Goal: Task Accomplishment & Management: Use online tool/utility

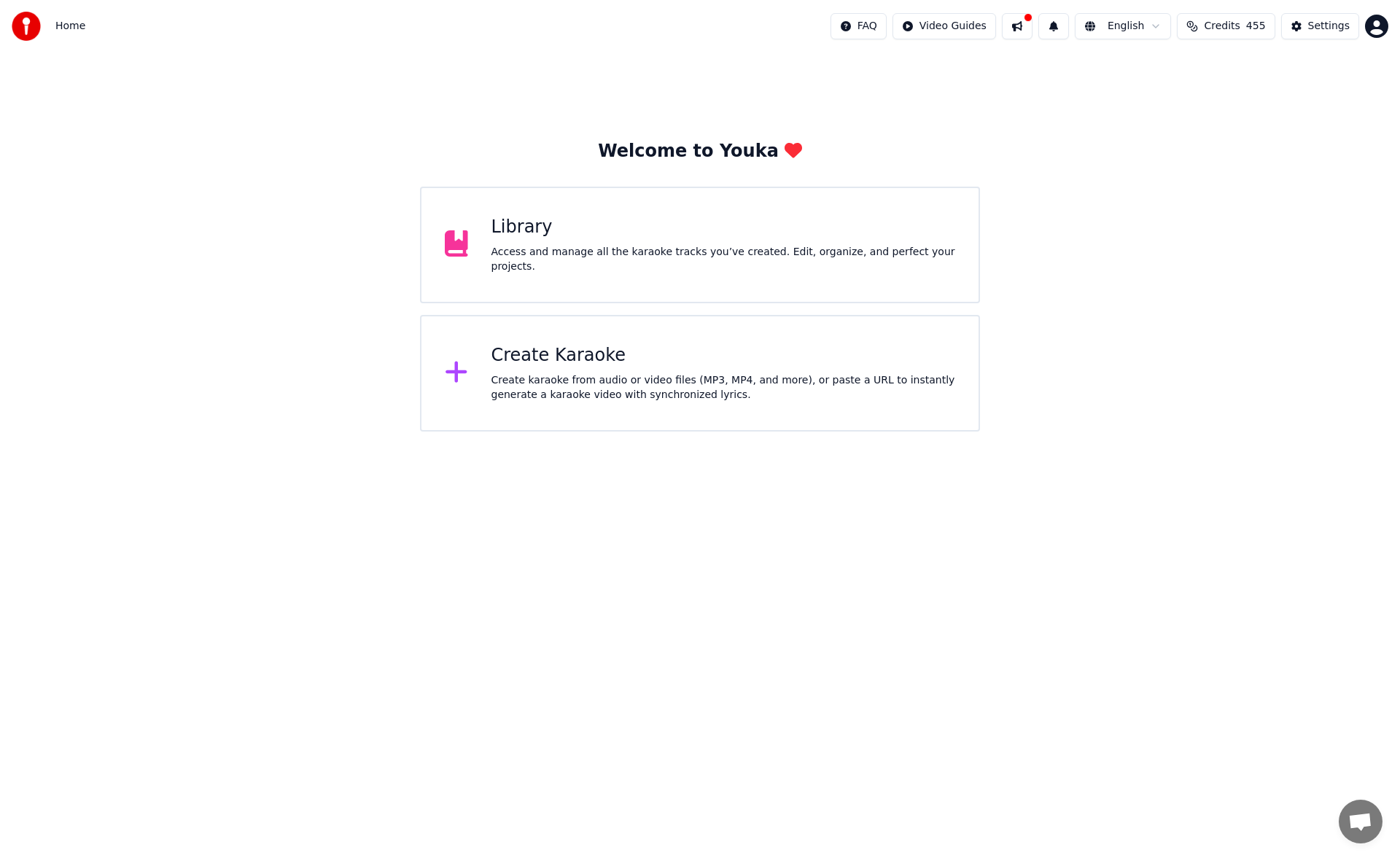
click at [572, 253] on div "Access and manage all the karaoke tracks you’ve created. Edit, organize, and pe…" at bounding box center [724, 259] width 465 height 29
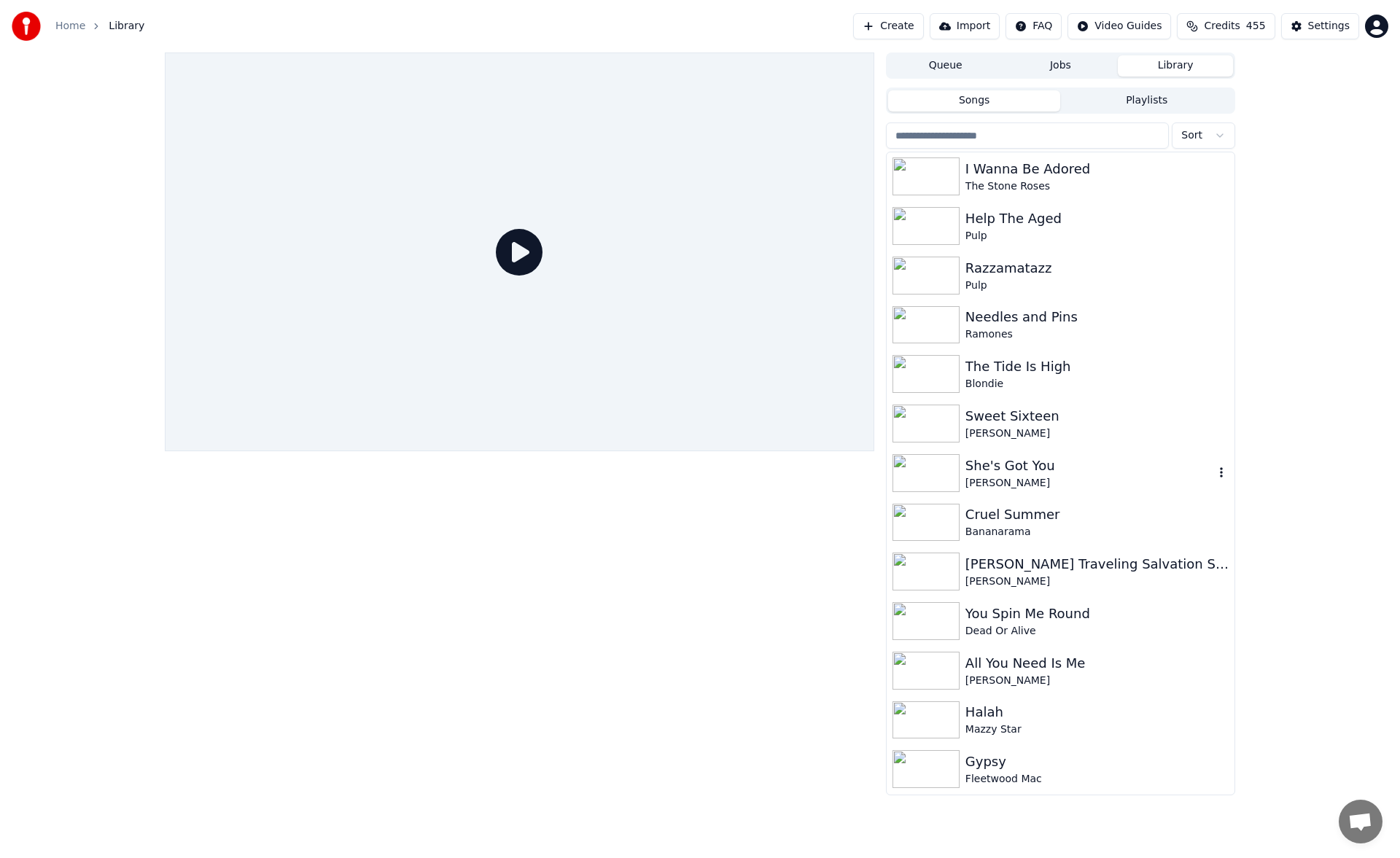
scroll to position [1288, 0]
click at [1031, 561] on div "[PERSON_NAME] Traveling Salvation Show" at bounding box center [1089, 565] width 249 height 21
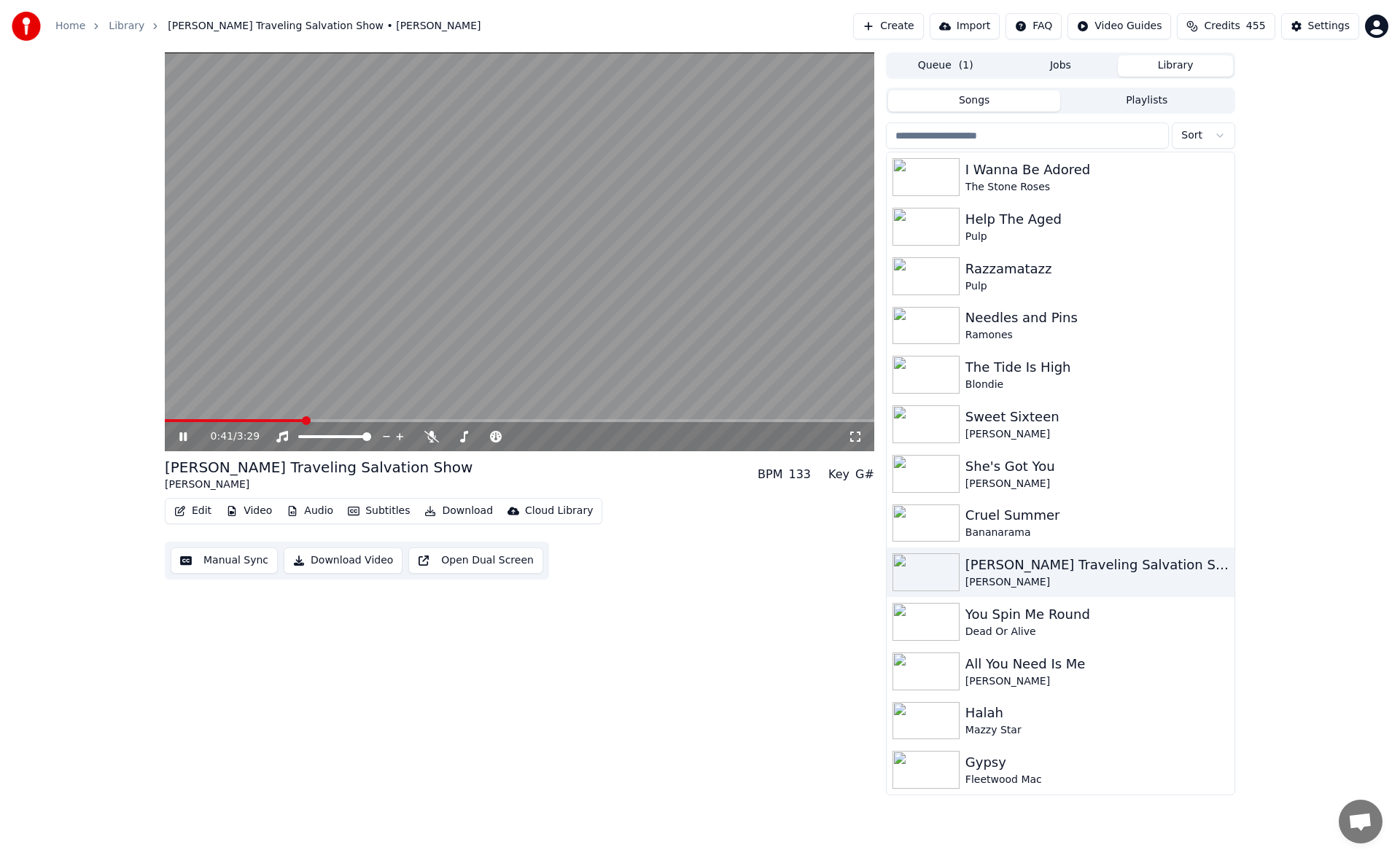
click at [306, 420] on span at bounding box center [520, 421] width 710 height 3
click at [433, 437] on icon at bounding box center [432, 436] width 15 height 12
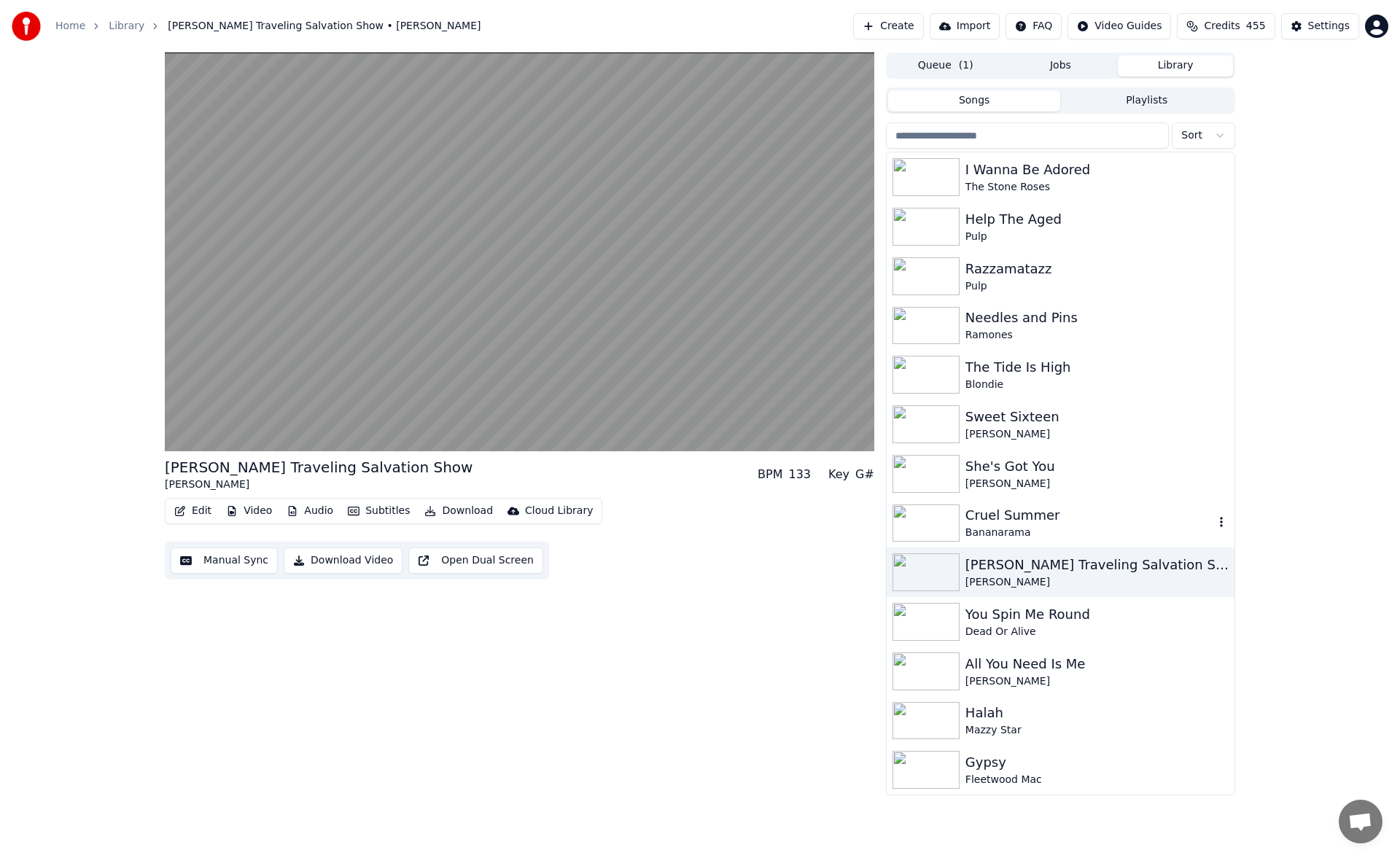
click at [1047, 523] on div "Cruel Summer" at bounding box center [1089, 515] width 249 height 21
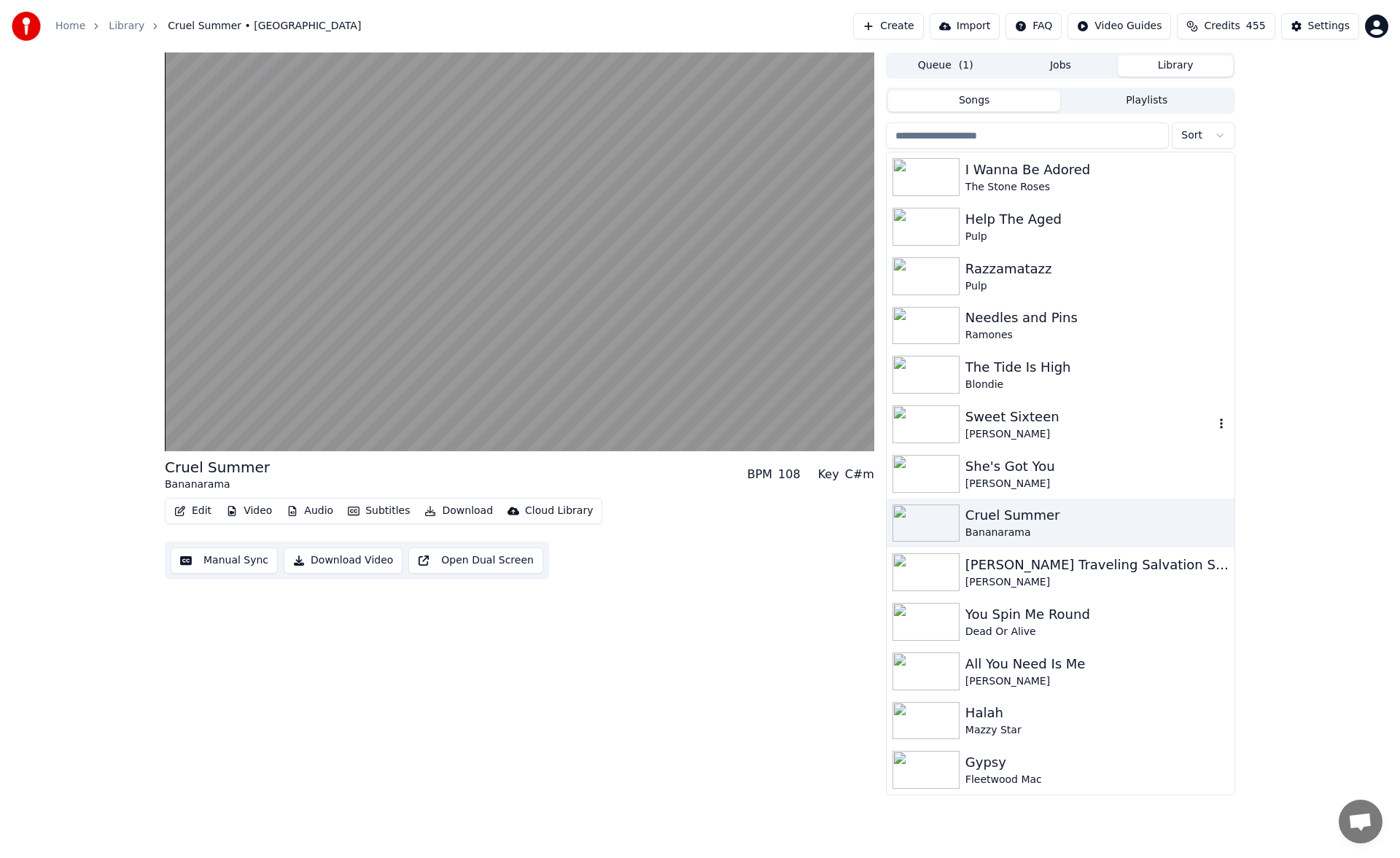
click at [1083, 420] on div "Sweet Sixteen" at bounding box center [1089, 417] width 249 height 21
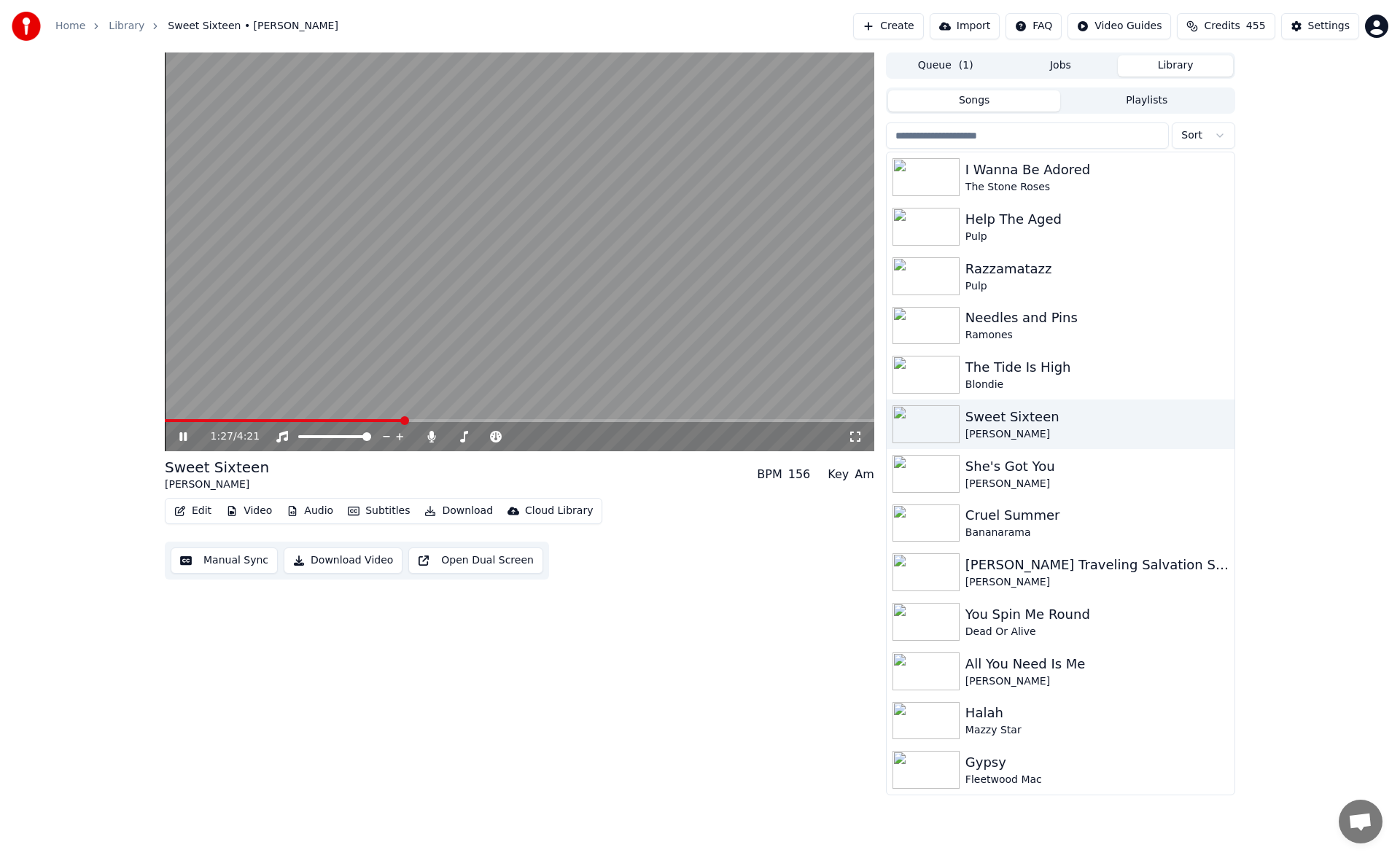
click at [385, 419] on video at bounding box center [520, 252] width 710 height 399
click at [385, 421] on span at bounding box center [284, 421] width 239 height 3
click at [378, 348] on video at bounding box center [520, 252] width 710 height 399
click at [623, 424] on div "2:56 / 4:21" at bounding box center [520, 437] width 710 height 29
click at [620, 420] on span at bounding box center [393, 421] width 456 height 3
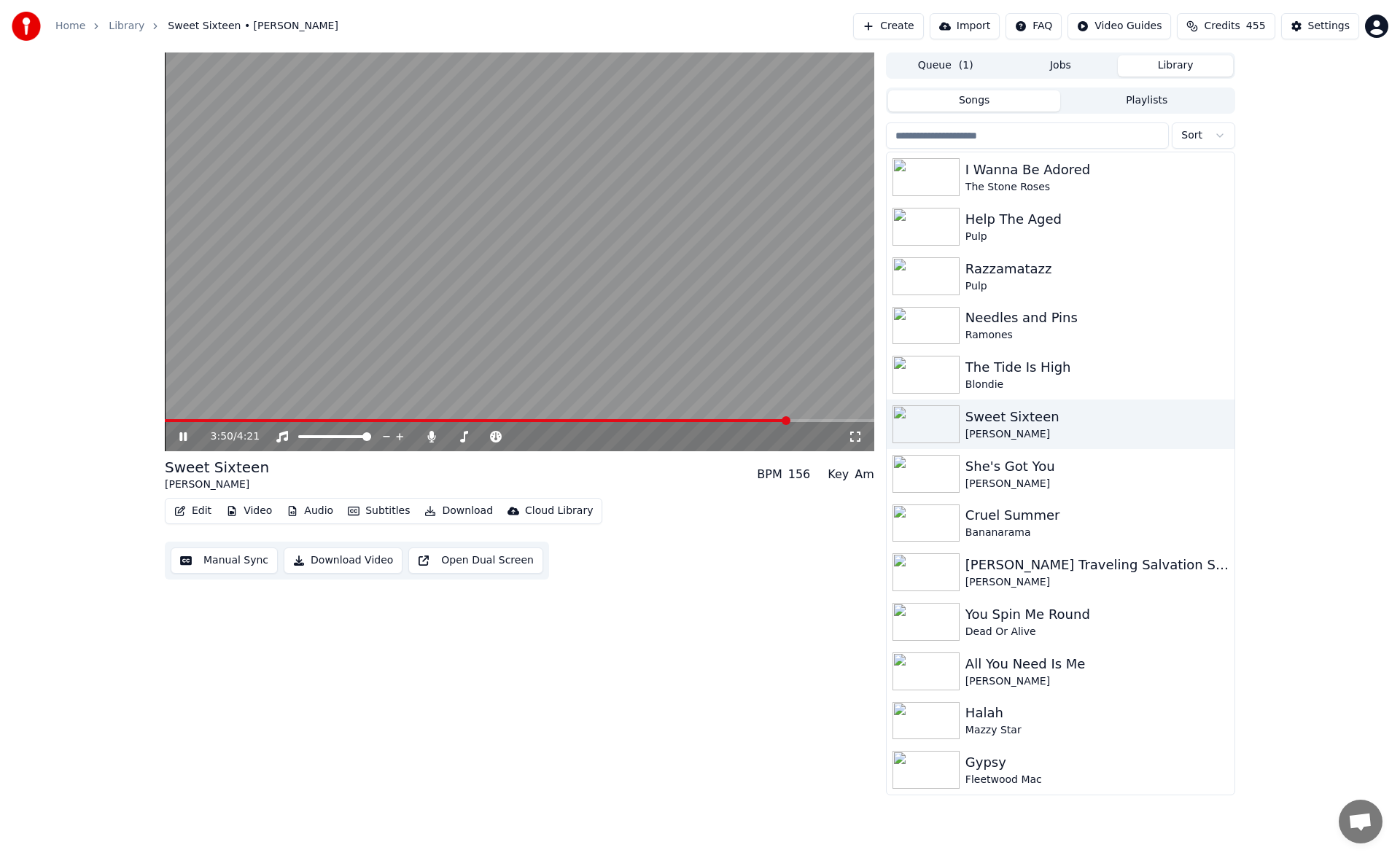
click at [789, 420] on span at bounding box center [477, 421] width 624 height 3
click at [779, 420] on span at bounding box center [472, 421] width 613 height 3
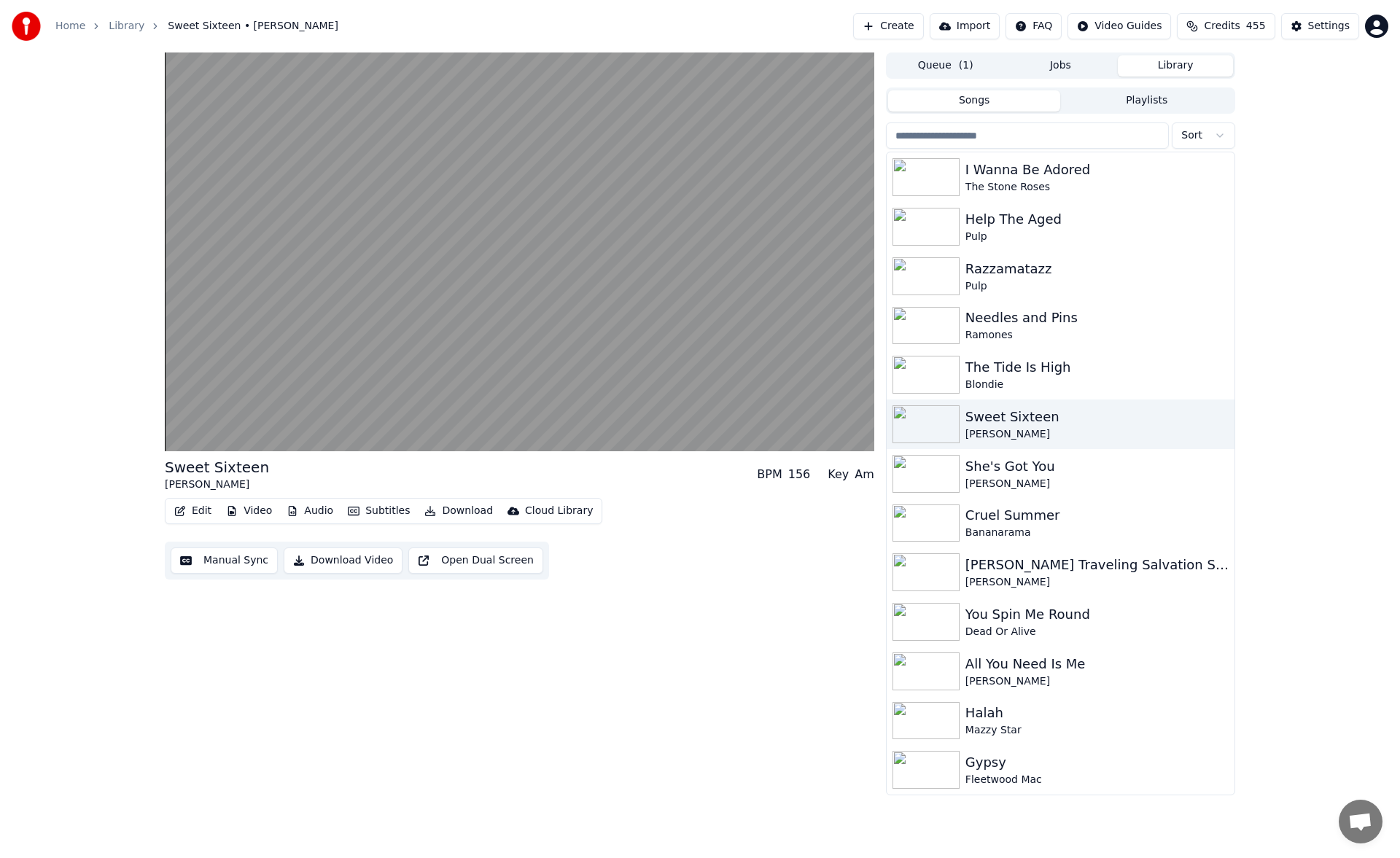
click at [232, 564] on button "Manual Sync" at bounding box center [224, 560] width 107 height 27
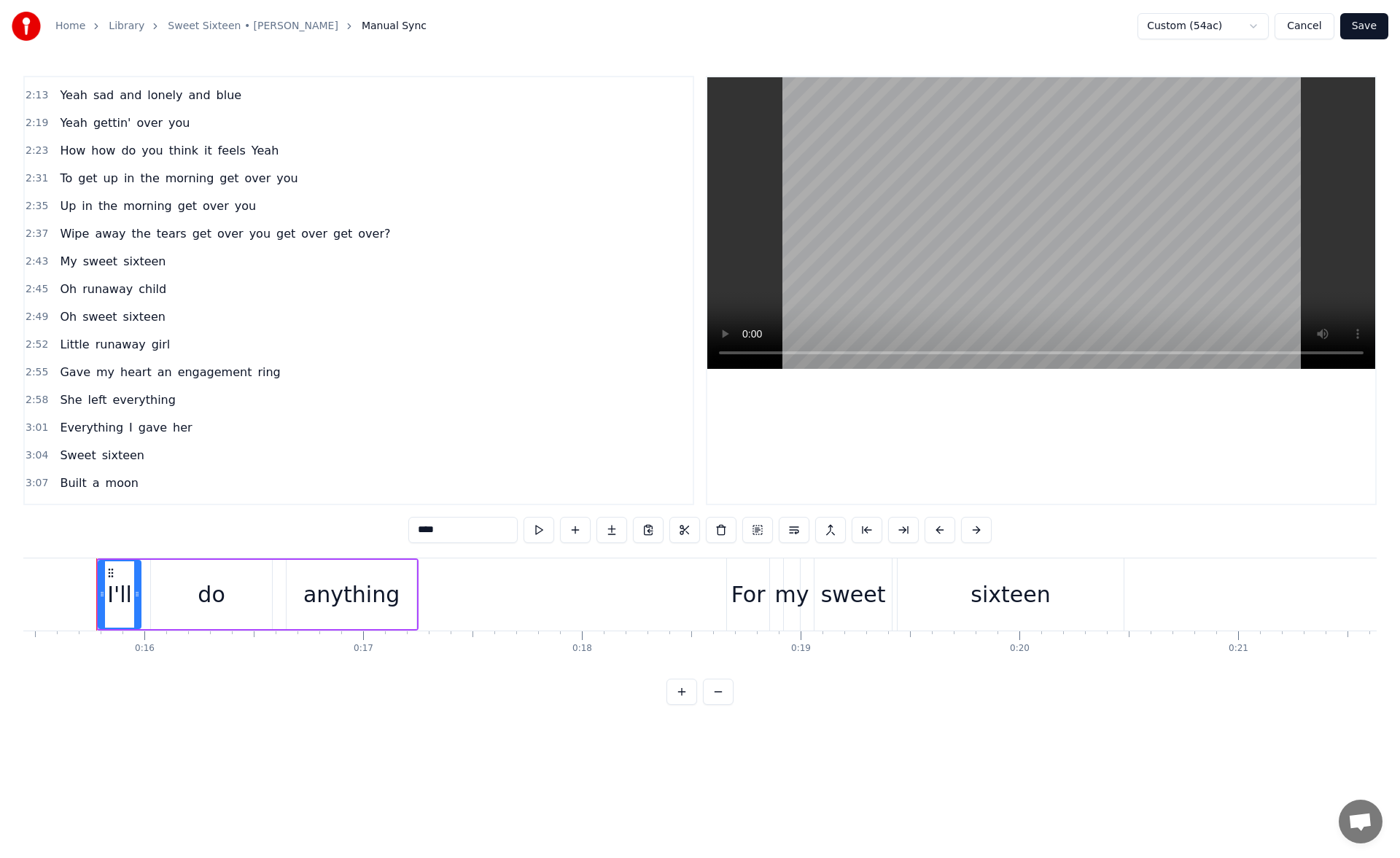
scroll to position [1121, 0]
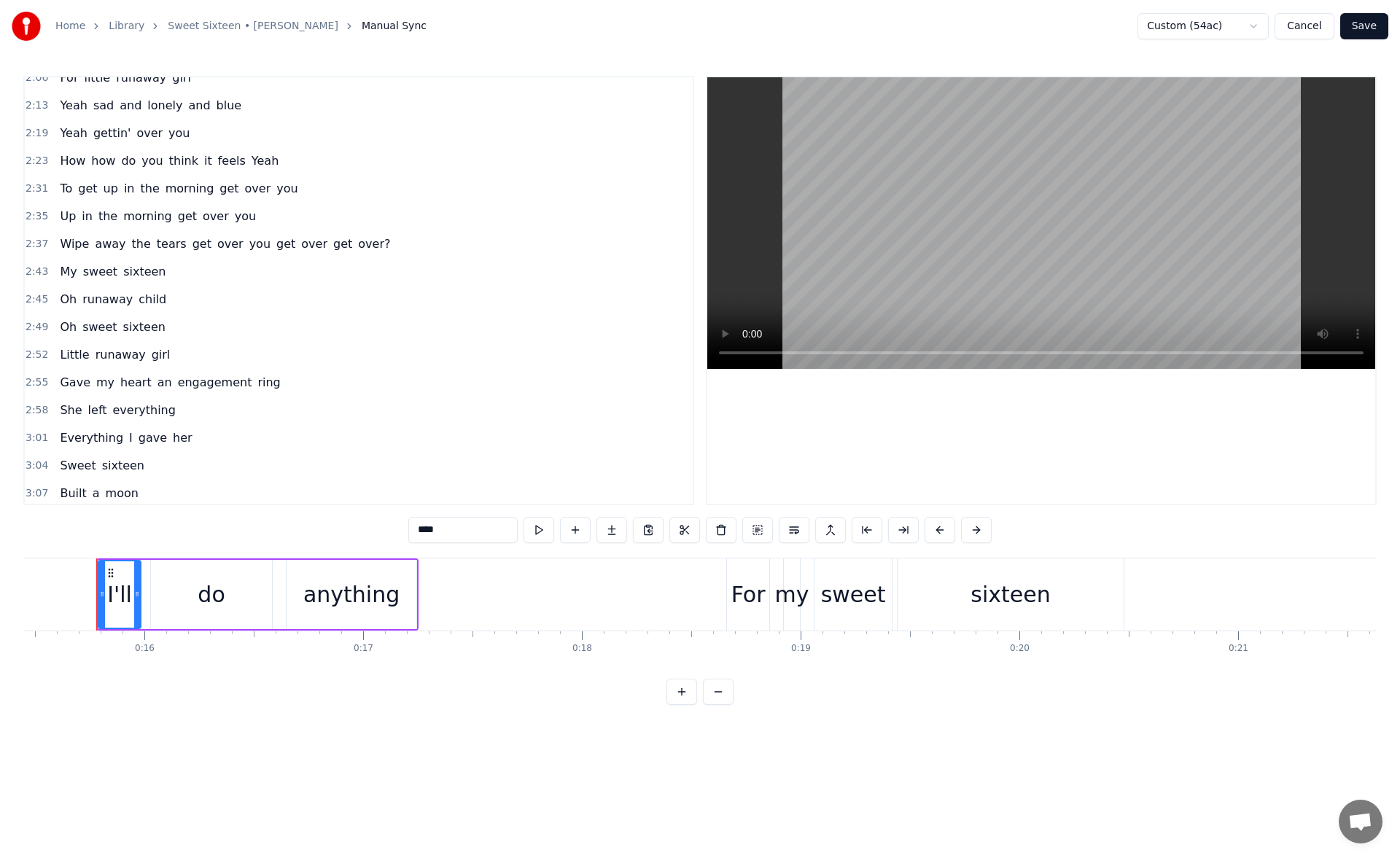
click at [151, 355] on span "girl" at bounding box center [161, 354] width 22 height 17
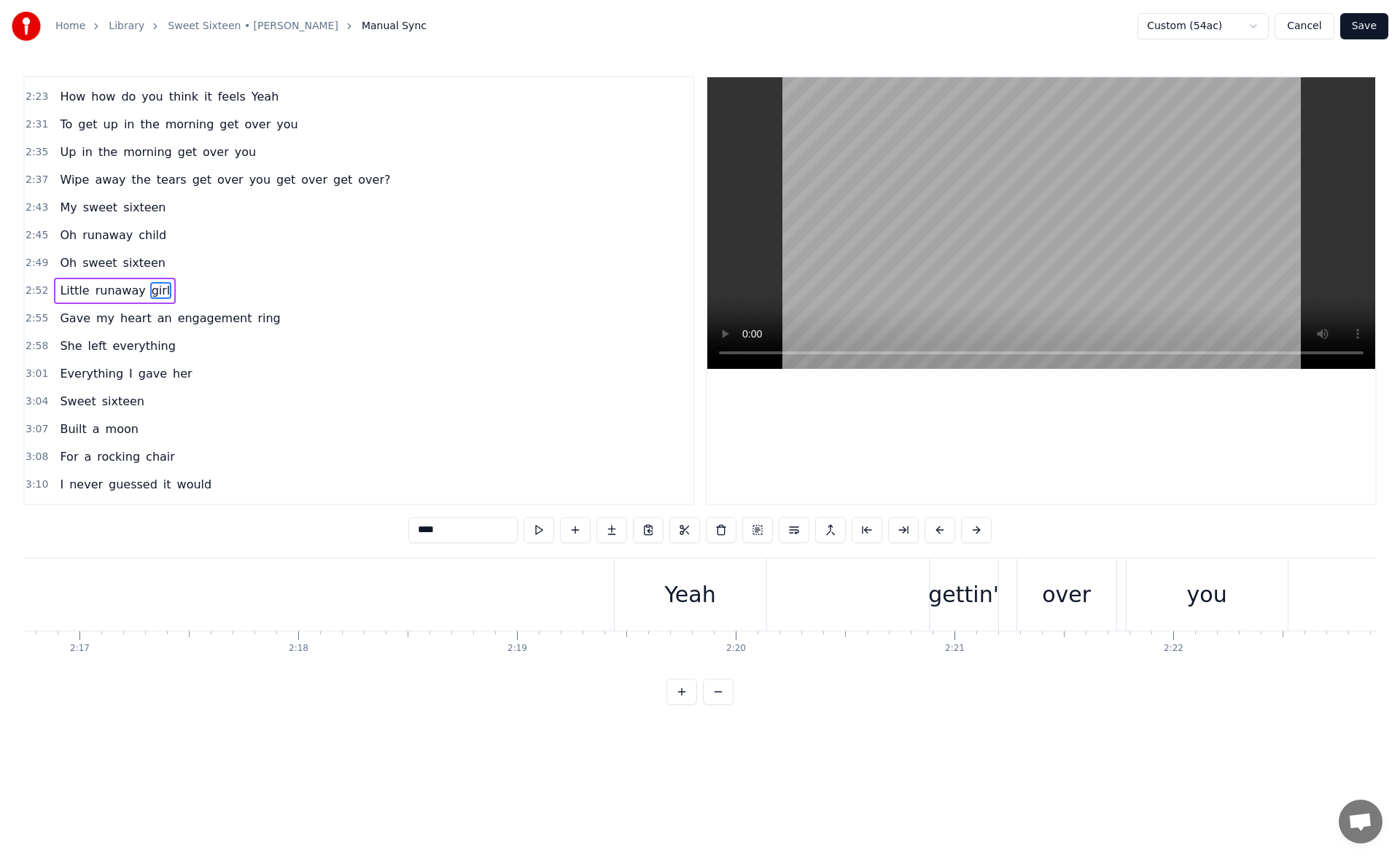
scroll to position [0, 37892]
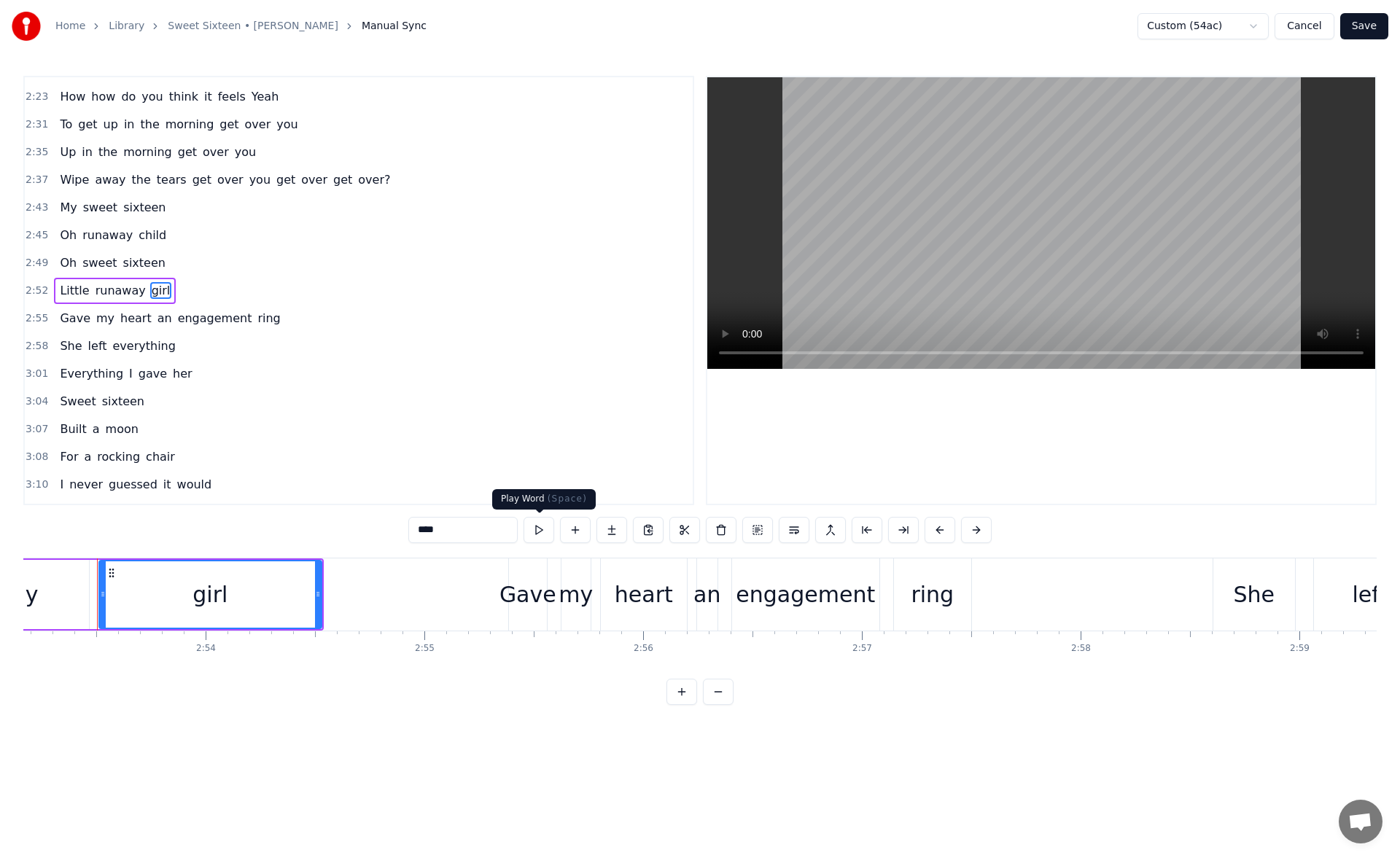
click at [538, 533] on button at bounding box center [539, 530] width 30 height 27
drag, startPoint x: 320, startPoint y: 597, endPoint x: 309, endPoint y: 595, distance: 11.2
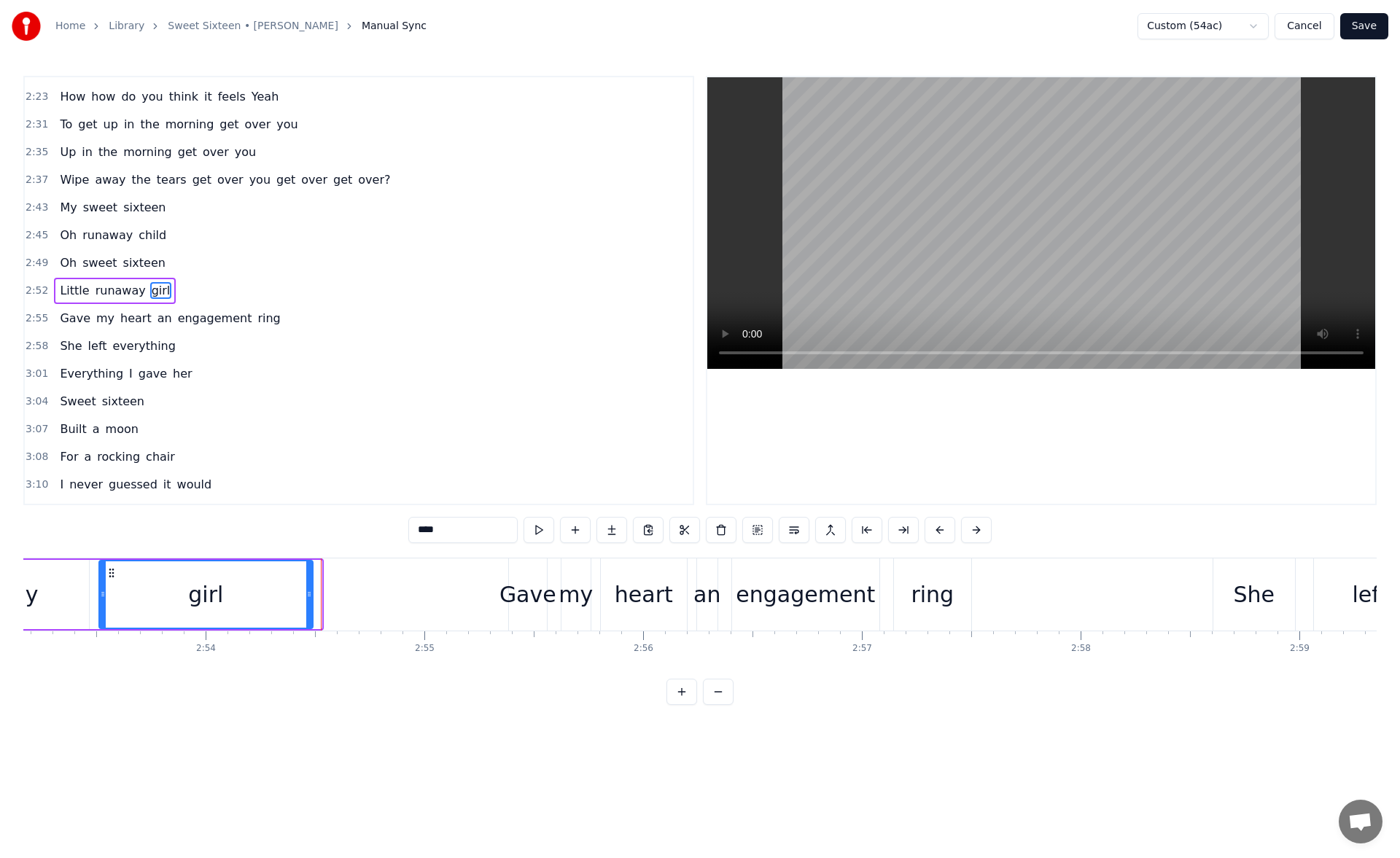
click at [309, 595] on icon at bounding box center [310, 595] width 6 height 12
click at [518, 530] on button at bounding box center [520, 530] width 30 height 27
drag, startPoint x: 309, startPoint y: 593, endPoint x: 317, endPoint y: 592, distance: 8.1
click at [316, 592] on icon at bounding box center [313, 595] width 6 height 12
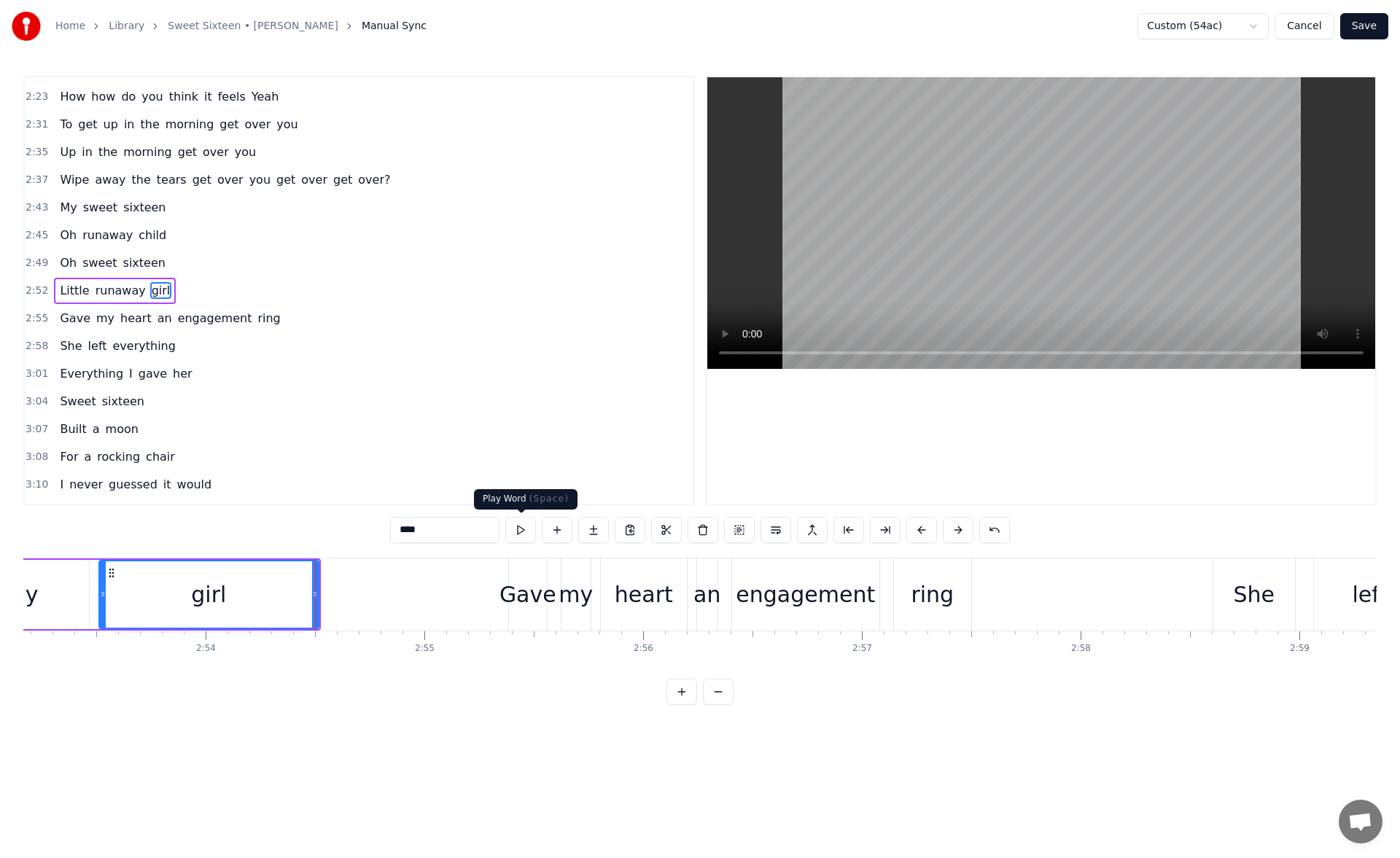
click at [516, 530] on button at bounding box center [520, 530] width 30 height 27
type input "*******"
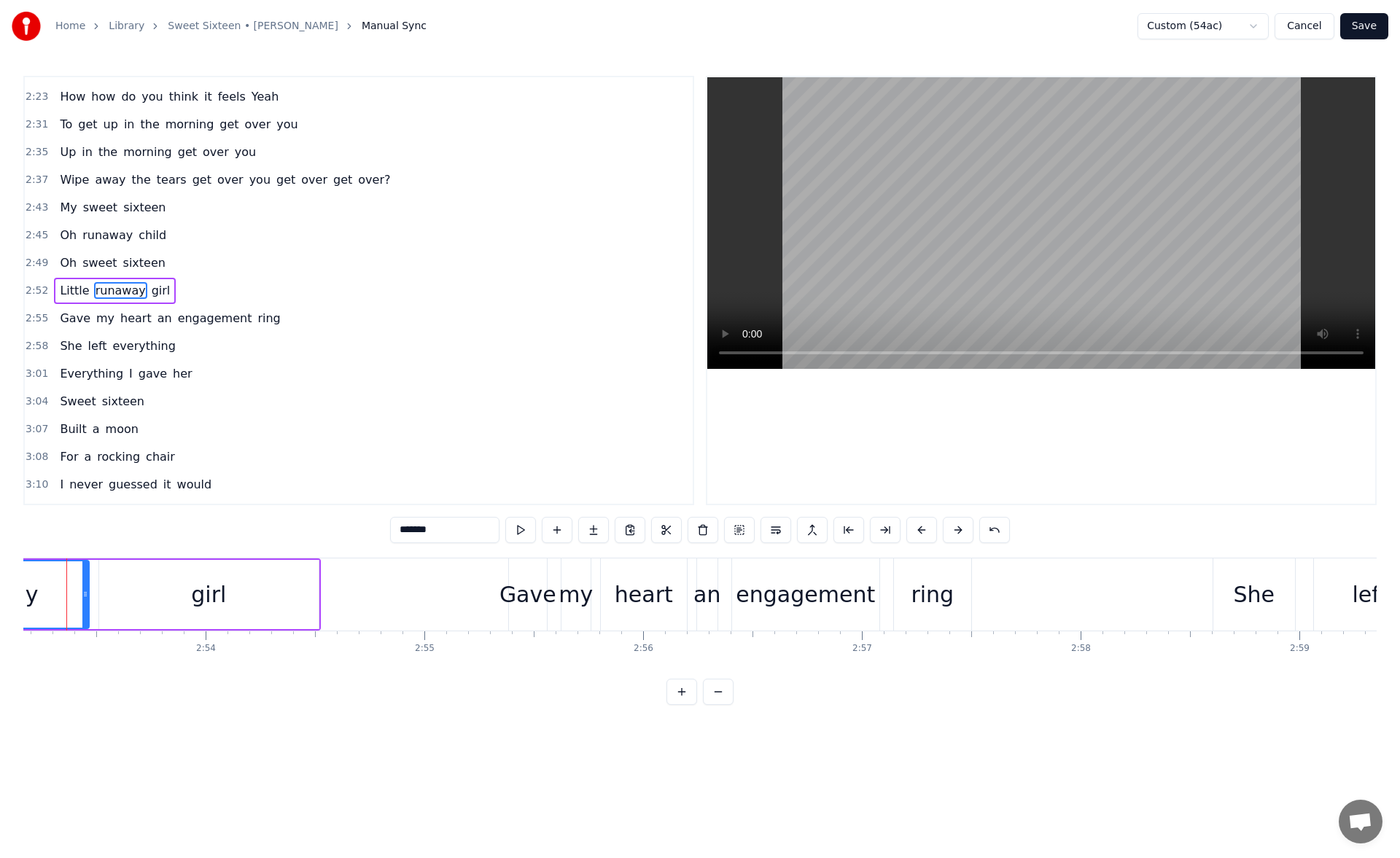
scroll to position [0, 37862]
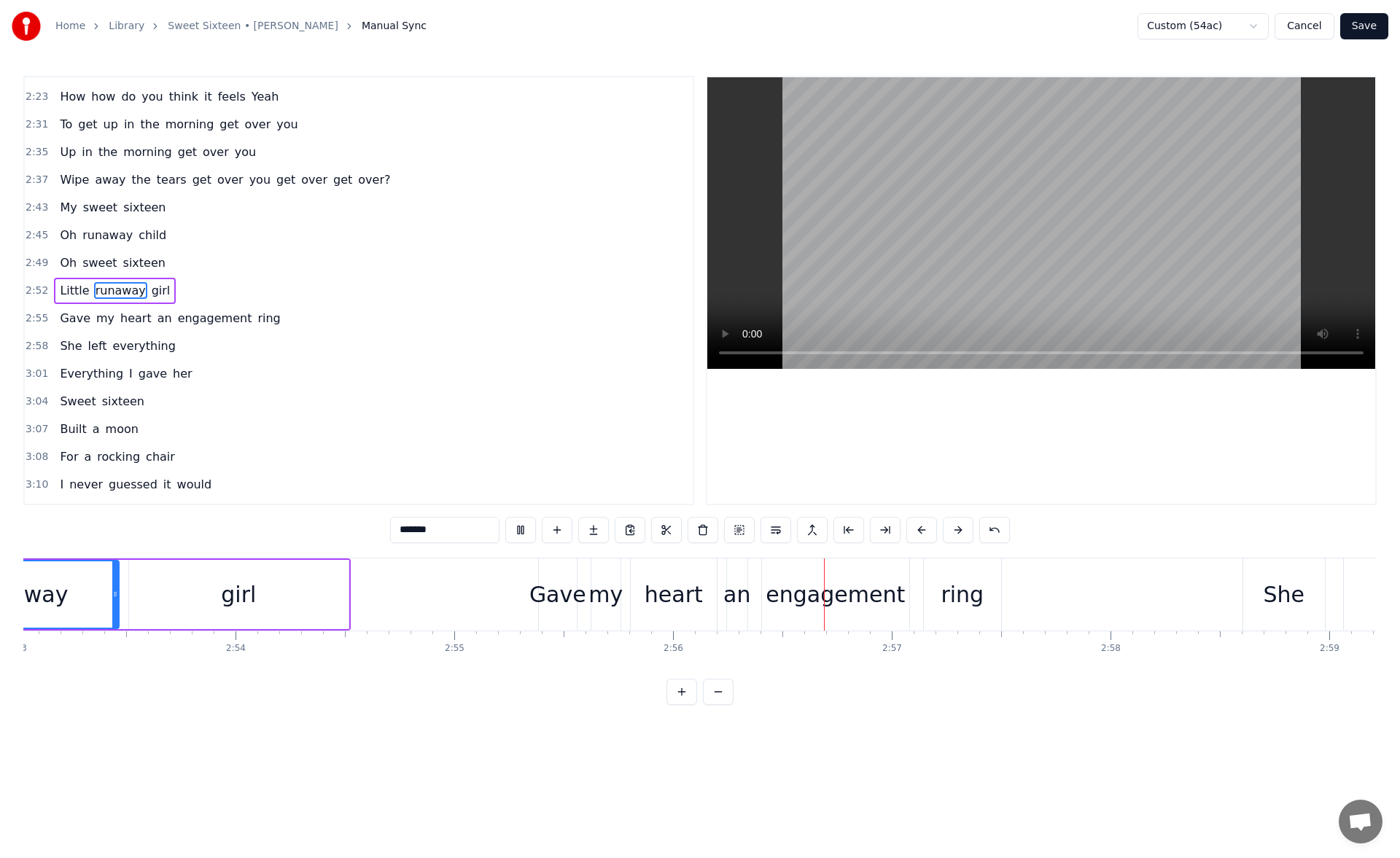
click at [1362, 25] on button "Save" at bounding box center [1365, 26] width 48 height 27
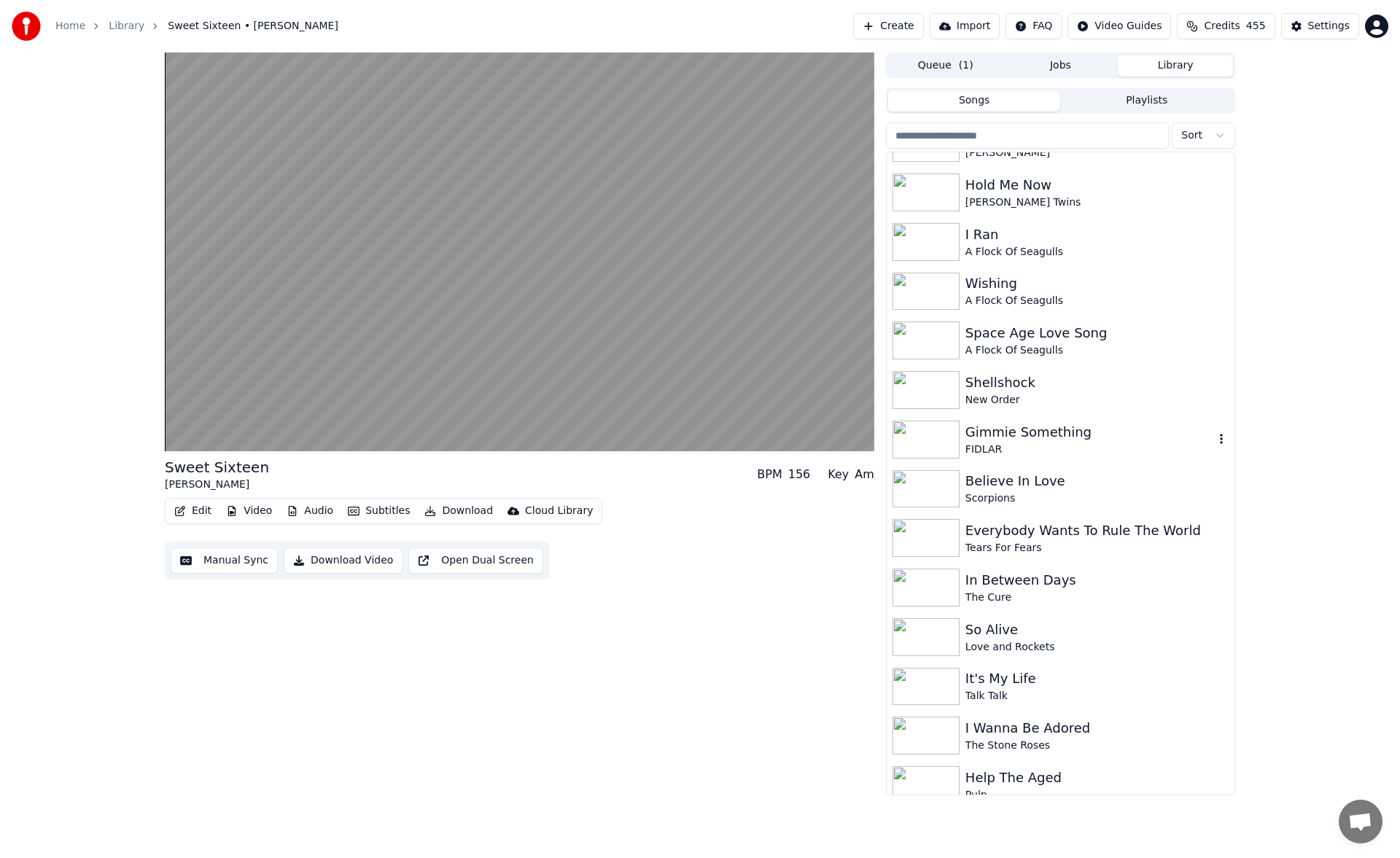
scroll to position [729, 0]
click at [1022, 435] on div "Gimmie Something" at bounding box center [1089, 430] width 249 height 21
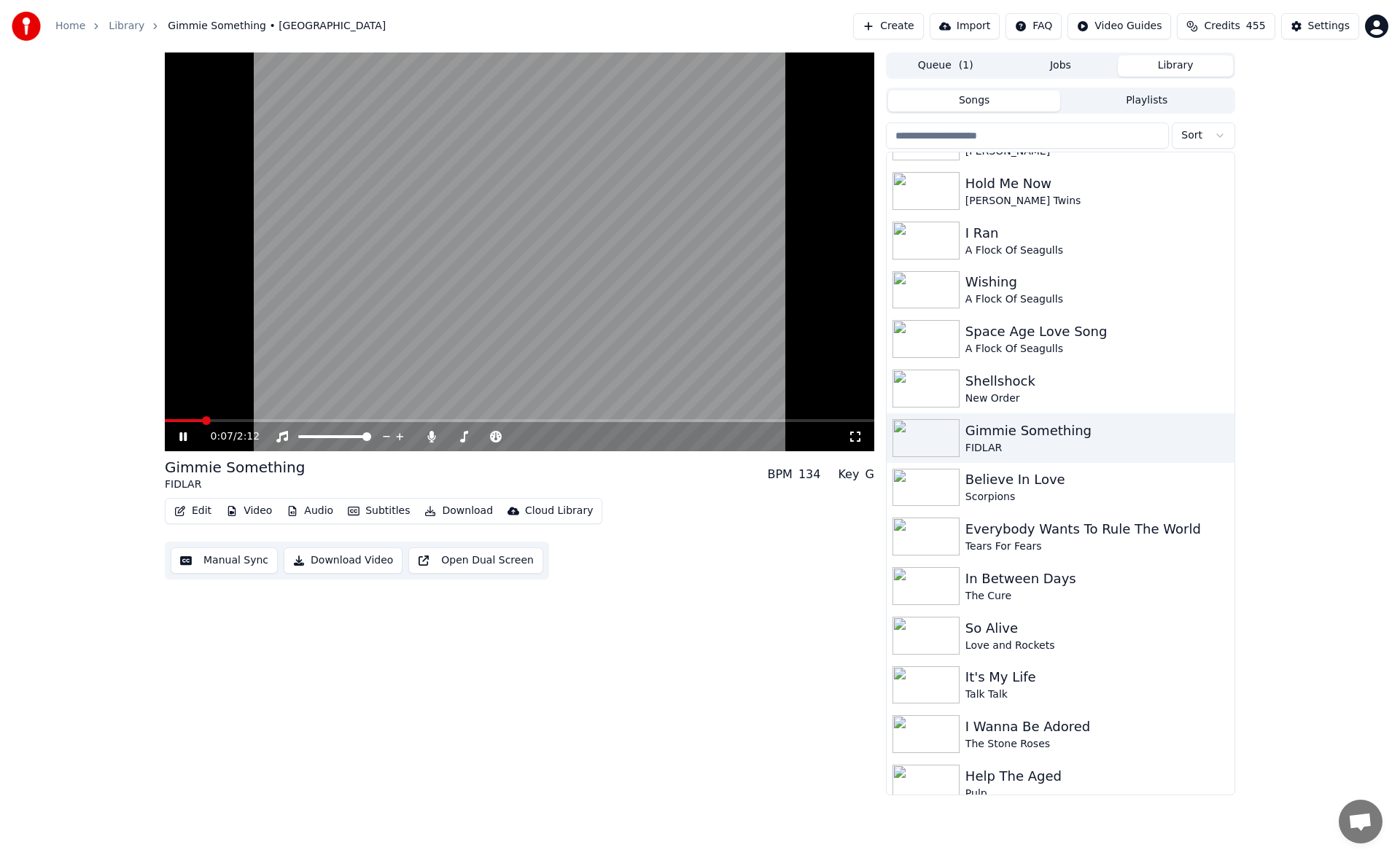
click at [203, 420] on span at bounding box center [184, 421] width 37 height 3
click at [190, 422] on span at bounding box center [178, 421] width 27 height 3
click at [185, 423] on div "0:05 / 2:12" at bounding box center [520, 437] width 710 height 29
click at [181, 421] on span at bounding box center [173, 421] width 16 height 3
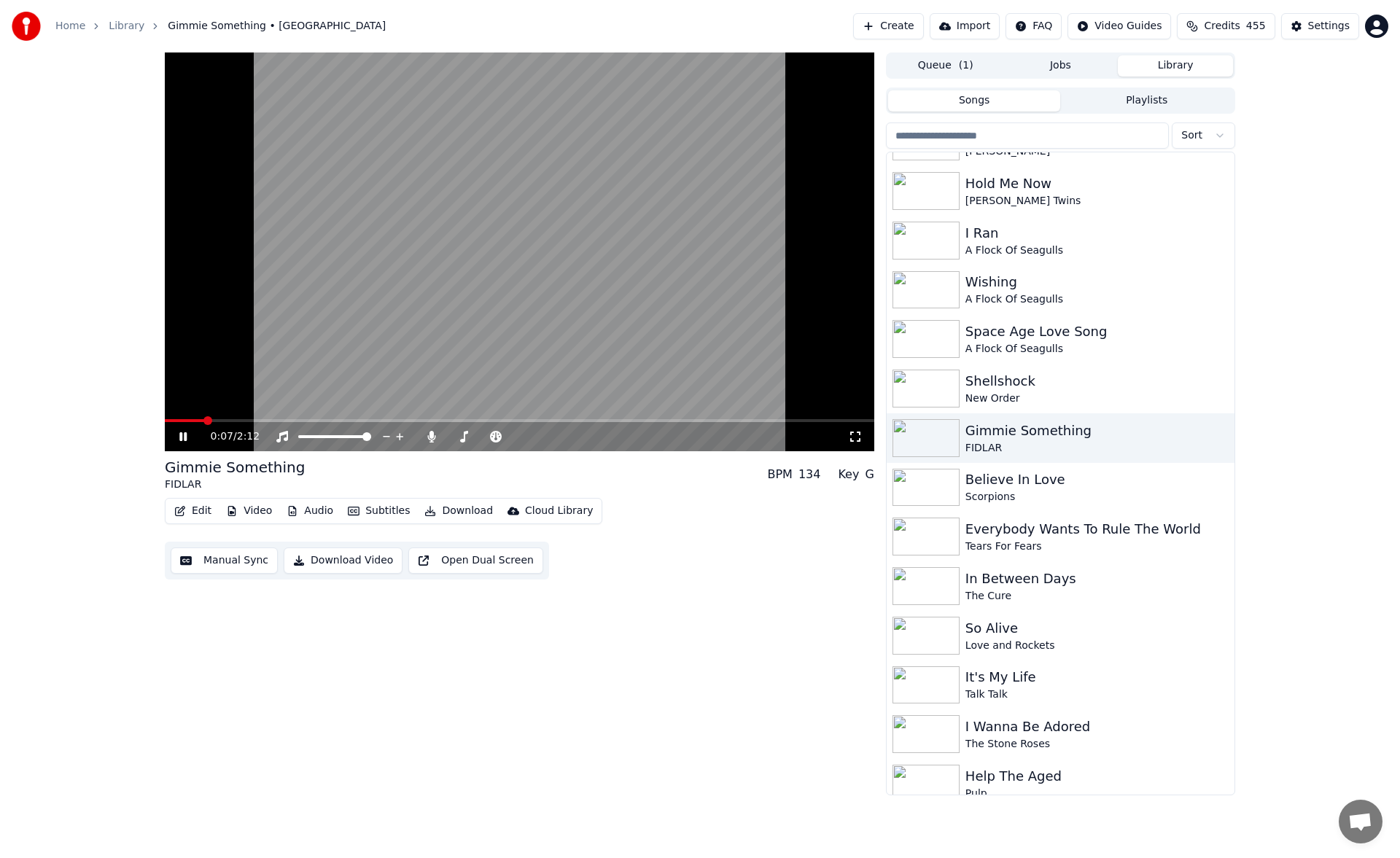
click at [183, 421] on span at bounding box center [185, 421] width 39 height 3
click at [181, 421] on span at bounding box center [173, 421] width 16 height 3
click at [177, 430] on icon at bounding box center [194, 436] width 34 height 12
click at [219, 564] on button "Manual Sync" at bounding box center [224, 560] width 107 height 27
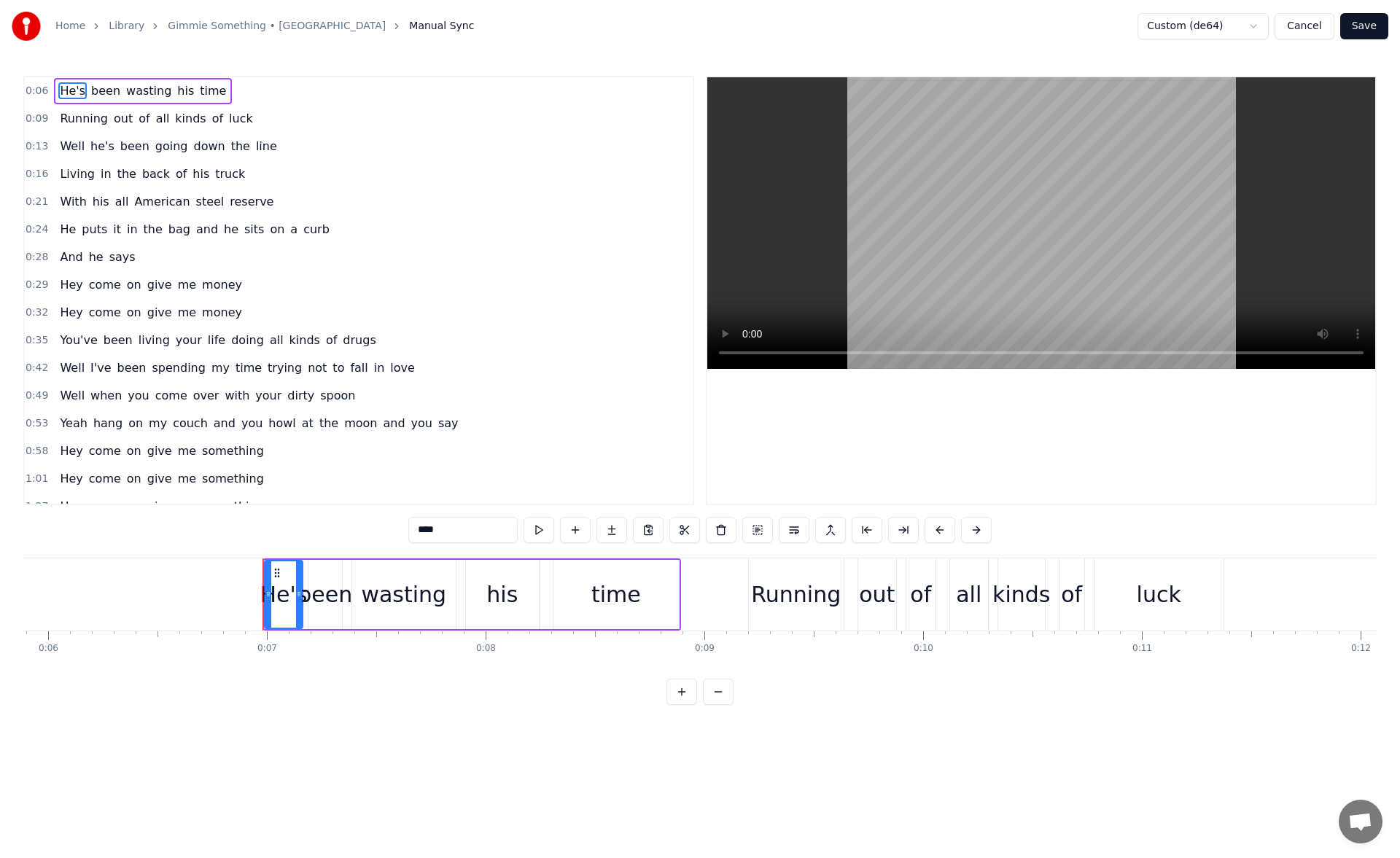
scroll to position [0, 1256]
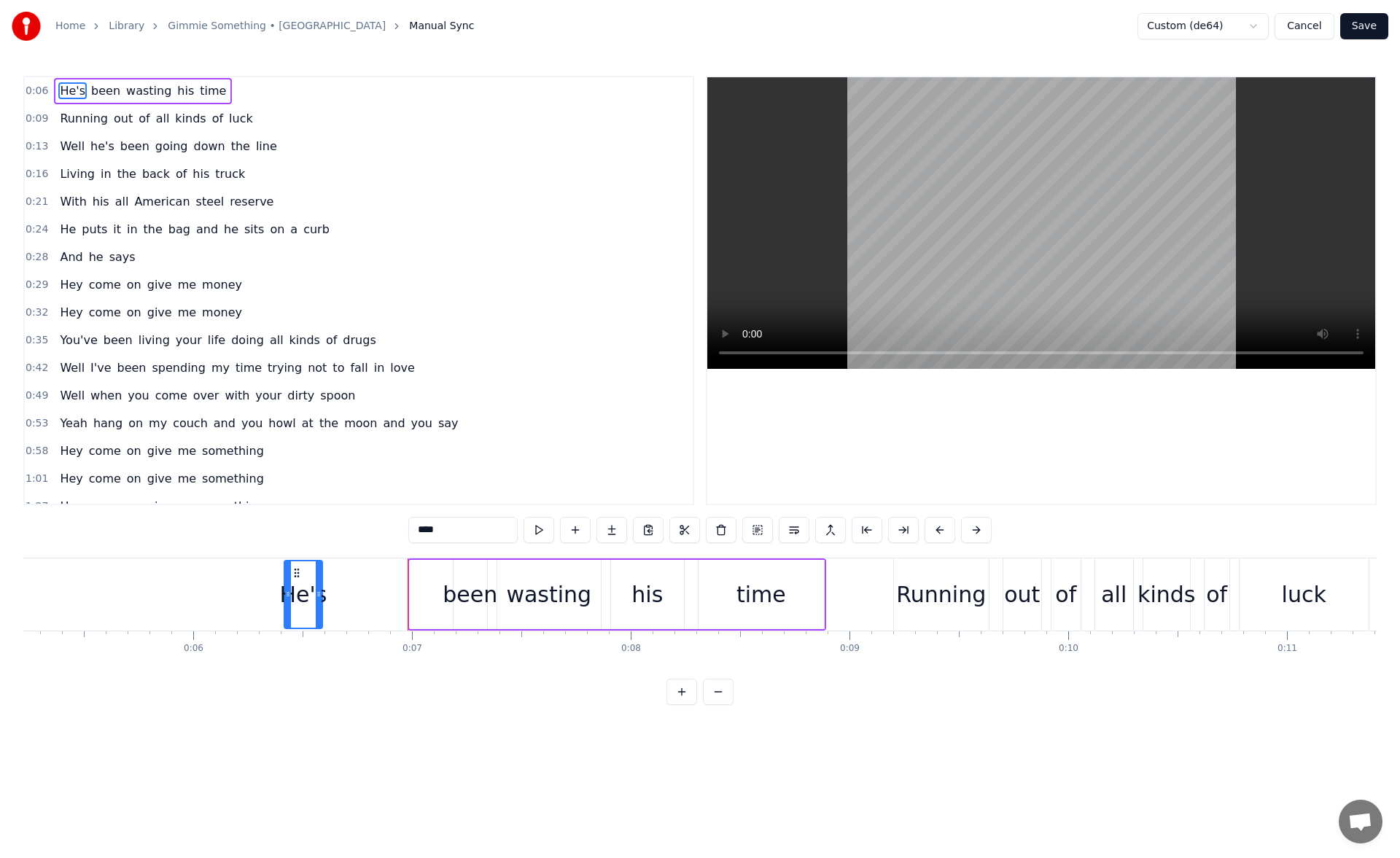
drag, startPoint x: 308, startPoint y: 572, endPoint x: 290, endPoint y: 579, distance: 19.3
click at [290, 579] on div "He's" at bounding box center [303, 595] width 36 height 67
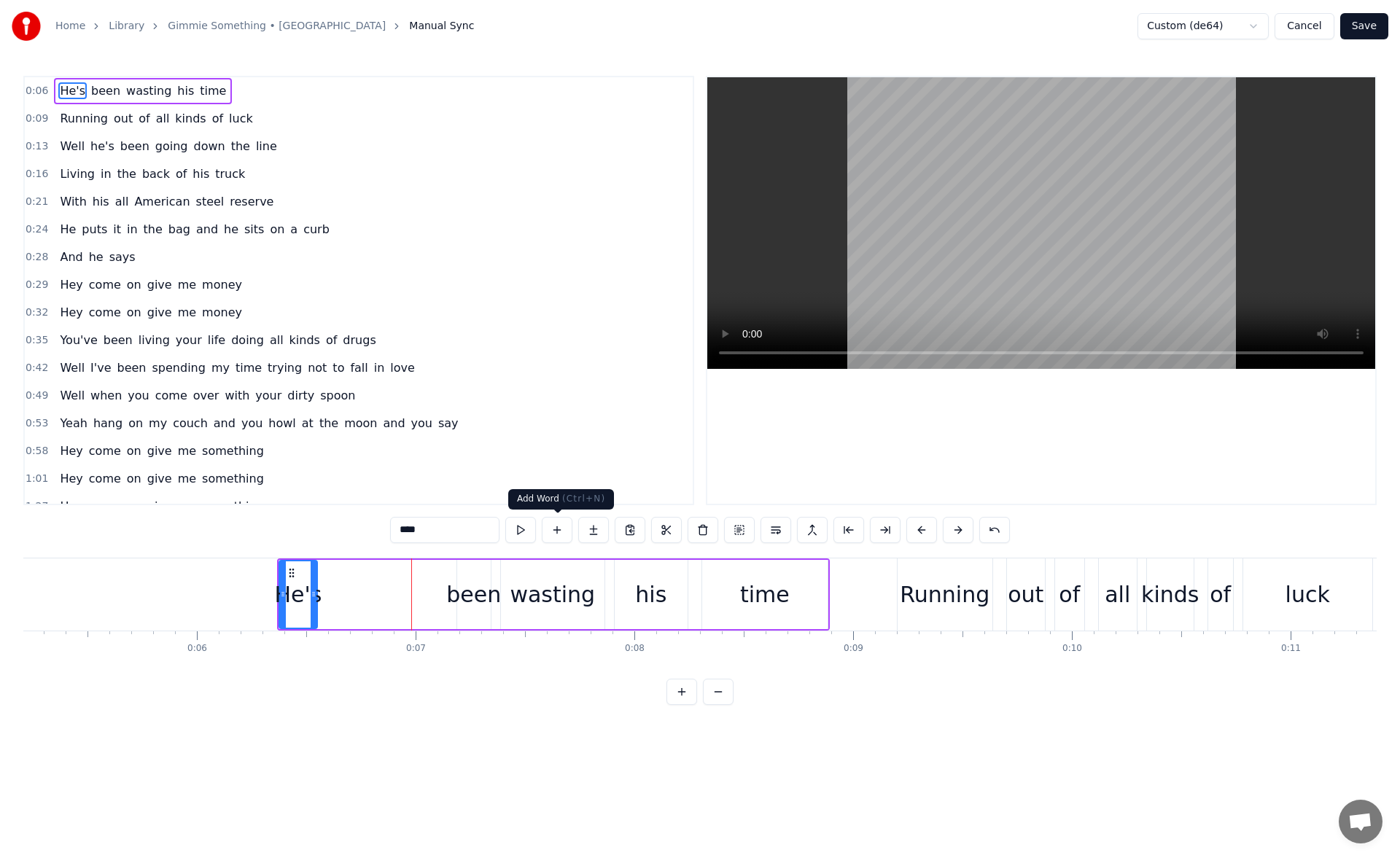
click at [566, 540] on button at bounding box center [556, 530] width 30 height 27
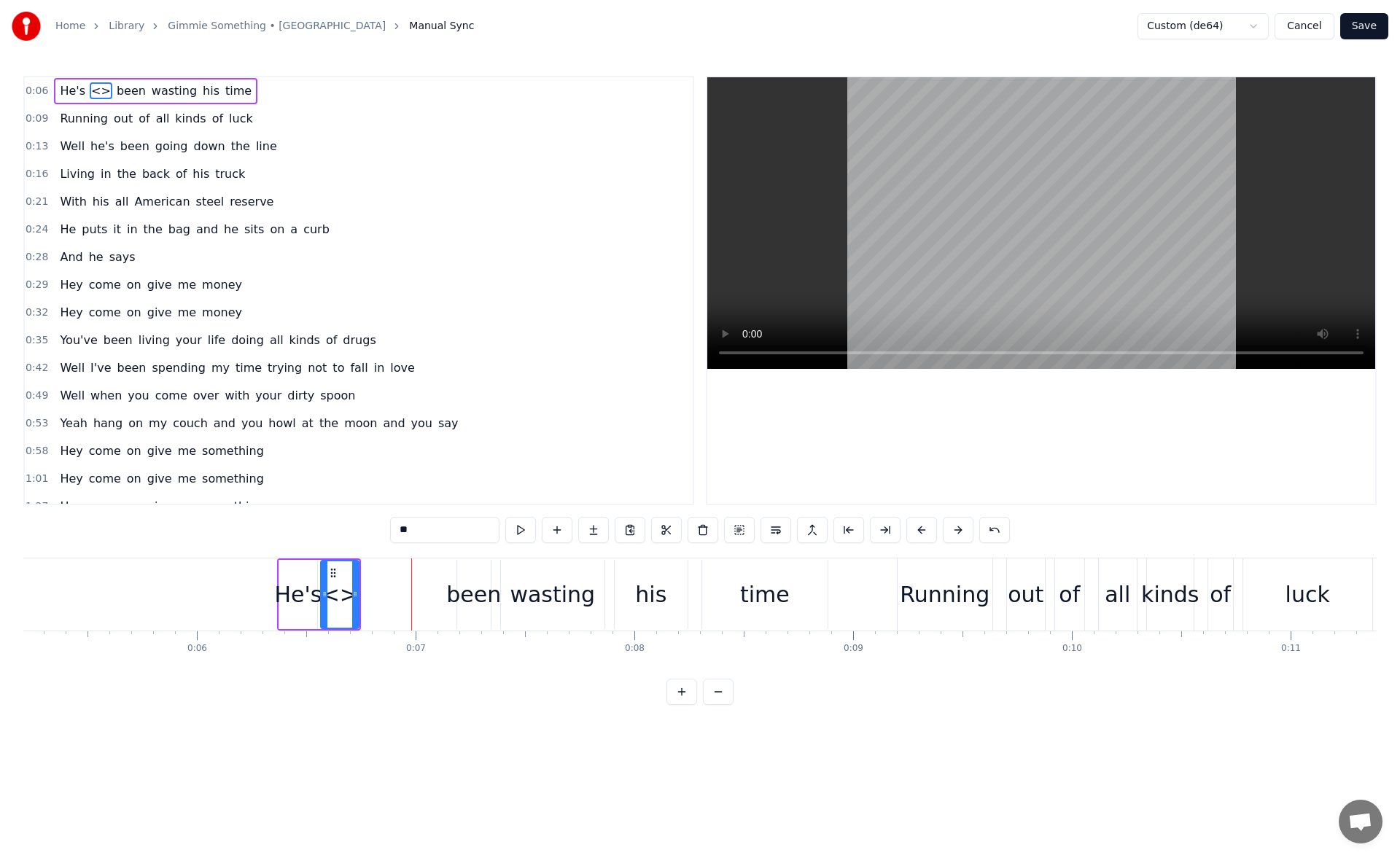
click at [441, 533] on input "**" at bounding box center [444, 530] width 109 height 27
drag, startPoint x: 441, startPoint y: 533, endPoint x: 363, endPoint y: 530, distance: 78.1
click at [363, 530] on div "0:06 He's <> been wasting his time 0:09 Running out of all kinds of luck 0:13 W…" at bounding box center [700, 390] width 1354 height 629
drag, startPoint x: 332, startPoint y: 574, endPoint x: 428, endPoint y: 595, distance: 98.3
click at [428, 595] on div "he's" at bounding box center [436, 595] width 36 height 67
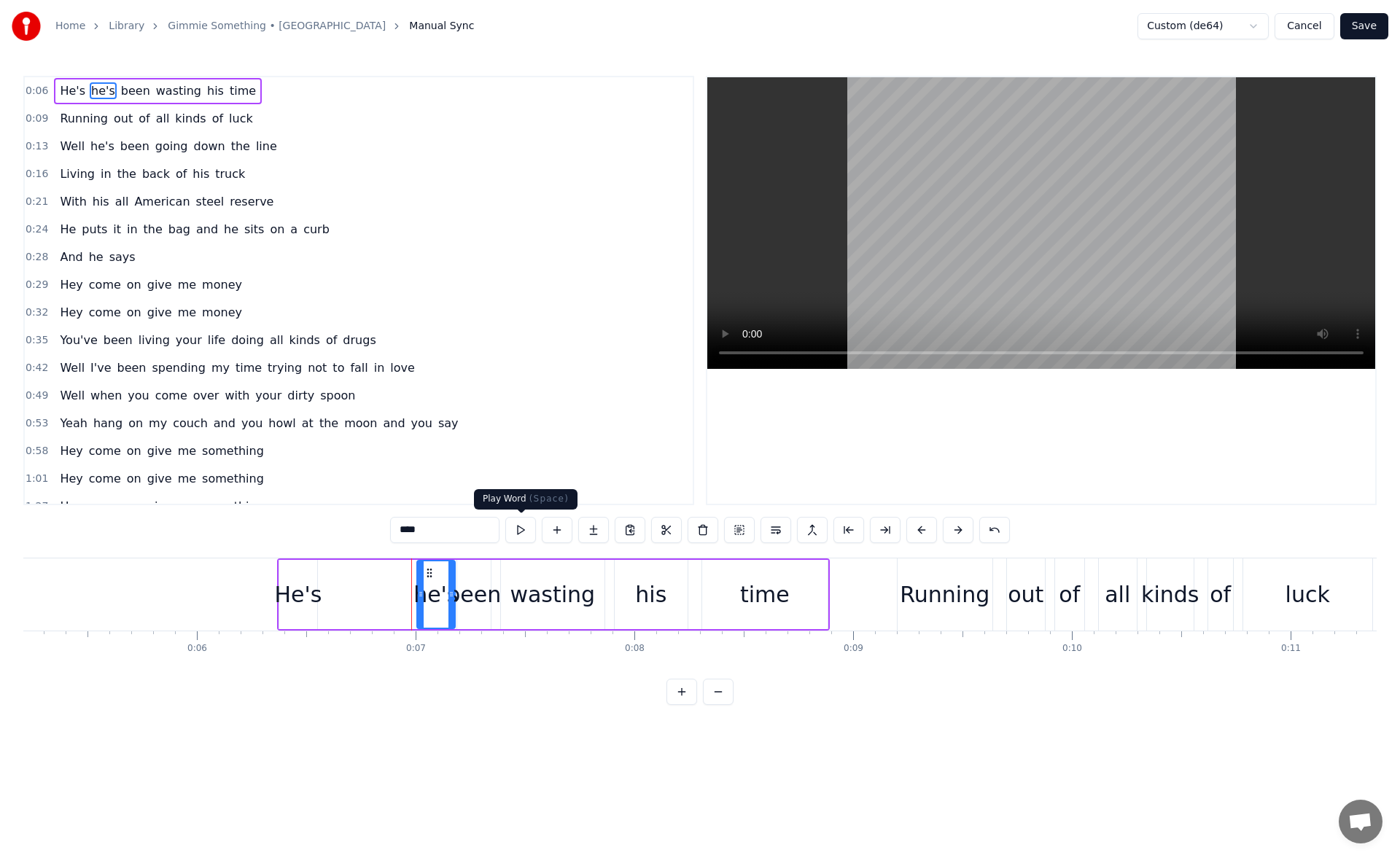
click at [522, 535] on button at bounding box center [520, 530] width 30 height 27
drag, startPoint x: 423, startPoint y: 598, endPoint x: 410, endPoint y: 598, distance: 13.0
click at [410, 598] on icon at bounding box center [411, 595] width 6 height 12
click at [530, 536] on button at bounding box center [520, 530] width 30 height 27
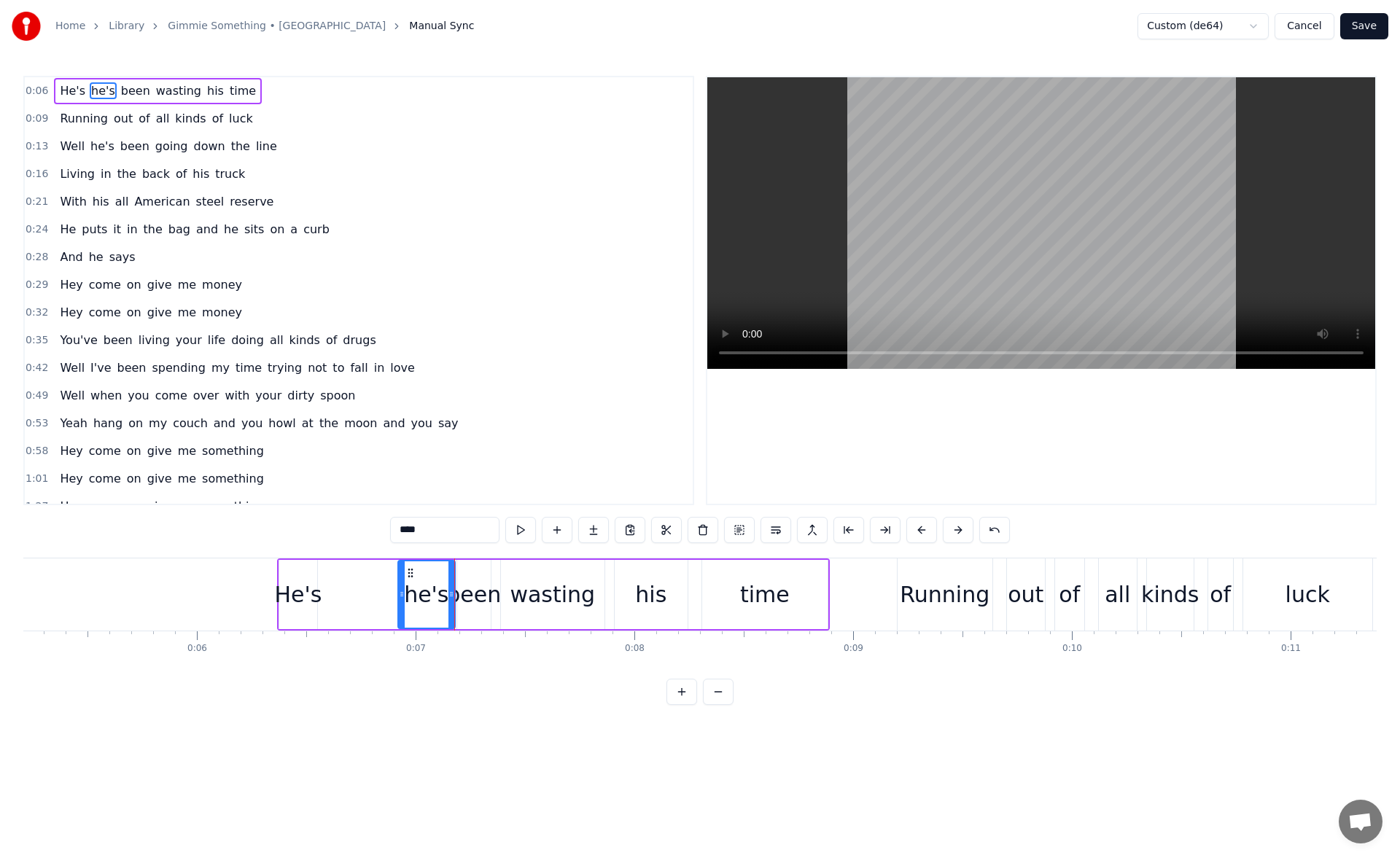
click at [403, 595] on icon at bounding box center [402, 595] width 6 height 12
click at [520, 529] on button at bounding box center [520, 530] width 30 height 27
click at [304, 595] on div "He's" at bounding box center [298, 594] width 47 height 32
drag, startPoint x: 453, startPoint y: 535, endPoint x: 330, endPoint y: 519, distance: 124.0
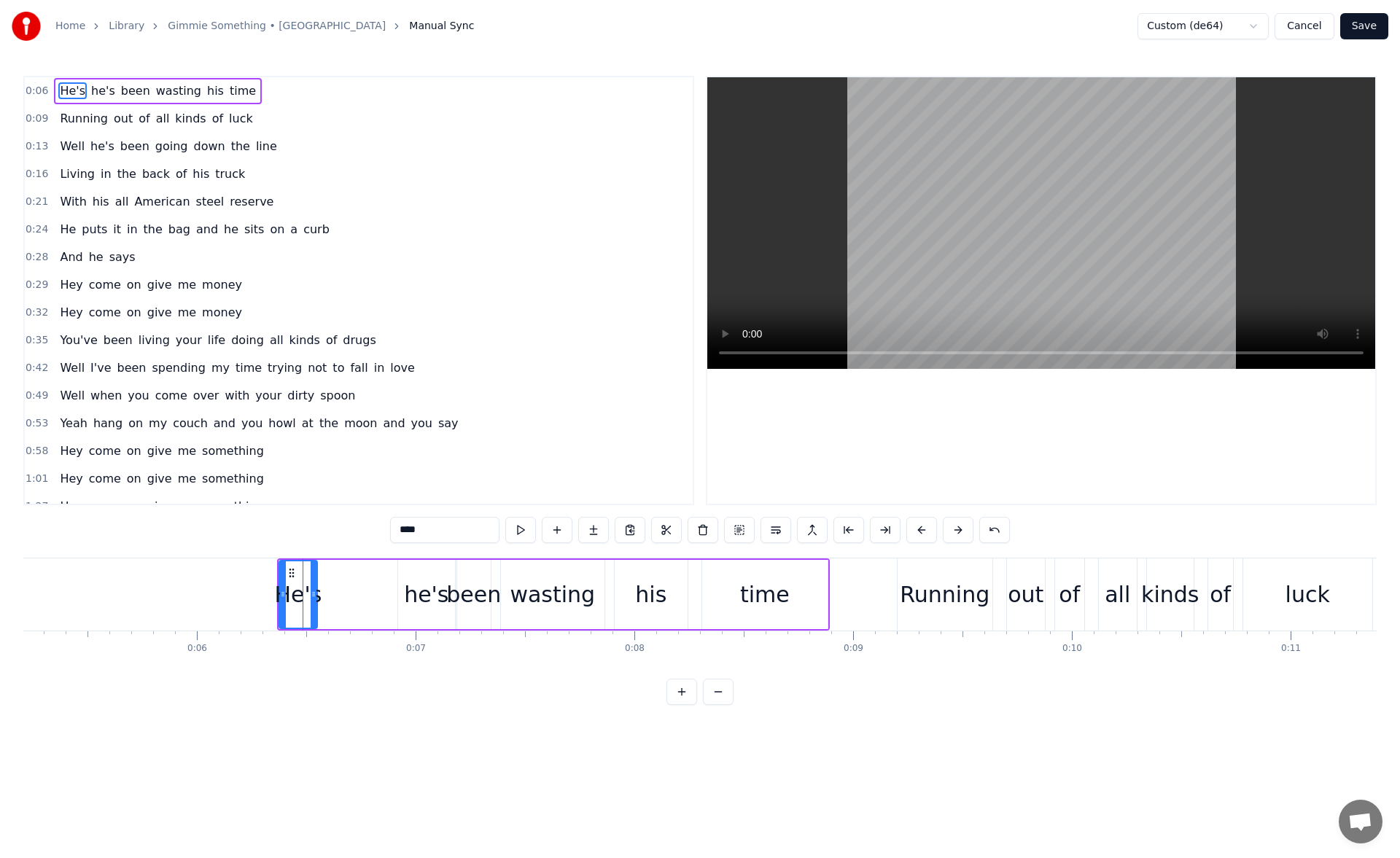
click at [330, 519] on div "0:06 He's he's been wasting his time 0:09 Running out of all kinds of luck 0:13…" at bounding box center [700, 390] width 1354 height 629
type input "****"
click at [519, 532] on button at bounding box center [520, 530] width 30 height 27
drag, startPoint x: 313, startPoint y: 594, endPoint x: 391, endPoint y: 606, distance: 78.9
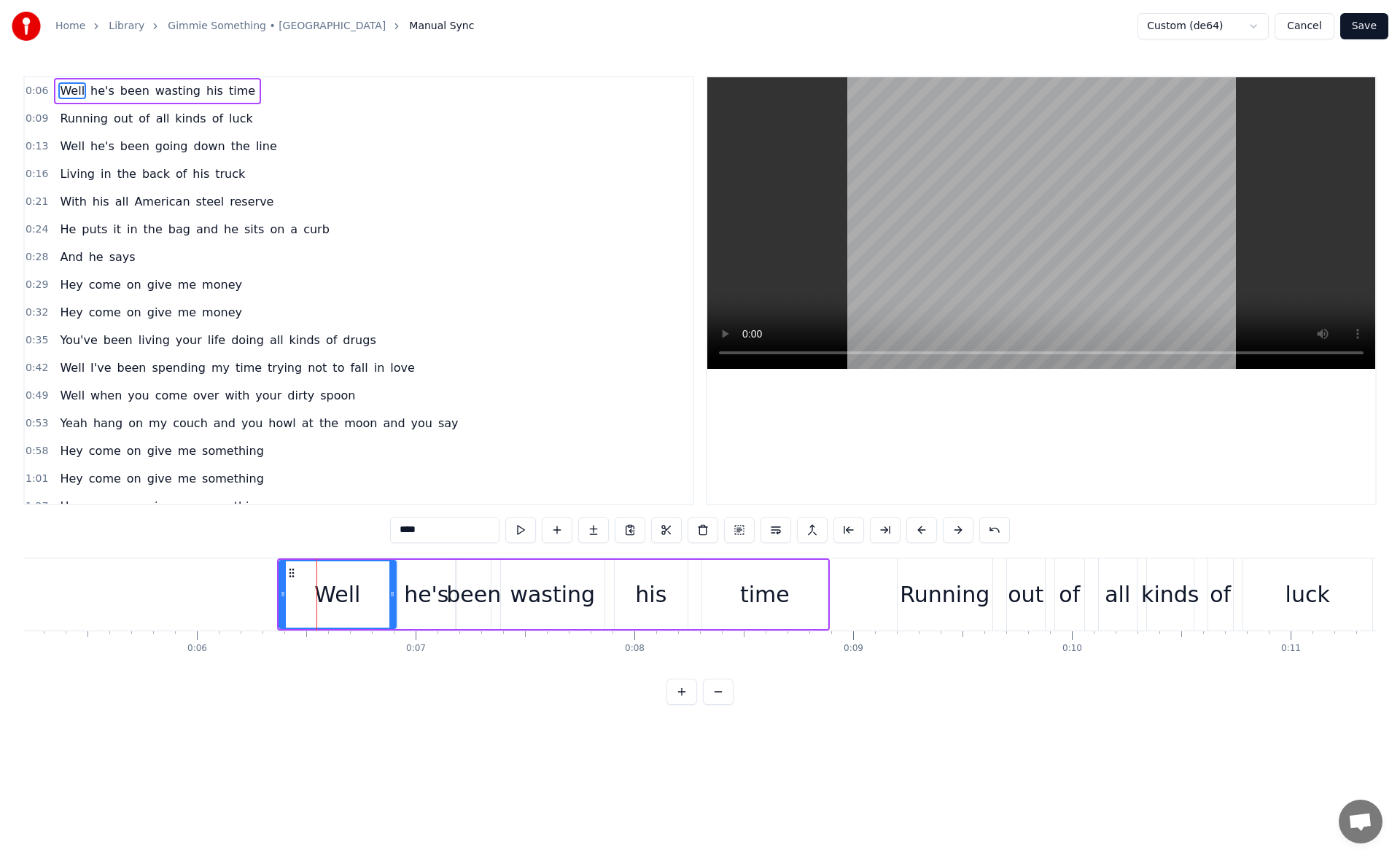
click at [391, 606] on div at bounding box center [392, 595] width 6 height 67
drag, startPoint x: 283, startPoint y: 595, endPoint x: 342, endPoint y: 602, distance: 59.4
click at [342, 602] on div at bounding box center [342, 595] width 6 height 67
click at [524, 530] on button at bounding box center [520, 530] width 30 height 27
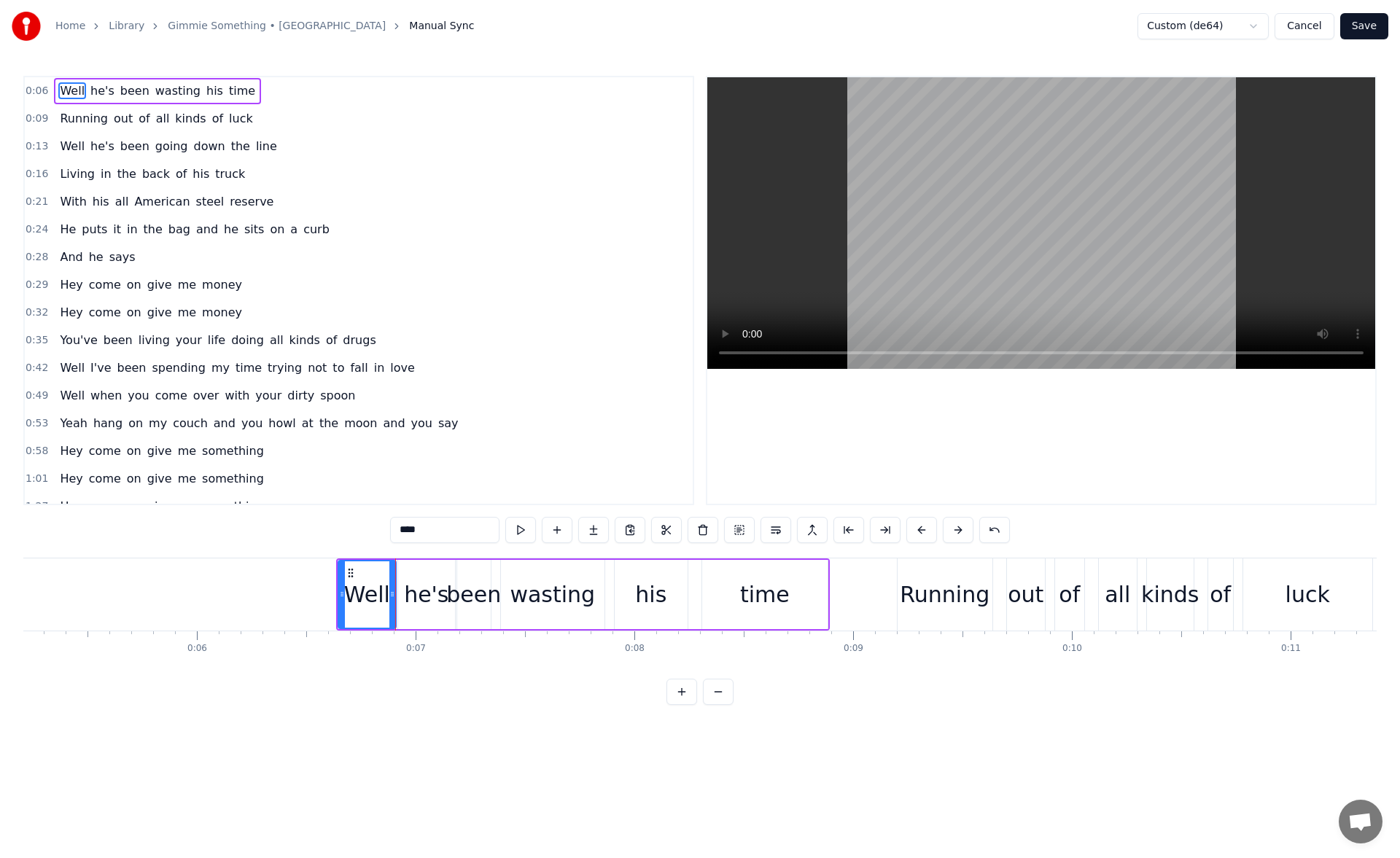
click at [524, 530] on button at bounding box center [520, 530] width 30 height 27
click at [1383, 28] on button "Save" at bounding box center [1365, 26] width 48 height 27
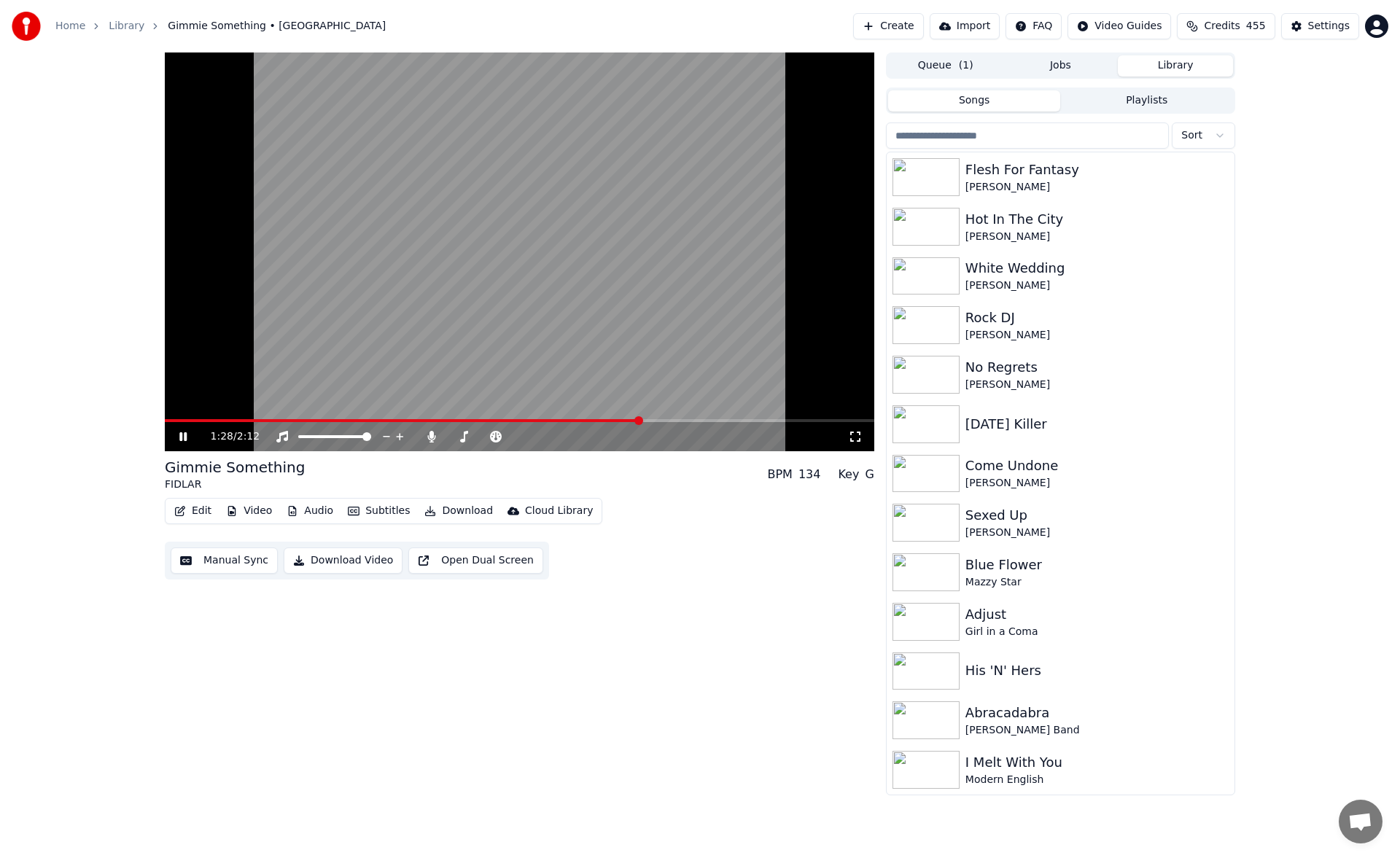
click at [187, 436] on icon at bounding box center [183, 436] width 7 height 9
click at [182, 442] on icon at bounding box center [194, 436] width 34 height 12
click at [214, 558] on button "Manual Sync" at bounding box center [224, 560] width 107 height 27
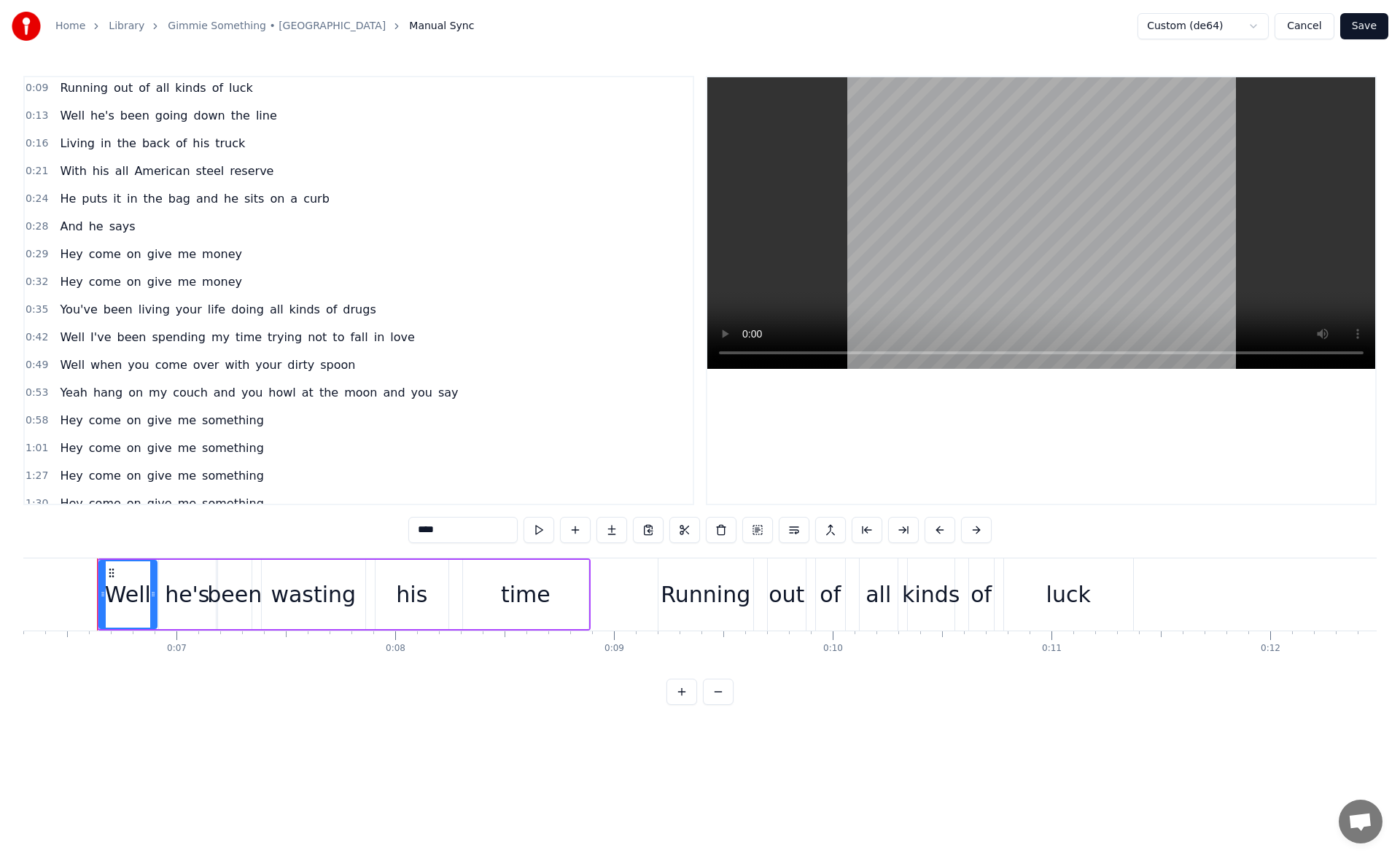
scroll to position [44, 0]
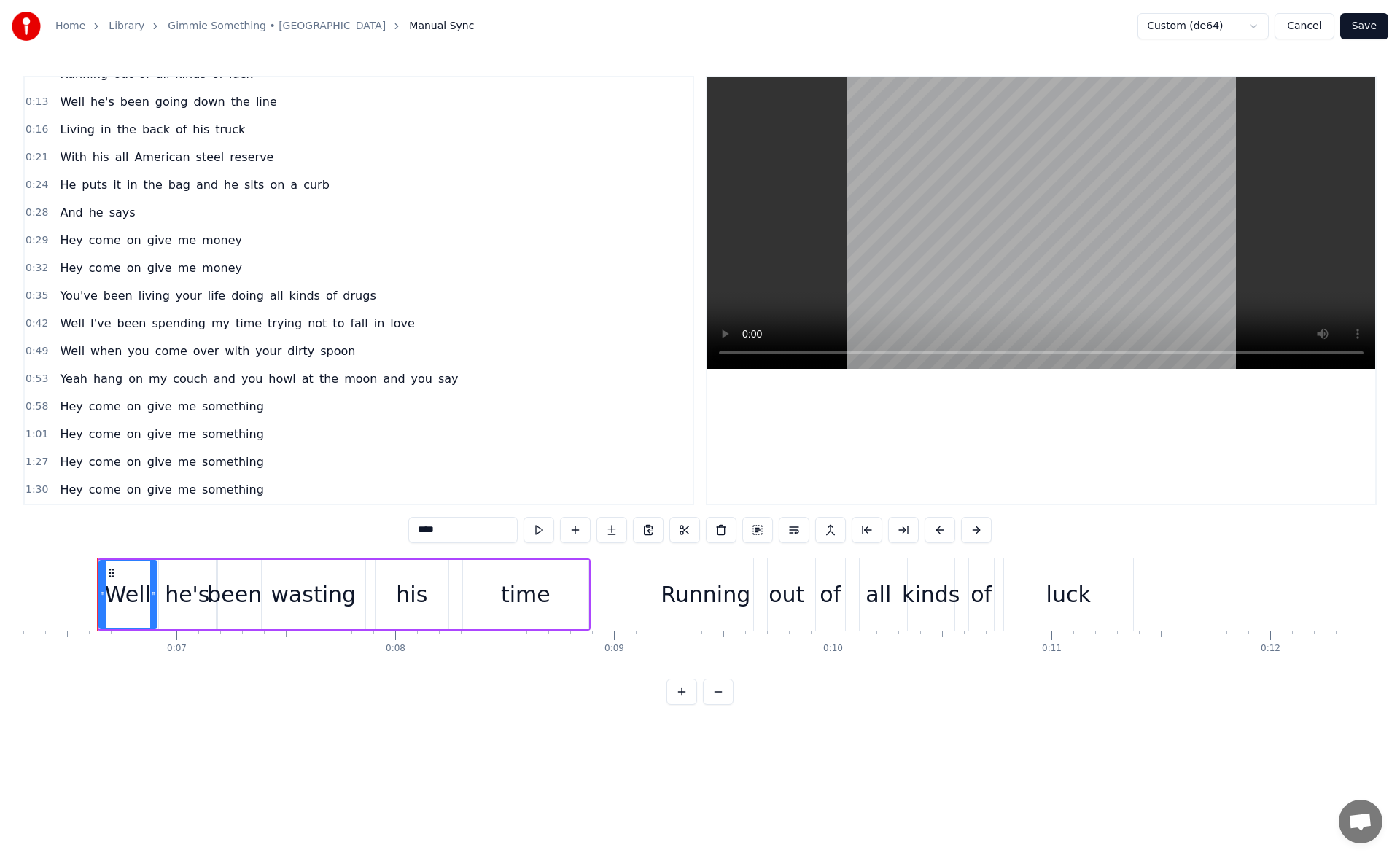
click at [67, 457] on span "Hey" at bounding box center [71, 461] width 26 height 17
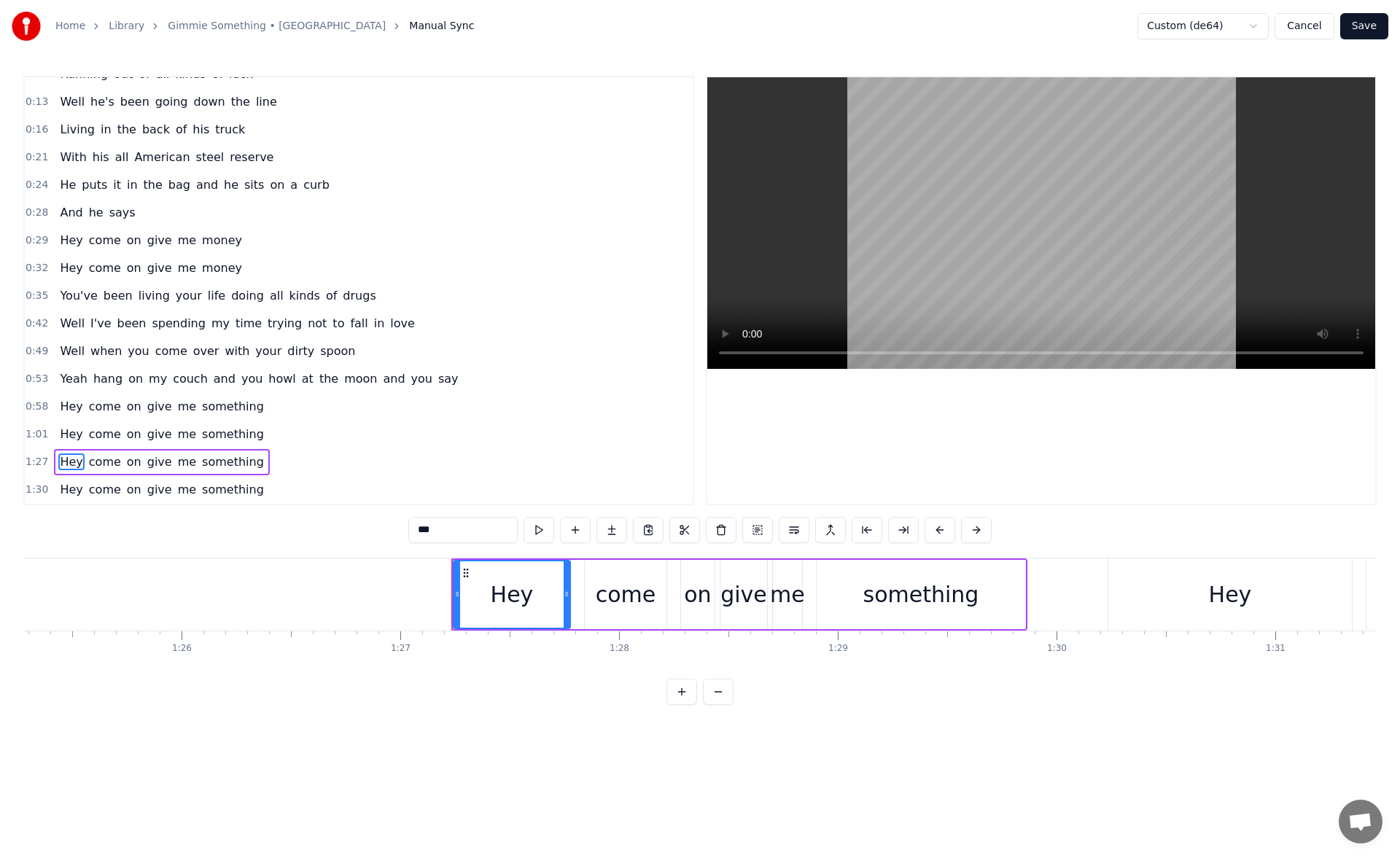
scroll to position [0, 18549]
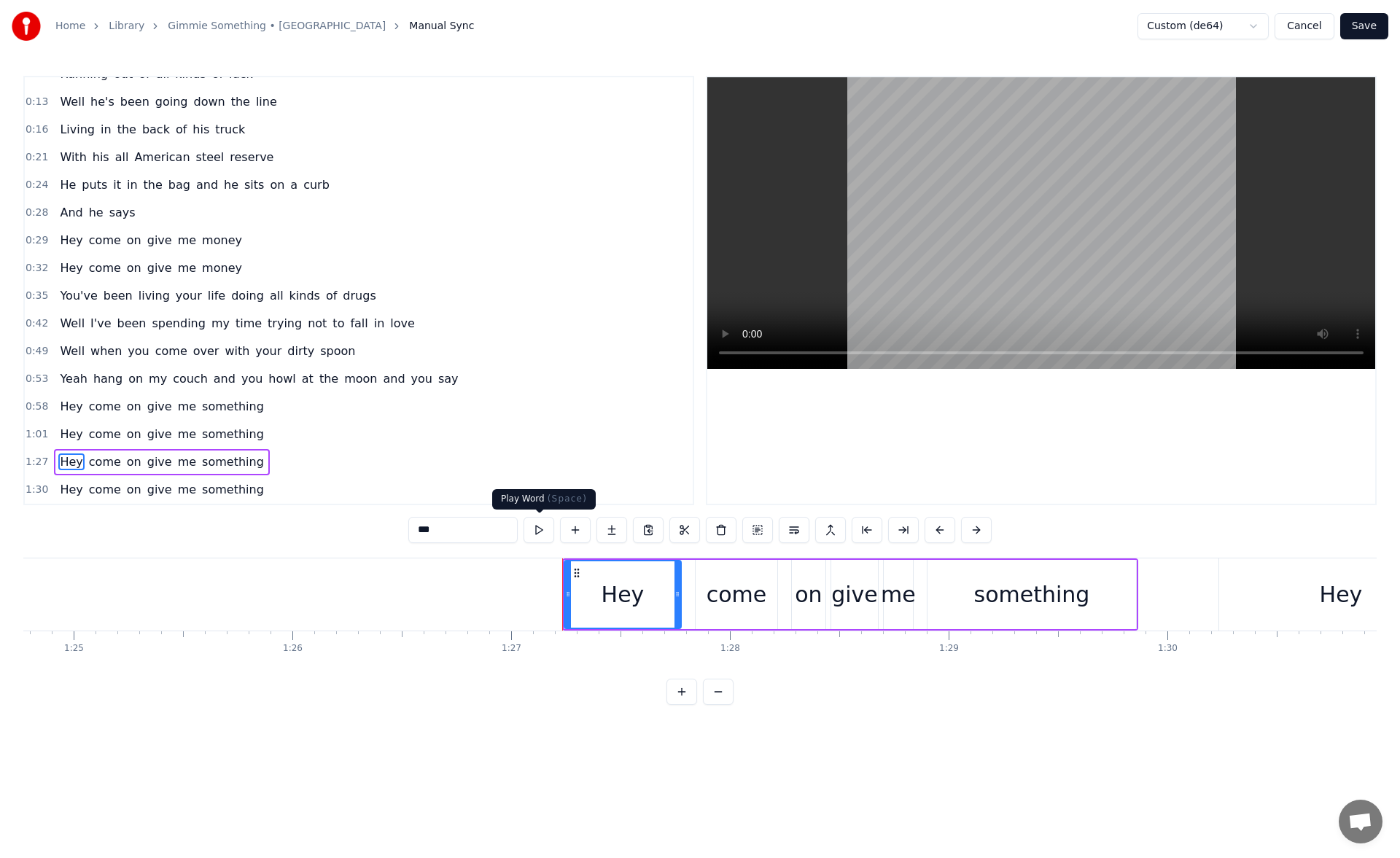
click at [538, 526] on button at bounding box center [539, 530] width 30 height 27
drag, startPoint x: 565, startPoint y: 594, endPoint x: 489, endPoint y: 586, distance: 76.4
click at [489, 586] on div at bounding box center [492, 595] width 6 height 67
click at [524, 537] on button at bounding box center [520, 530] width 30 height 27
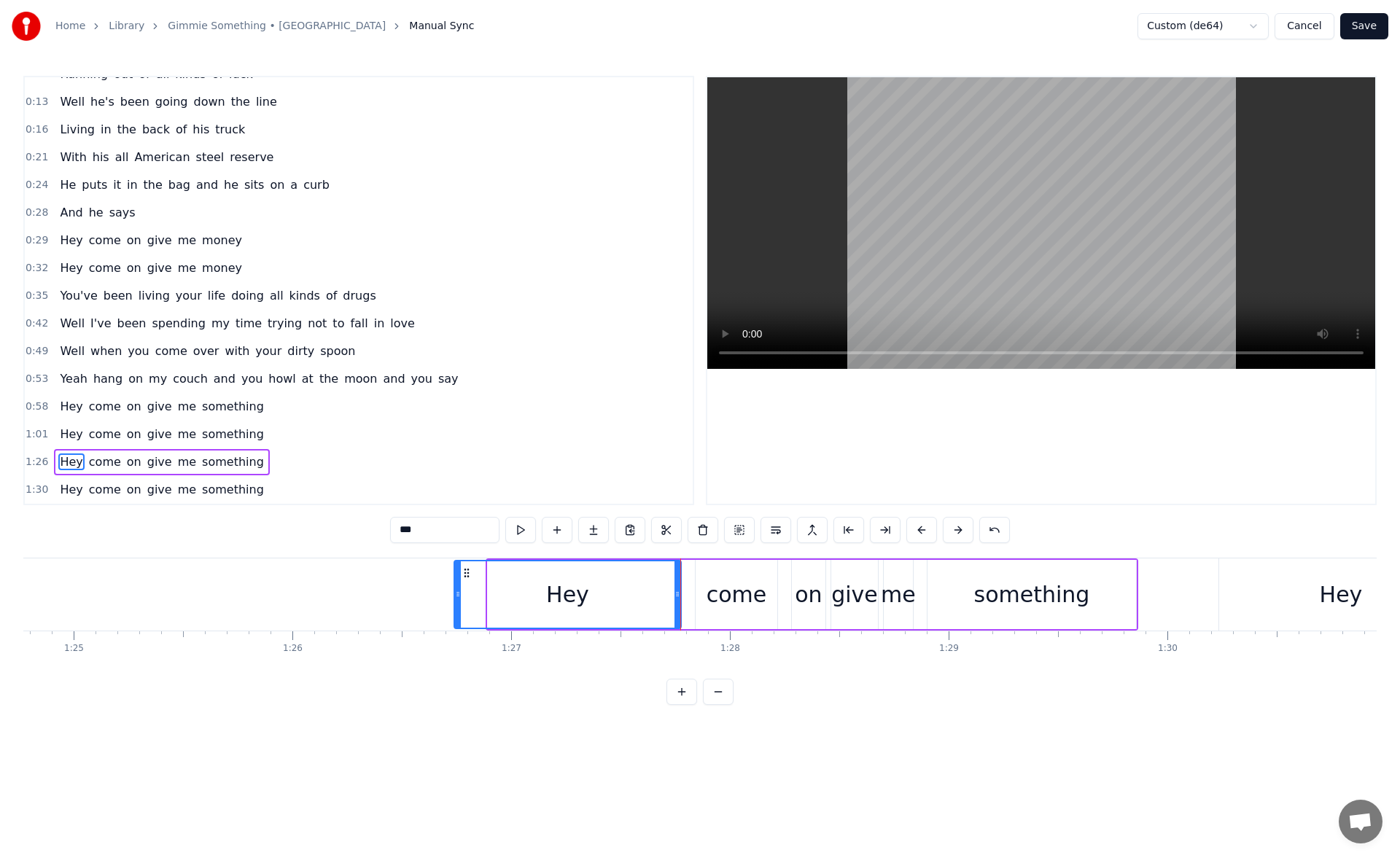
drag, startPoint x: 492, startPoint y: 599, endPoint x: 455, endPoint y: 595, distance: 37.2
click at [455, 595] on icon at bounding box center [458, 595] width 6 height 12
click at [518, 533] on button at bounding box center [520, 530] width 30 height 27
drag, startPoint x: 453, startPoint y: 598, endPoint x: 437, endPoint y: 596, distance: 16.1
click at [437, 596] on icon at bounding box center [439, 595] width 6 height 12
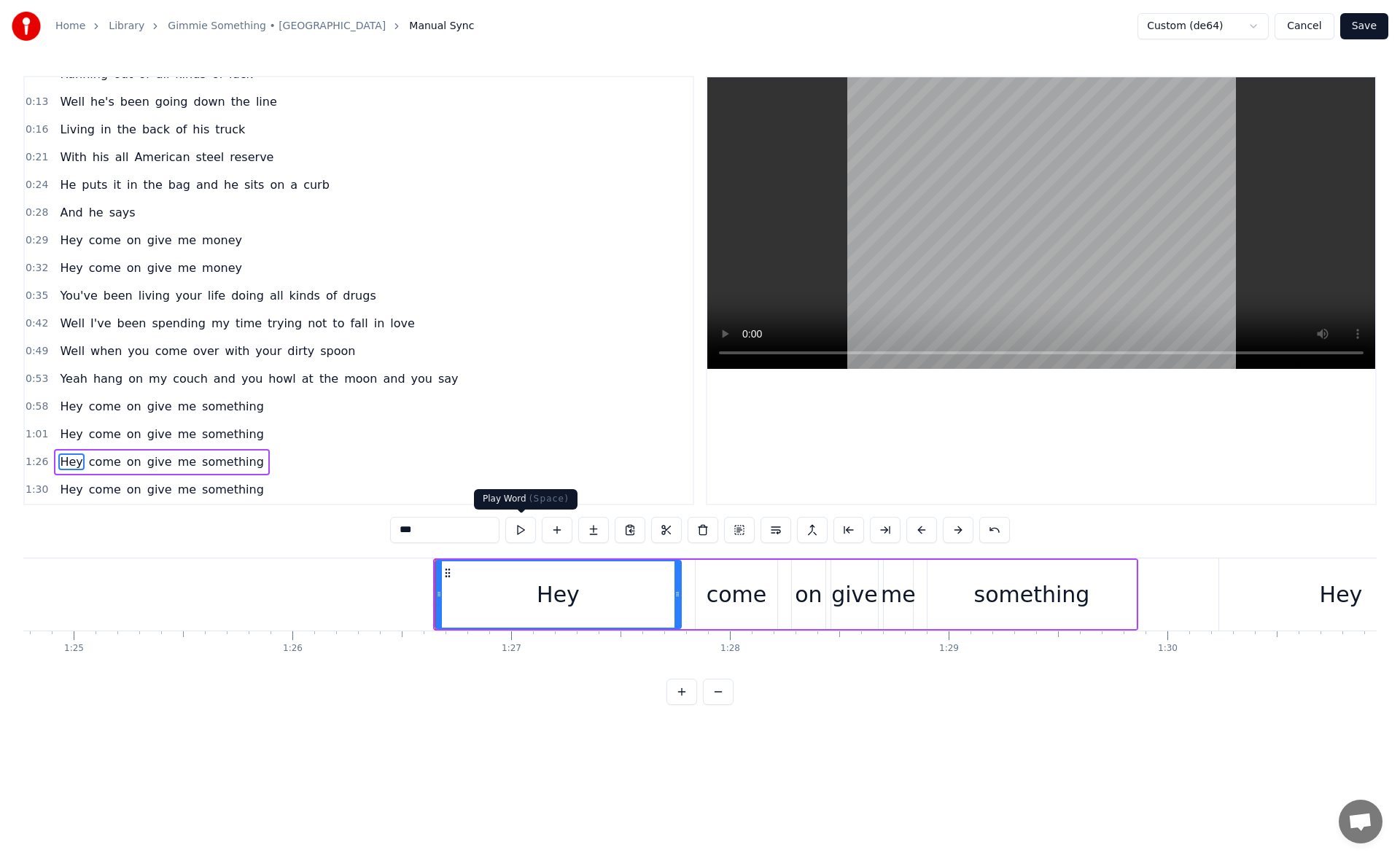
click at [519, 536] on button at bounding box center [520, 530] width 30 height 27
click at [61, 436] on span "Hey" at bounding box center [71, 433] width 26 height 17
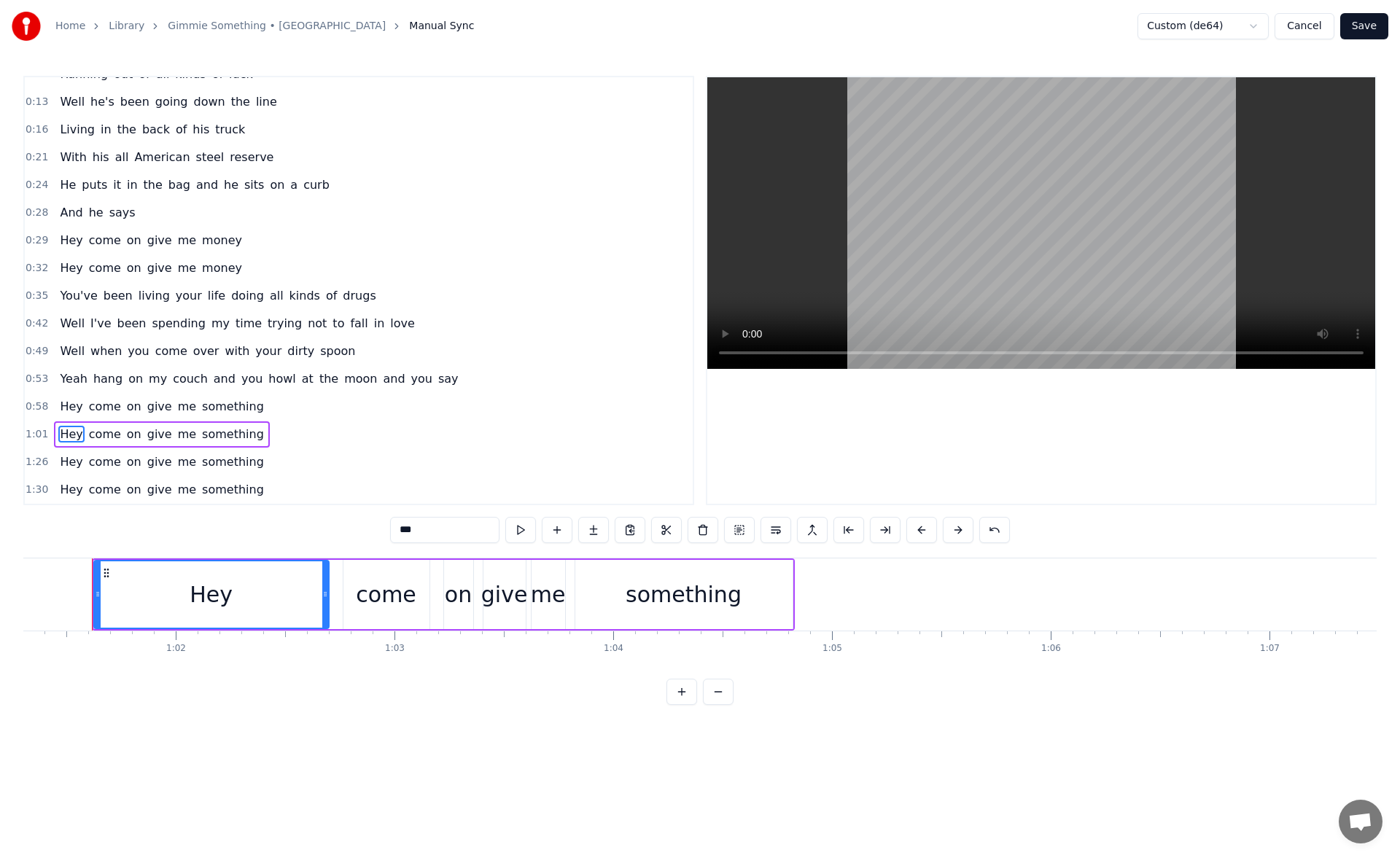
scroll to position [0, 13409]
drag, startPoint x: 103, startPoint y: 592, endPoint x: 94, endPoint y: 591, distance: 9.1
click at [94, 591] on icon at bounding box center [95, 595] width 6 height 12
click at [524, 525] on button at bounding box center [520, 530] width 30 height 27
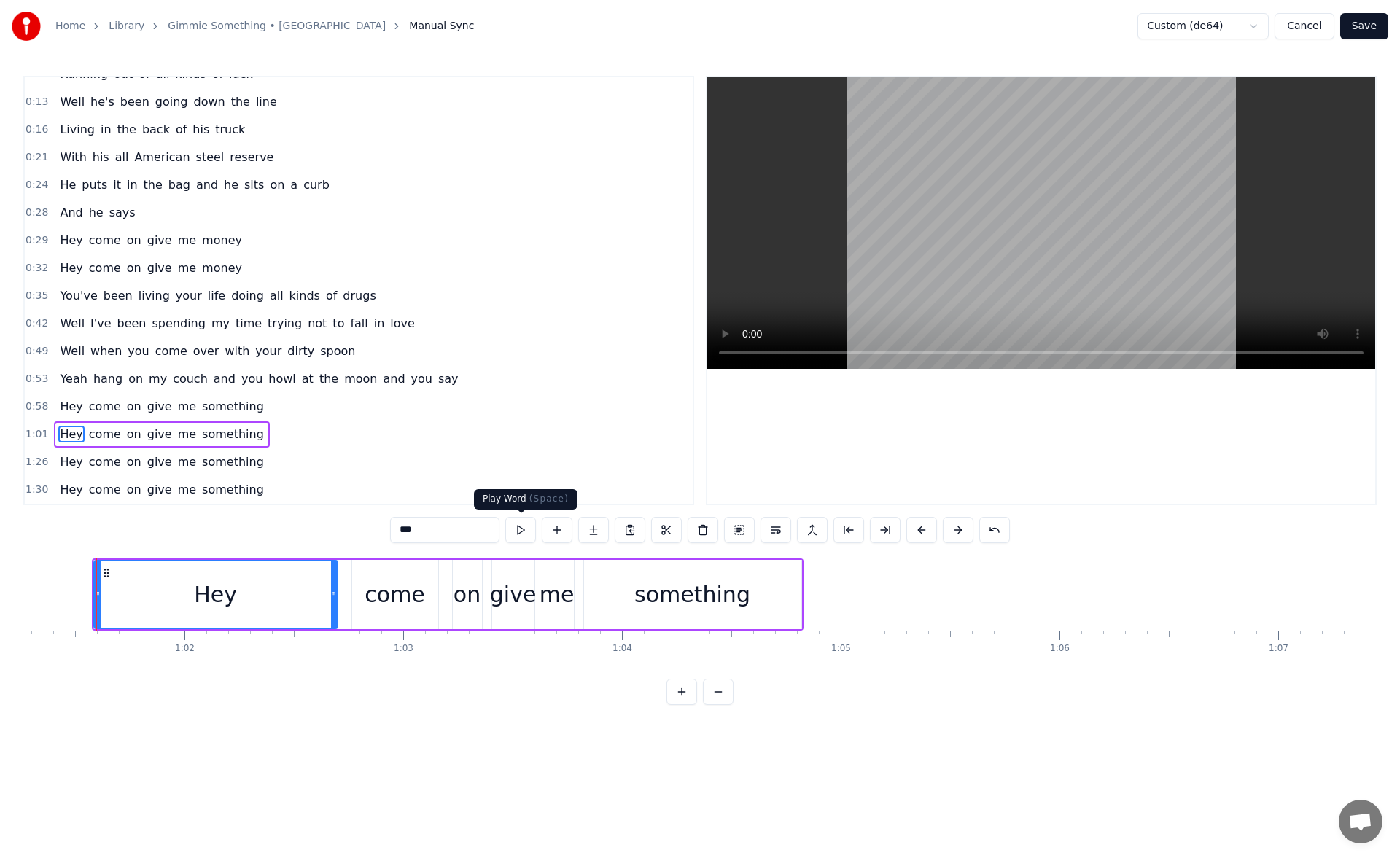
scroll to position [0, 13400]
click at [72, 493] on span "Hey" at bounding box center [71, 489] width 26 height 17
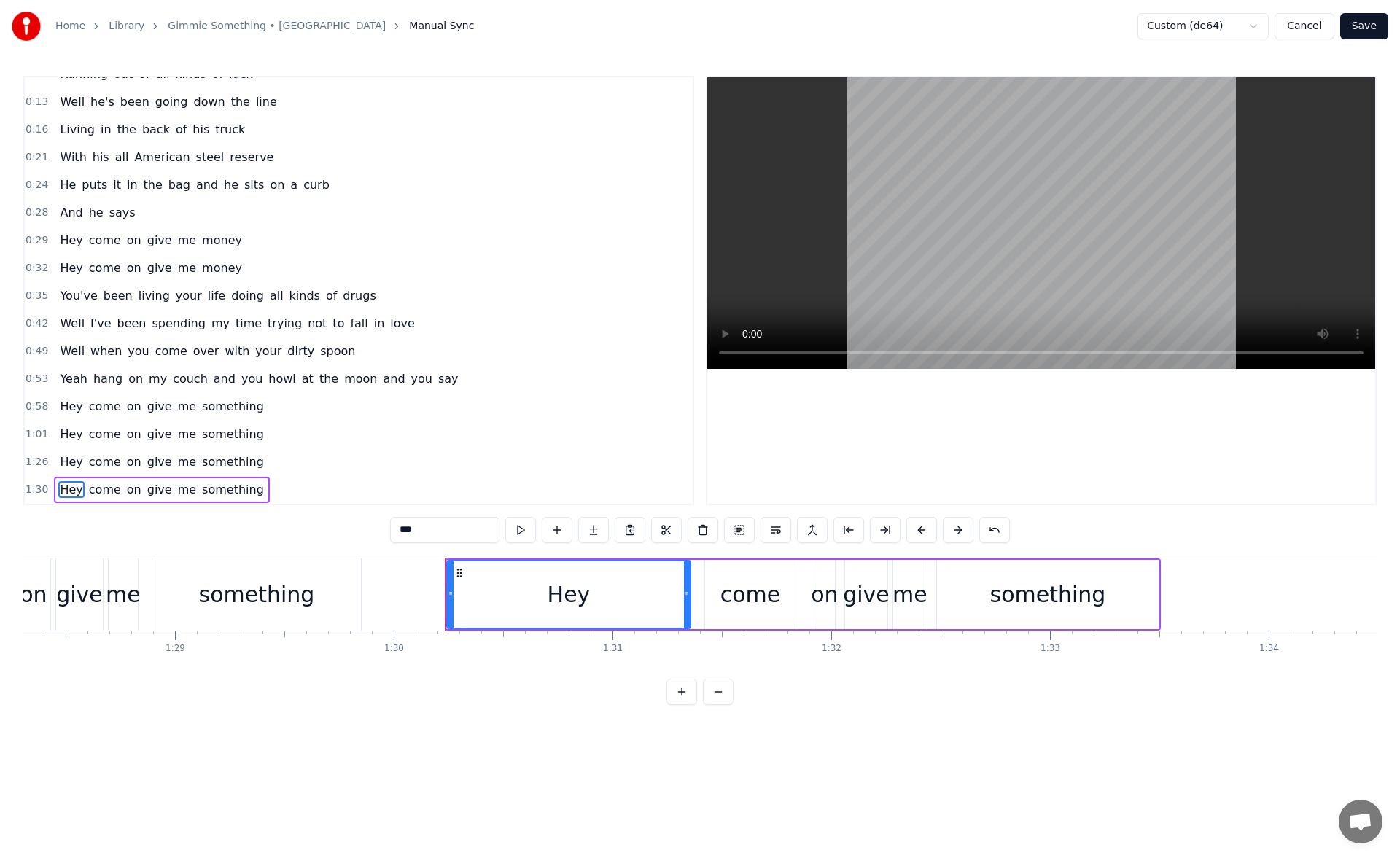
scroll to position [0, 19671]
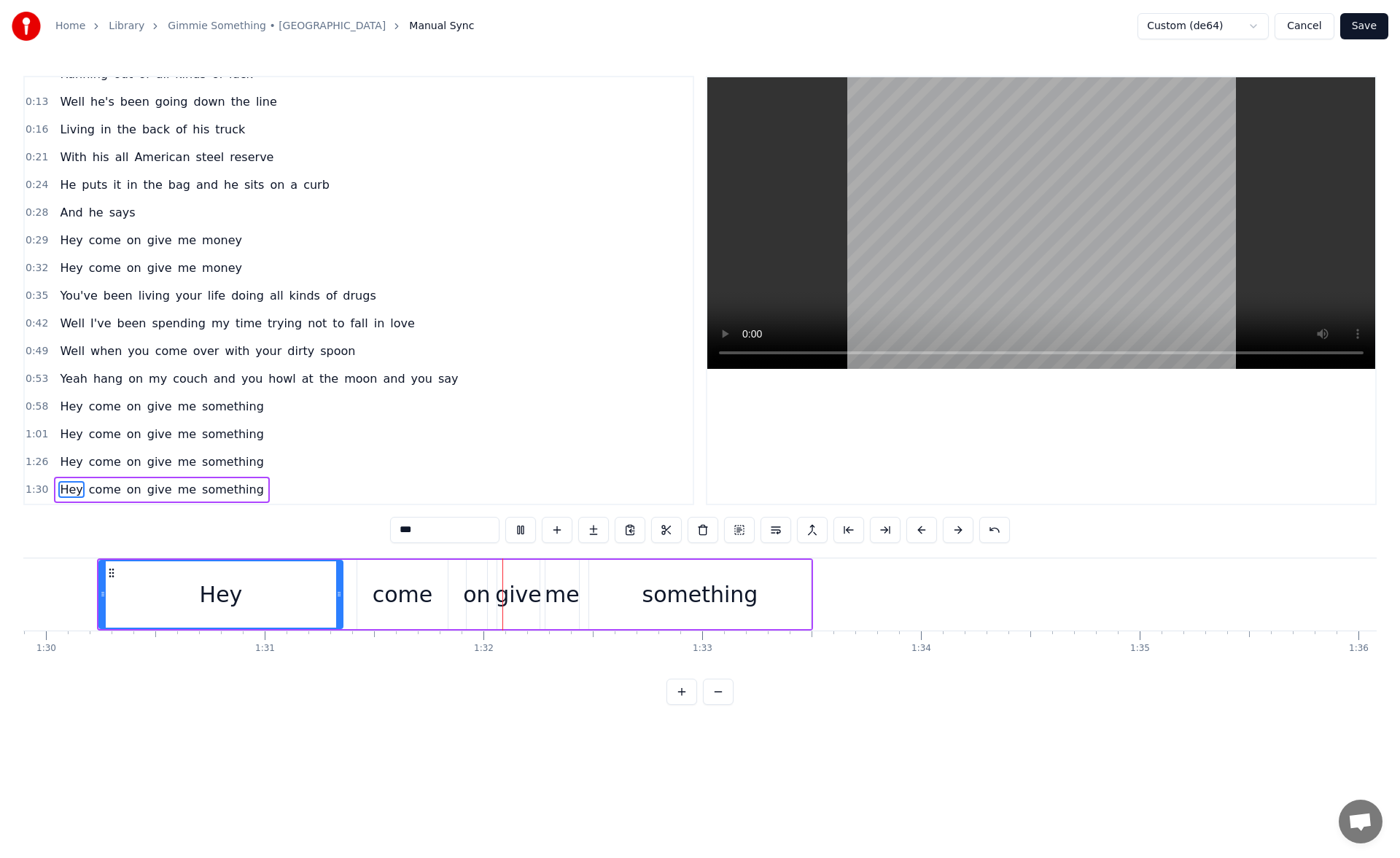
click at [69, 380] on span "Yeah" at bounding box center [73, 378] width 29 height 17
type input "****"
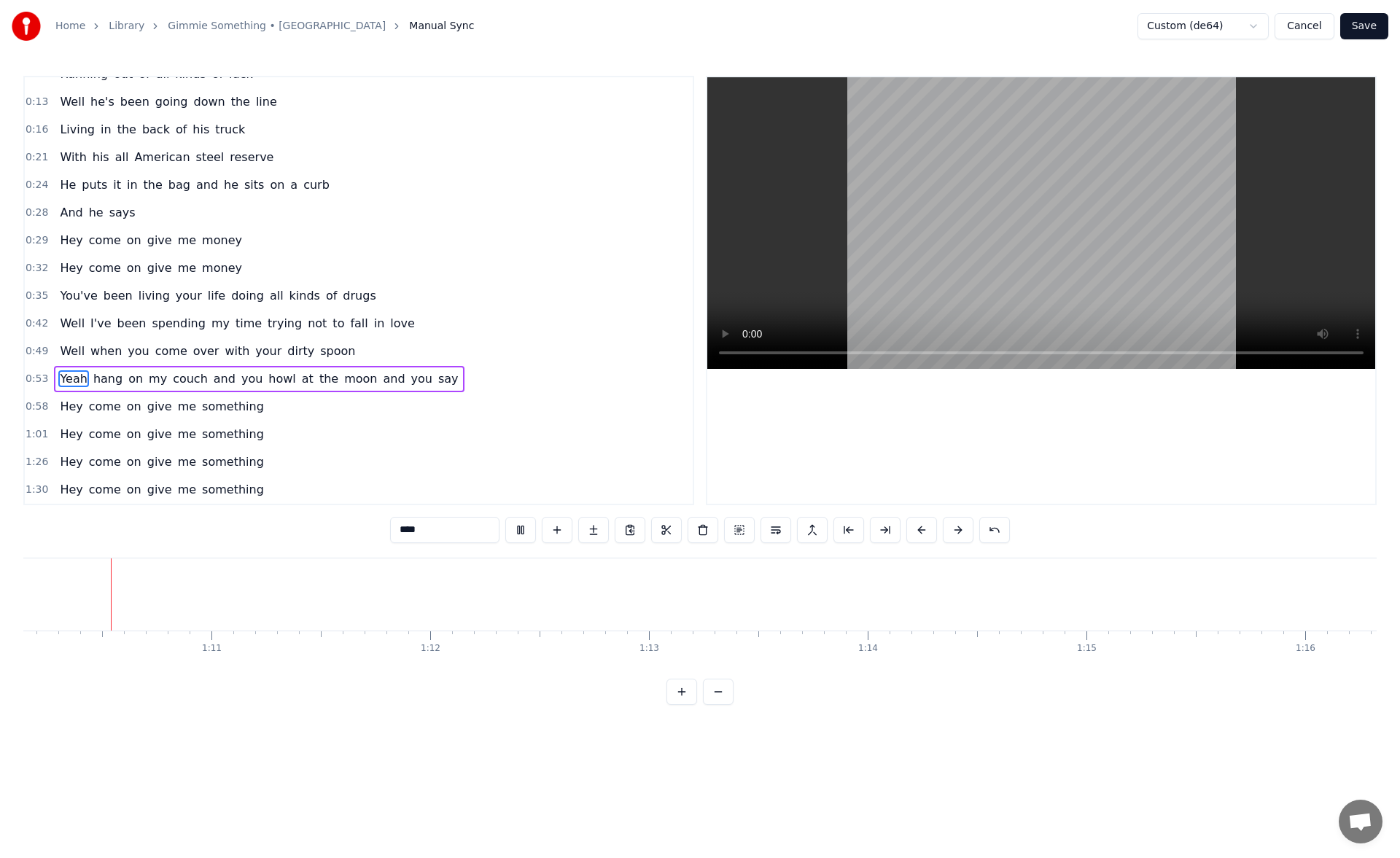
scroll to position [0, 15299]
click at [1377, 25] on button "Save" at bounding box center [1365, 26] width 48 height 27
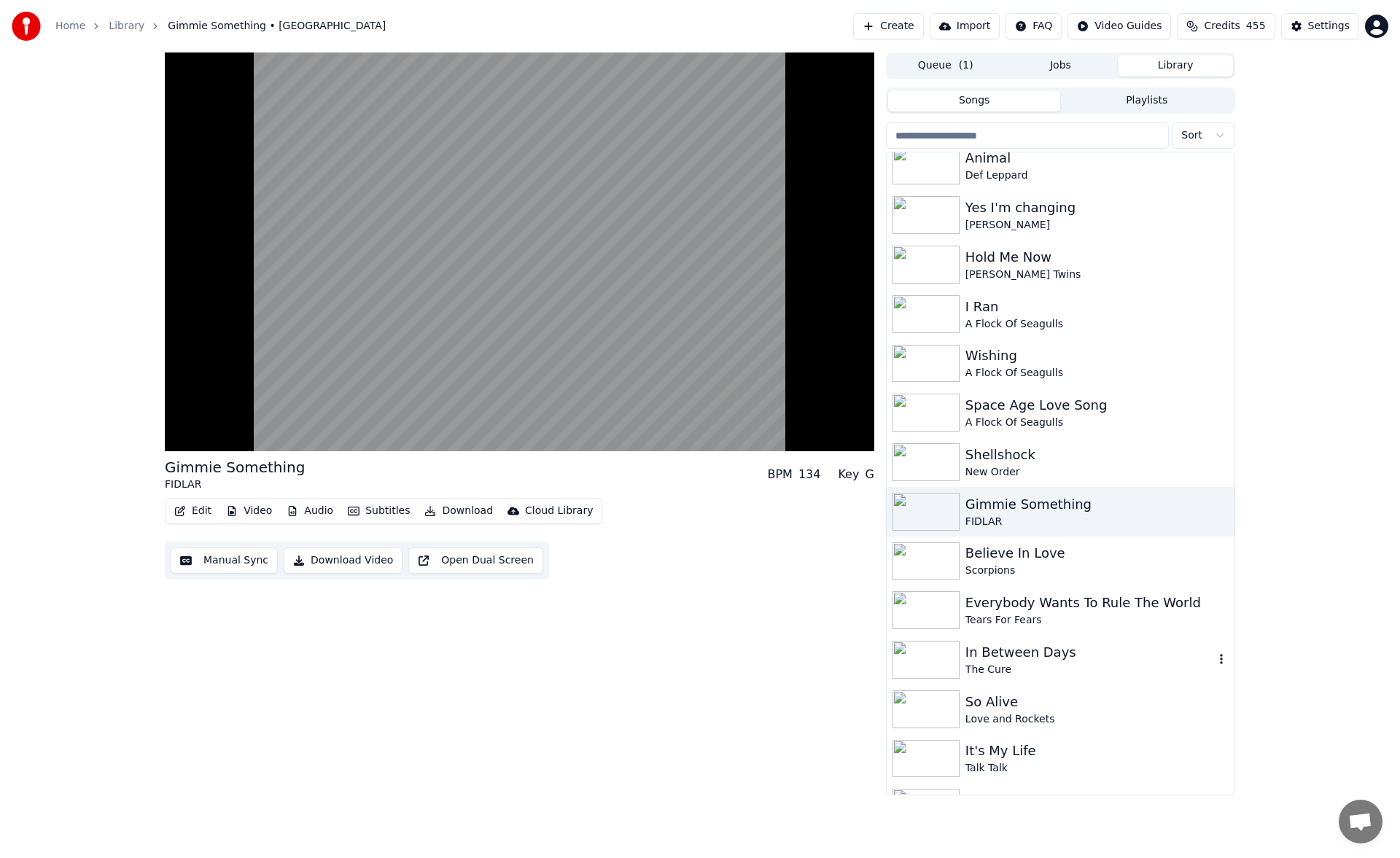
scroll to position [657, 0]
click at [1027, 658] on div "In Between Days" at bounding box center [1089, 652] width 249 height 21
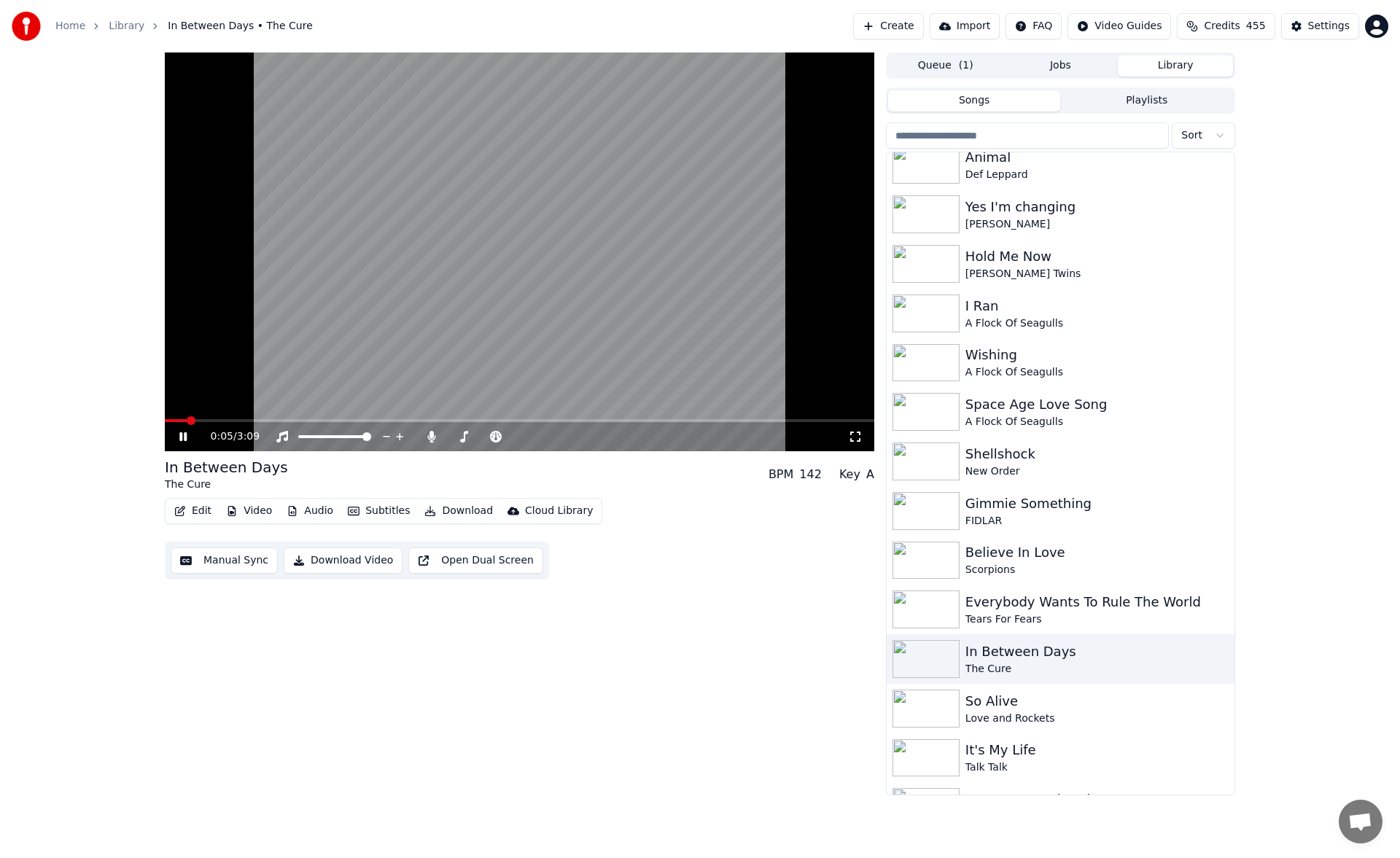
click at [256, 423] on span at bounding box center [520, 421] width 710 height 3
click at [369, 422] on span at bounding box center [520, 421] width 710 height 3
click at [1040, 701] on div "So Alive" at bounding box center [1089, 701] width 249 height 21
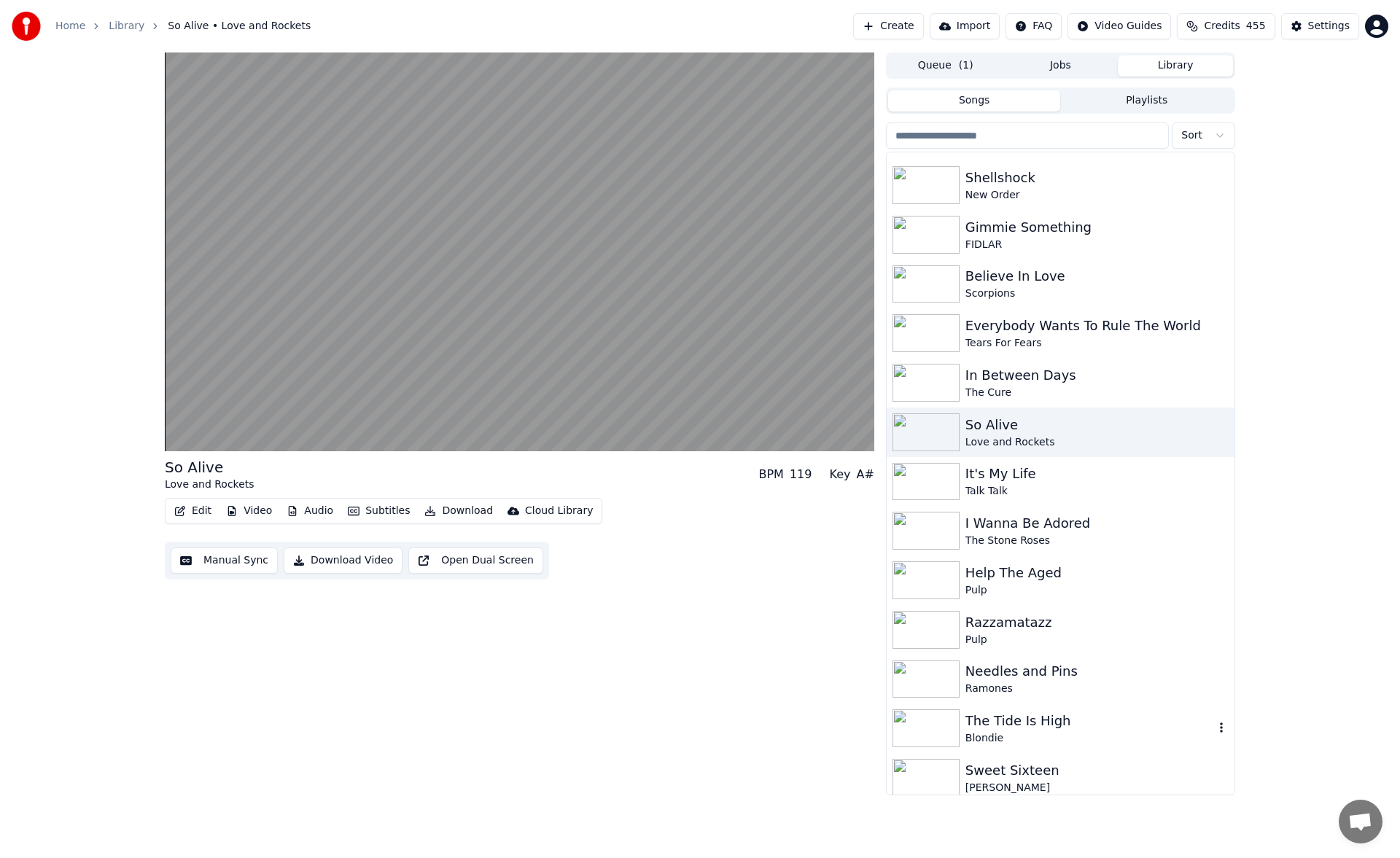
scroll to position [947, 0]
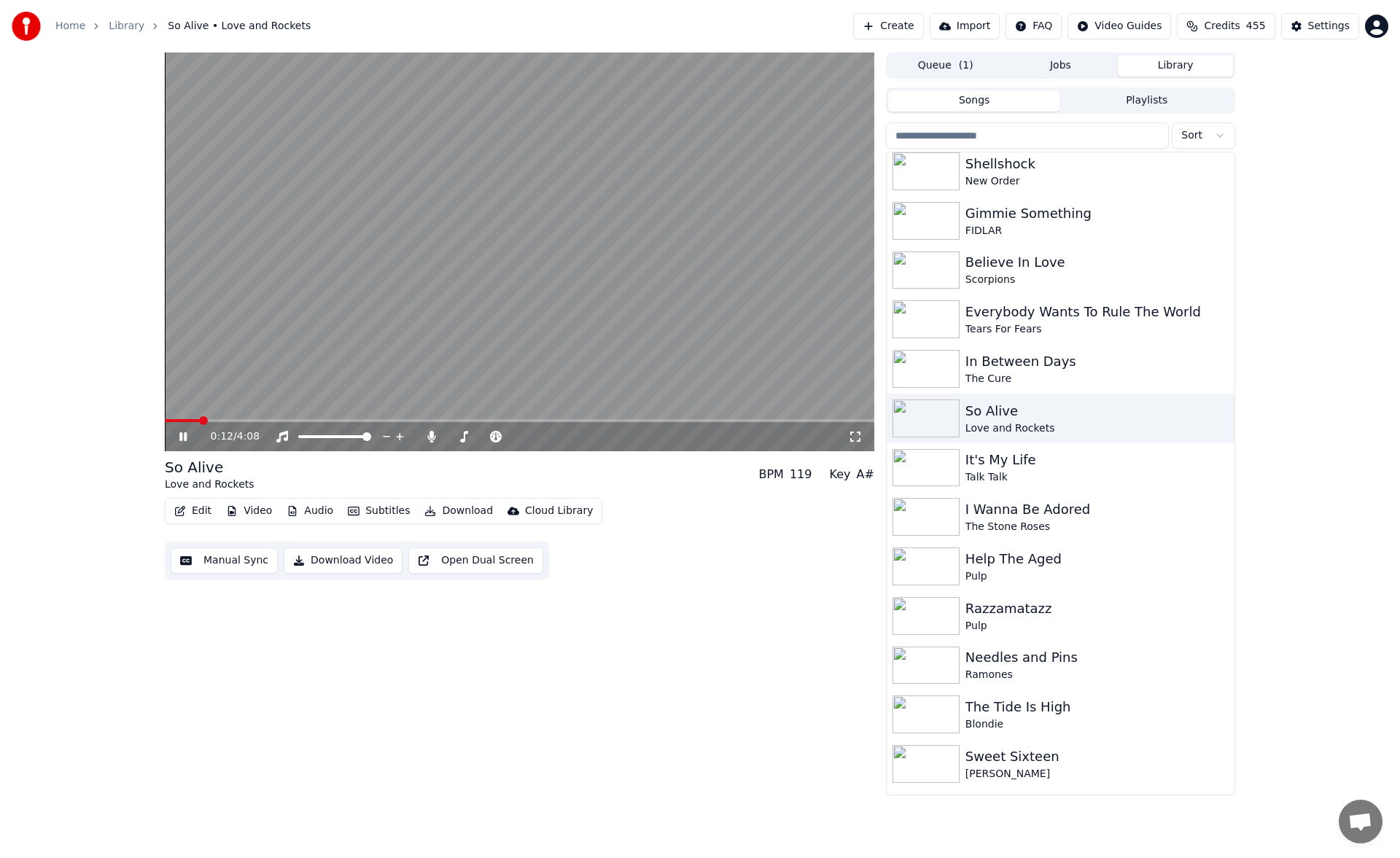
click at [283, 421] on span at bounding box center [520, 421] width 710 height 3
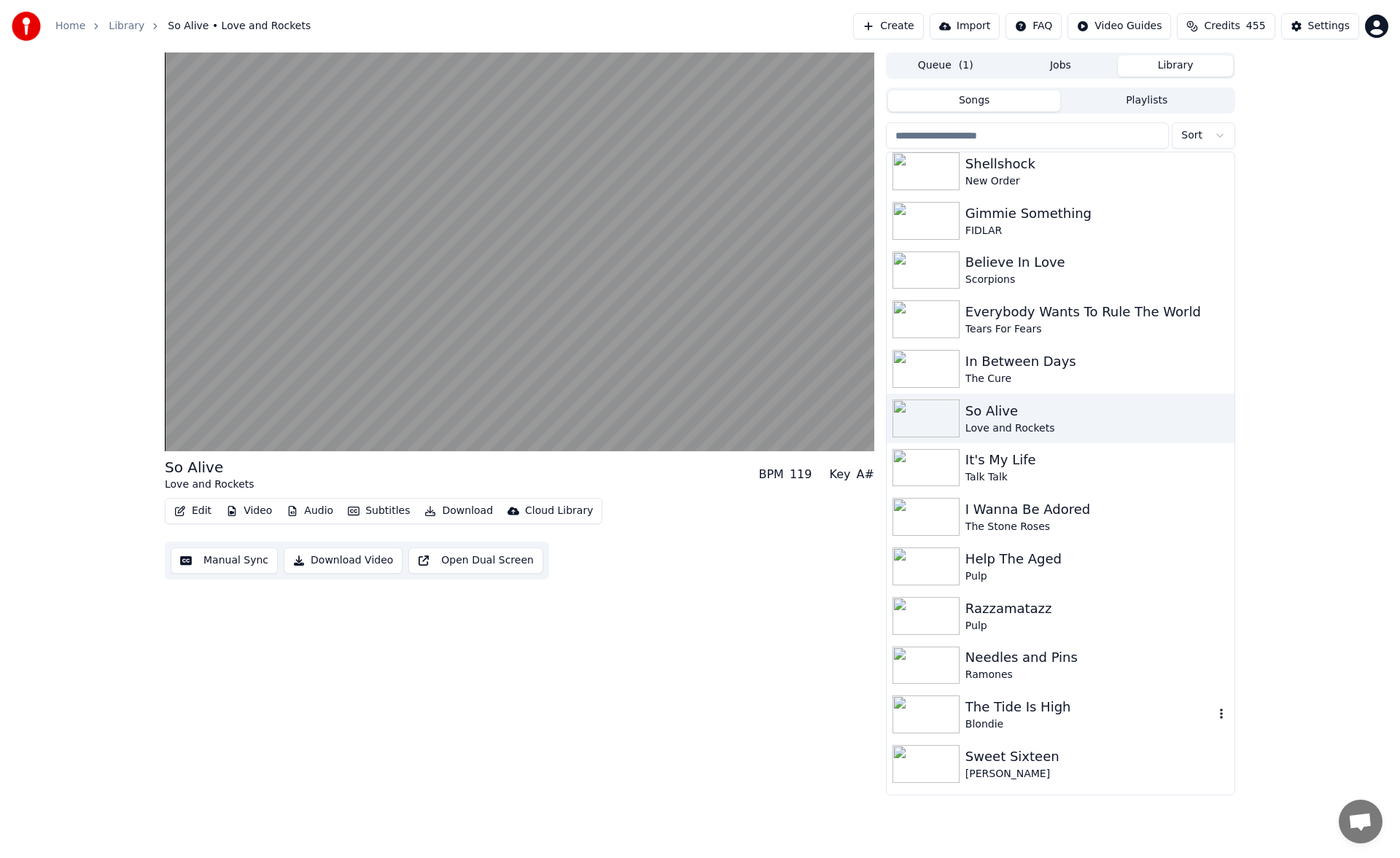
click at [1063, 697] on div "The Tide Is High Blondie" at bounding box center [1061, 715] width 348 height 49
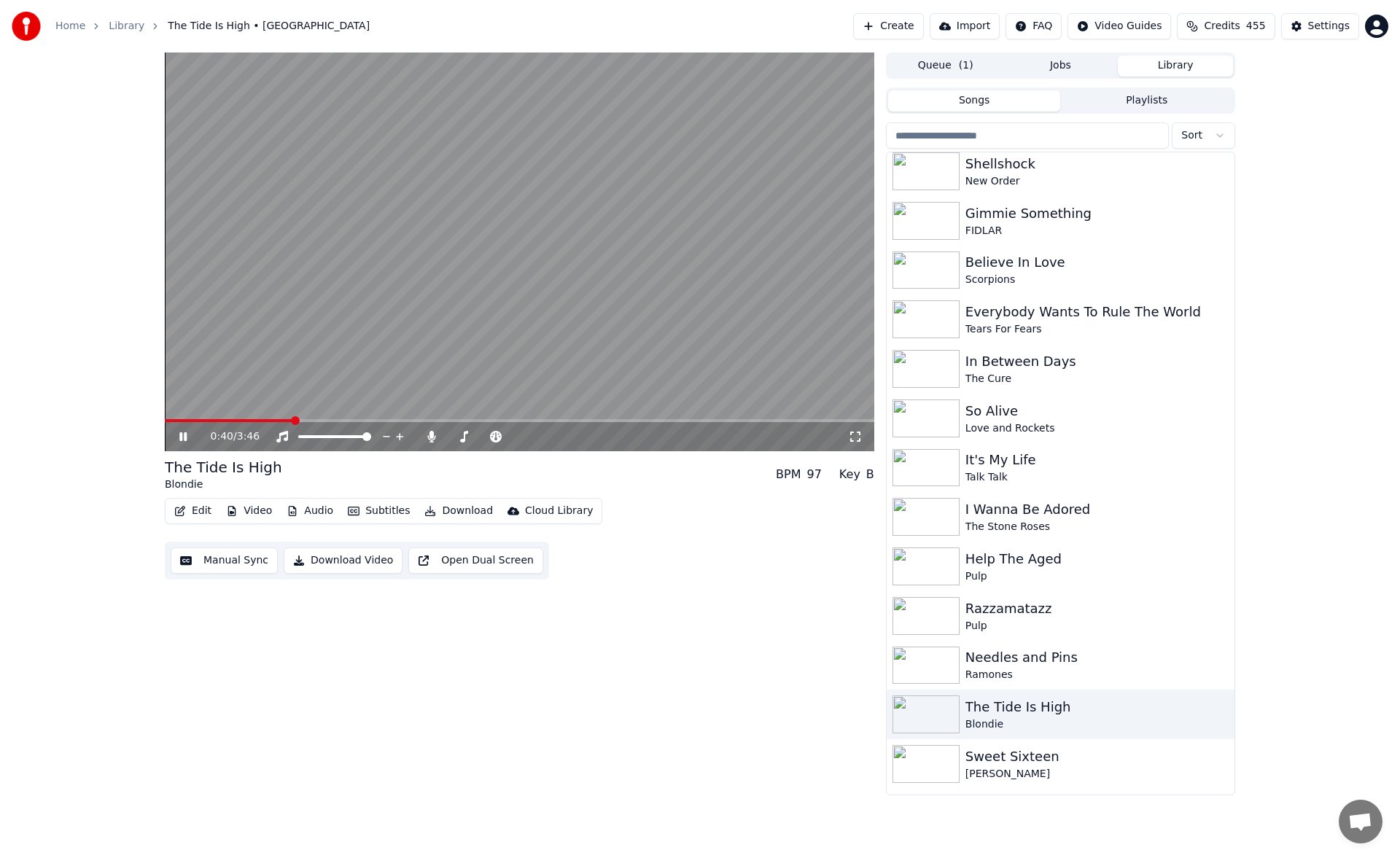
click at [275, 423] on div "0:40 / 3:46" at bounding box center [520, 437] width 710 height 29
click at [271, 422] on span at bounding box center [218, 421] width 106 height 3
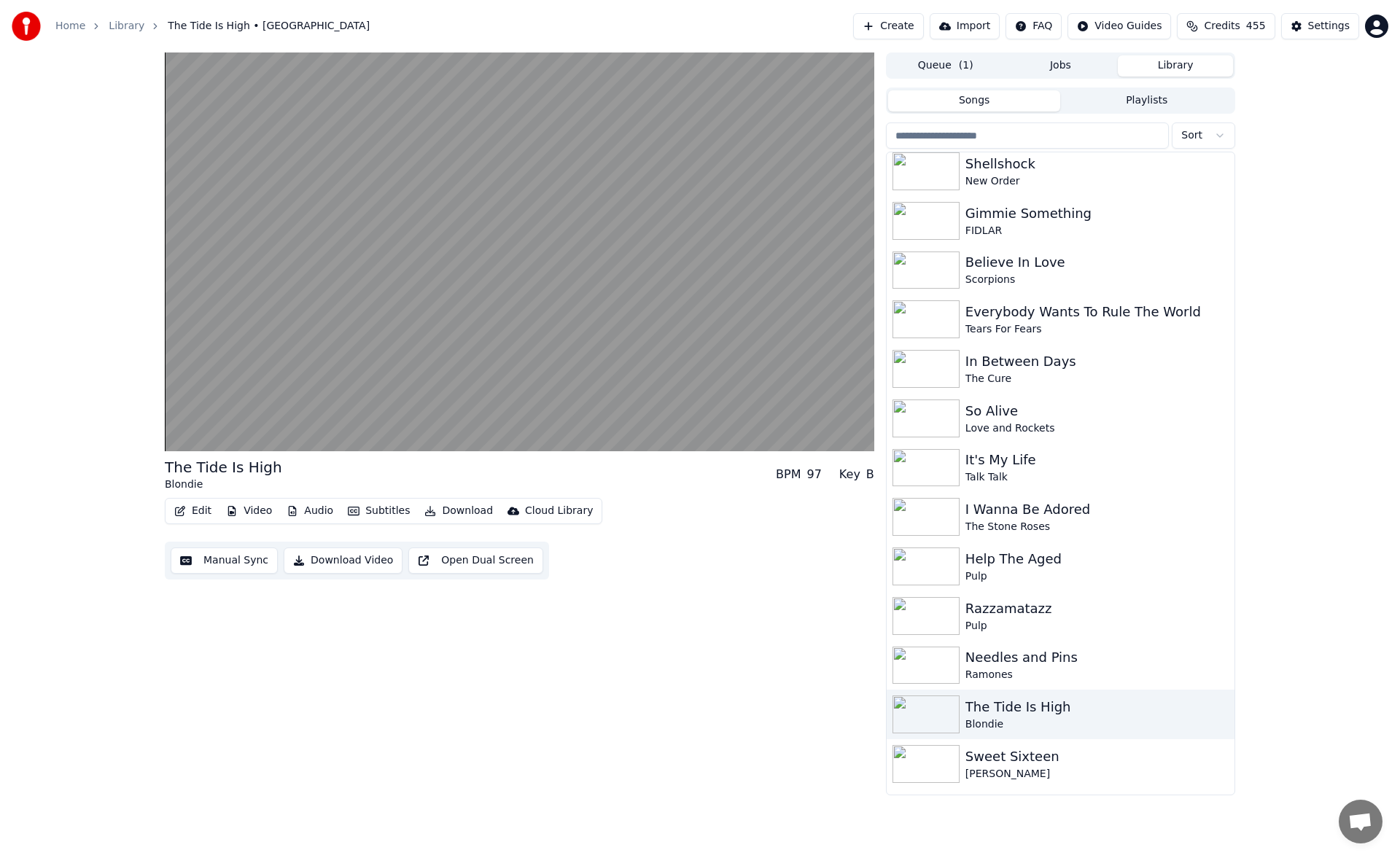
click at [719, 683] on div "The Tide Is High Blondie BPM 97 Key B Edit Video Audio Subtitles Download Cloud…" at bounding box center [520, 424] width 710 height 743
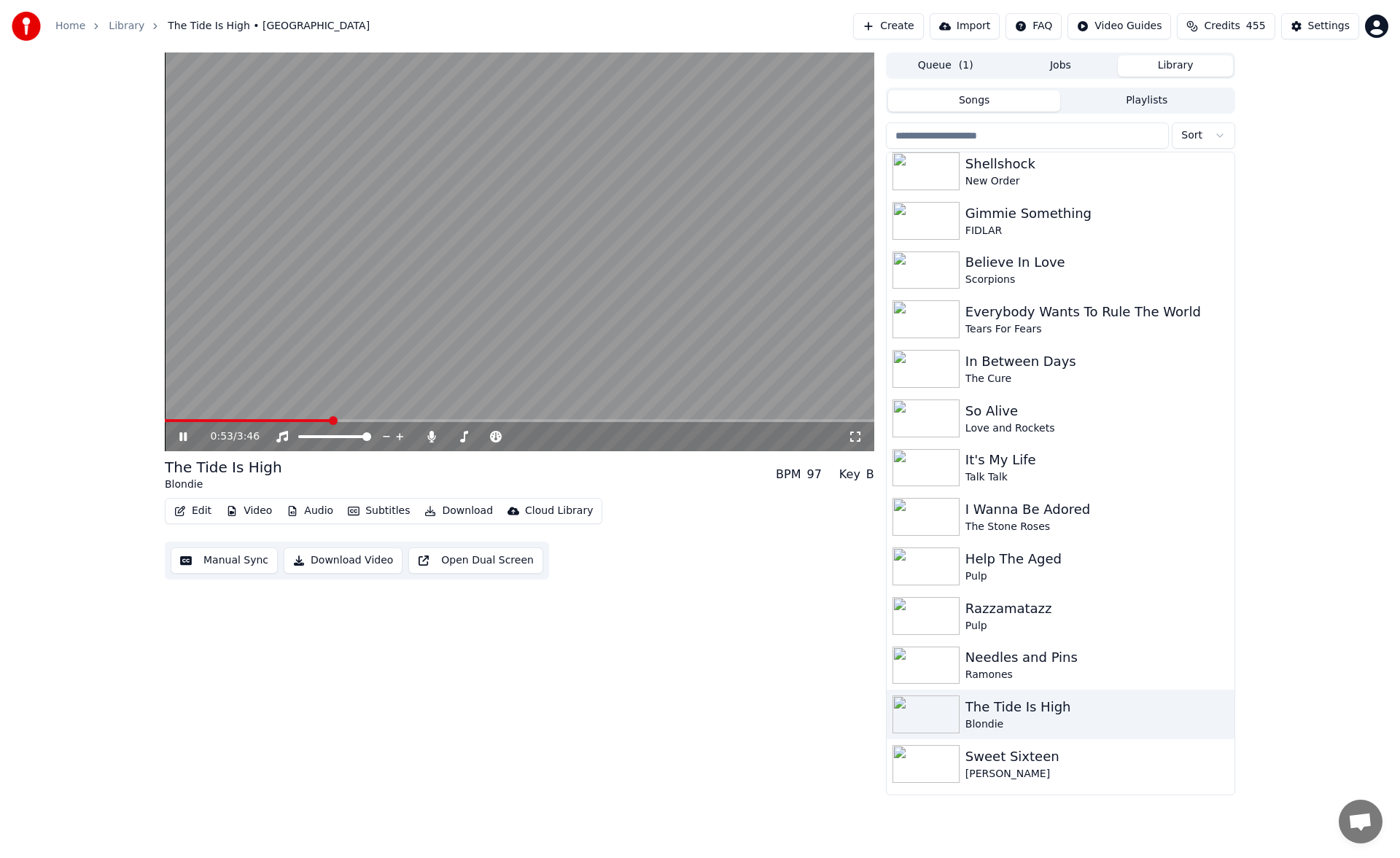
click at [330, 423] on span at bounding box center [248, 421] width 166 height 3
click at [246, 560] on button "Manual Sync" at bounding box center [224, 560] width 107 height 27
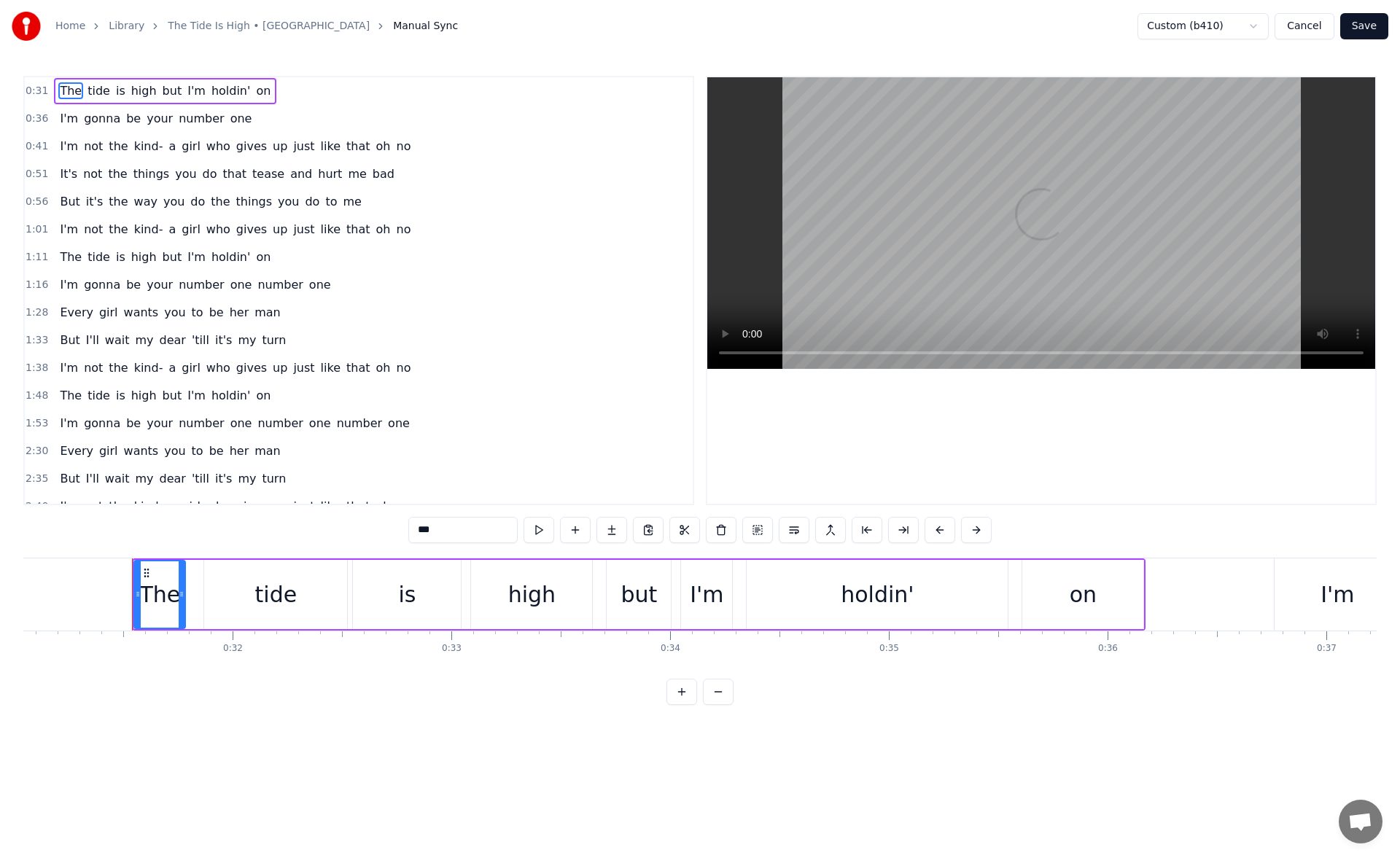
scroll to position [0, 6829]
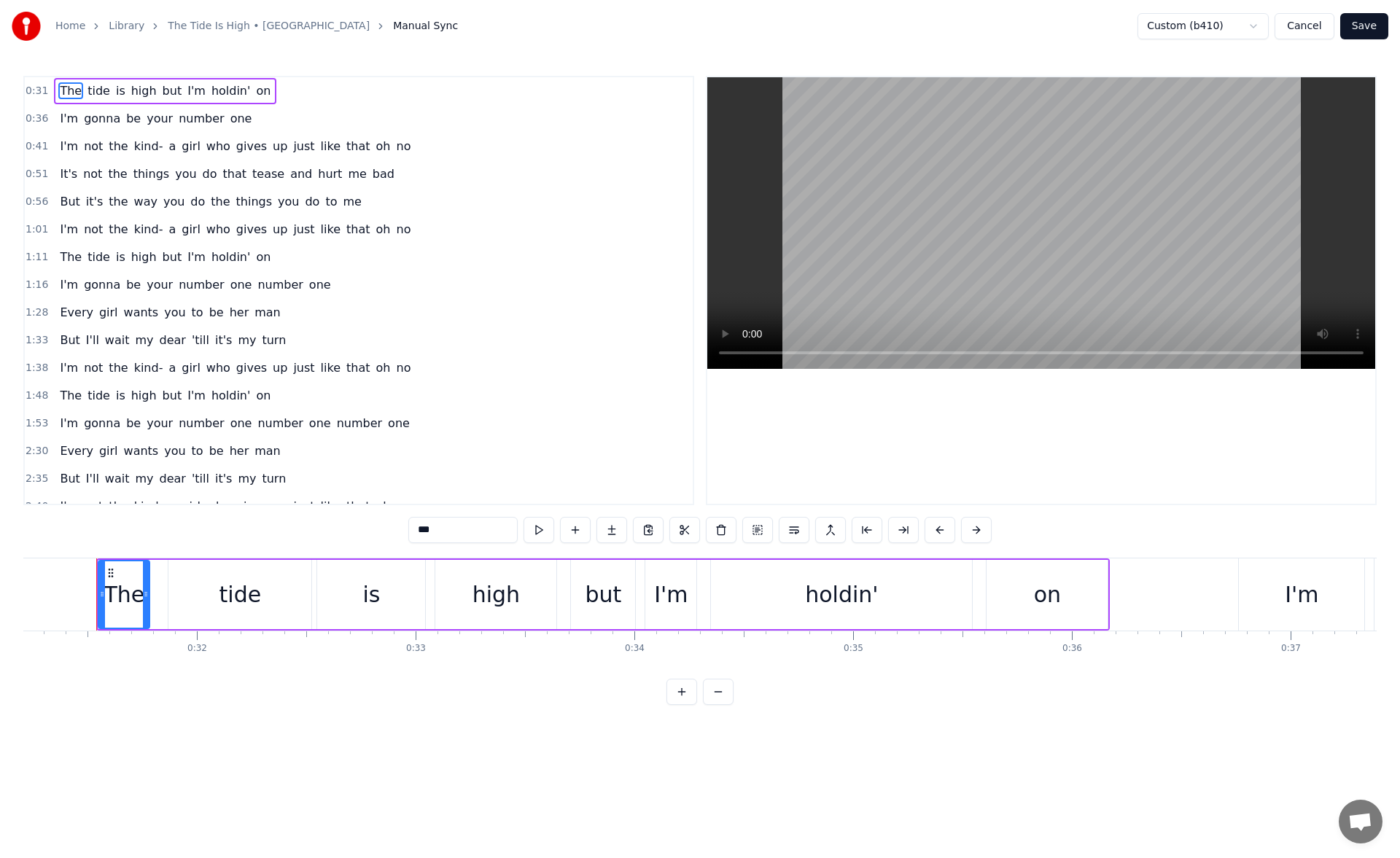
click at [372, 175] on span "bad" at bounding box center [383, 173] width 25 height 17
type input "***"
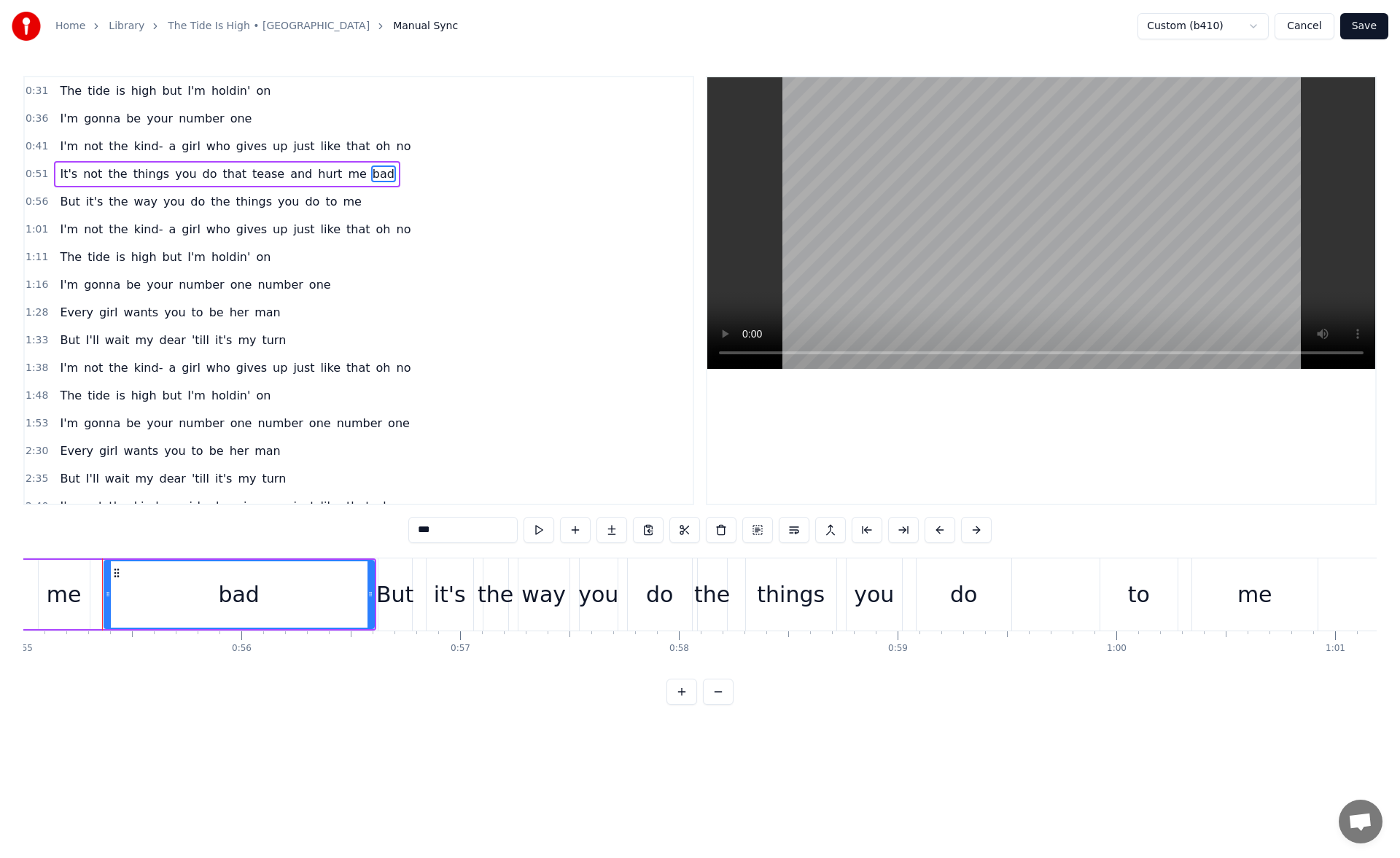
scroll to position [0, 12041]
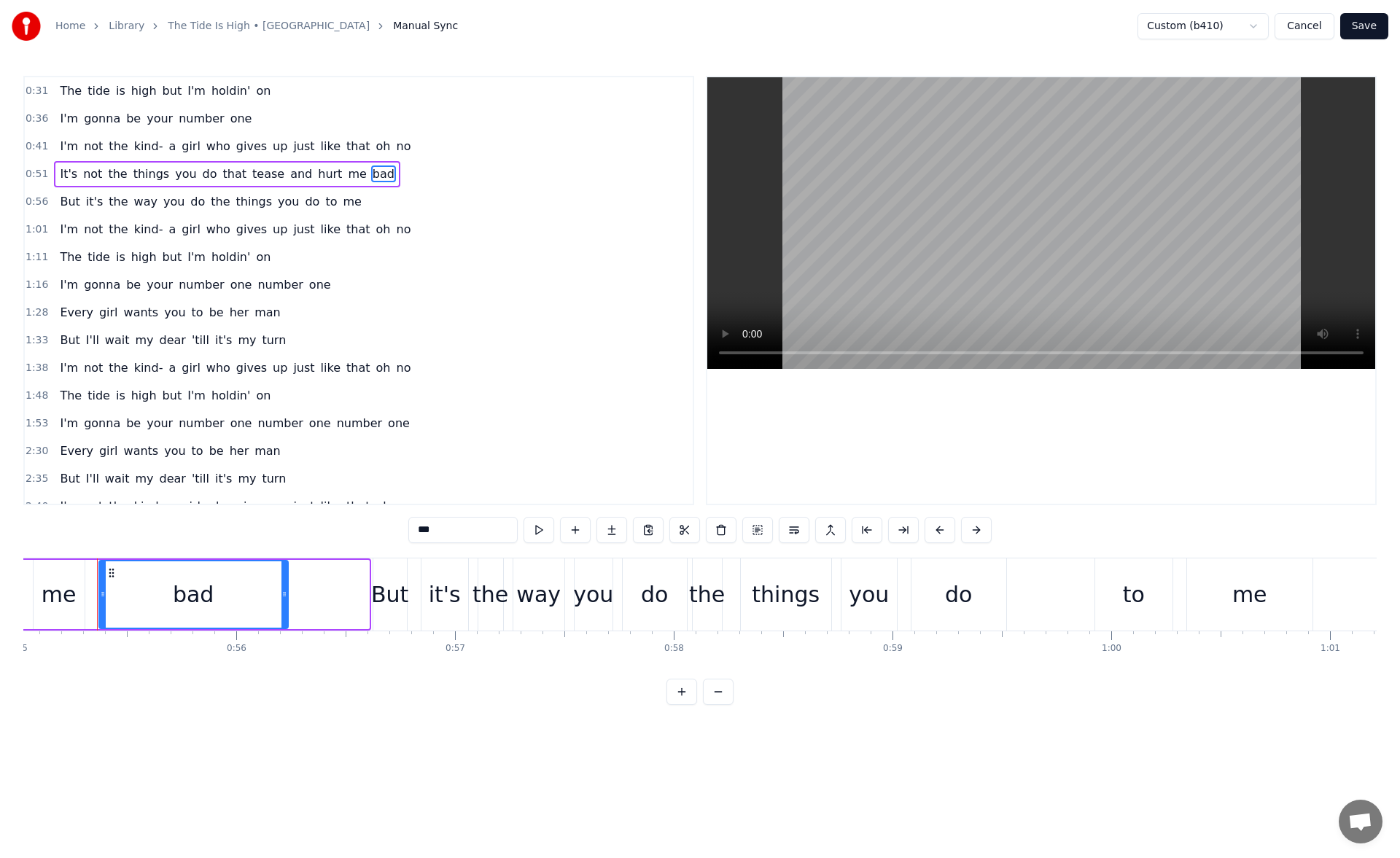
drag, startPoint x: 364, startPoint y: 600, endPoint x: 279, endPoint y: 590, distance: 85.6
click at [281, 590] on icon at bounding box center [284, 595] width 6 height 12
click at [522, 532] on button at bounding box center [520, 530] width 30 height 27
drag, startPoint x: 279, startPoint y: 597, endPoint x: 252, endPoint y: 594, distance: 27.2
click at [252, 594] on icon at bounding box center [253, 595] width 6 height 12
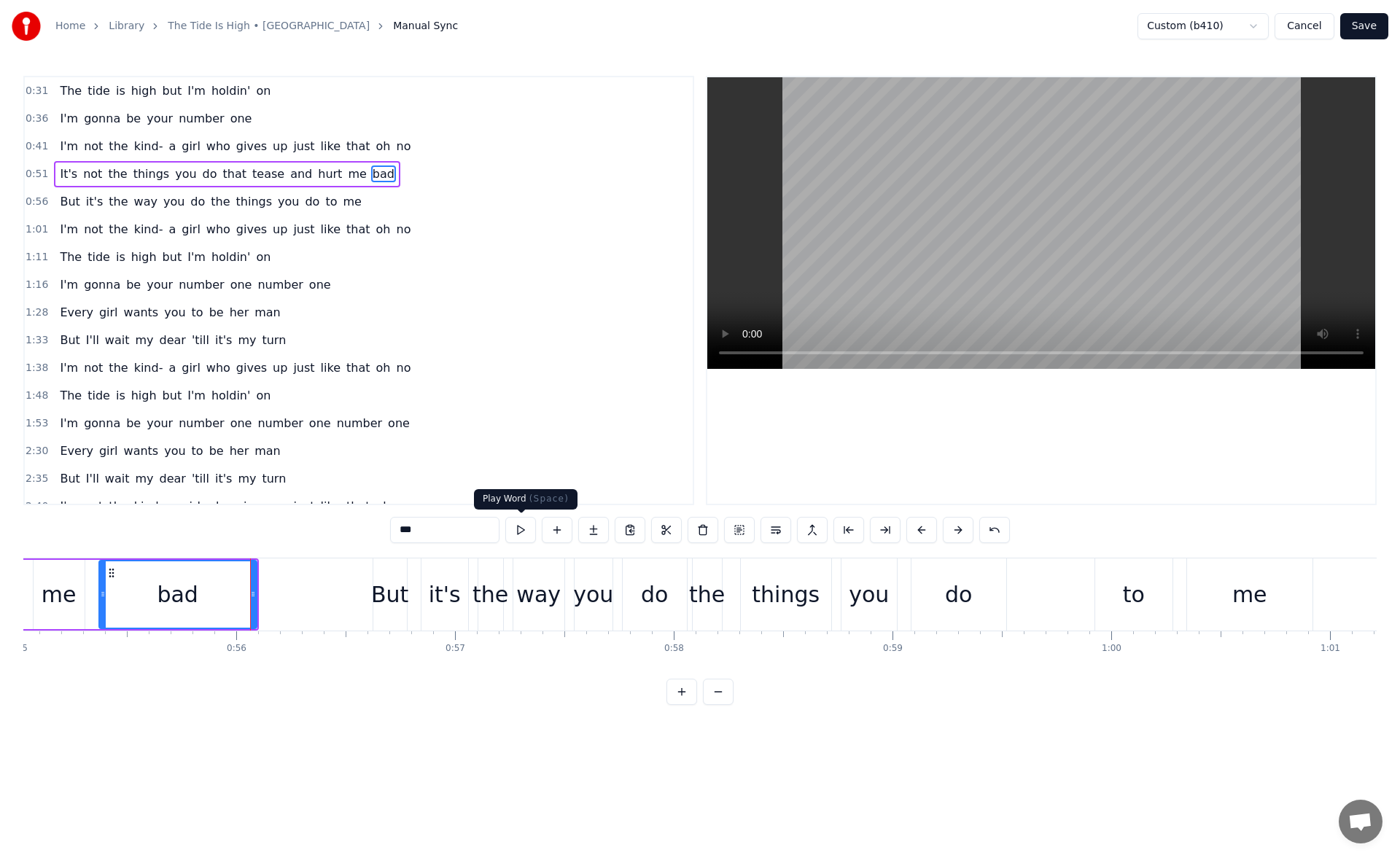
click at [524, 527] on button at bounding box center [520, 530] width 30 height 27
drag, startPoint x: 254, startPoint y: 595, endPoint x: 226, endPoint y: 595, distance: 28.0
click at [226, 595] on icon at bounding box center [225, 595] width 6 height 12
click at [525, 535] on button at bounding box center [520, 530] width 30 height 27
drag, startPoint x: 227, startPoint y: 591, endPoint x: 210, endPoint y: 589, distance: 17.1
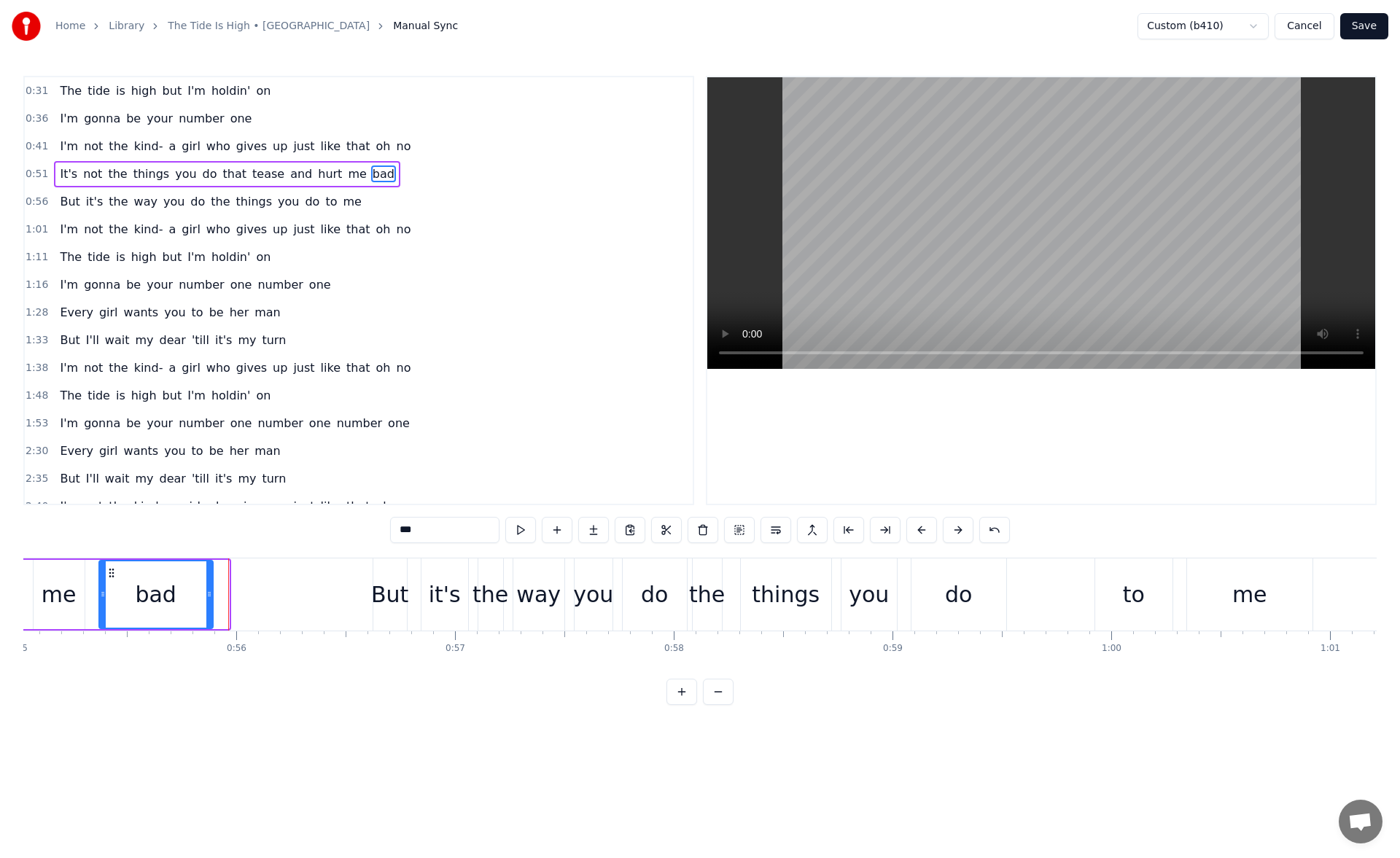
click at [210, 589] on icon at bounding box center [209, 595] width 6 height 12
click at [520, 521] on button at bounding box center [520, 530] width 30 height 27
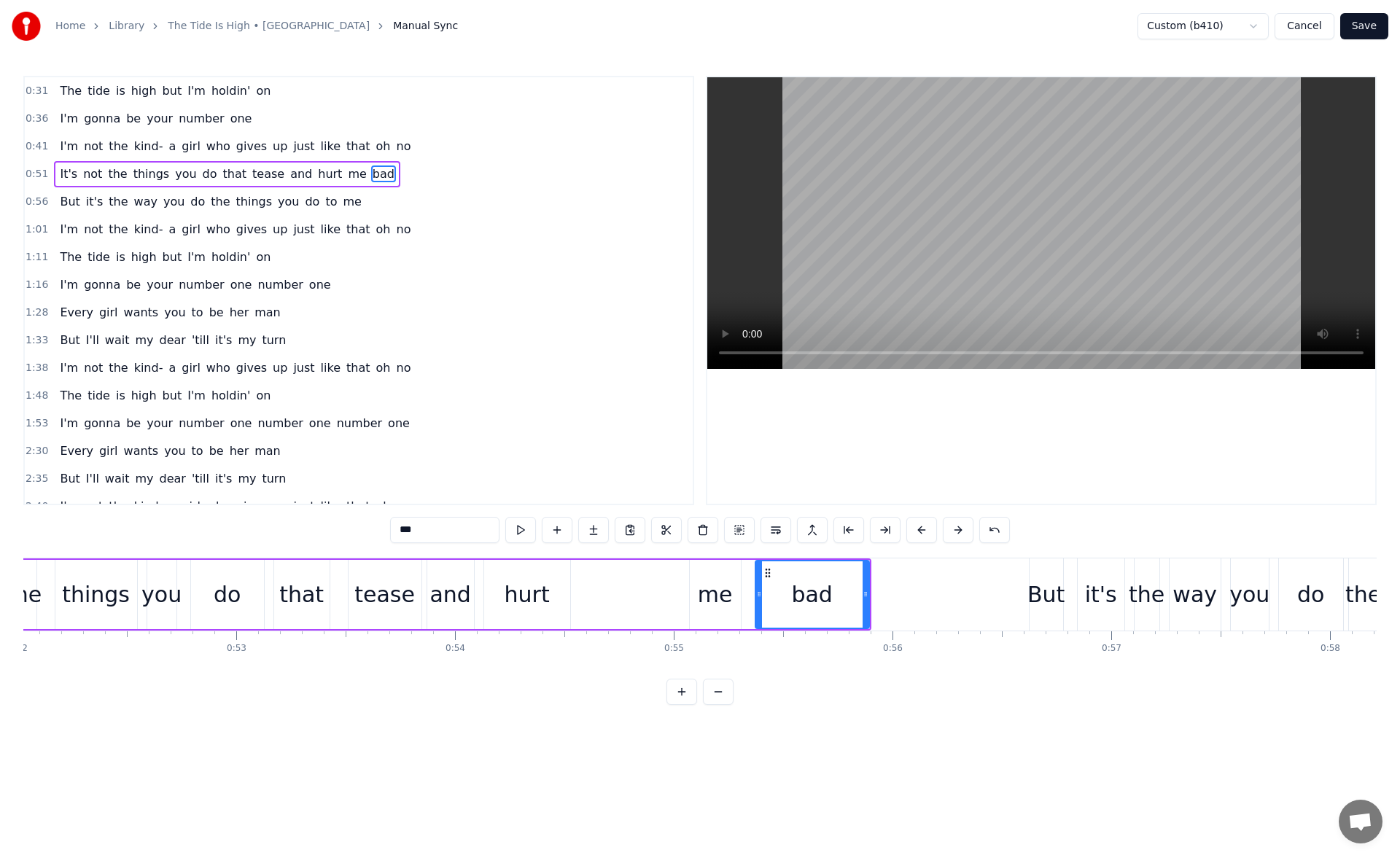
scroll to position [0, 11439]
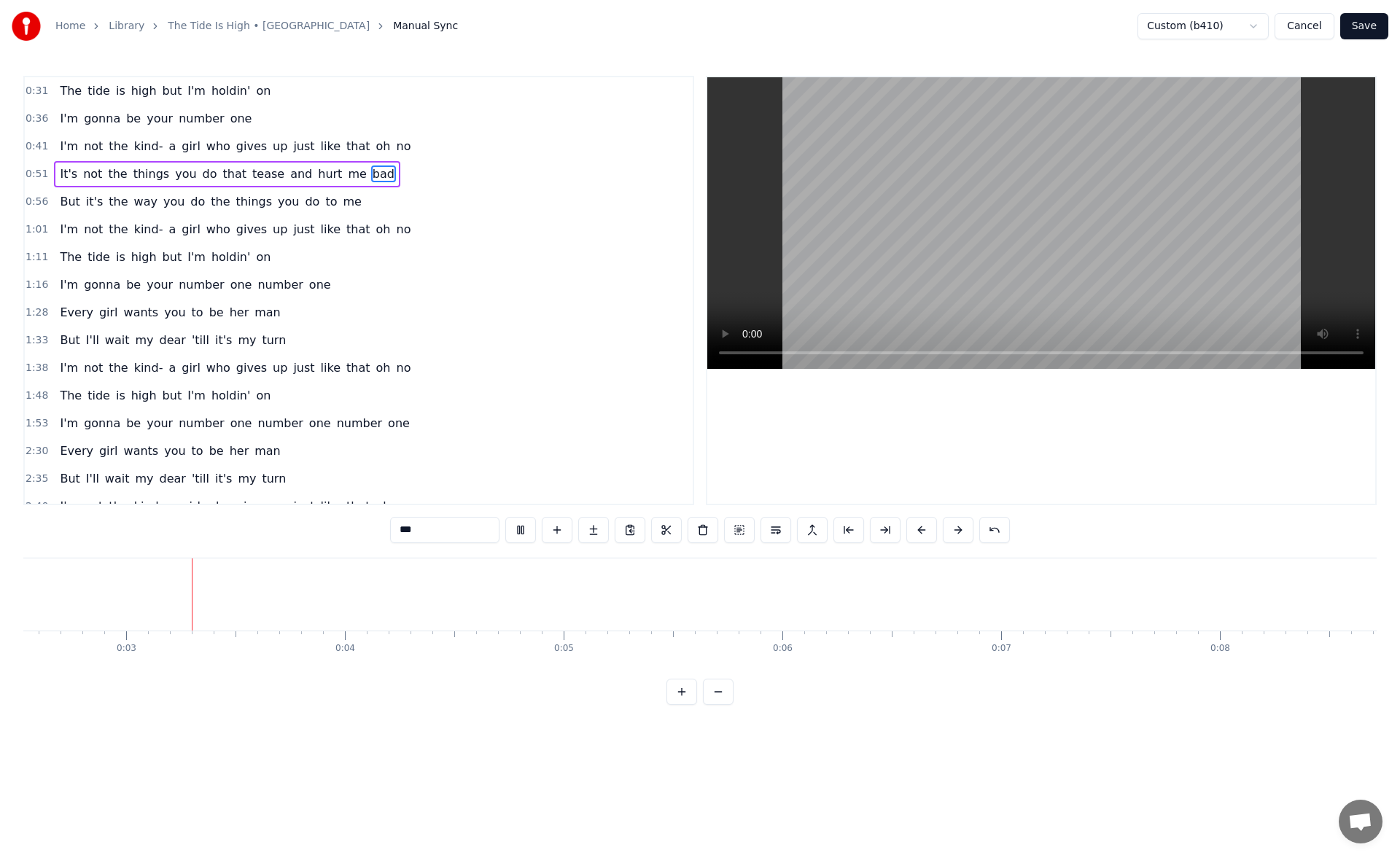
click at [372, 177] on span "bad" at bounding box center [383, 173] width 25 height 17
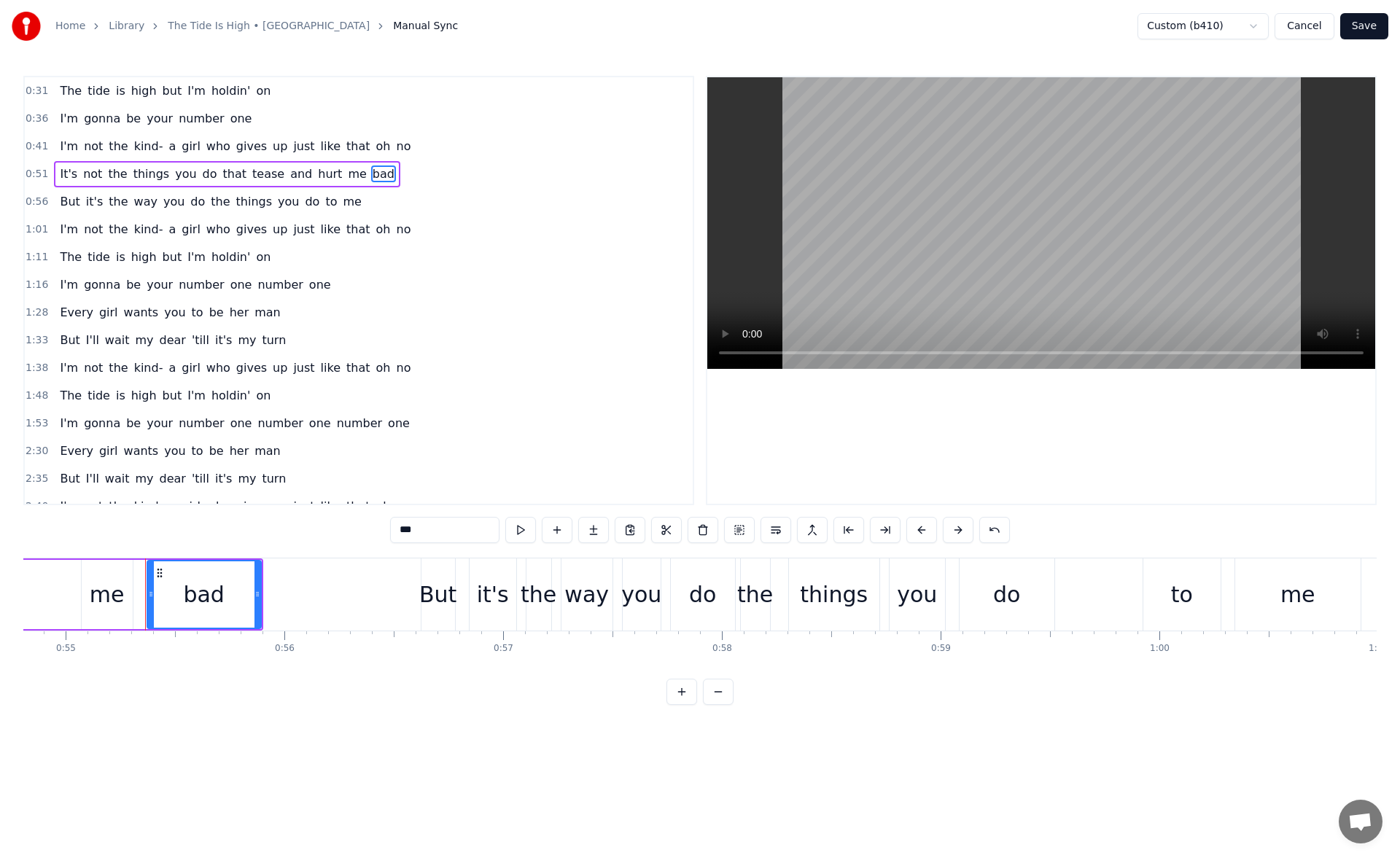
scroll to position [0, 12041]
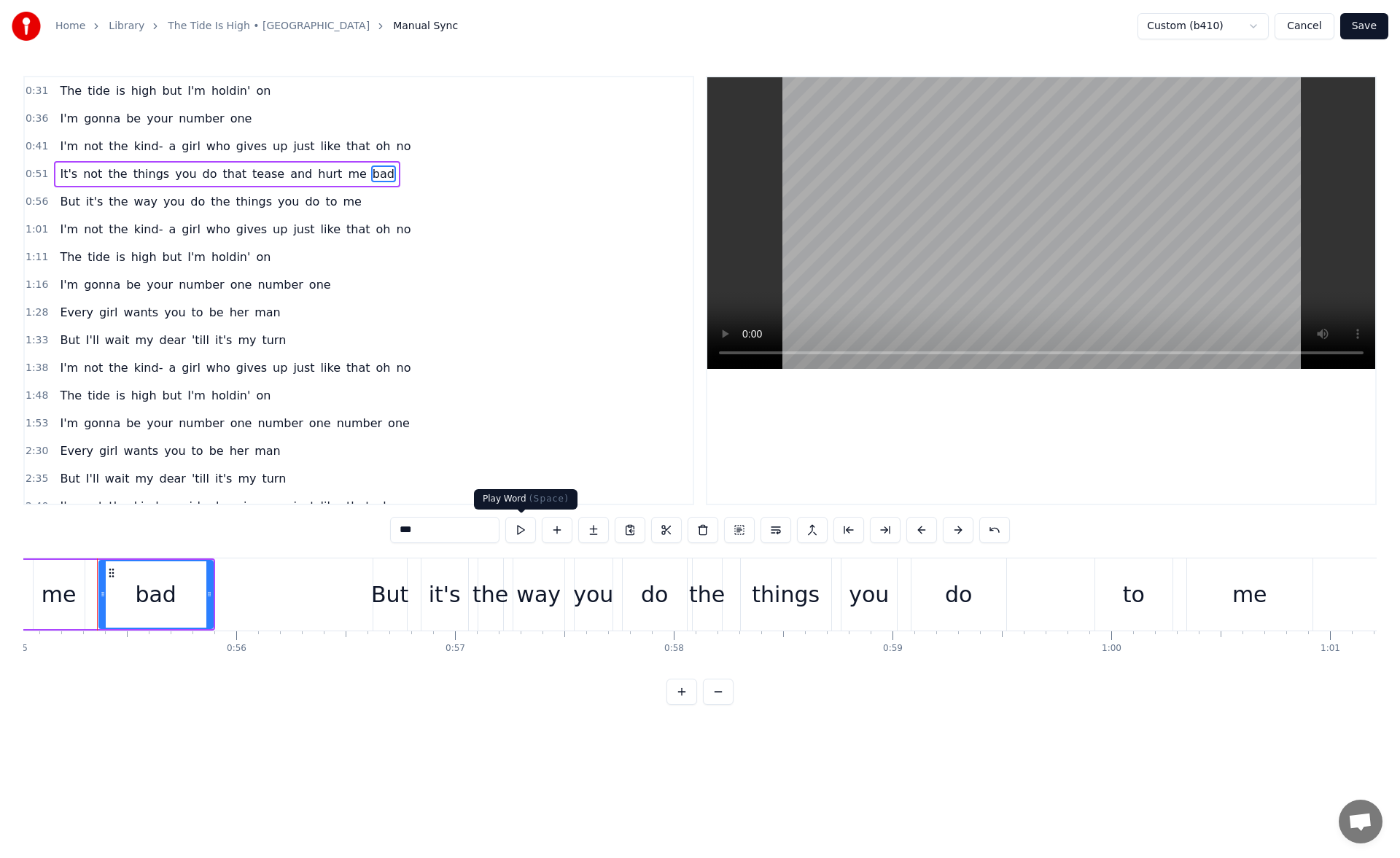
click at [527, 529] on button at bounding box center [520, 530] width 30 height 27
click at [517, 535] on button at bounding box center [520, 530] width 30 height 27
click at [559, 536] on button at bounding box center [556, 530] width 30 height 27
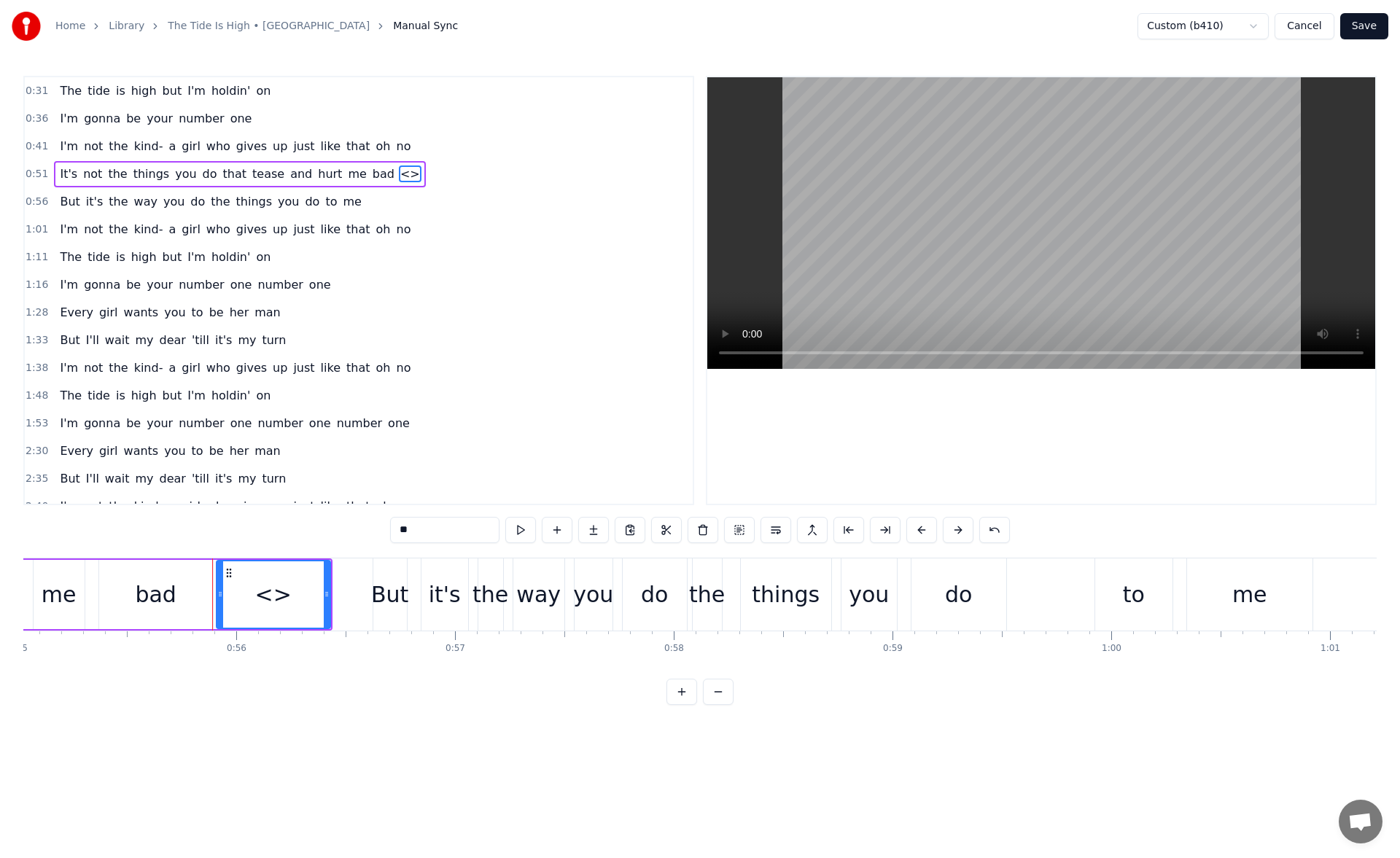
drag, startPoint x: 361, startPoint y: 535, endPoint x: 349, endPoint y: 535, distance: 12.0
click at [349, 535] on div "0:31 The tide is high but I'm holdin' on 0:36 I'm gonna be your number one 0:41…" at bounding box center [700, 390] width 1354 height 629
drag, startPoint x: 328, startPoint y: 598, endPoint x: 344, endPoint y: 599, distance: 16.0
click at [344, 599] on icon at bounding box center [343, 595] width 6 height 12
click at [516, 533] on button at bounding box center [520, 530] width 30 height 27
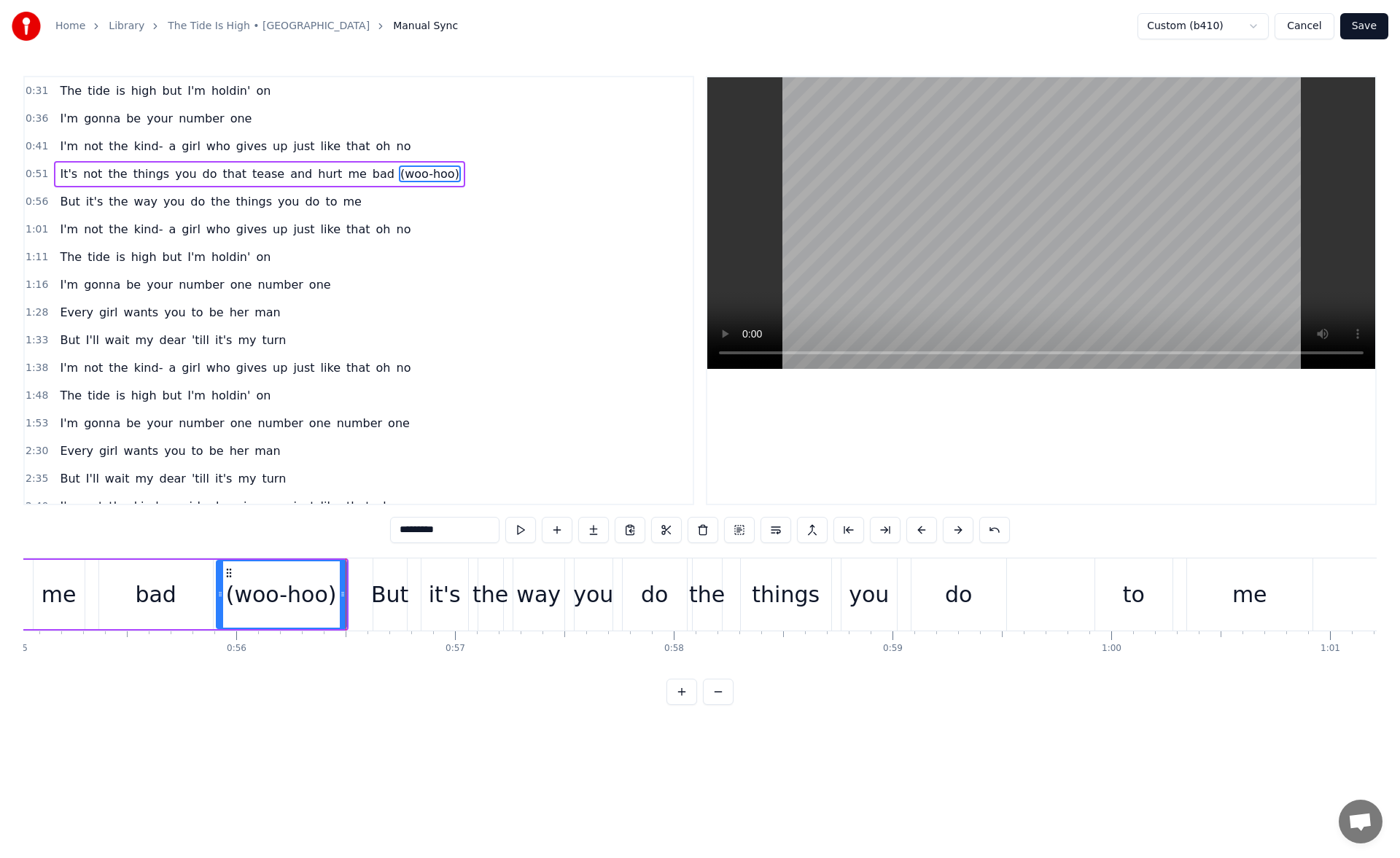
click at [516, 533] on button at bounding box center [520, 530] width 30 height 27
drag, startPoint x: 340, startPoint y: 597, endPoint x: 360, endPoint y: 597, distance: 20.0
click at [360, 597] on icon at bounding box center [361, 595] width 6 height 12
click at [530, 529] on button at bounding box center [520, 530] width 30 height 27
drag, startPoint x: 360, startPoint y: 598, endPoint x: 369, endPoint y: 598, distance: 9.0
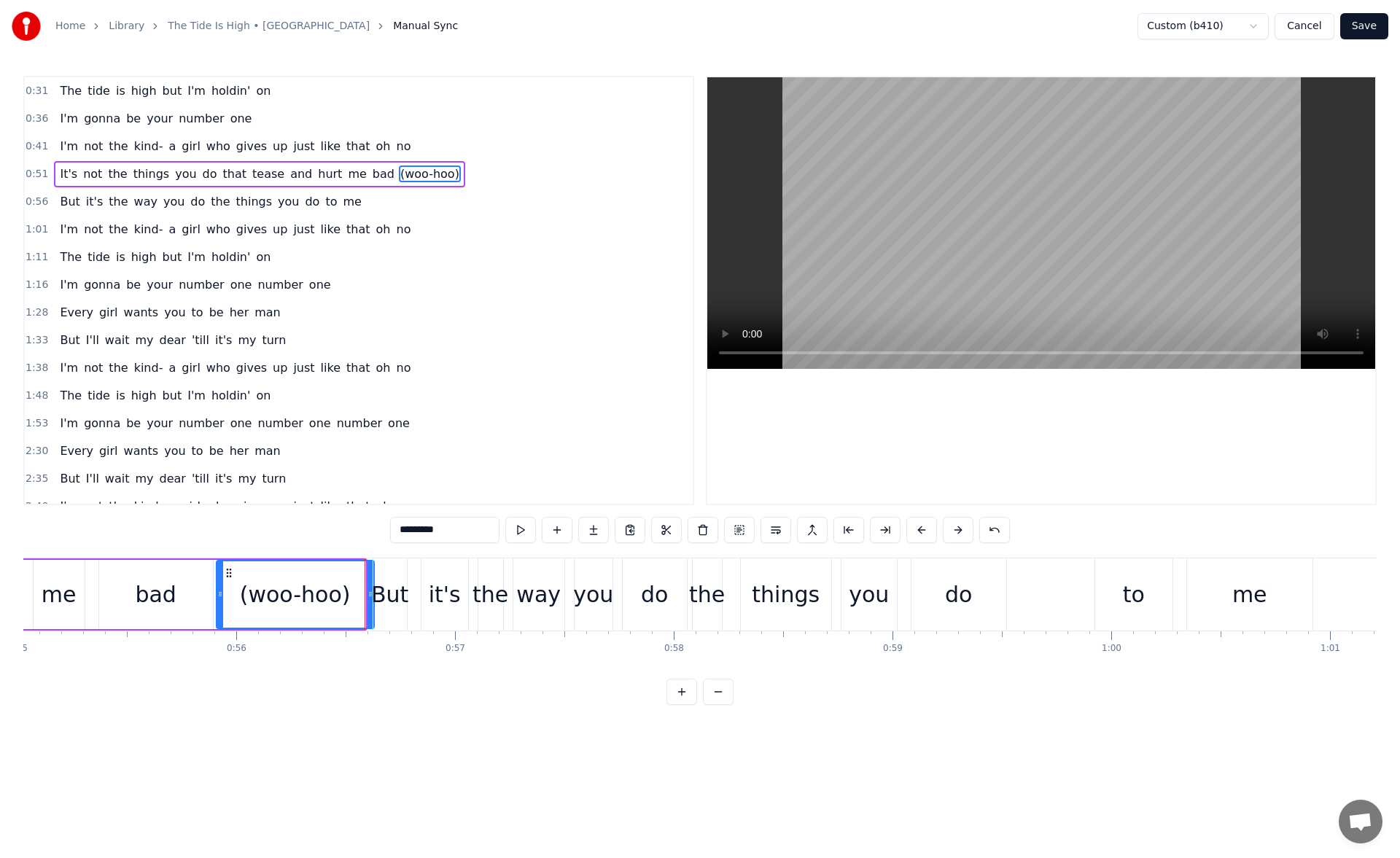
click at [369, 598] on icon at bounding box center [371, 595] width 6 height 12
click at [54, 593] on div "me" at bounding box center [59, 594] width 35 height 32
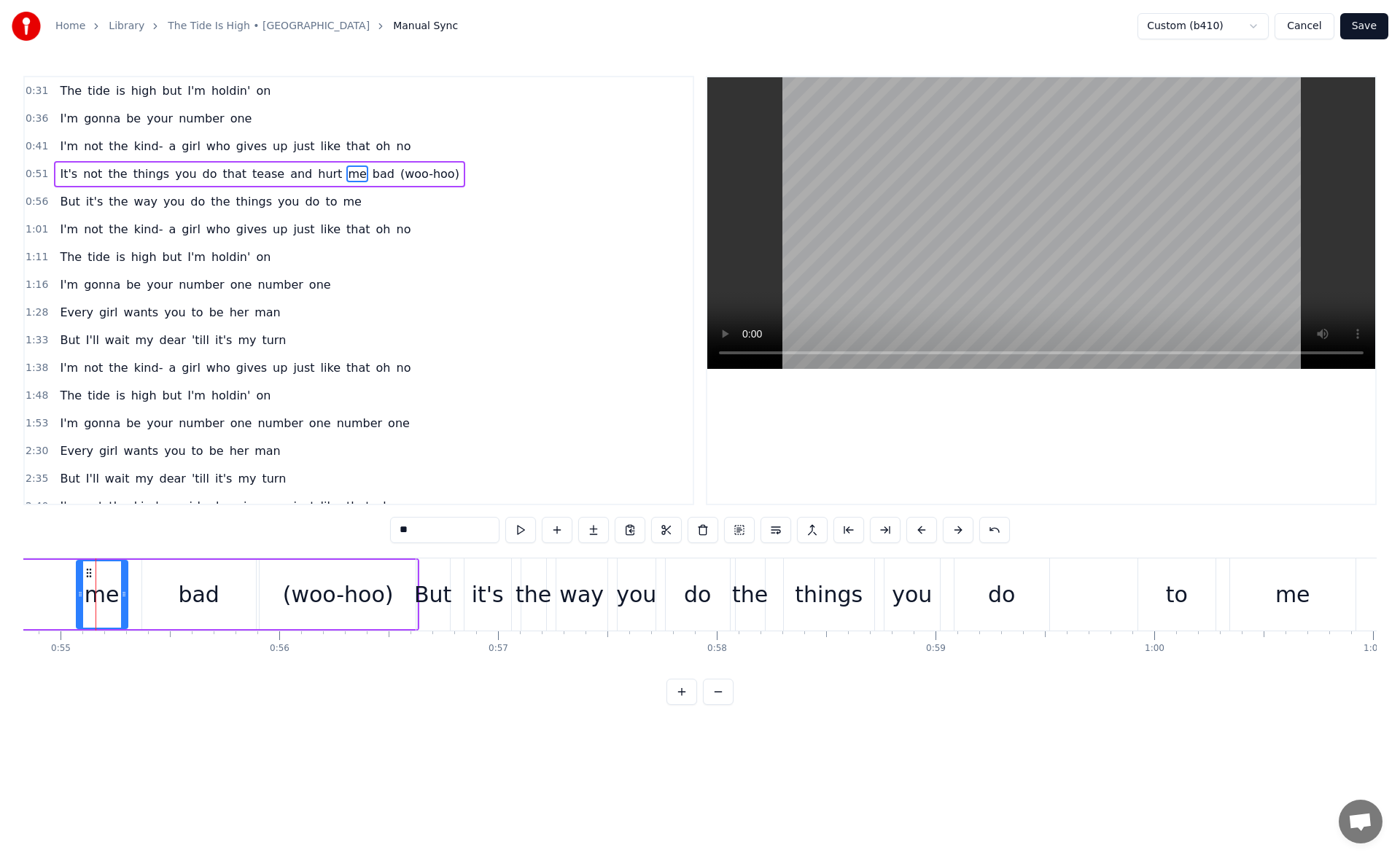
scroll to position [0, 11997]
click at [96, 584] on div "me" at bounding box center [103, 594] width 35 height 32
click at [224, 589] on div "bad" at bounding box center [202, 595] width 114 height 69
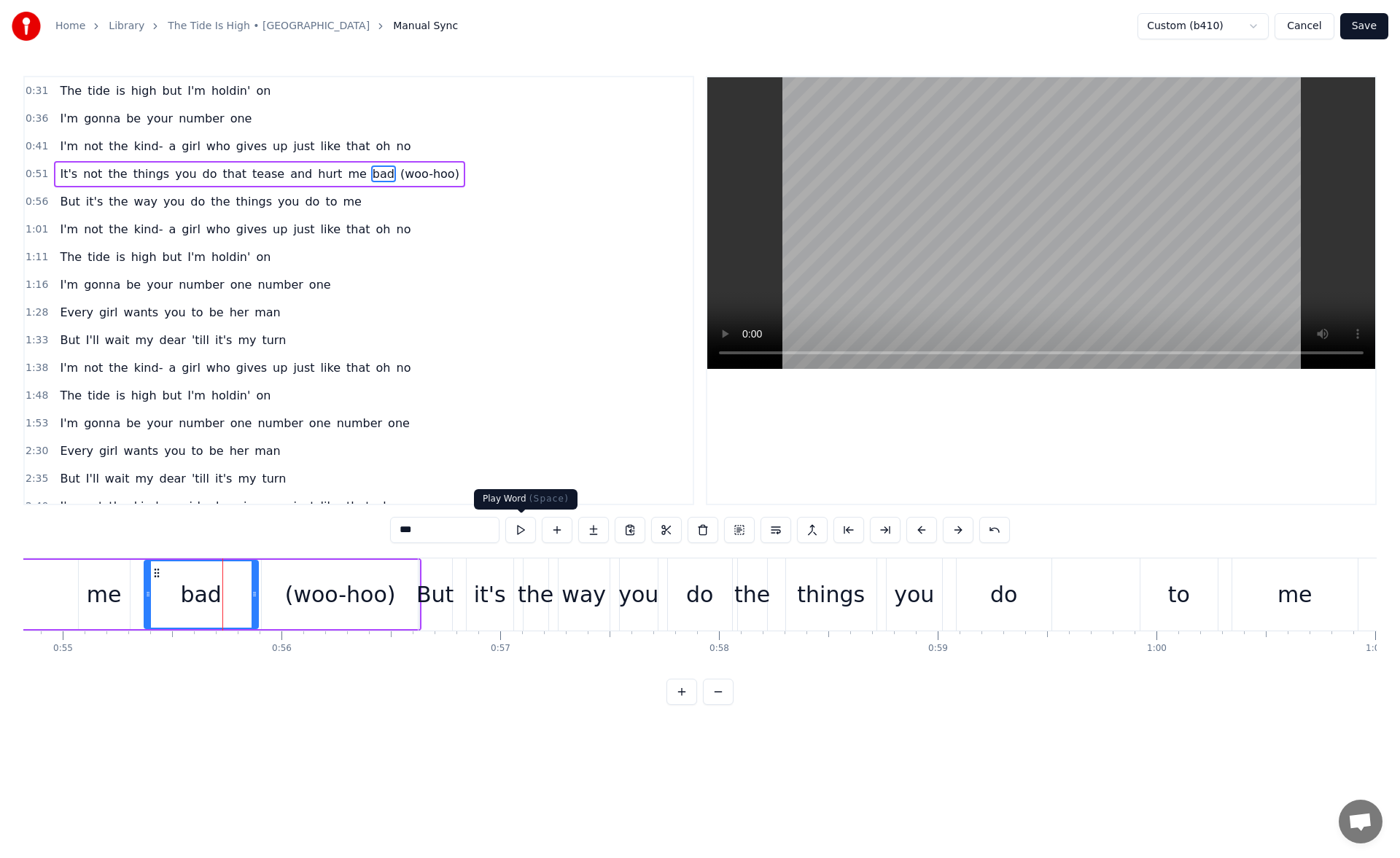
click at [526, 530] on button at bounding box center [520, 530] width 30 height 27
click at [343, 595] on div "(woo-hoo)" at bounding box center [340, 594] width 111 height 32
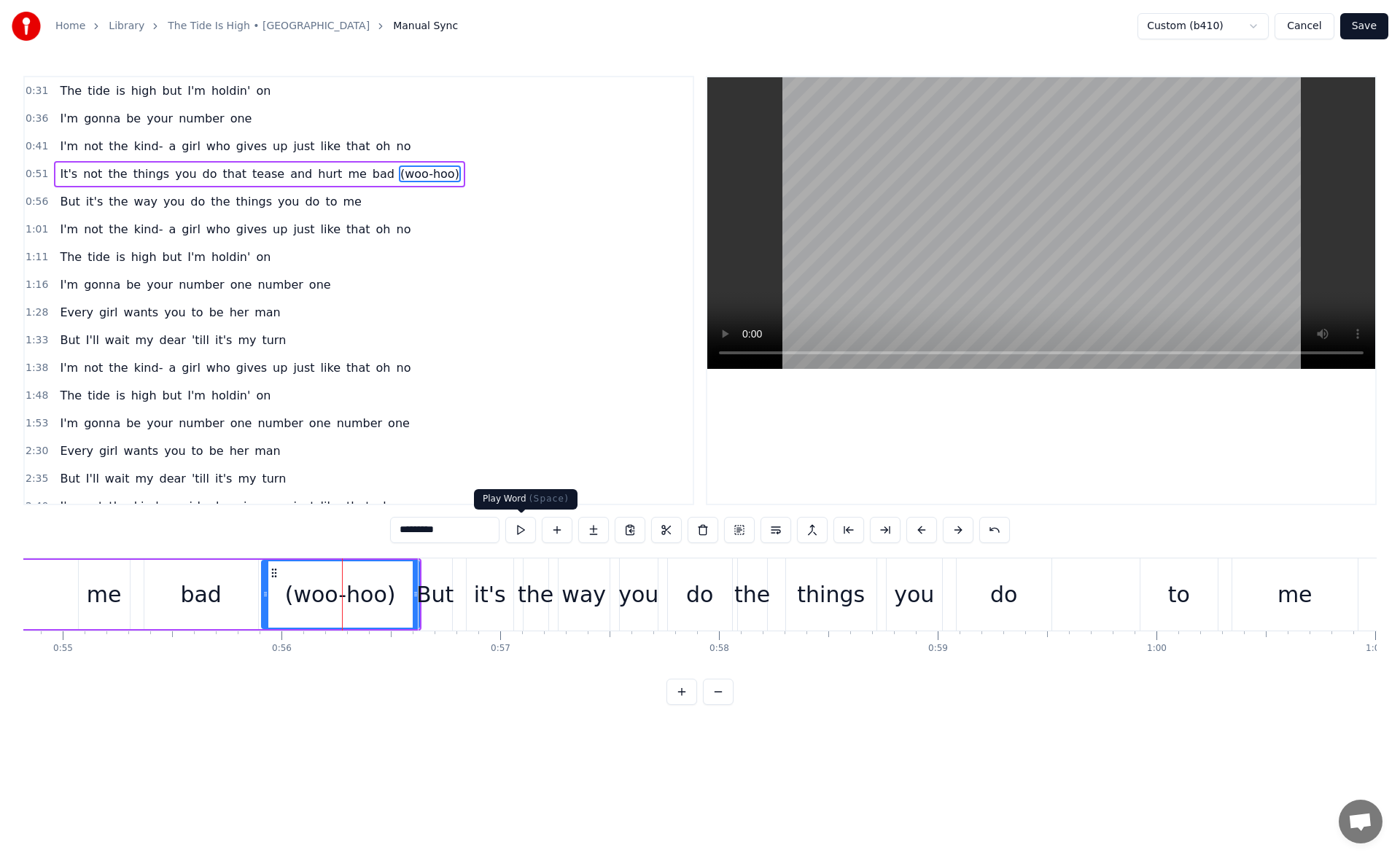
click at [518, 527] on button at bounding box center [520, 530] width 30 height 27
click at [440, 598] on div "But" at bounding box center [436, 594] width 37 height 32
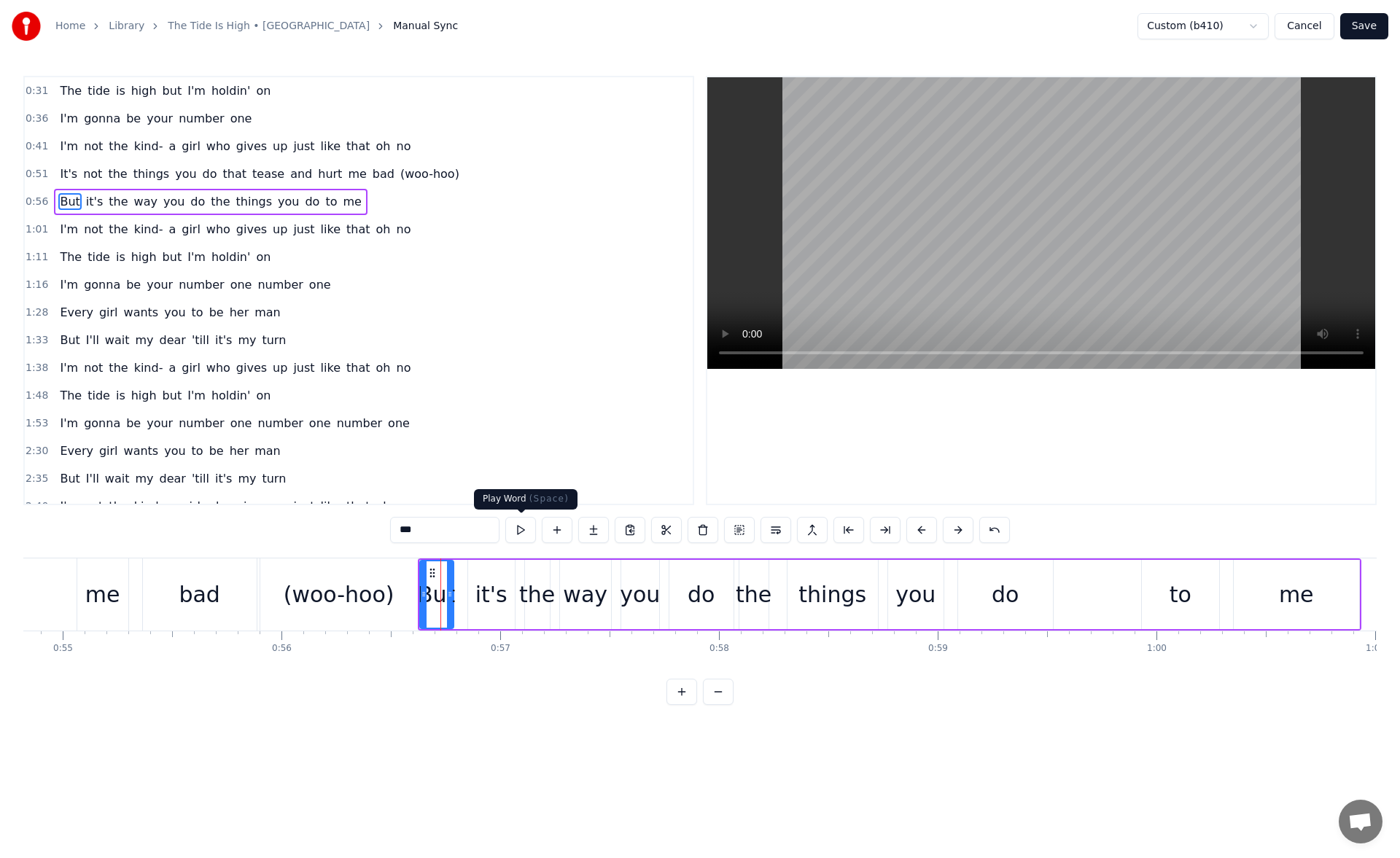
click at [517, 538] on button at bounding box center [520, 530] width 30 height 27
click at [365, 599] on div "(woo-hoo)" at bounding box center [339, 594] width 111 height 32
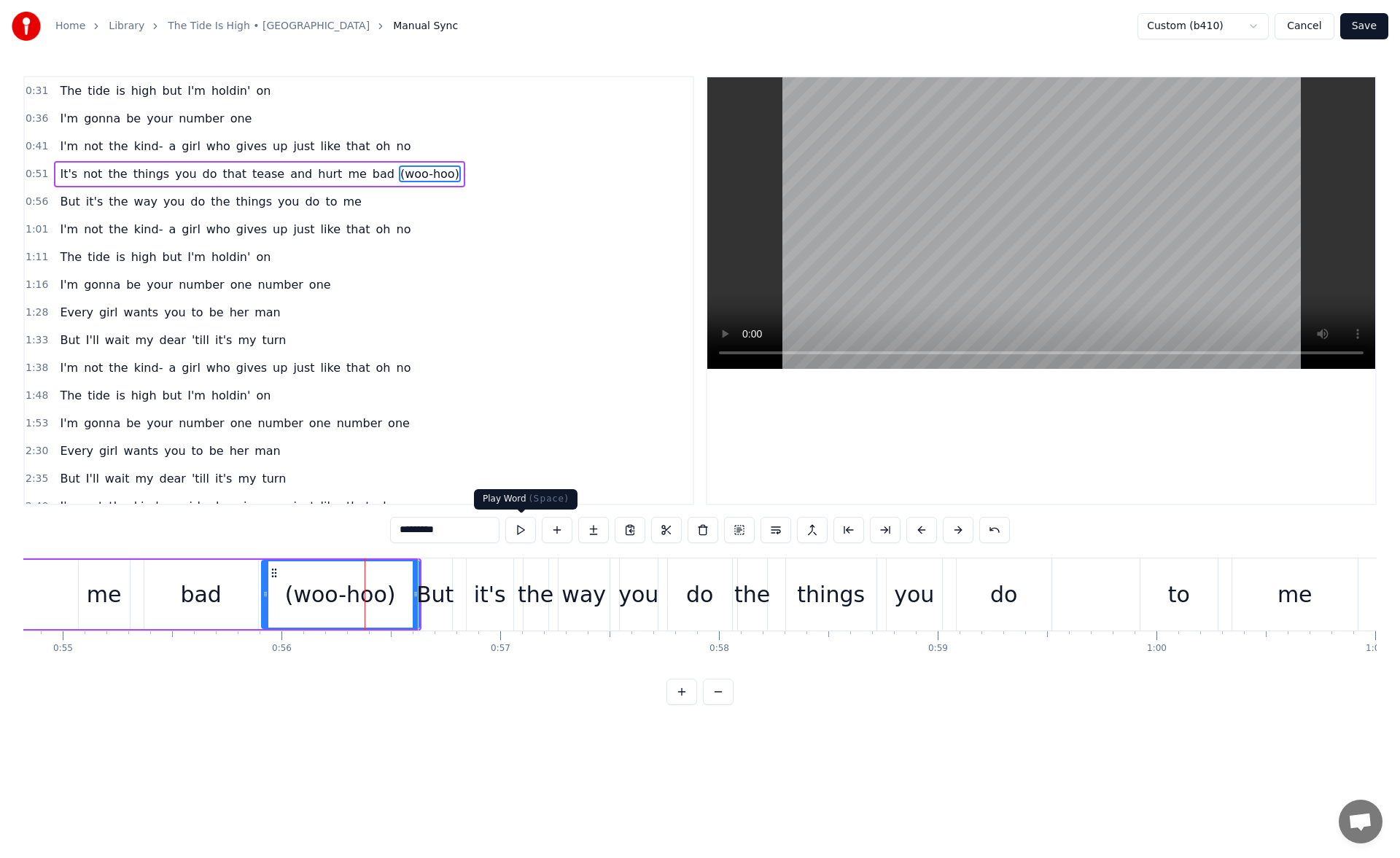
click at [528, 534] on button at bounding box center [520, 530] width 30 height 27
click at [93, 580] on div "me" at bounding box center [104, 594] width 35 height 32
type input "**"
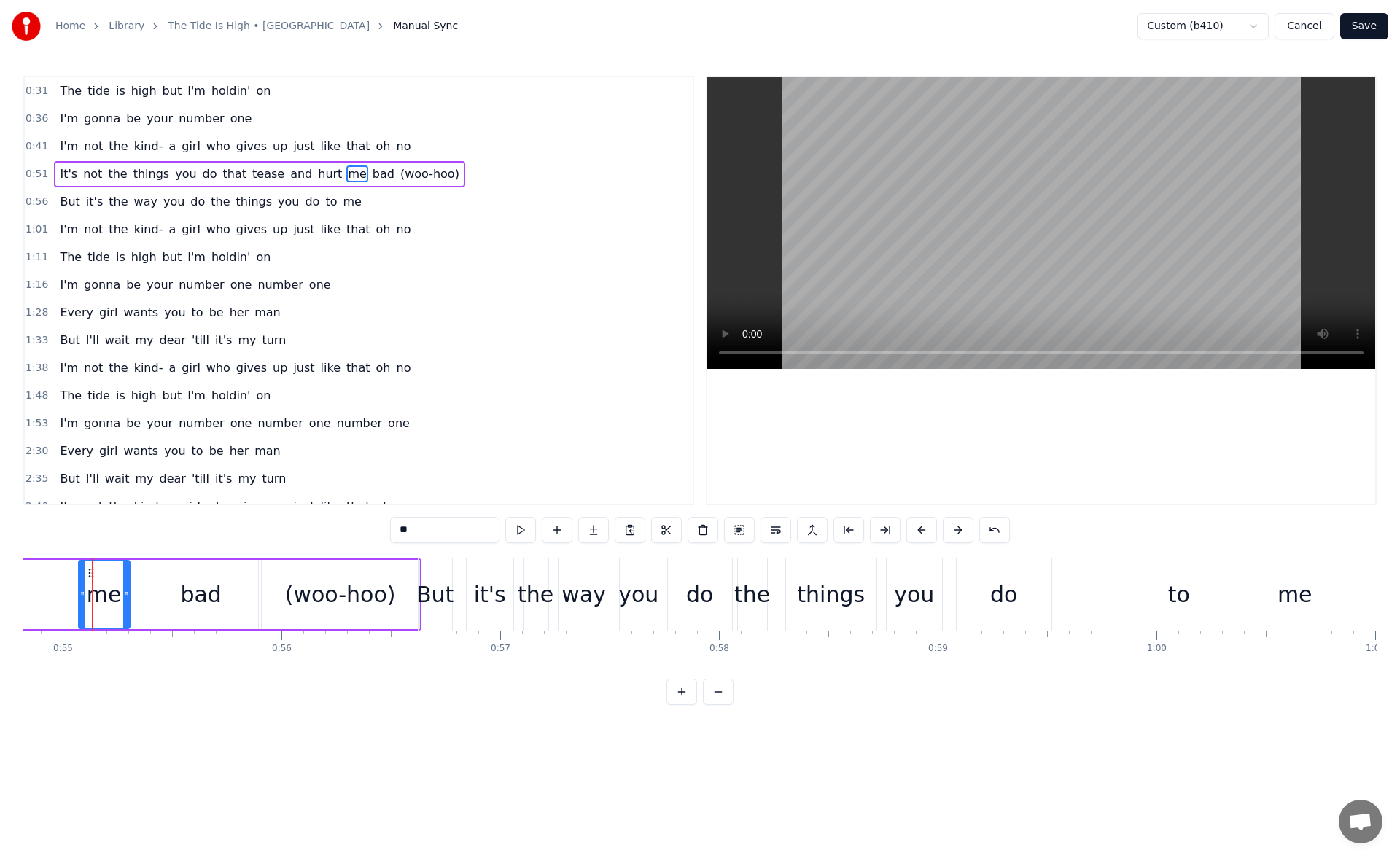
scroll to position [0, 11991]
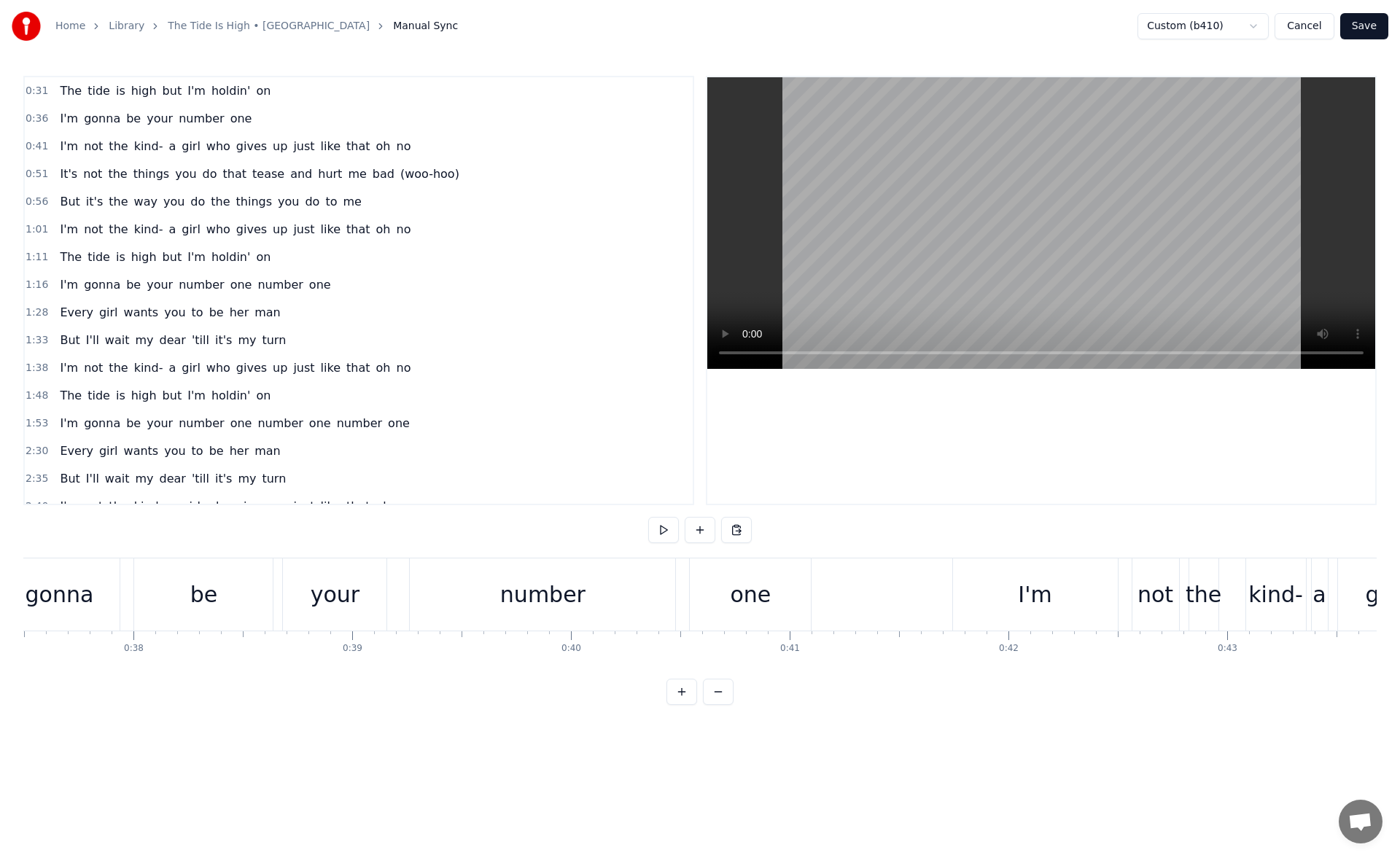
scroll to position [0, 7962]
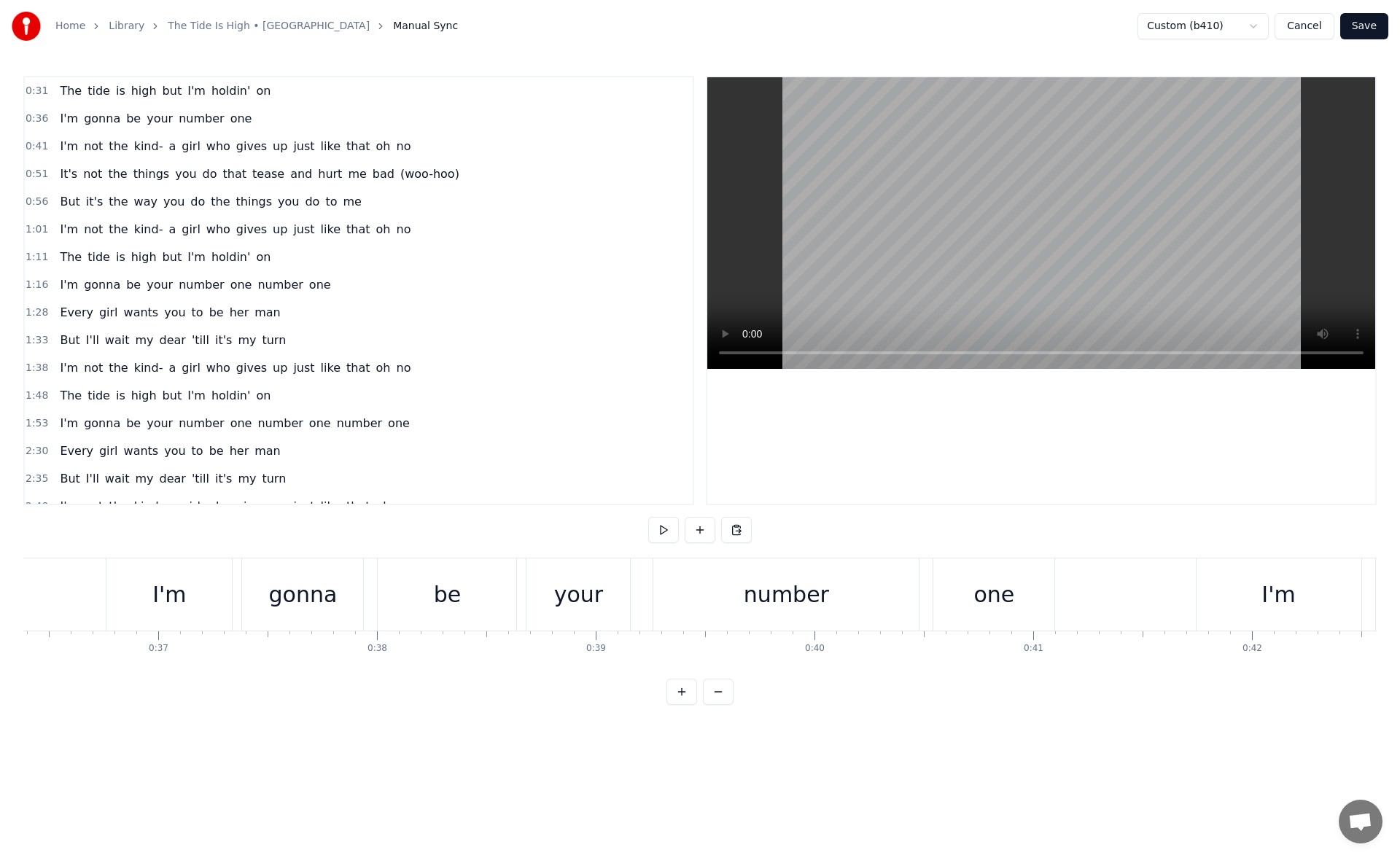
click at [1278, 590] on div "I'm" at bounding box center [1278, 594] width 33 height 32
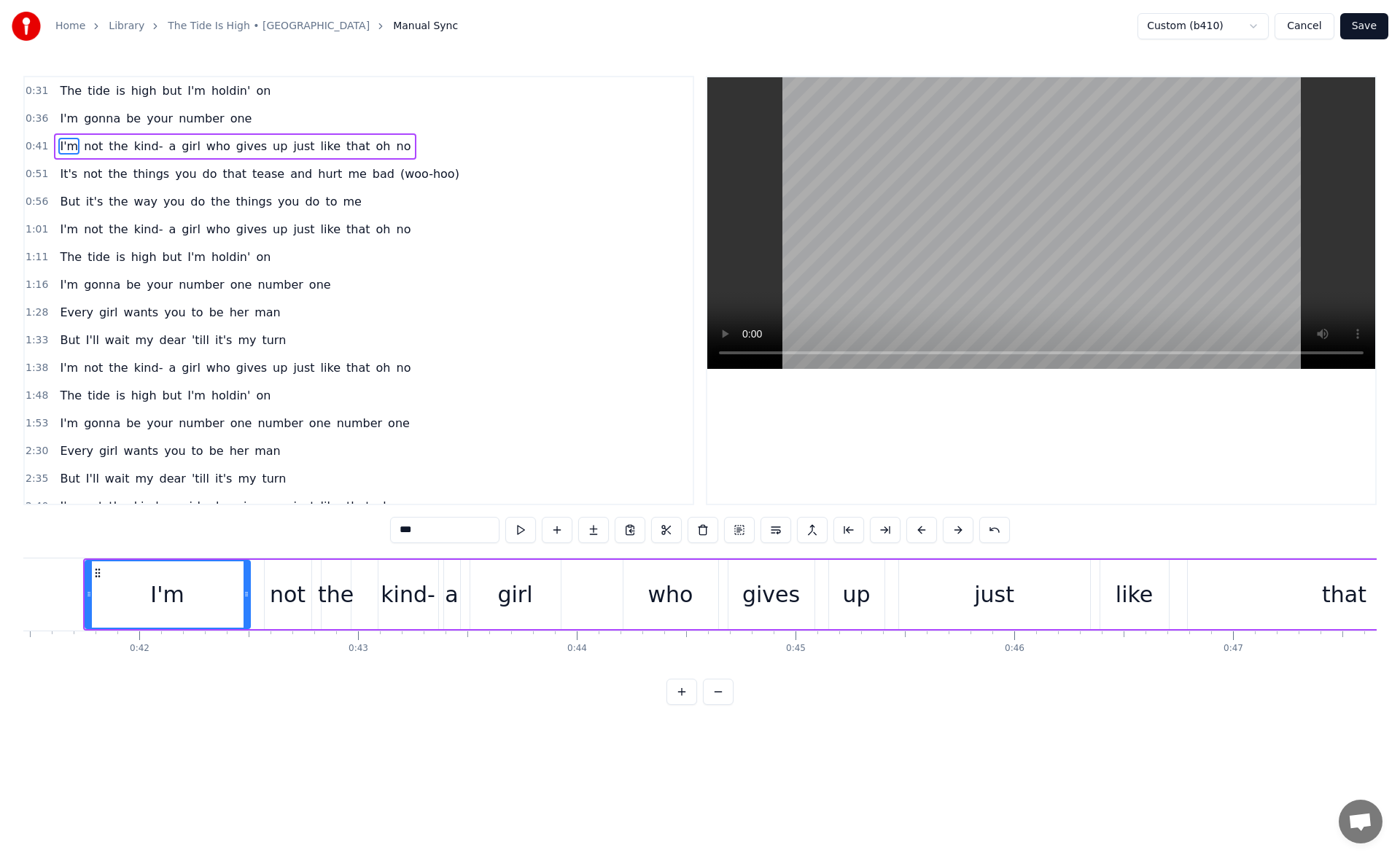
scroll to position [0, 9102]
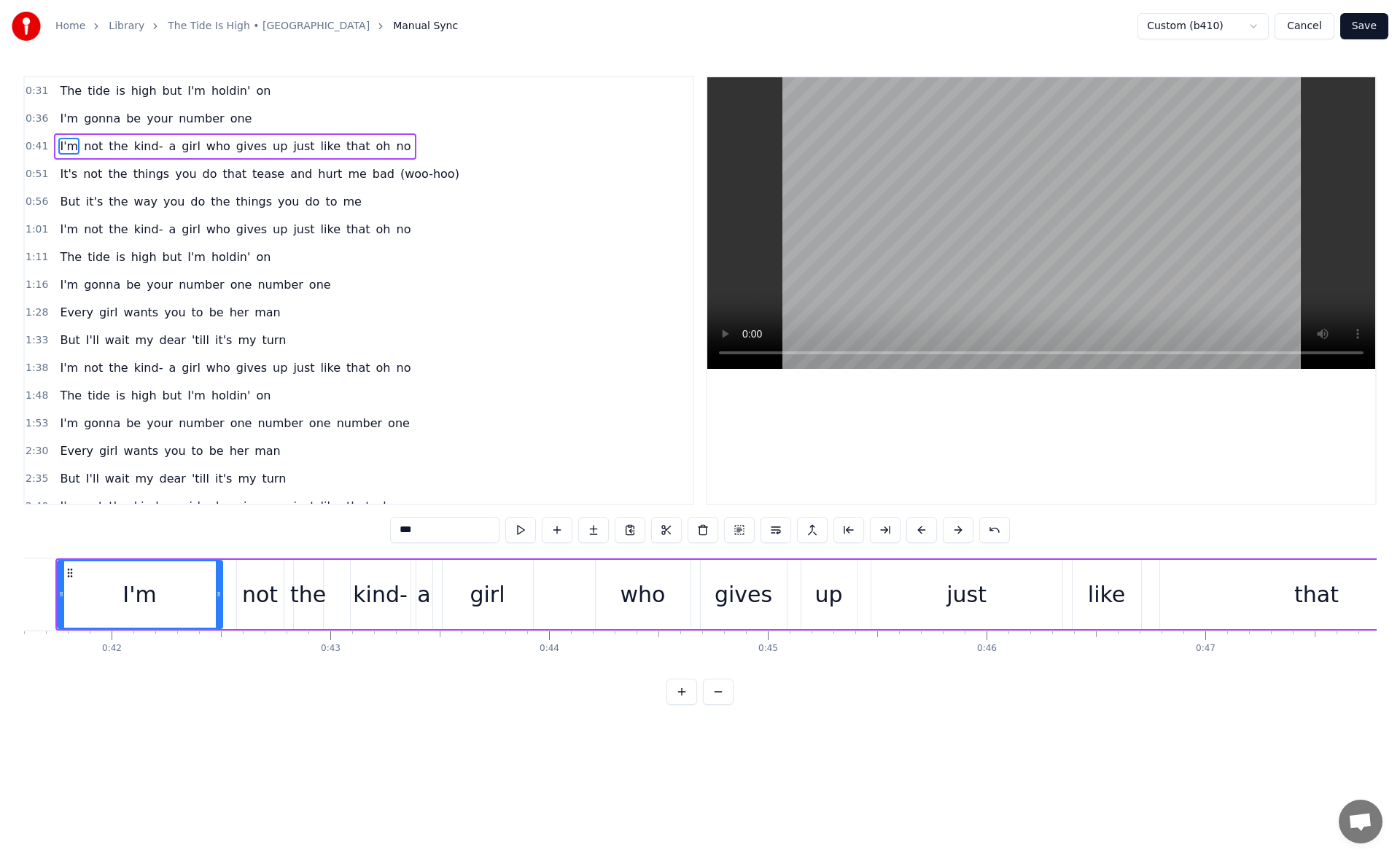
click at [372, 177] on span "bad" at bounding box center [383, 173] width 25 height 17
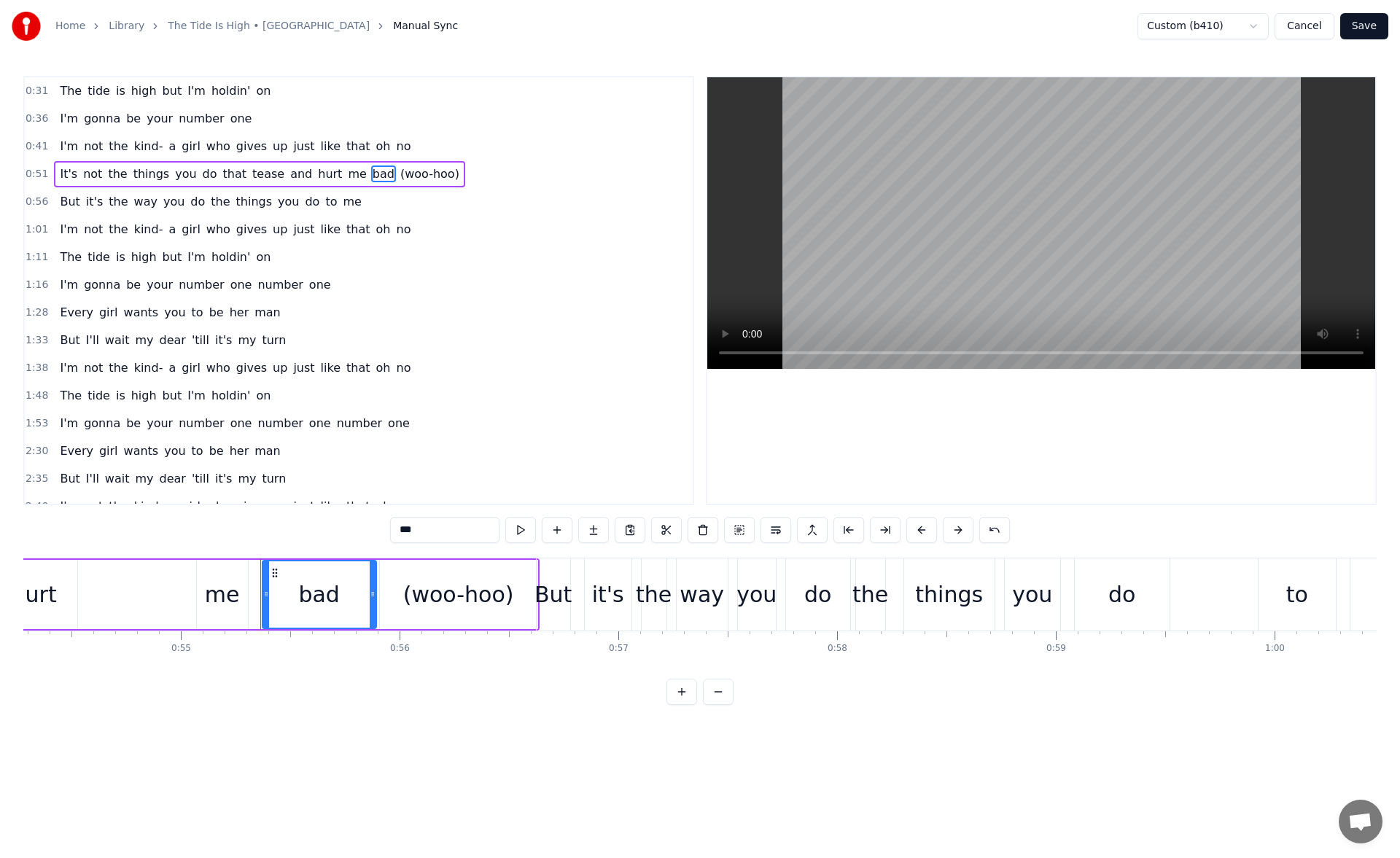
scroll to position [0, 12041]
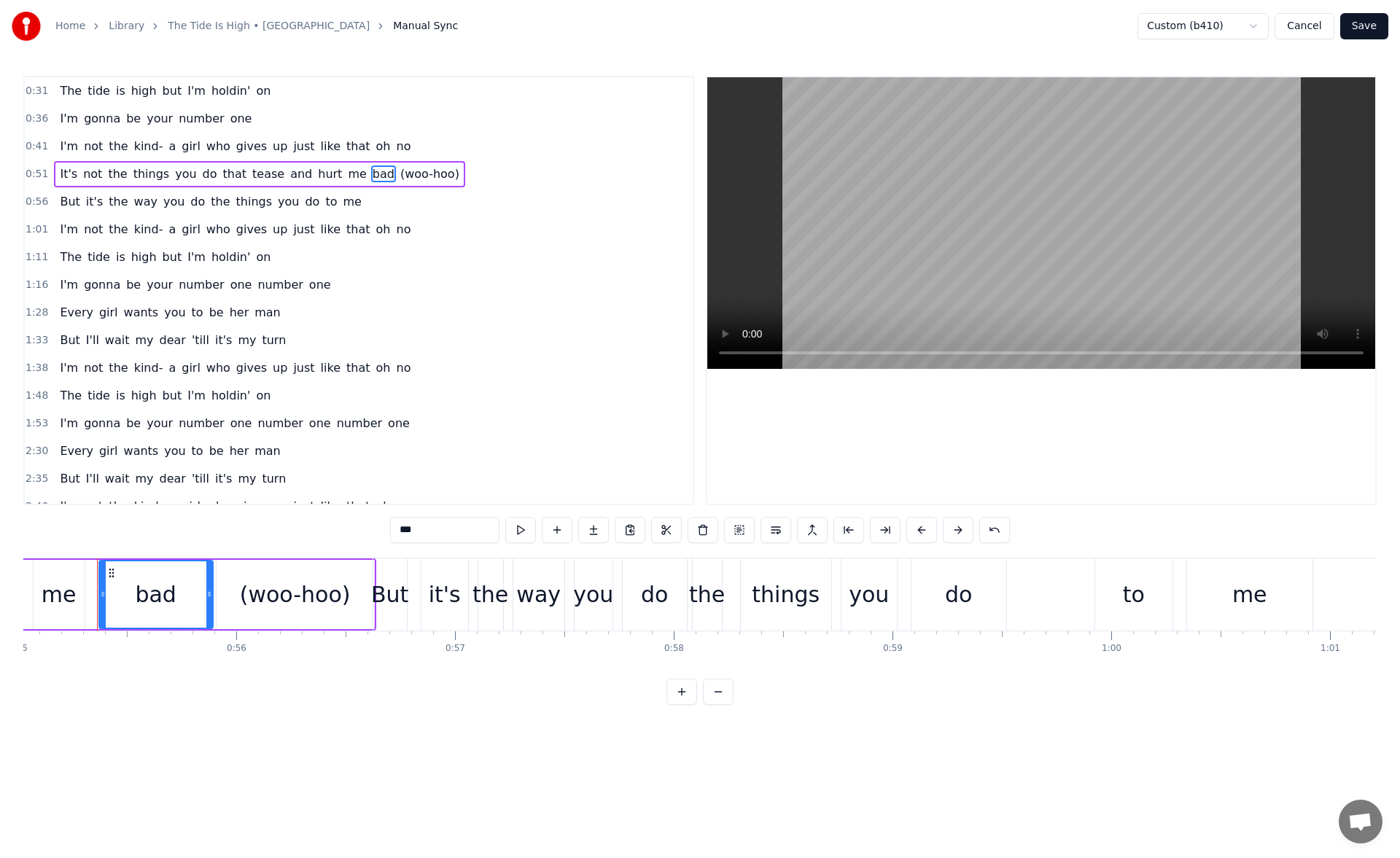
click at [399, 177] on span "(woo-hoo)" at bounding box center [430, 173] width 62 height 17
type input "*********"
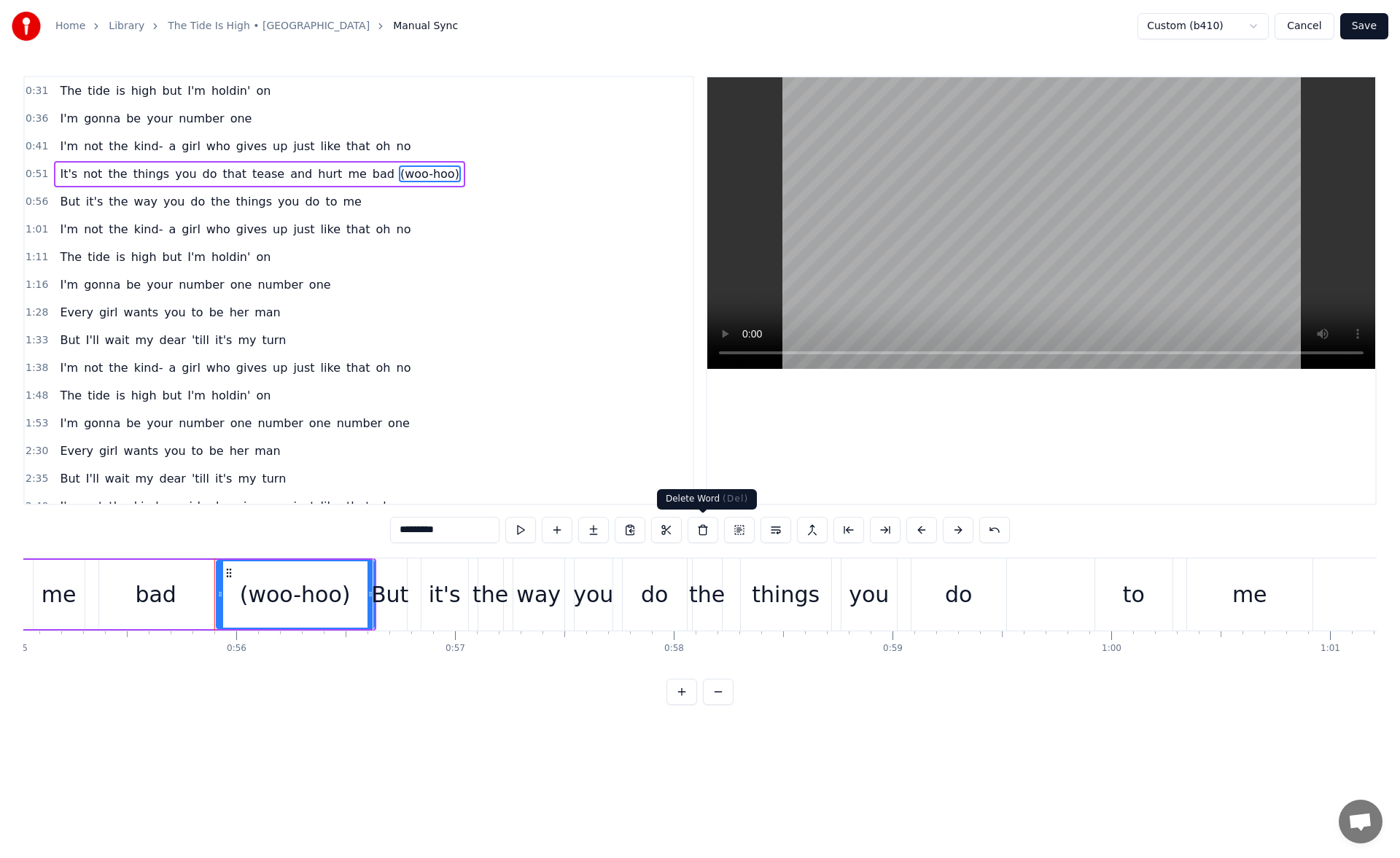
click at [698, 533] on button at bounding box center [703, 530] width 30 height 27
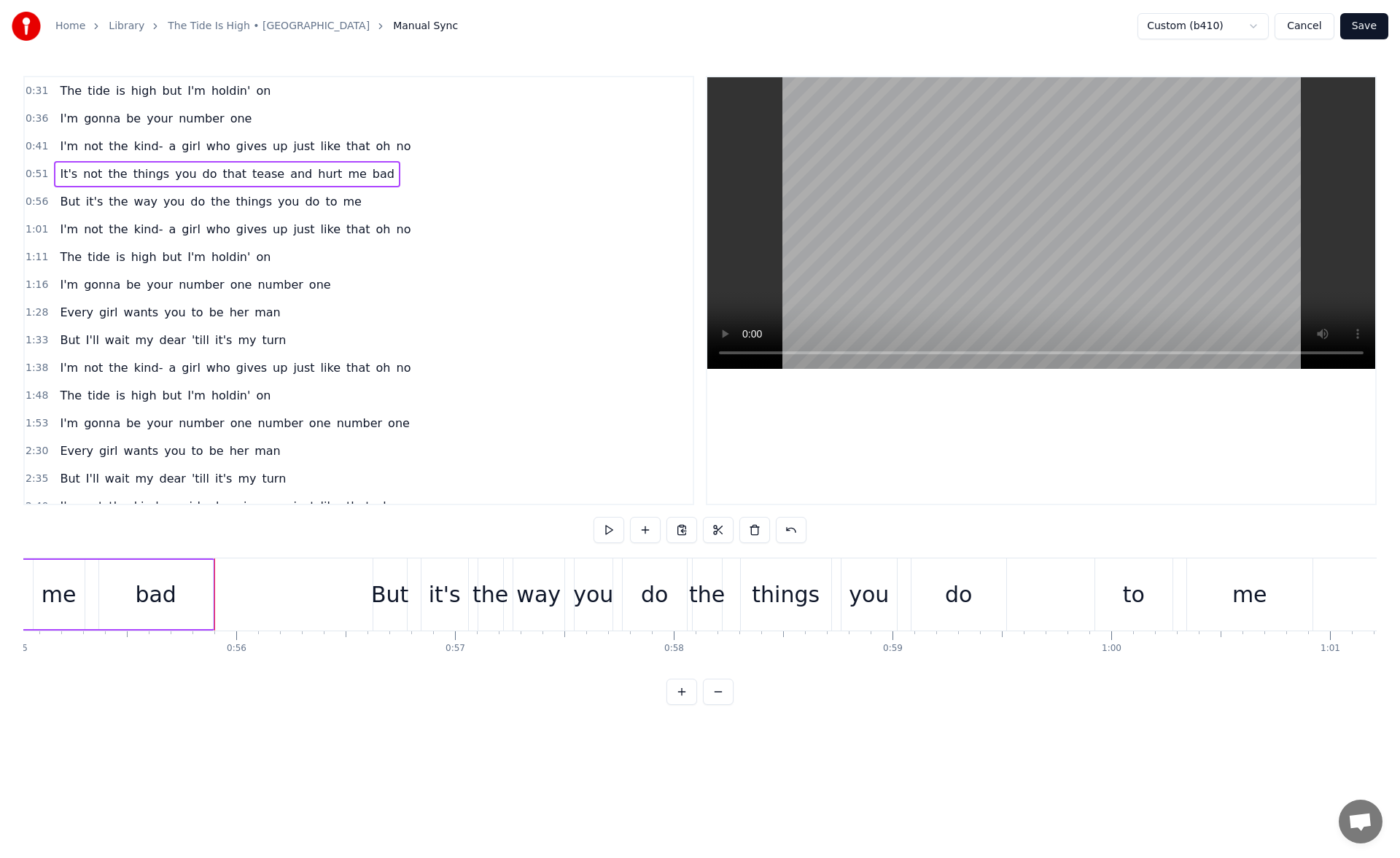
click at [62, 603] on div "me" at bounding box center [59, 594] width 35 height 32
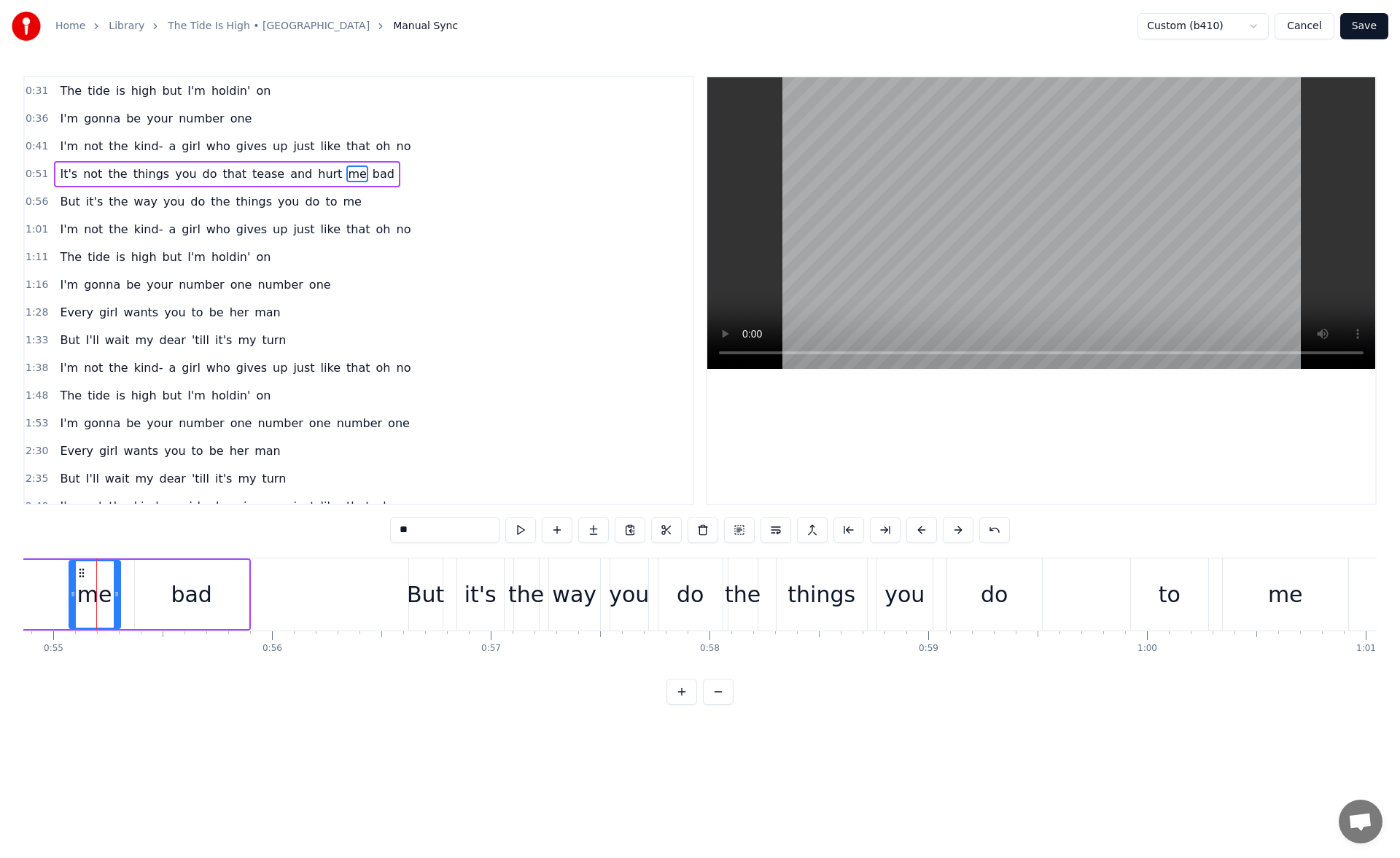
scroll to position [0, 11792]
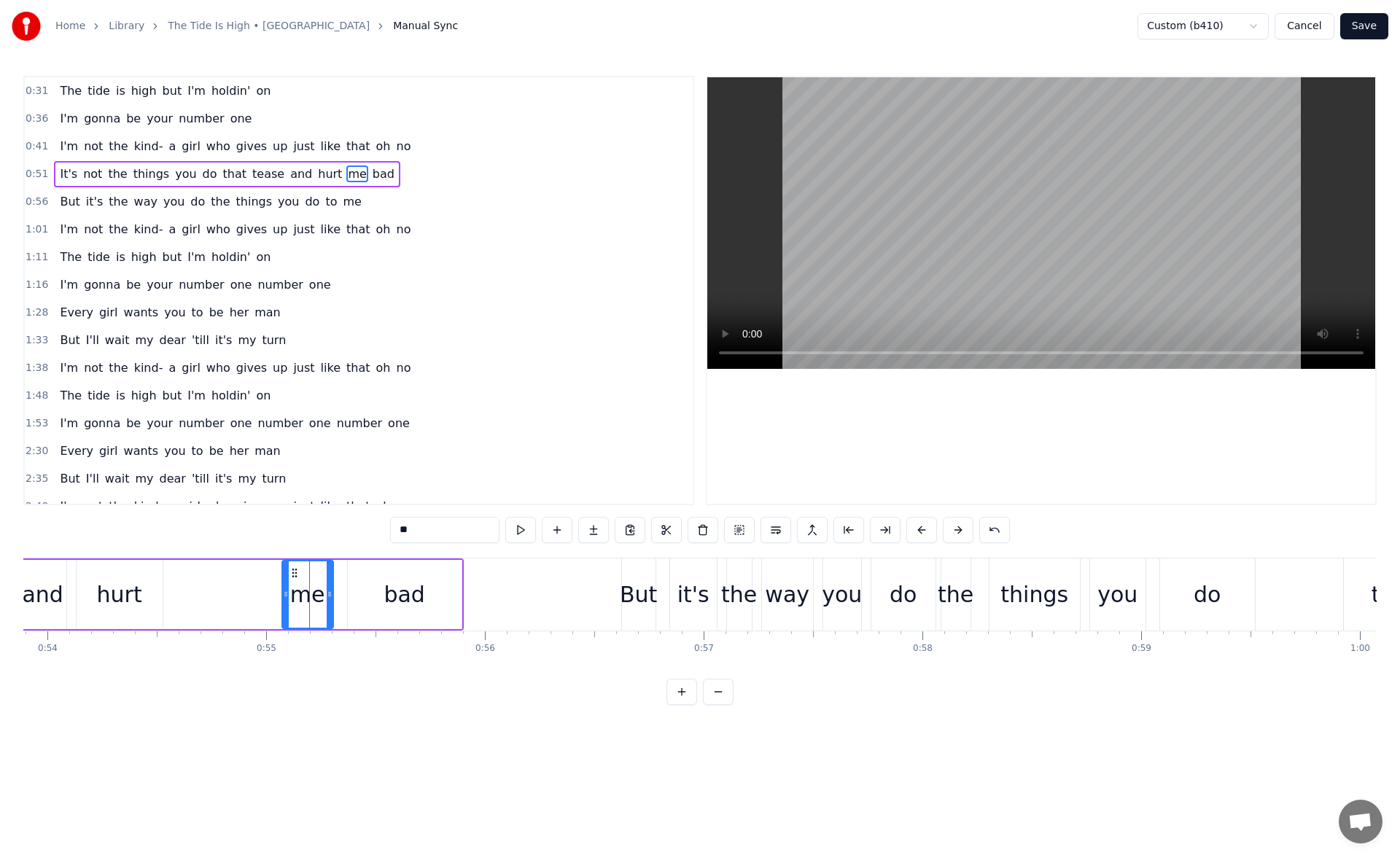
click at [104, 609] on div "hurt" at bounding box center [120, 594] width 45 height 32
type input "****"
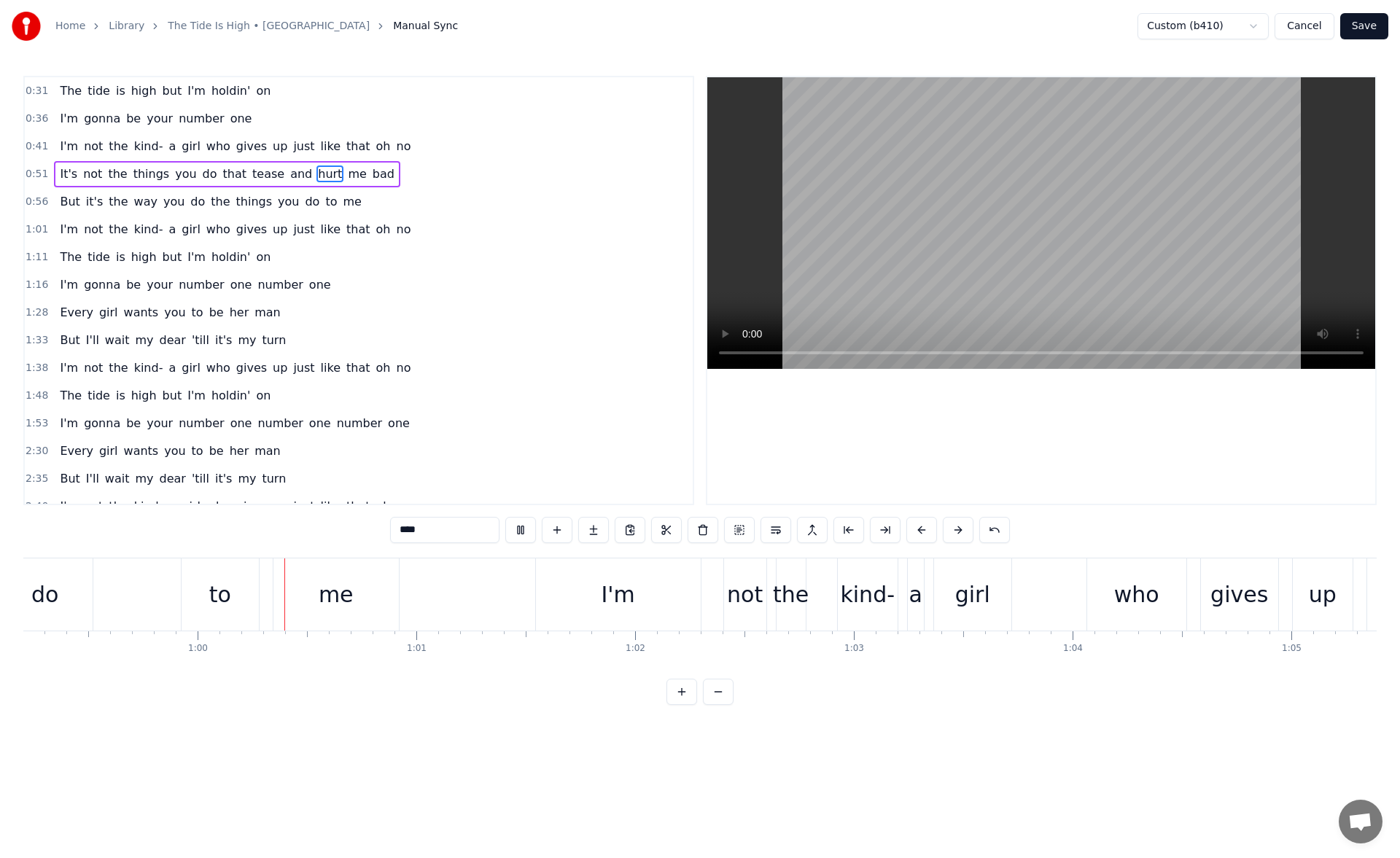
scroll to position [0, 13002]
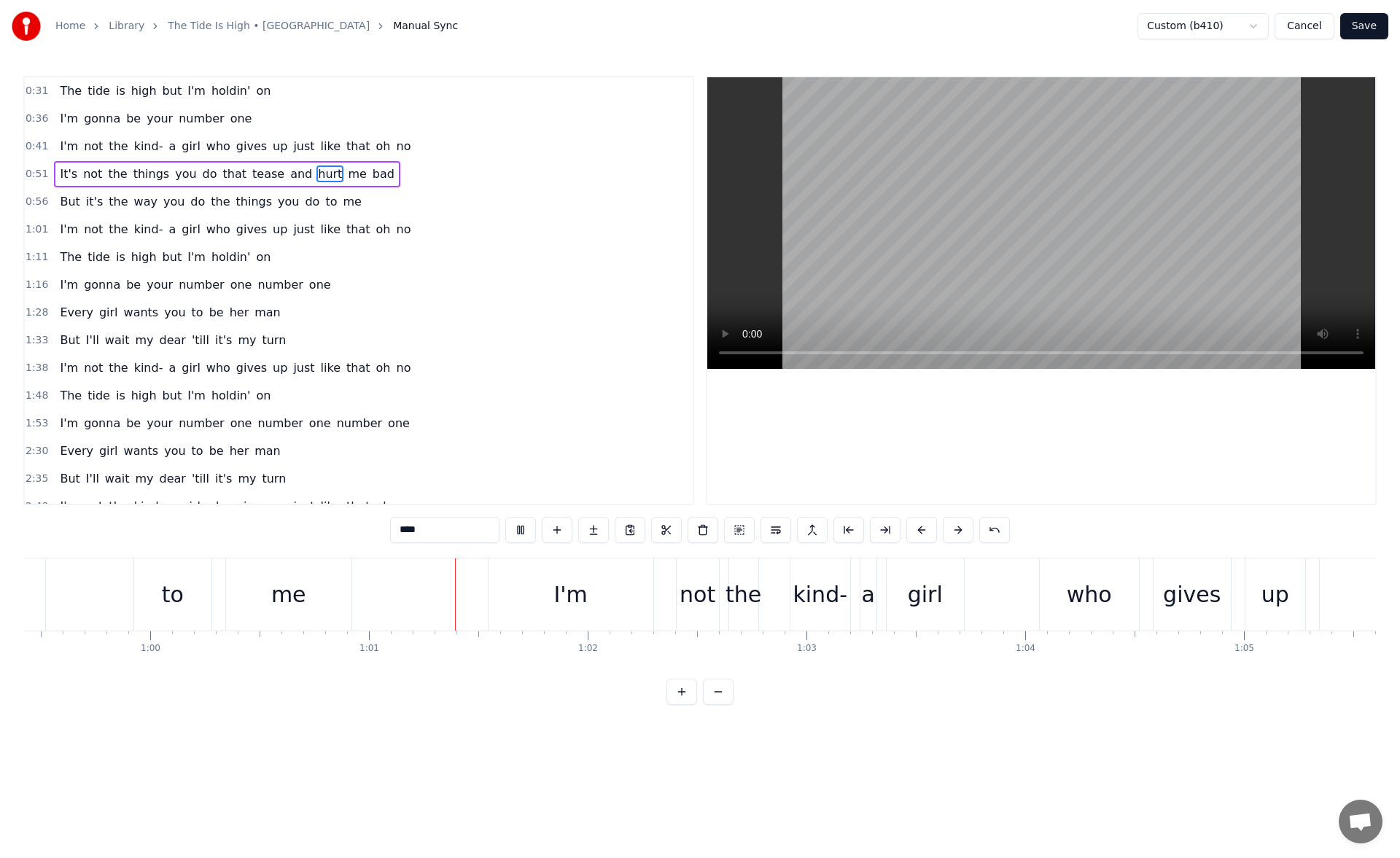
click at [1371, 23] on button "Save" at bounding box center [1365, 26] width 48 height 27
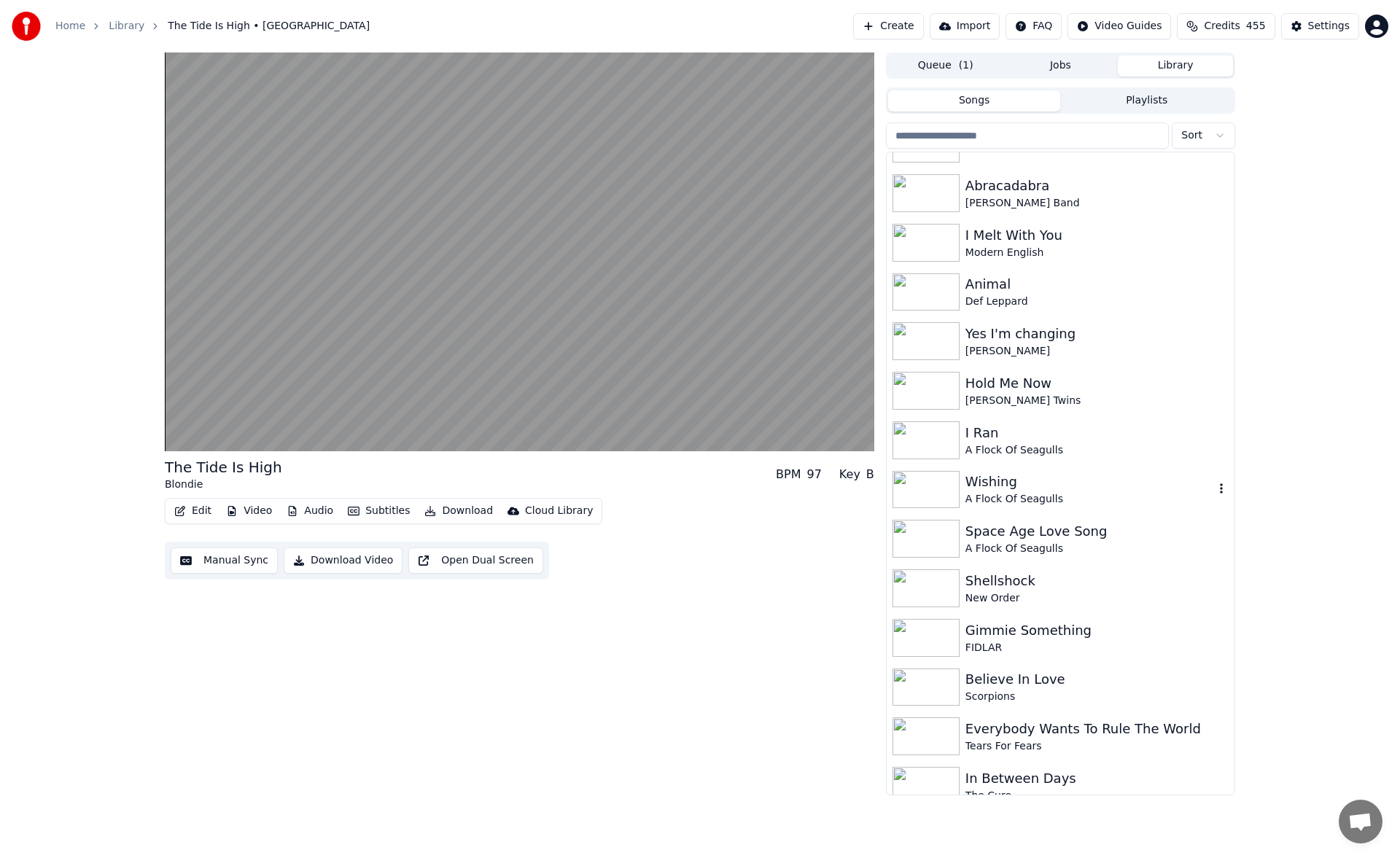
scroll to position [584, 0]
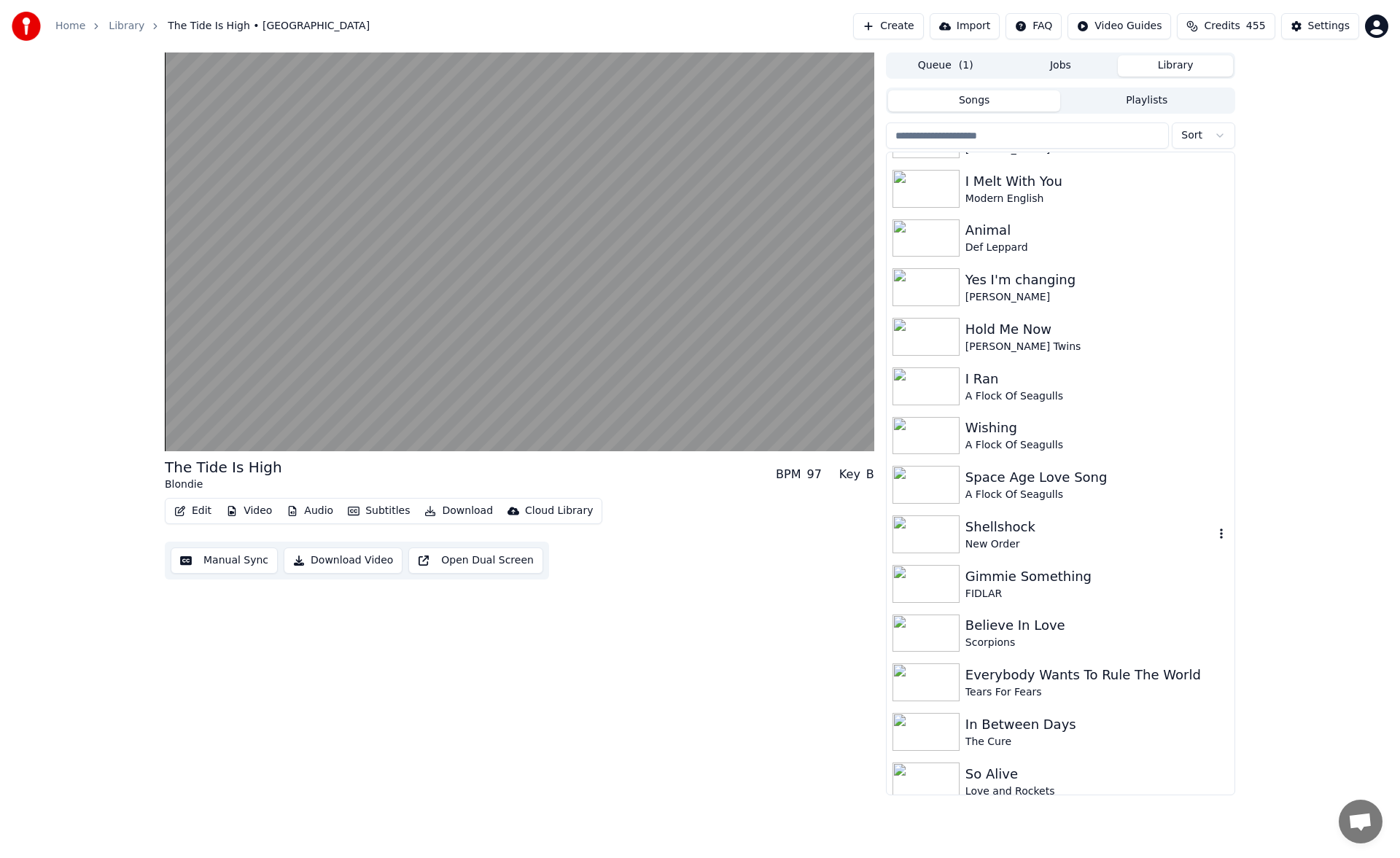
click at [1053, 535] on div "Shellshock" at bounding box center [1089, 527] width 249 height 21
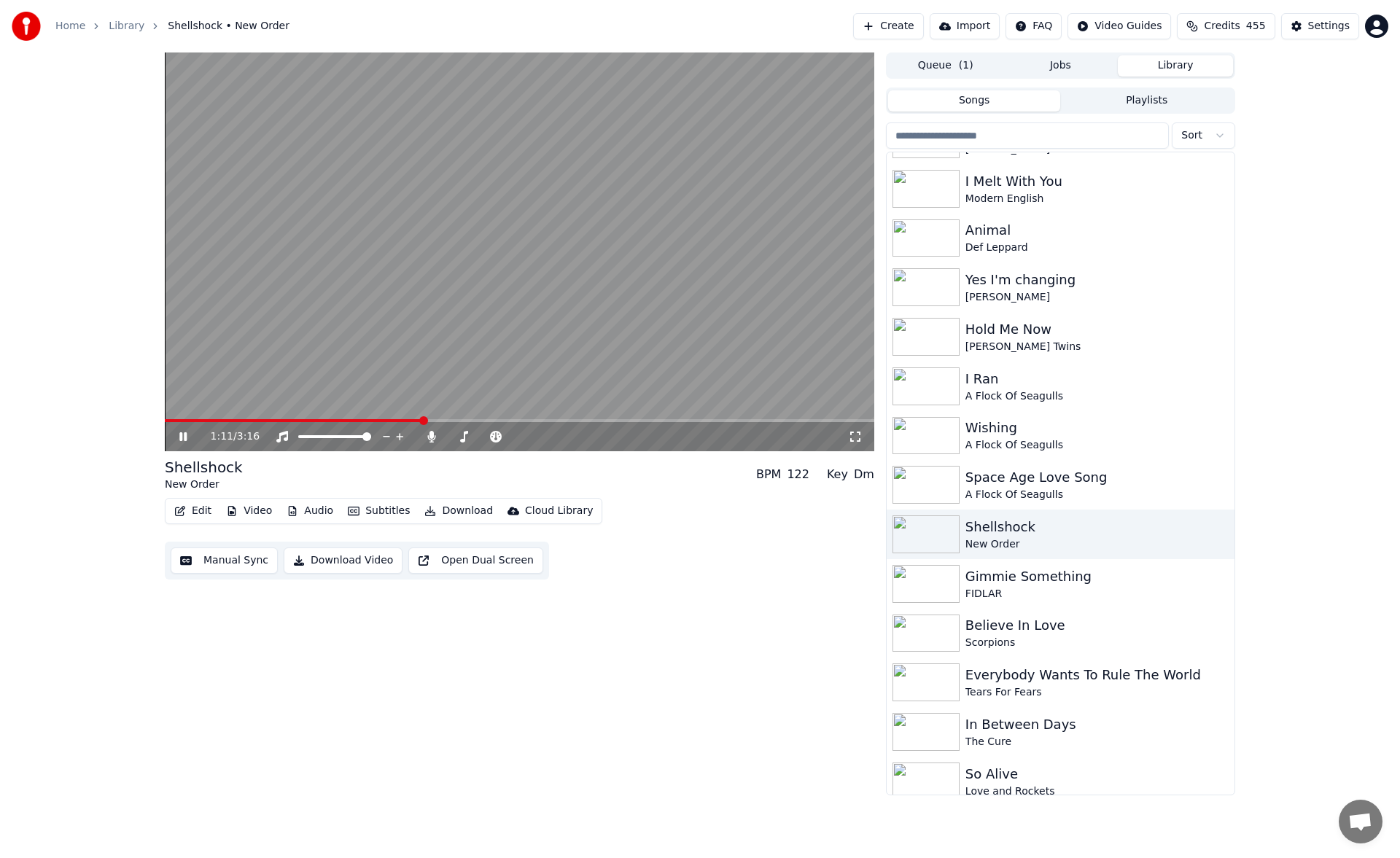
click at [408, 421] on span at bounding box center [294, 421] width 258 height 3
click at [245, 558] on button "Manual Sync" at bounding box center [224, 560] width 107 height 27
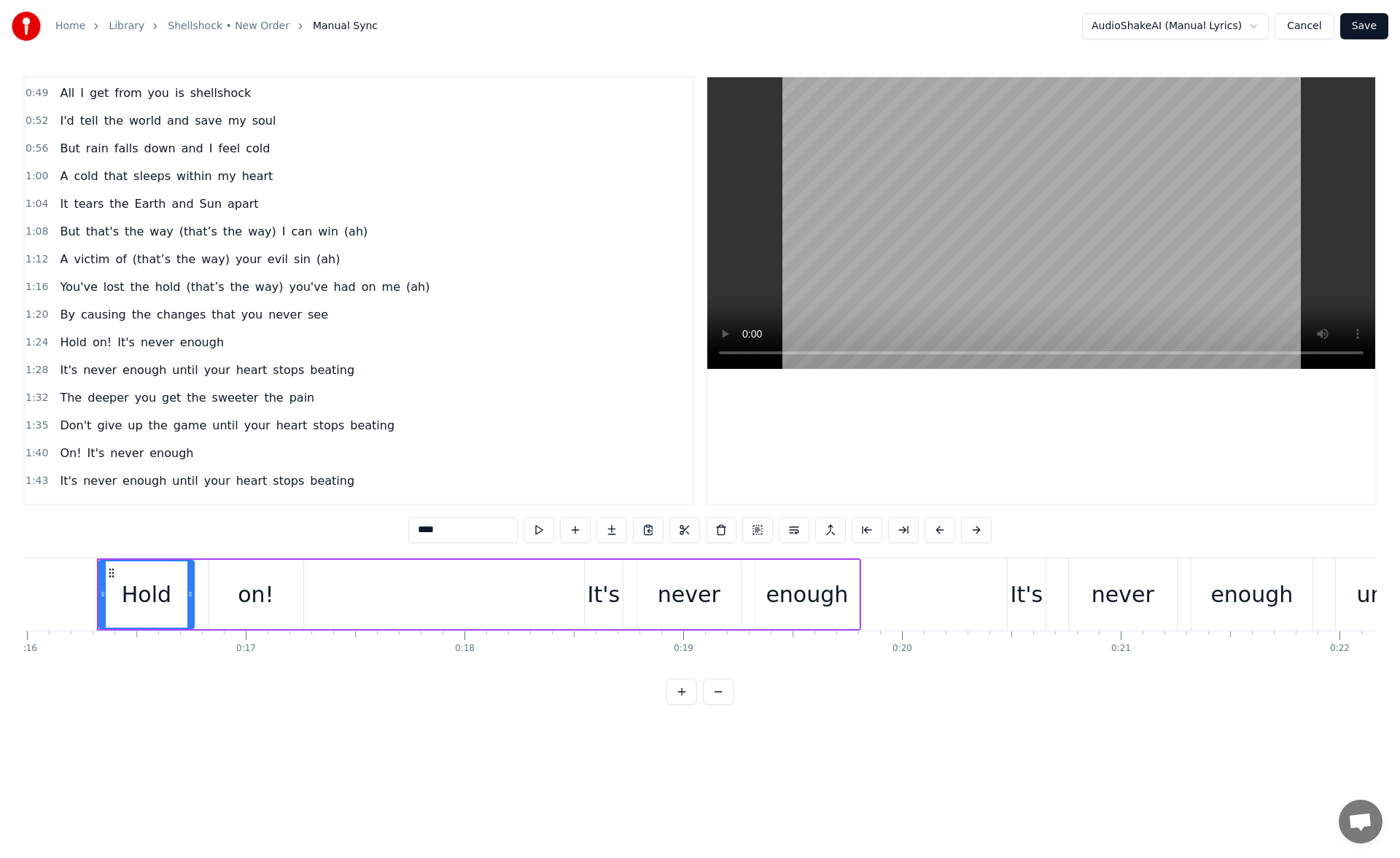
scroll to position [219, 0]
click at [72, 239] on span "But" at bounding box center [69, 232] width 23 height 17
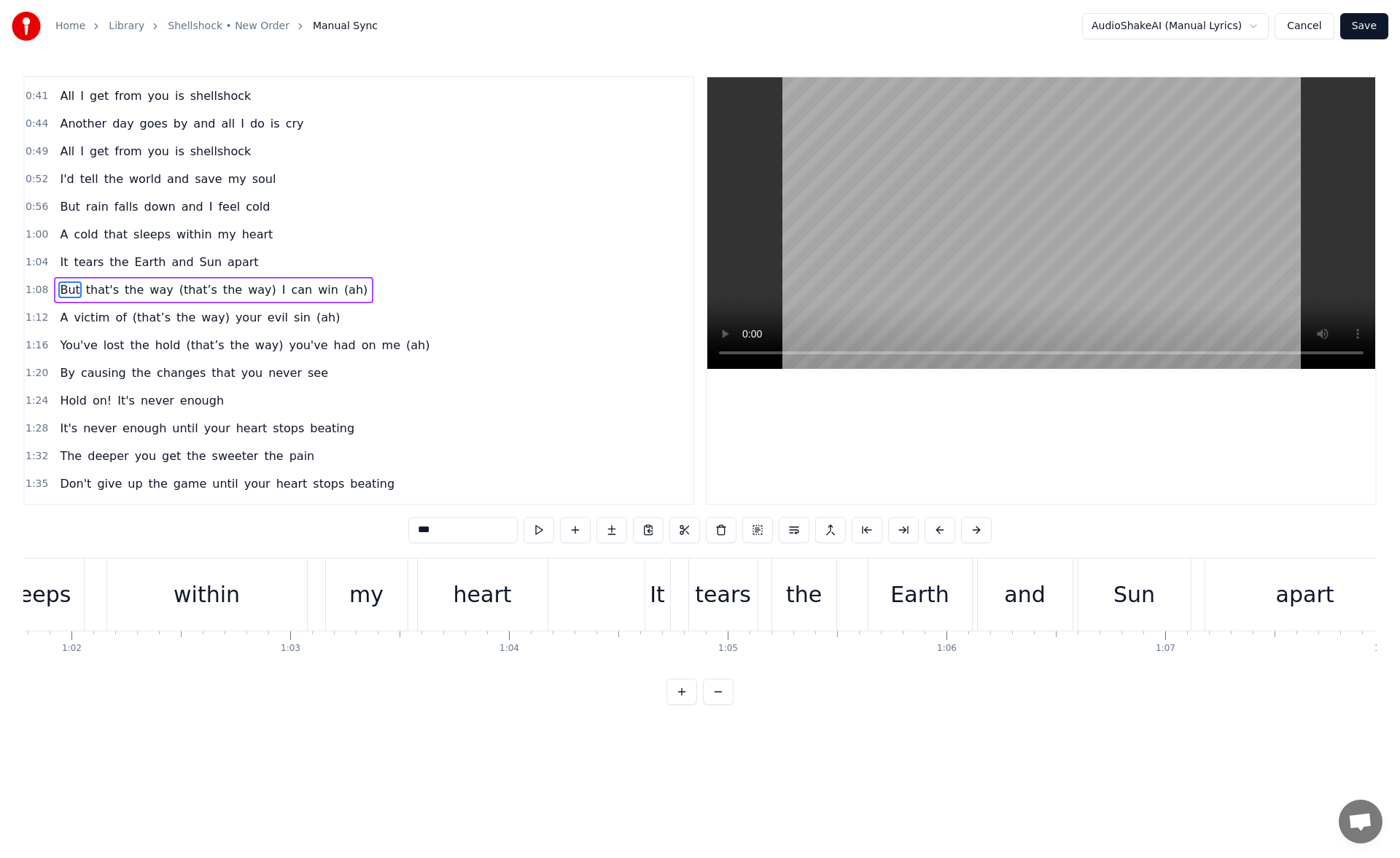
scroll to position [0, 14837]
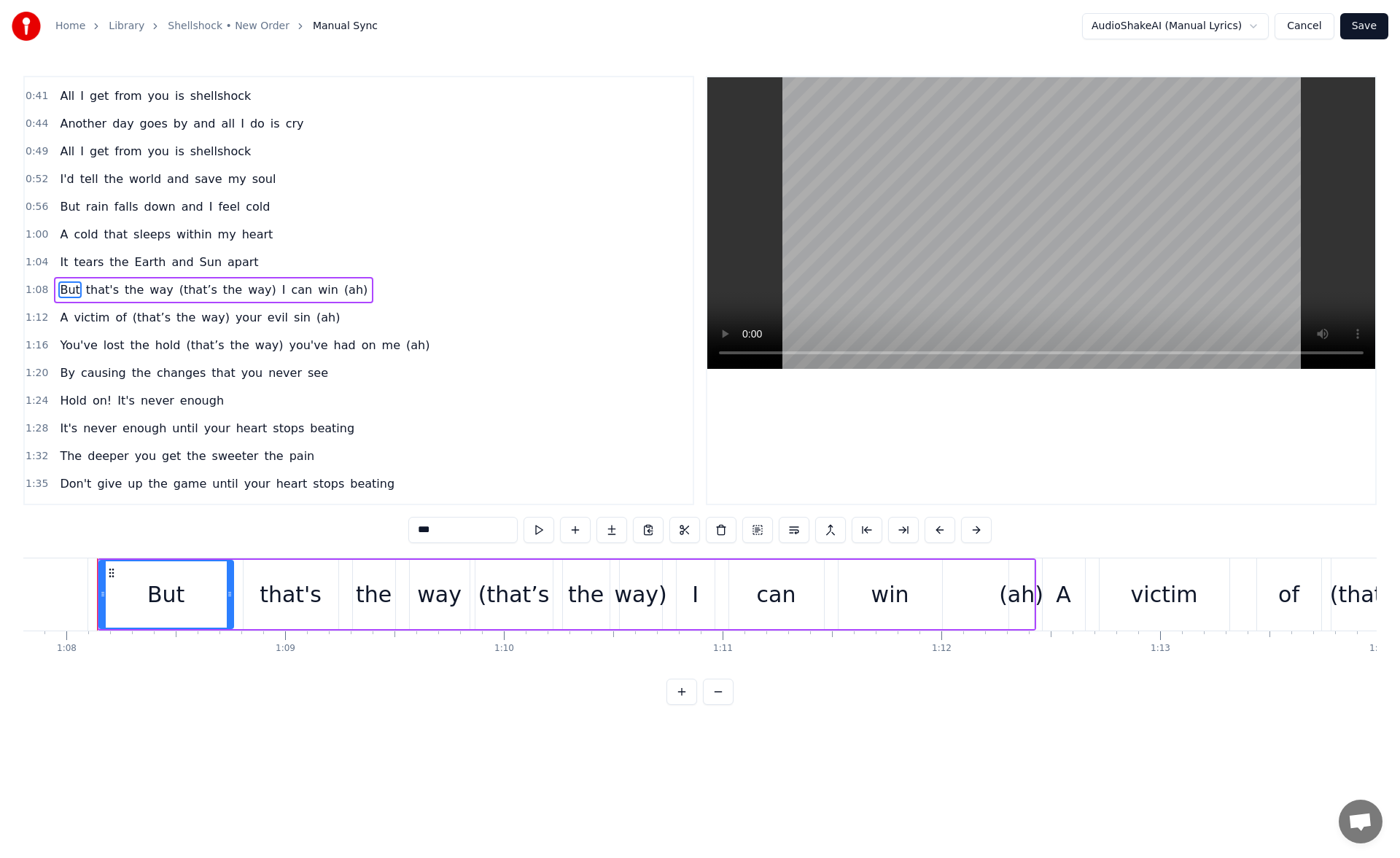
drag, startPoint x: 525, startPoint y: 679, endPoint x: 514, endPoint y: 679, distance: 11.0
click at [514, 679] on div "0:16 Hold on! It's never enough 0:20 It's never enough until your heart stops b…" at bounding box center [700, 390] width 1354 height 629
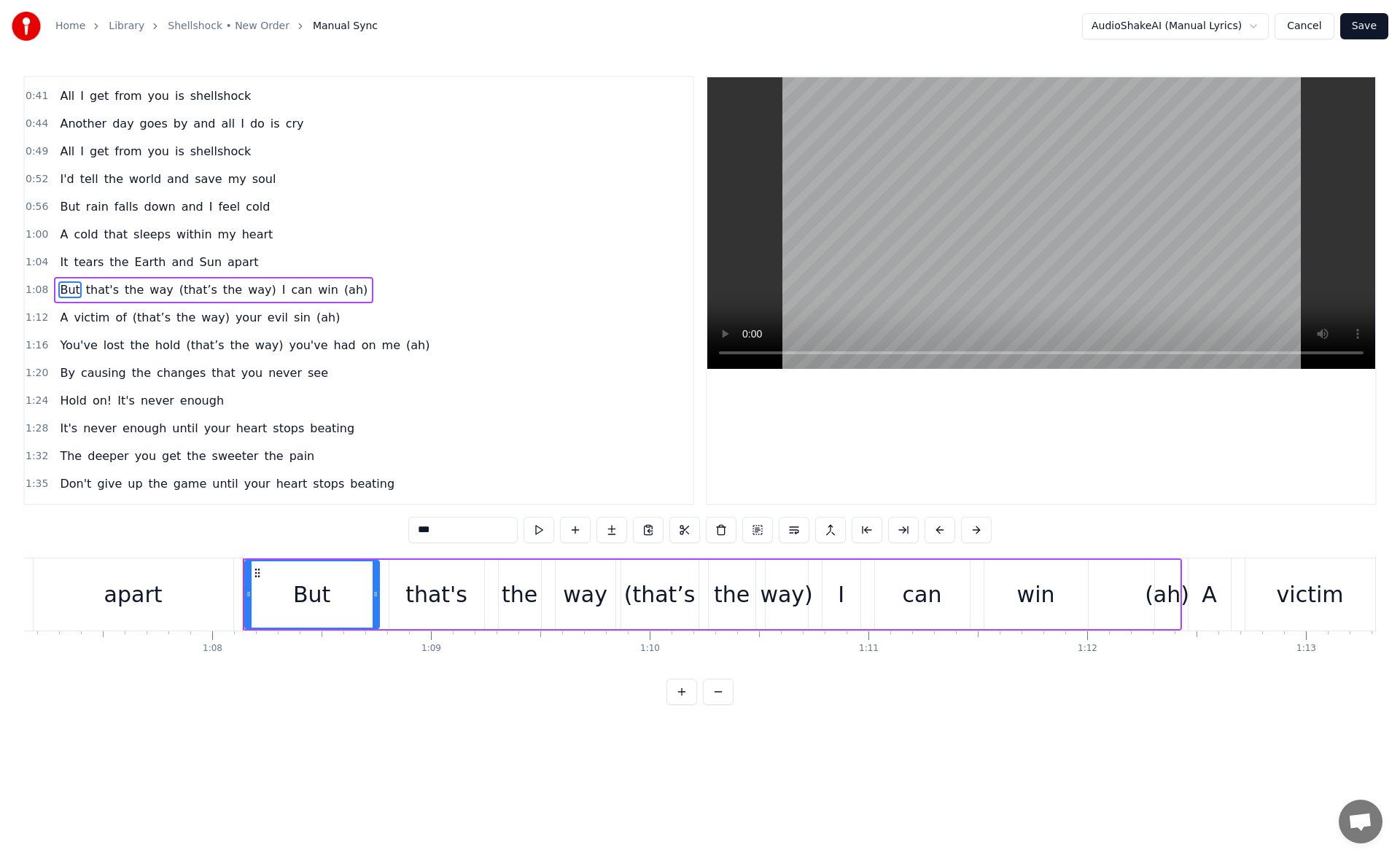
scroll to position [0, 14501]
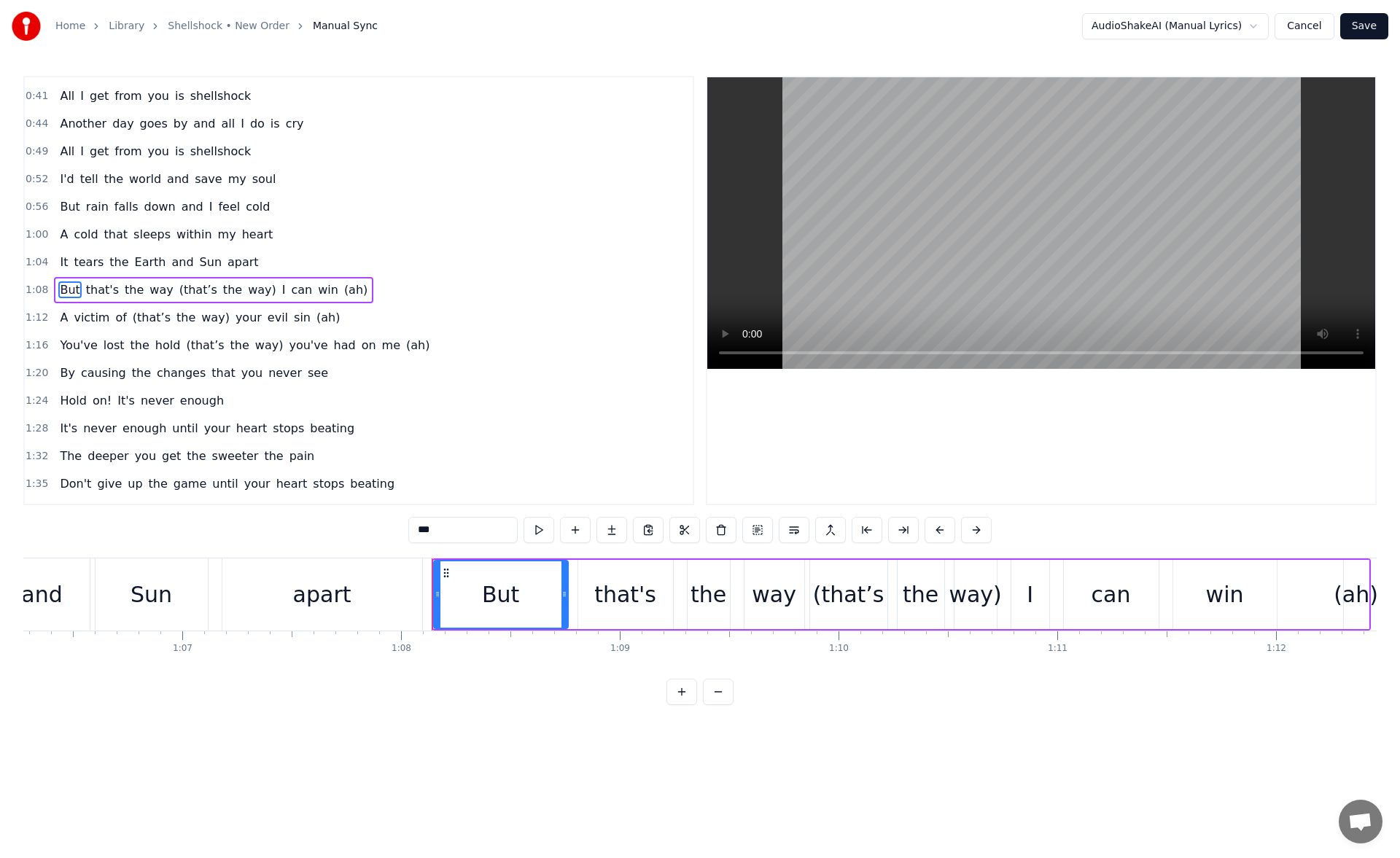
click at [352, 606] on div "apart" at bounding box center [321, 594] width 200 height 72
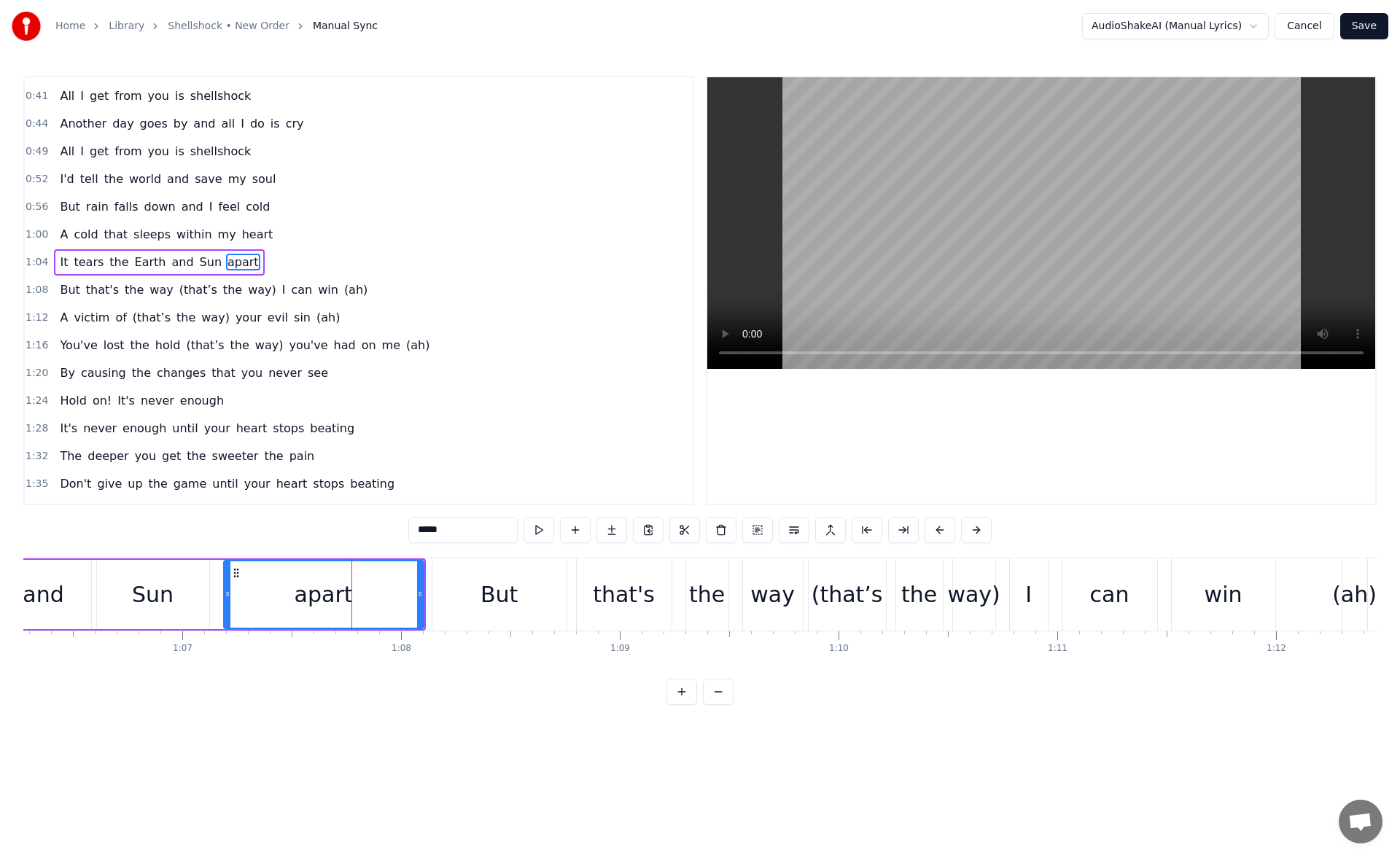
scroll to position [133, 0]
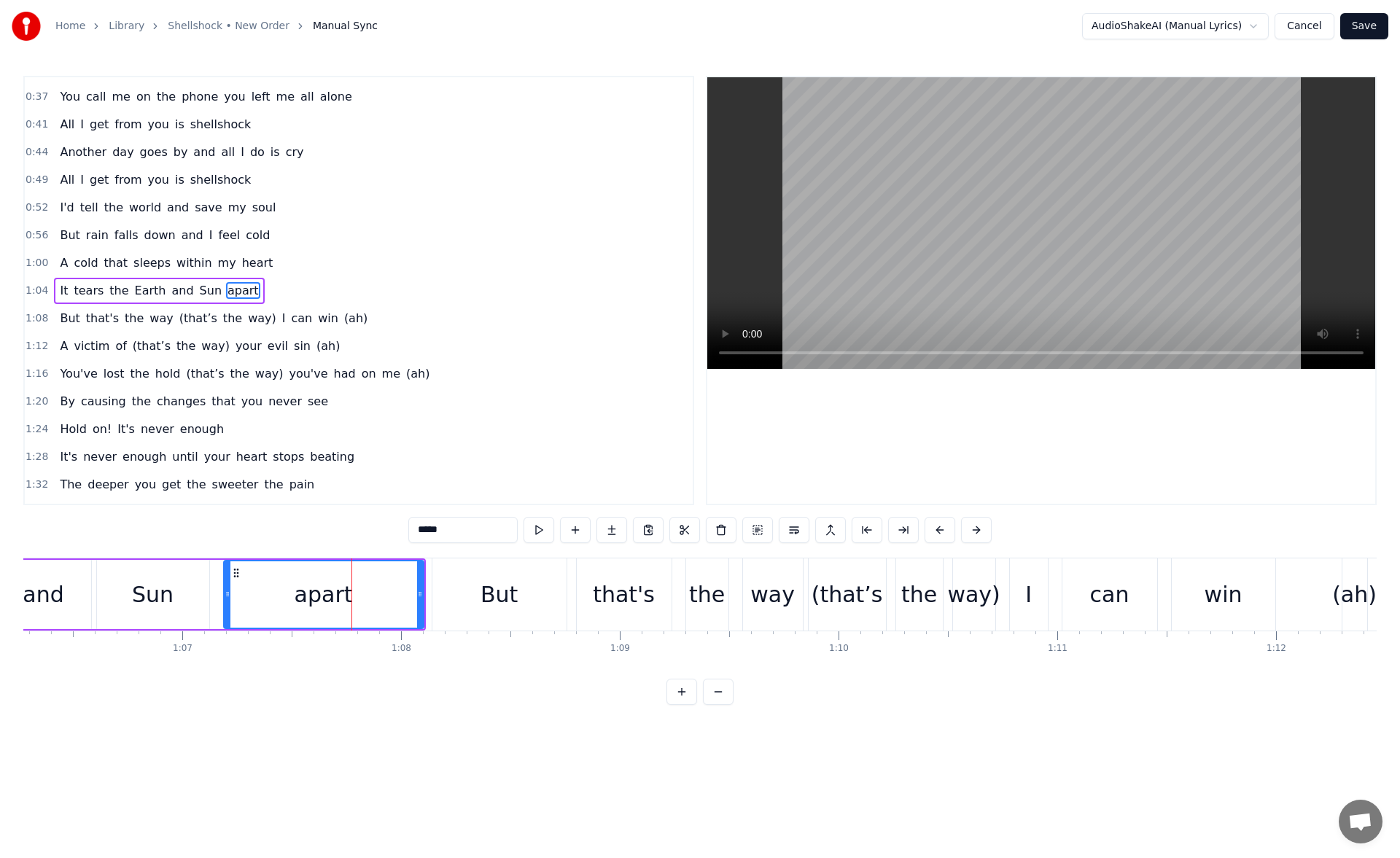
click at [535, 530] on button at bounding box center [539, 530] width 30 height 27
click at [634, 600] on div "that's" at bounding box center [623, 594] width 62 height 32
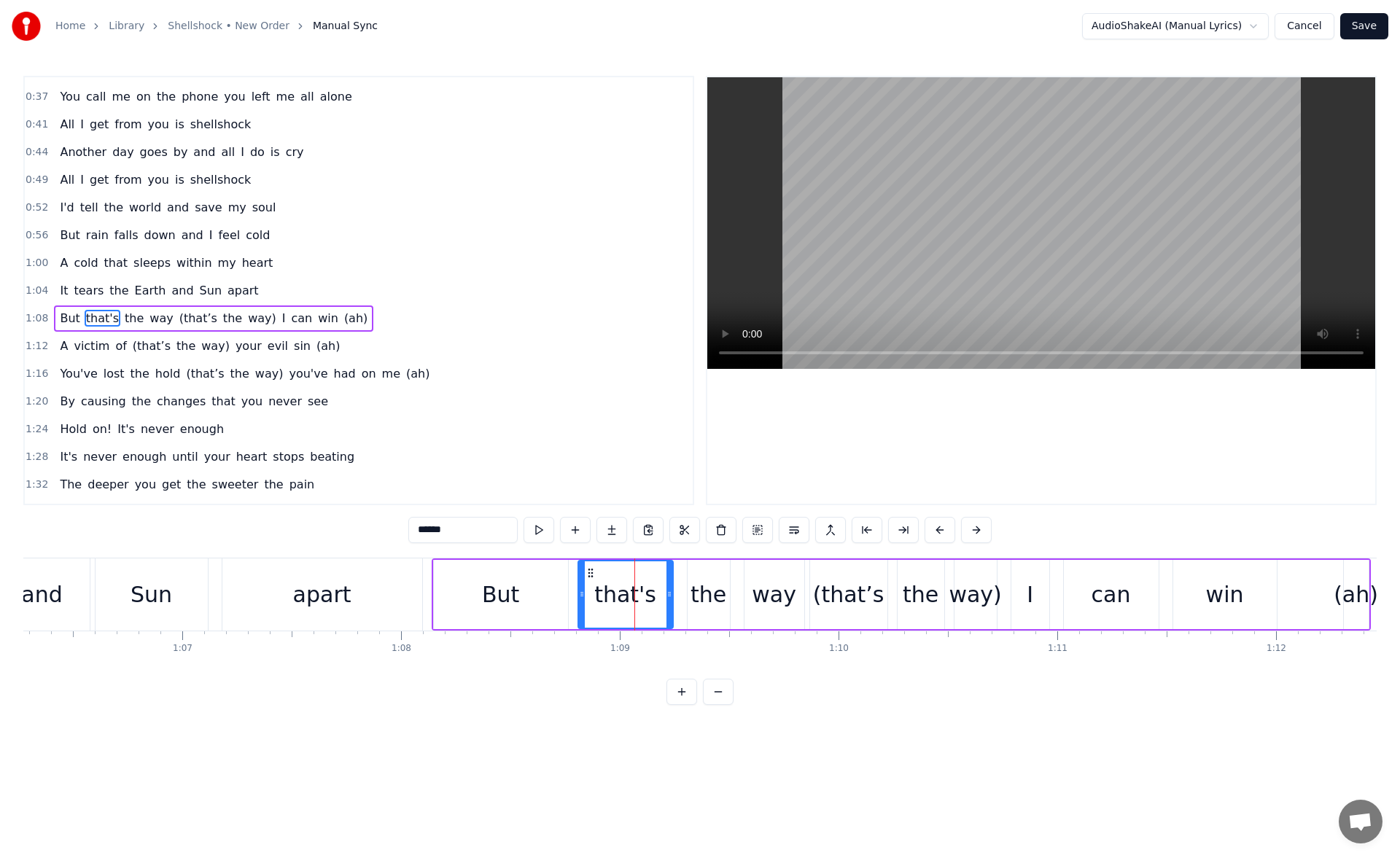
scroll to position [160, 0]
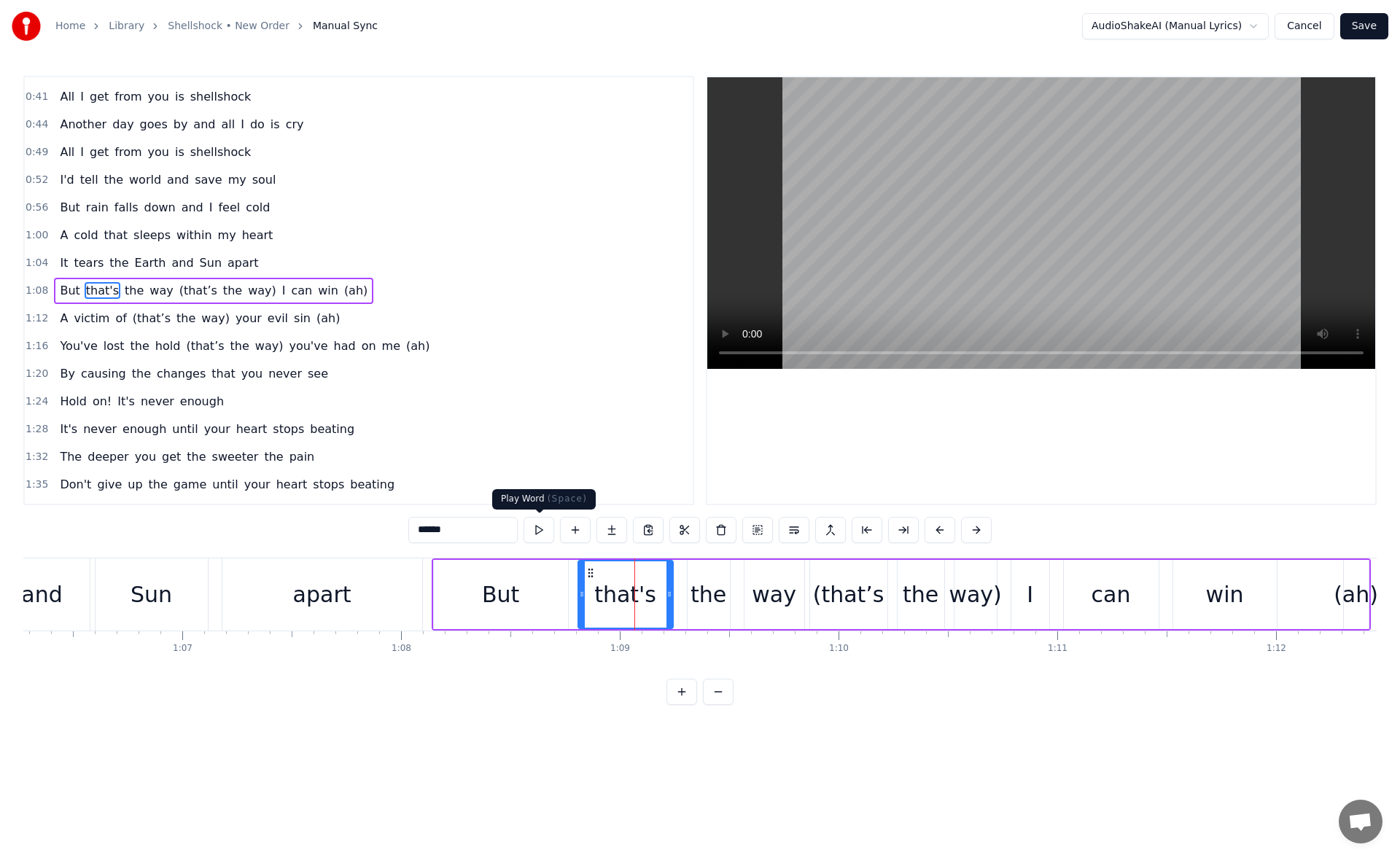
click at [541, 536] on button at bounding box center [539, 530] width 30 height 27
click at [535, 585] on div "But" at bounding box center [500, 595] width 135 height 69
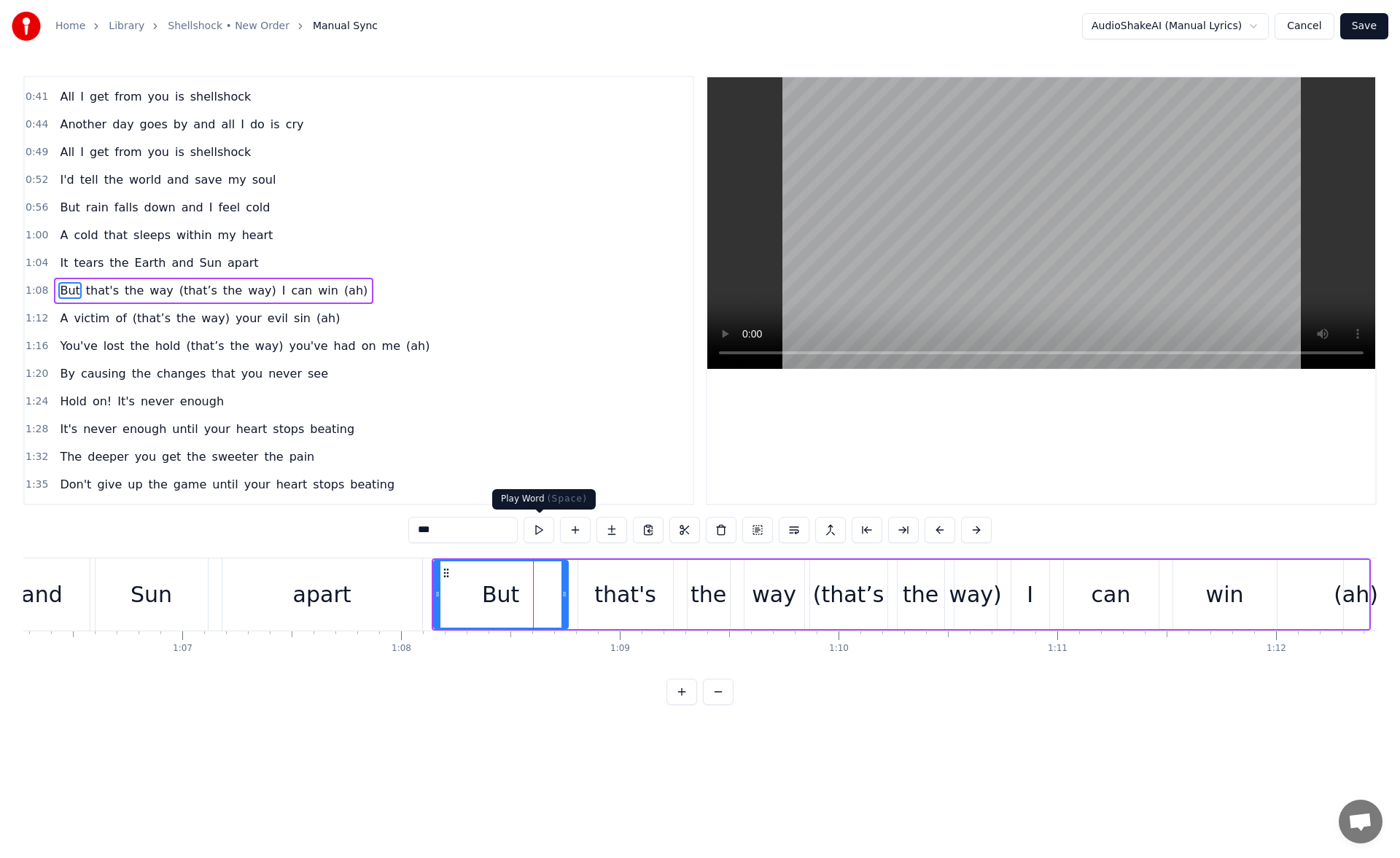
click at [539, 535] on button at bounding box center [539, 530] width 30 height 27
click at [593, 587] on div "that's" at bounding box center [625, 595] width 94 height 69
click at [548, 539] on button at bounding box center [539, 530] width 30 height 27
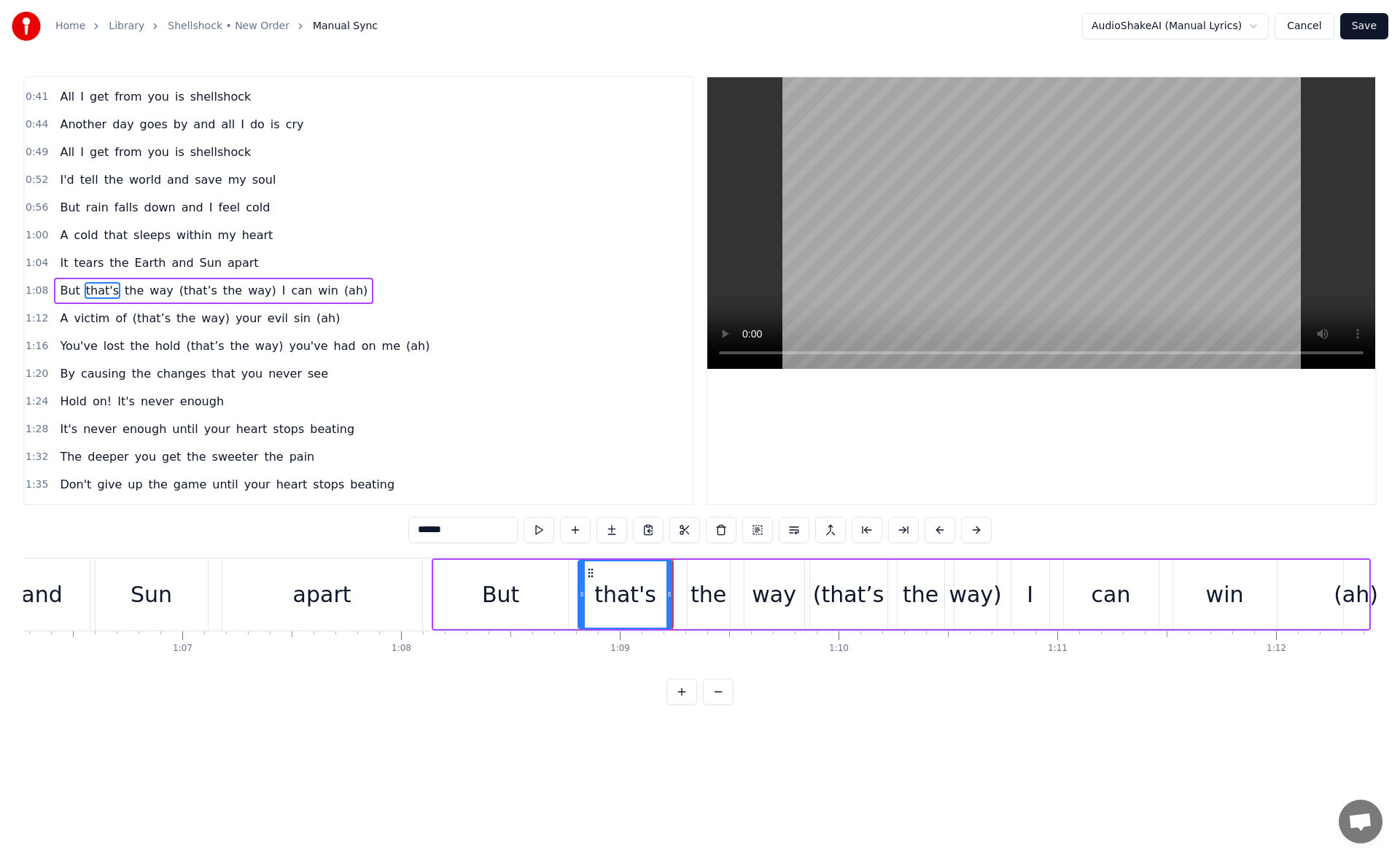
click at [526, 607] on div "But" at bounding box center [500, 595] width 135 height 69
drag, startPoint x: 437, startPoint y: 597, endPoint x: 540, endPoint y: 598, distance: 103.0
click at [540, 598] on icon at bounding box center [541, 595] width 6 height 12
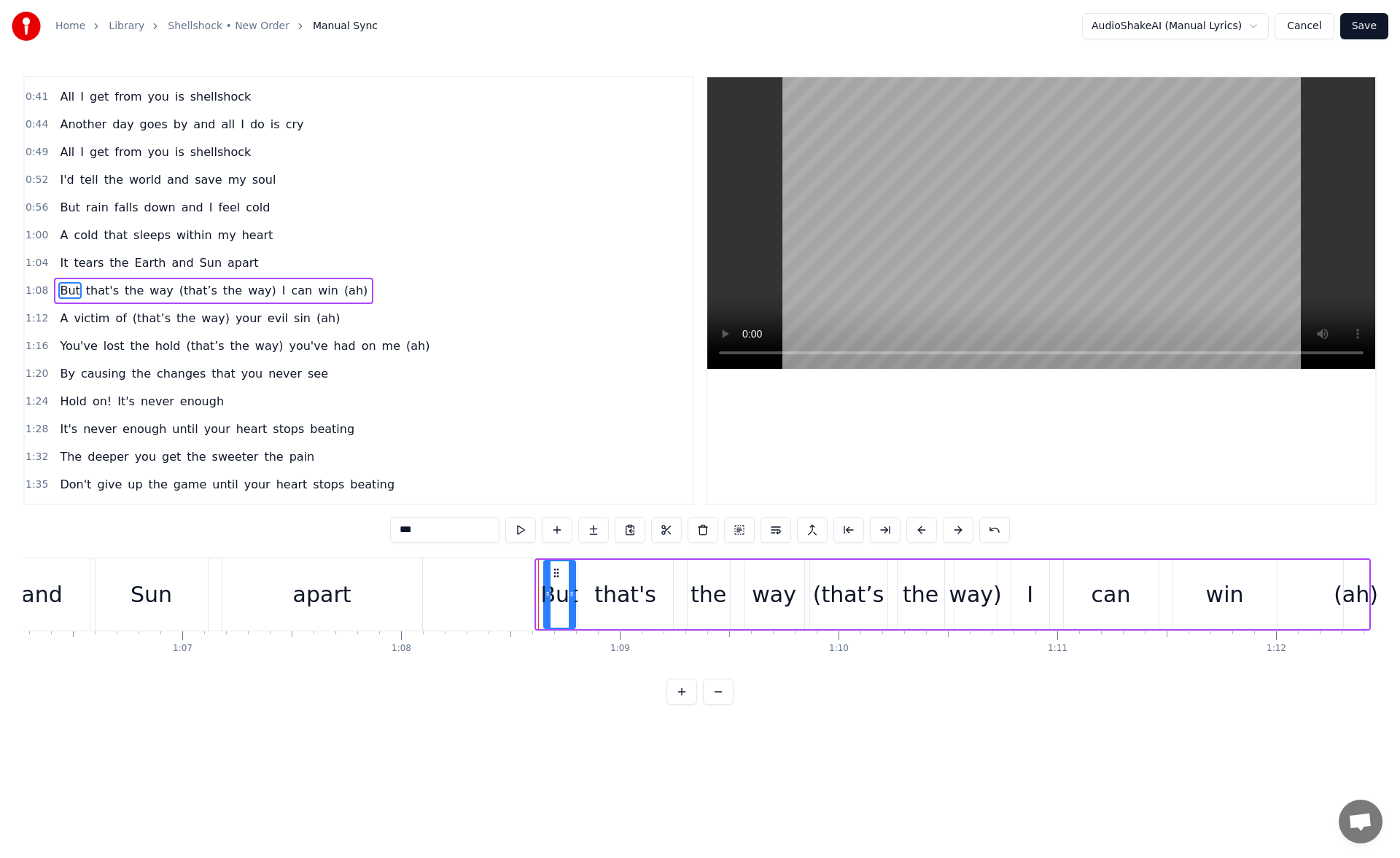
click at [557, 571] on icon at bounding box center [556, 573] width 12 height 12
click at [530, 533] on button at bounding box center [520, 530] width 30 height 27
click at [380, 605] on div "apart" at bounding box center [321, 594] width 200 height 72
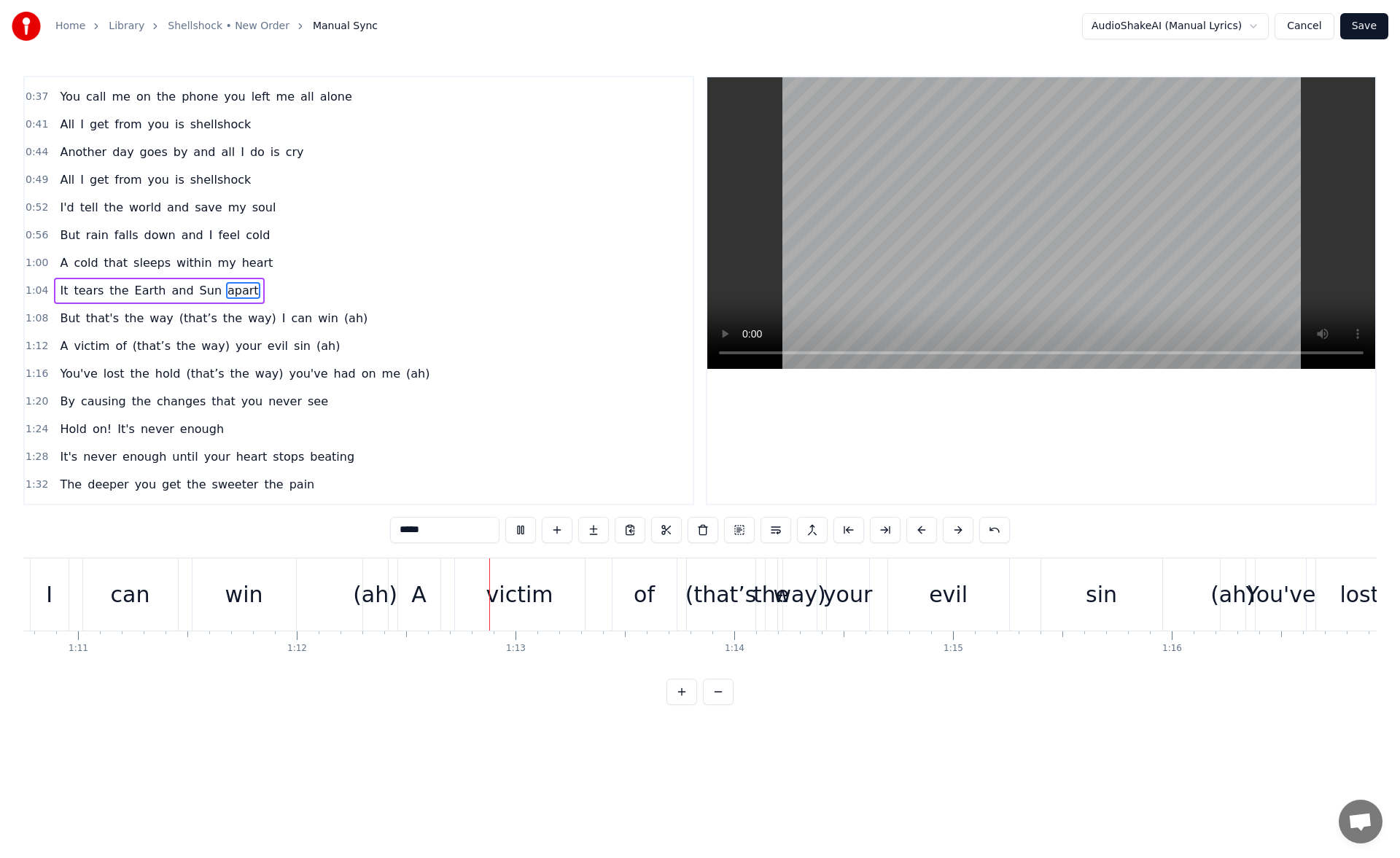
scroll to position [0, 15758]
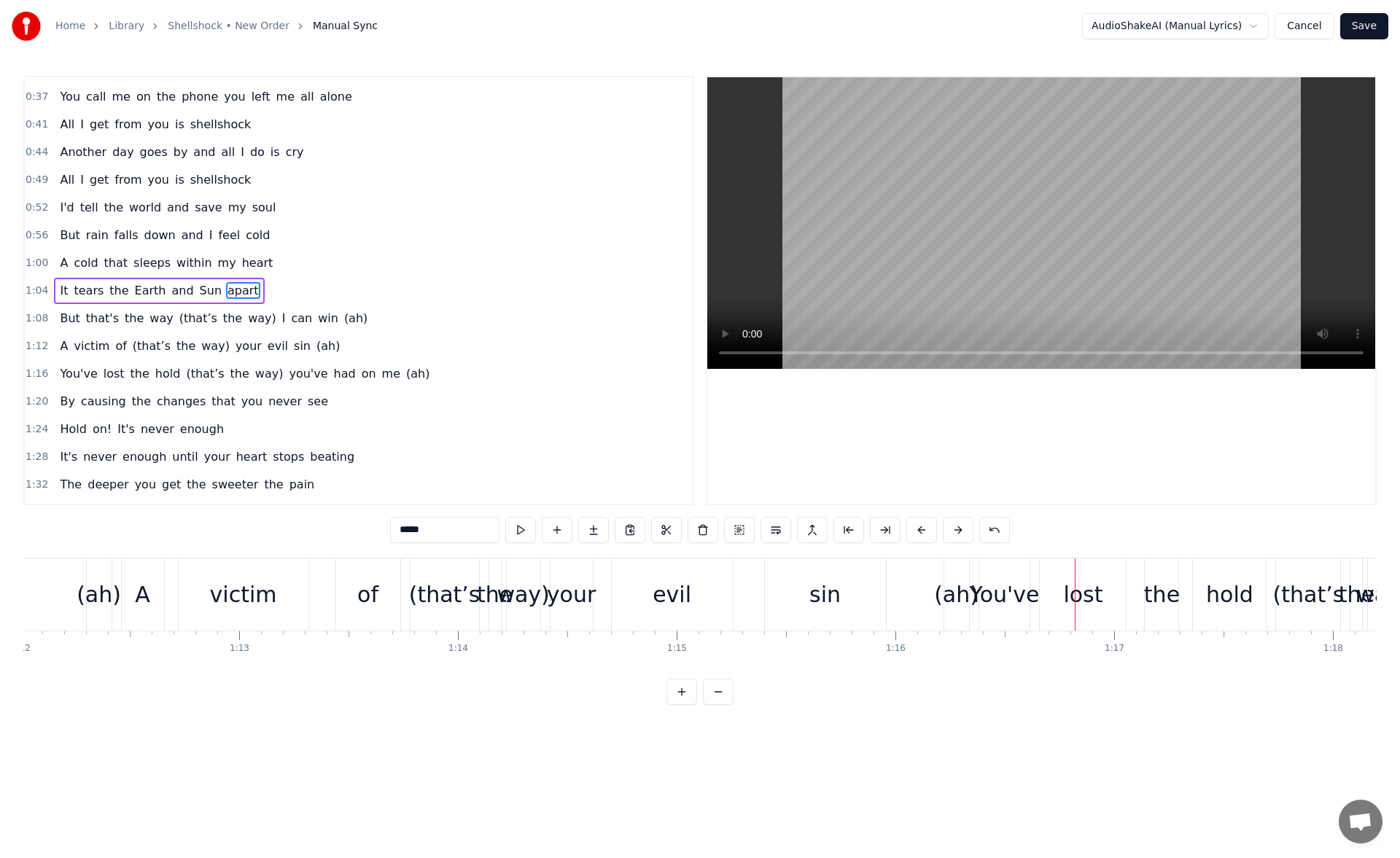
click at [852, 584] on div "sin" at bounding box center [825, 594] width 121 height 72
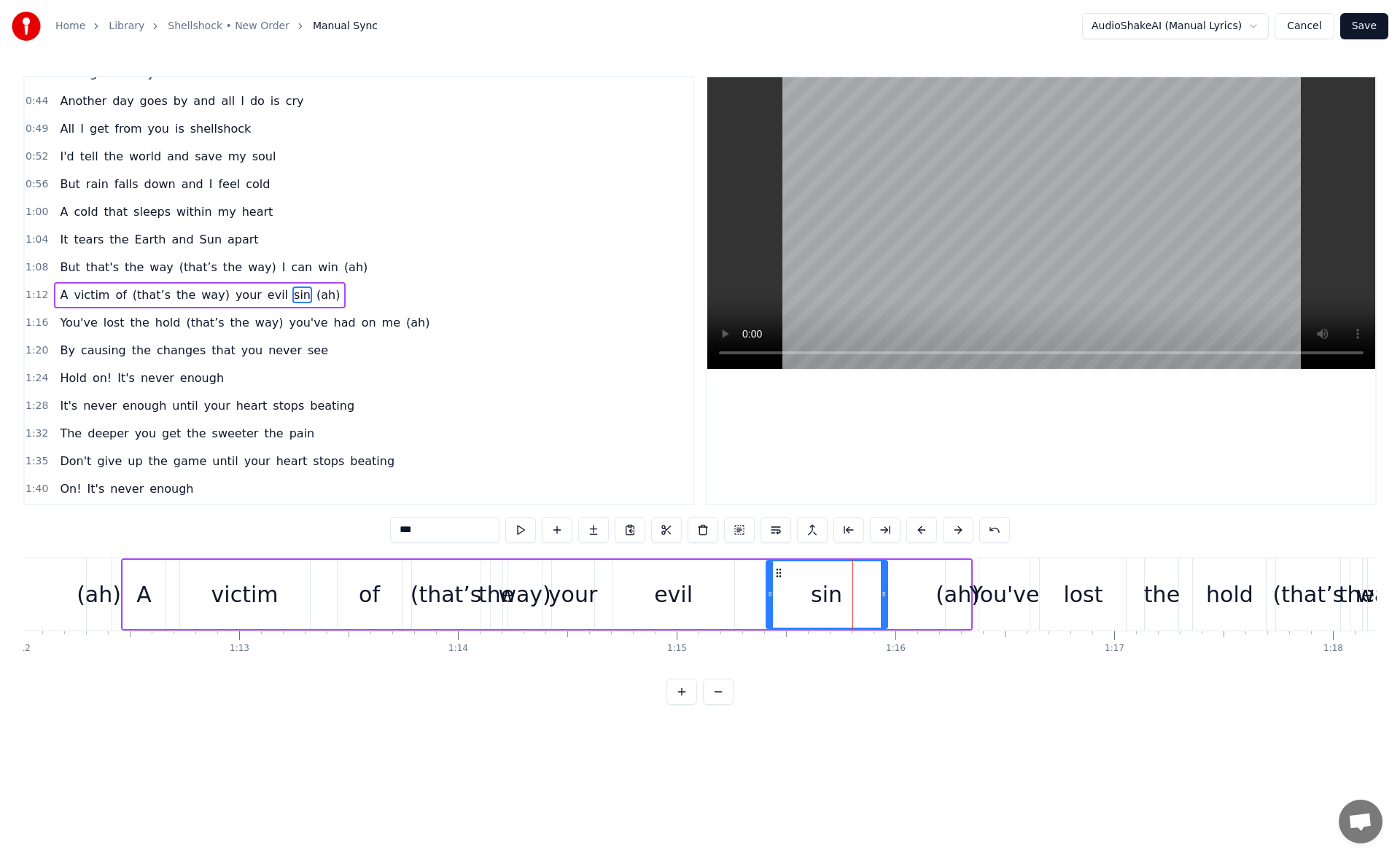
scroll to position [188, 0]
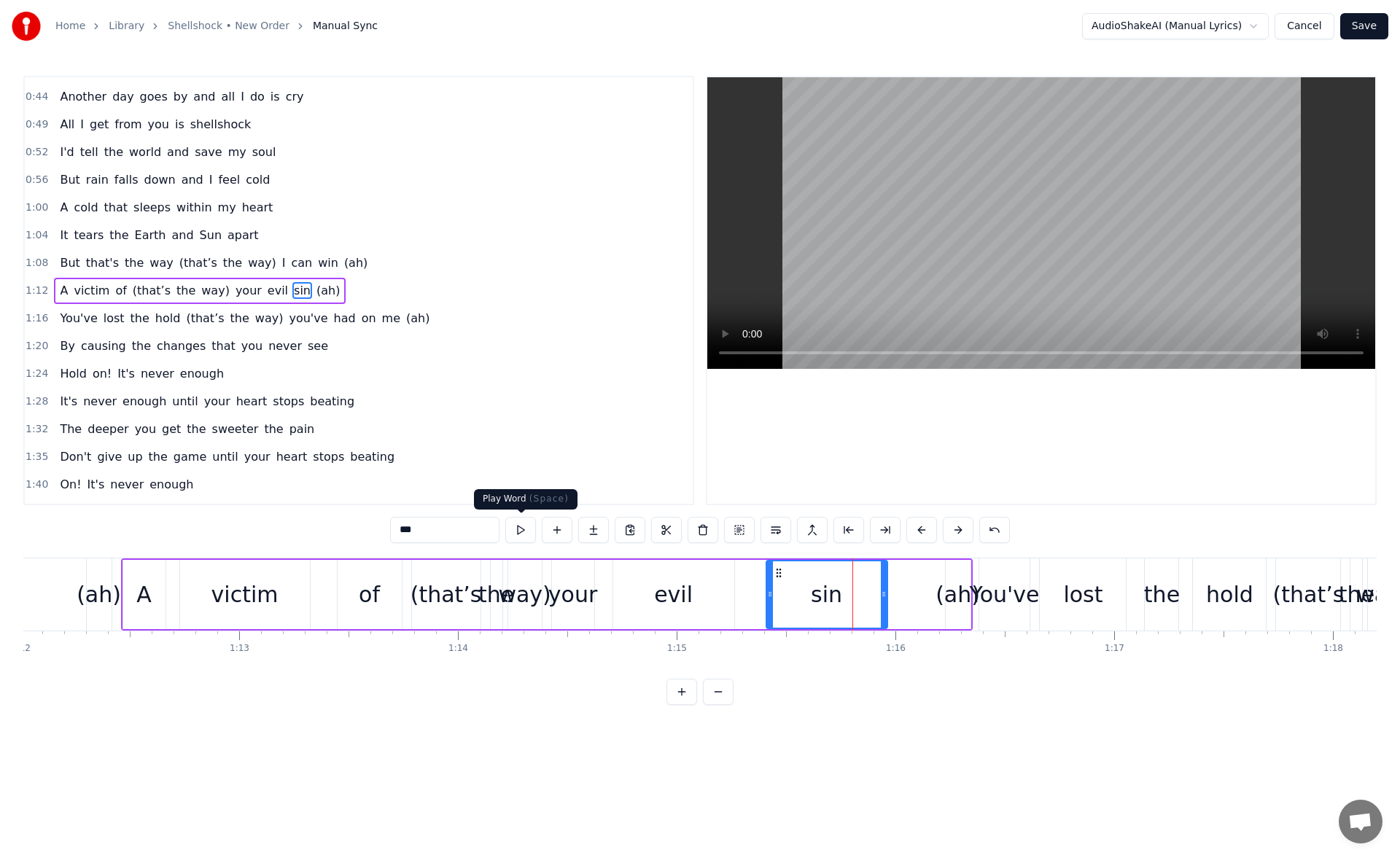
click at [523, 534] on button at bounding box center [520, 530] width 30 height 27
click at [881, 595] on icon at bounding box center [883, 595] width 6 height 12
click at [955, 590] on div "(ah)" at bounding box center [958, 594] width 44 height 32
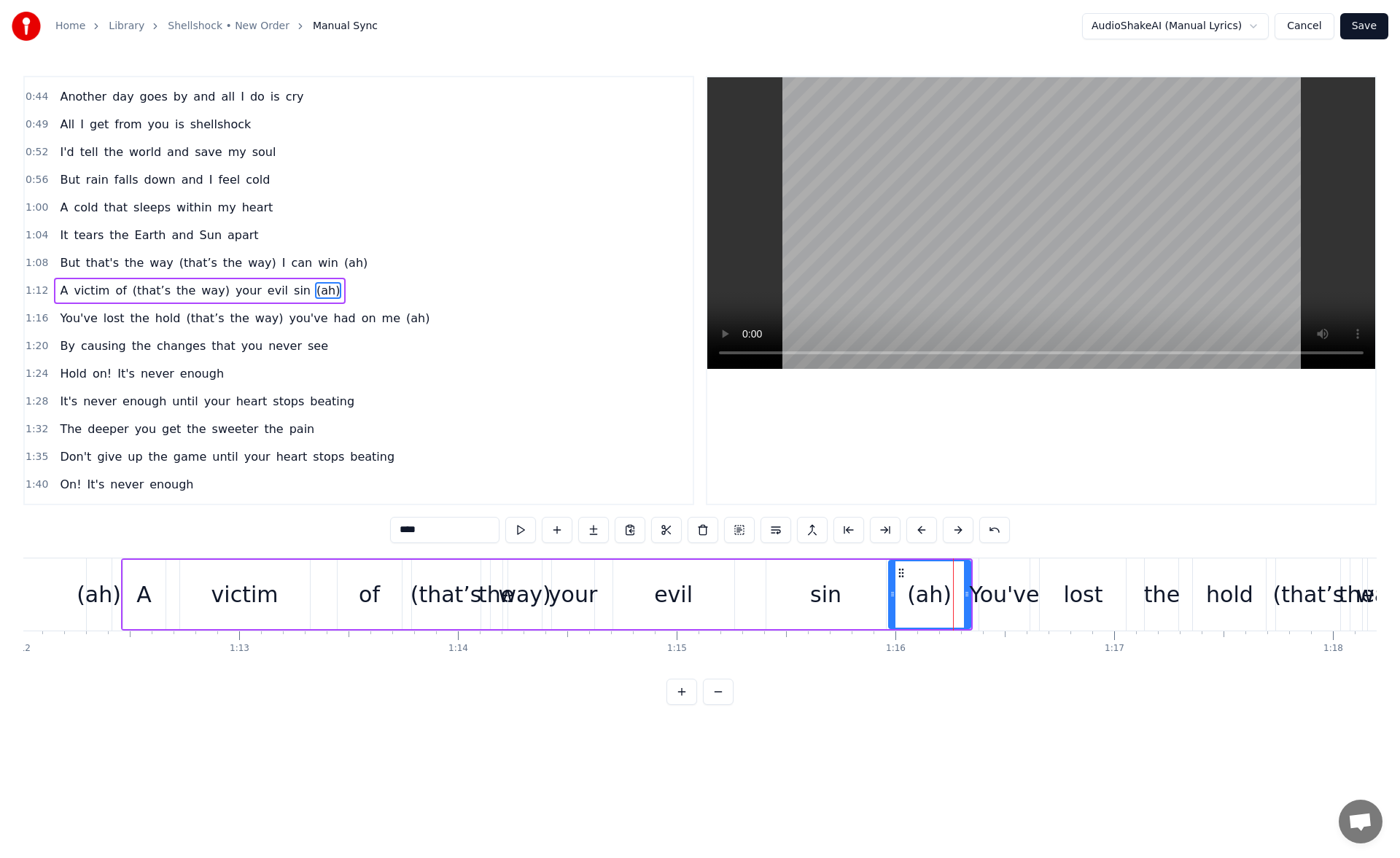
drag, startPoint x: 923, startPoint y: 595, endPoint x: 892, endPoint y: 595, distance: 31.0
click at [892, 595] on icon at bounding box center [893, 595] width 6 height 12
click at [516, 529] on button at bounding box center [520, 530] width 30 height 27
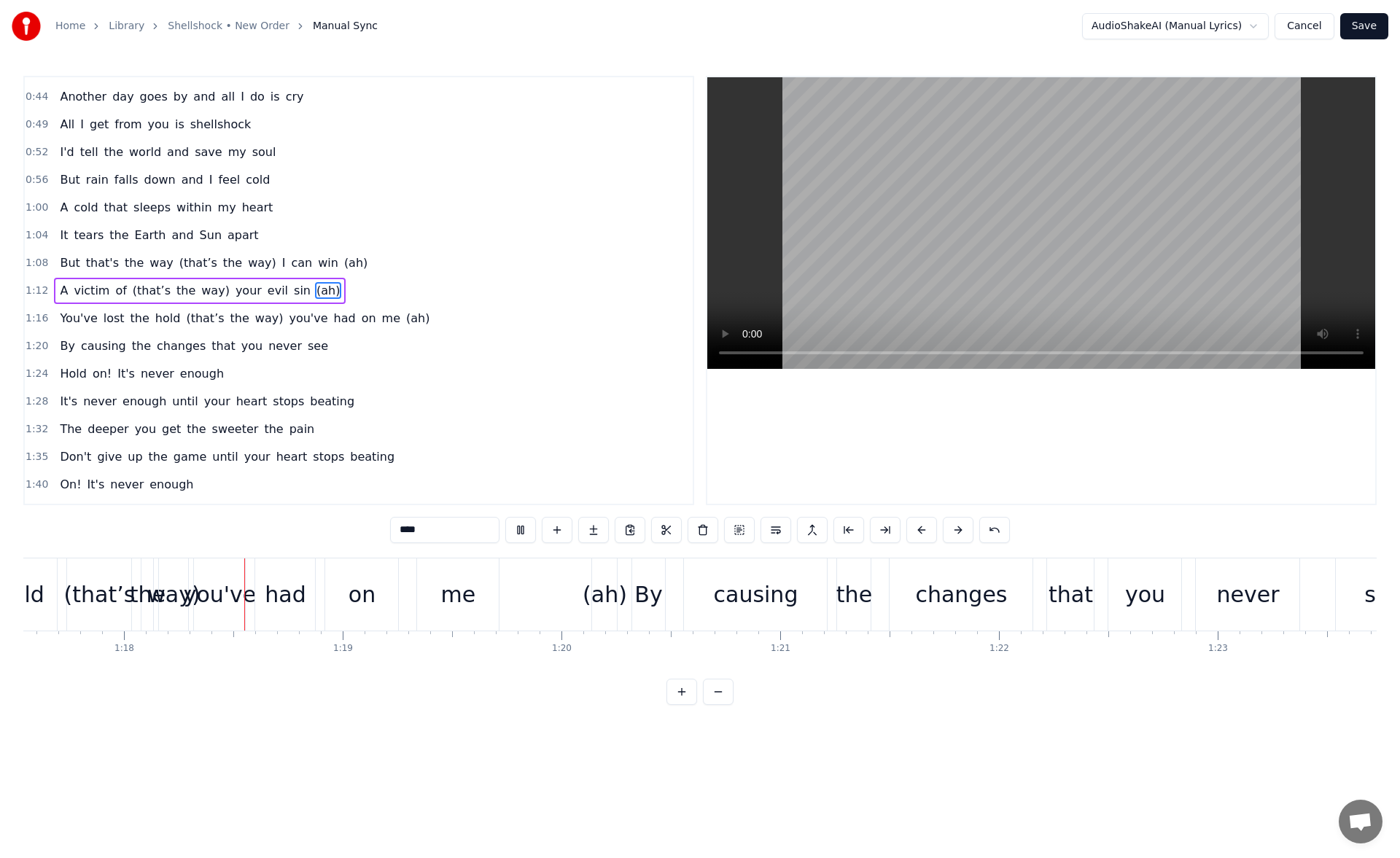
scroll to position [0, 16968]
click at [610, 581] on div "(ah)" at bounding box center [604, 594] width 44 height 32
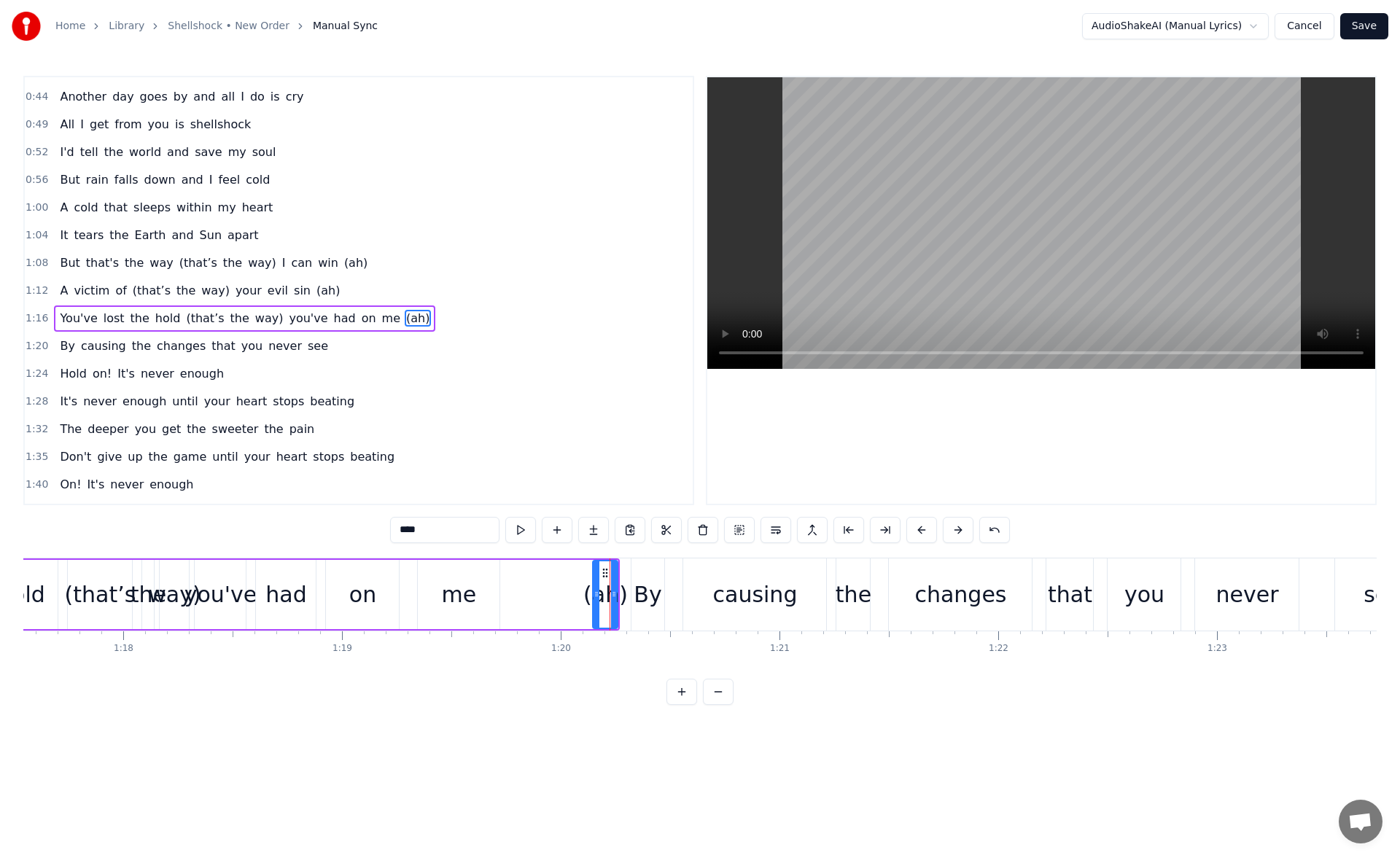
scroll to position [216, 0]
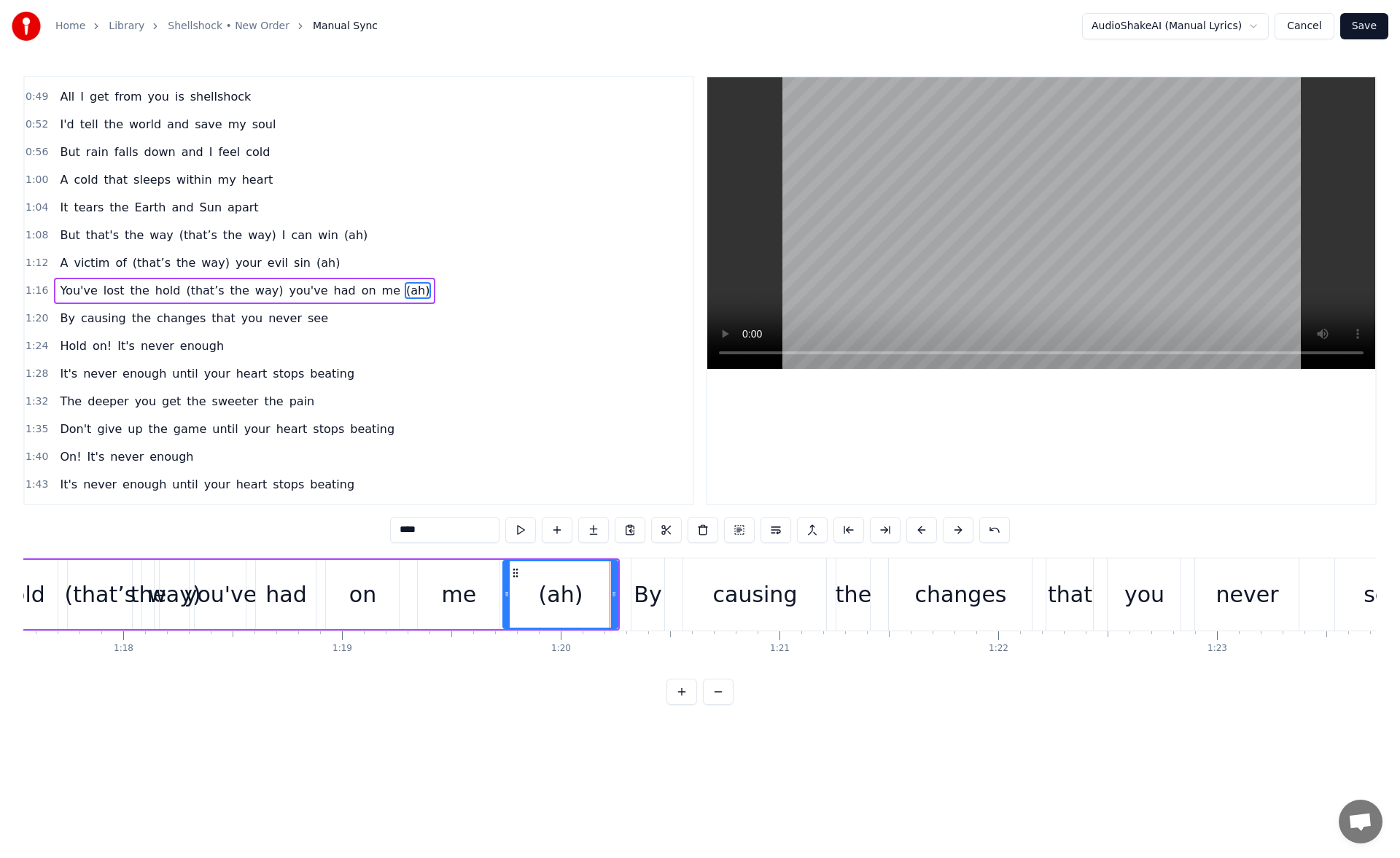
drag, startPoint x: 595, startPoint y: 598, endPoint x: 505, endPoint y: 595, distance: 90.0
click at [505, 595] on icon at bounding box center [507, 595] width 6 height 12
click at [449, 583] on div "me" at bounding box center [460, 594] width 35 height 32
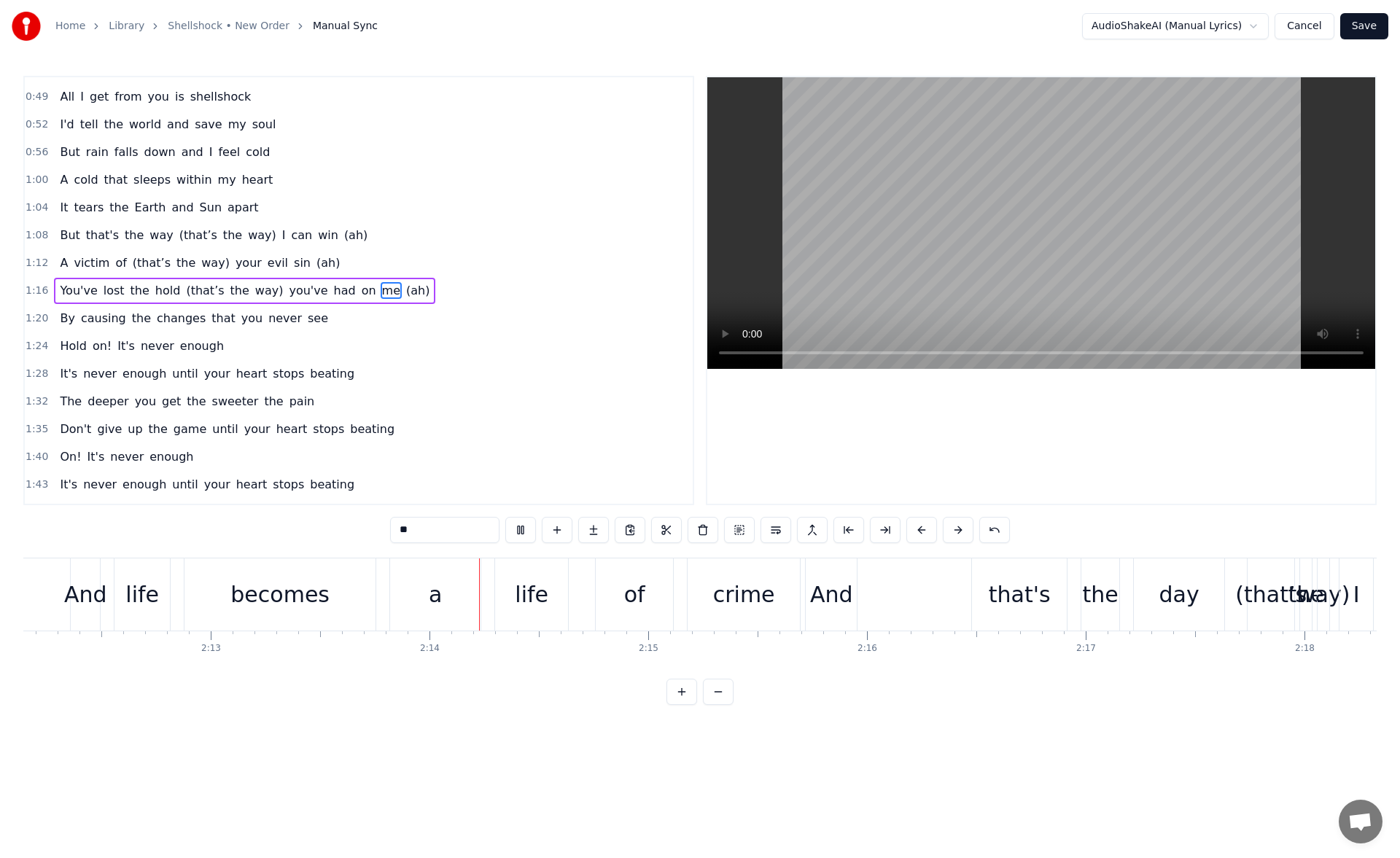
scroll to position [0, 29167]
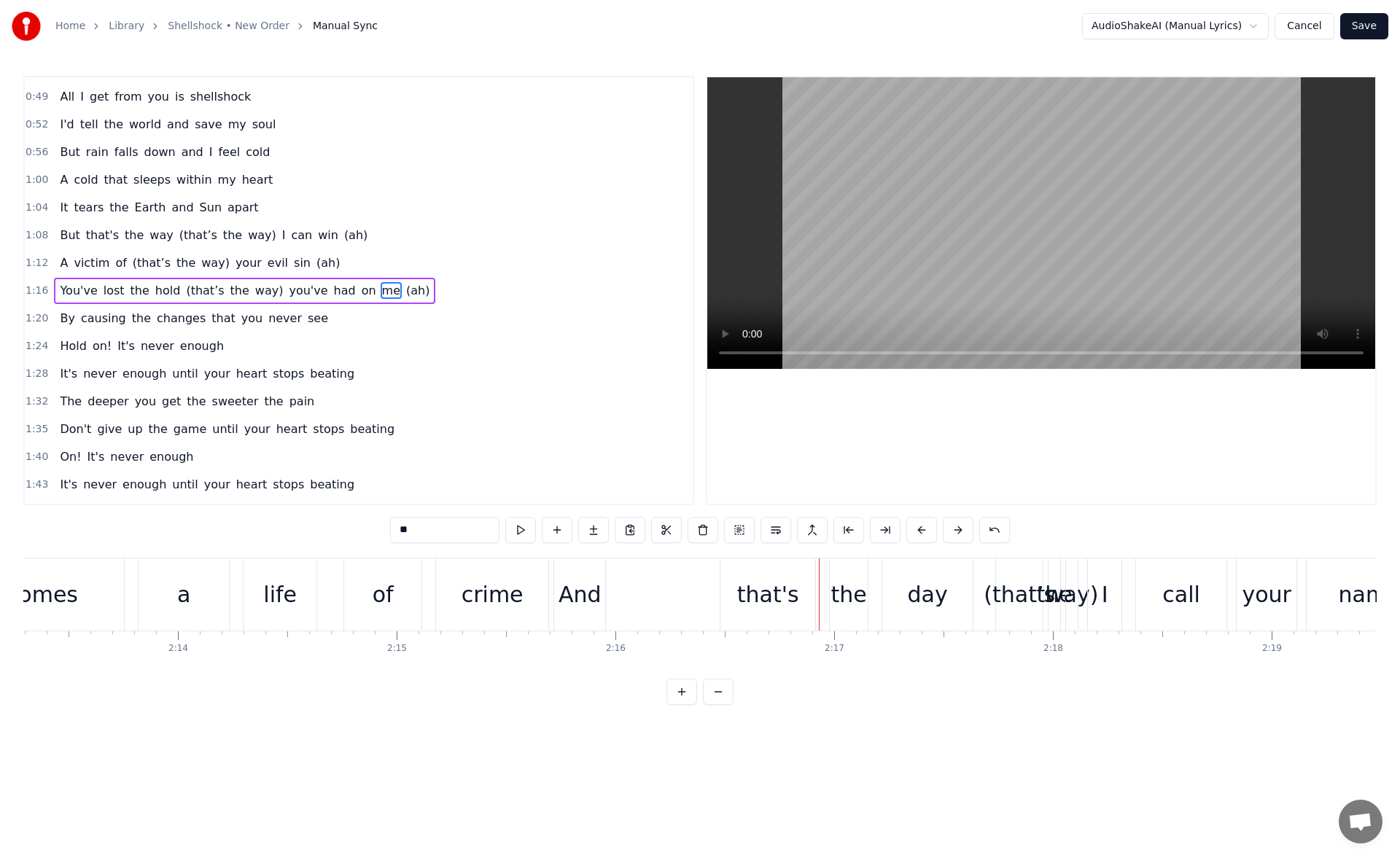
click at [522, 582] on div "crime" at bounding box center [493, 594] width 112 height 72
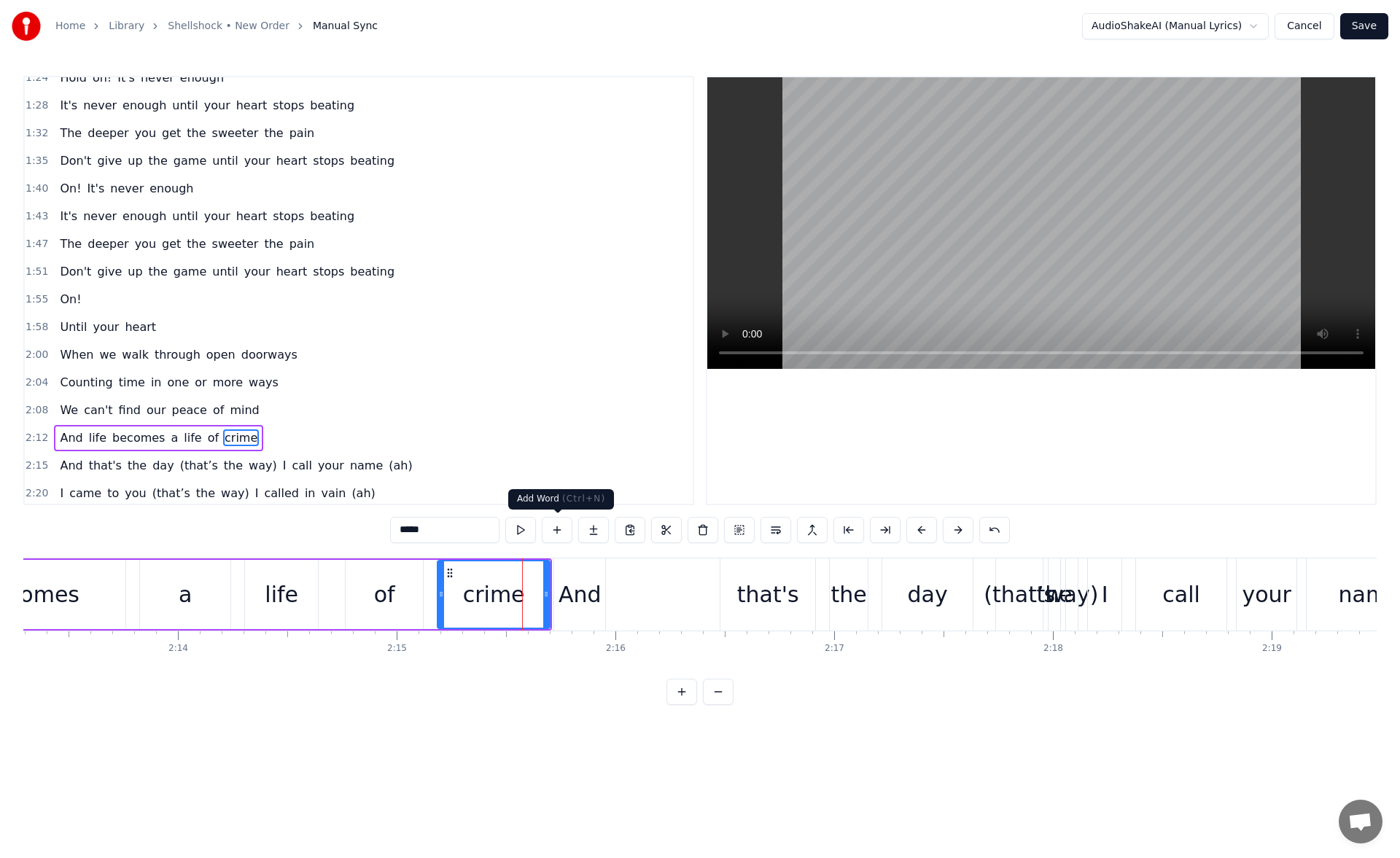
scroll to position [631, 0]
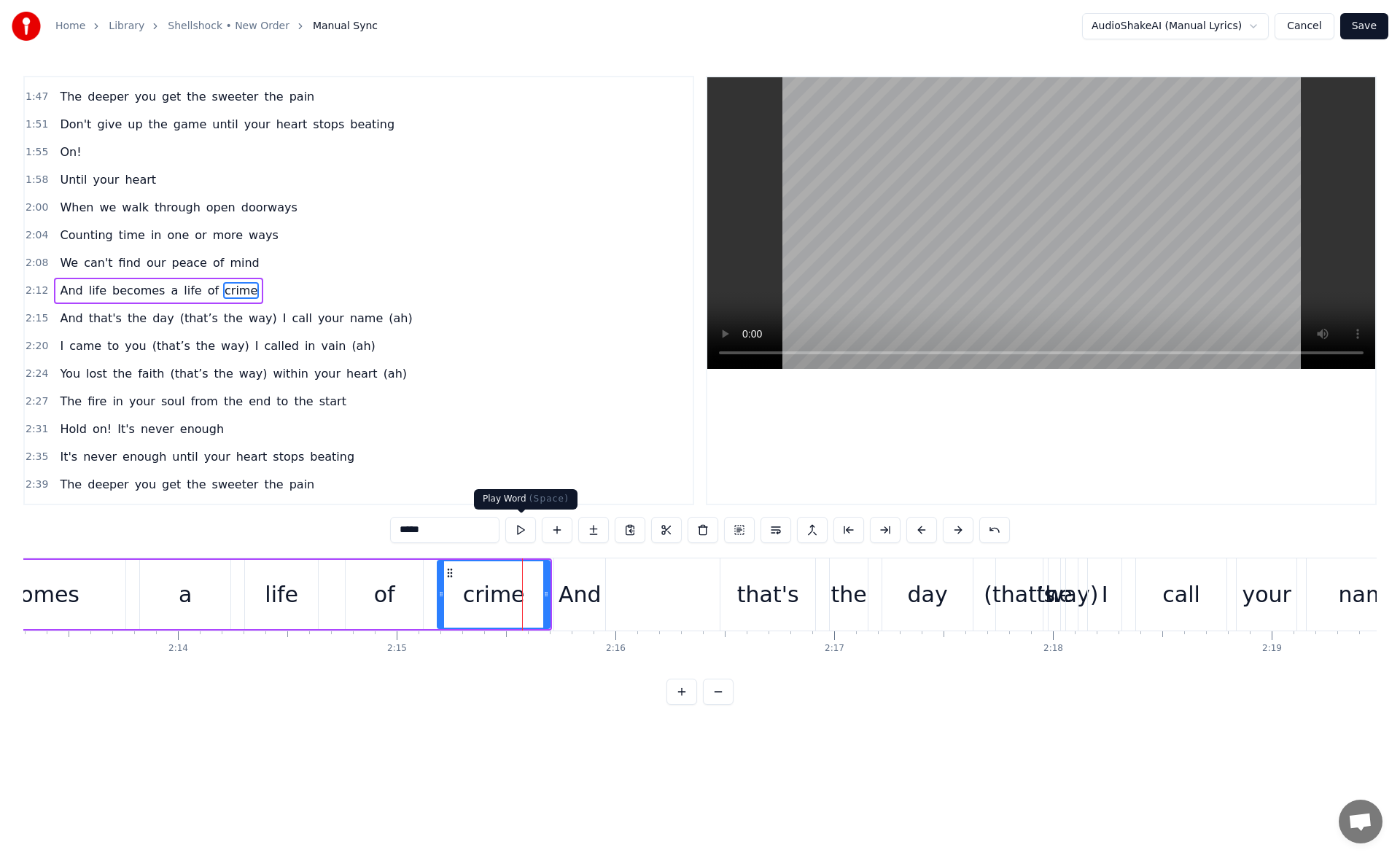
click at [525, 528] on button at bounding box center [520, 530] width 30 height 27
click at [578, 578] on div "And" at bounding box center [580, 594] width 43 height 32
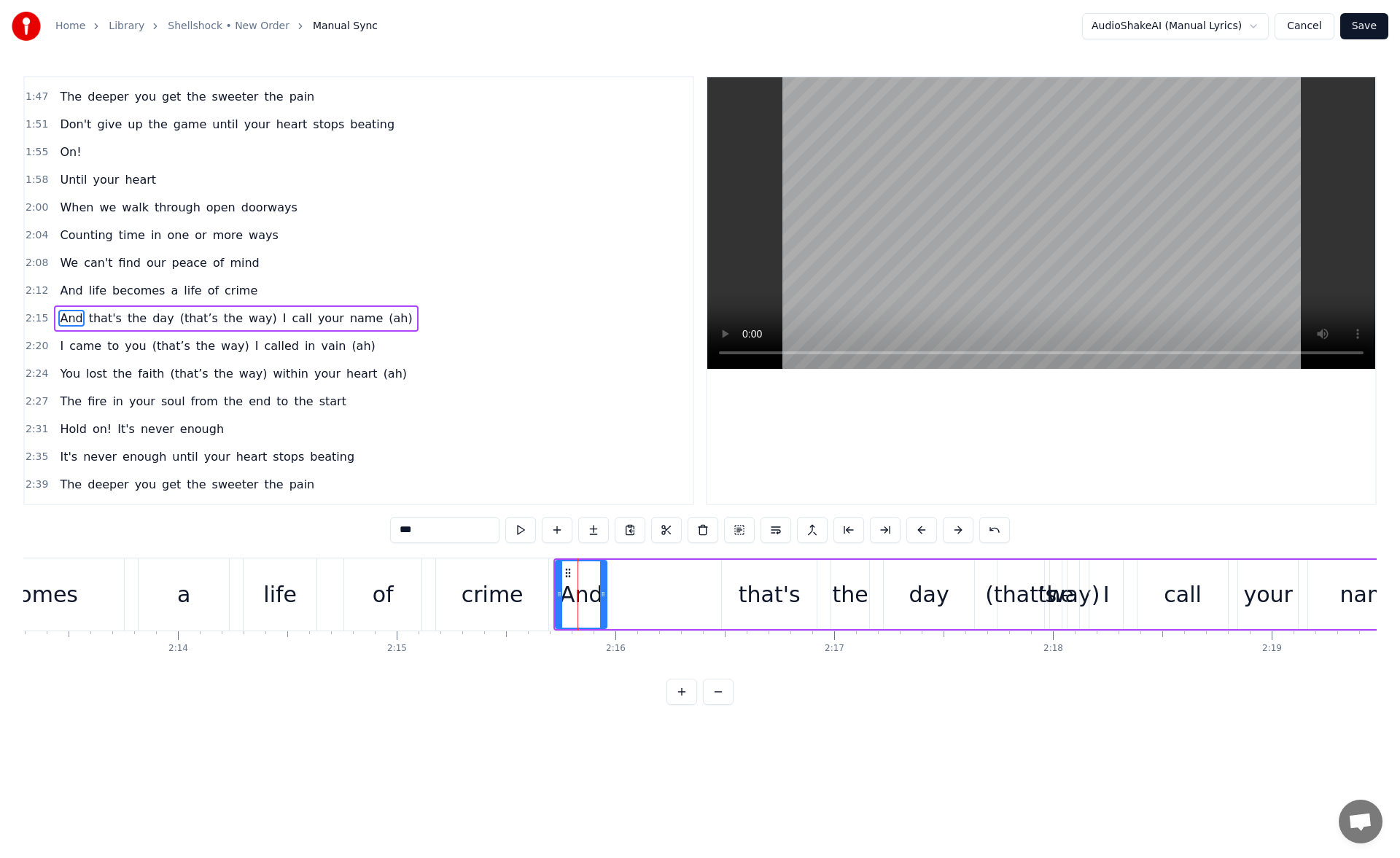
scroll to position [659, 0]
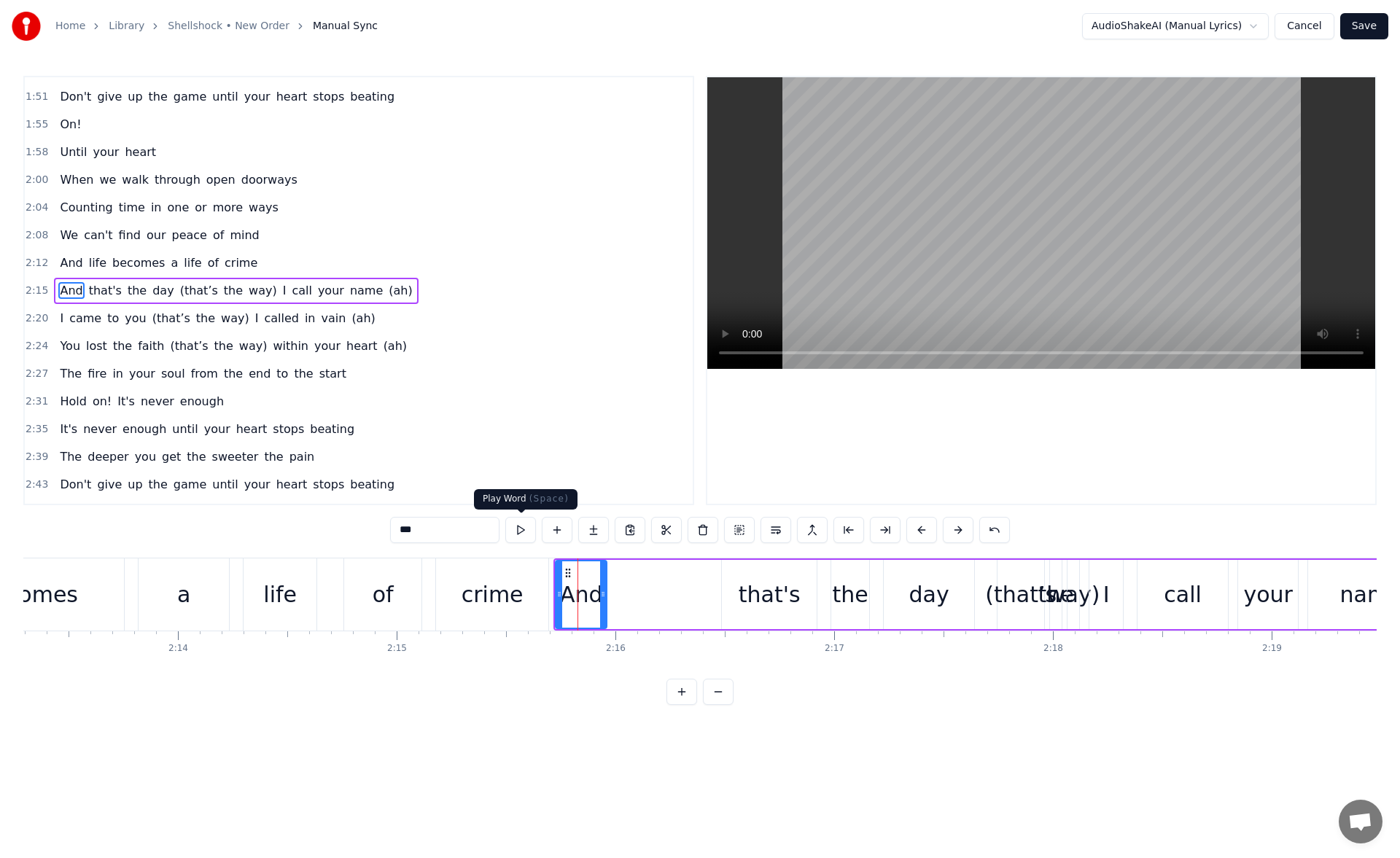
click at [528, 530] on button at bounding box center [520, 530] width 30 height 27
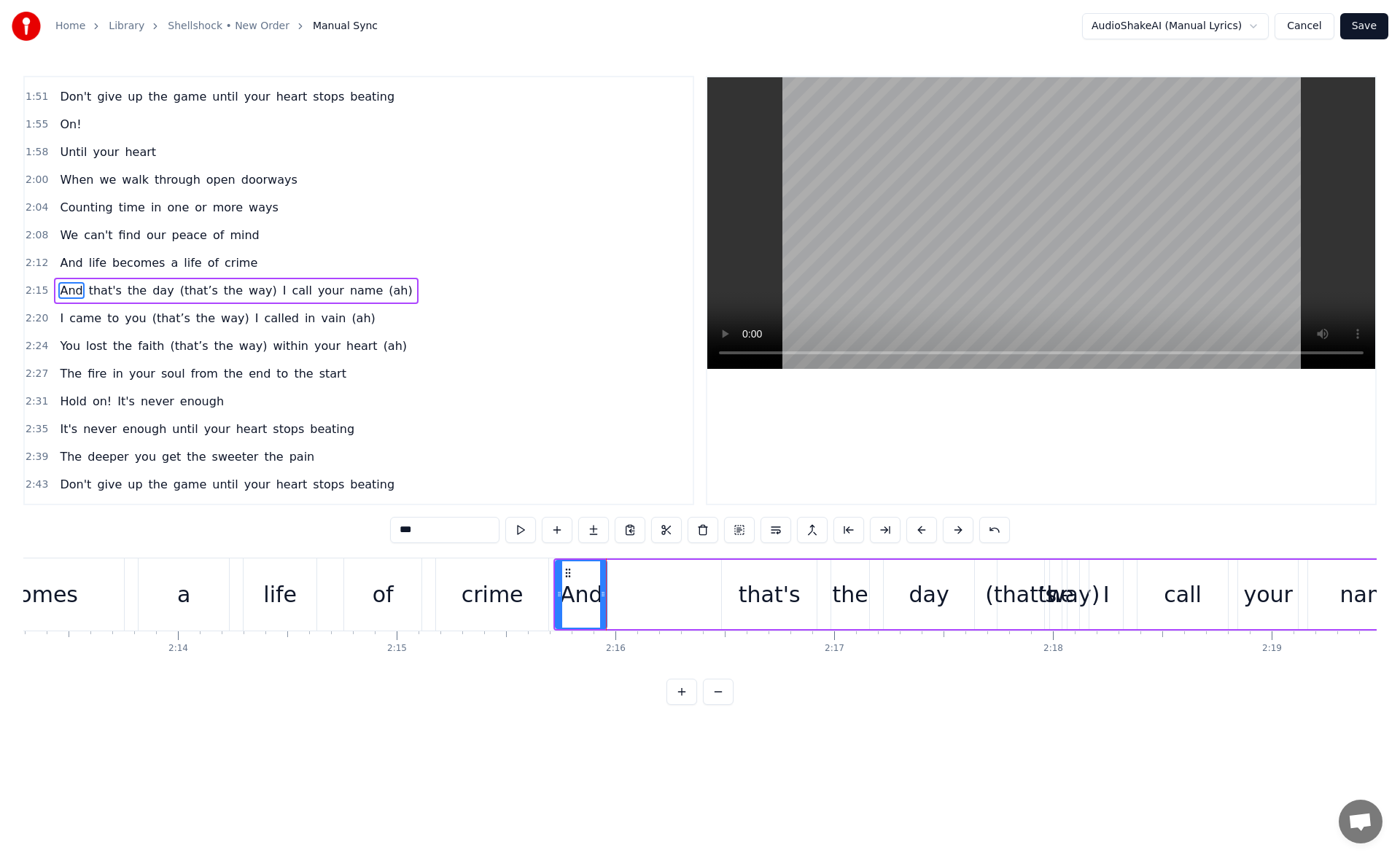
click at [494, 613] on div "crime" at bounding box center [493, 594] width 112 height 72
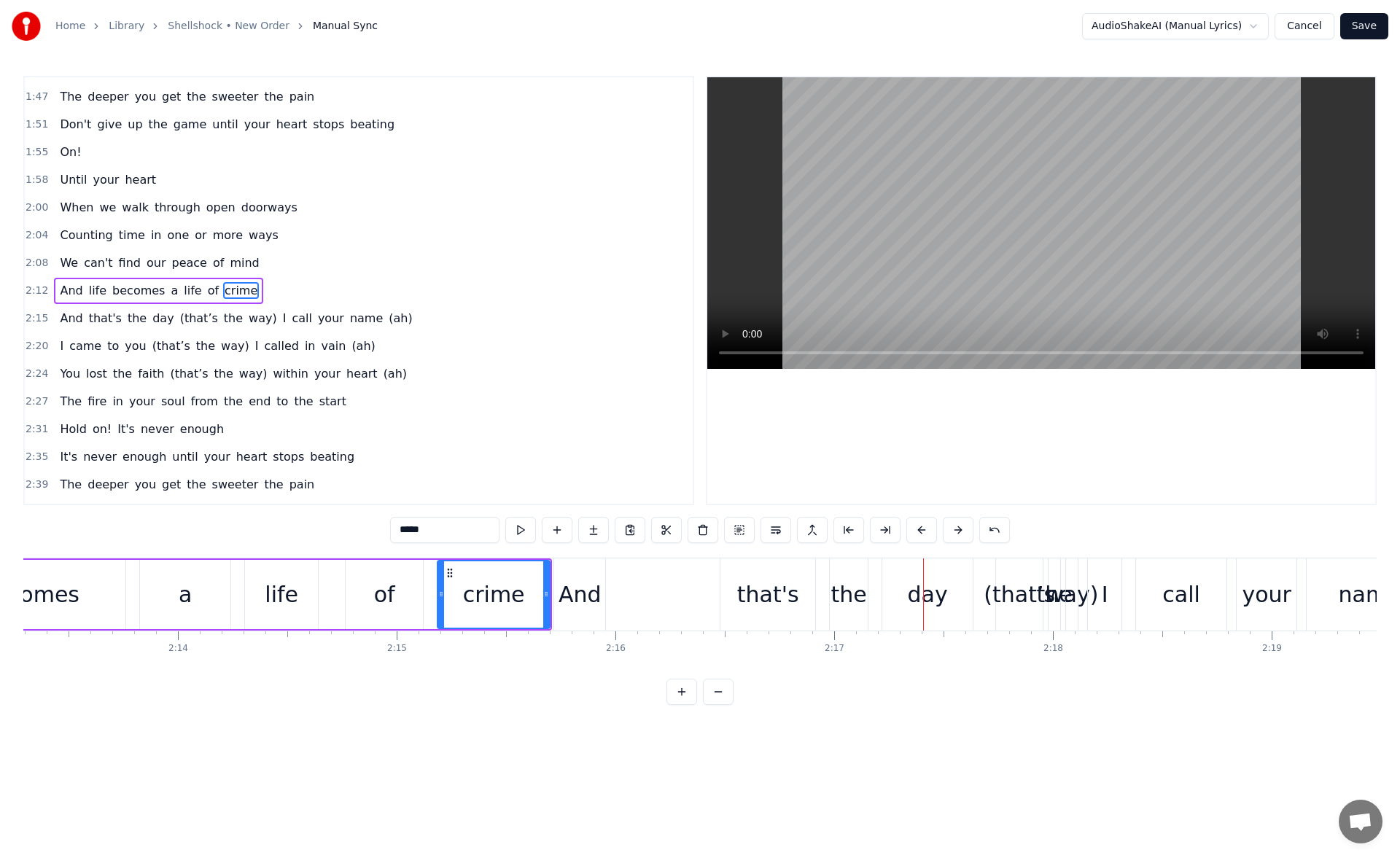
click at [405, 591] on div "of" at bounding box center [384, 595] width 78 height 69
click at [507, 578] on div "crime" at bounding box center [494, 594] width 62 height 32
click at [530, 531] on button at bounding box center [520, 530] width 30 height 27
click at [577, 589] on div "And" at bounding box center [580, 594] width 43 height 32
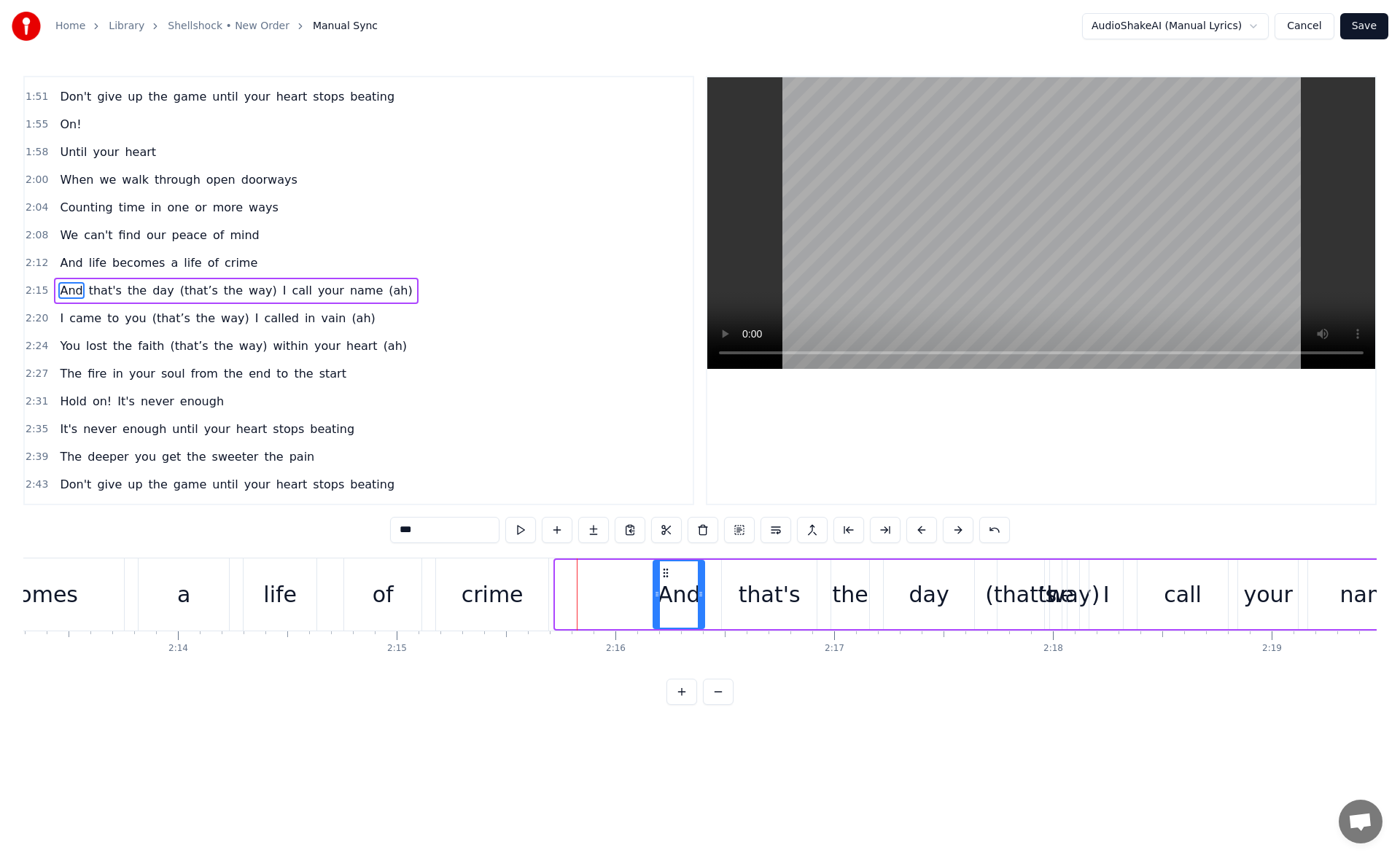
drag, startPoint x: 566, startPoint y: 573, endPoint x: 665, endPoint y: 575, distance: 99.0
click at [666, 572] on icon at bounding box center [666, 573] width 12 height 12
click at [523, 591] on div "crime" at bounding box center [493, 594] width 112 height 72
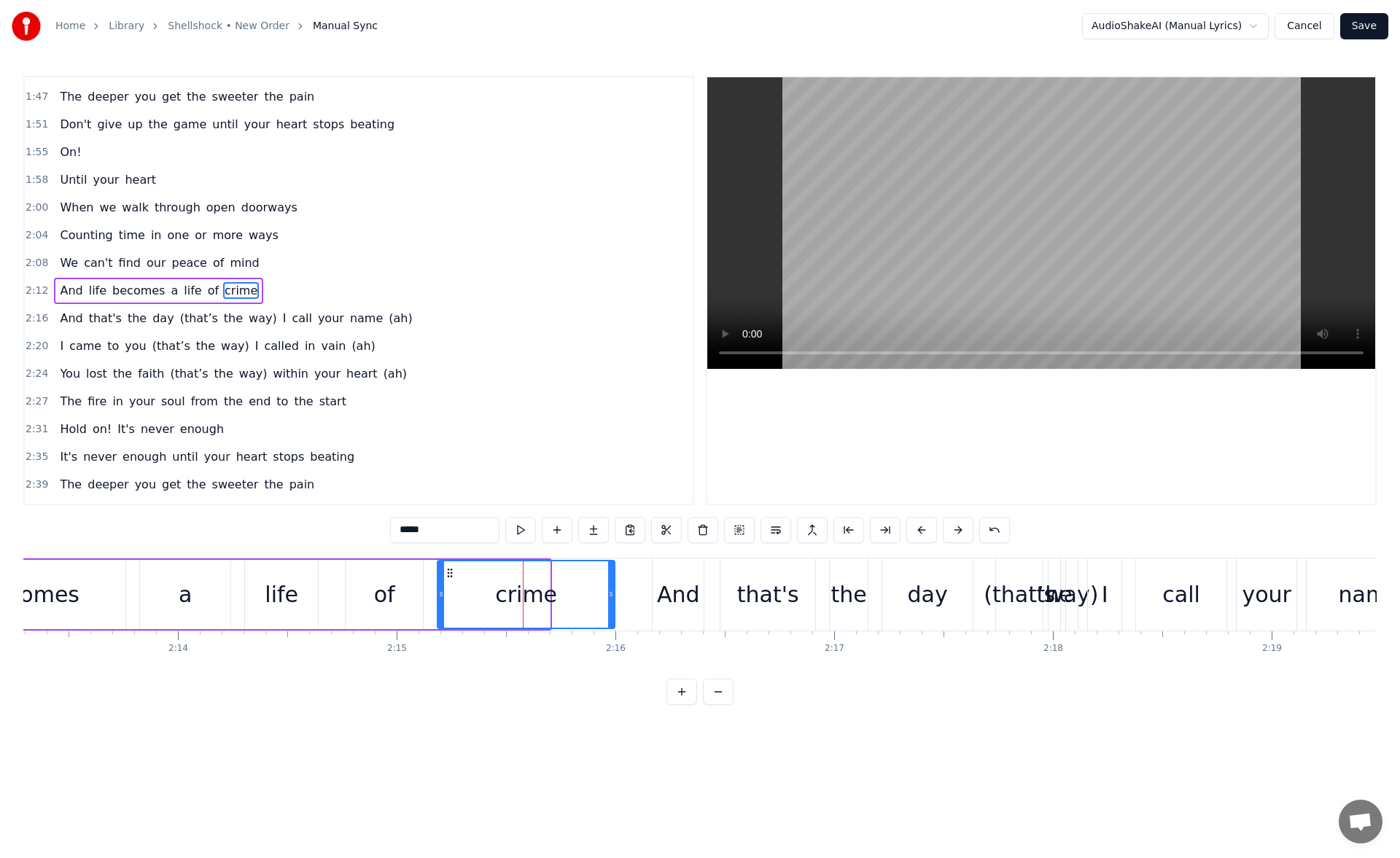
drag, startPoint x: 549, startPoint y: 593, endPoint x: 614, endPoint y: 594, distance: 65.0
click at [614, 594] on icon at bounding box center [612, 595] width 6 height 12
click at [527, 529] on button at bounding box center [520, 530] width 30 height 27
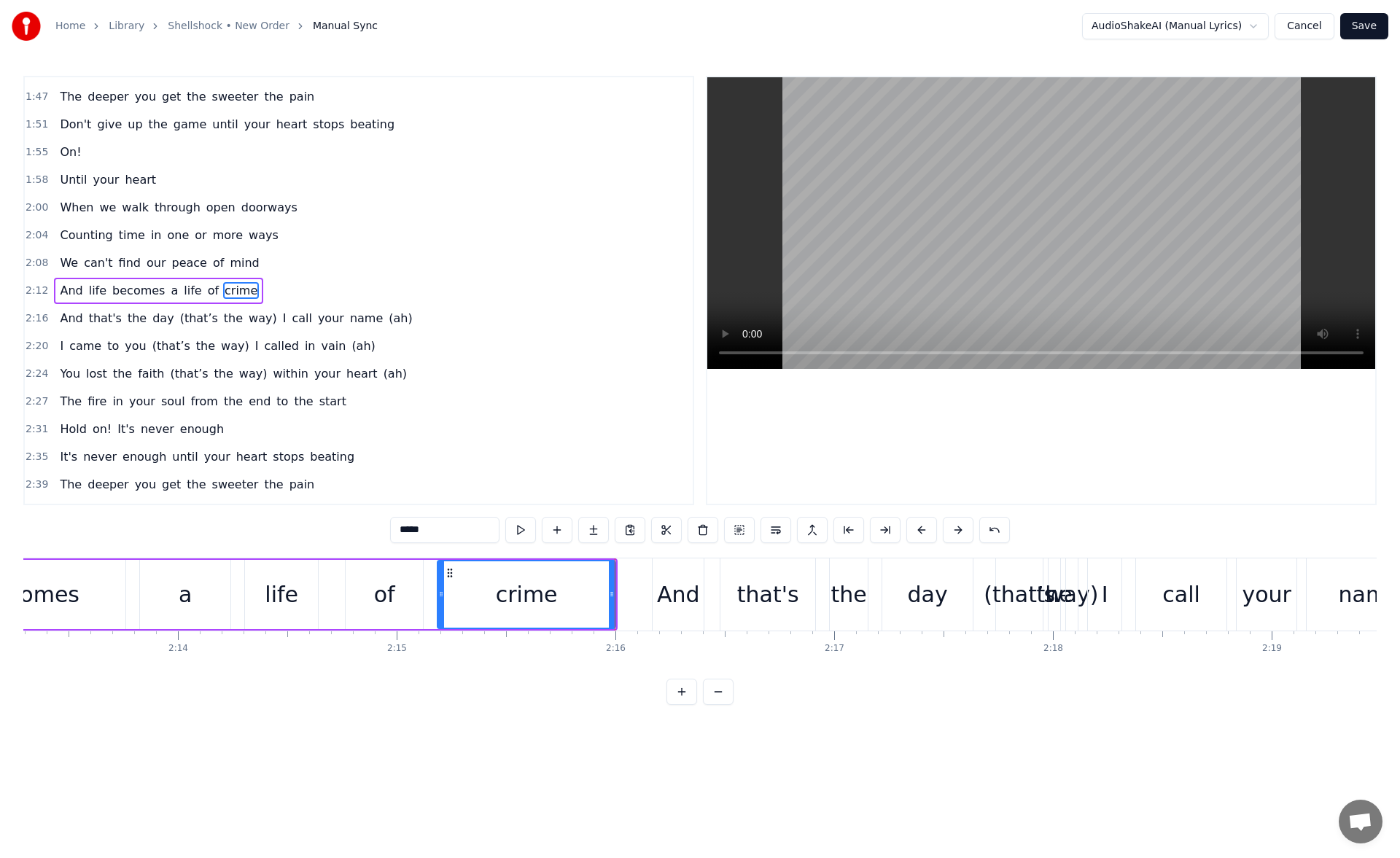
click at [748, 583] on div "that's" at bounding box center [768, 594] width 62 height 32
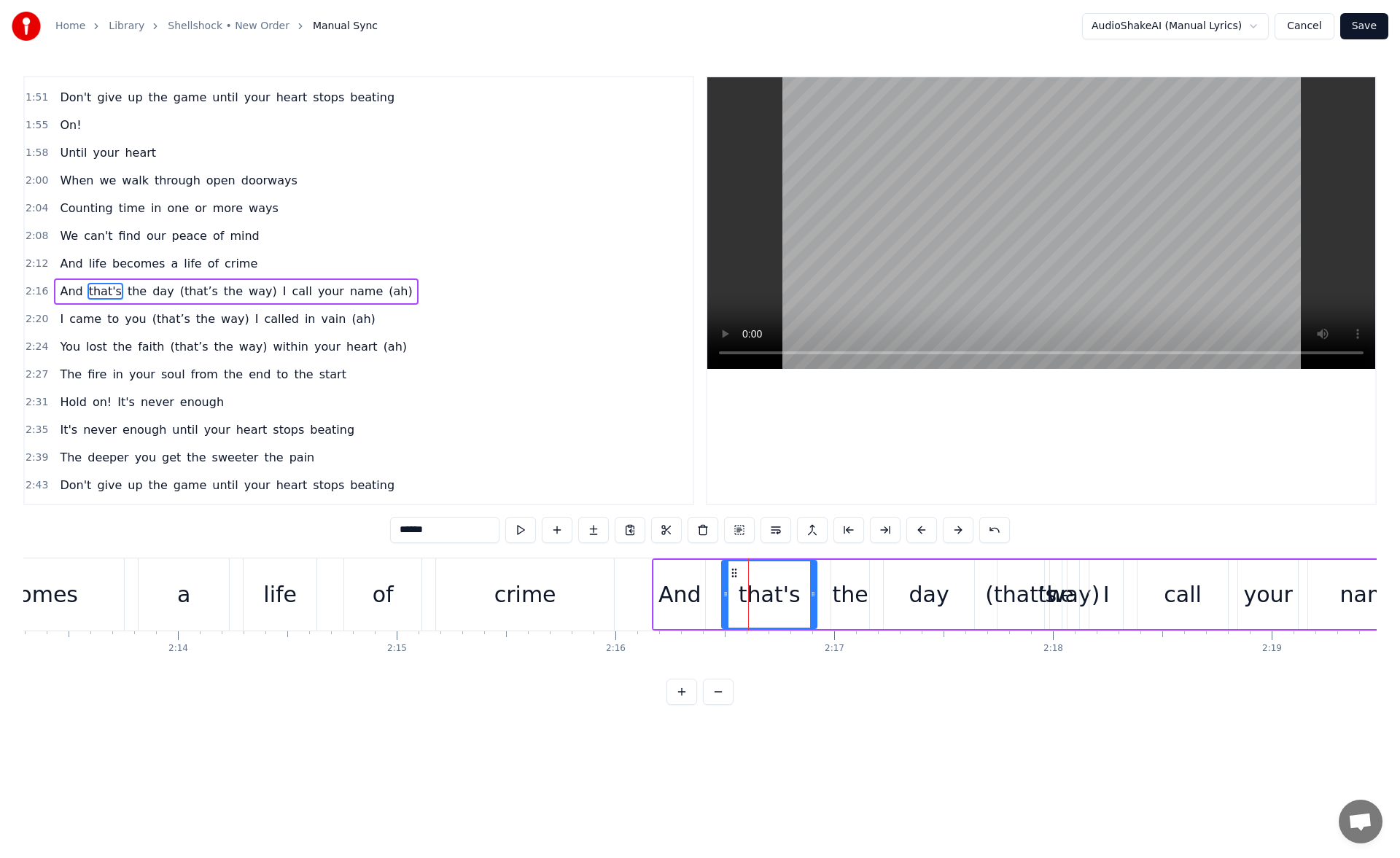
scroll to position [659, 0]
click at [527, 533] on button at bounding box center [520, 530] width 30 height 27
click at [689, 586] on div "And" at bounding box center [680, 594] width 43 height 32
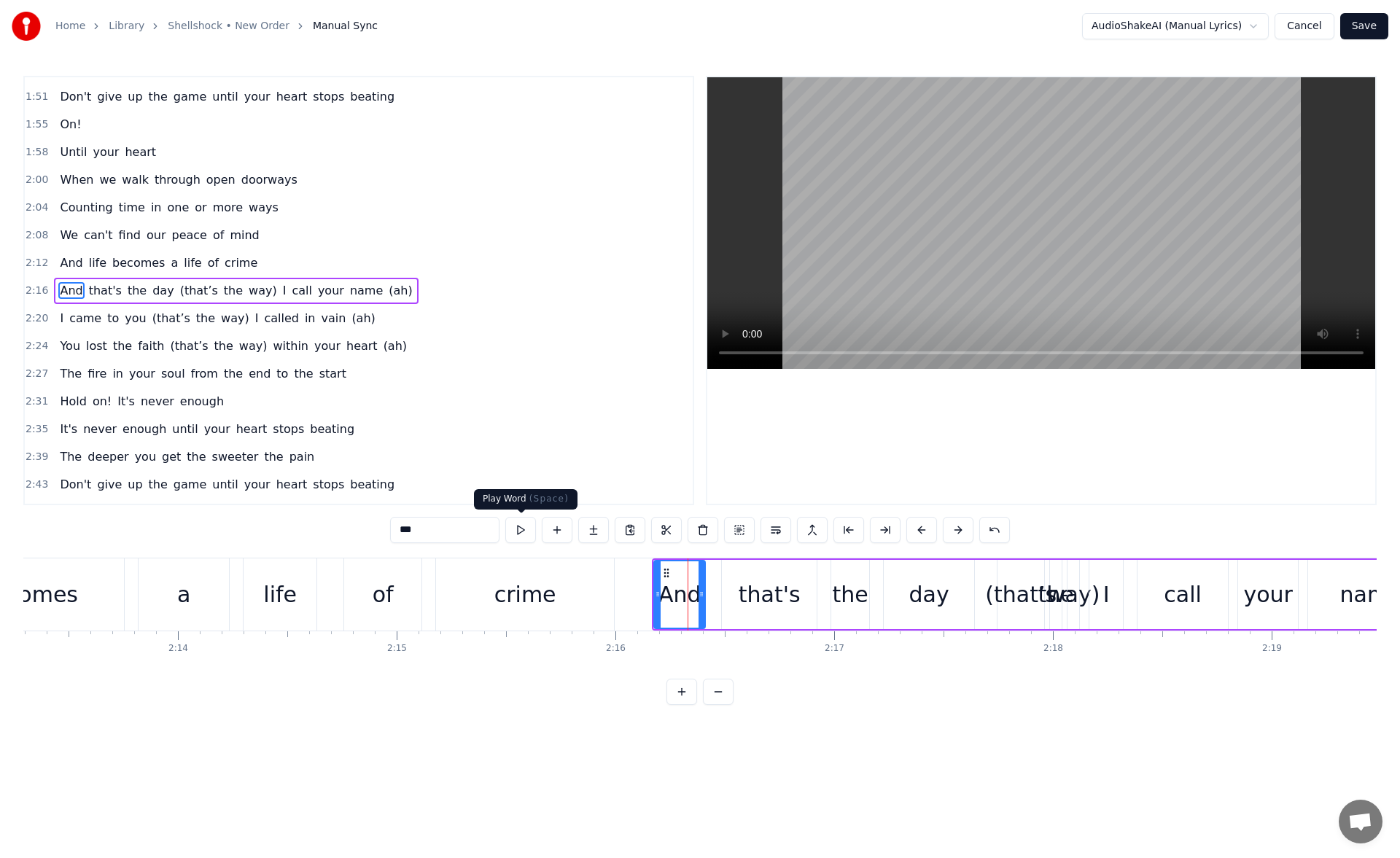
click at [525, 518] on button at bounding box center [520, 530] width 30 height 27
drag, startPoint x: 702, startPoint y: 595, endPoint x: 714, endPoint y: 595, distance: 12.0
click at [714, 595] on icon at bounding box center [715, 595] width 6 height 12
drag, startPoint x: 657, startPoint y: 593, endPoint x: 675, endPoint y: 593, distance: 18.0
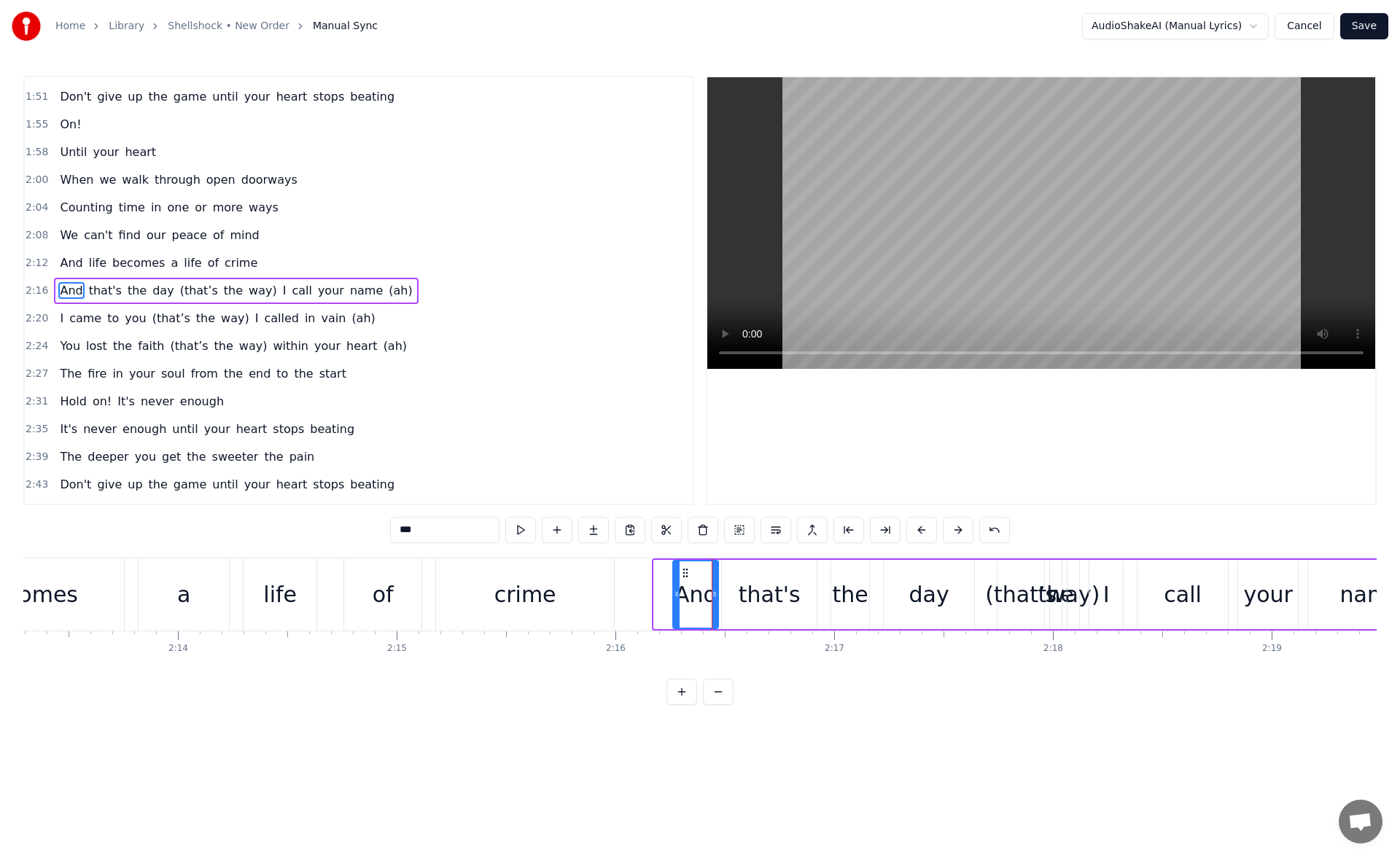
click at [675, 593] on icon at bounding box center [677, 595] width 6 height 12
click at [518, 531] on button at bounding box center [520, 530] width 30 height 27
click at [548, 601] on div "crime" at bounding box center [525, 594] width 62 height 32
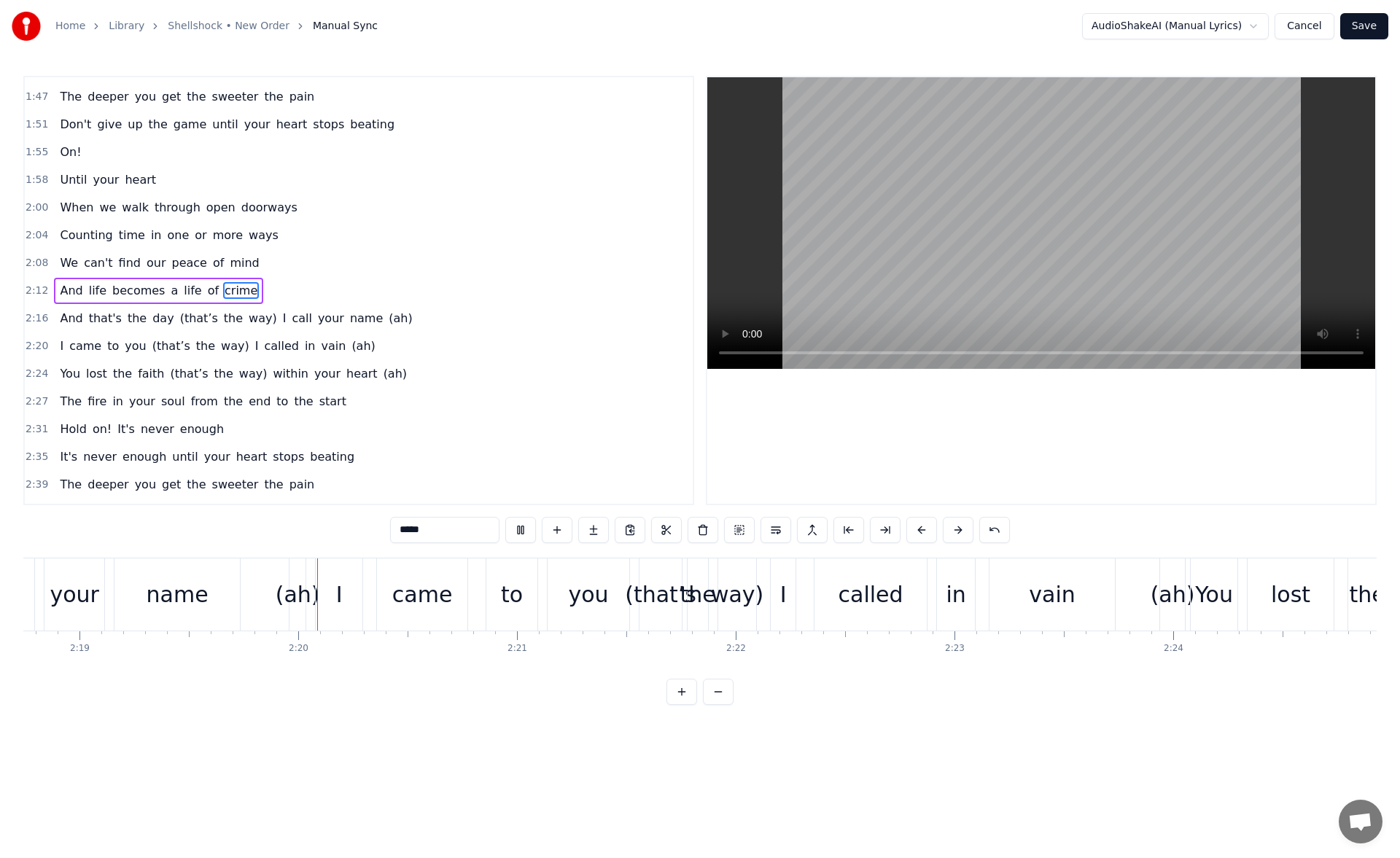
scroll to position [0, 30421]
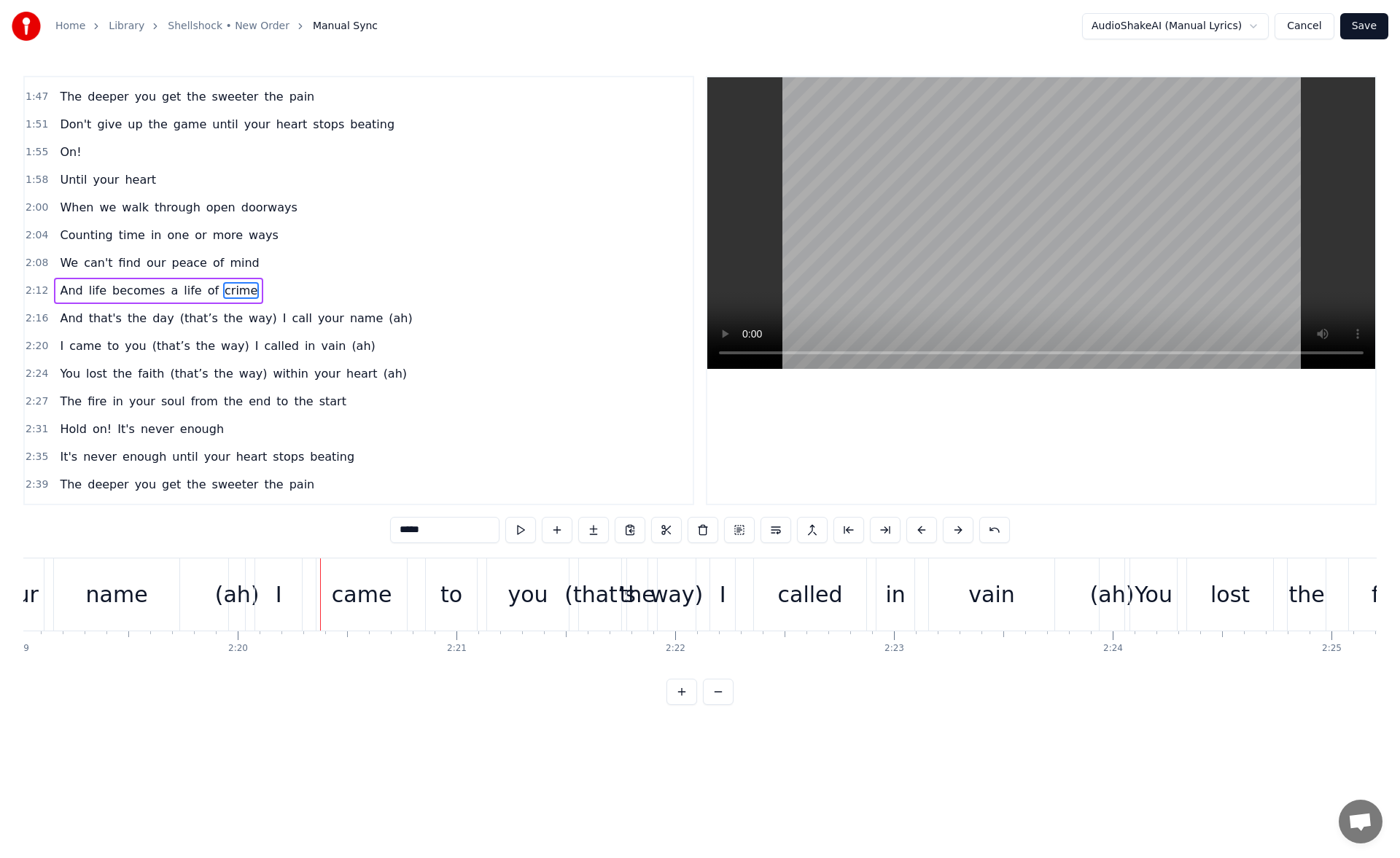
click at [239, 575] on div "(ah)" at bounding box center [237, 594] width 16 height 72
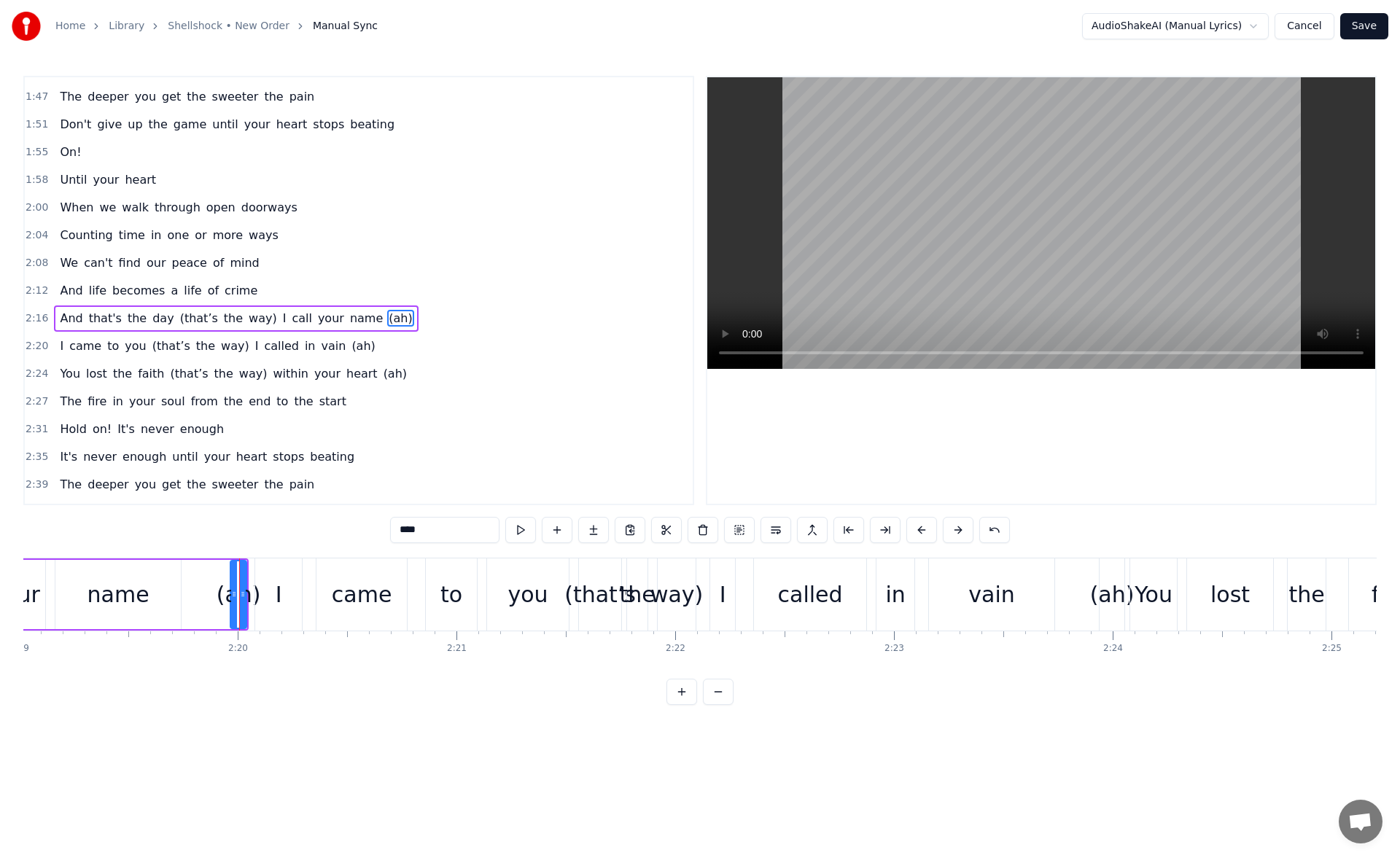
scroll to position [659, 0]
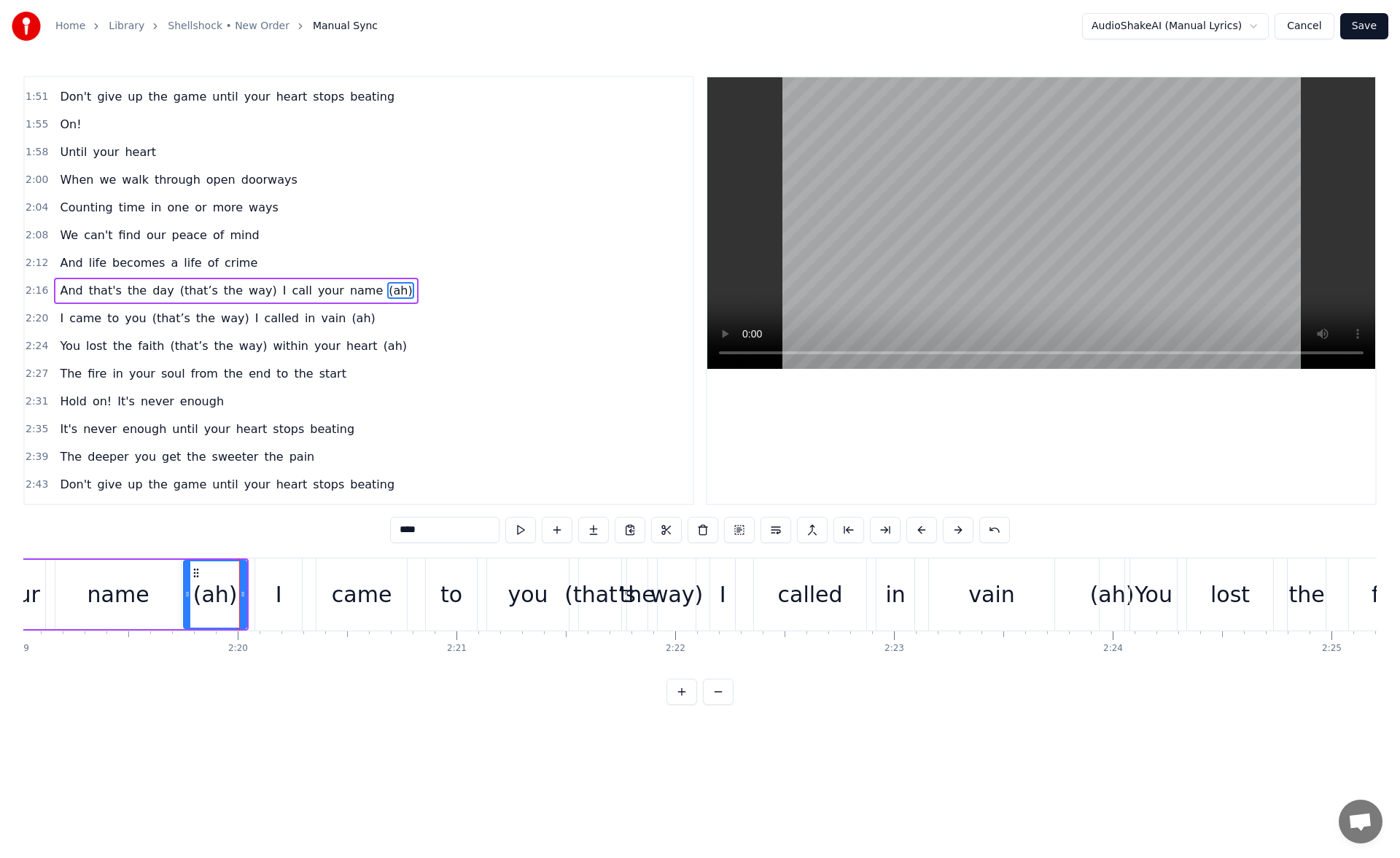
drag, startPoint x: 231, startPoint y: 595, endPoint x: 185, endPoint y: 591, distance: 46.2
click at [185, 591] on icon at bounding box center [188, 595] width 6 height 12
click at [975, 582] on div "vain" at bounding box center [991, 594] width 46 height 32
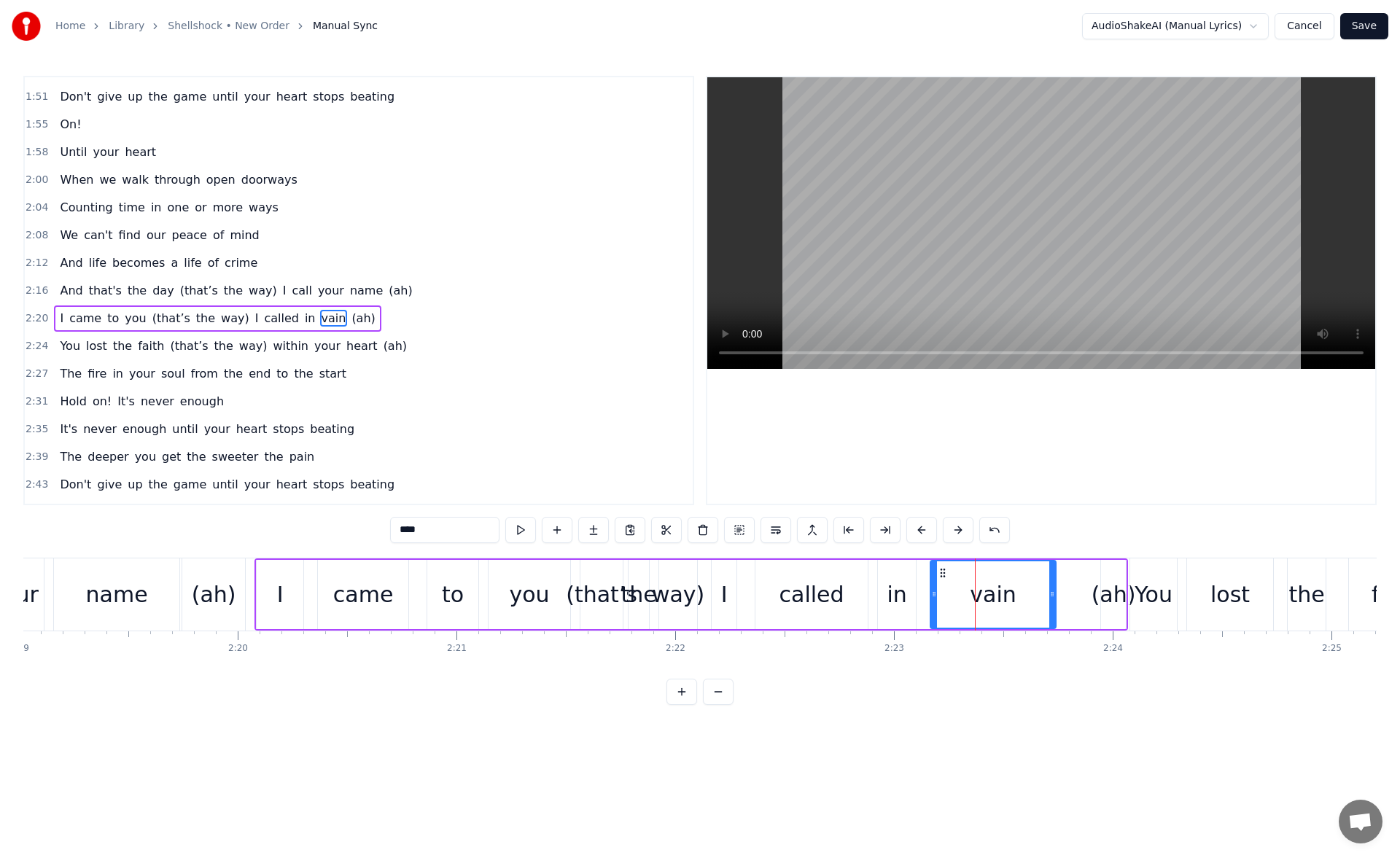
scroll to position [687, 0]
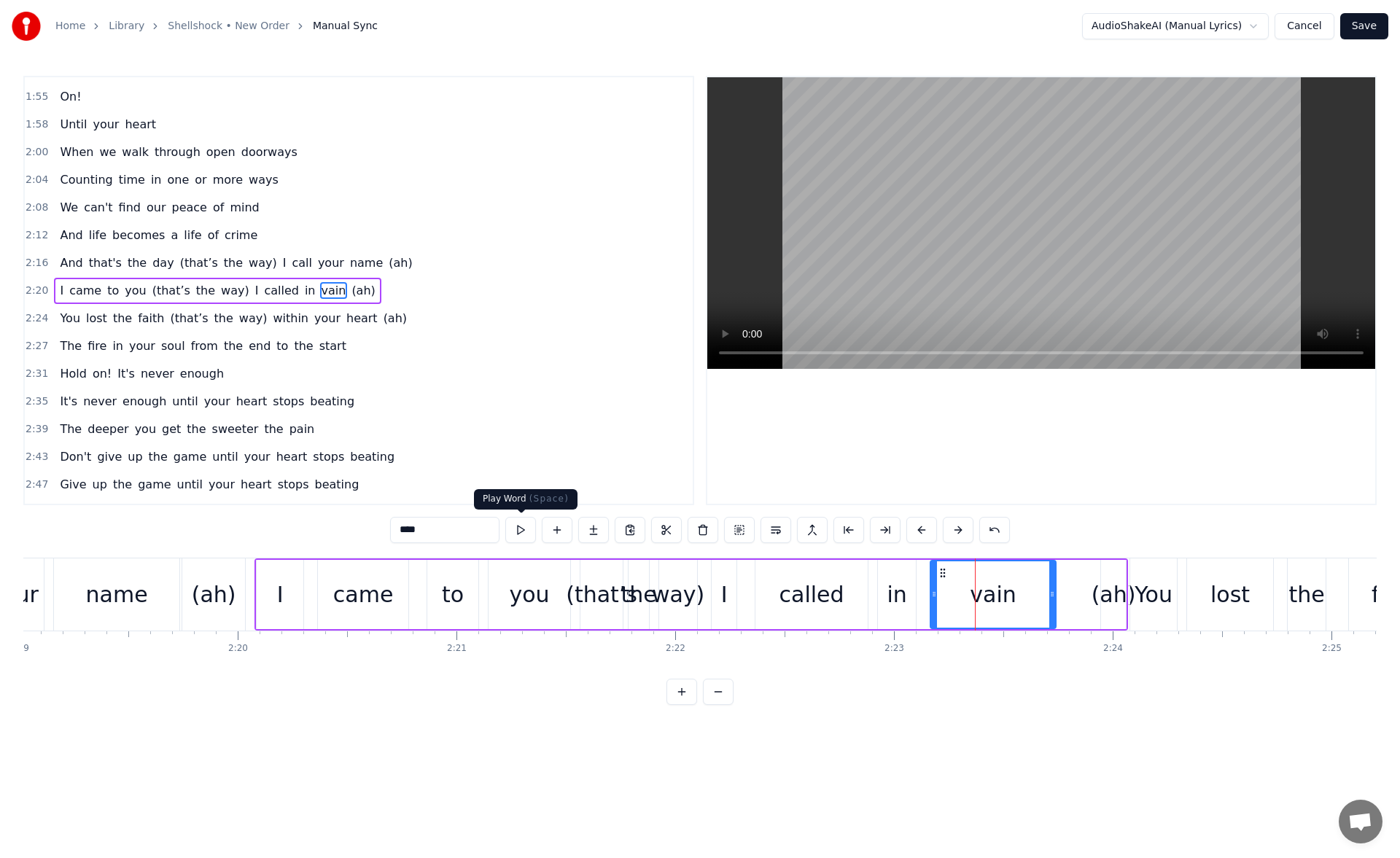
click at [524, 533] on button at bounding box center [520, 530] width 30 height 27
click at [1108, 595] on div "(ah)" at bounding box center [1114, 594] width 44 height 32
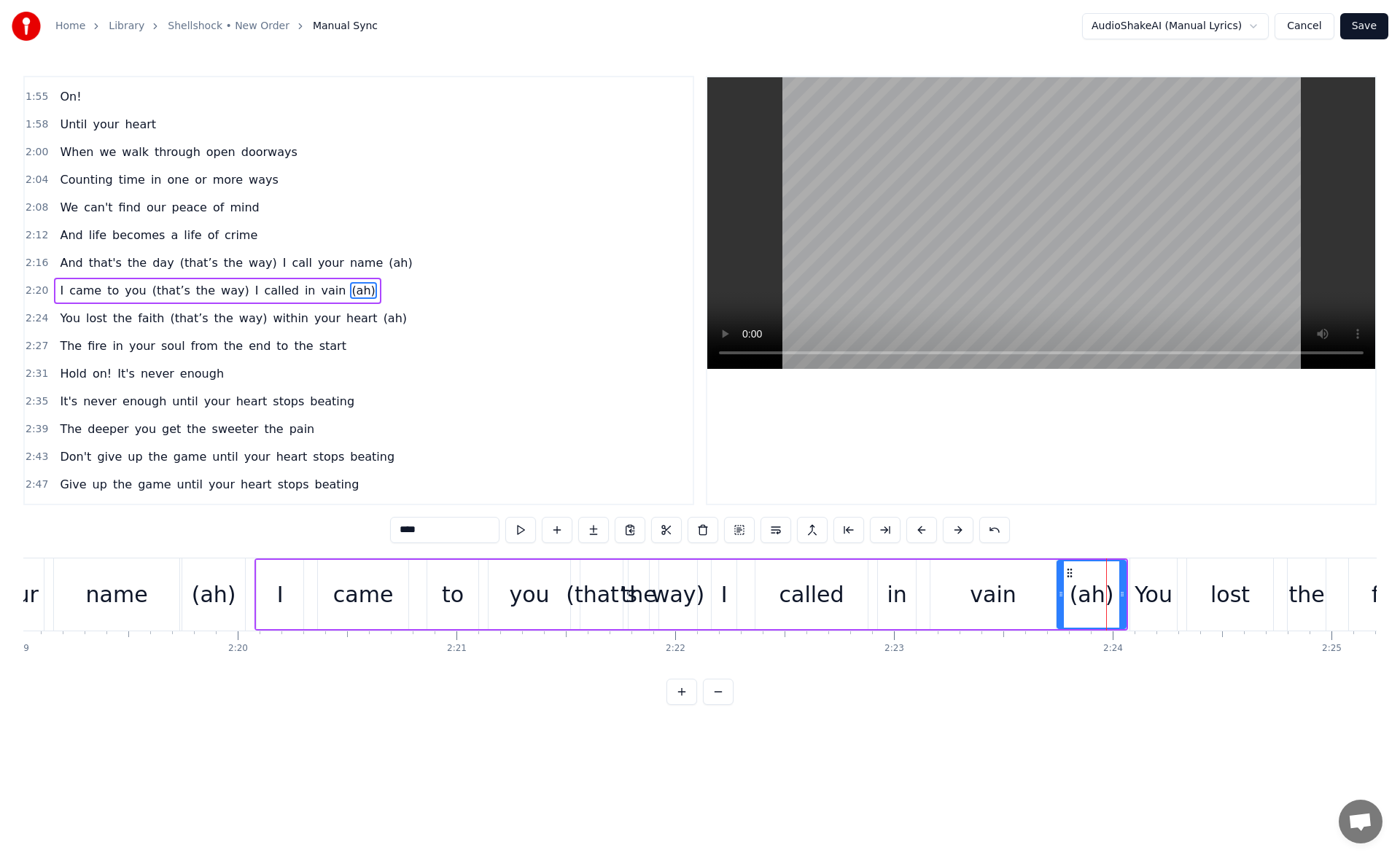
drag, startPoint x: 1106, startPoint y: 597, endPoint x: 1061, endPoint y: 597, distance: 45.0
click at [1061, 597] on icon at bounding box center [1061, 595] width 6 height 12
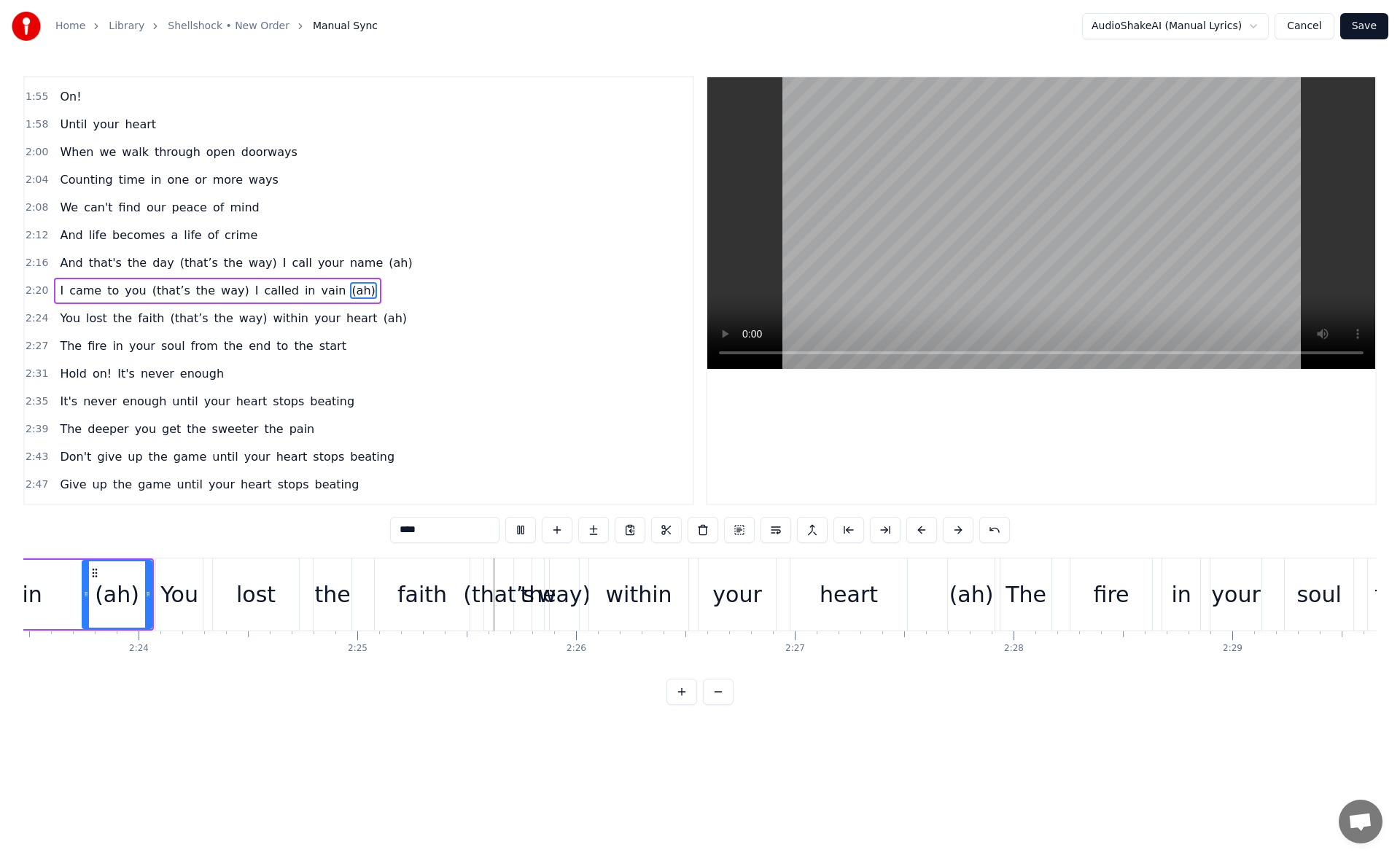
scroll to position [0, 31659]
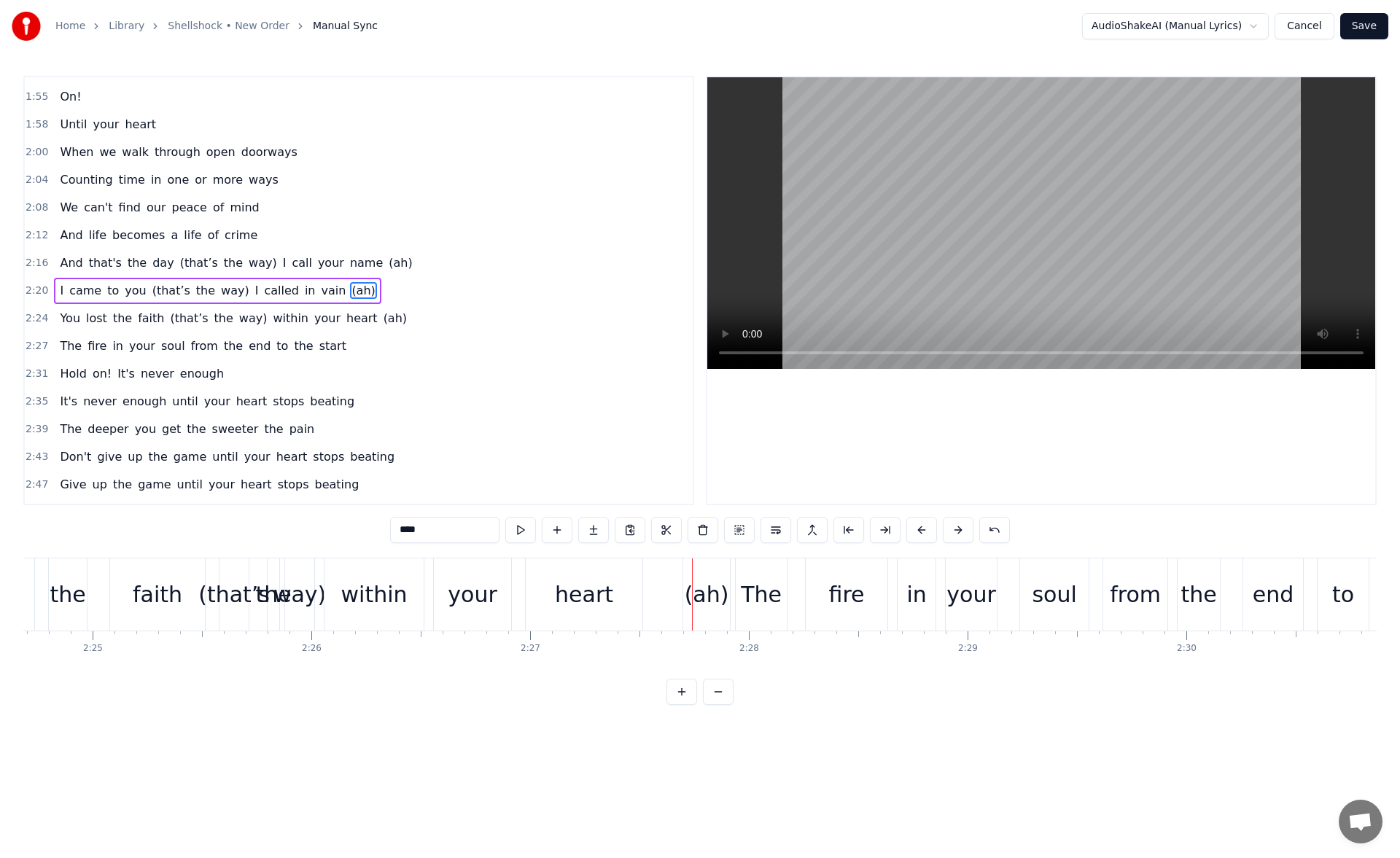
click at [610, 598] on div "heart" at bounding box center [584, 594] width 117 height 72
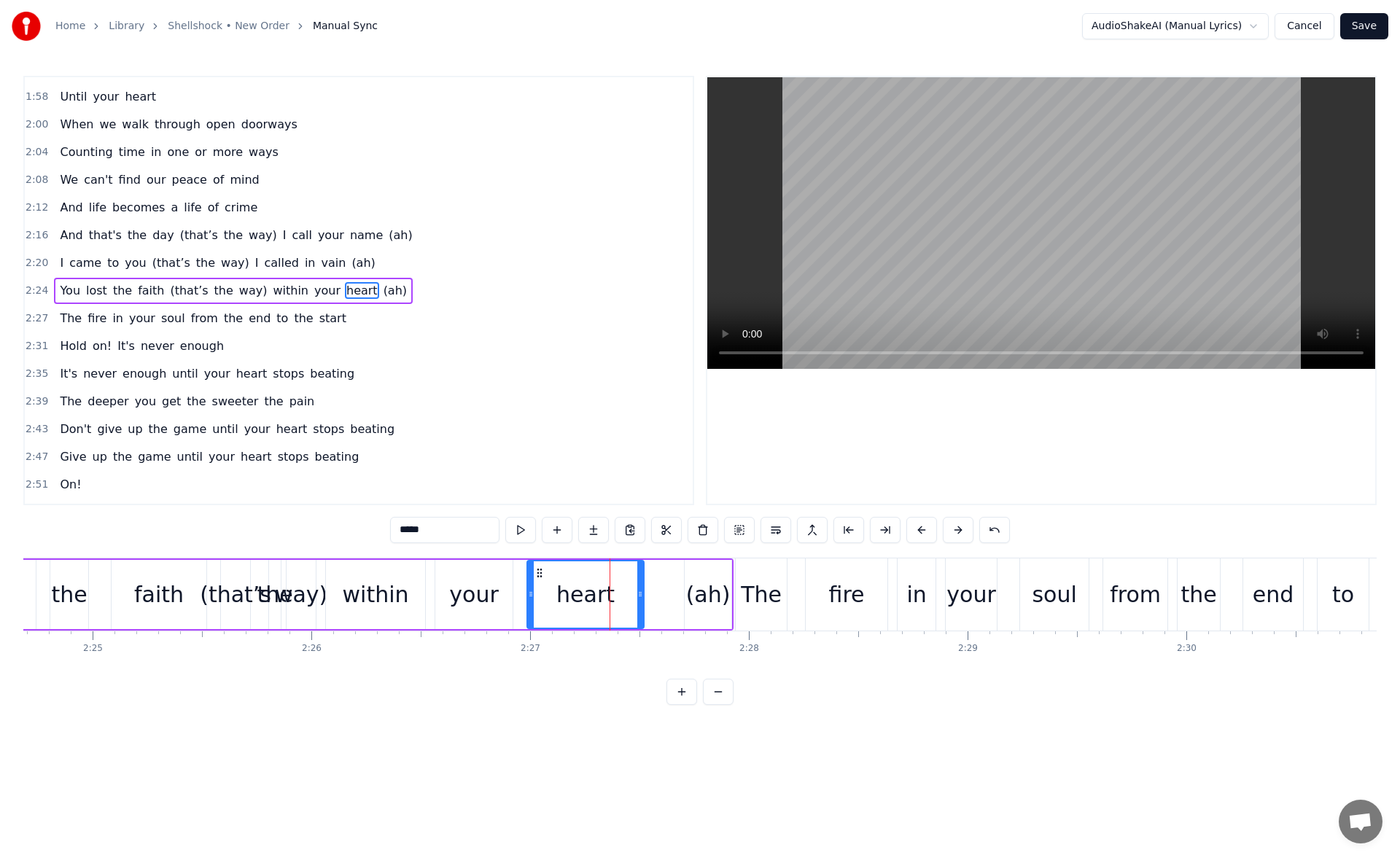
click at [705, 584] on div "(ah)" at bounding box center [708, 594] width 44 height 32
drag, startPoint x: 688, startPoint y: 601, endPoint x: 651, endPoint y: 601, distance: 37.0
click at [651, 601] on div at bounding box center [651, 595] width 6 height 67
click at [572, 599] on div "heart" at bounding box center [585, 594] width 58 height 32
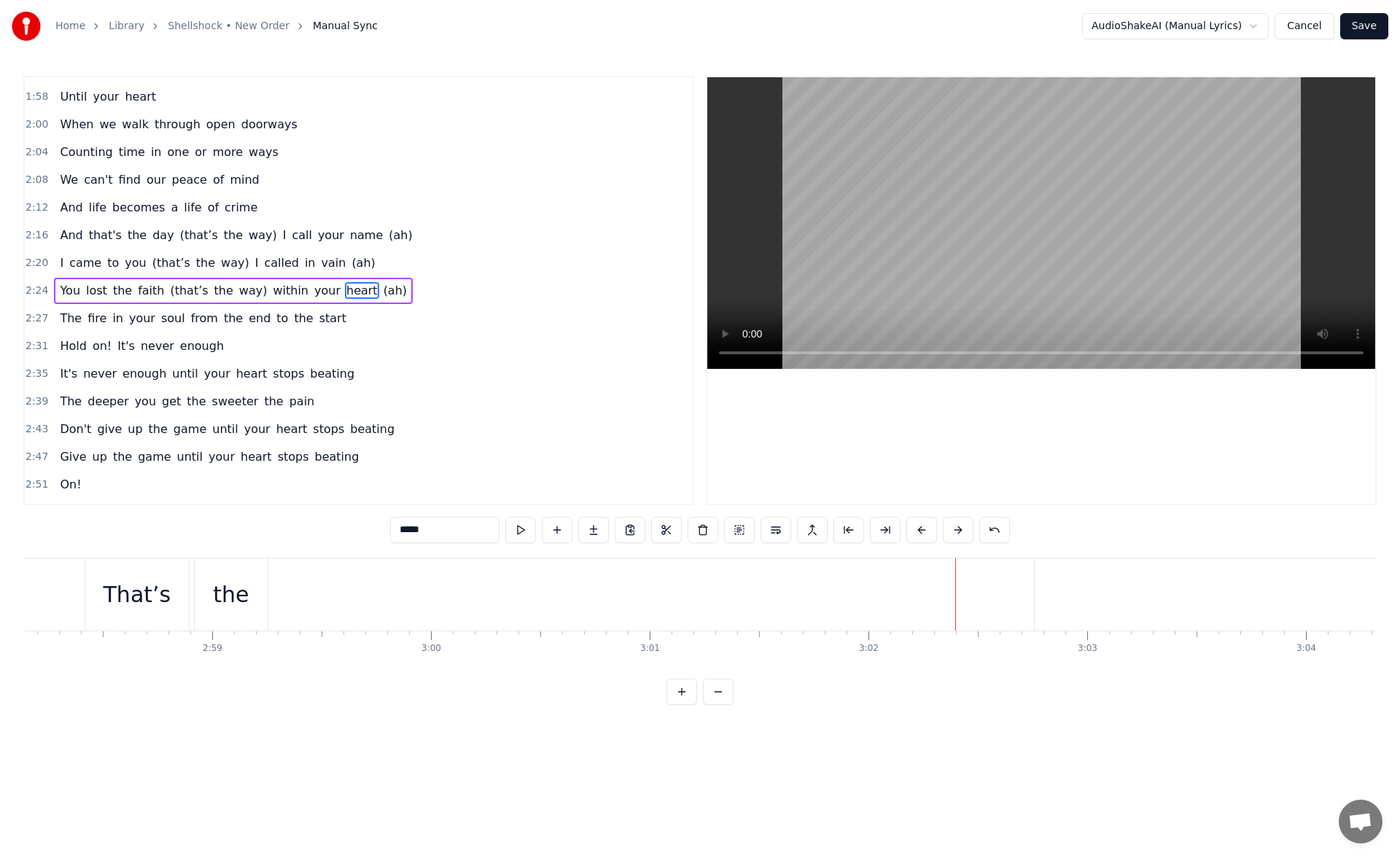
scroll to position [0, 38782]
click at [331, 597] on div "That’s" at bounding box center [334, 594] width 68 height 32
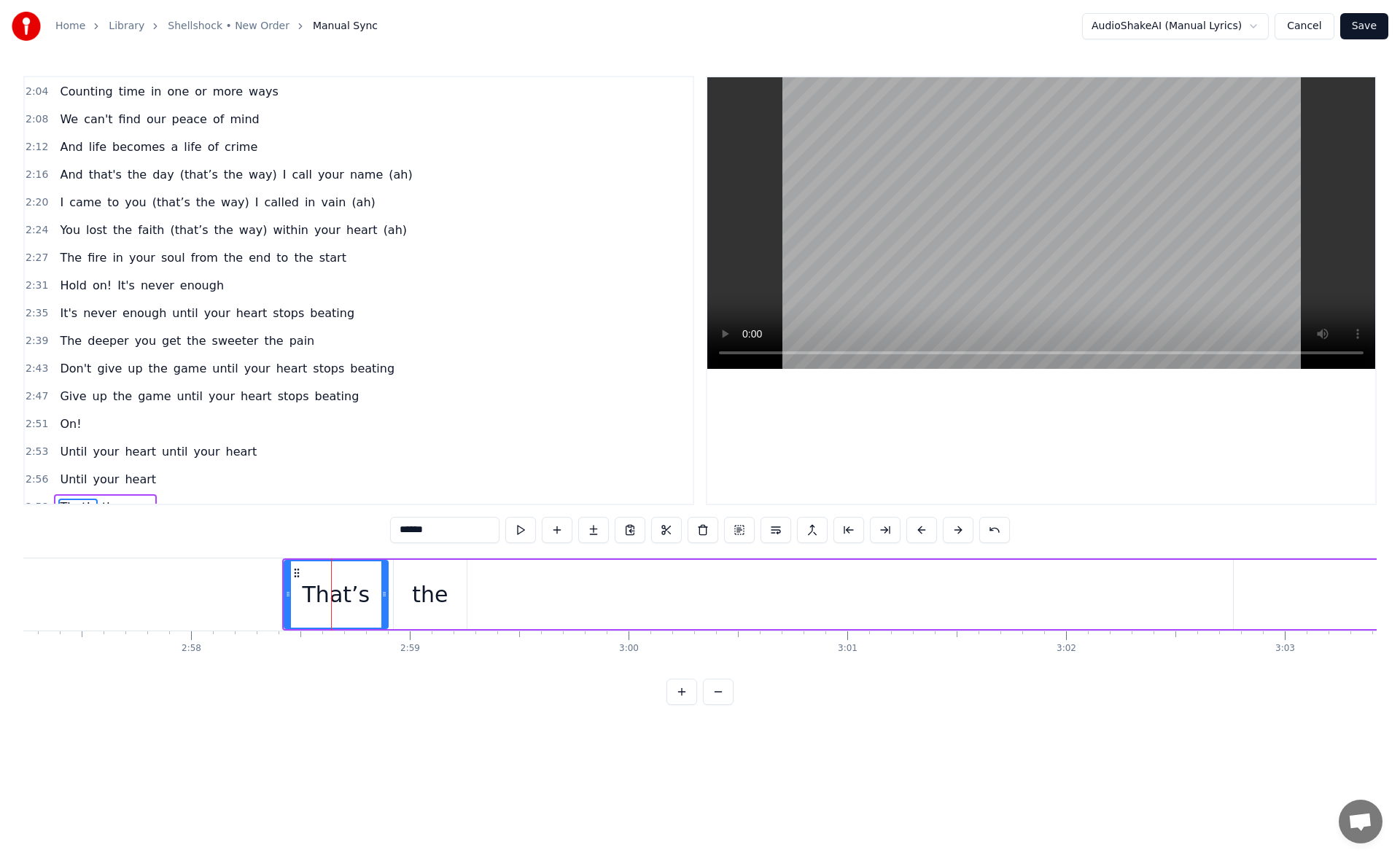
scroll to position [792, 0]
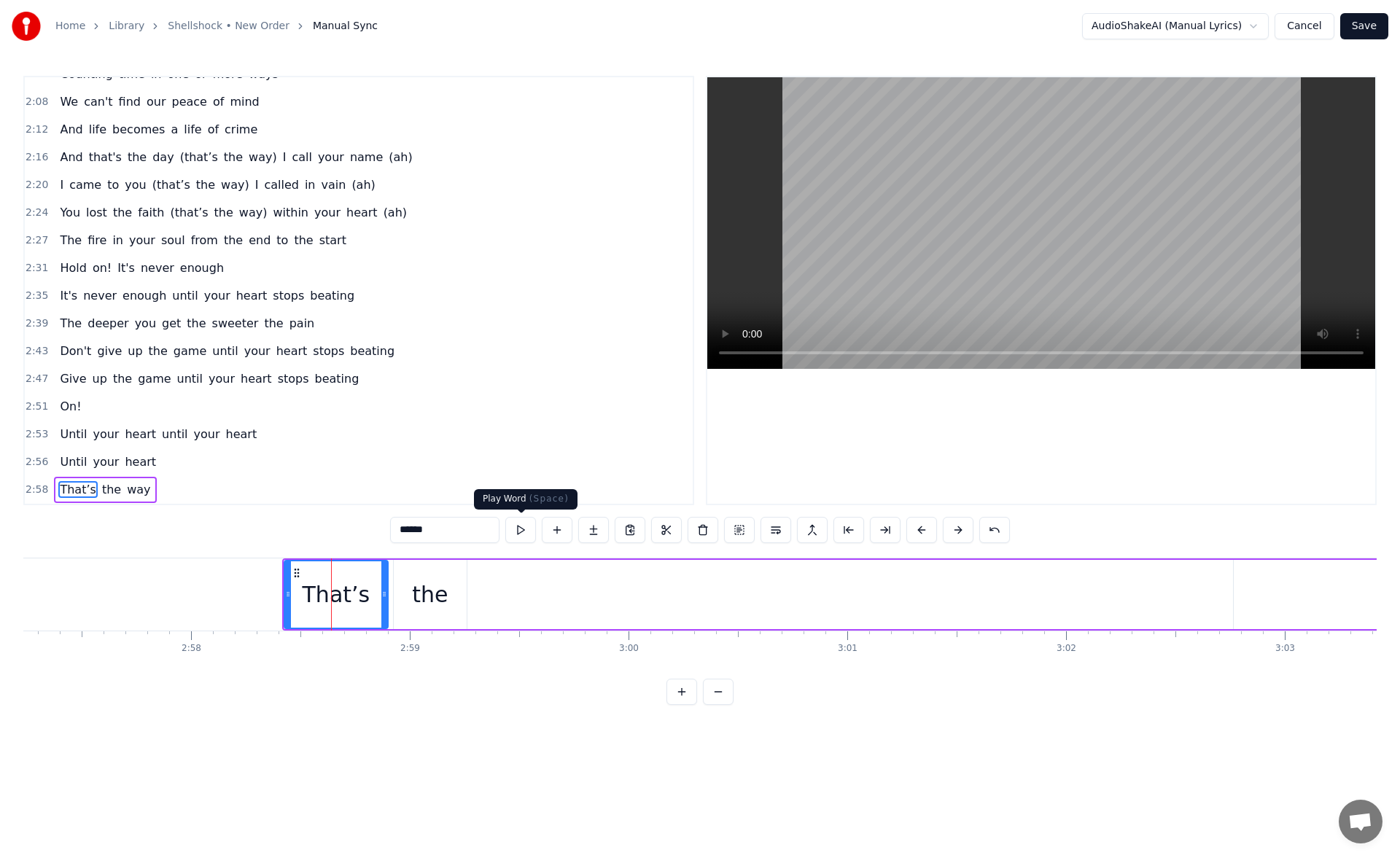
click at [521, 529] on button at bounding box center [520, 530] width 30 height 27
click at [410, 589] on div "the" at bounding box center [431, 595] width 73 height 69
click at [516, 525] on button at bounding box center [520, 530] width 30 height 27
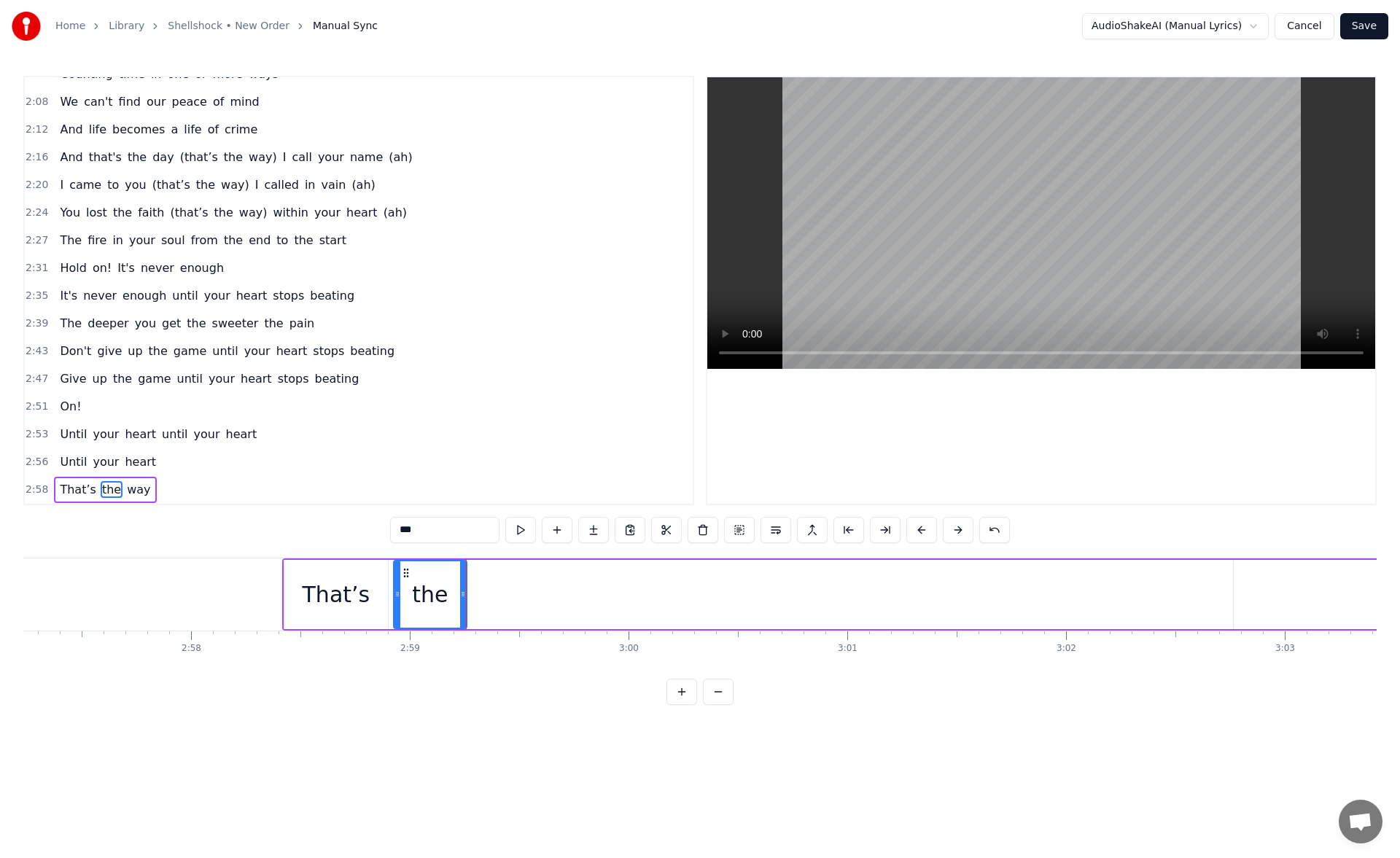
click at [359, 586] on div "That’s" at bounding box center [336, 594] width 68 height 32
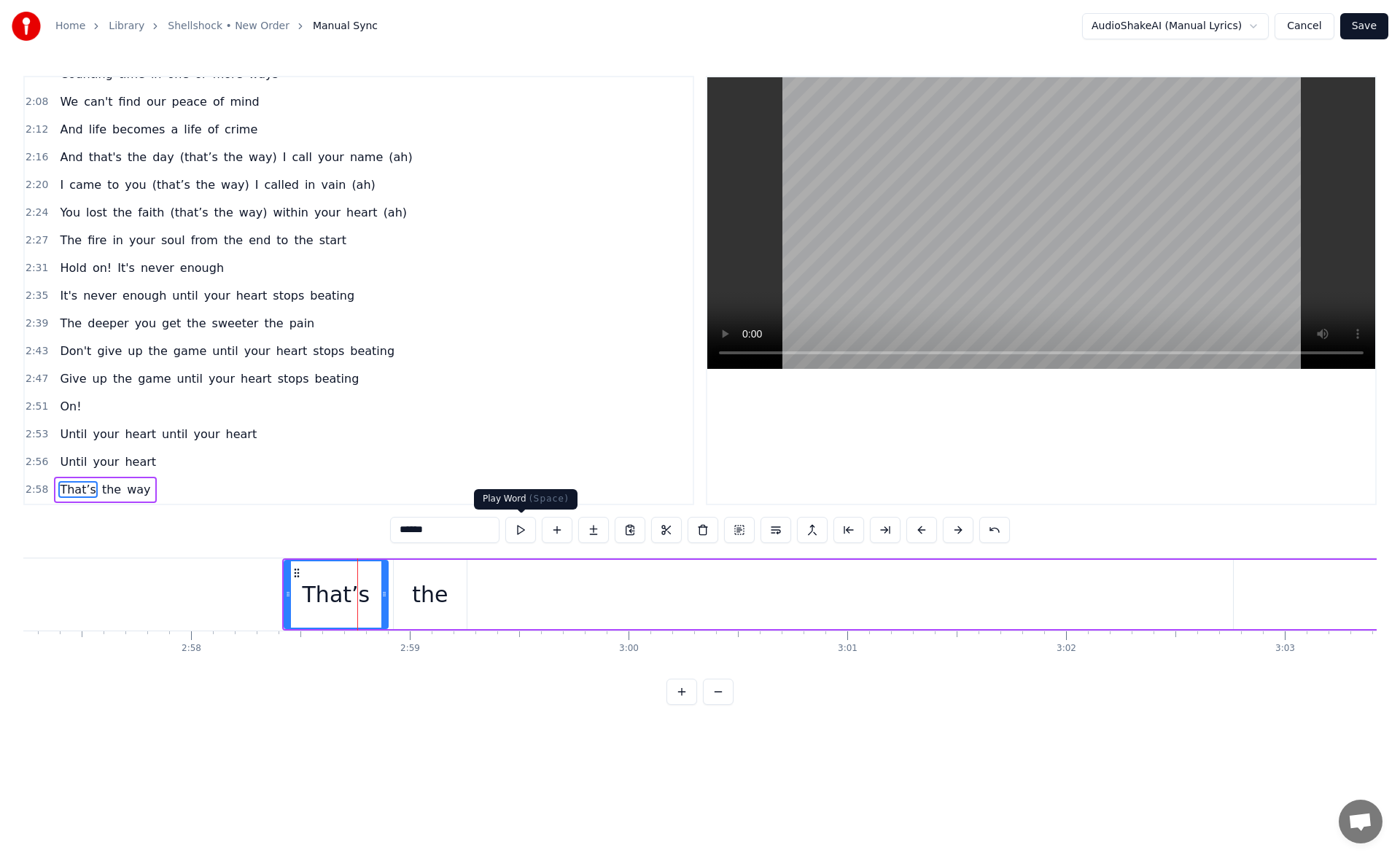
click at [524, 532] on button at bounding box center [520, 530] width 30 height 27
click at [426, 603] on div "the" at bounding box center [430, 594] width 35 height 32
click at [521, 525] on button at bounding box center [520, 530] width 30 height 27
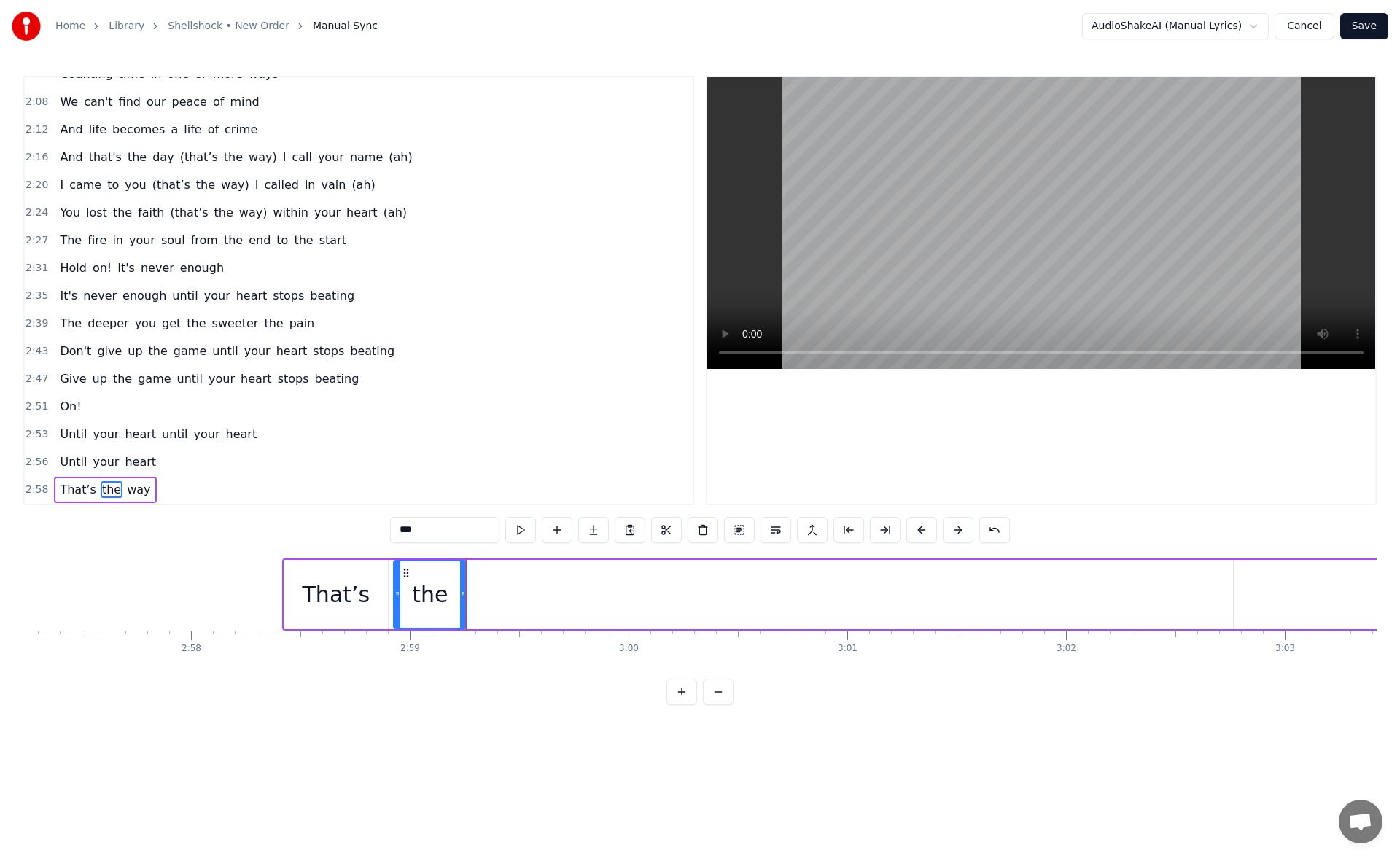
click at [324, 591] on div "That’s" at bounding box center [336, 594] width 68 height 32
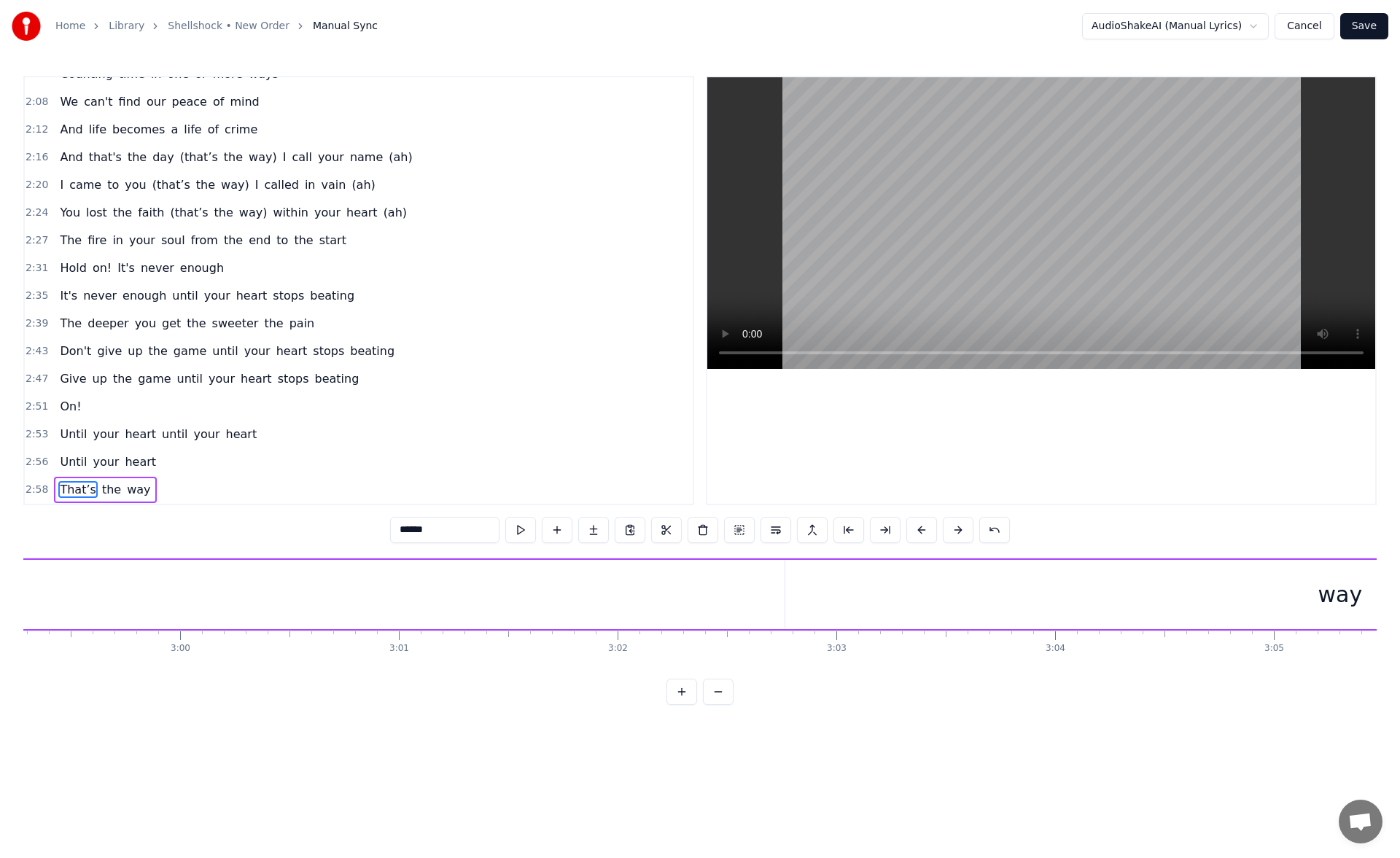
scroll to position [0, 39373]
click at [1220, 608] on div "way" at bounding box center [1197, 595] width 1110 height 69
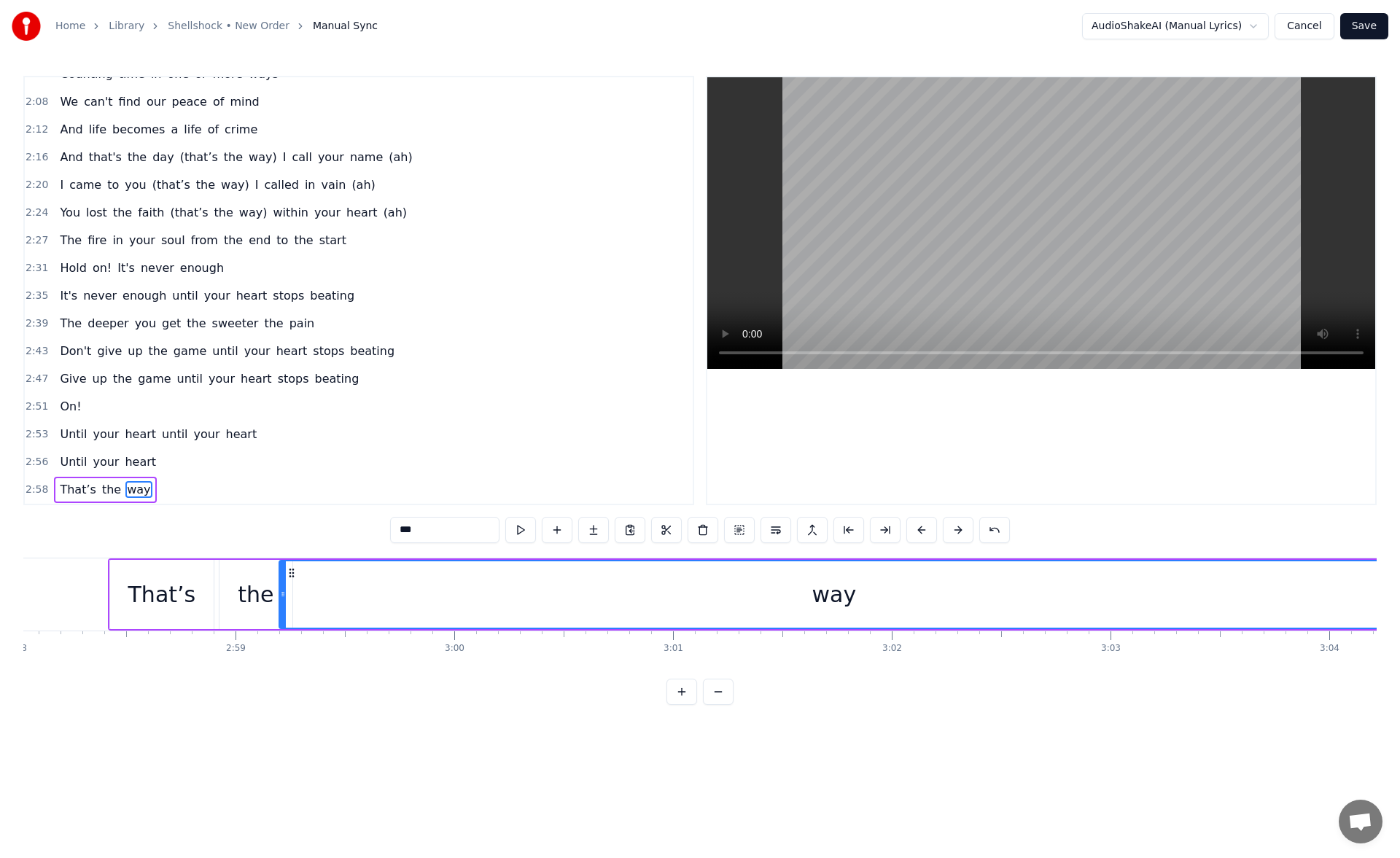
scroll to position [0, 38949]
drag, startPoint x: 656, startPoint y: 569, endPoint x: 319, endPoint y: 612, distance: 339.7
click at [319, 612] on div "way" at bounding box center [858, 595] width 1109 height 67
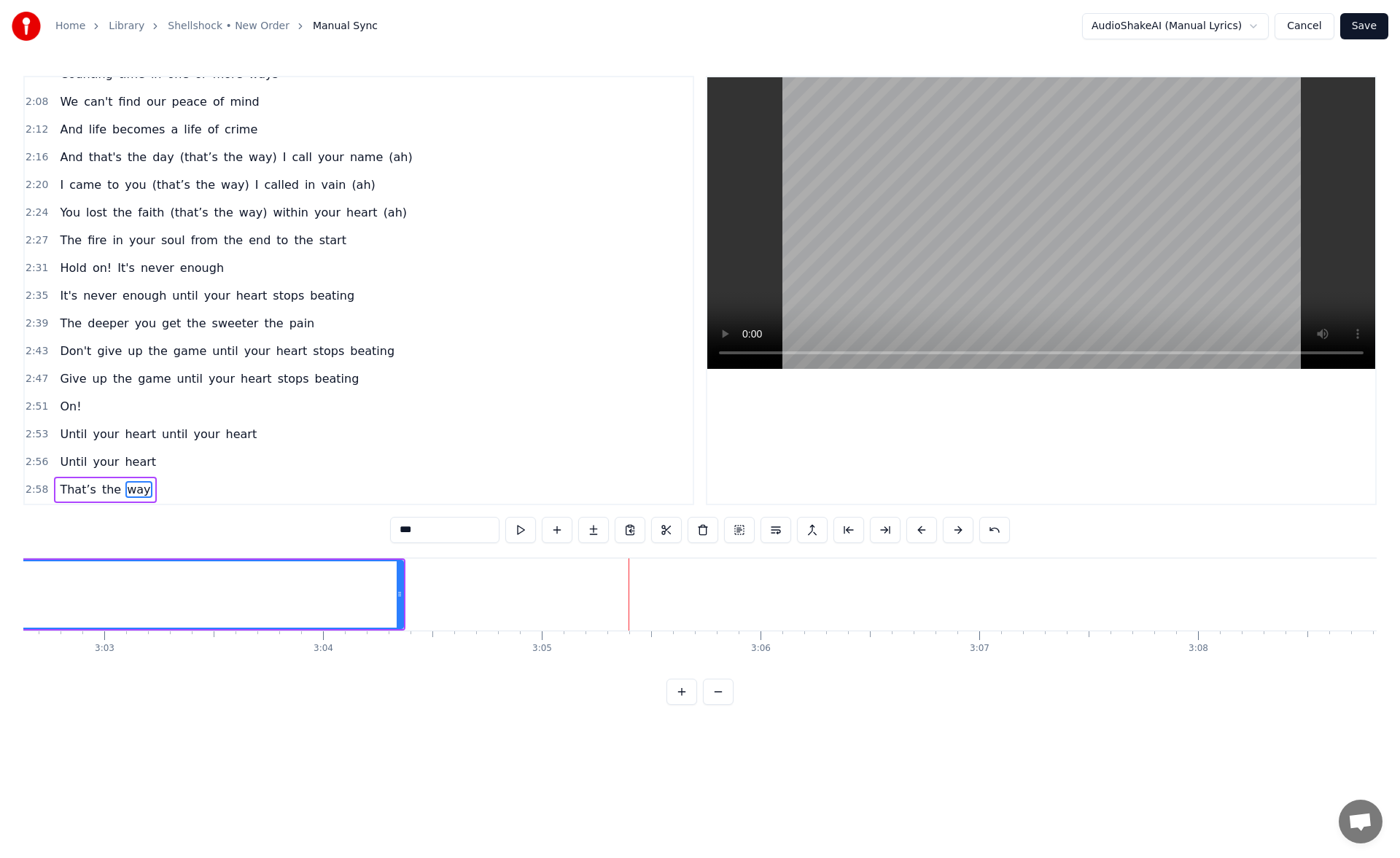
scroll to position [0, 39419]
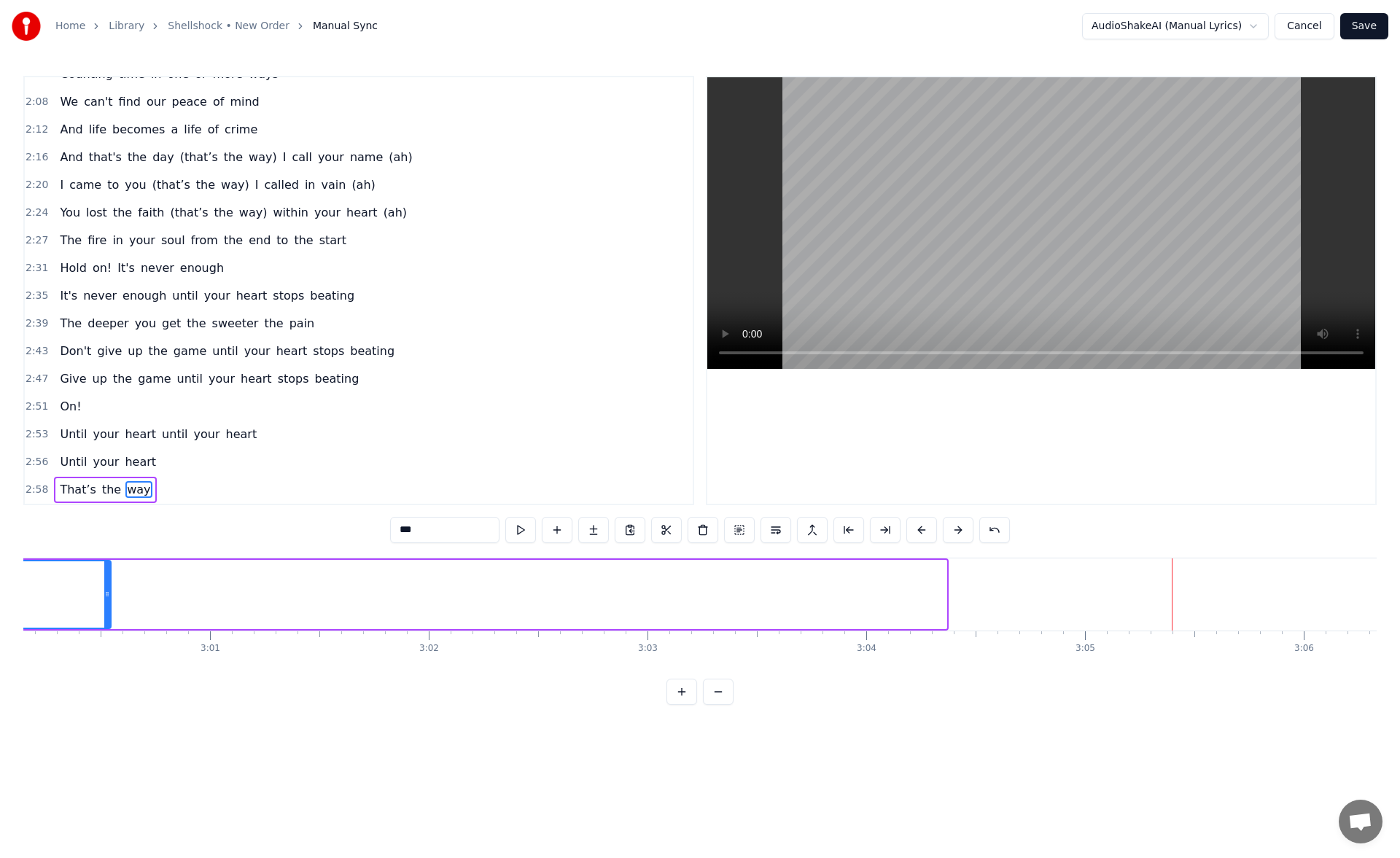
drag, startPoint x: 943, startPoint y: 593, endPoint x: 106, endPoint y: 611, distance: 837.2
click at [106, 611] on div at bounding box center [107, 595] width 6 height 67
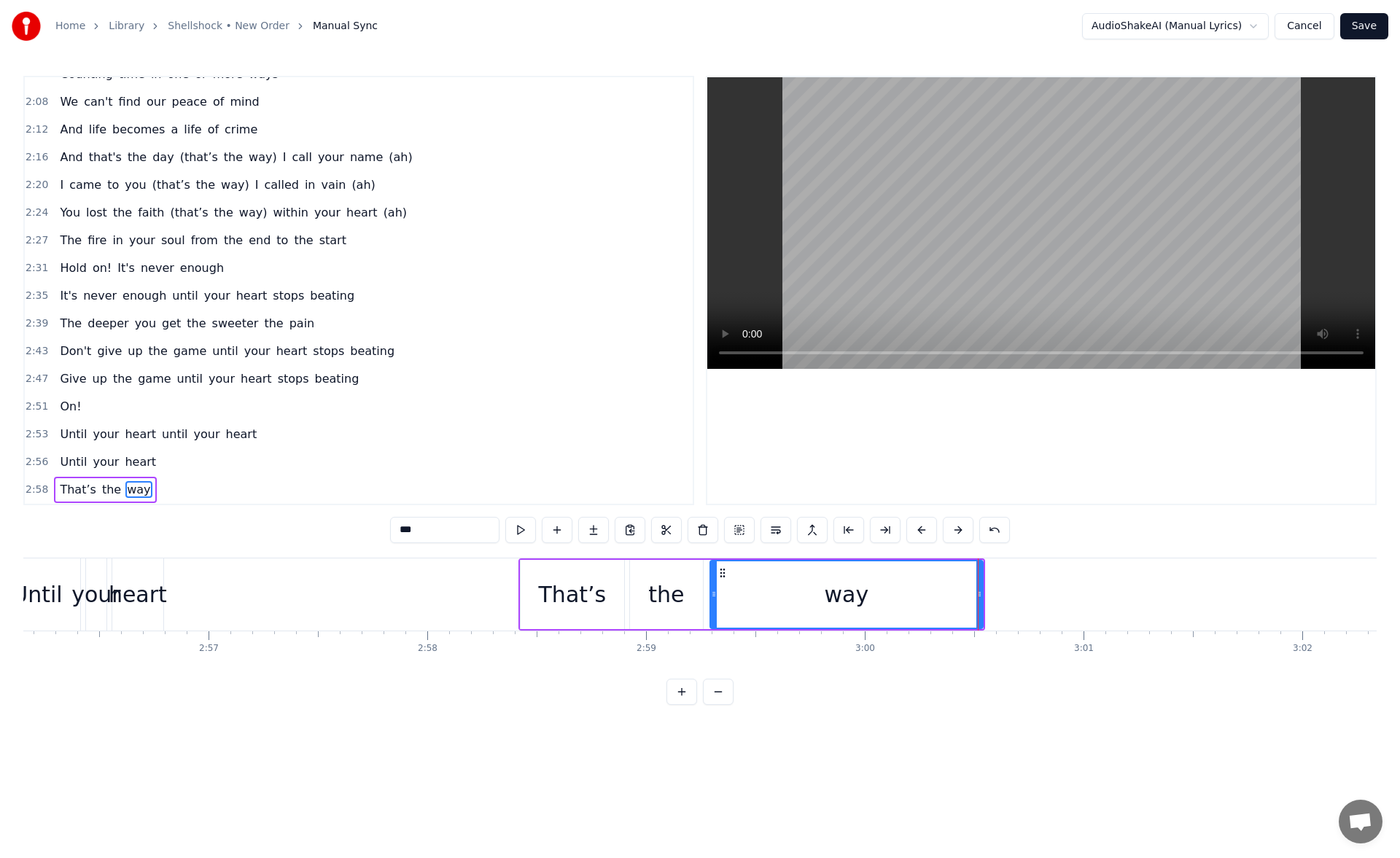
scroll to position [0, 38570]
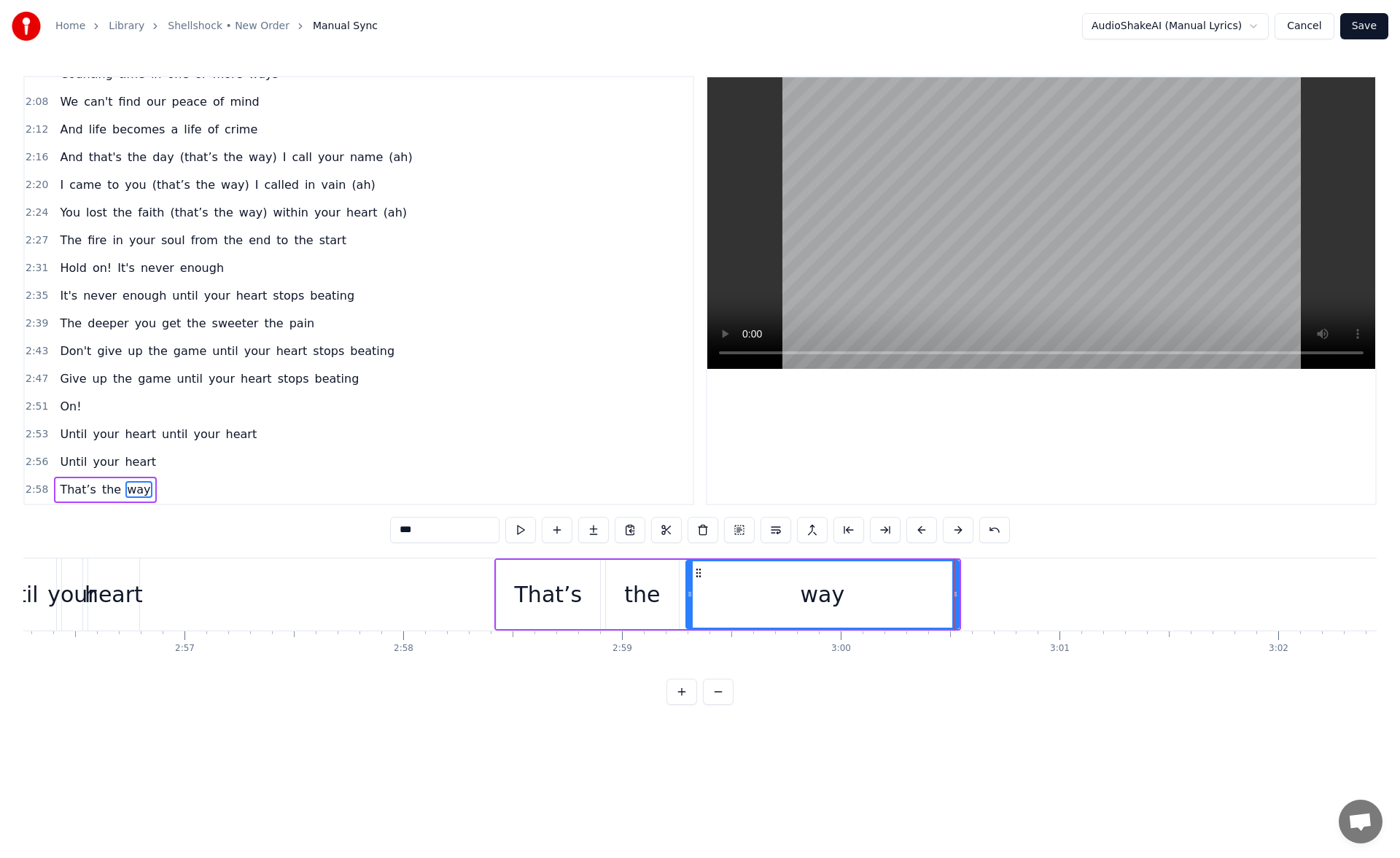
click at [511, 583] on div "That’s" at bounding box center [548, 595] width 103 height 69
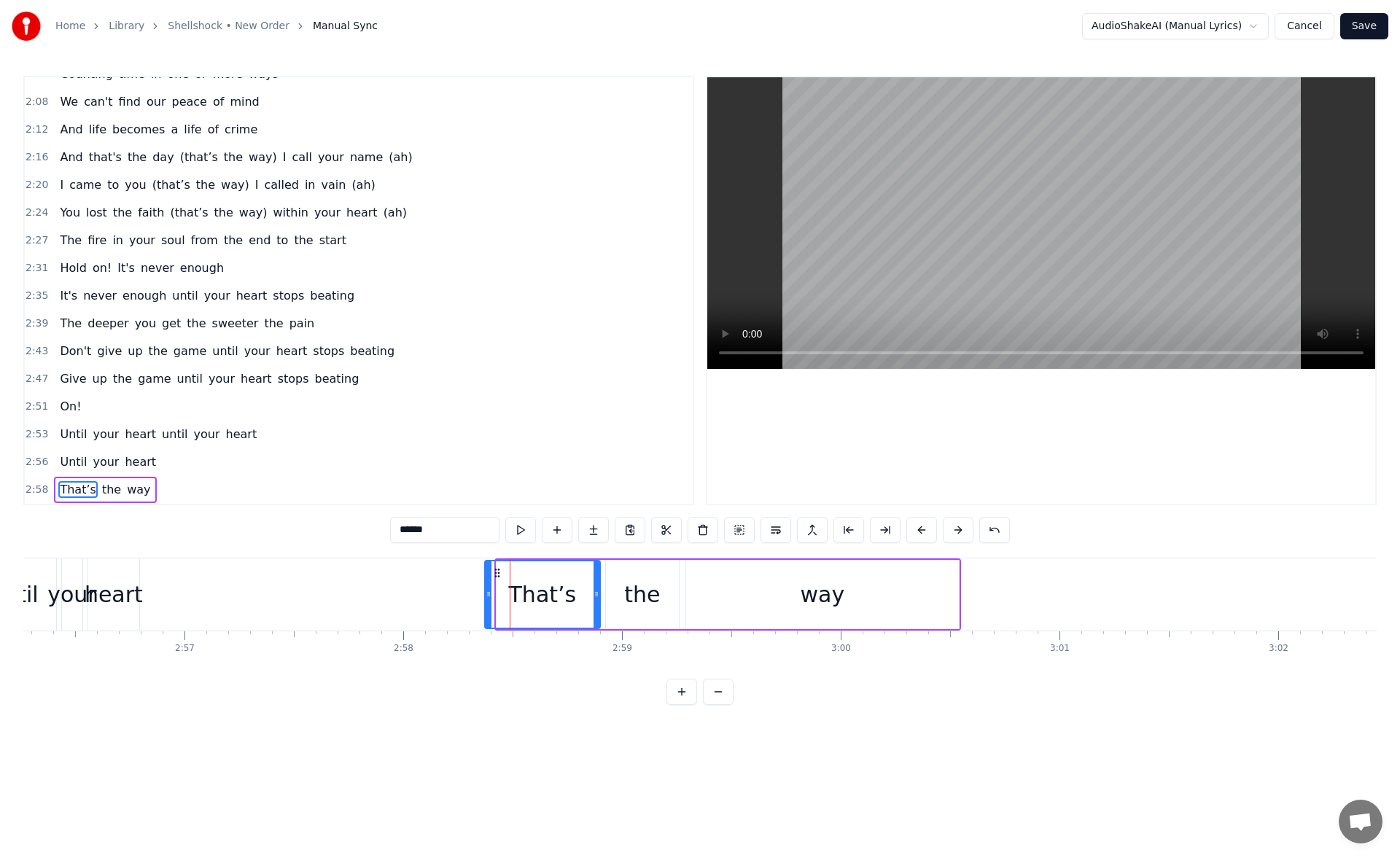
drag, startPoint x: 499, startPoint y: 586, endPoint x: 484, endPoint y: 588, distance: 15.1
click at [486, 588] on div at bounding box center [489, 595] width 6 height 67
click at [520, 531] on button at bounding box center [520, 530] width 30 height 27
drag, startPoint x: 595, startPoint y: 592, endPoint x: 572, endPoint y: 593, distance: 23.0
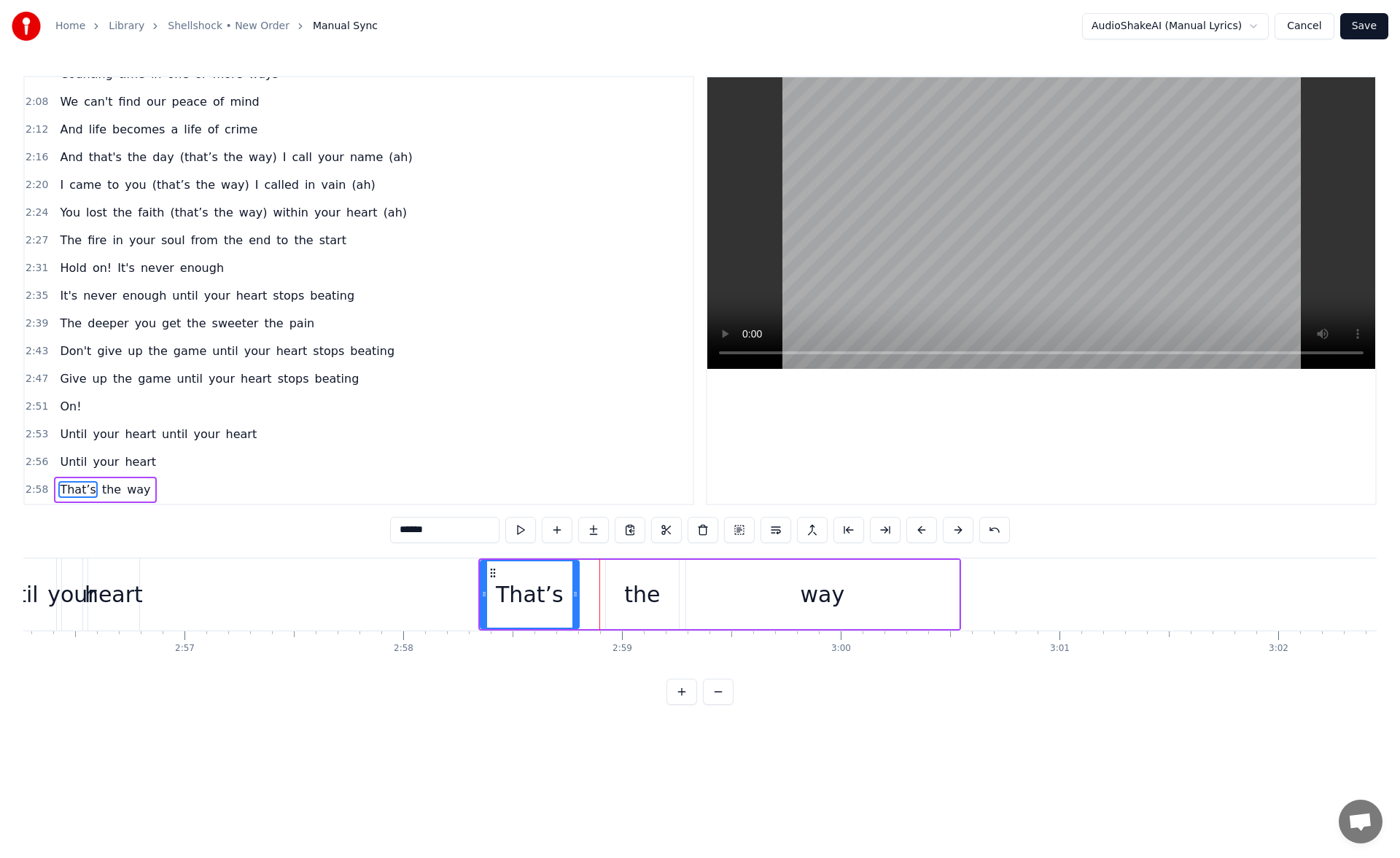
click at [572, 593] on icon at bounding box center [575, 595] width 6 height 12
click at [524, 536] on button at bounding box center [520, 530] width 30 height 27
click at [637, 595] on div "the" at bounding box center [642, 594] width 35 height 32
drag, startPoint x: 617, startPoint y: 574, endPoint x: 589, endPoint y: 575, distance: 28.0
click at [589, 575] on icon at bounding box center [591, 573] width 12 height 12
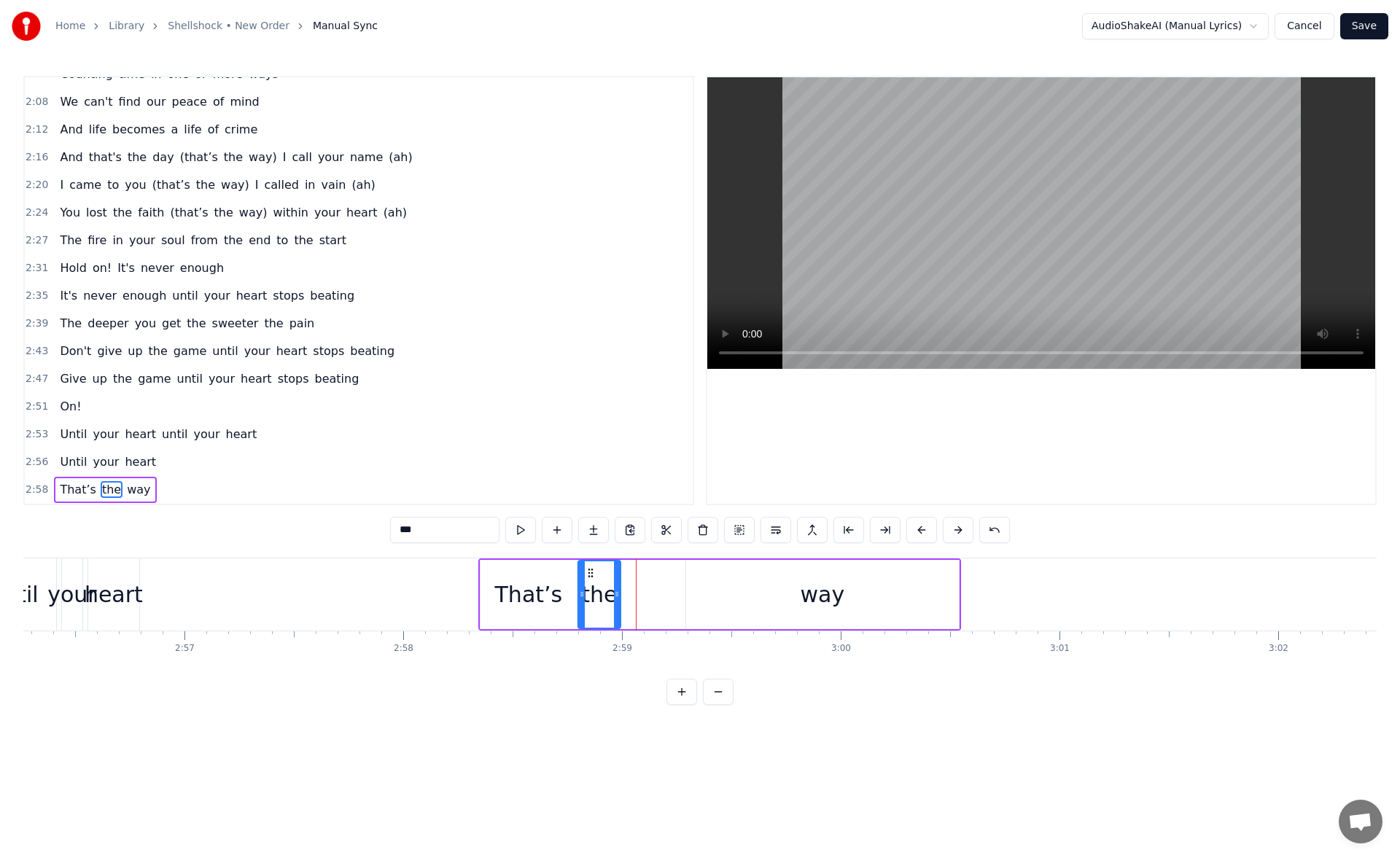
drag, startPoint x: 646, startPoint y: 597, endPoint x: 614, endPoint y: 598, distance: 32.0
click at [614, 598] on icon at bounding box center [617, 595] width 6 height 12
click at [527, 532] on button at bounding box center [520, 530] width 30 height 27
click at [804, 600] on div "way" at bounding box center [823, 594] width 44 height 32
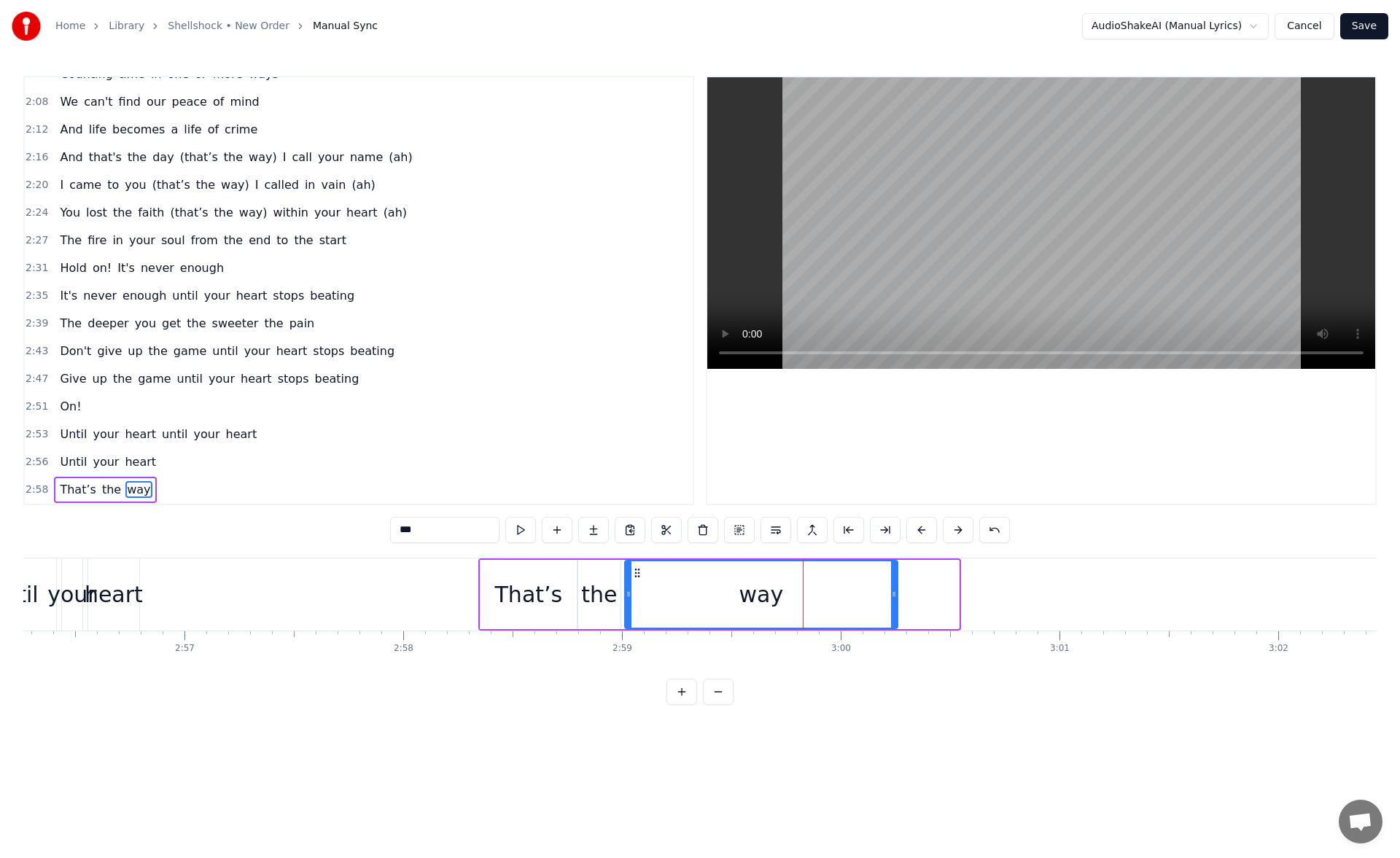
drag, startPoint x: 697, startPoint y: 571, endPoint x: 643, endPoint y: 572, distance: 54.0
click at [634, 572] on icon at bounding box center [637, 573] width 12 height 12
drag, startPoint x: 894, startPoint y: 595, endPoint x: 678, endPoint y: 598, distance: 216.0
click at [681, 598] on icon at bounding box center [684, 595] width 6 height 12
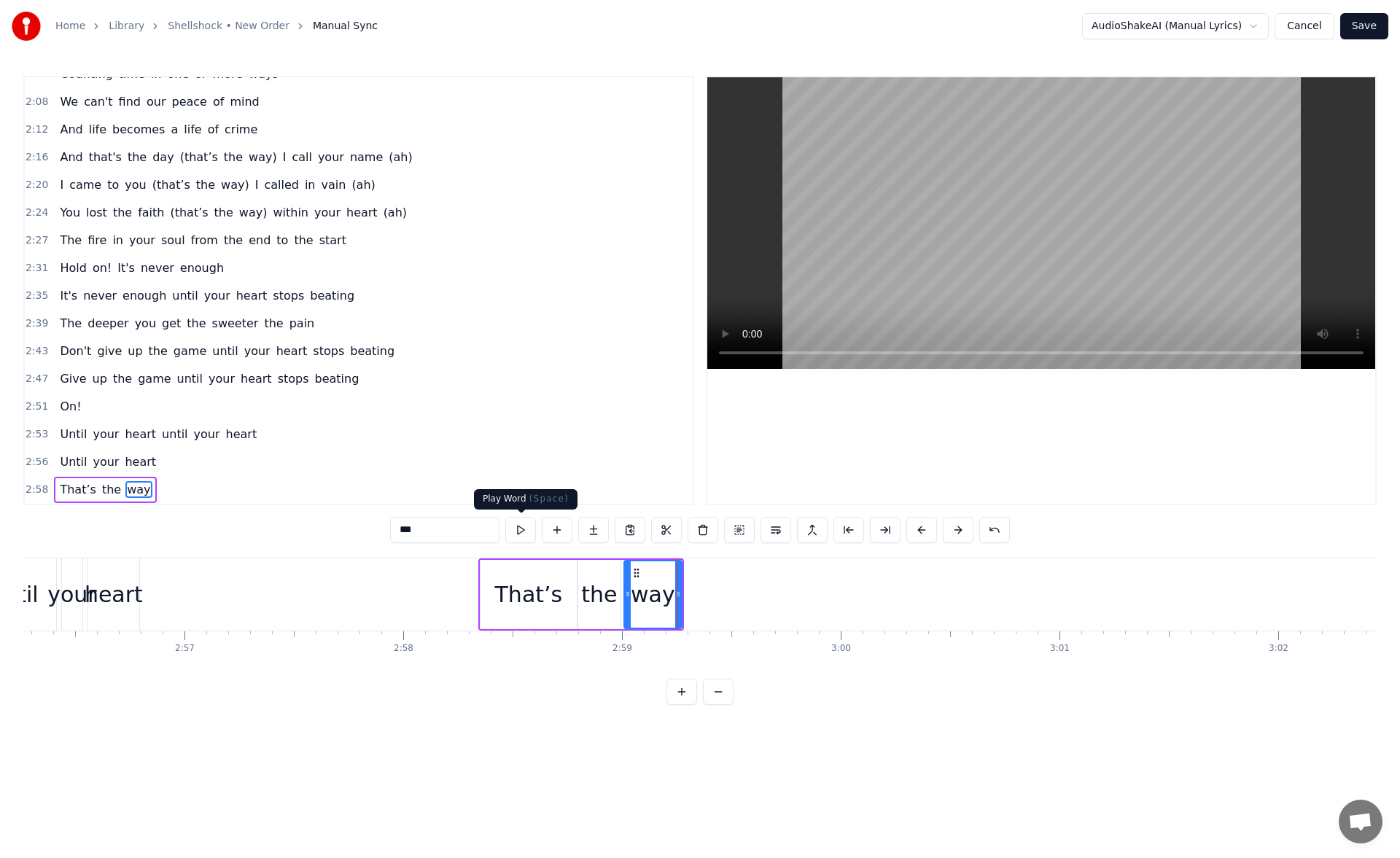
click at [517, 533] on button at bounding box center [520, 530] width 30 height 27
click at [120, 593] on div "heart" at bounding box center [113, 594] width 58 height 32
type input "*****"
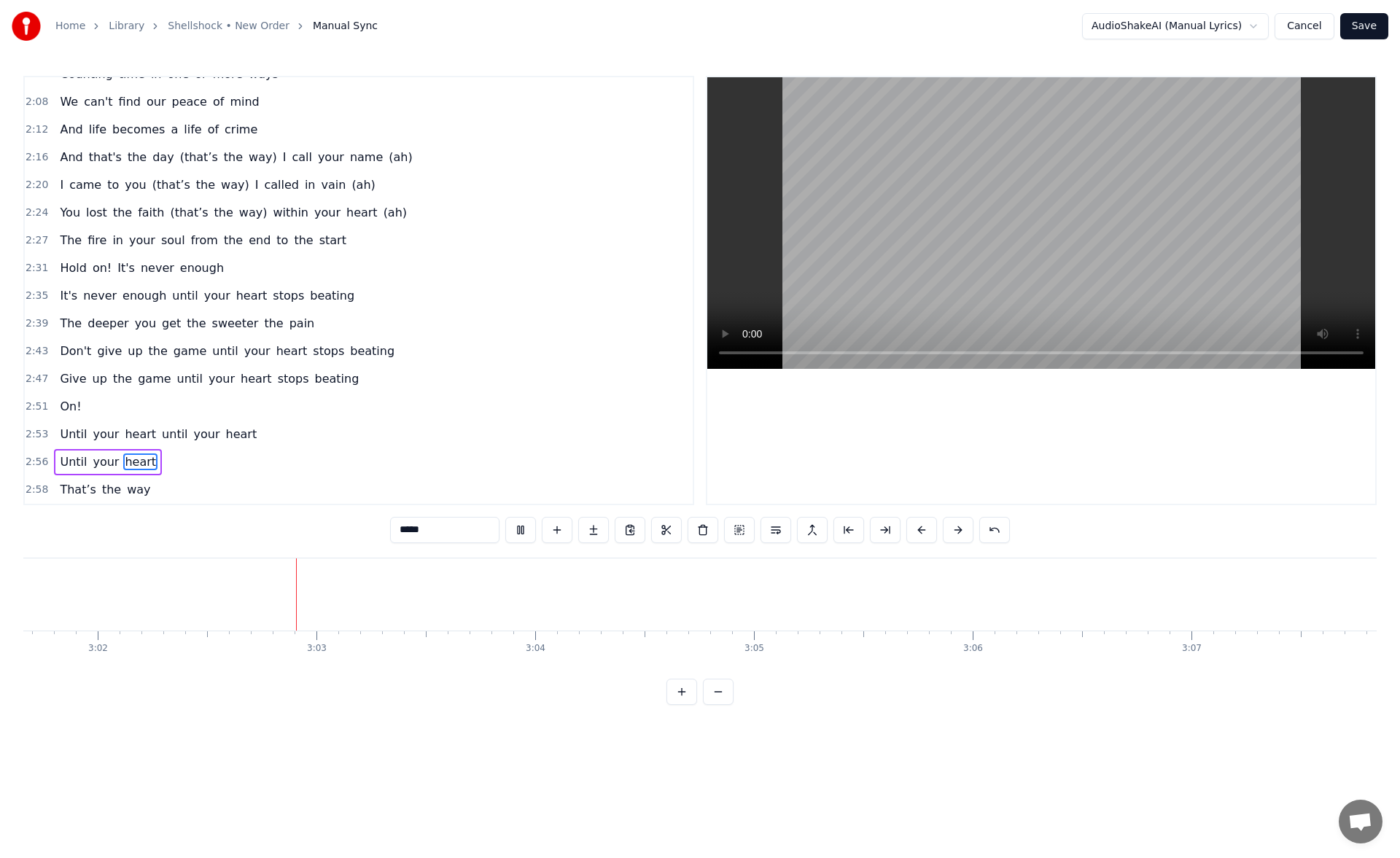
scroll to position [0, 39806]
click at [1363, 24] on button "Save" at bounding box center [1365, 26] width 48 height 27
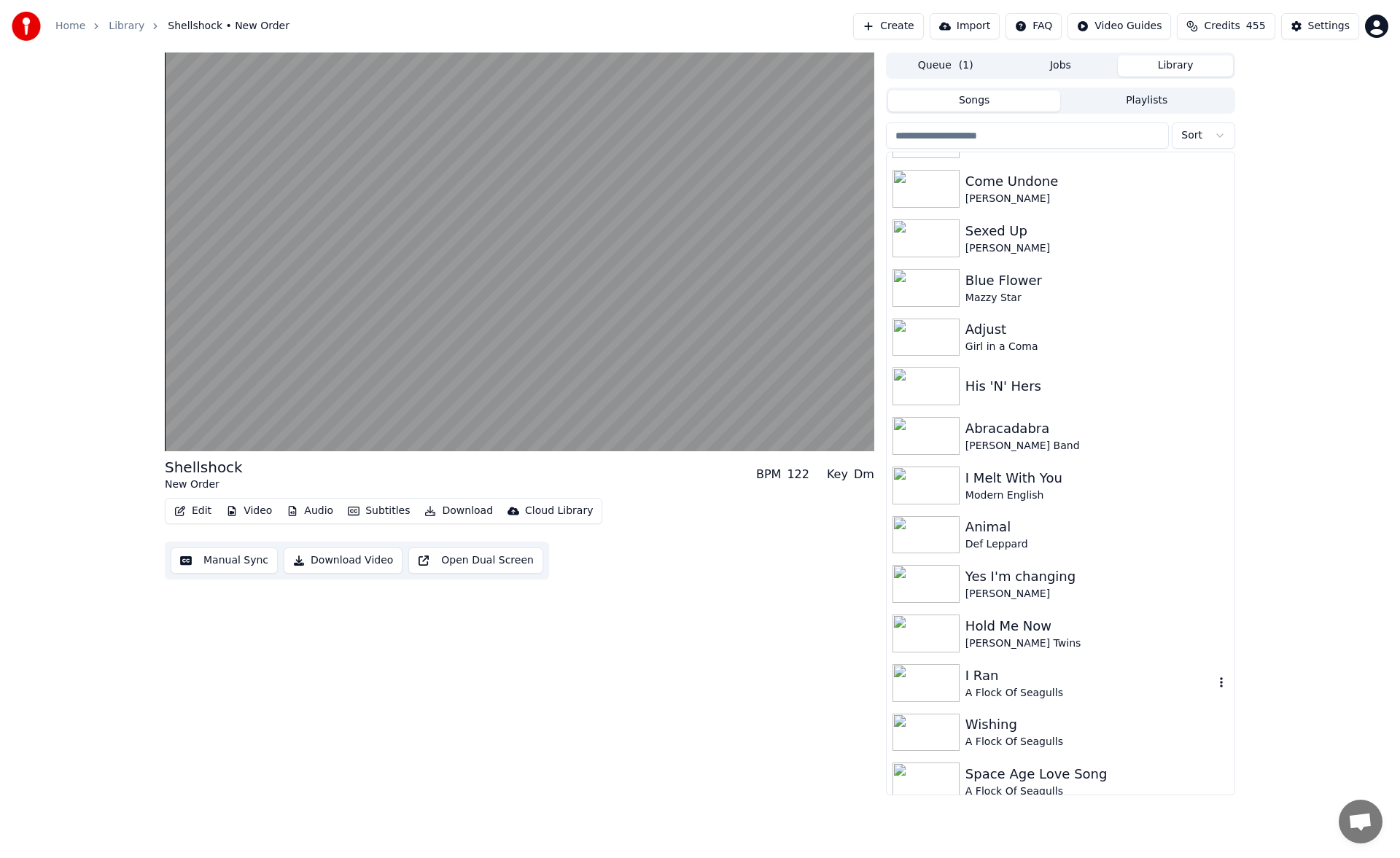
scroll to position [292, 0]
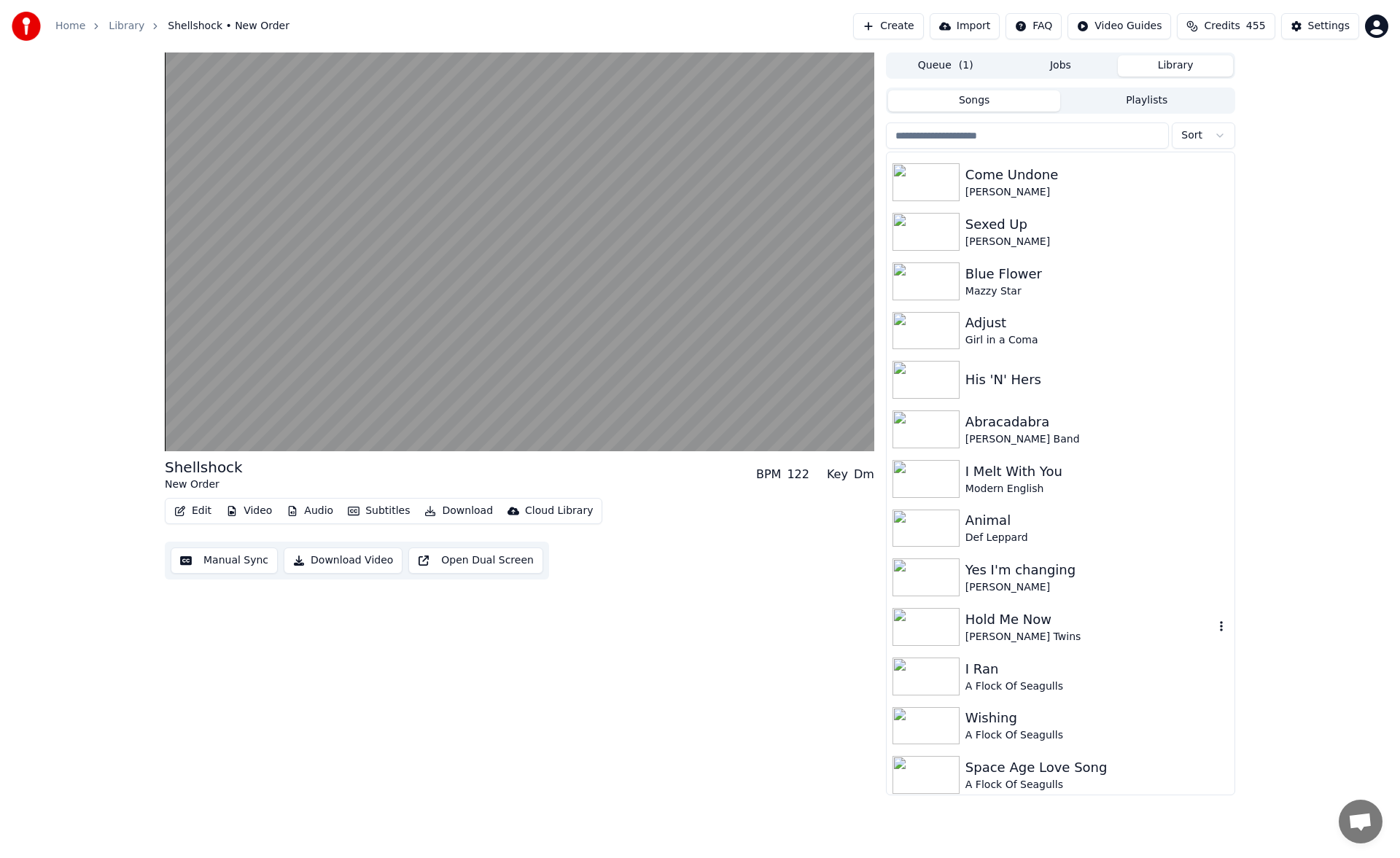
click at [1019, 617] on div "Hold Me Now" at bounding box center [1089, 619] width 249 height 21
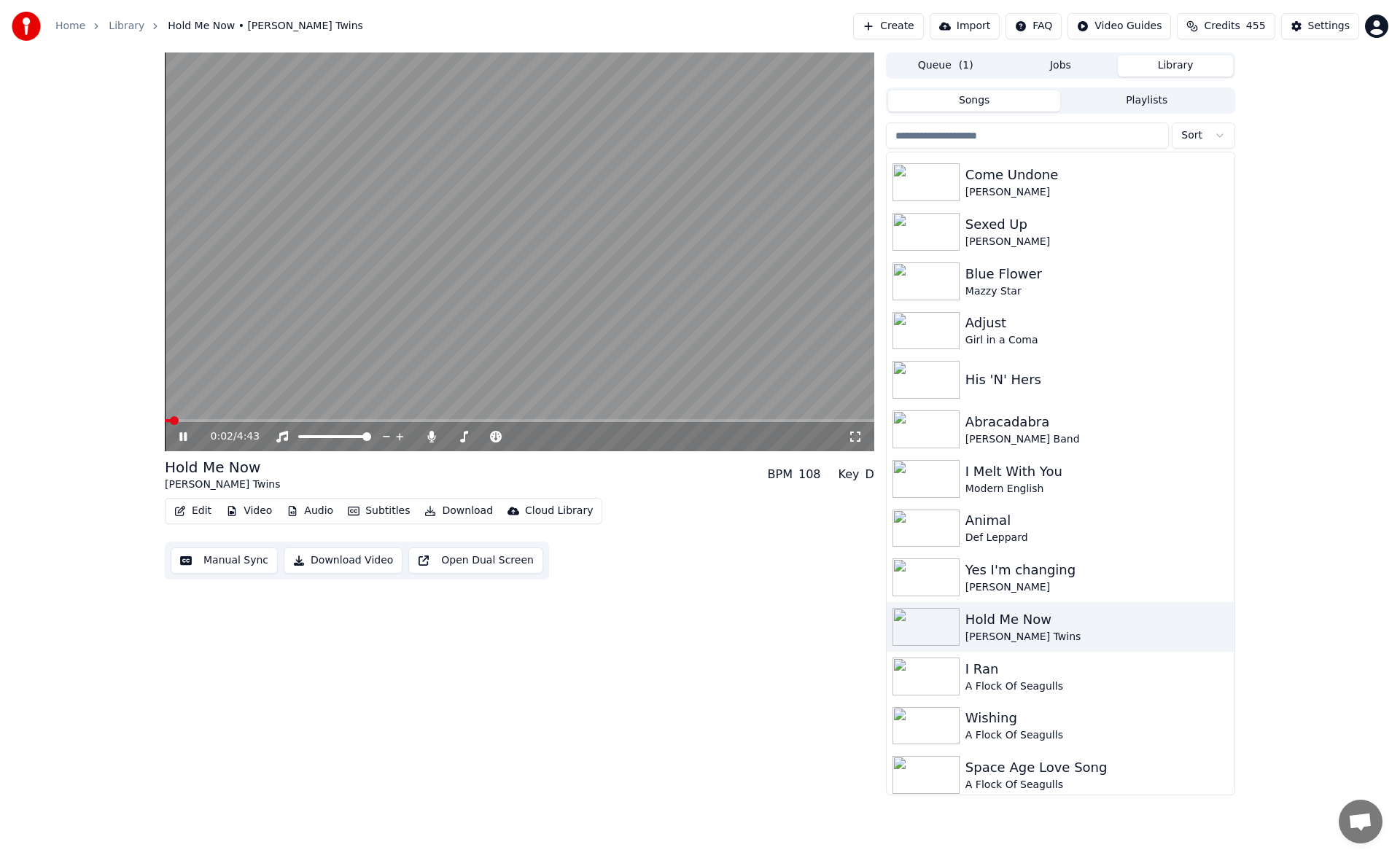
click at [204, 417] on video at bounding box center [520, 252] width 710 height 399
click at [205, 420] on span at bounding box center [520, 421] width 710 height 3
click at [185, 436] on icon at bounding box center [183, 436] width 9 height 10
click at [185, 441] on icon at bounding box center [194, 436] width 34 height 12
click at [231, 558] on button "Manual Sync" at bounding box center [224, 560] width 107 height 27
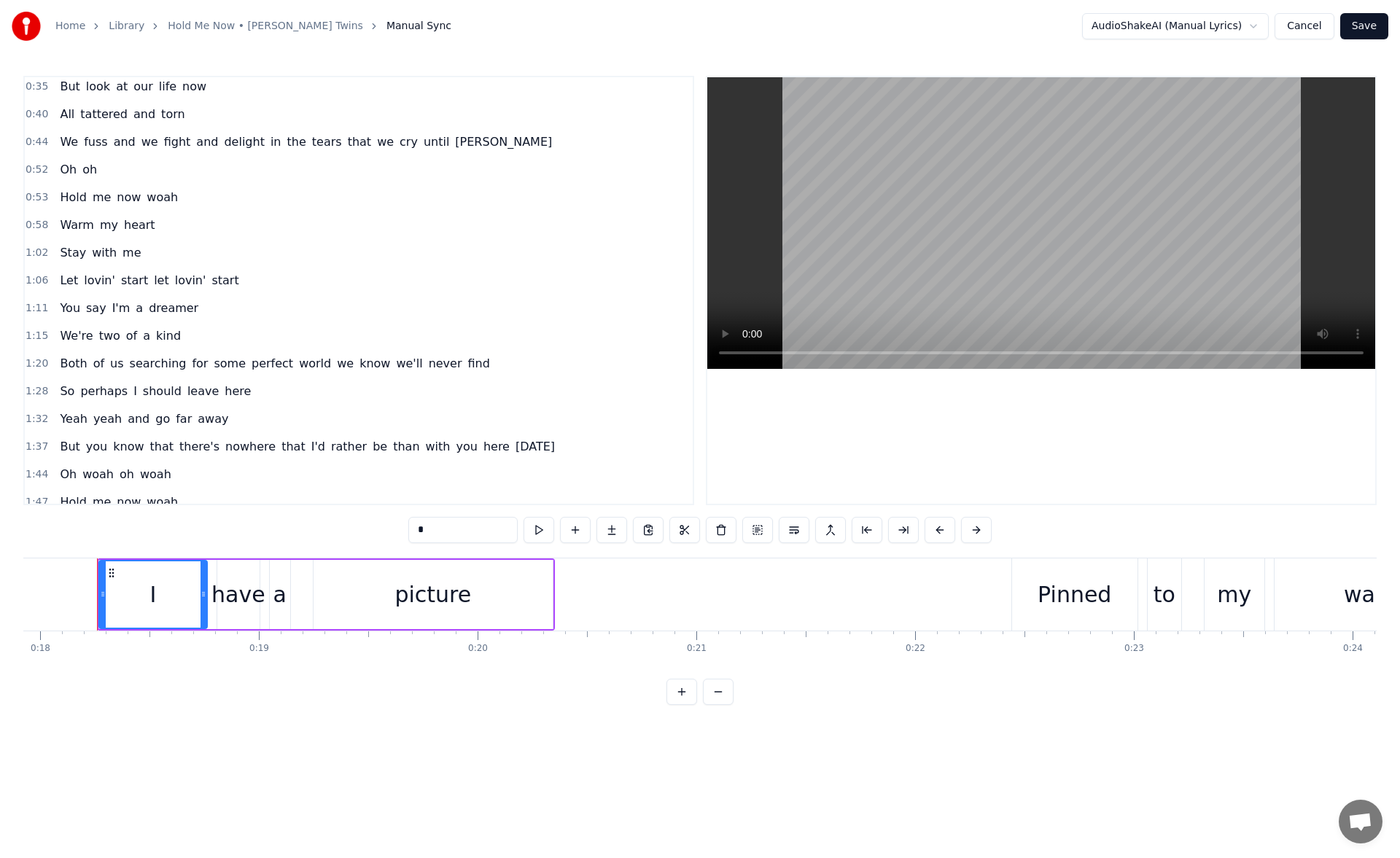
scroll to position [292, 0]
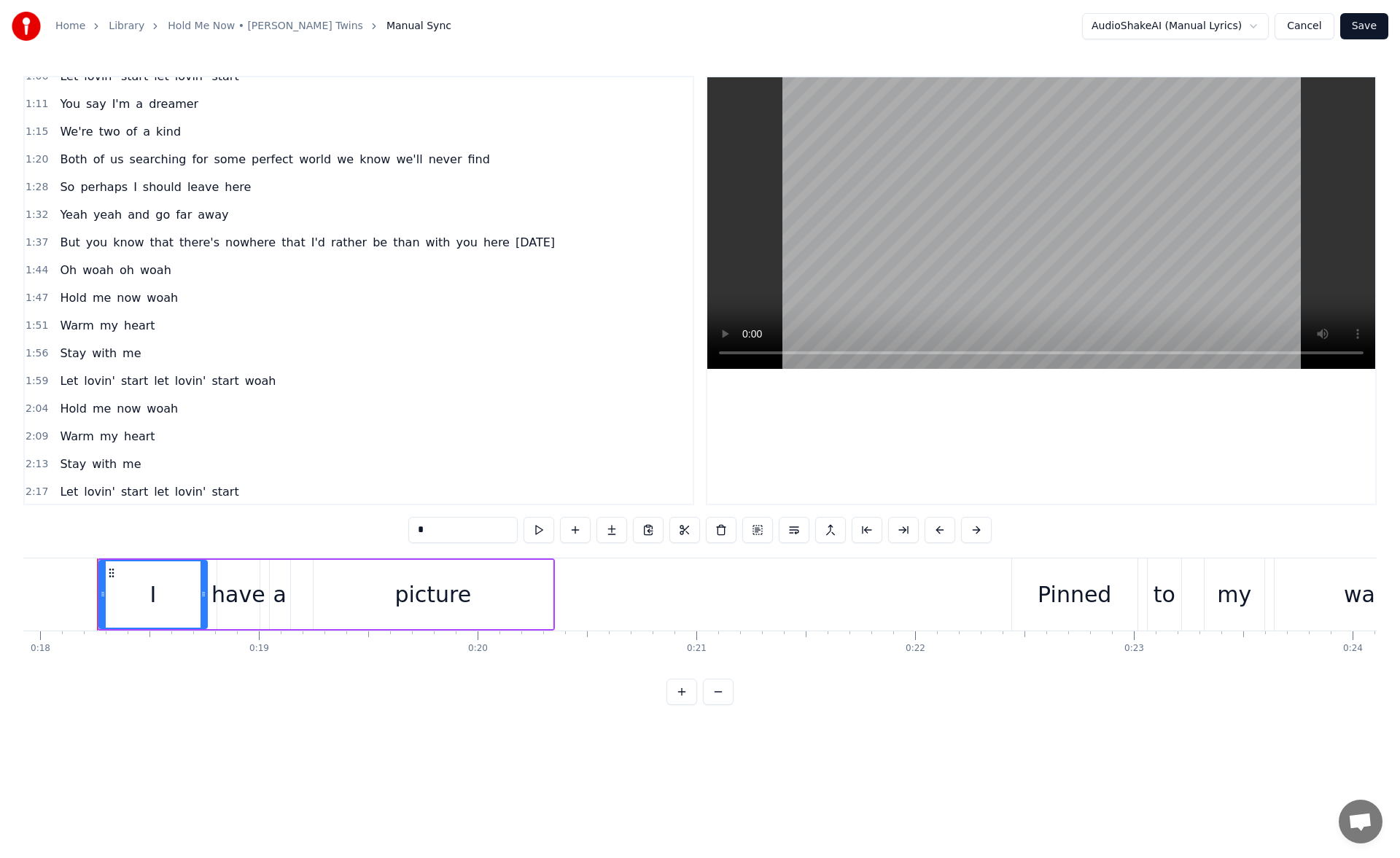
click at [89, 272] on span "woah" at bounding box center [97, 269] width 34 height 17
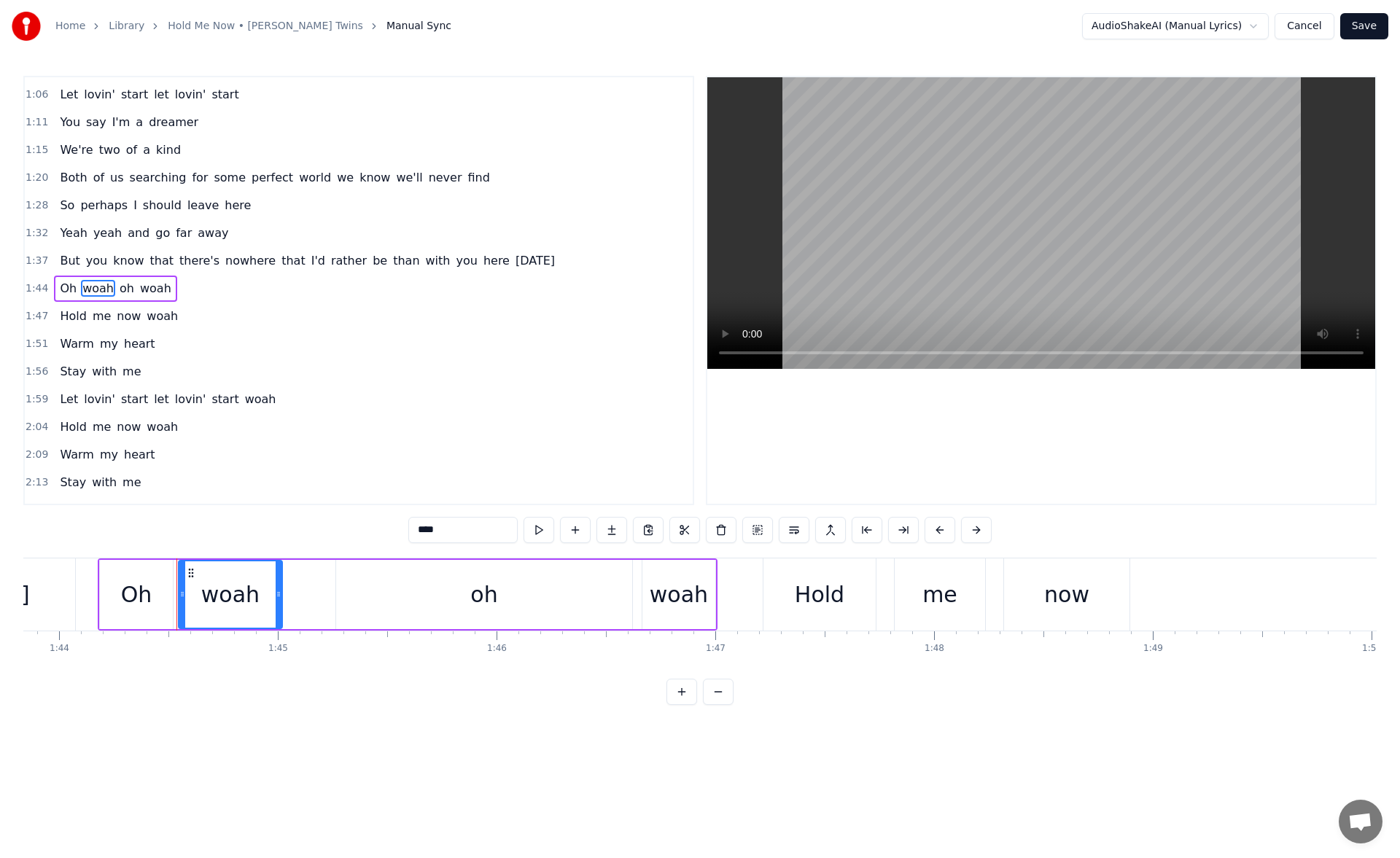
scroll to position [0, 22801]
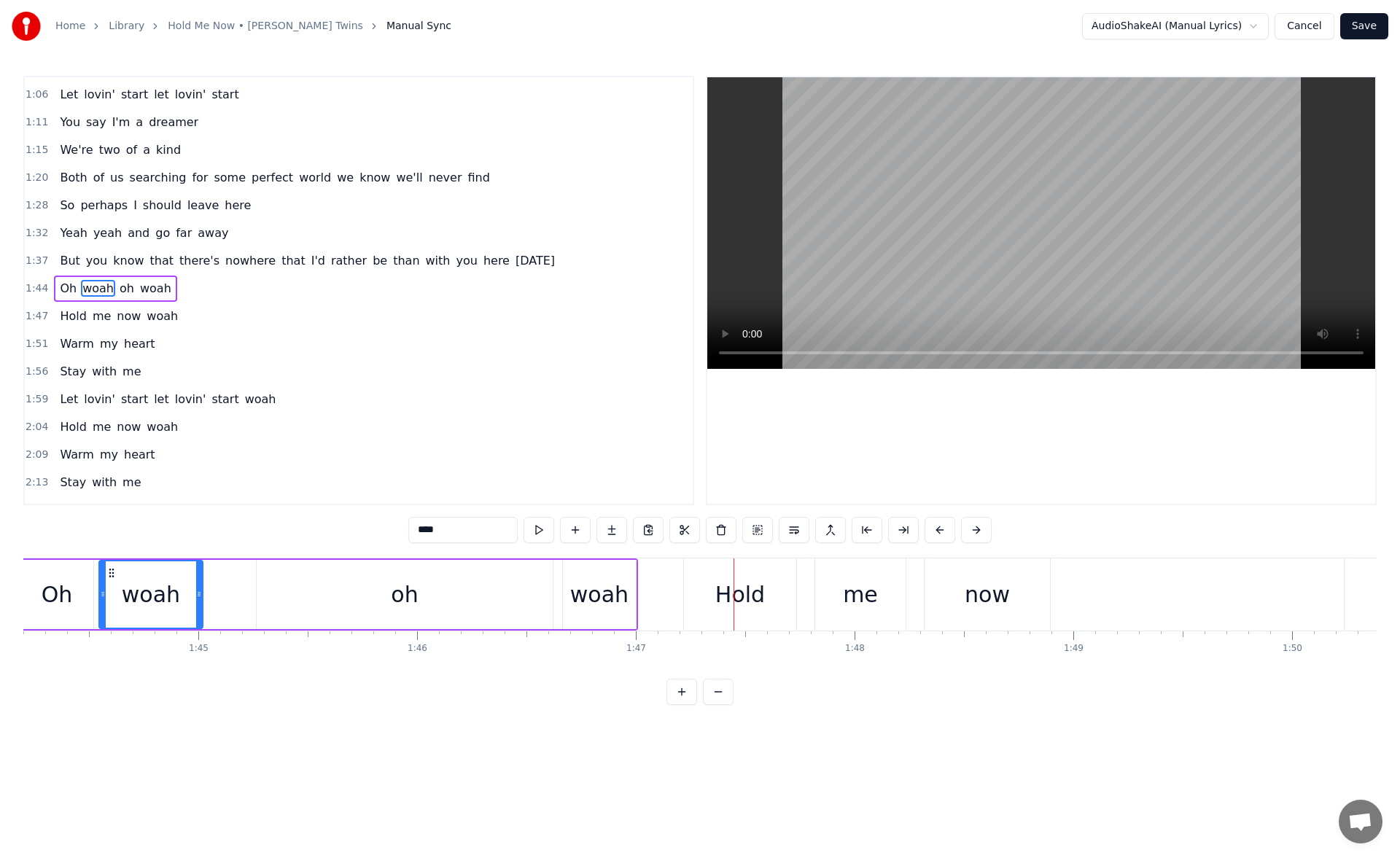
click at [296, 592] on div "oh" at bounding box center [404, 595] width 296 height 69
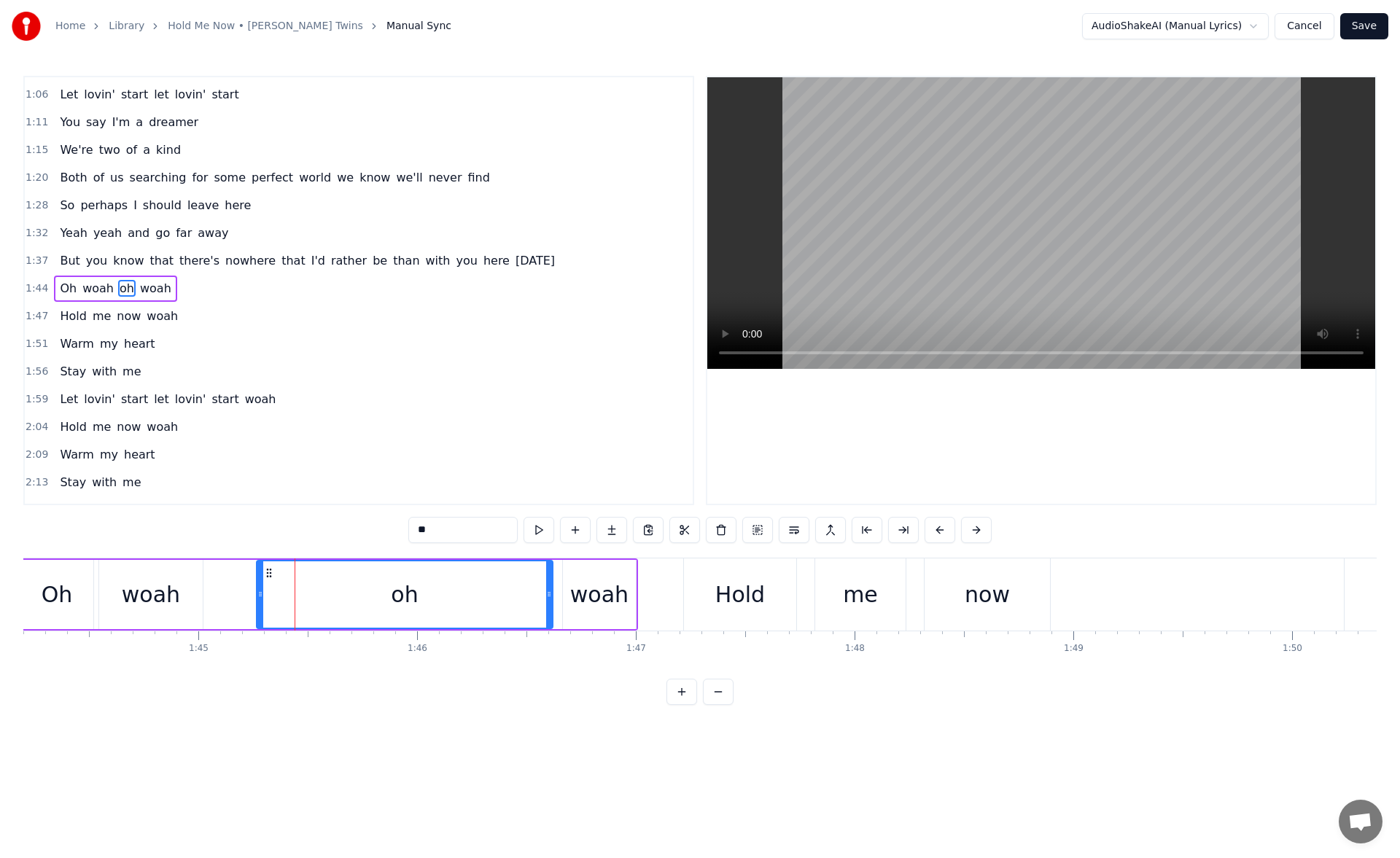
scroll to position [271, 0]
click at [547, 531] on button at bounding box center [539, 530] width 30 height 27
drag, startPoint x: 548, startPoint y: 592, endPoint x: 401, endPoint y: 586, distance: 147.1
click at [400, 586] on div at bounding box center [403, 595] width 6 height 67
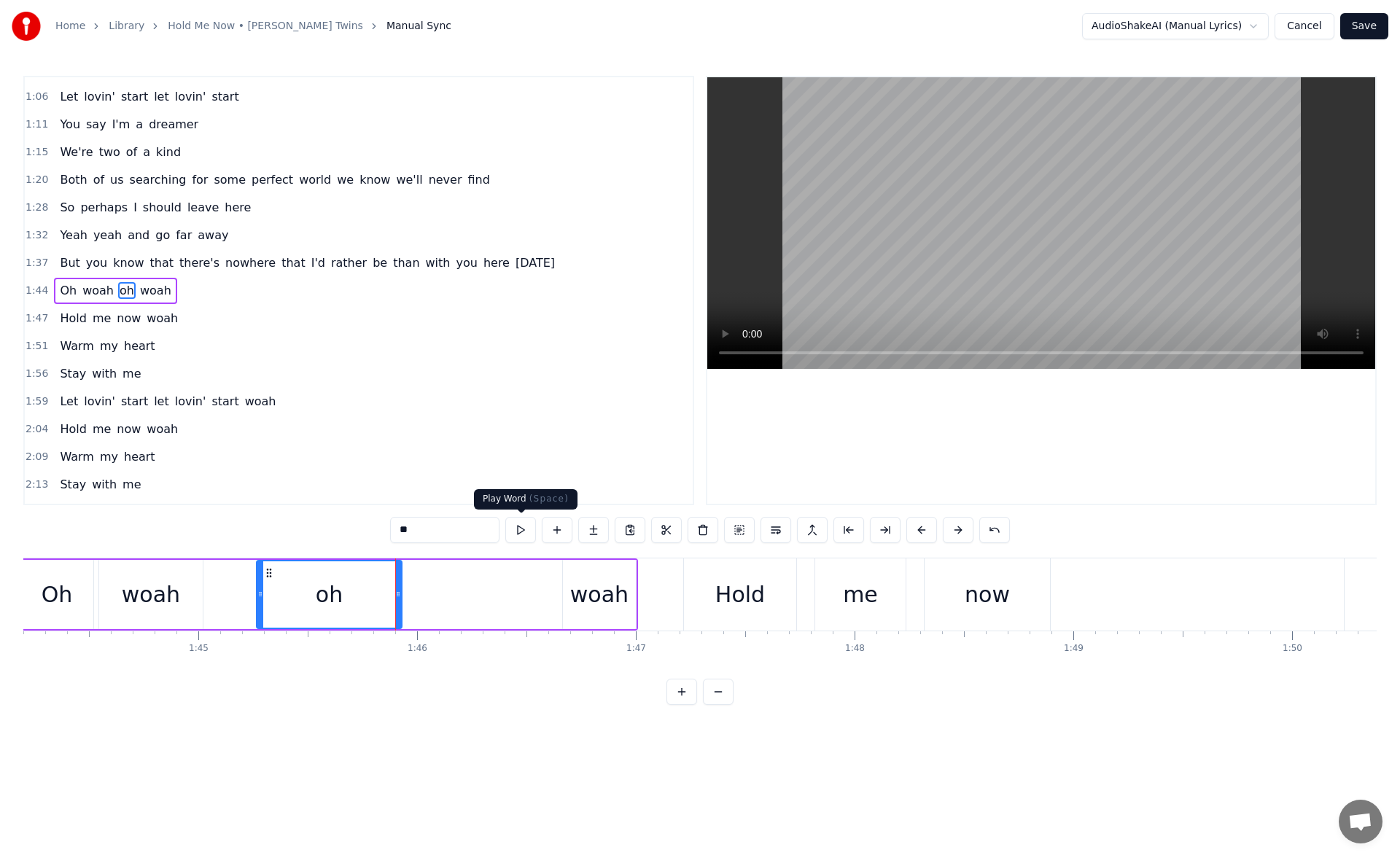
click at [528, 527] on button at bounding box center [520, 530] width 30 height 27
click at [586, 587] on div "woah" at bounding box center [599, 594] width 58 height 32
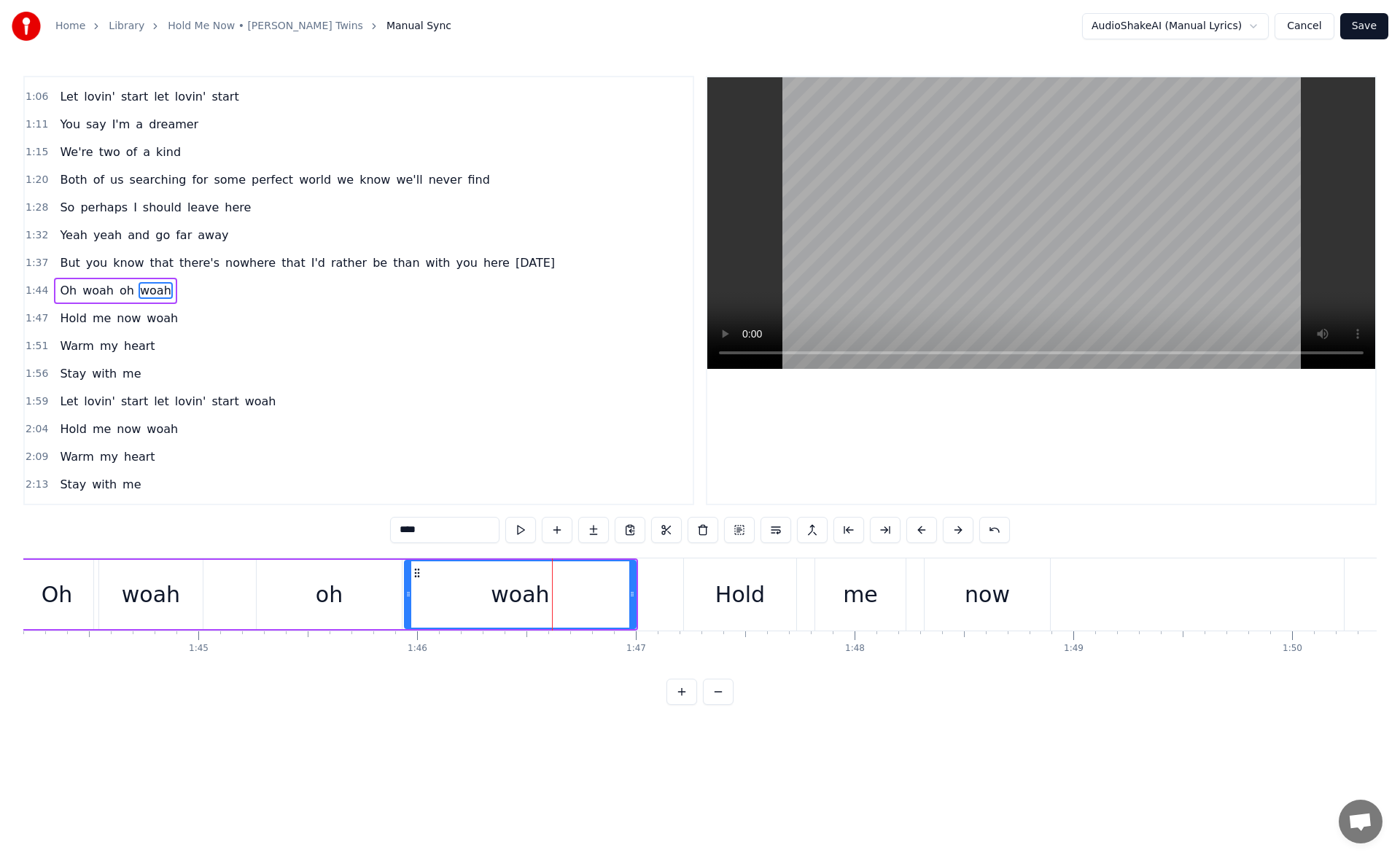
drag, startPoint x: 565, startPoint y: 601, endPoint x: 407, endPoint y: 604, distance: 158.0
click at [407, 604] on div at bounding box center [408, 595] width 6 height 67
click at [516, 527] on button at bounding box center [520, 530] width 30 height 27
click at [188, 608] on div "woah" at bounding box center [150, 595] width 103 height 69
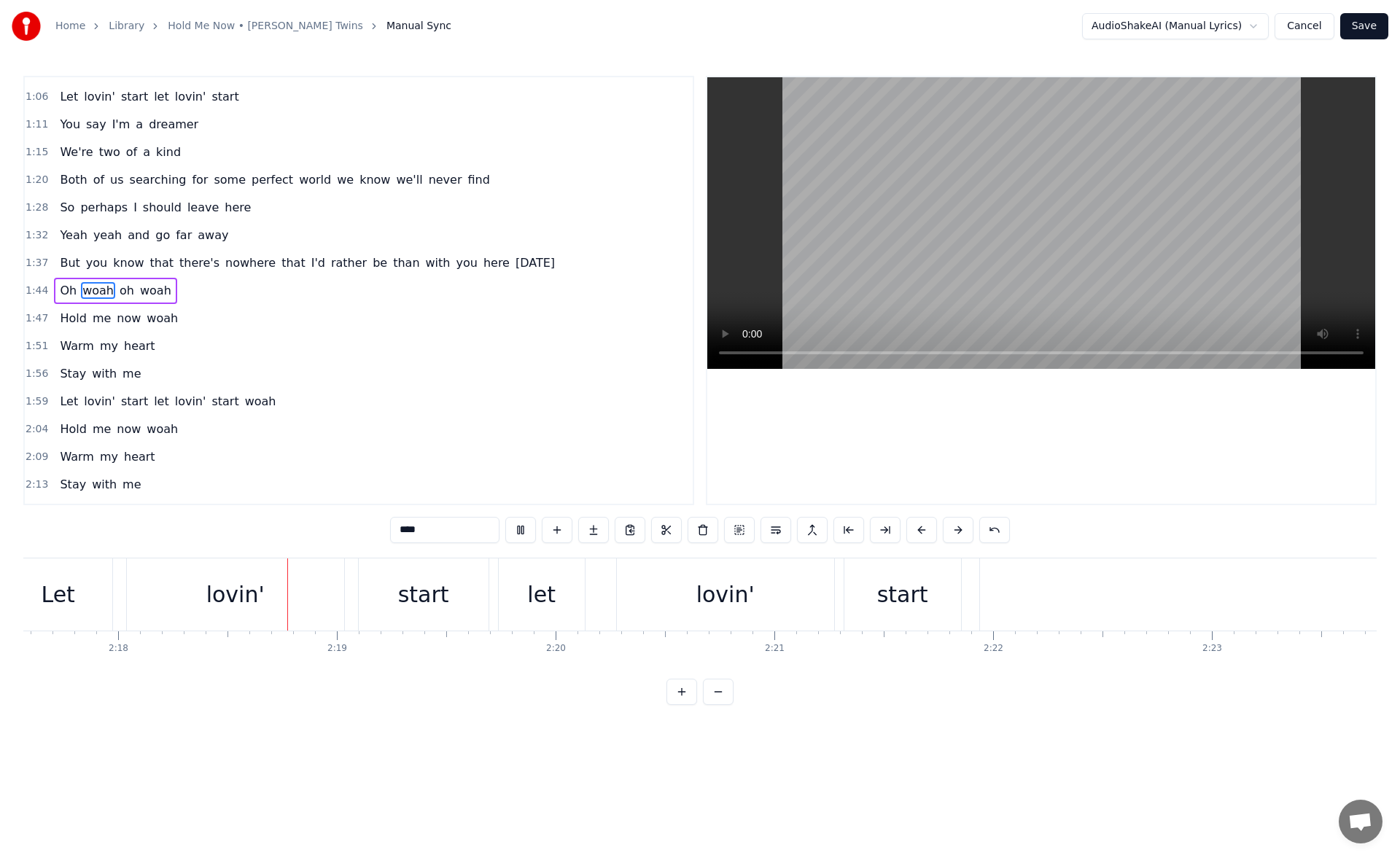
scroll to position [0, 30153]
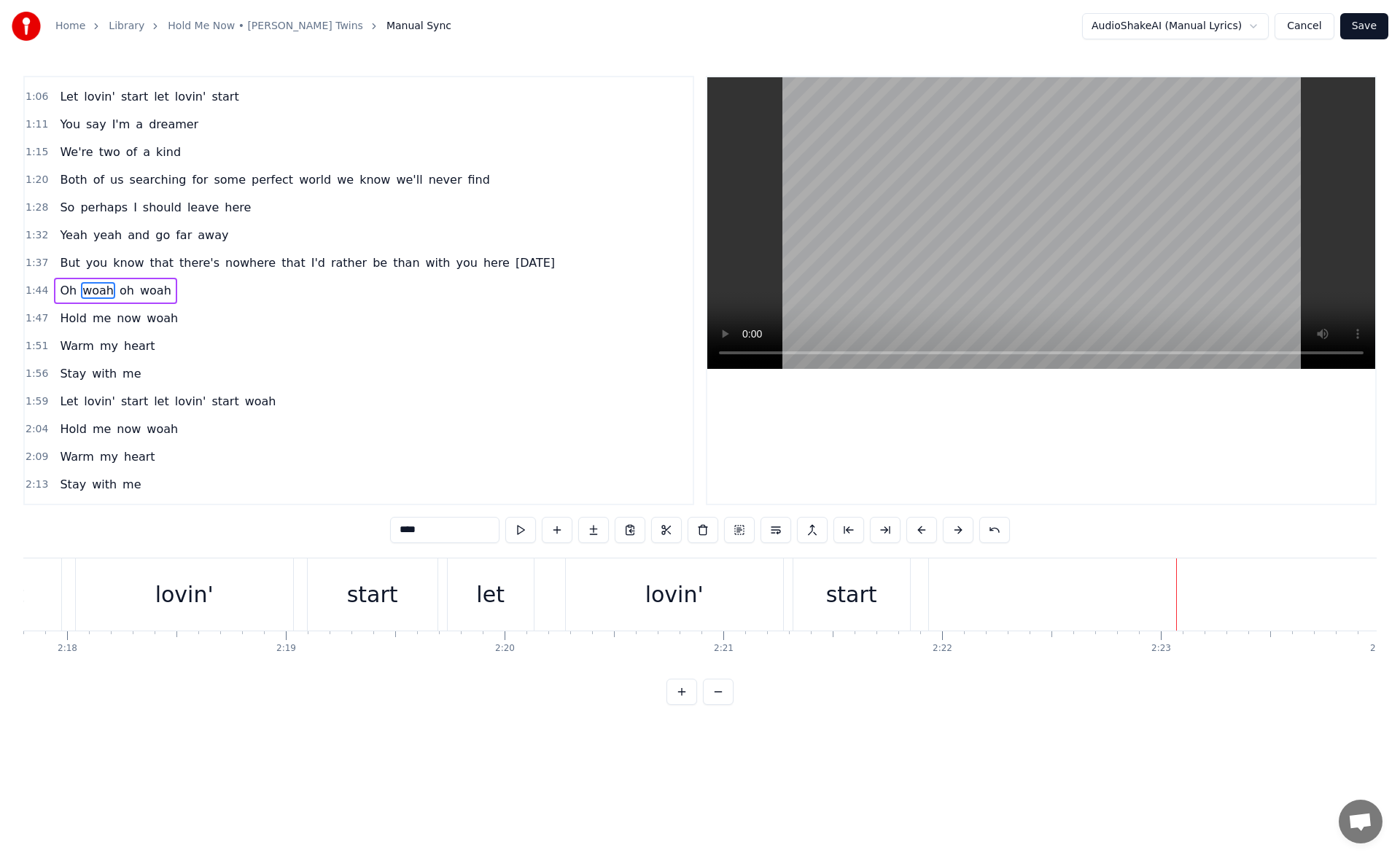
click at [838, 581] on div "start" at bounding box center [852, 594] width 51 height 32
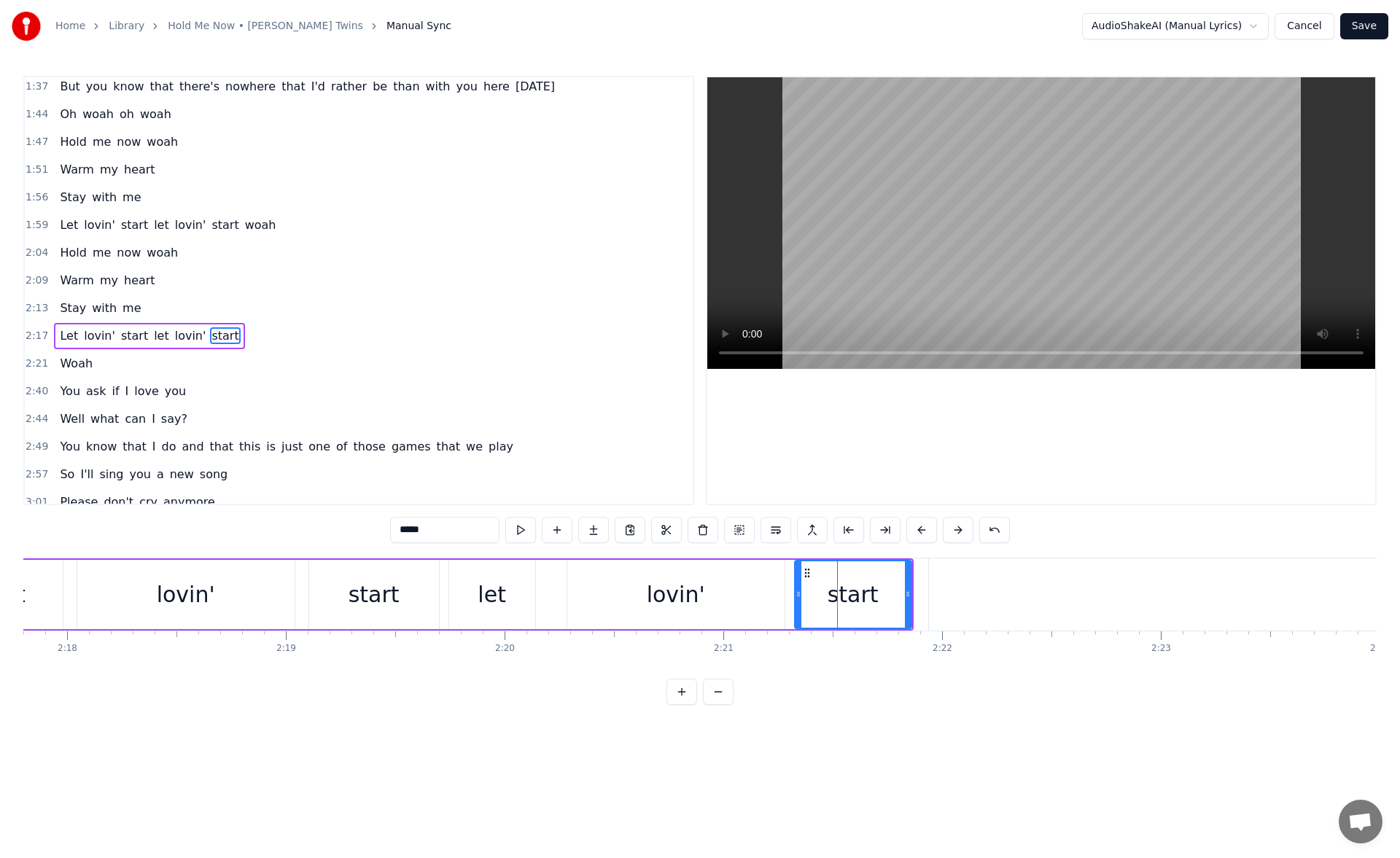
scroll to position [493, 0]
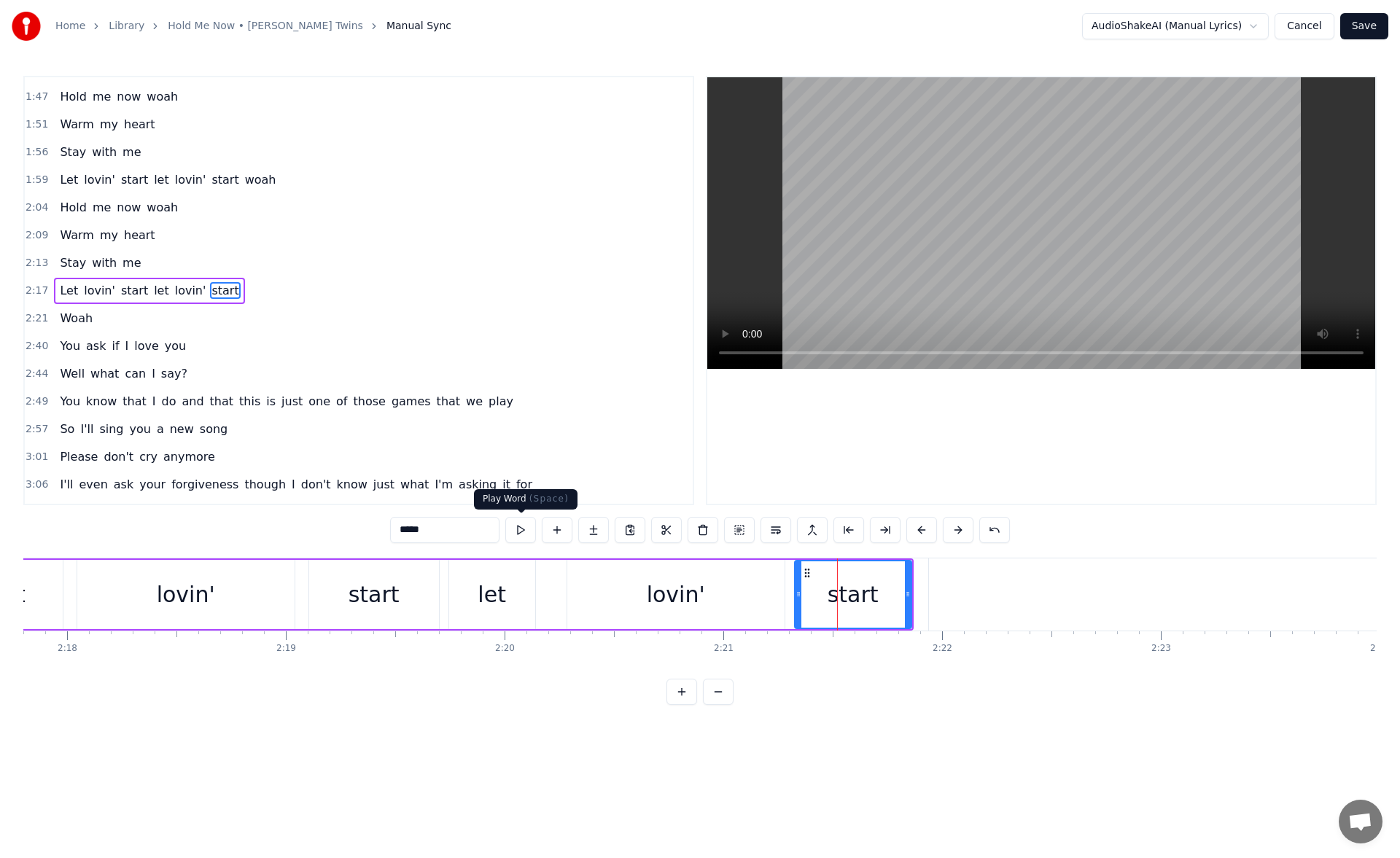
click at [523, 528] on button at bounding box center [520, 530] width 30 height 27
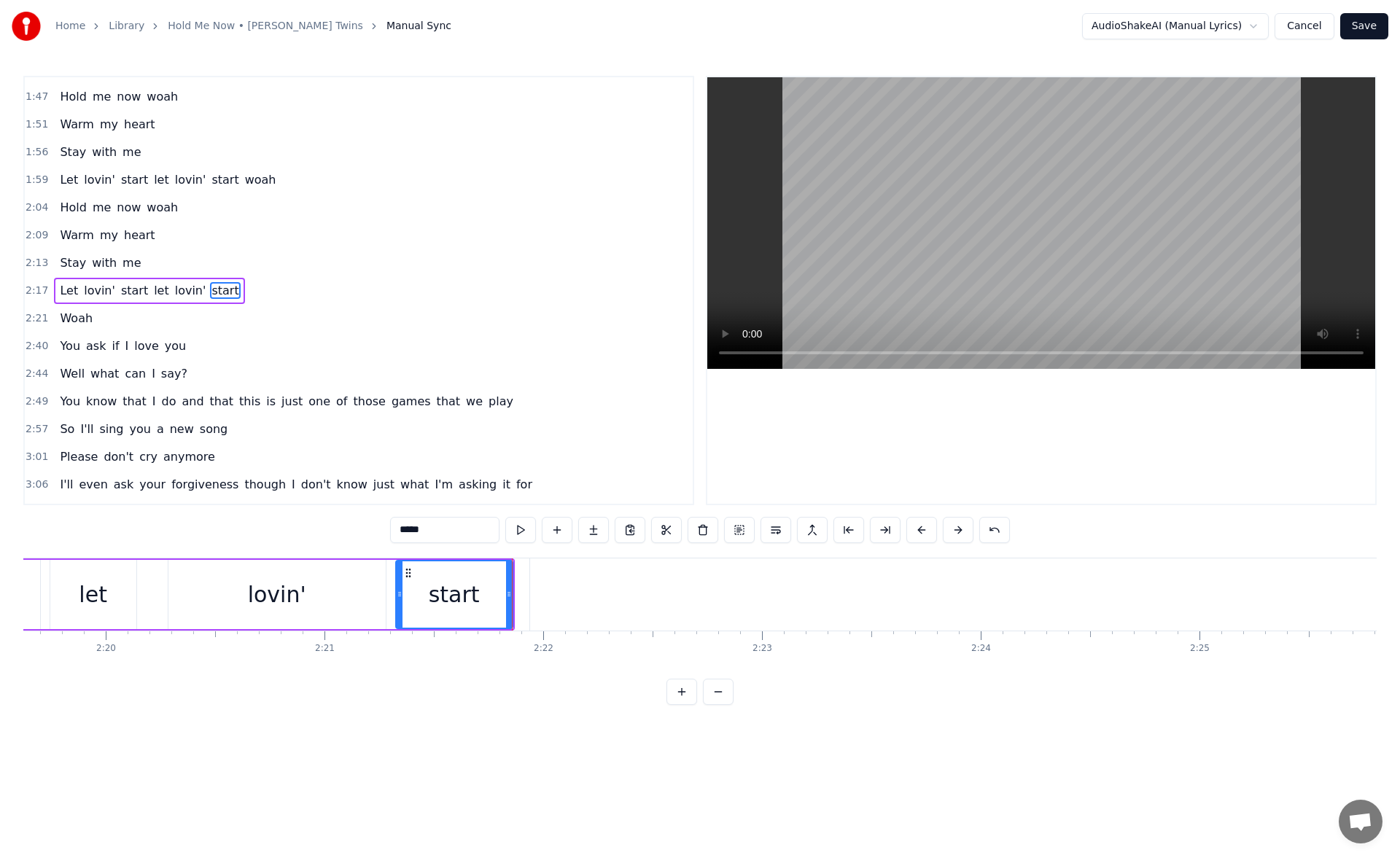
scroll to position [0, 30654]
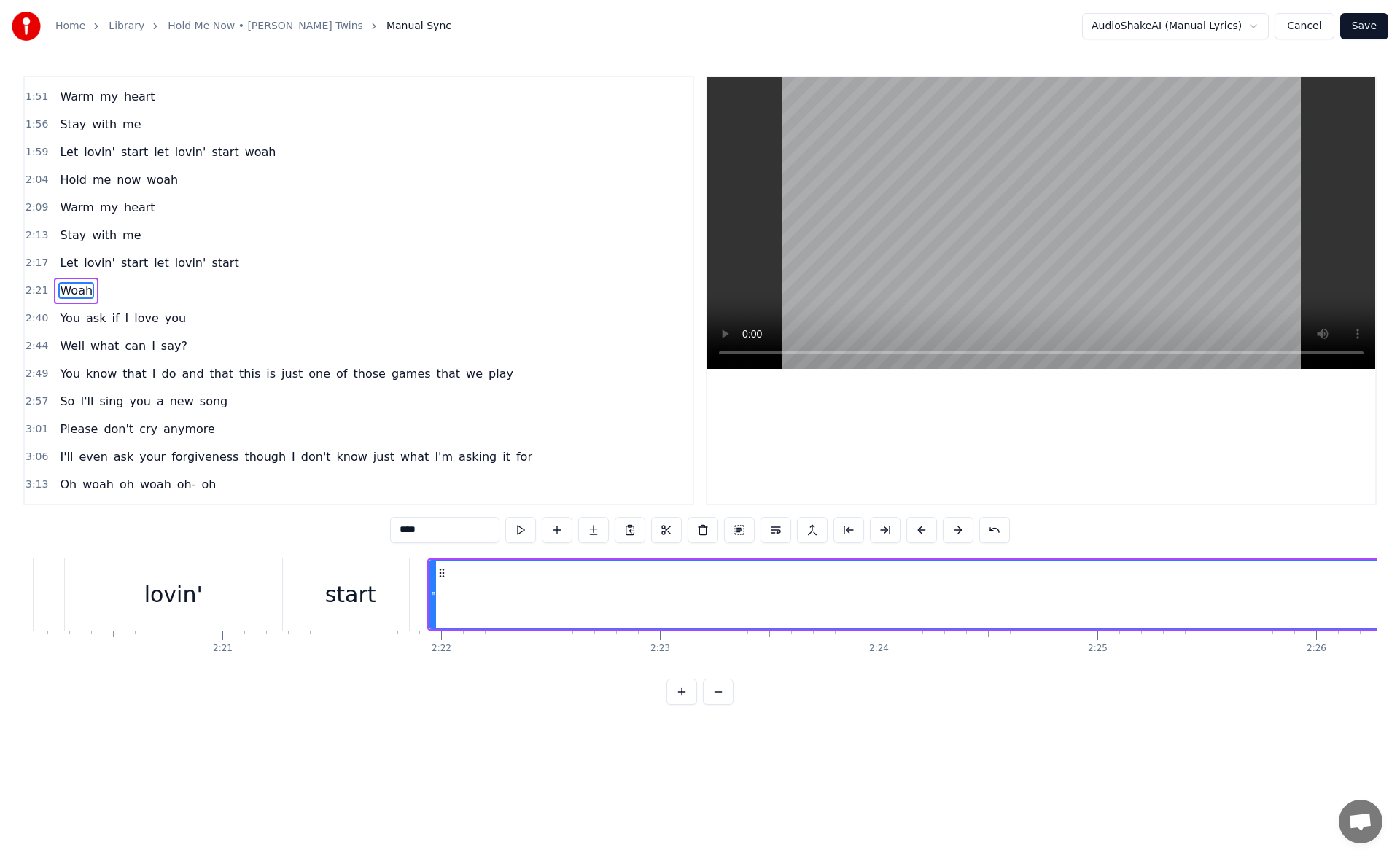
click at [378, 577] on div "start" at bounding box center [351, 594] width 117 height 72
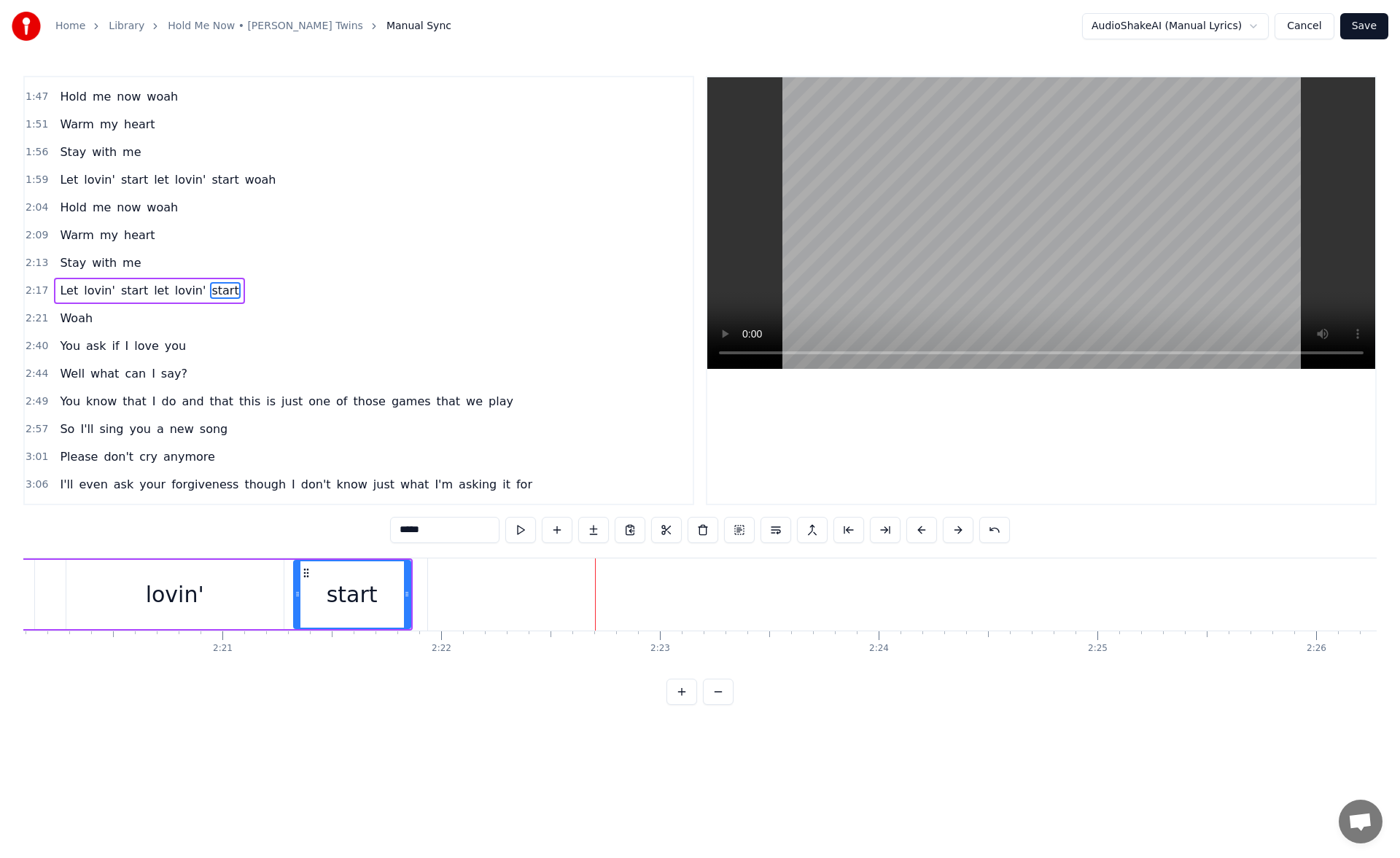
click at [224, 589] on div "lovin'" at bounding box center [175, 595] width 217 height 69
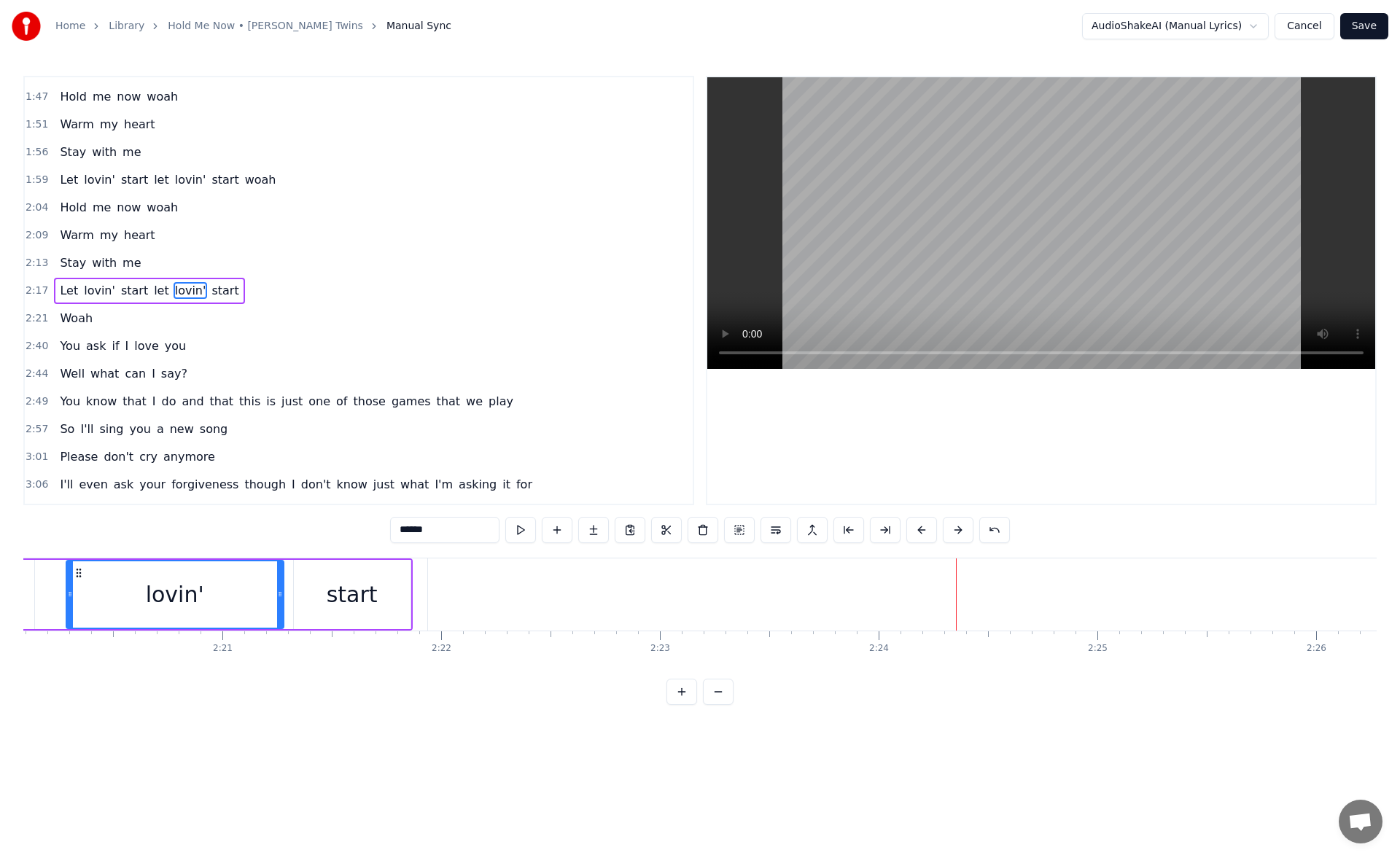
click at [376, 577] on div "start" at bounding box center [352, 595] width 117 height 69
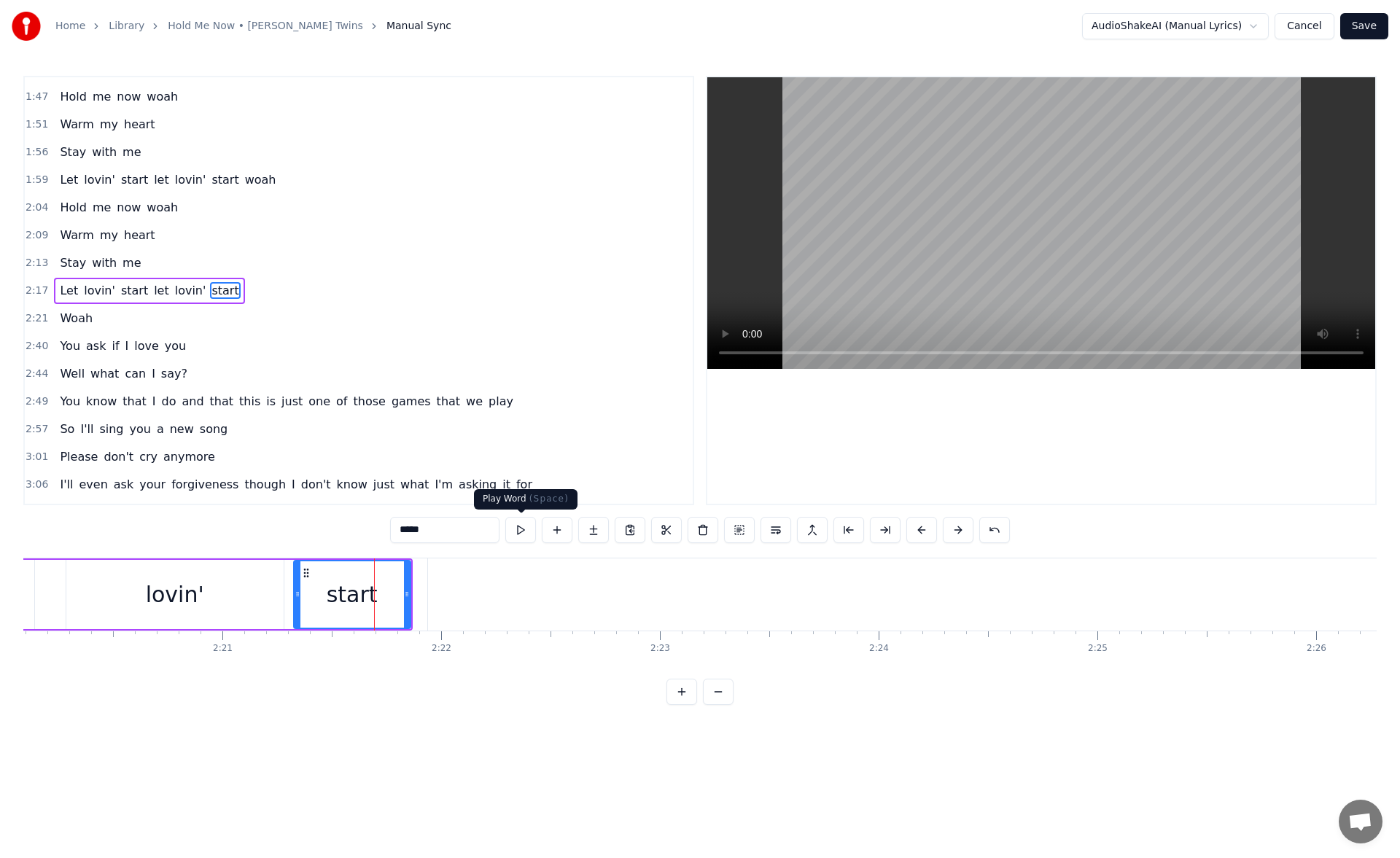
click at [521, 528] on button at bounding box center [520, 530] width 30 height 27
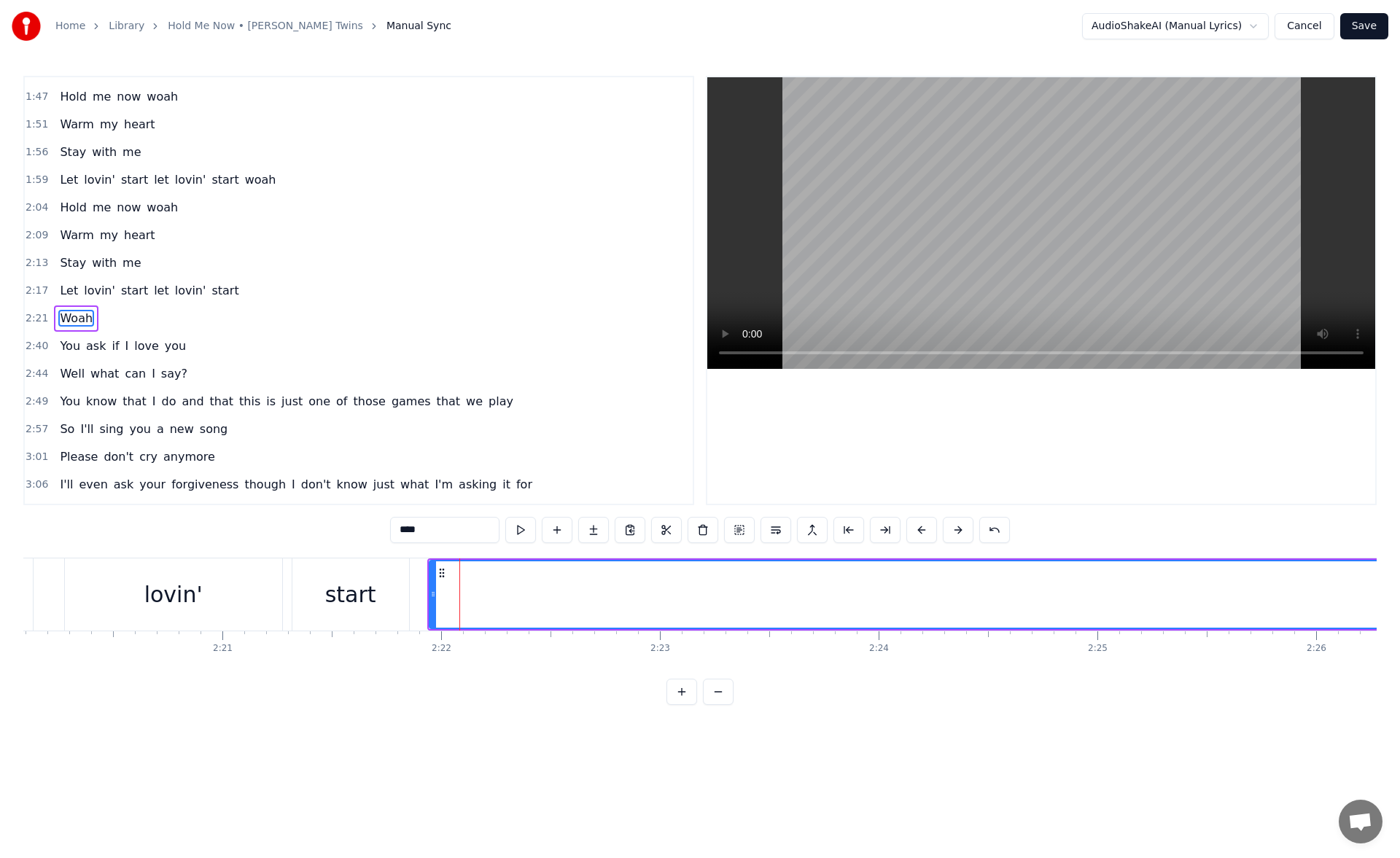
scroll to position [521, 0]
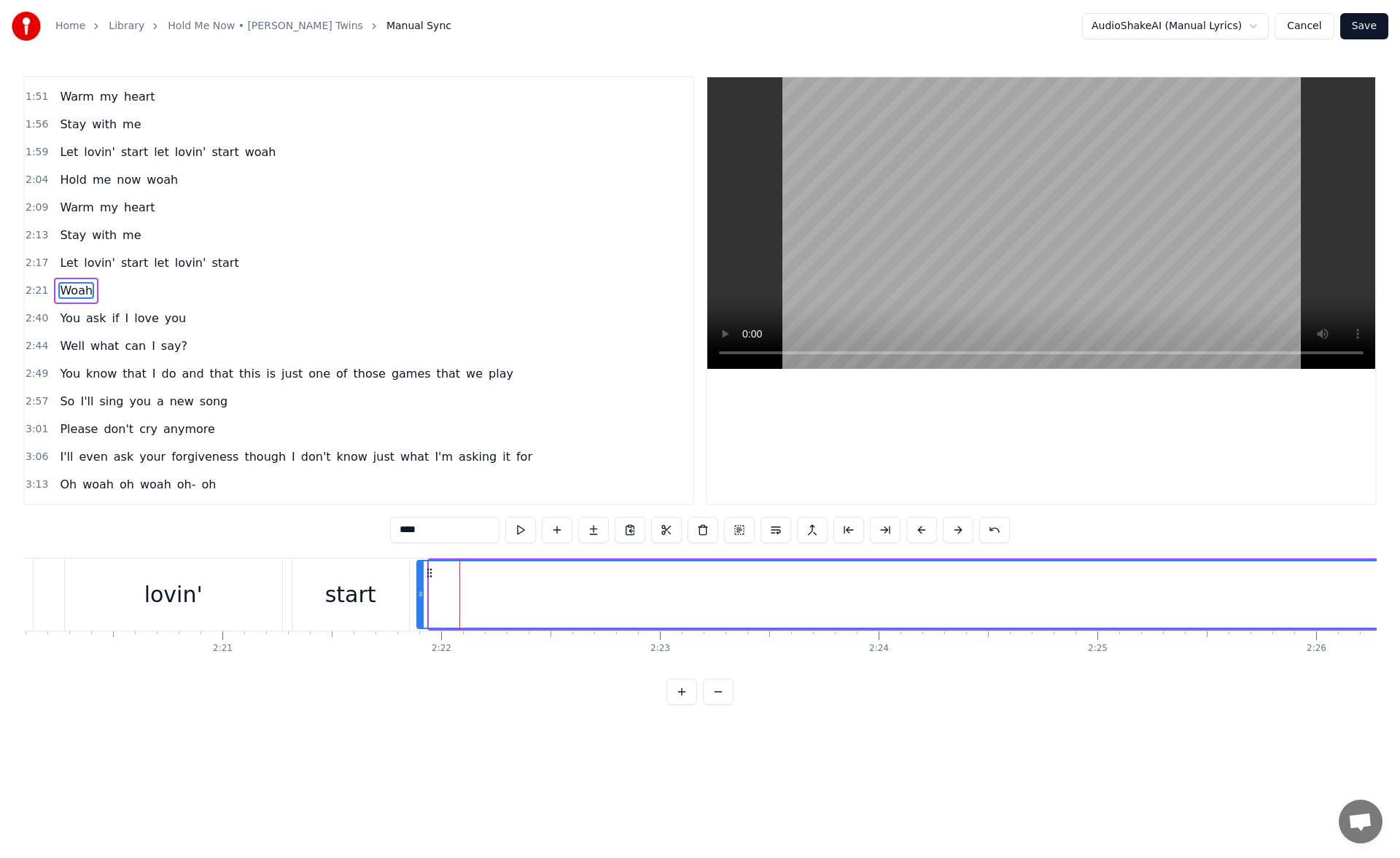
drag, startPoint x: 435, startPoint y: 595, endPoint x: 423, endPoint y: 597, distance: 12.2
click at [423, 597] on icon at bounding box center [421, 595] width 6 height 12
click at [377, 589] on div "start" at bounding box center [351, 594] width 117 height 72
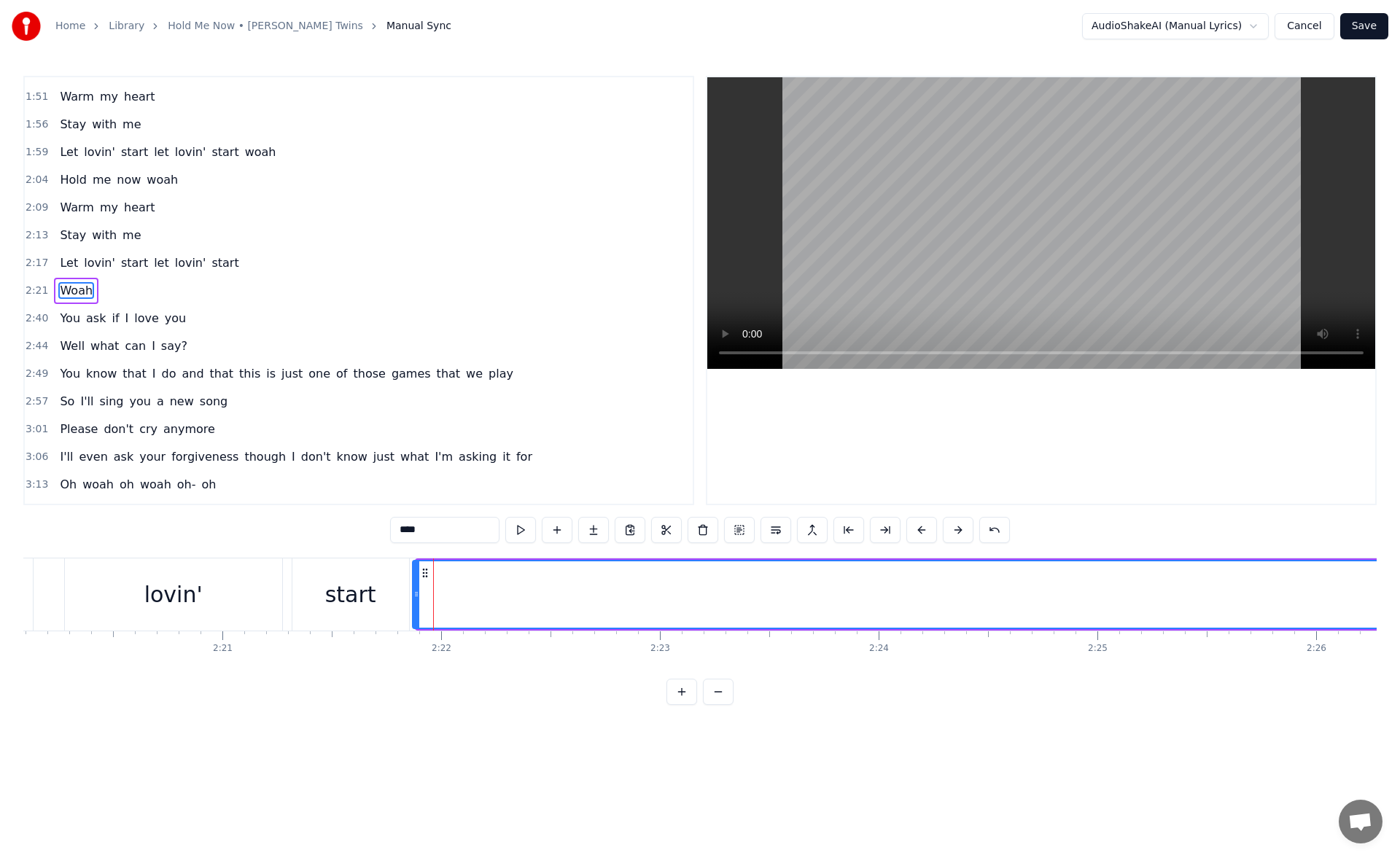
click at [418, 595] on icon at bounding box center [417, 595] width 6 height 12
click at [338, 579] on div "start" at bounding box center [351, 594] width 51 height 32
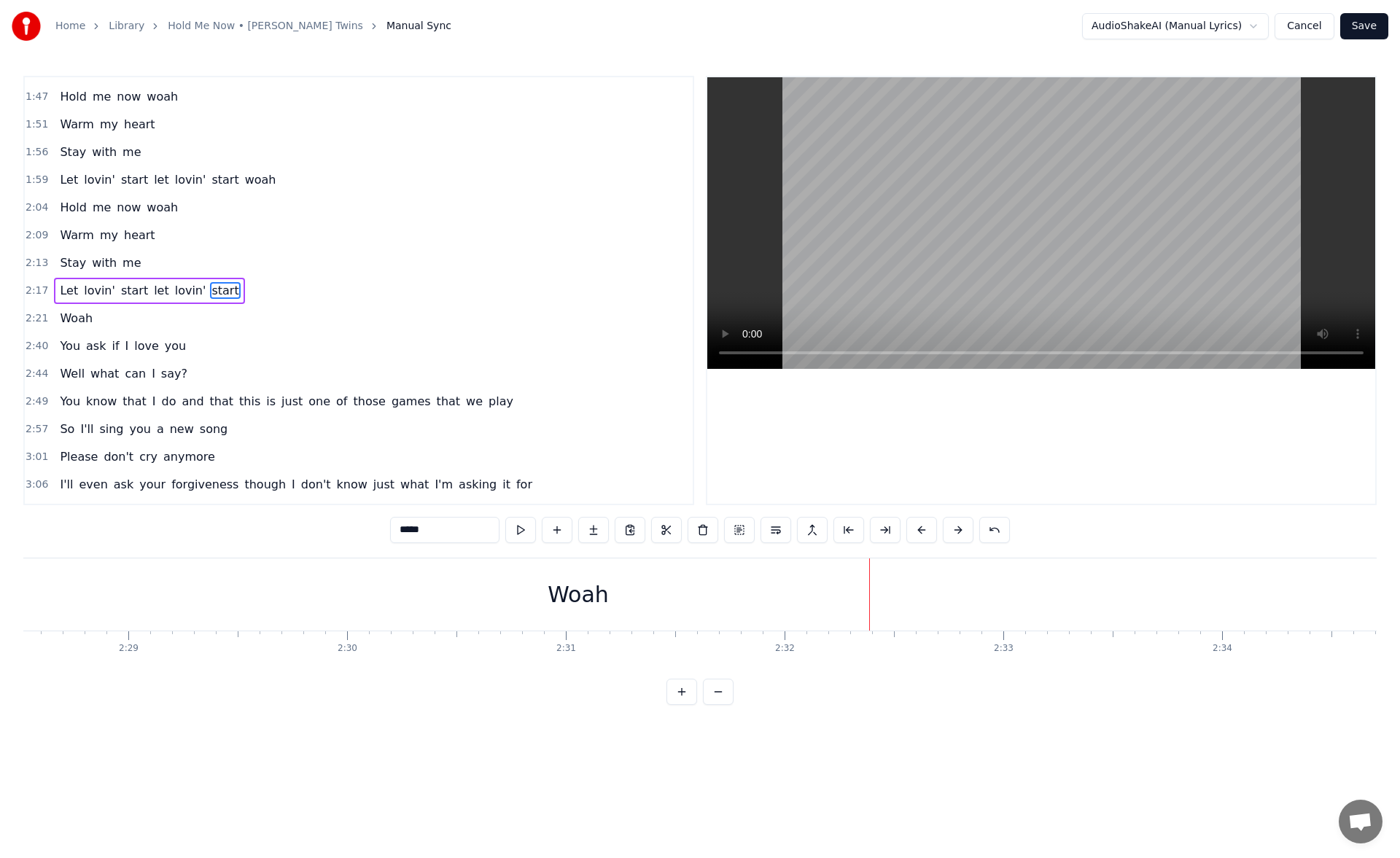
scroll to position [0, 32500]
click at [547, 592] on div "Woah" at bounding box center [577, 594] width 4024 height 72
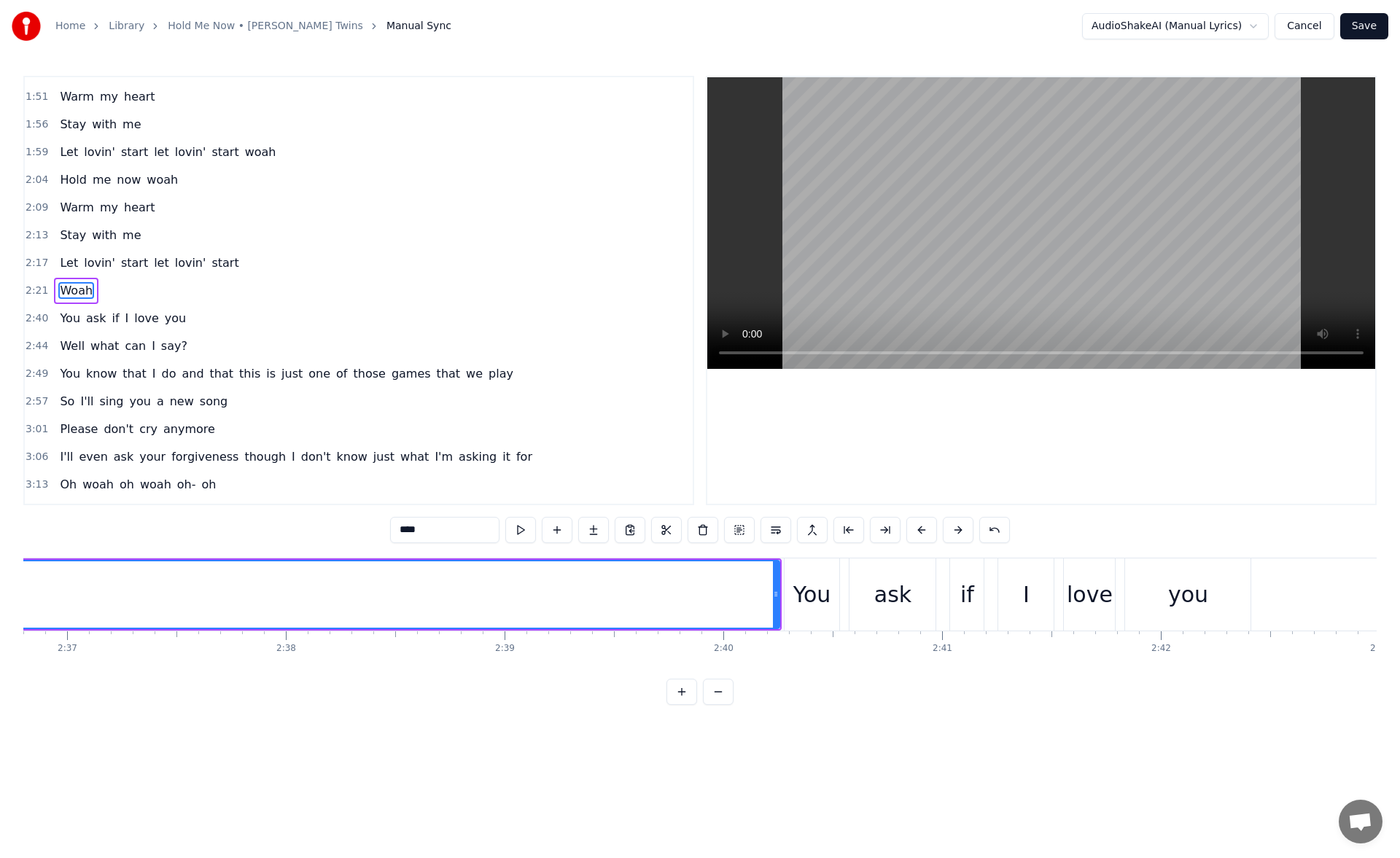
scroll to position [0, 34345]
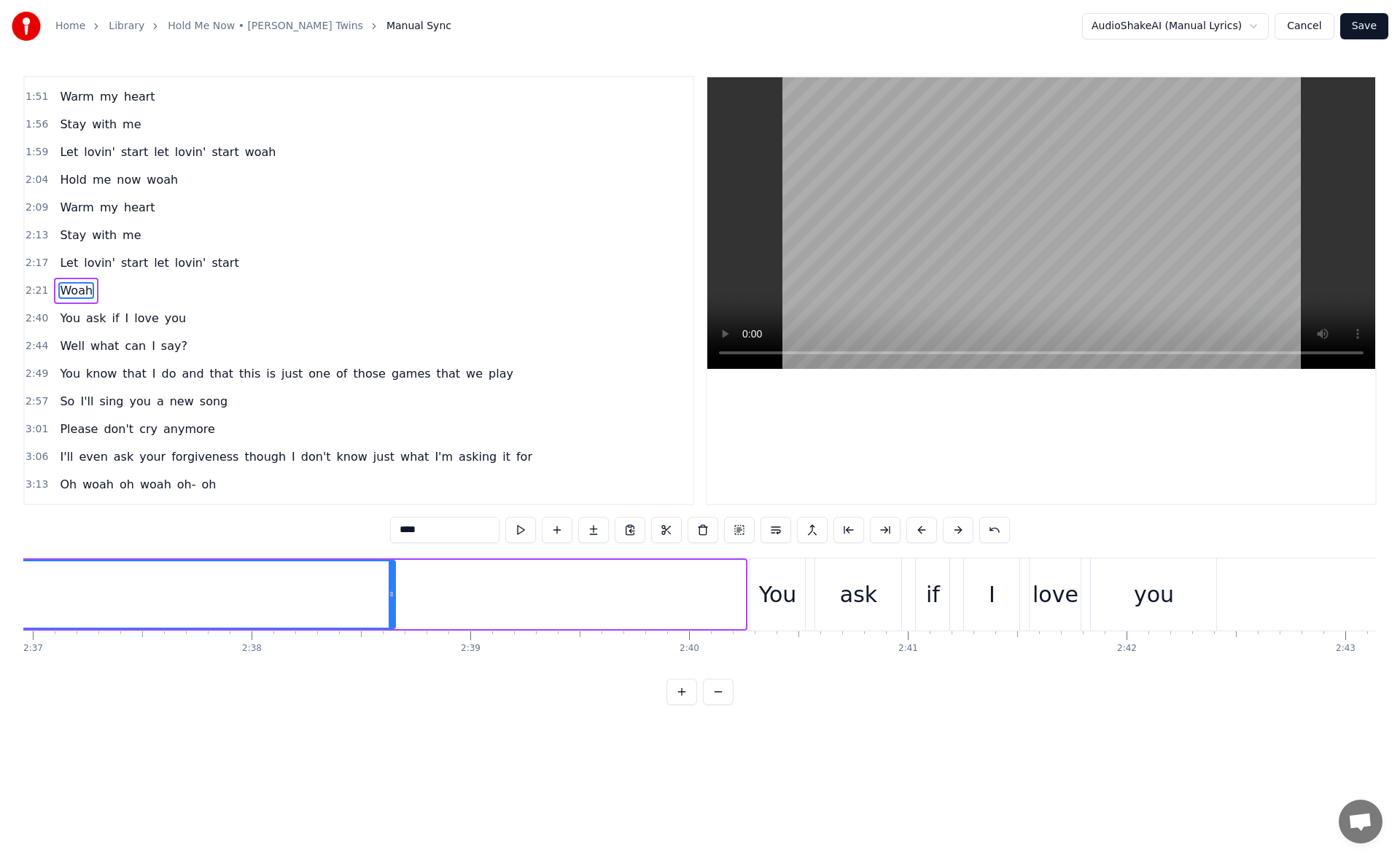
drag, startPoint x: 742, startPoint y: 597, endPoint x: 293, endPoint y: 589, distance: 449.1
click at [388, 589] on icon at bounding box center [391, 595] width 6 height 12
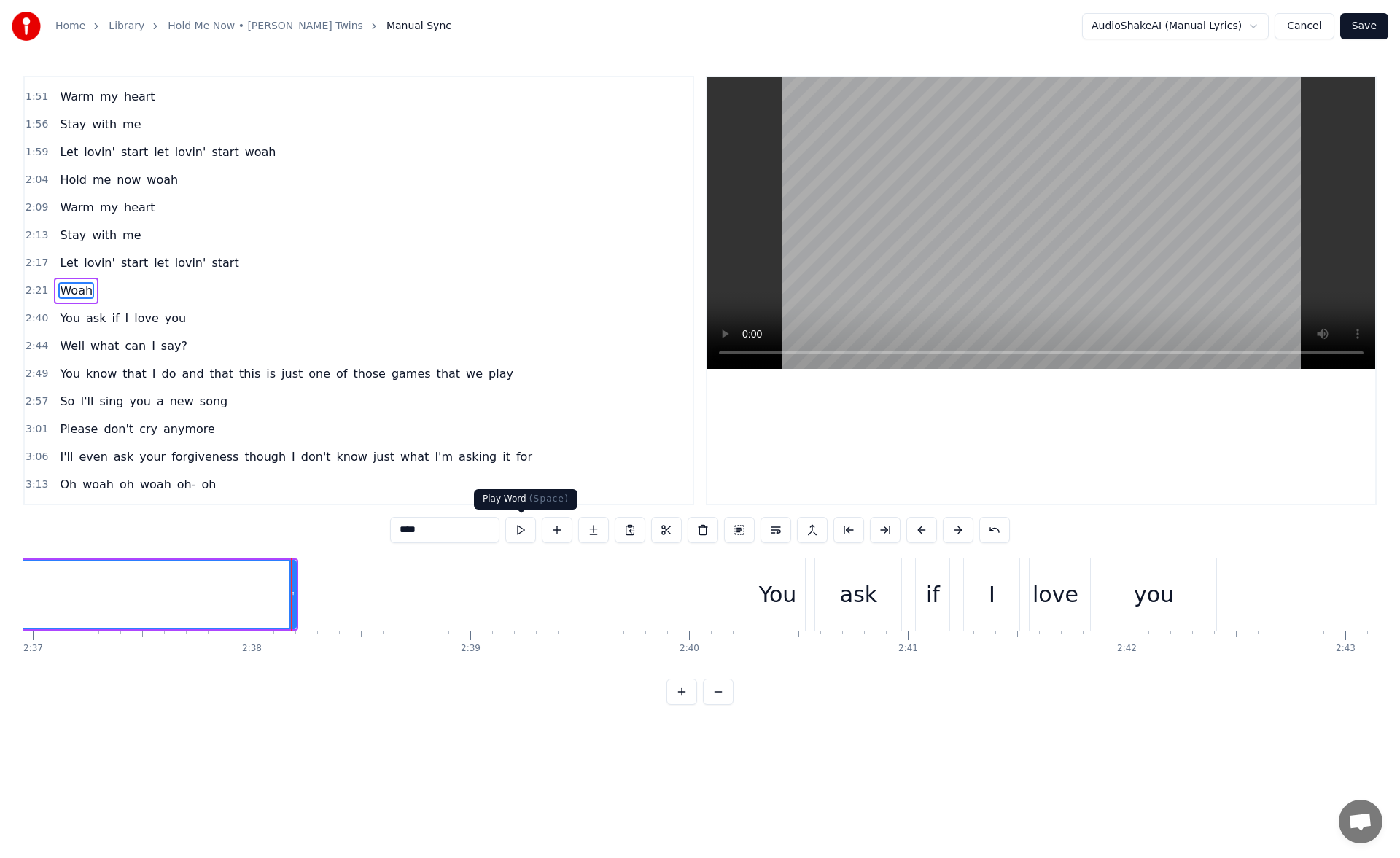
click at [521, 527] on button at bounding box center [520, 530] width 30 height 27
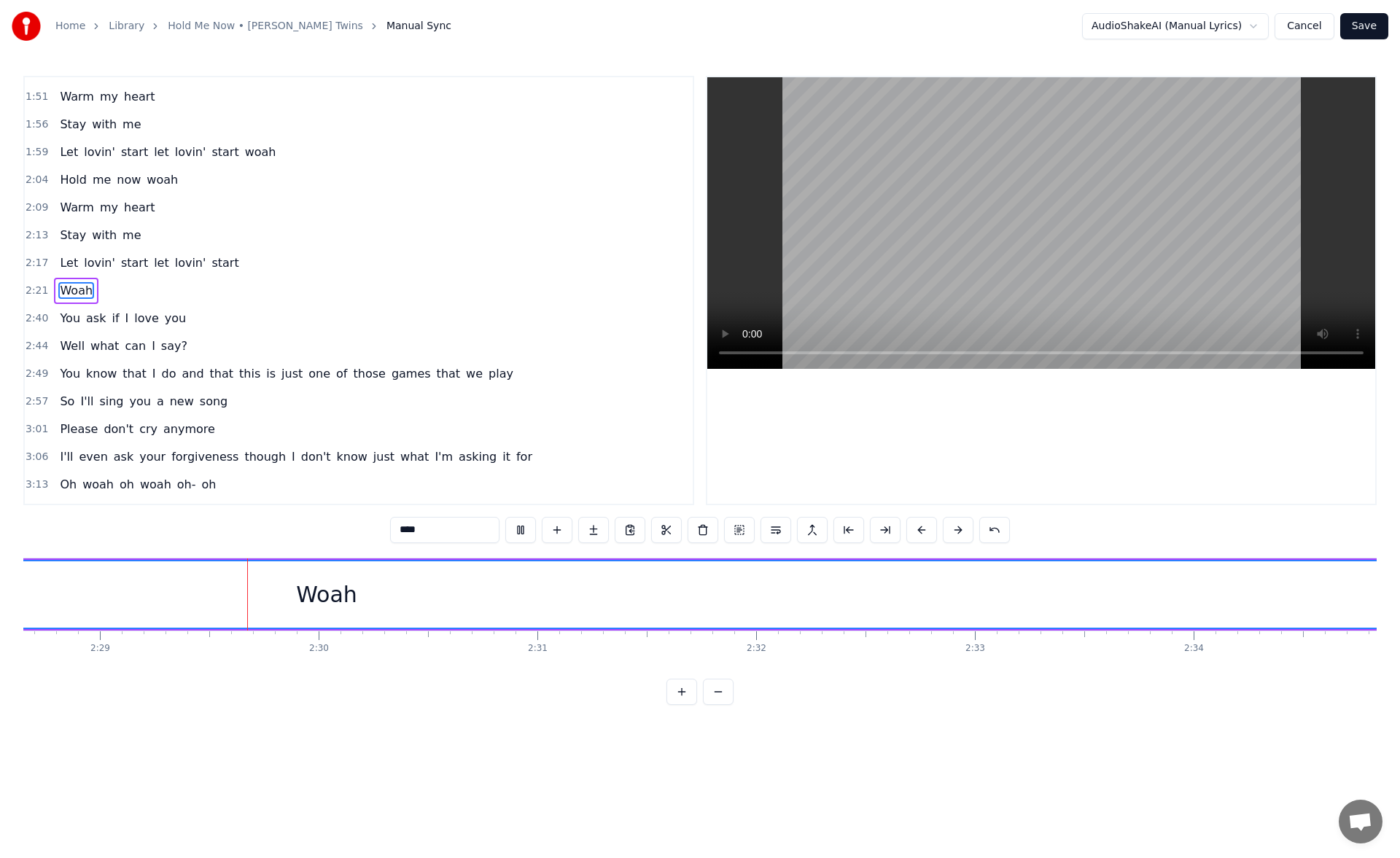
scroll to position [0, 32528]
click at [523, 532] on button at bounding box center [520, 530] width 30 height 27
click at [521, 527] on button at bounding box center [520, 530] width 30 height 27
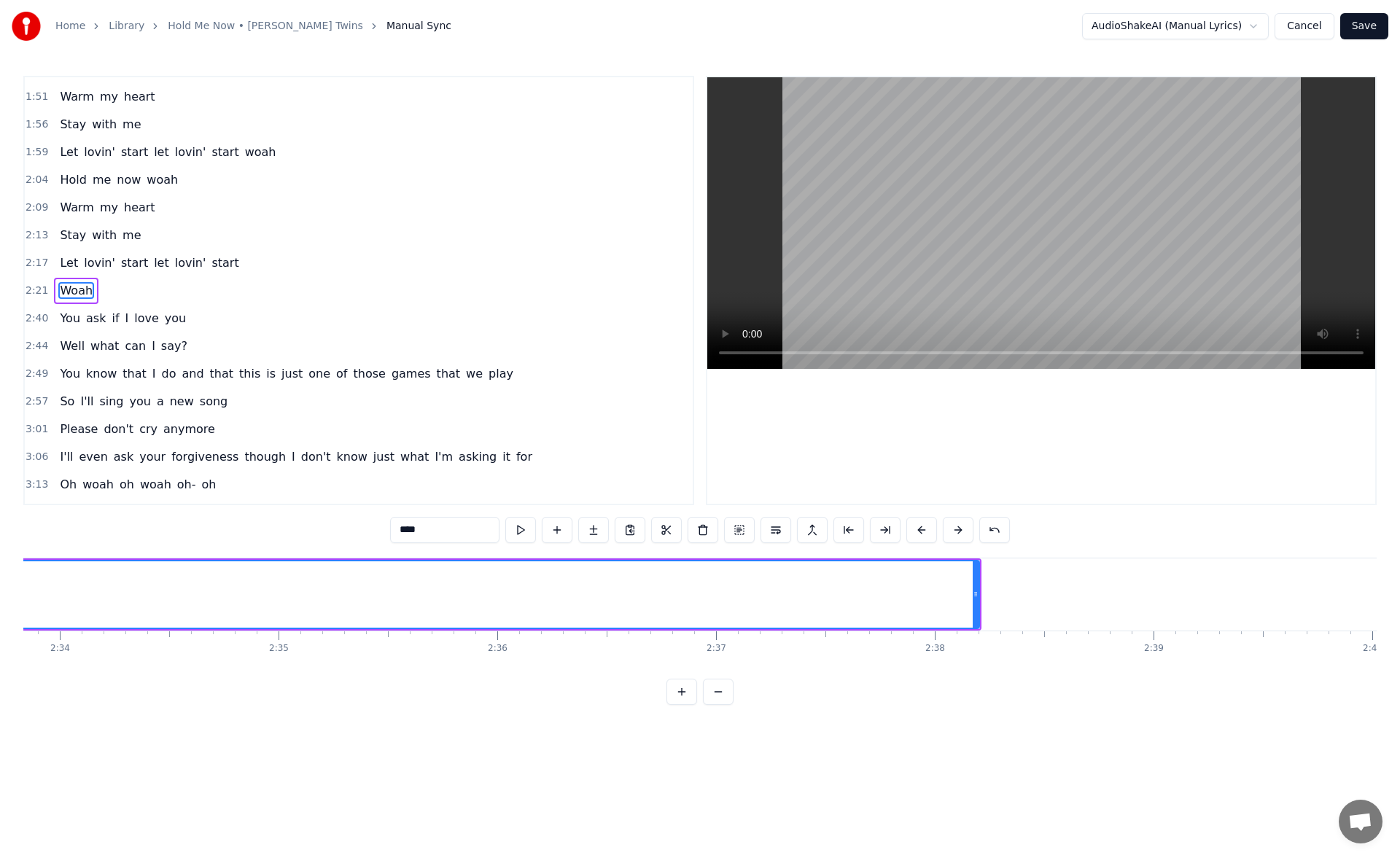
scroll to position [0, 33764]
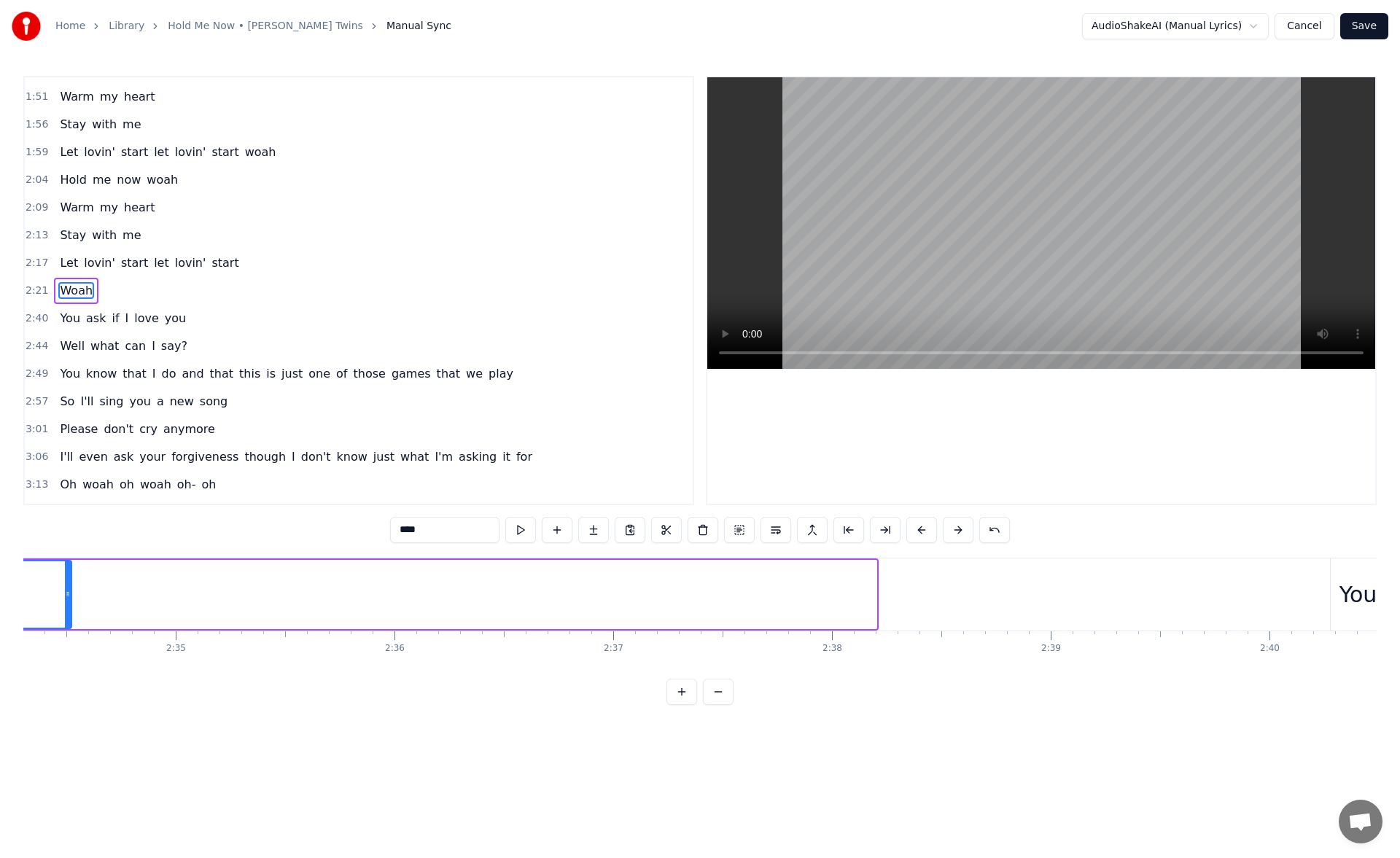
drag, startPoint x: 871, startPoint y: 595, endPoint x: 66, endPoint y: 561, distance: 805.7
click at [66, 561] on div at bounding box center [68, 595] width 6 height 67
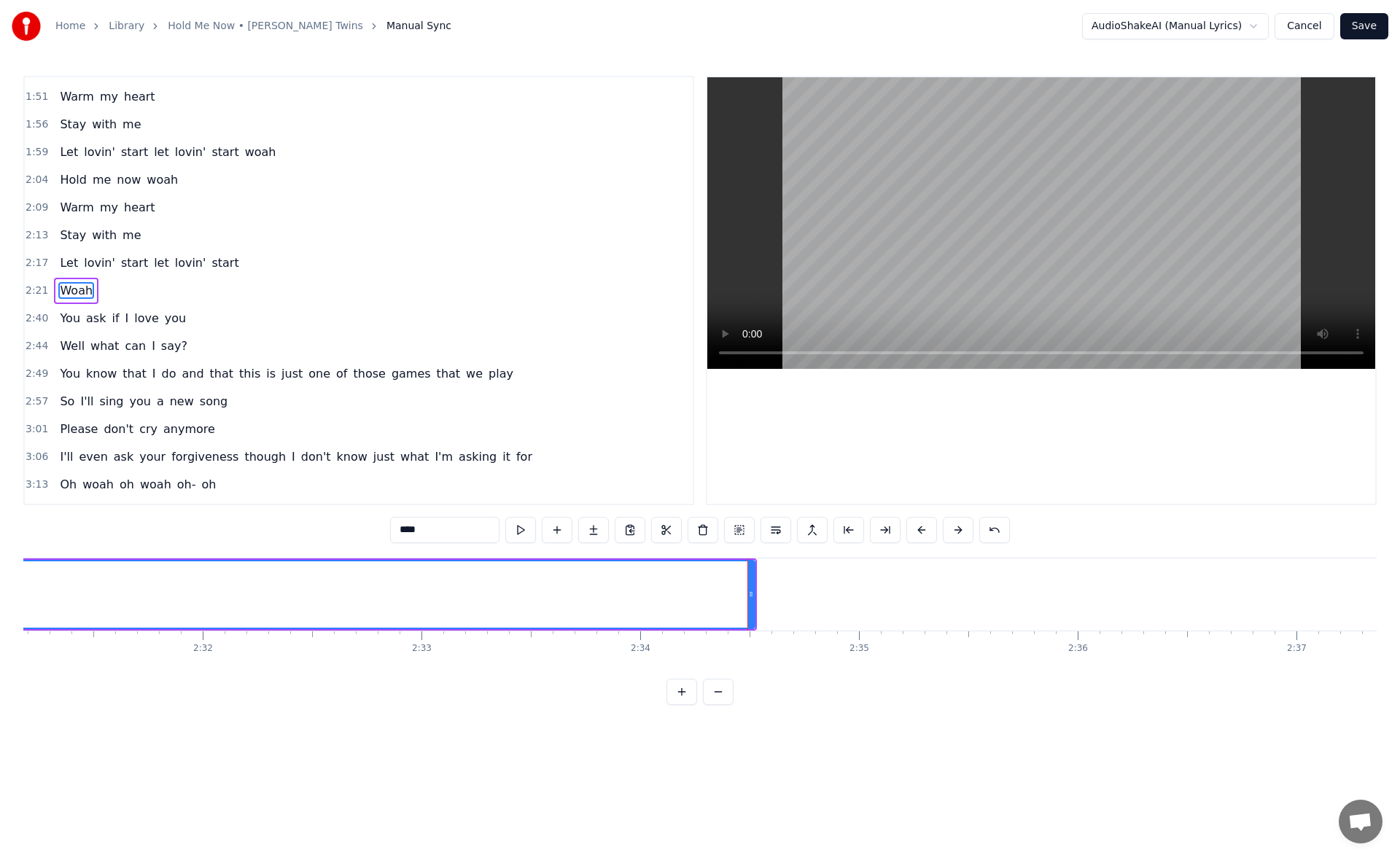
scroll to position [0, 32875]
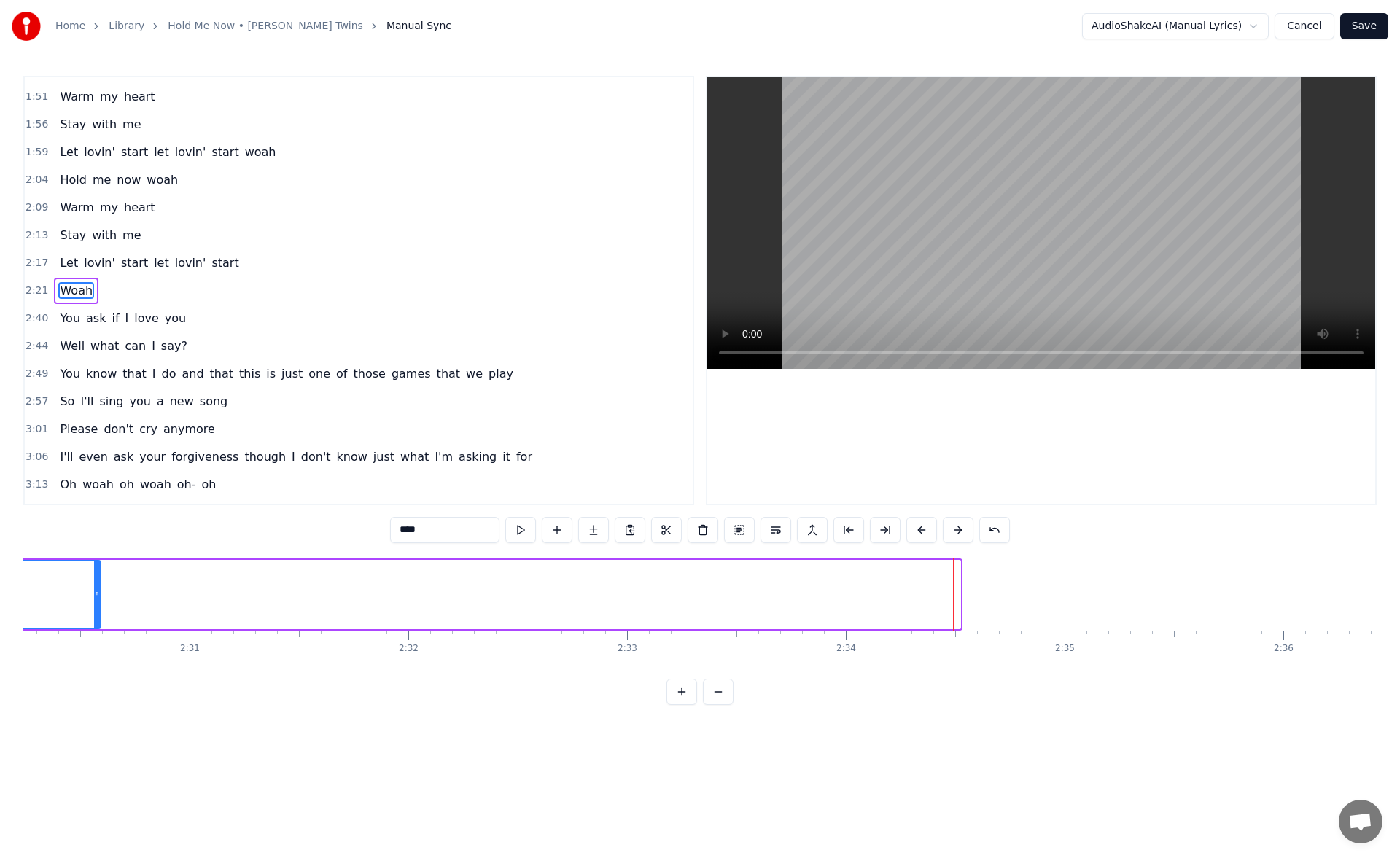
drag, startPoint x: 955, startPoint y: 593, endPoint x: 94, endPoint y: 570, distance: 861.3
click at [94, 570] on div at bounding box center [97, 595] width 6 height 67
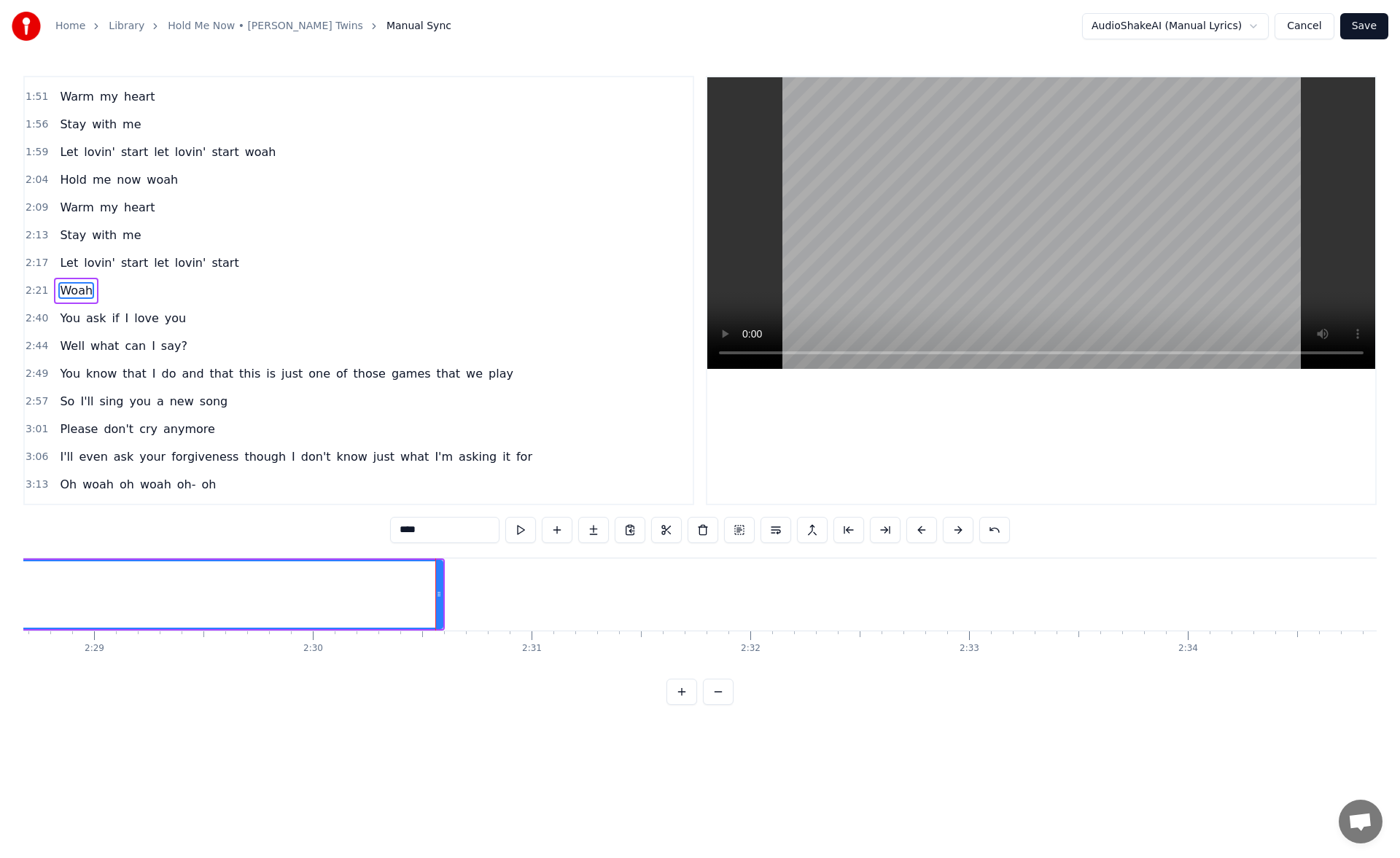
scroll to position [0, 32431]
drag, startPoint x: 542, startPoint y: 596, endPoint x: 527, endPoint y: 595, distance: 15.0
click at [527, 595] on icon at bounding box center [530, 595] width 6 height 12
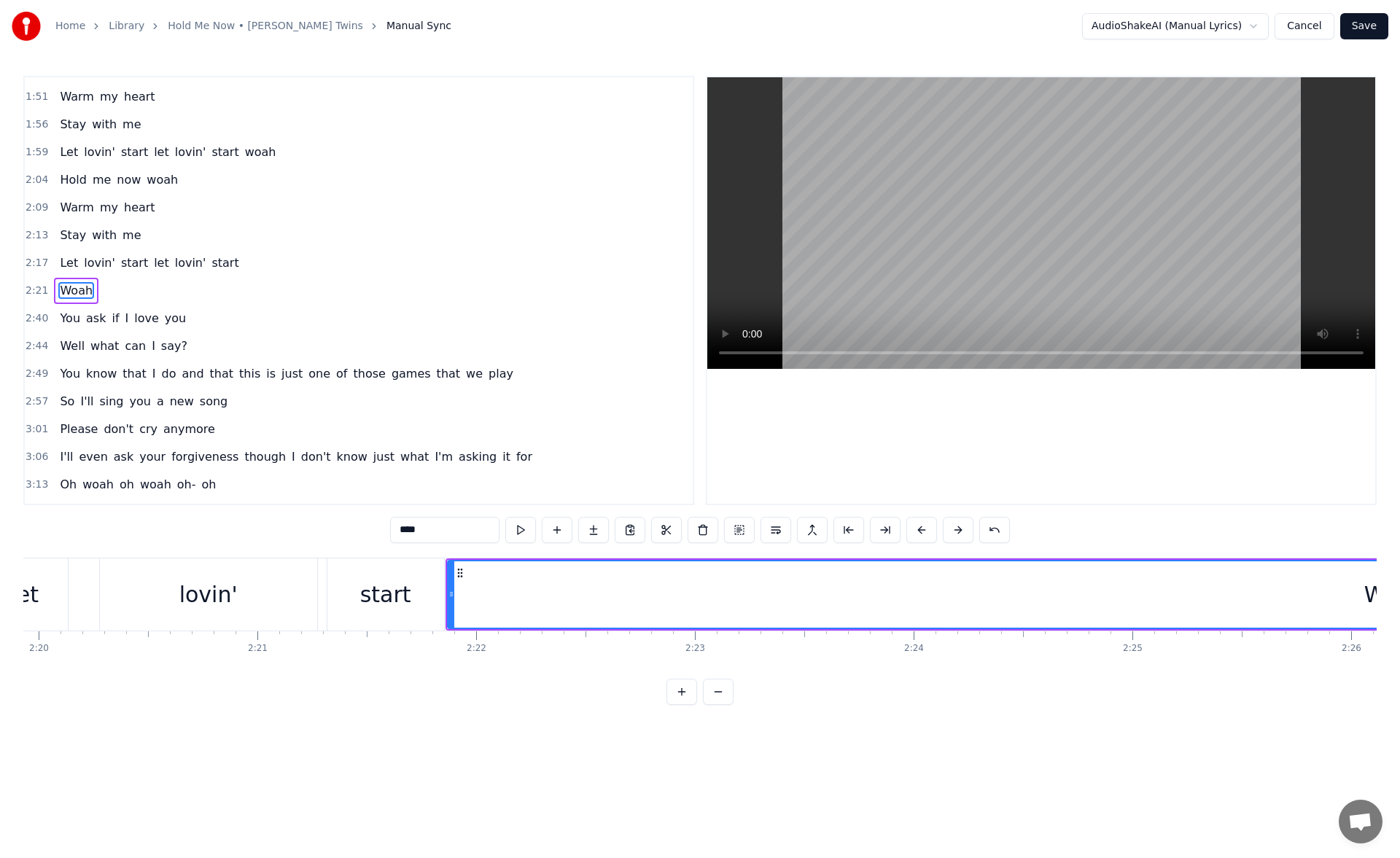
scroll to position [0, 30551]
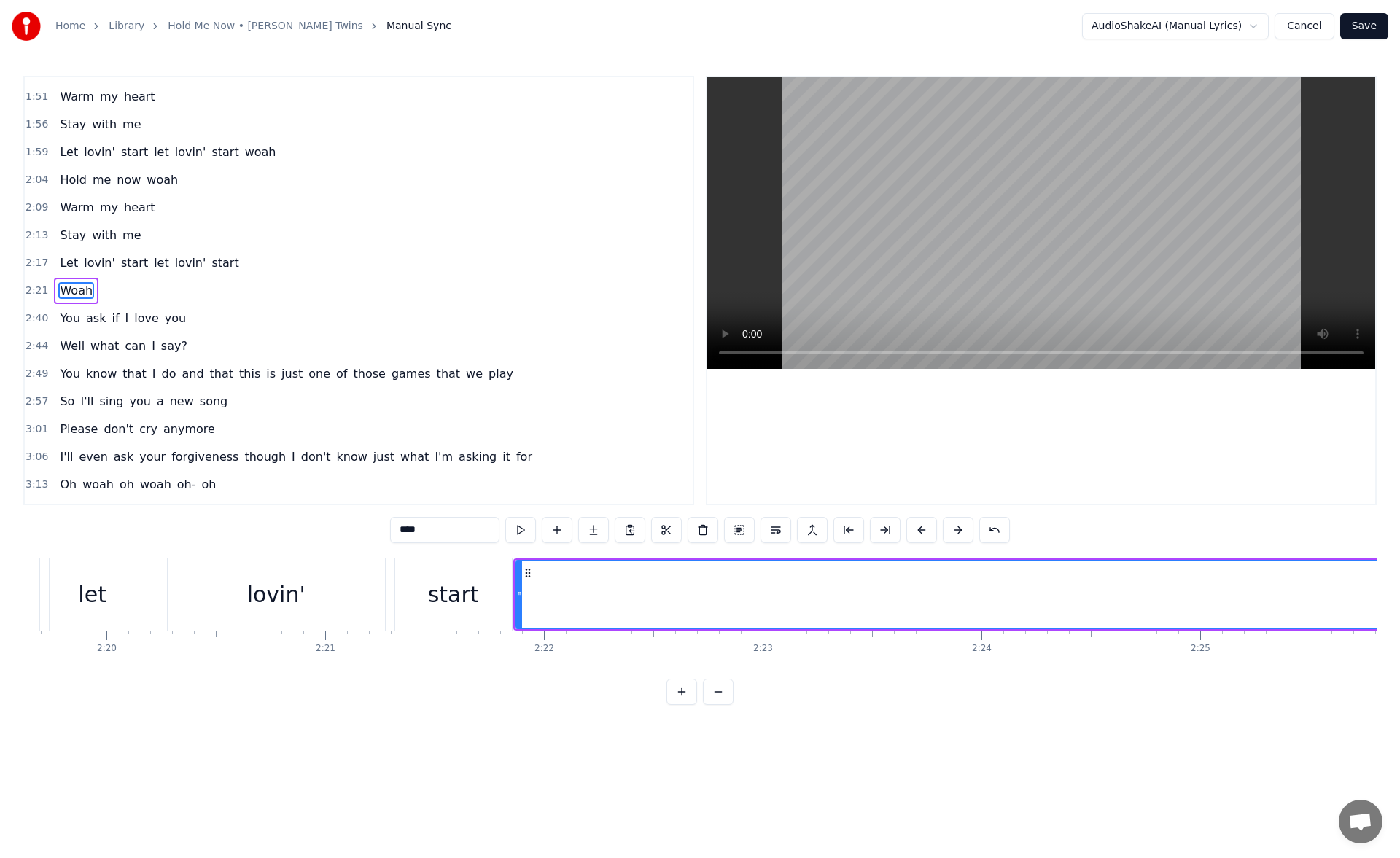
click at [454, 595] on div "start" at bounding box center [453, 594] width 51 height 32
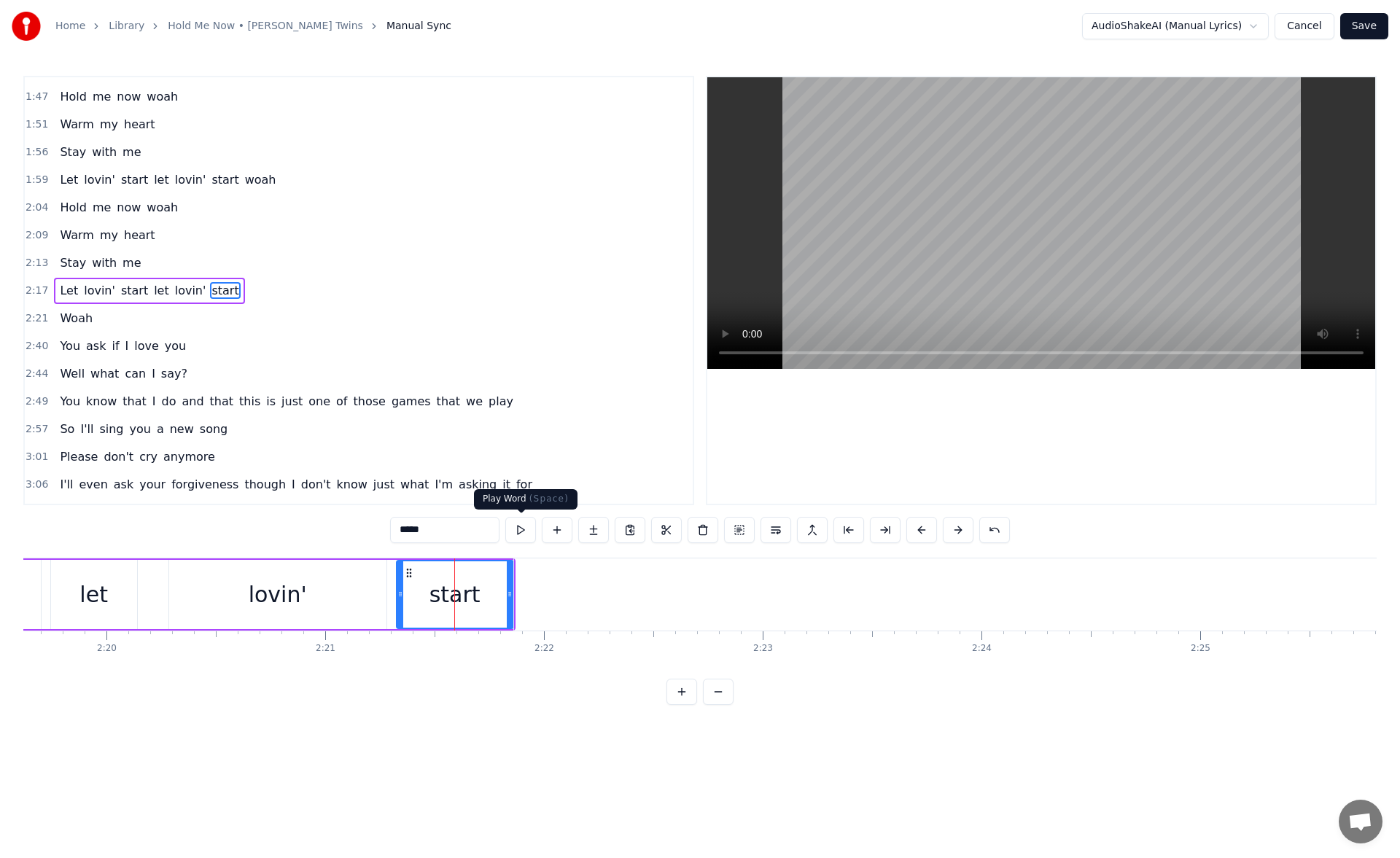
click at [516, 535] on button at bounding box center [520, 530] width 30 height 27
click at [342, 585] on div "lovin'" at bounding box center [277, 595] width 217 height 69
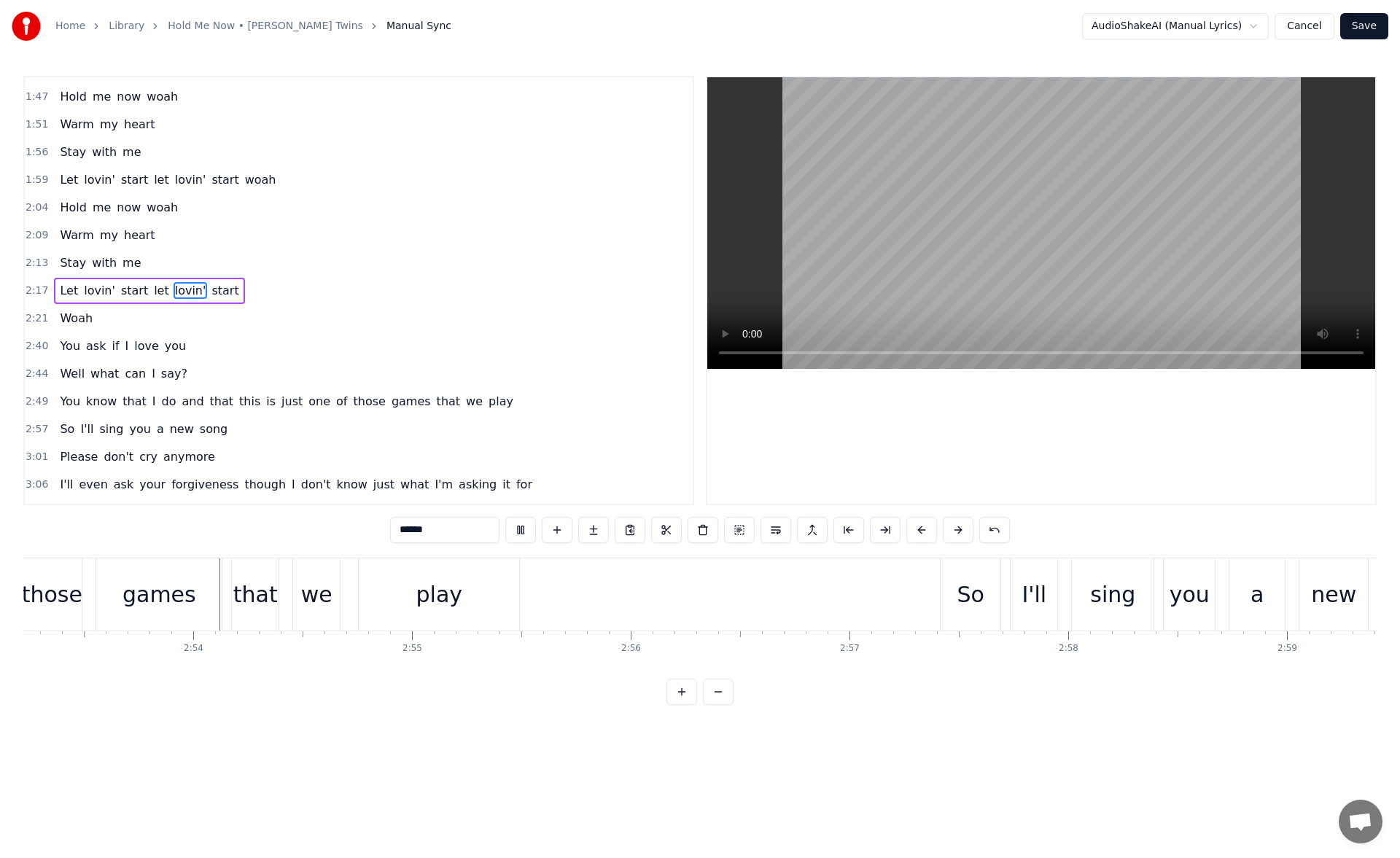
scroll to position [0, 37905]
click at [954, 576] on div "So" at bounding box center [969, 594] width 60 height 72
type input "**"
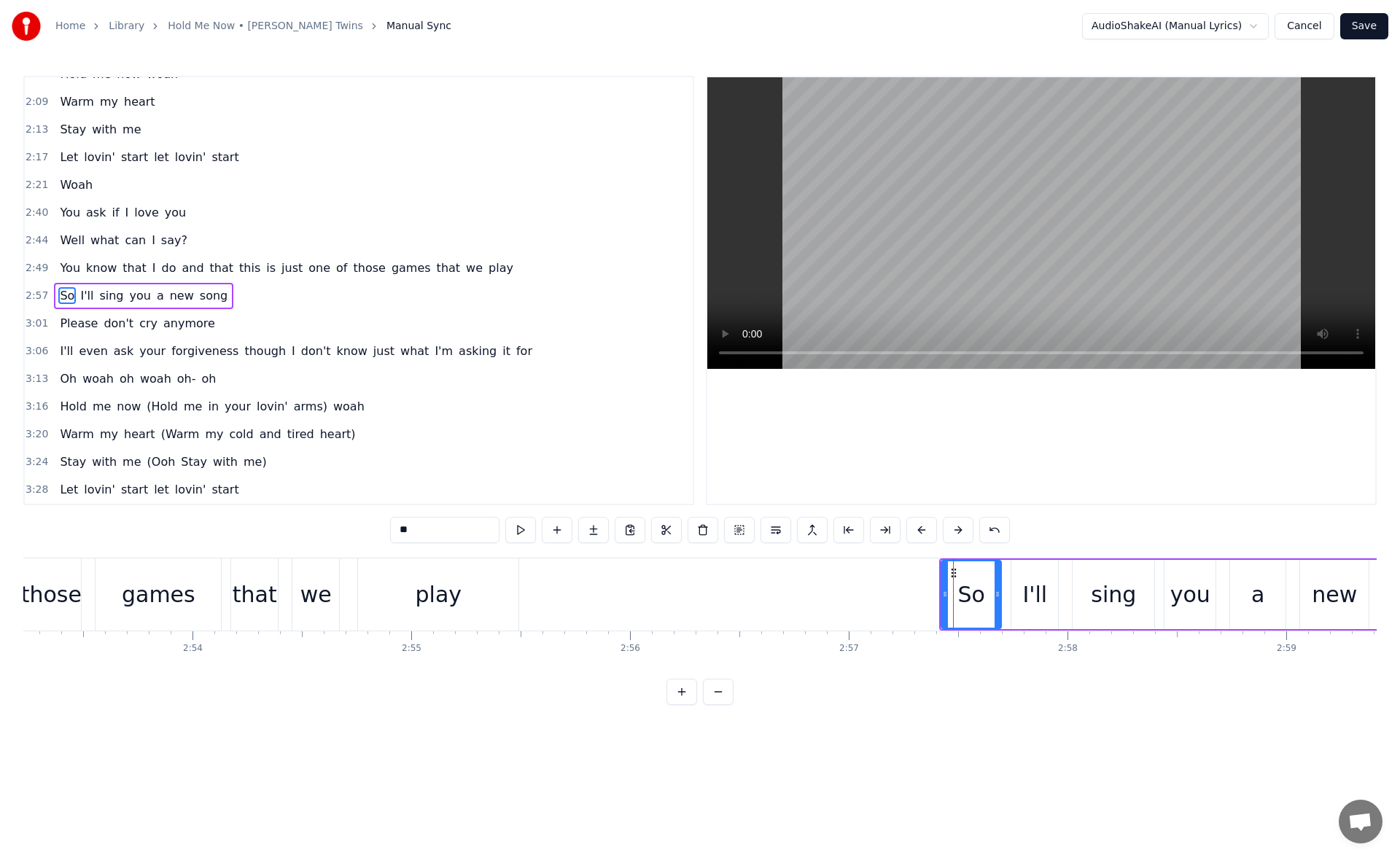
scroll to position [631, 0]
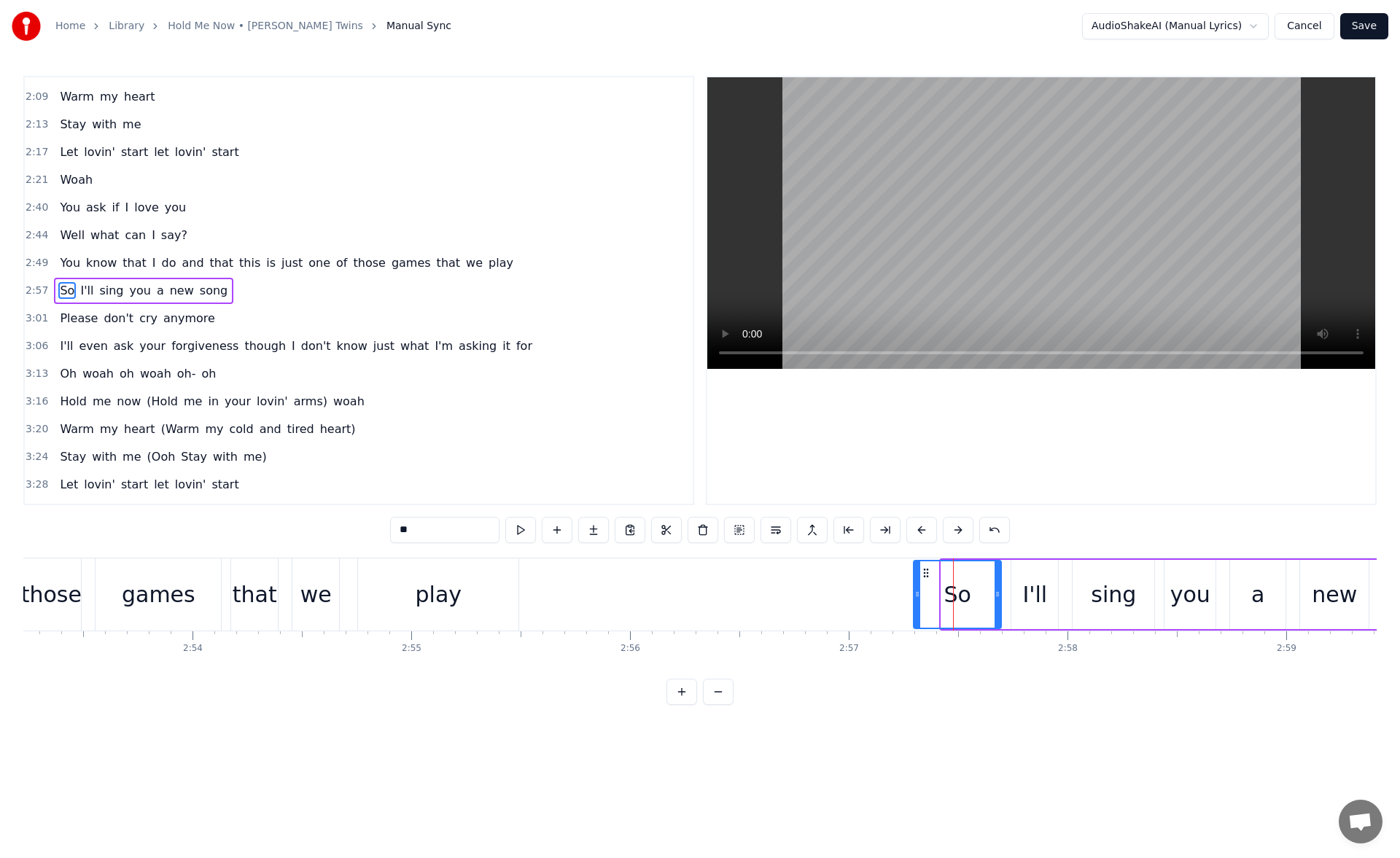
drag, startPoint x: 944, startPoint y: 586, endPoint x: 916, endPoint y: 581, distance: 28.4
click at [916, 581] on div at bounding box center [917, 595] width 6 height 67
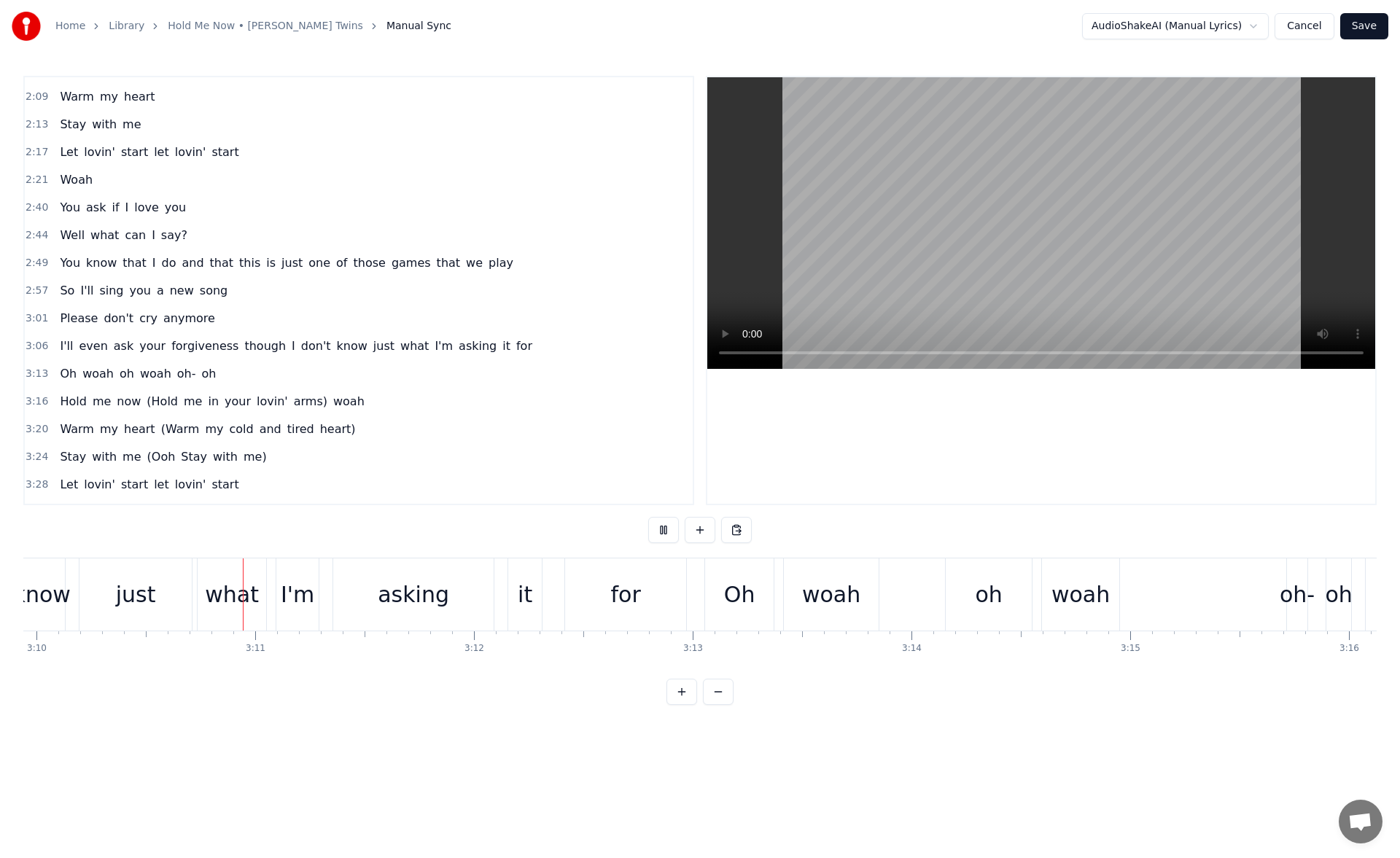
scroll to position [0, 41563]
click at [964, 593] on div "oh" at bounding box center [989, 594] width 87 height 72
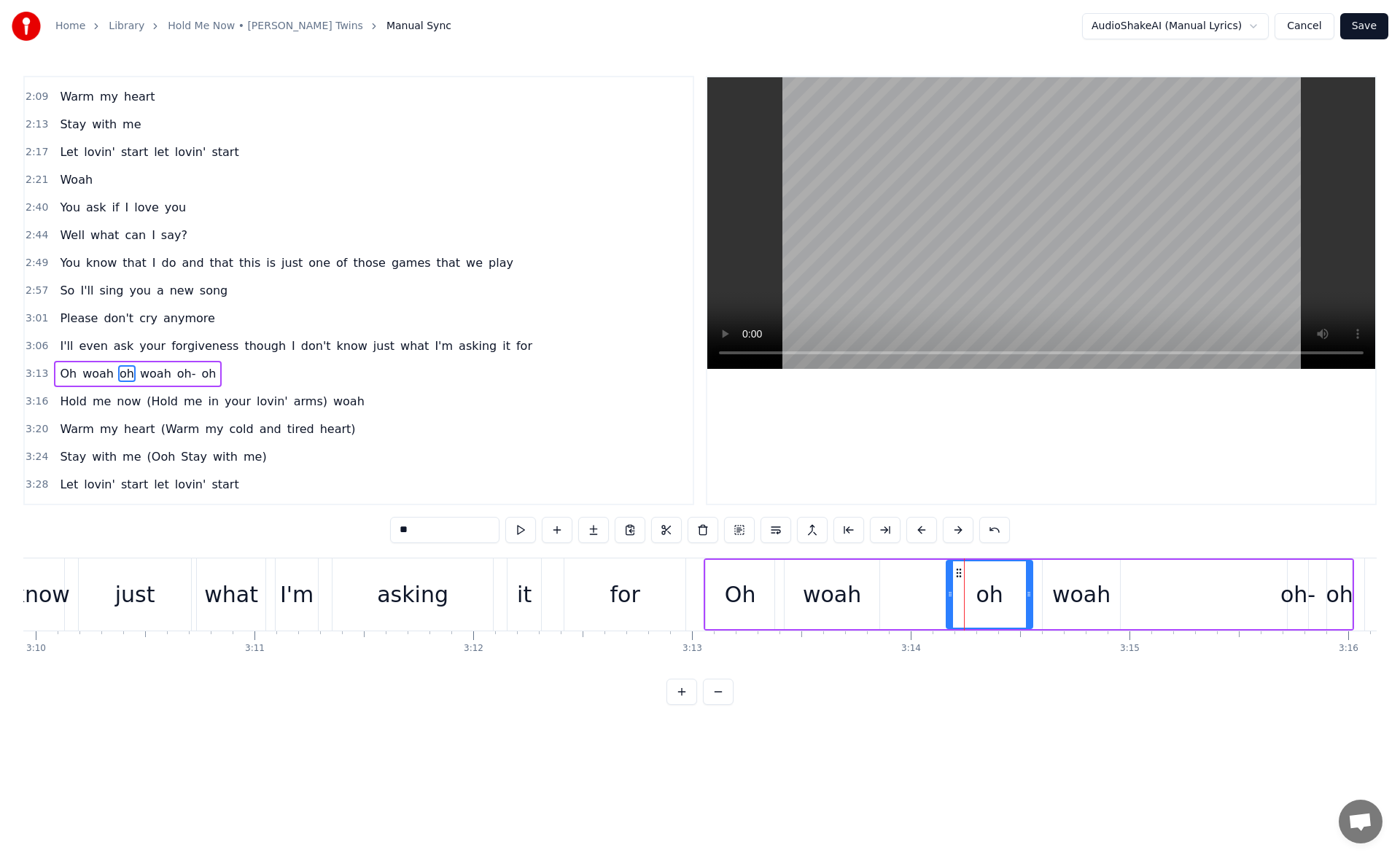
scroll to position [715, 0]
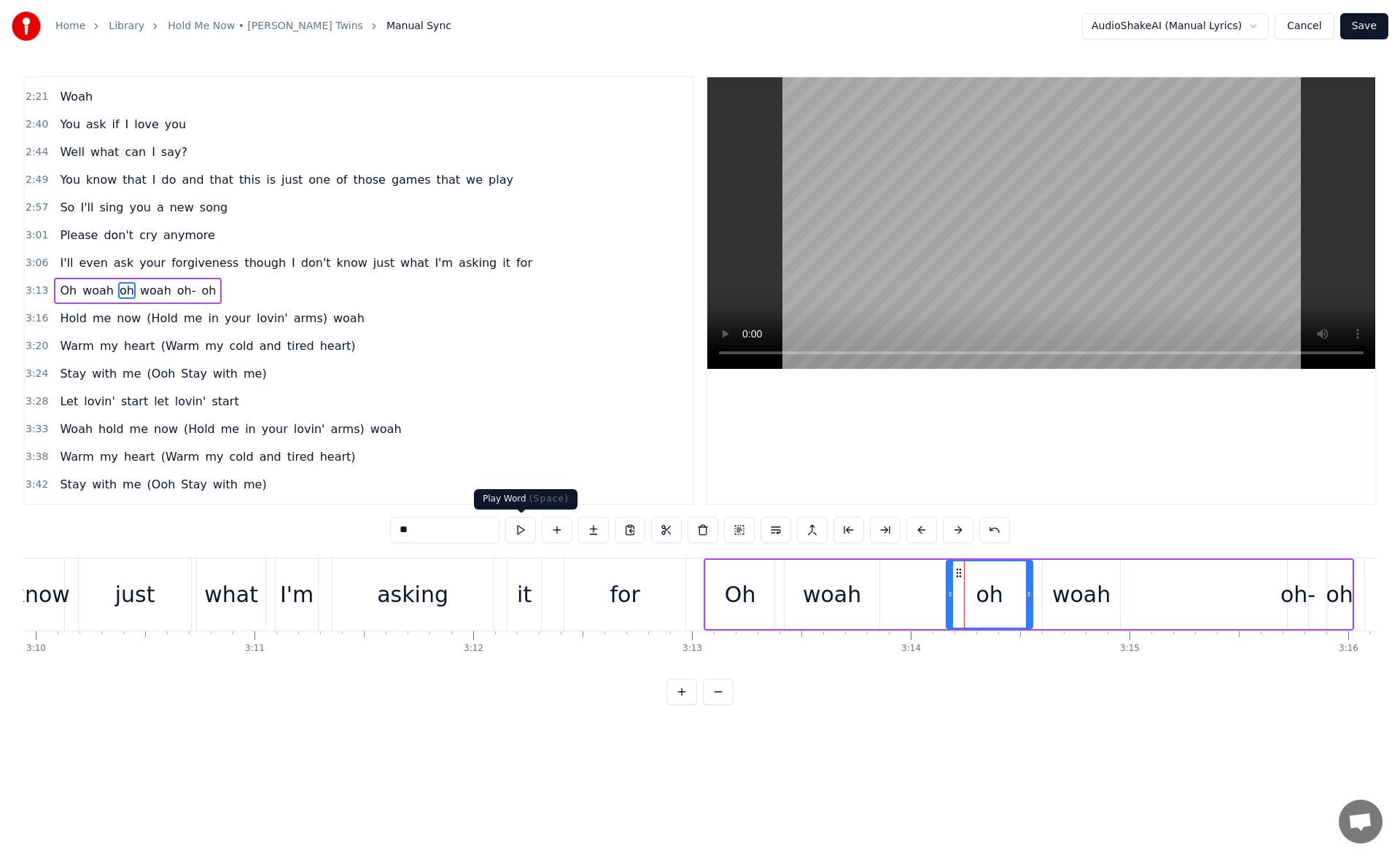
click at [521, 528] on button at bounding box center [520, 530] width 30 height 27
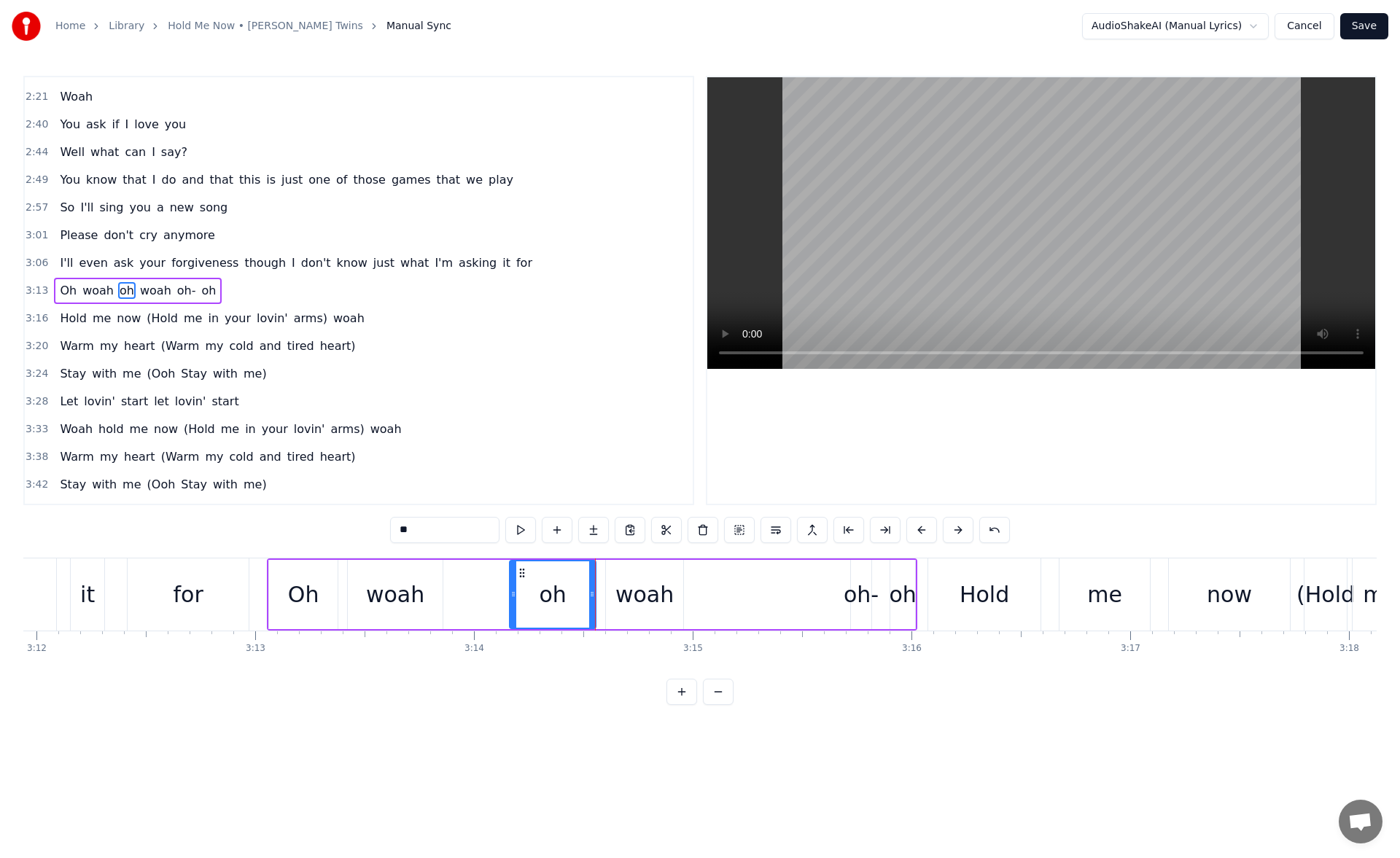
scroll to position [0, 42069]
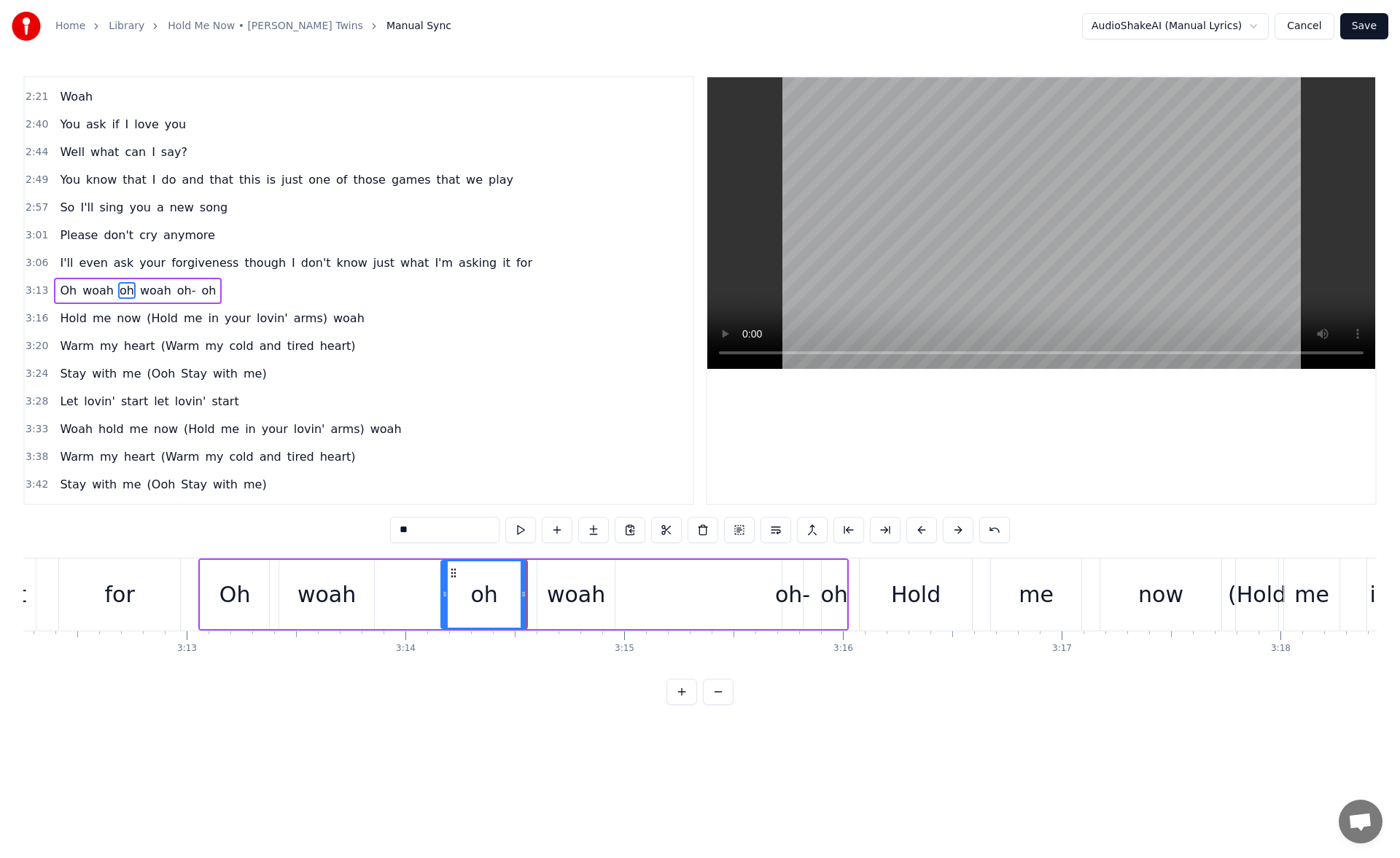
click at [594, 598] on div "woah" at bounding box center [575, 594] width 58 height 32
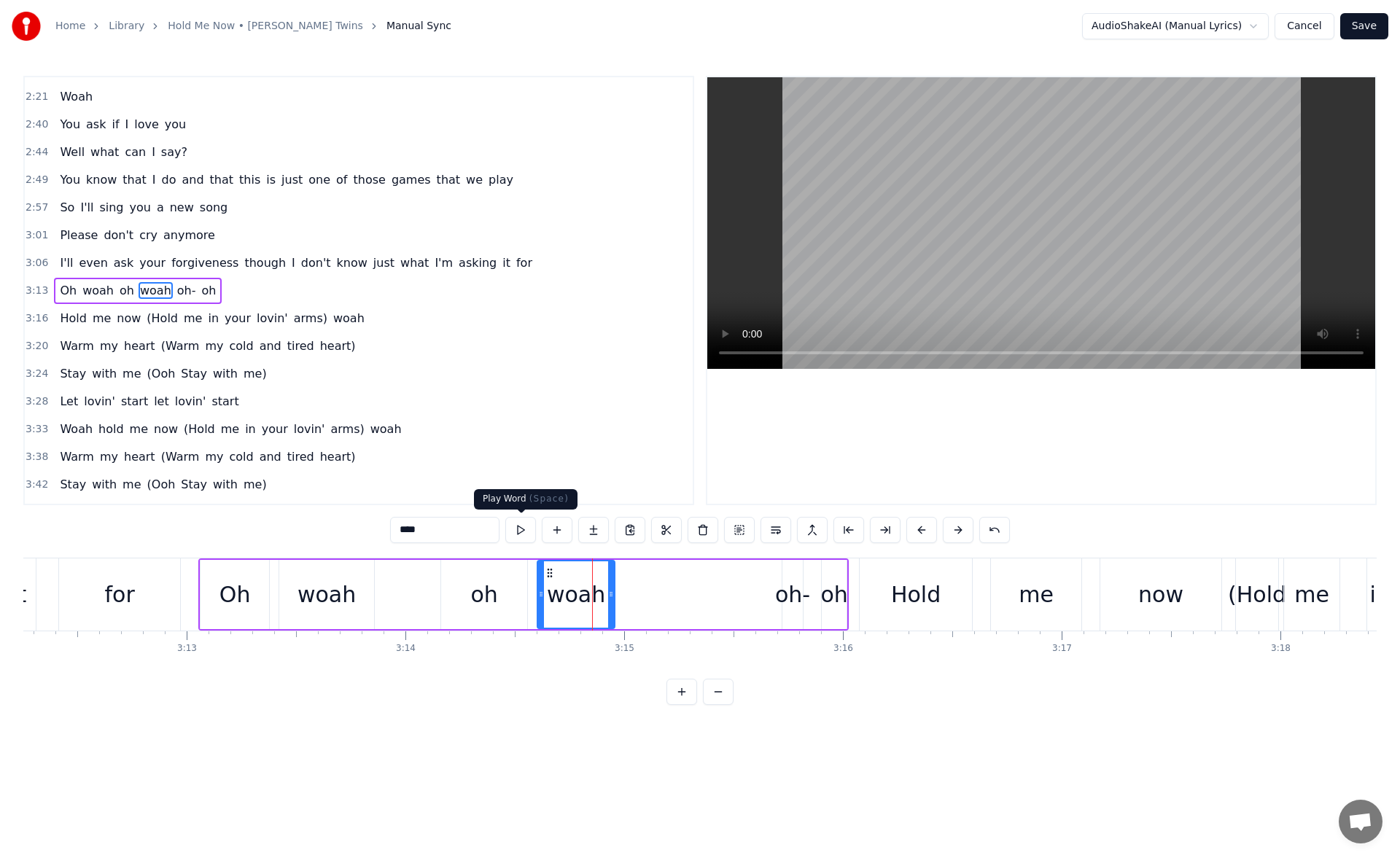
click at [527, 526] on button at bounding box center [520, 530] width 30 height 27
drag, startPoint x: 612, startPoint y: 604, endPoint x: 738, endPoint y: 601, distance: 126.0
click at [738, 601] on div at bounding box center [736, 595] width 6 height 67
click at [522, 533] on button at bounding box center [520, 530] width 30 height 27
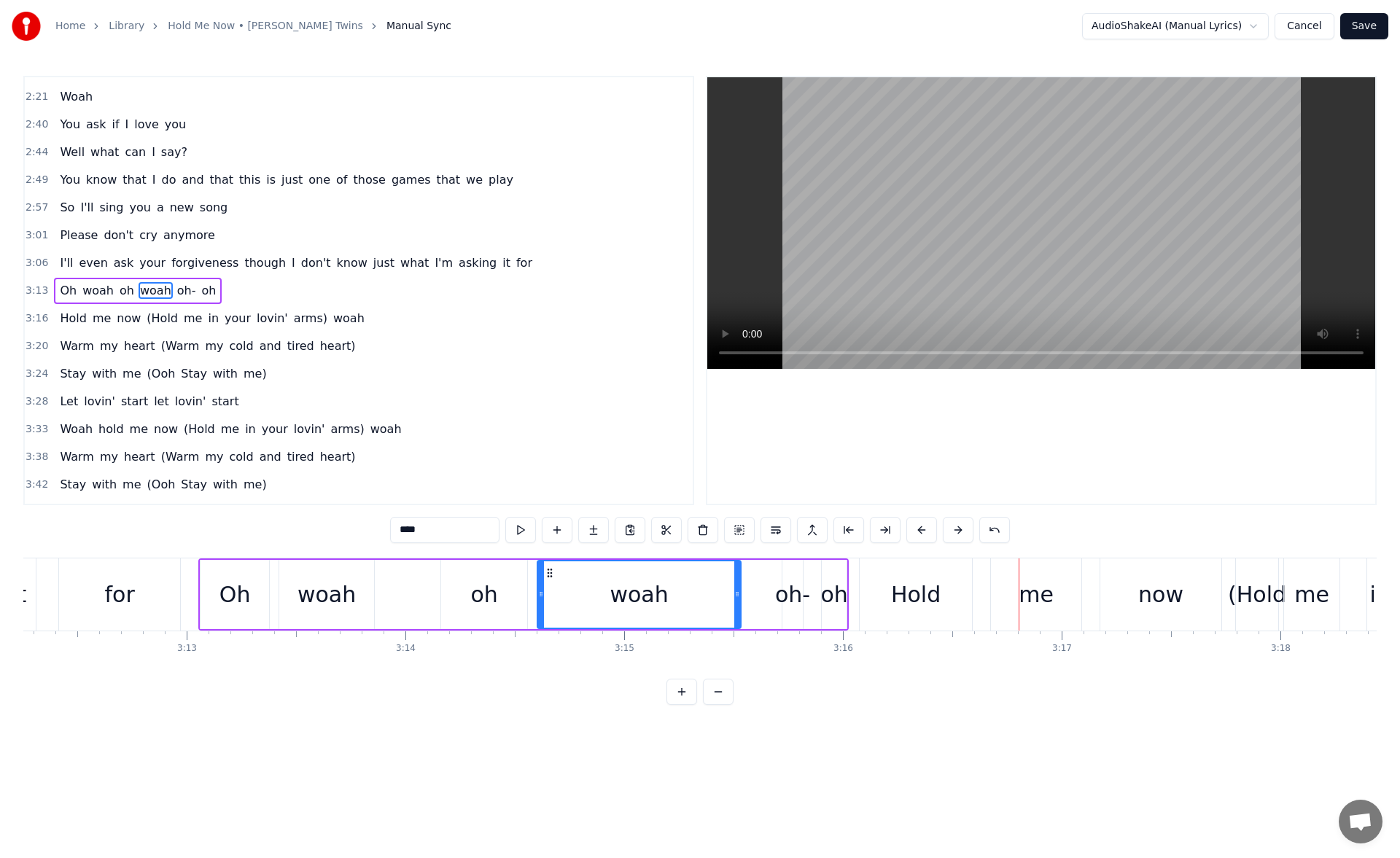
click at [490, 599] on div "oh" at bounding box center [484, 594] width 27 height 32
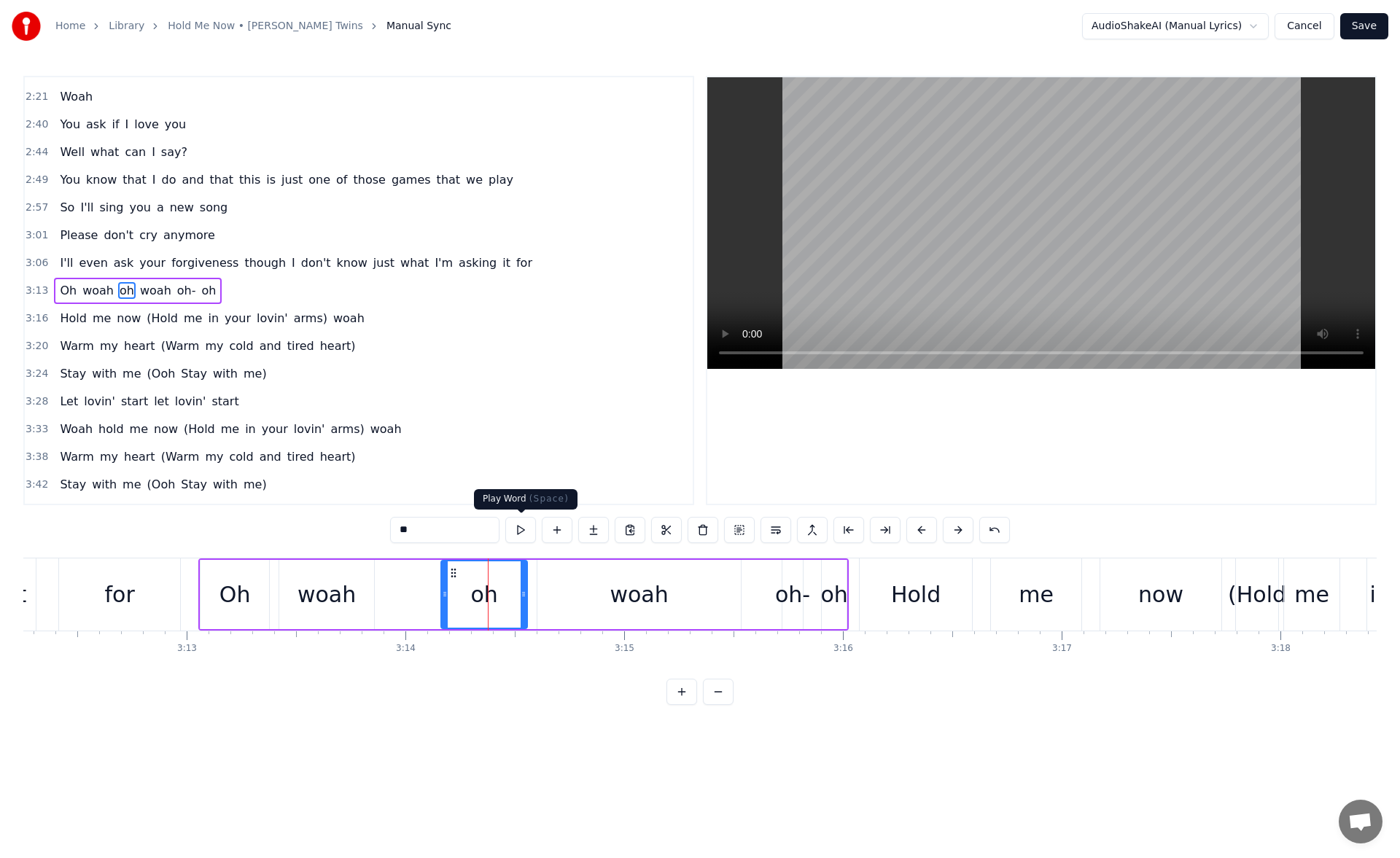
click at [527, 530] on button at bounding box center [520, 530] width 30 height 27
click at [567, 587] on div "woah" at bounding box center [639, 595] width 204 height 69
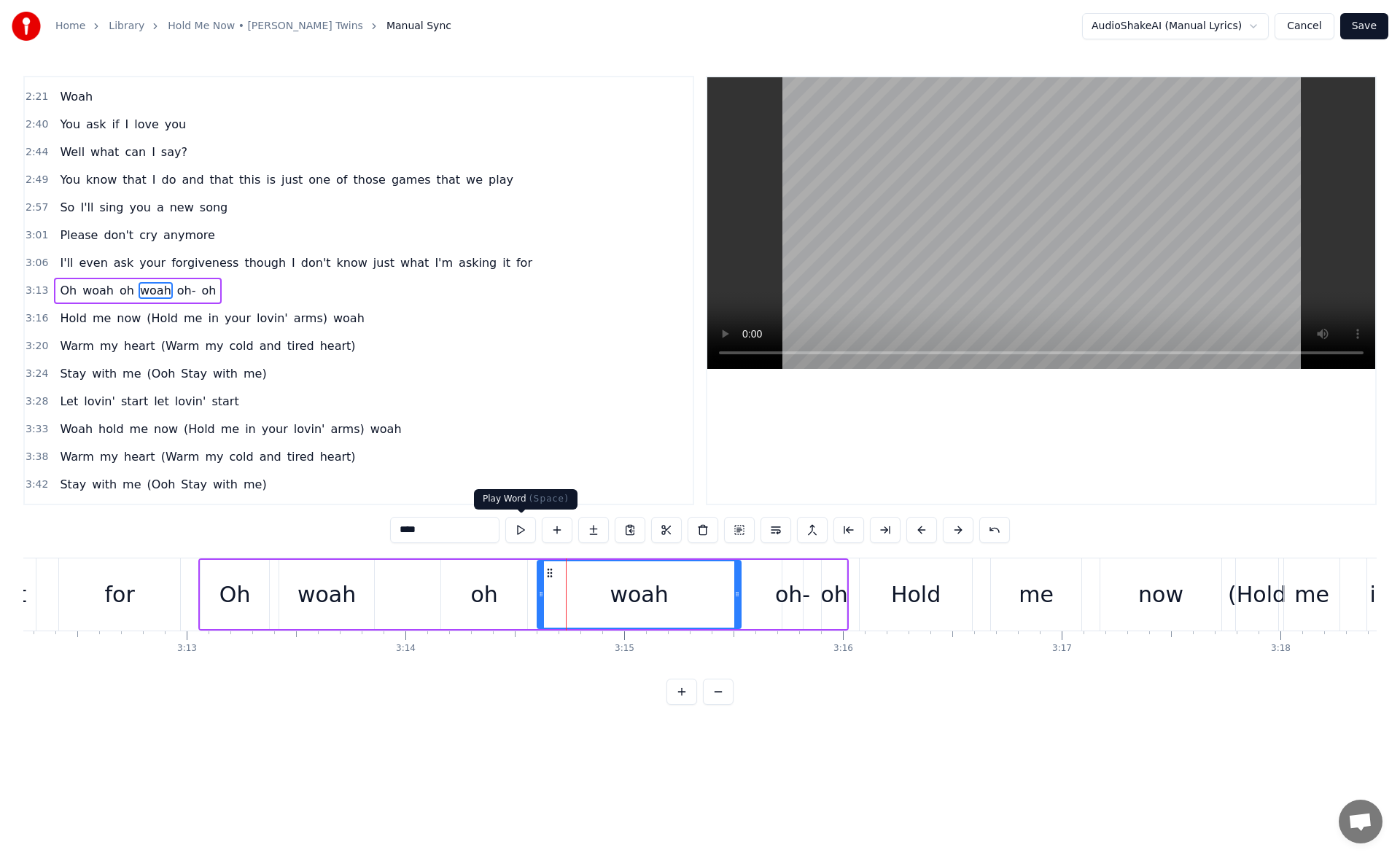
click at [522, 520] on button at bounding box center [520, 530] width 30 height 27
click at [522, 529] on button at bounding box center [520, 530] width 30 height 27
click at [479, 611] on div "oh" at bounding box center [485, 595] width 87 height 69
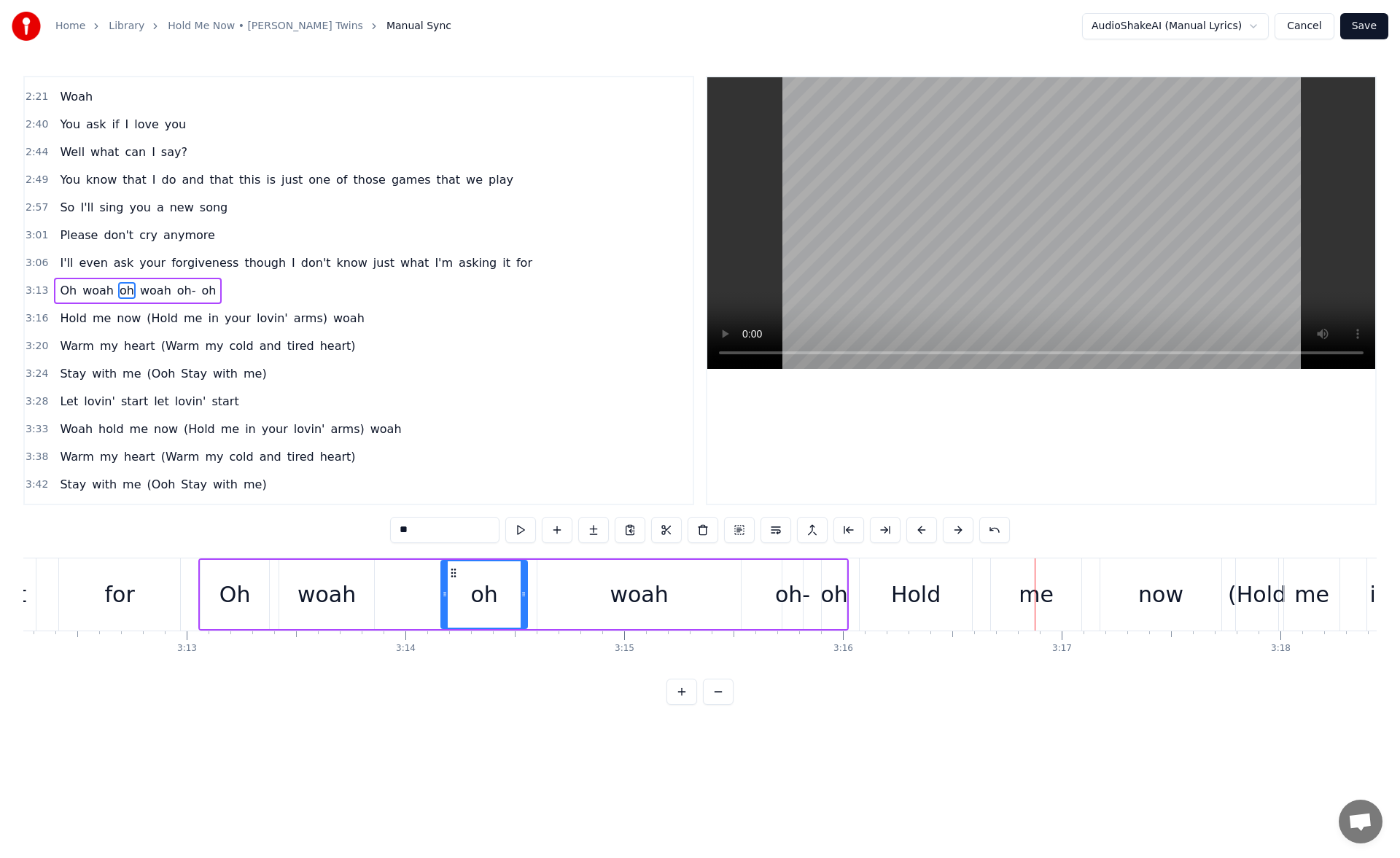
click at [346, 596] on div "woah" at bounding box center [326, 594] width 58 height 32
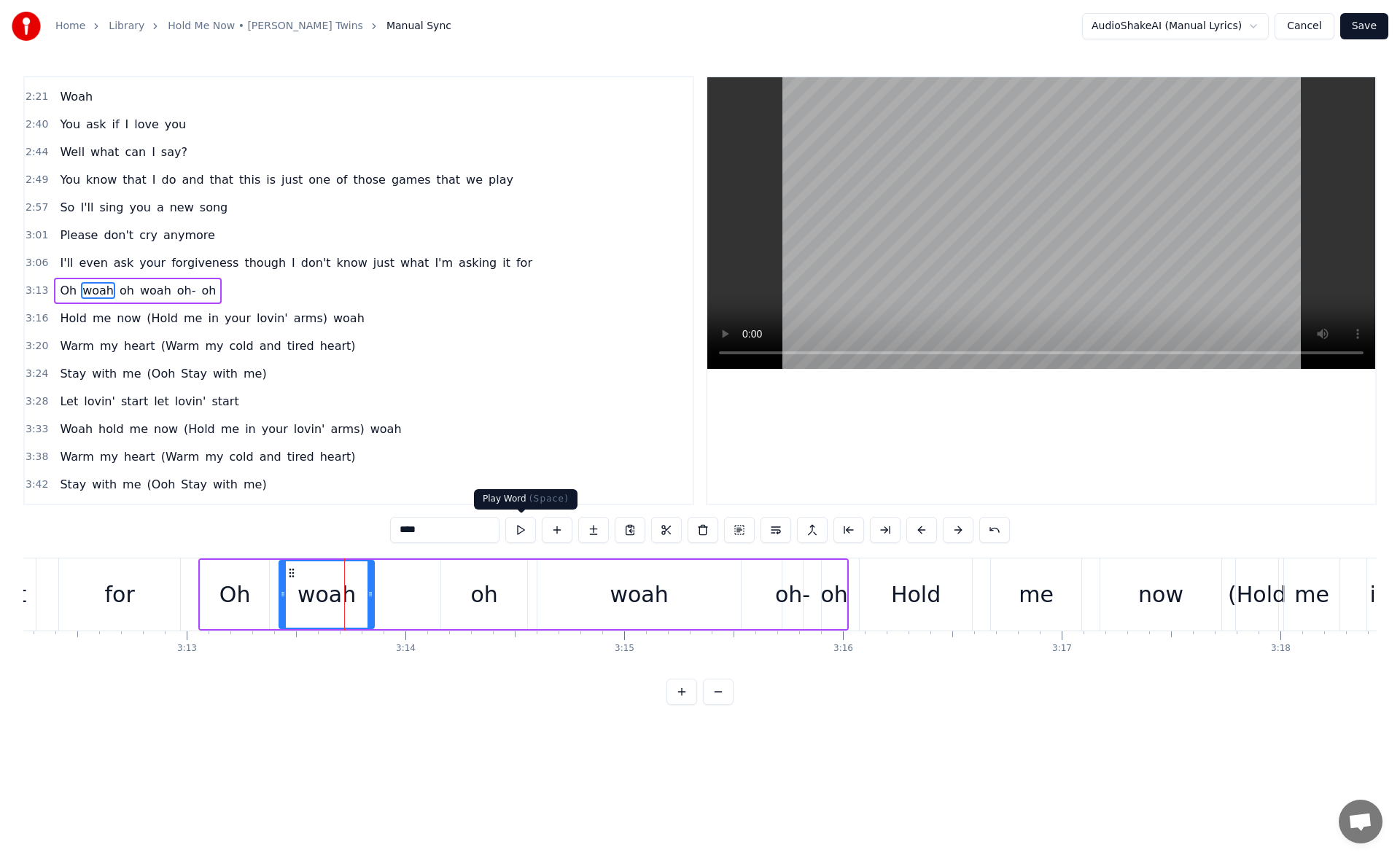
click at [524, 527] on button at bounding box center [520, 530] width 30 height 27
click at [488, 581] on div "oh" at bounding box center [484, 594] width 27 height 32
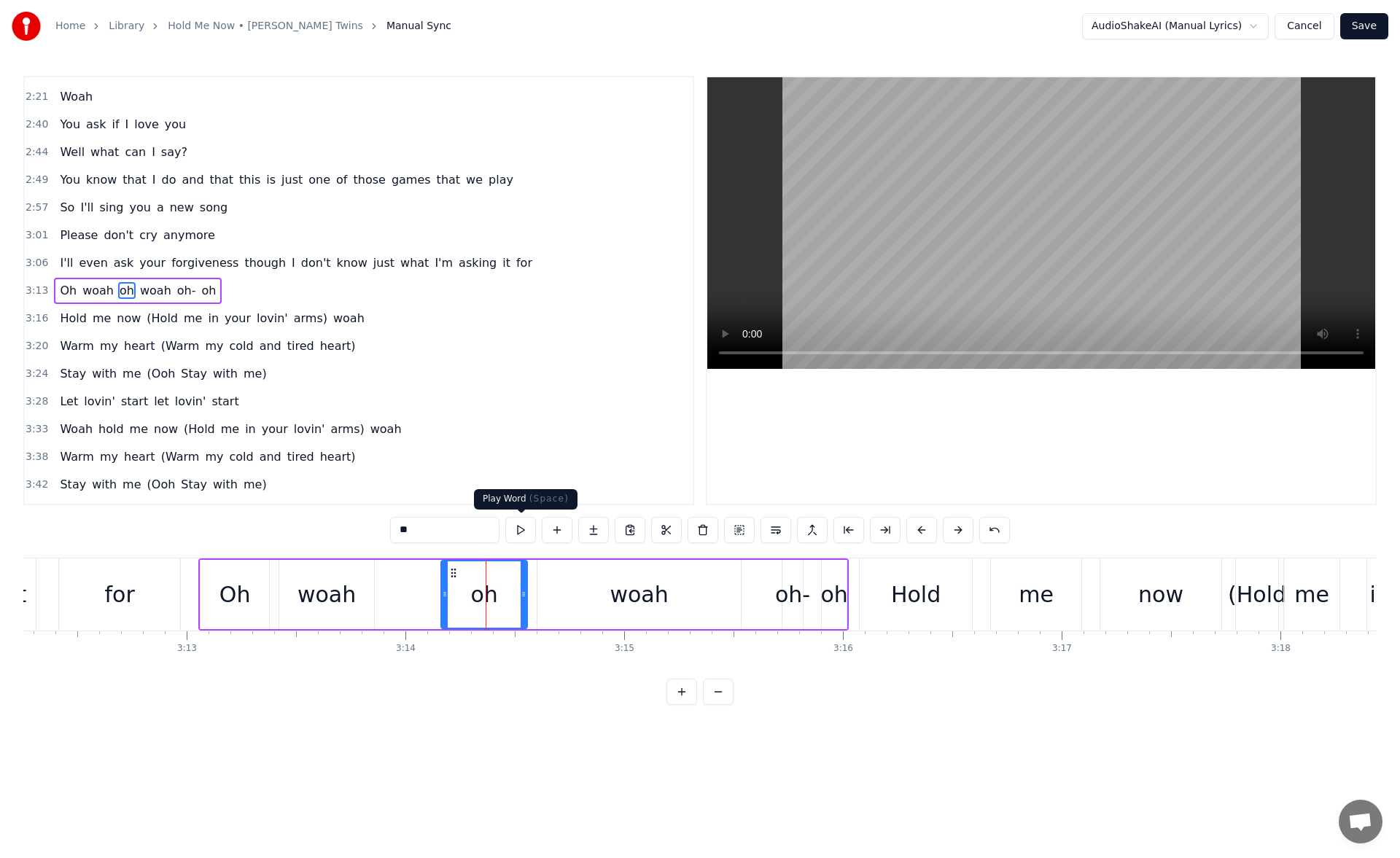
click at [530, 530] on button at bounding box center [520, 530] width 30 height 27
click at [576, 598] on div "woah" at bounding box center [639, 595] width 204 height 69
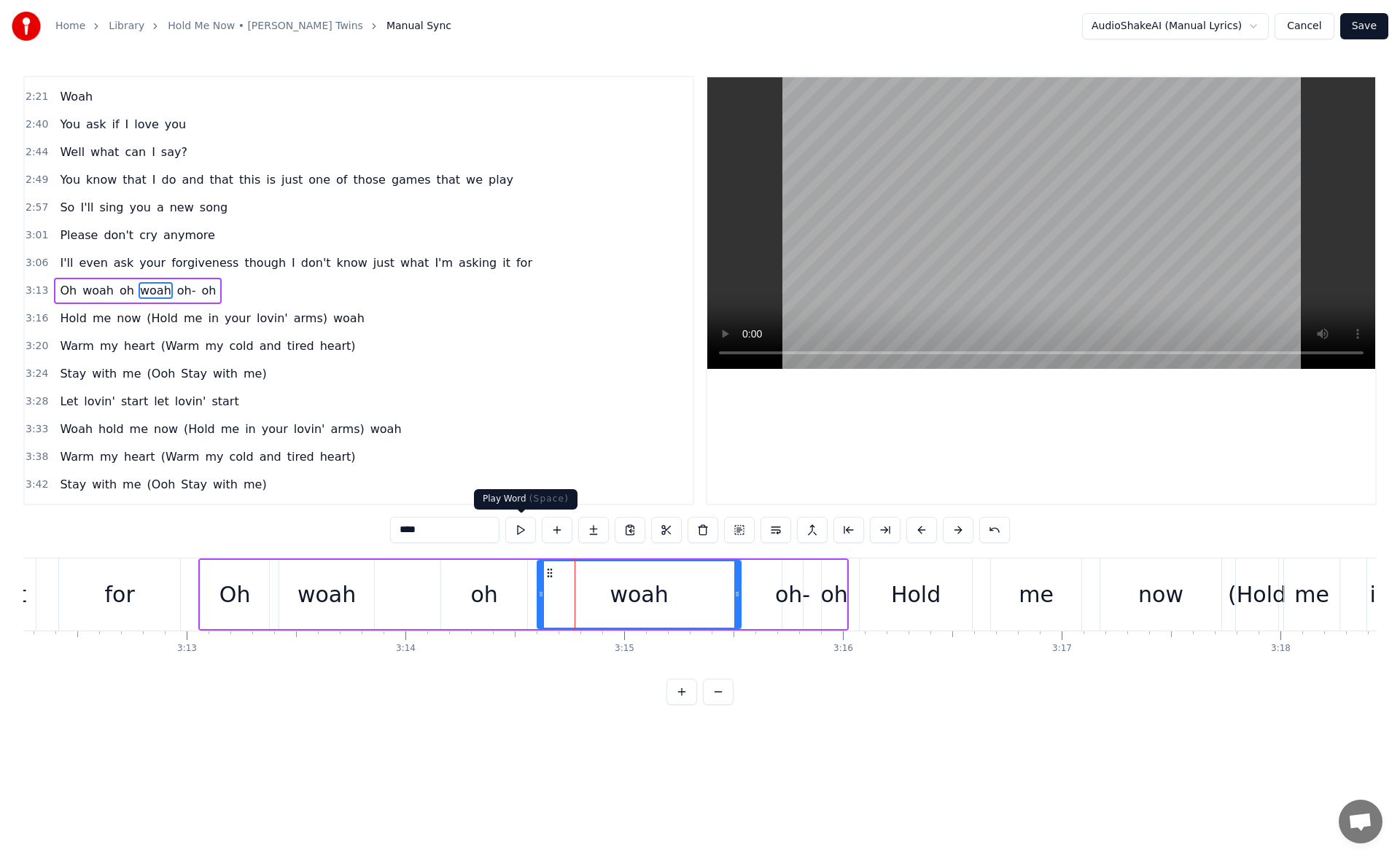
click at [524, 527] on button at bounding box center [520, 530] width 30 height 27
click at [793, 585] on div "oh-" at bounding box center [793, 594] width 35 height 32
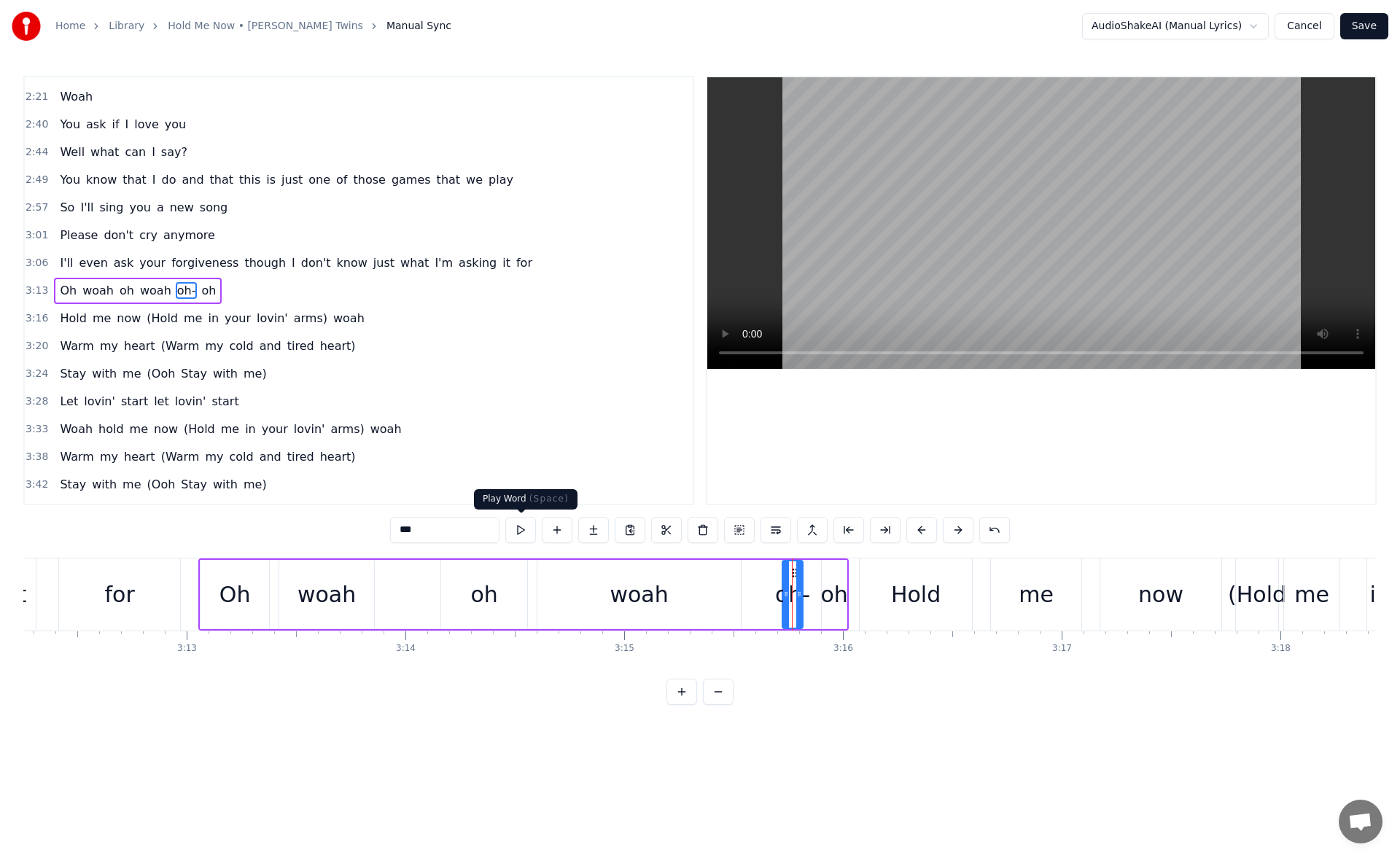
click at [528, 528] on button at bounding box center [520, 530] width 30 height 27
click at [836, 575] on div "oh" at bounding box center [834, 595] width 25 height 69
click at [520, 530] on button at bounding box center [520, 530] width 30 height 27
click at [230, 578] on div "Oh" at bounding box center [235, 594] width 31 height 32
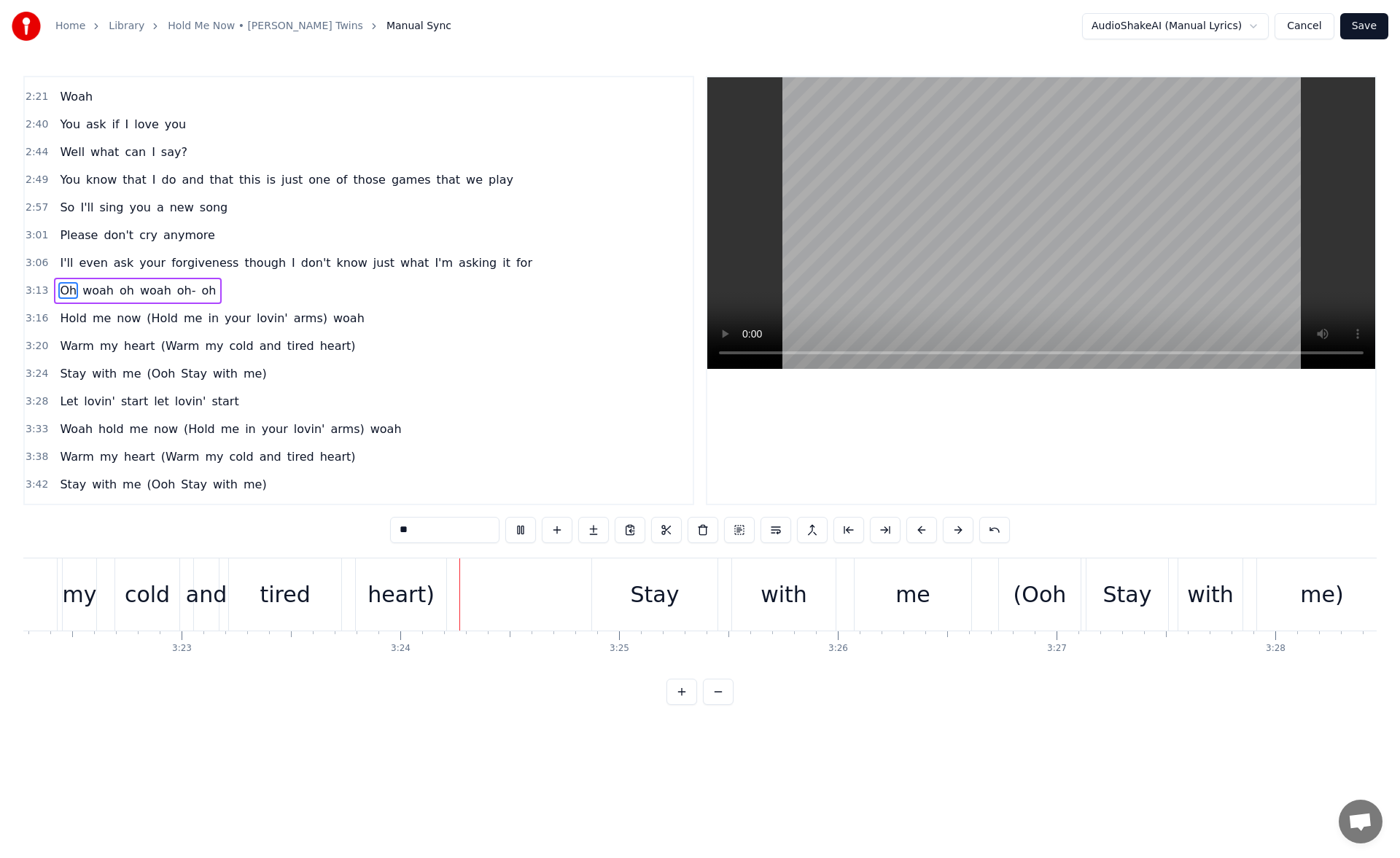
scroll to position [0, 44515]
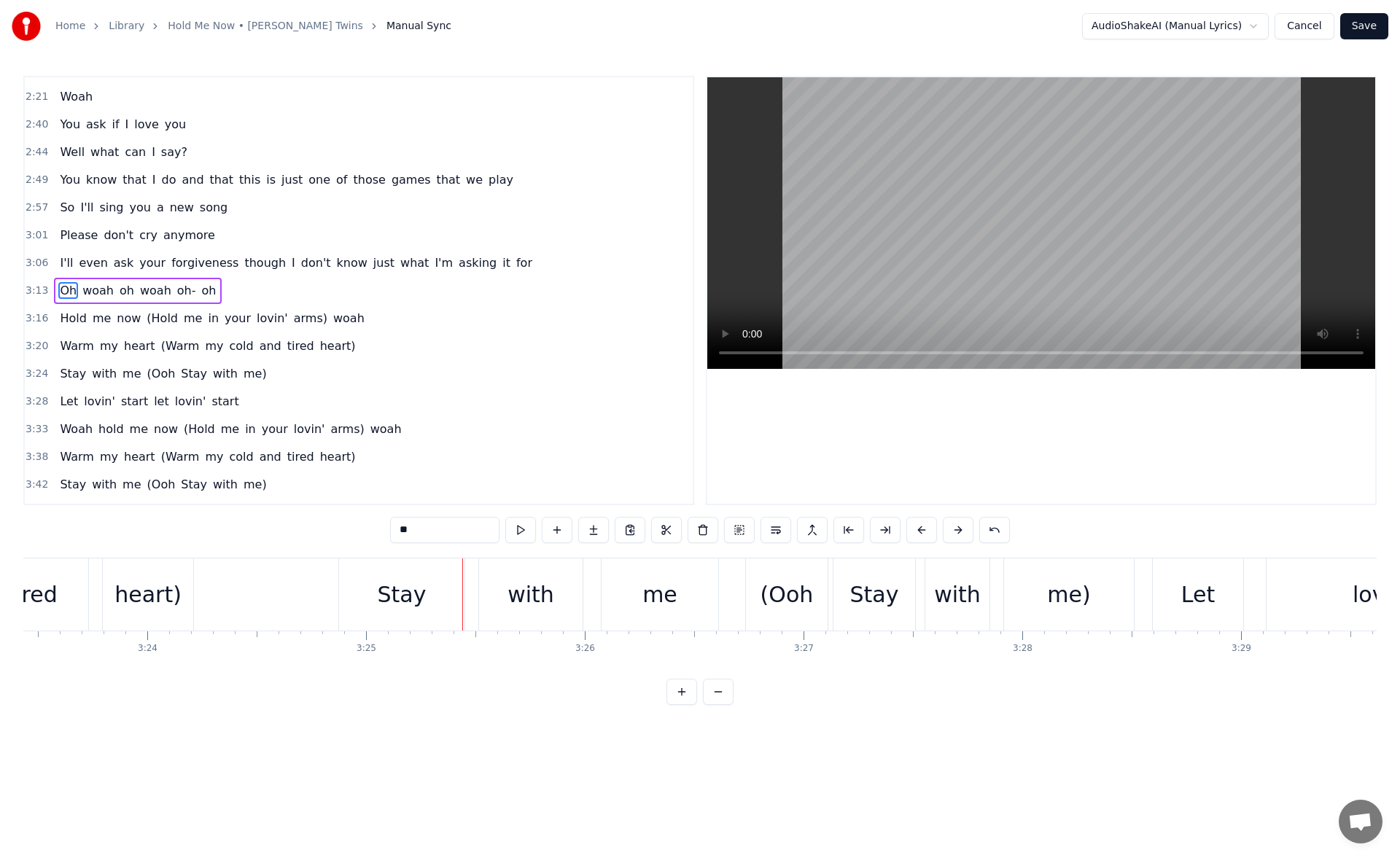
click at [154, 592] on div "heart)" at bounding box center [147, 594] width 67 height 32
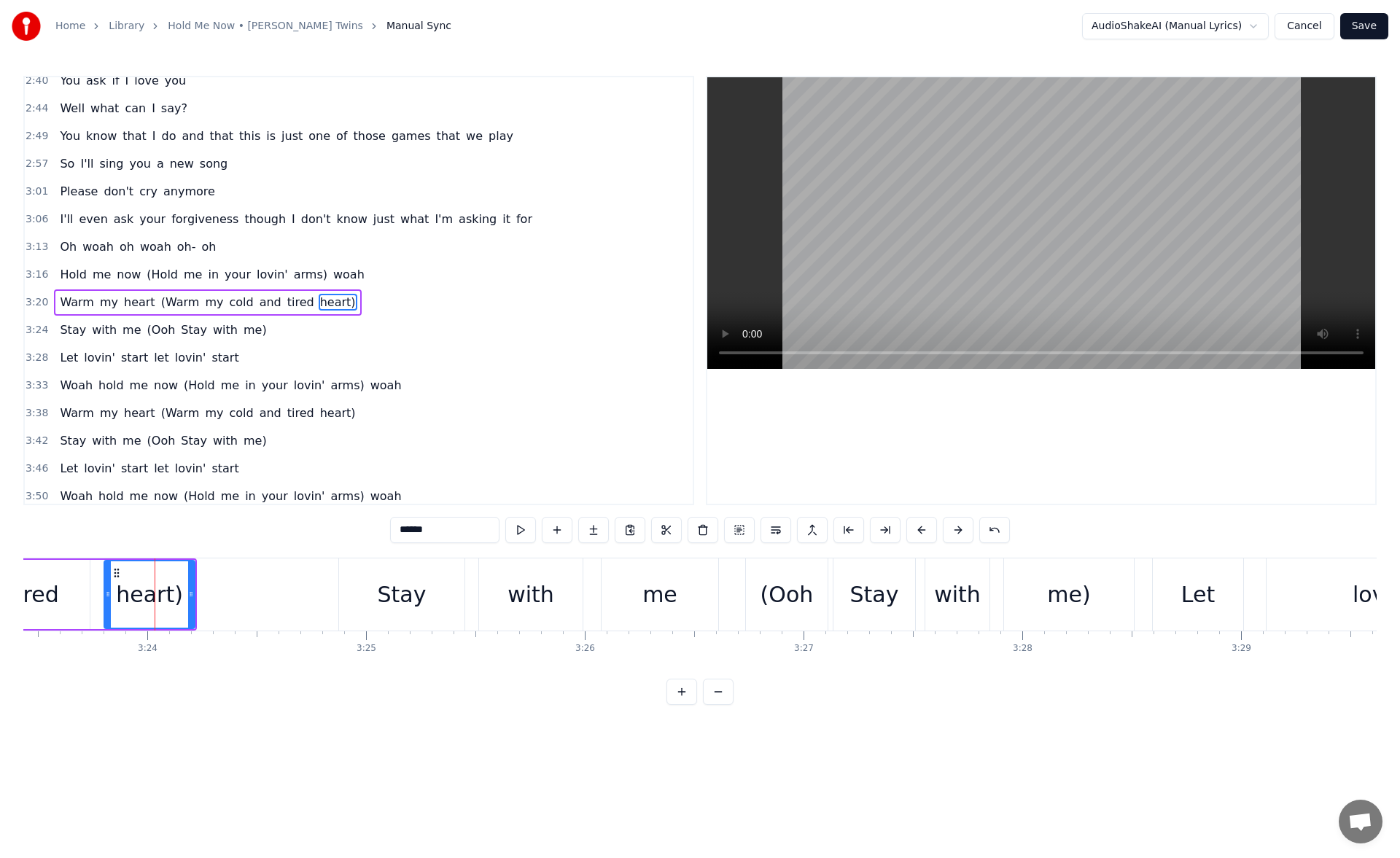
scroll to position [770, 0]
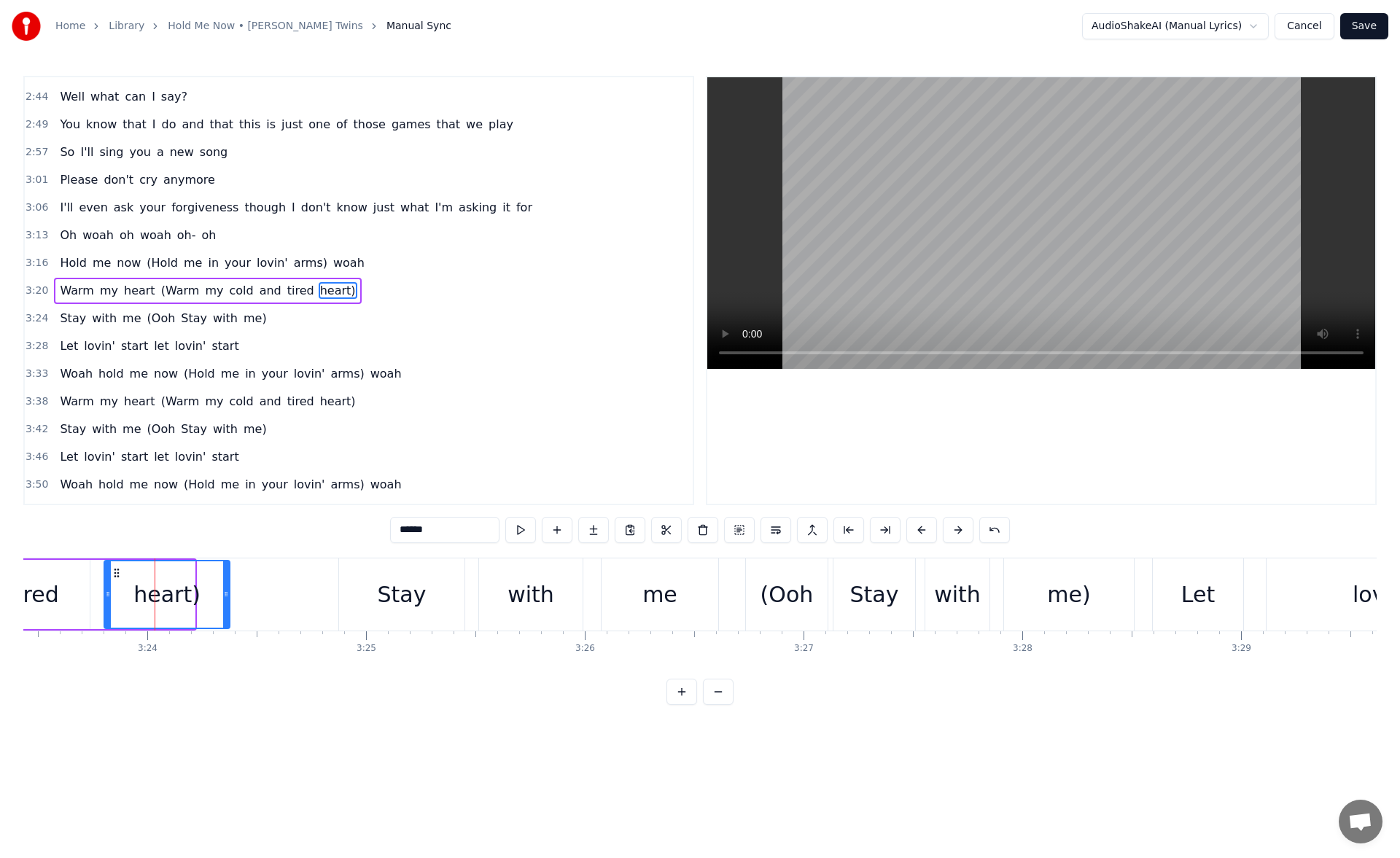
drag, startPoint x: 191, startPoint y: 592, endPoint x: 252, endPoint y: 594, distance: 61.0
click at [229, 594] on icon at bounding box center [226, 595] width 6 height 12
click at [524, 525] on button at bounding box center [520, 530] width 30 height 27
drag, startPoint x: 253, startPoint y: 592, endPoint x: 288, endPoint y: 594, distance: 35.1
click at [288, 594] on icon at bounding box center [287, 595] width 6 height 12
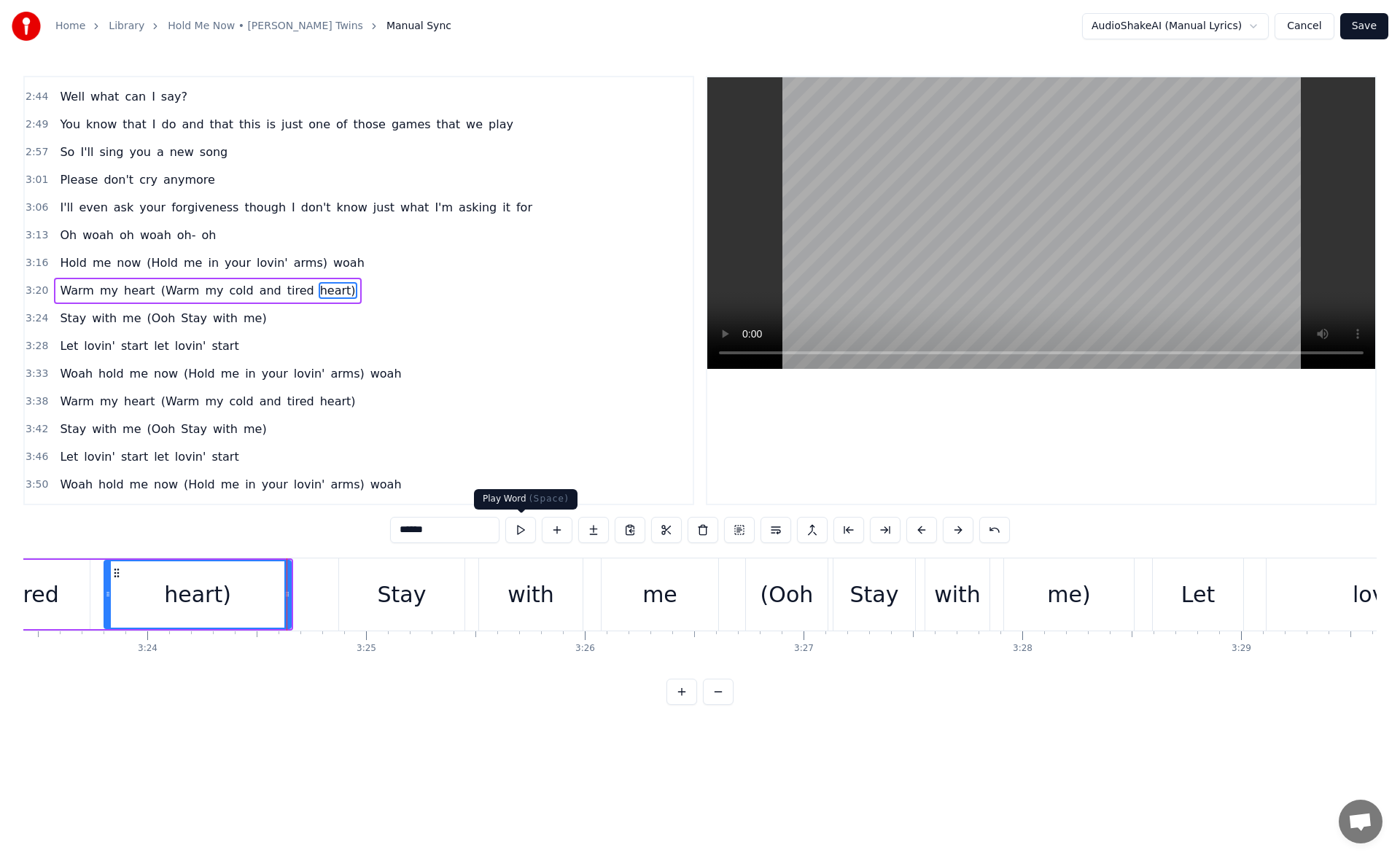
click at [521, 524] on button at bounding box center [520, 530] width 30 height 27
drag, startPoint x: 287, startPoint y: 594, endPoint x: 307, endPoint y: 594, distance: 20.0
click at [307, 594] on icon at bounding box center [307, 595] width 6 height 12
click at [518, 527] on button at bounding box center [520, 530] width 30 height 27
click at [64, 587] on div "tired" at bounding box center [33, 595] width 112 height 69
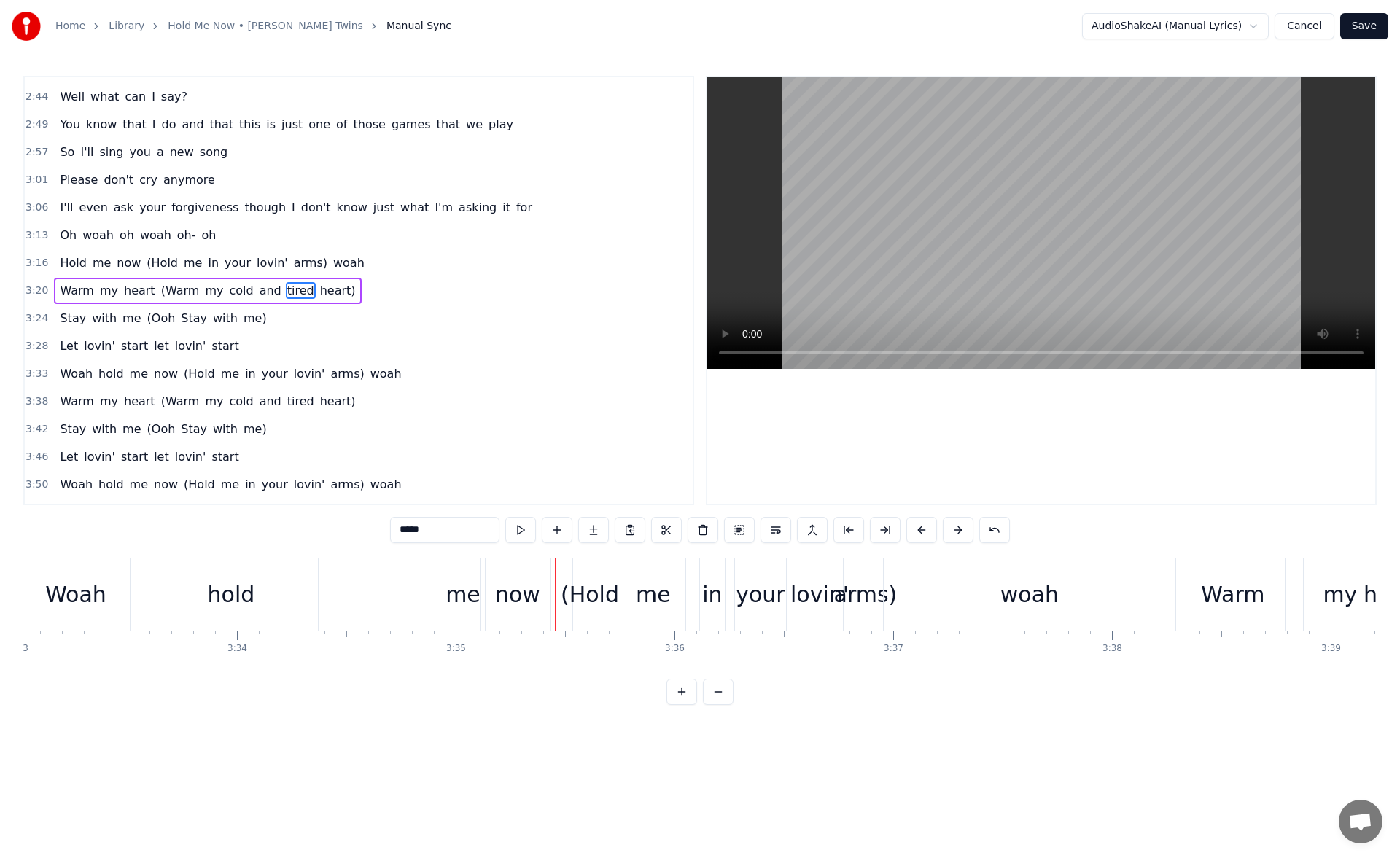
scroll to position [0, 46511]
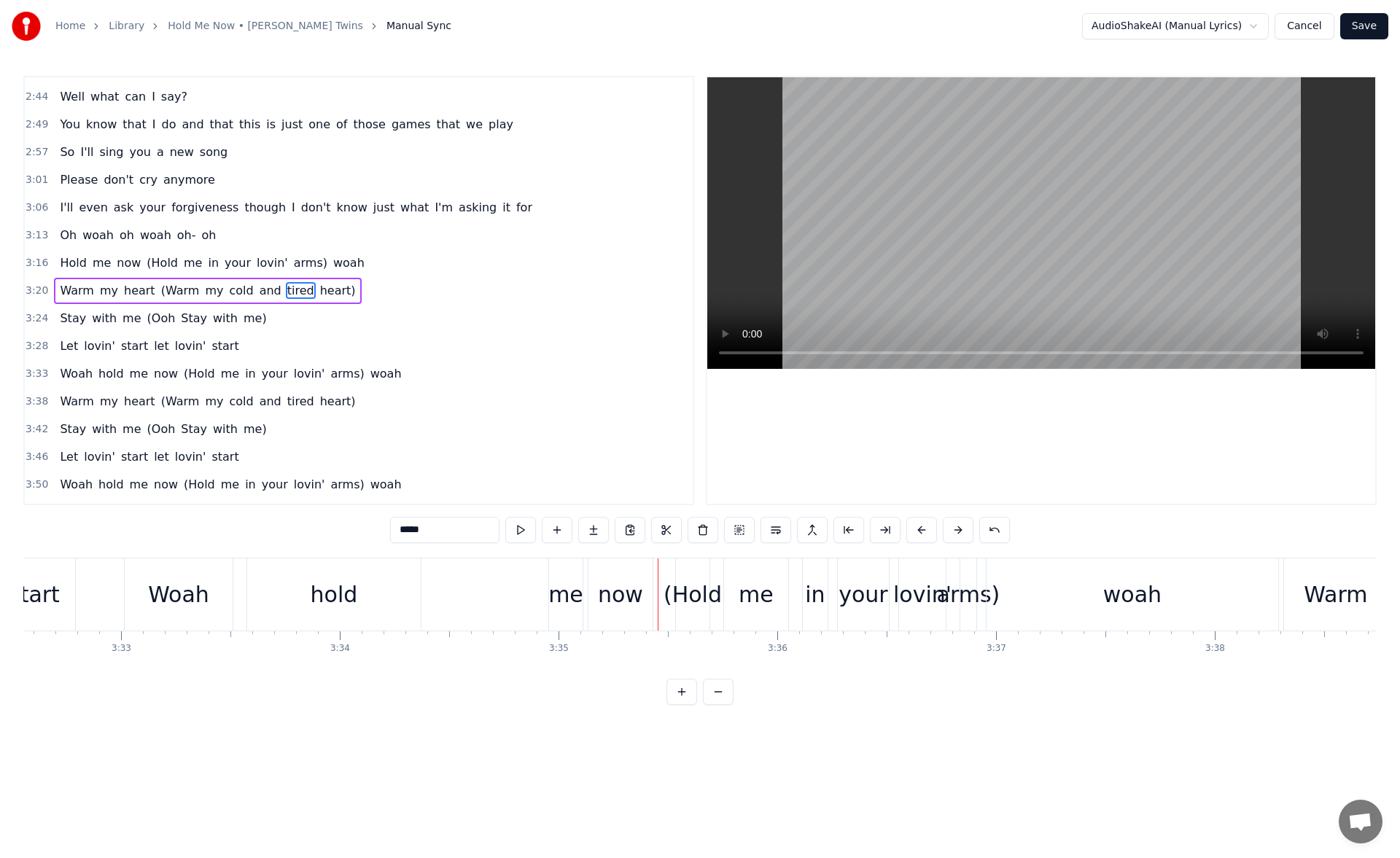
click at [354, 599] on div "hold" at bounding box center [334, 594] width 47 height 32
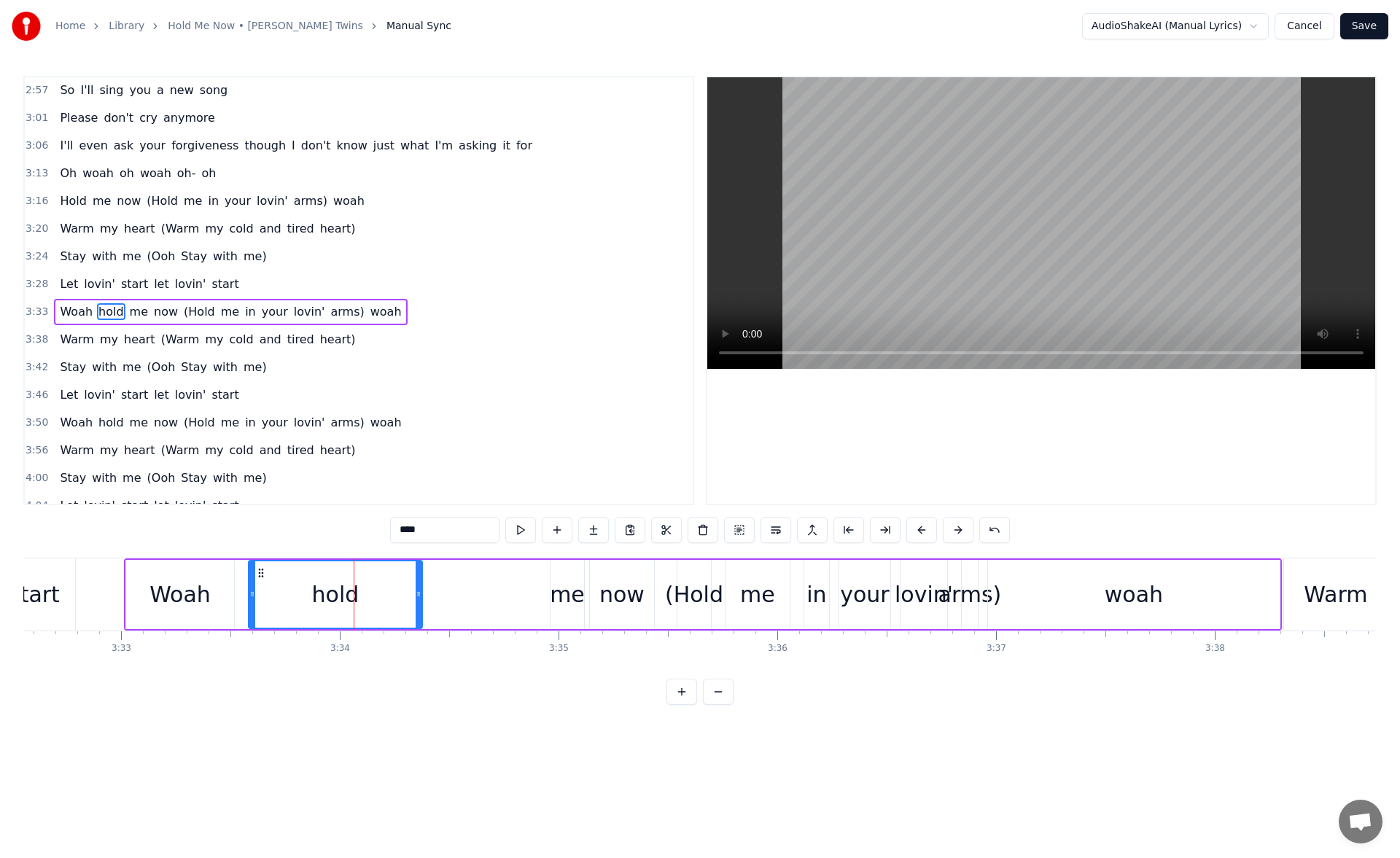
scroll to position [853, 0]
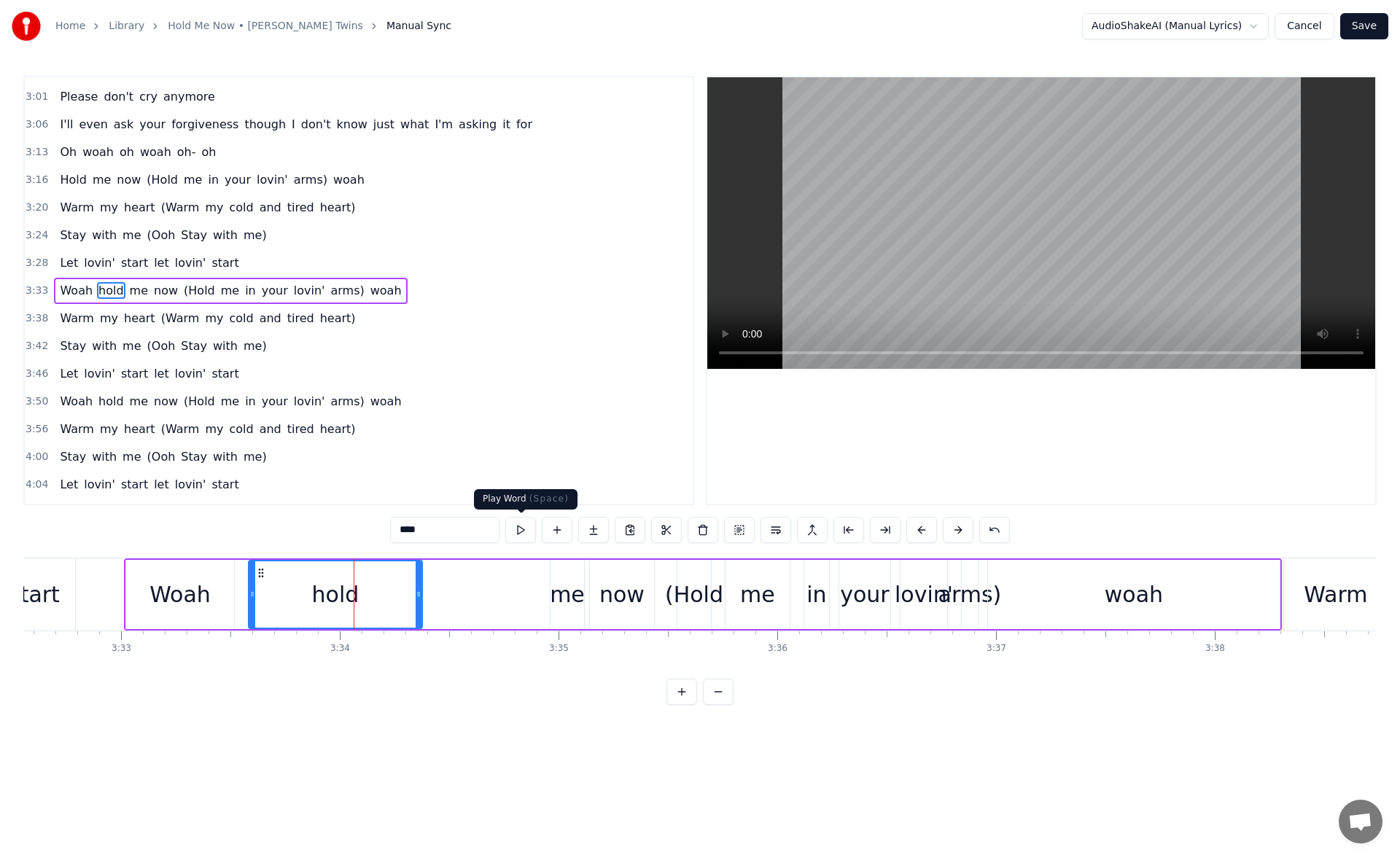
click at [516, 532] on button at bounding box center [520, 530] width 30 height 27
click at [570, 578] on div "me" at bounding box center [567, 594] width 35 height 32
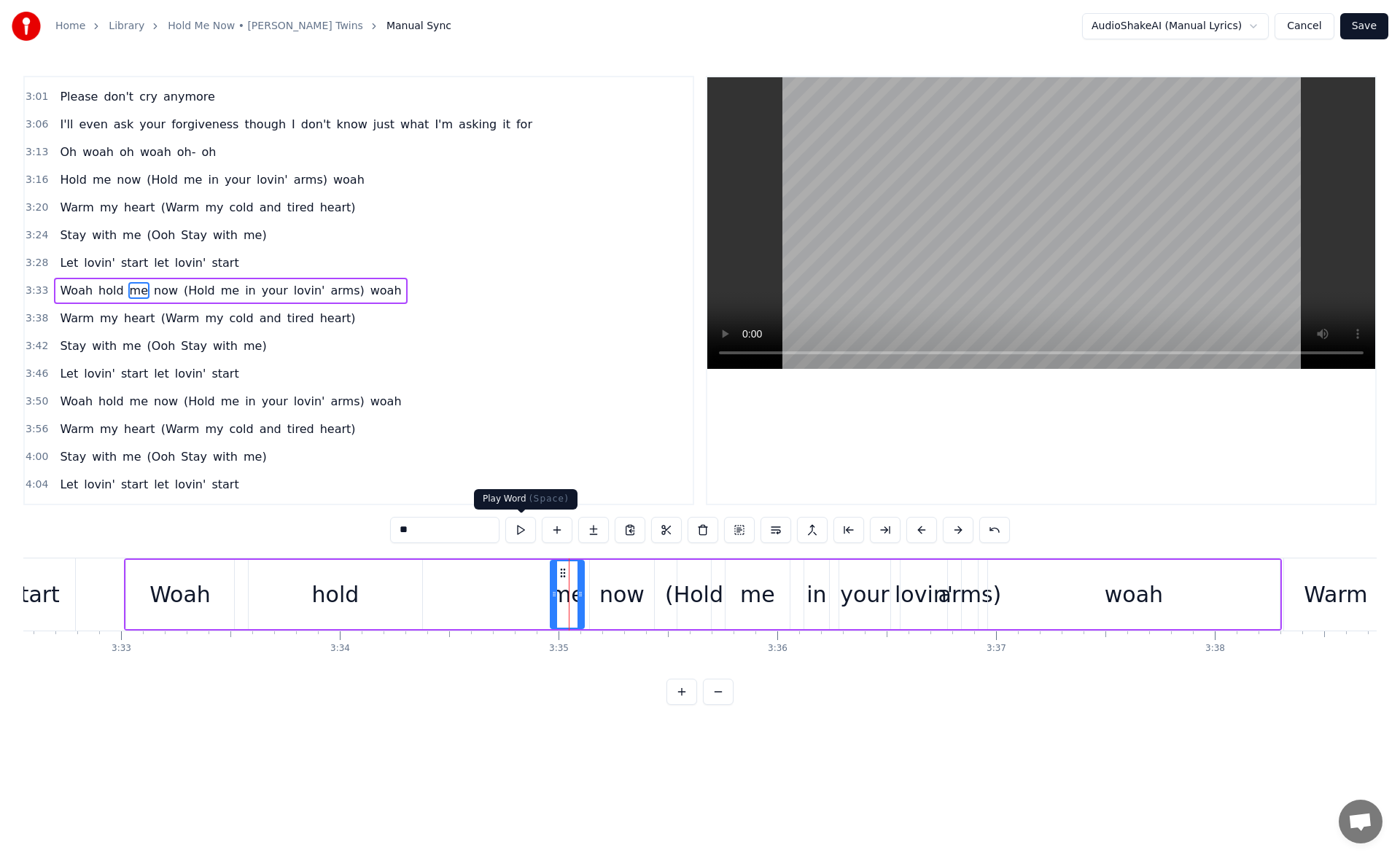
click at [523, 530] on button at bounding box center [520, 530] width 30 height 27
drag, startPoint x: 561, startPoint y: 572, endPoint x: 439, endPoint y: 584, distance: 122.6
click at [439, 584] on div "me" at bounding box center [444, 595] width 32 height 67
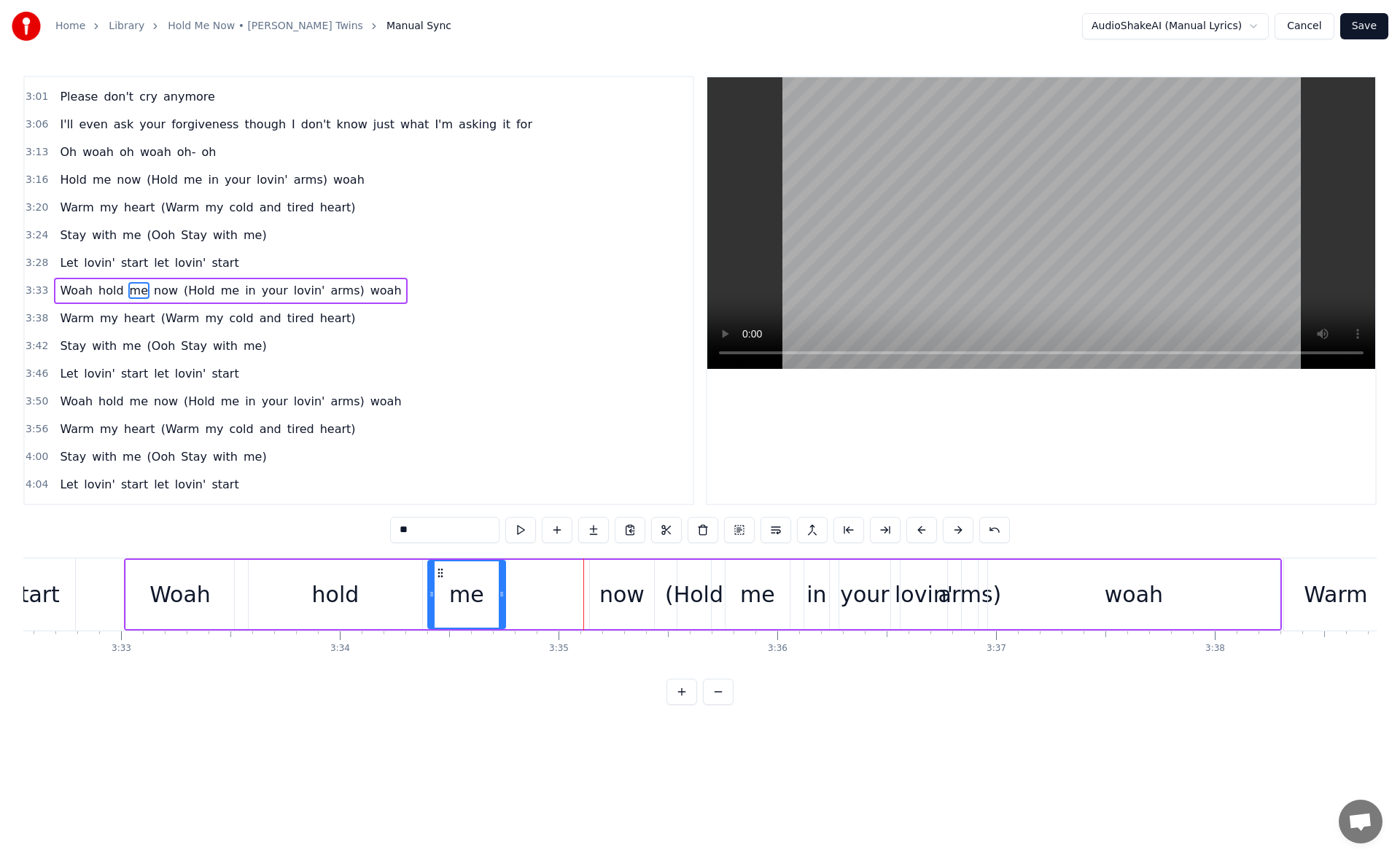
drag, startPoint x: 457, startPoint y: 592, endPoint x: 518, endPoint y: 596, distance: 61.1
click at [504, 596] on icon at bounding box center [501, 595] width 6 height 12
click at [523, 526] on button at bounding box center [520, 530] width 30 height 27
click at [600, 582] on div "now" at bounding box center [621, 595] width 64 height 69
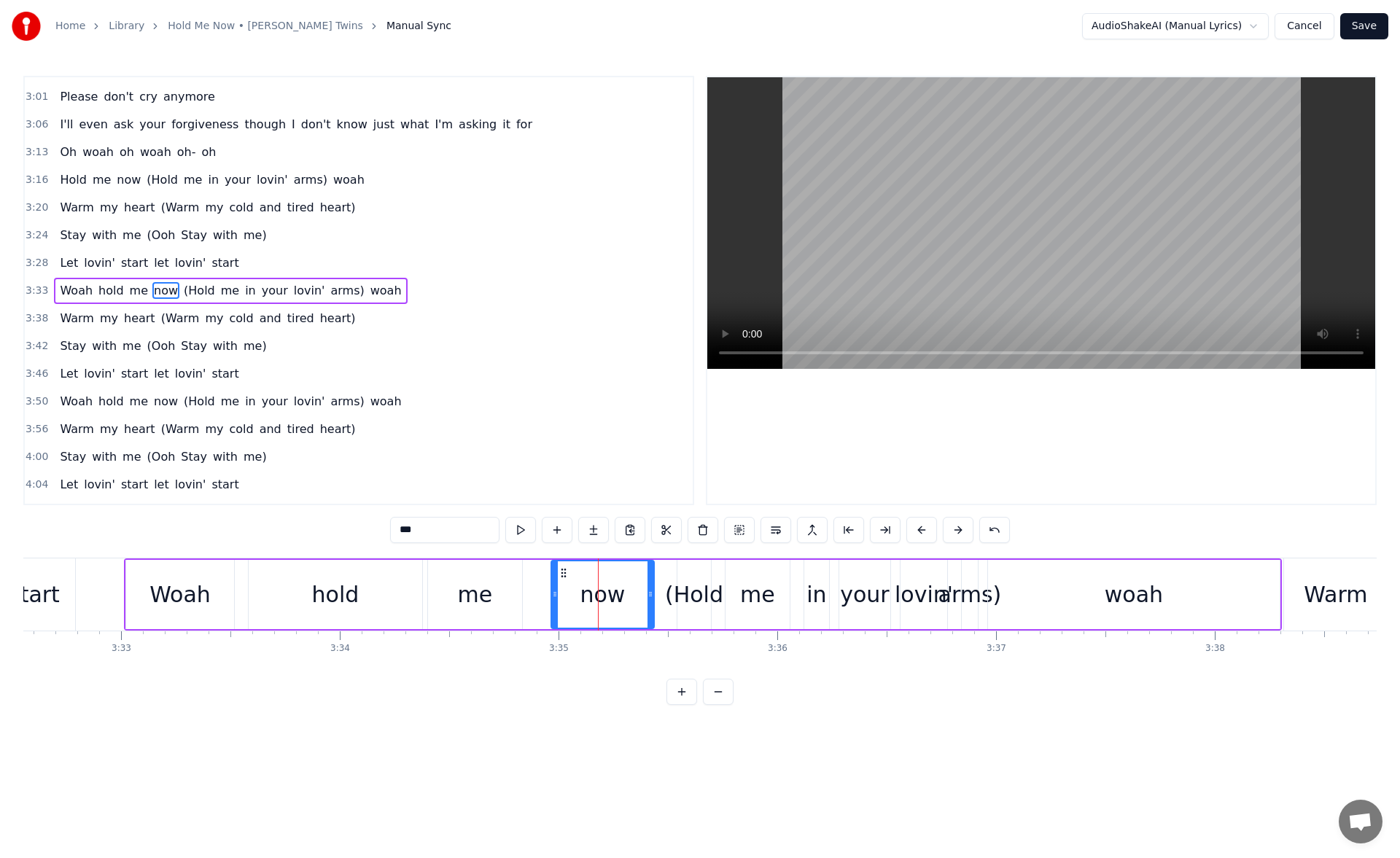
drag, startPoint x: 594, startPoint y: 589, endPoint x: 553, endPoint y: 590, distance: 41.0
click at [553, 590] on icon at bounding box center [555, 595] width 6 height 12
click at [527, 528] on button at bounding box center [520, 530] width 30 height 27
click at [376, 603] on div "hold" at bounding box center [335, 595] width 174 height 69
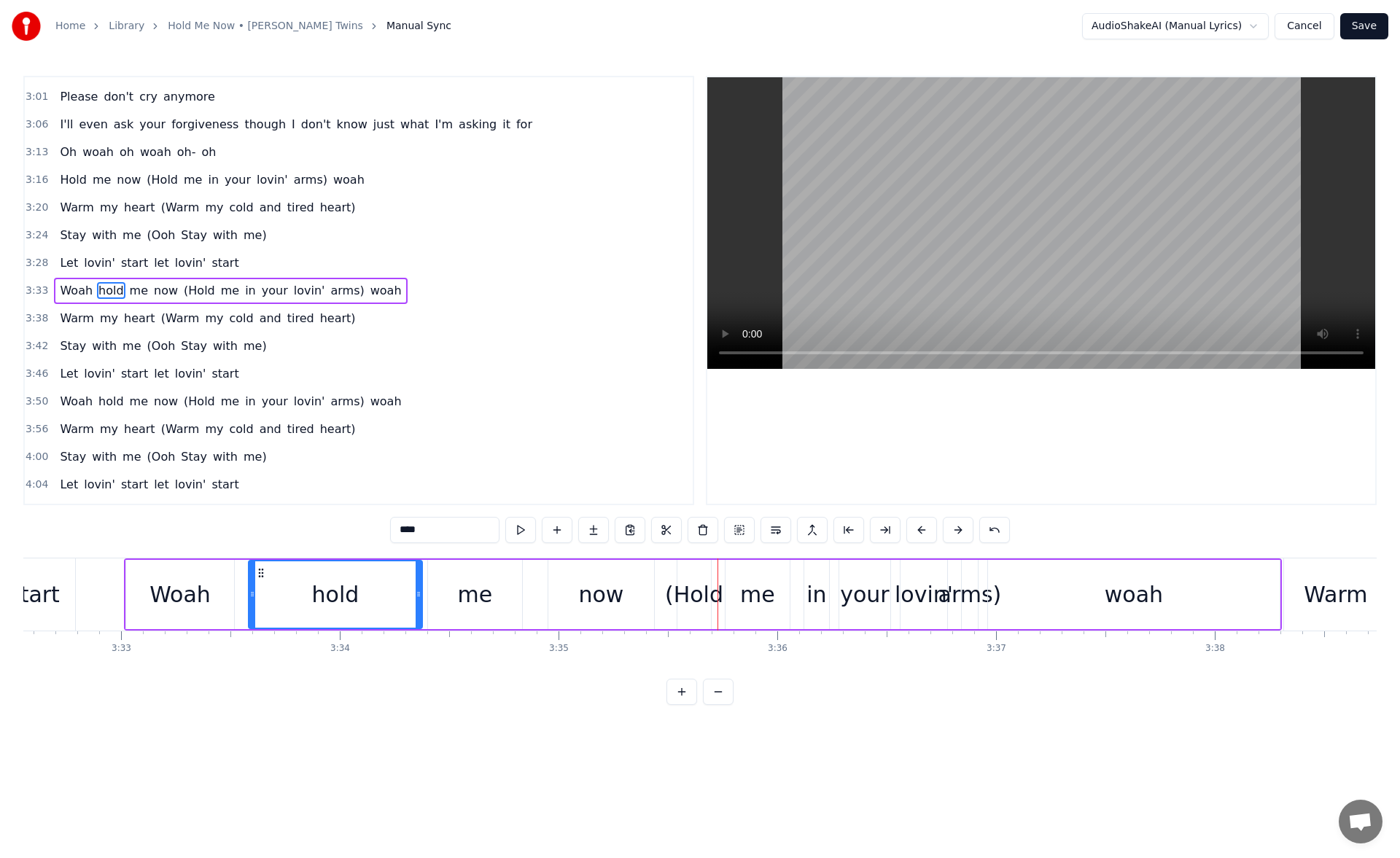
click at [197, 595] on div "Woah" at bounding box center [180, 594] width 61 height 32
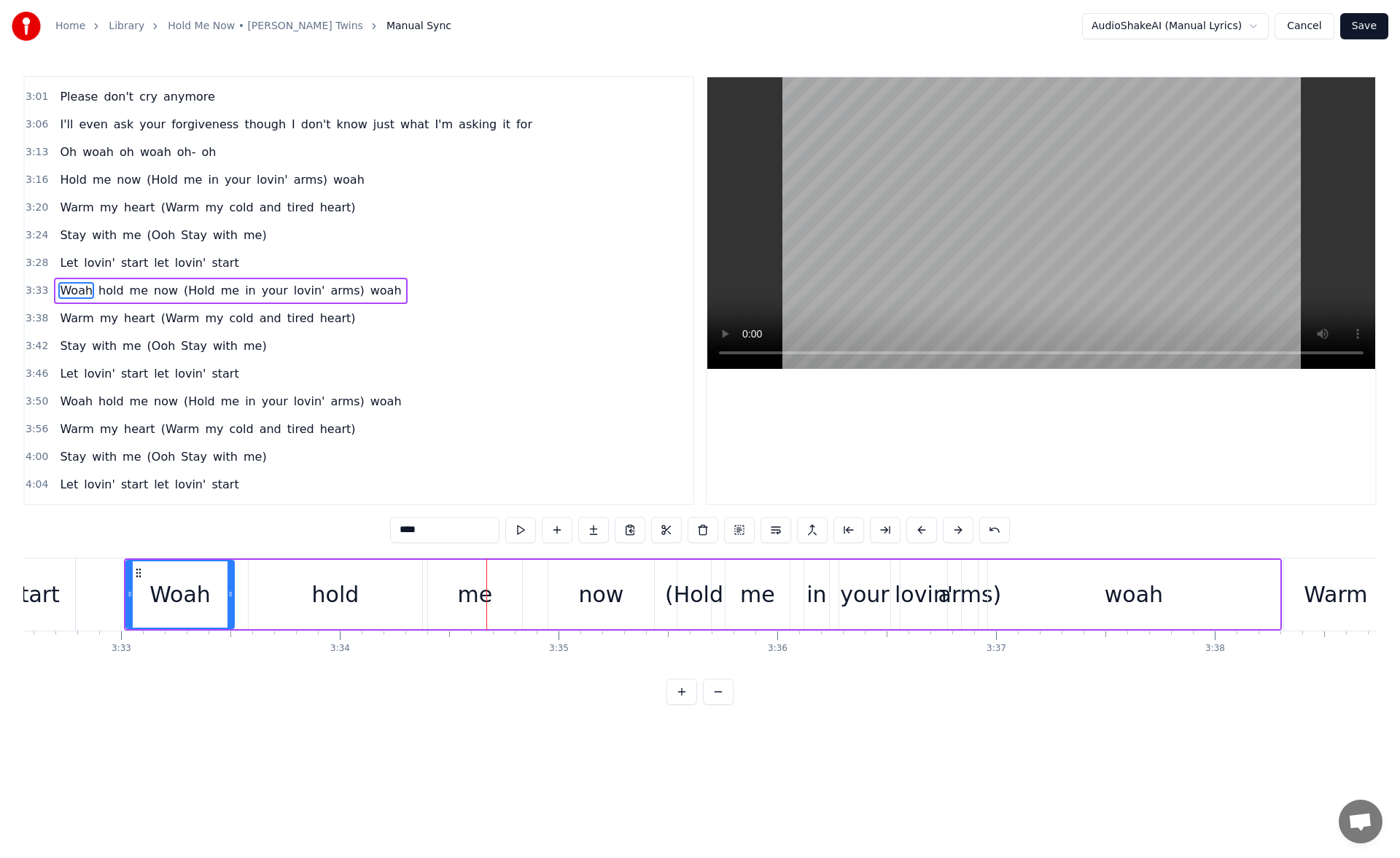
click at [47, 584] on div "start" at bounding box center [34, 594] width 51 height 32
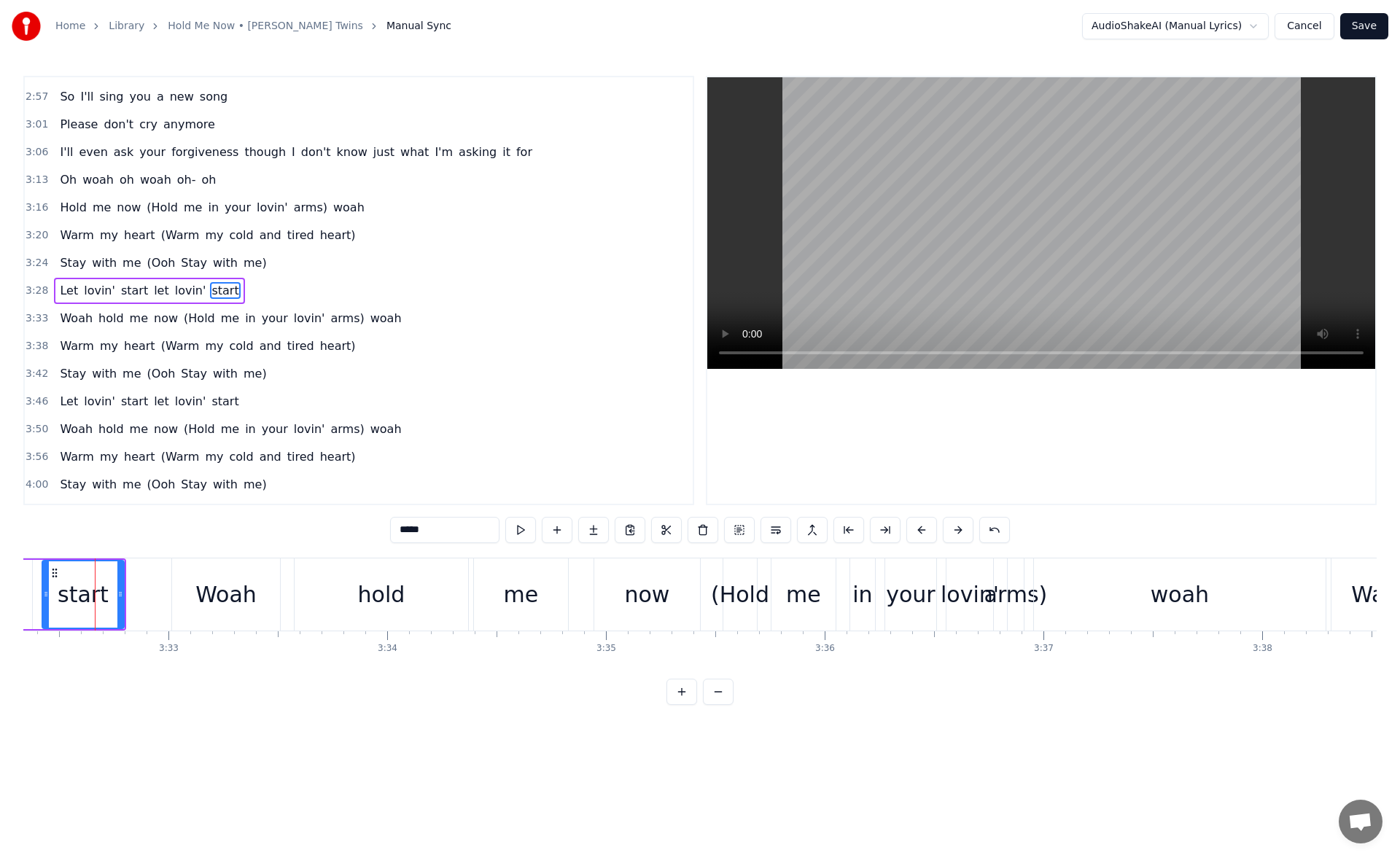
scroll to position [0, 46462]
click at [664, 601] on div "now" at bounding box center [649, 594] width 45 height 32
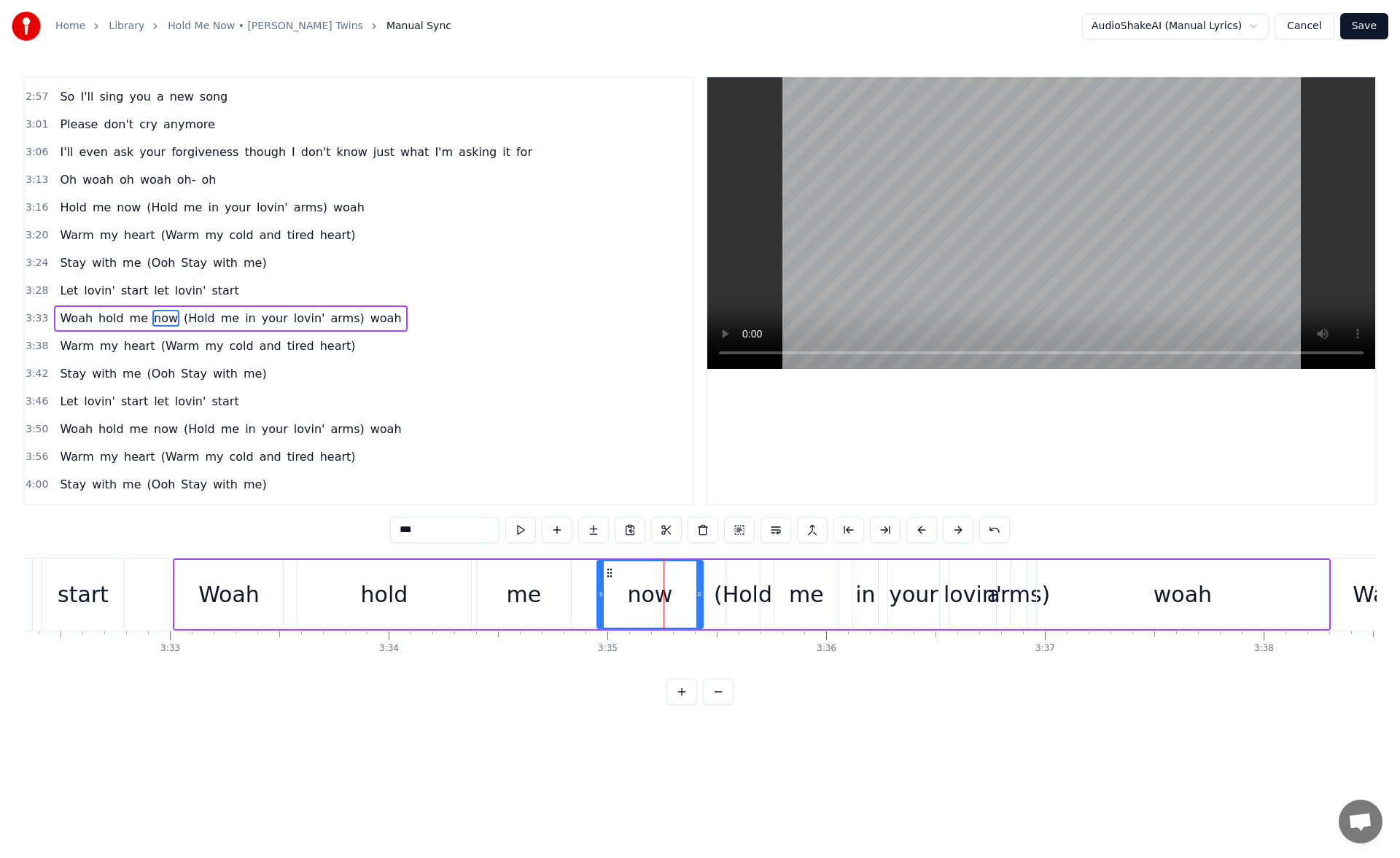
scroll to position [853, 0]
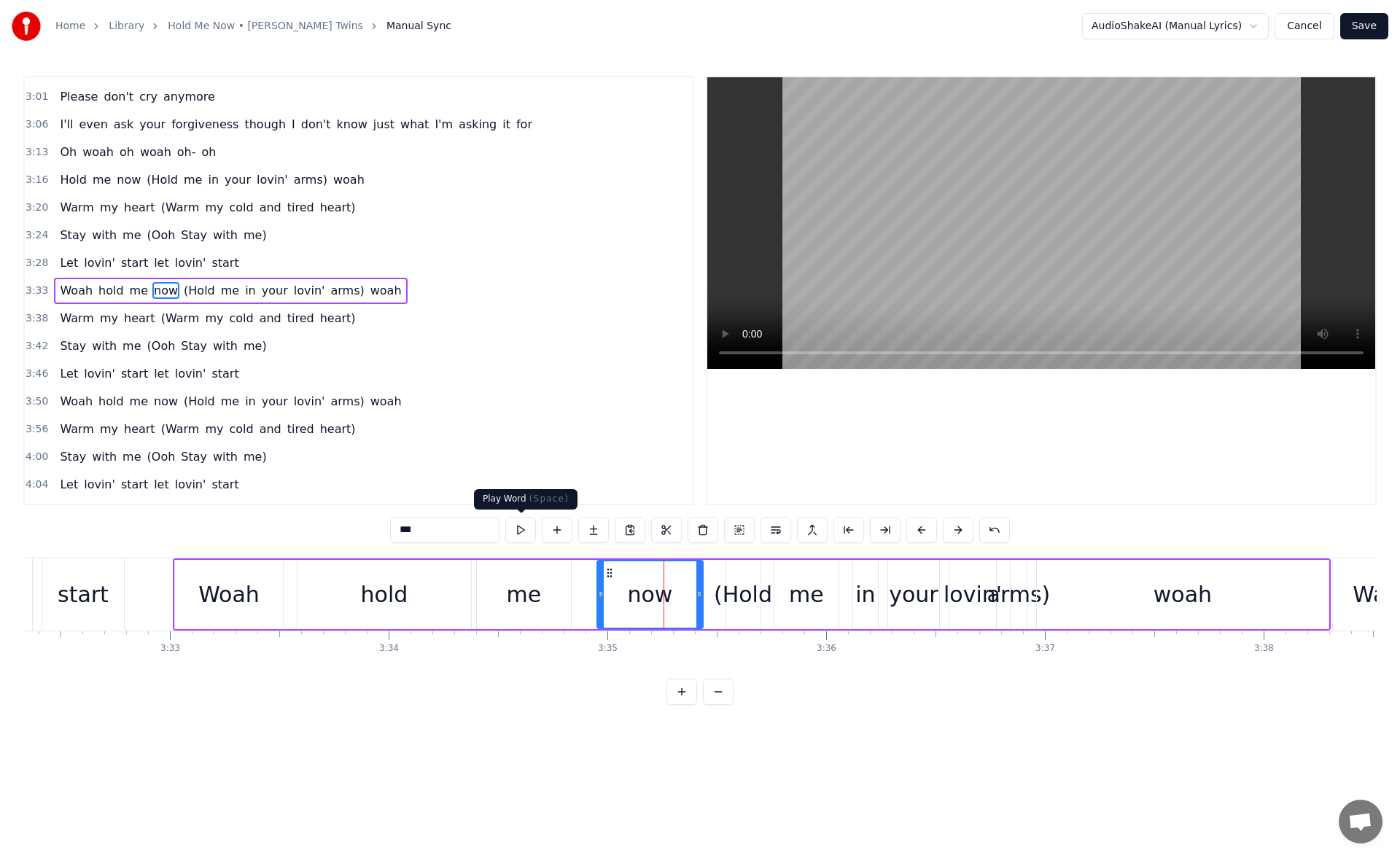
click at [527, 531] on button at bounding box center [520, 530] width 30 height 27
click at [733, 592] on div "(Hold" at bounding box center [742, 594] width 58 height 32
click at [518, 529] on button at bounding box center [520, 530] width 30 height 27
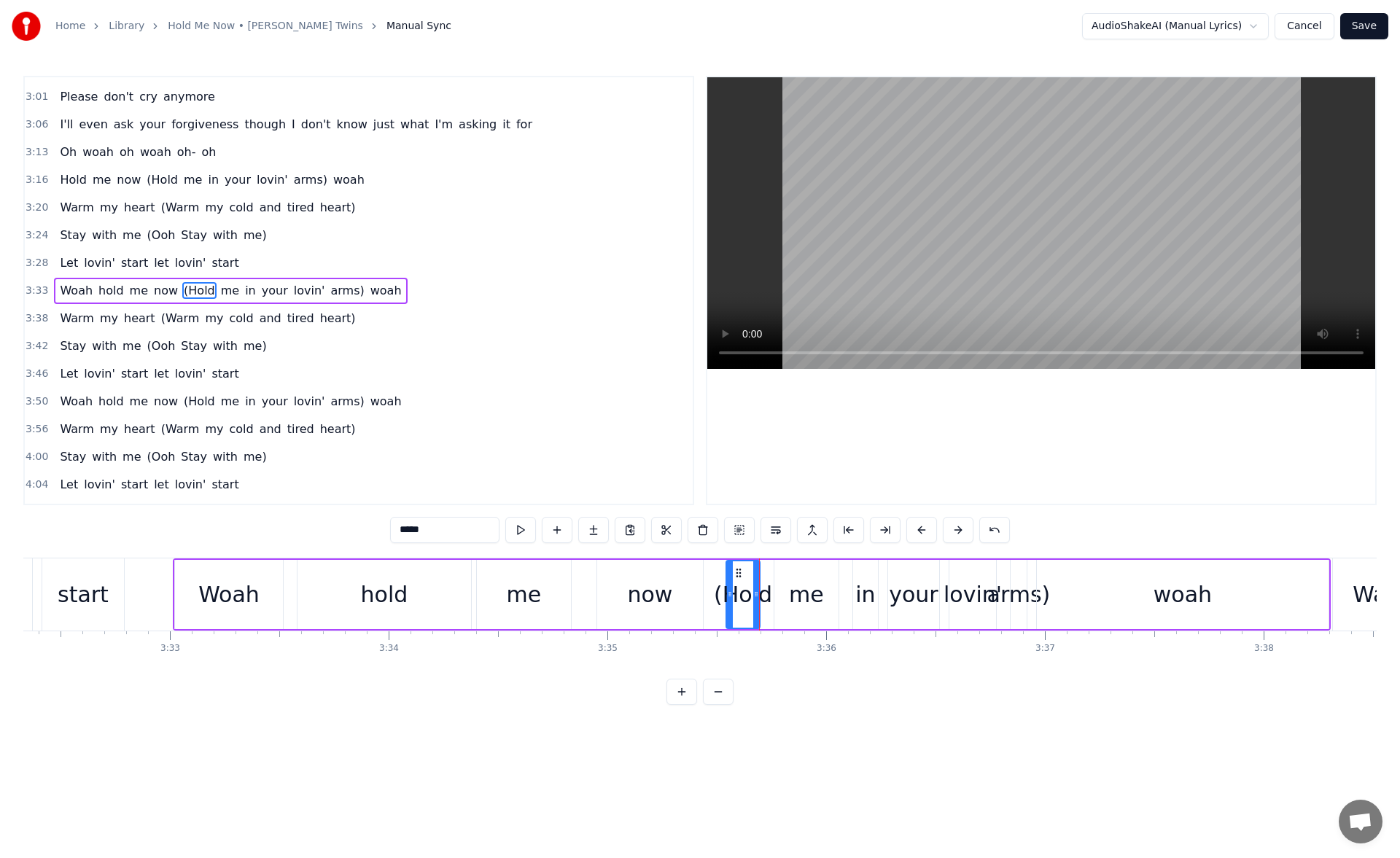
click at [518, 529] on button at bounding box center [520, 530] width 30 height 27
click at [804, 596] on div "me" at bounding box center [807, 594] width 35 height 32
click at [527, 531] on button at bounding box center [520, 530] width 30 height 27
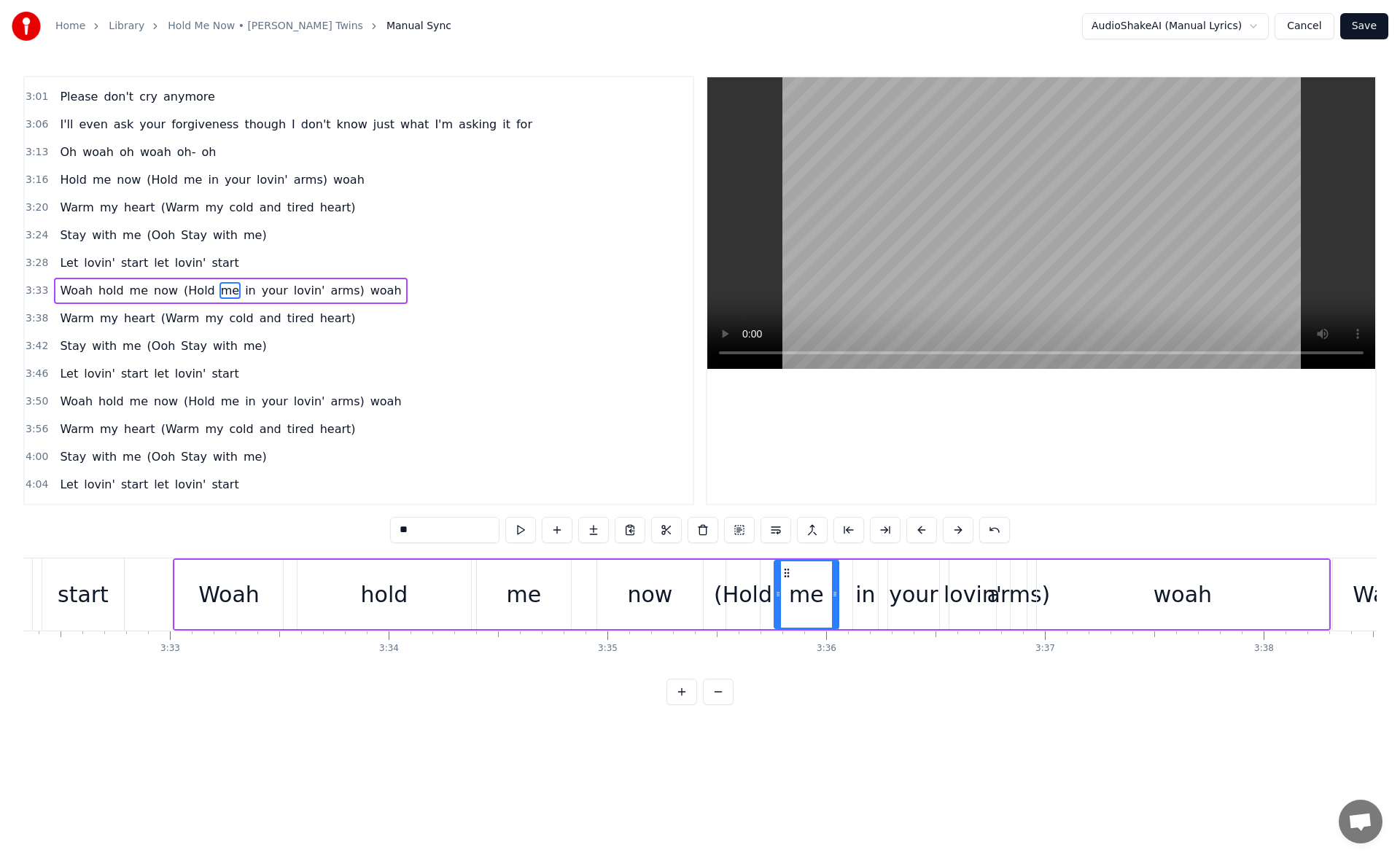
click at [788, 598] on div "me" at bounding box center [807, 595] width 63 height 67
click at [749, 595] on div "(Hold" at bounding box center [742, 594] width 58 height 32
drag, startPoint x: 756, startPoint y: 598, endPoint x: 767, endPoint y: 600, distance: 11.2
click at [767, 600] on icon at bounding box center [768, 595] width 6 height 12
click at [525, 524] on button at bounding box center [520, 530] width 30 height 27
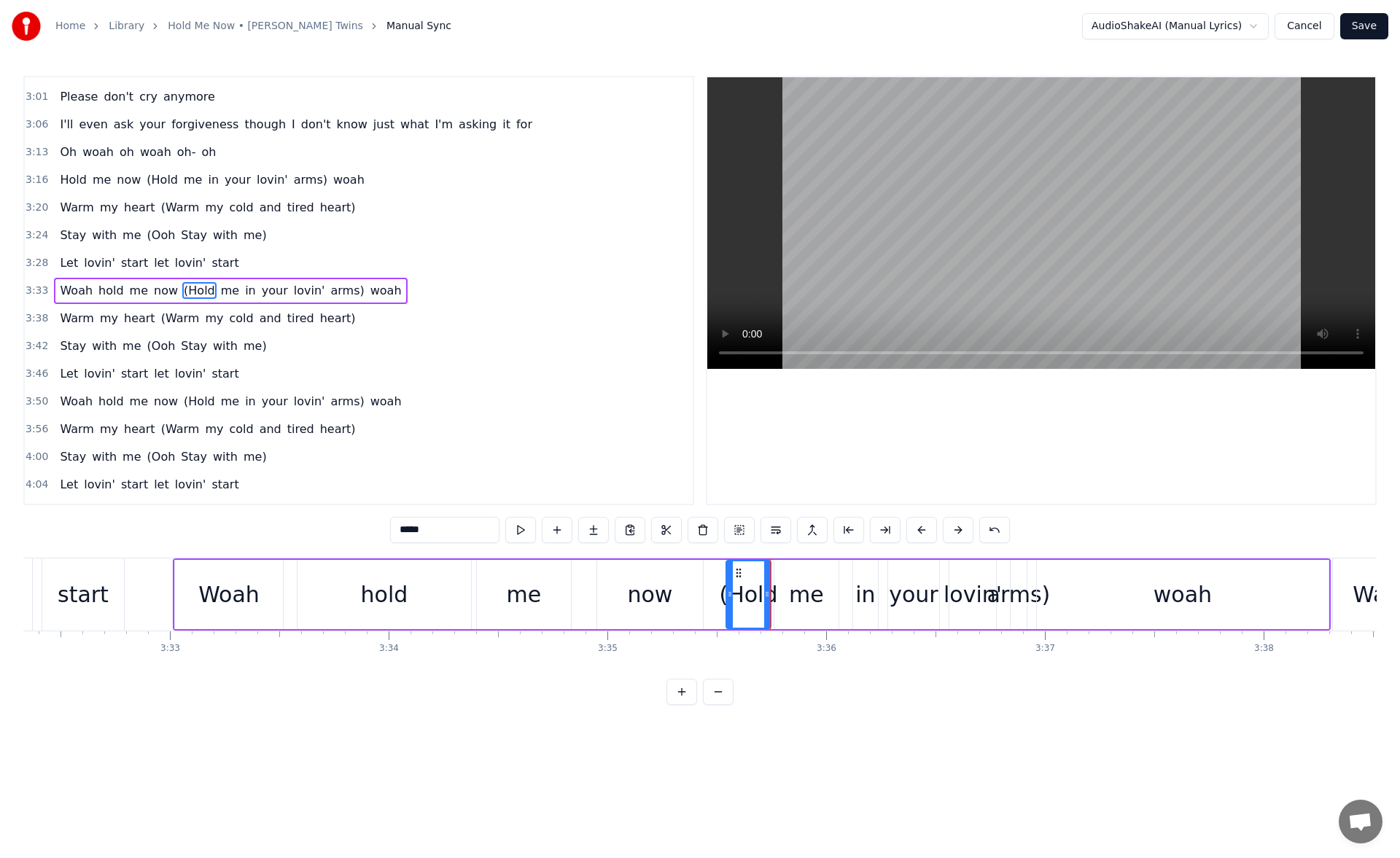
click at [525, 524] on button at bounding box center [520, 530] width 30 height 27
click at [666, 593] on div "now" at bounding box center [651, 594] width 45 height 32
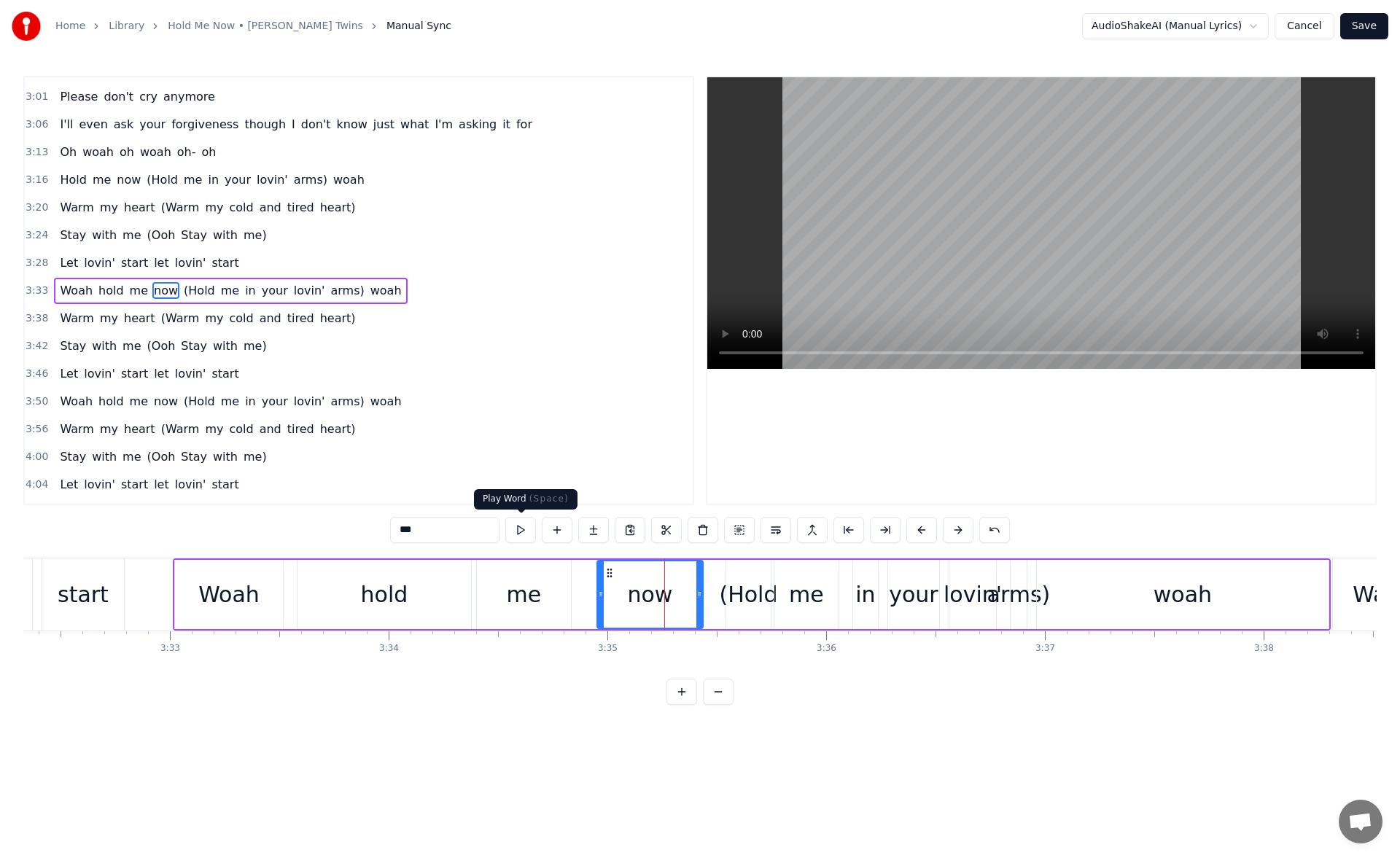
click at [526, 532] on button at bounding box center [520, 530] width 30 height 27
drag, startPoint x: 701, startPoint y: 595, endPoint x: 721, endPoint y: 594, distance: 20.0
click at [721, 594] on icon at bounding box center [719, 595] width 6 height 12
click at [534, 585] on div "me" at bounding box center [525, 594] width 35 height 32
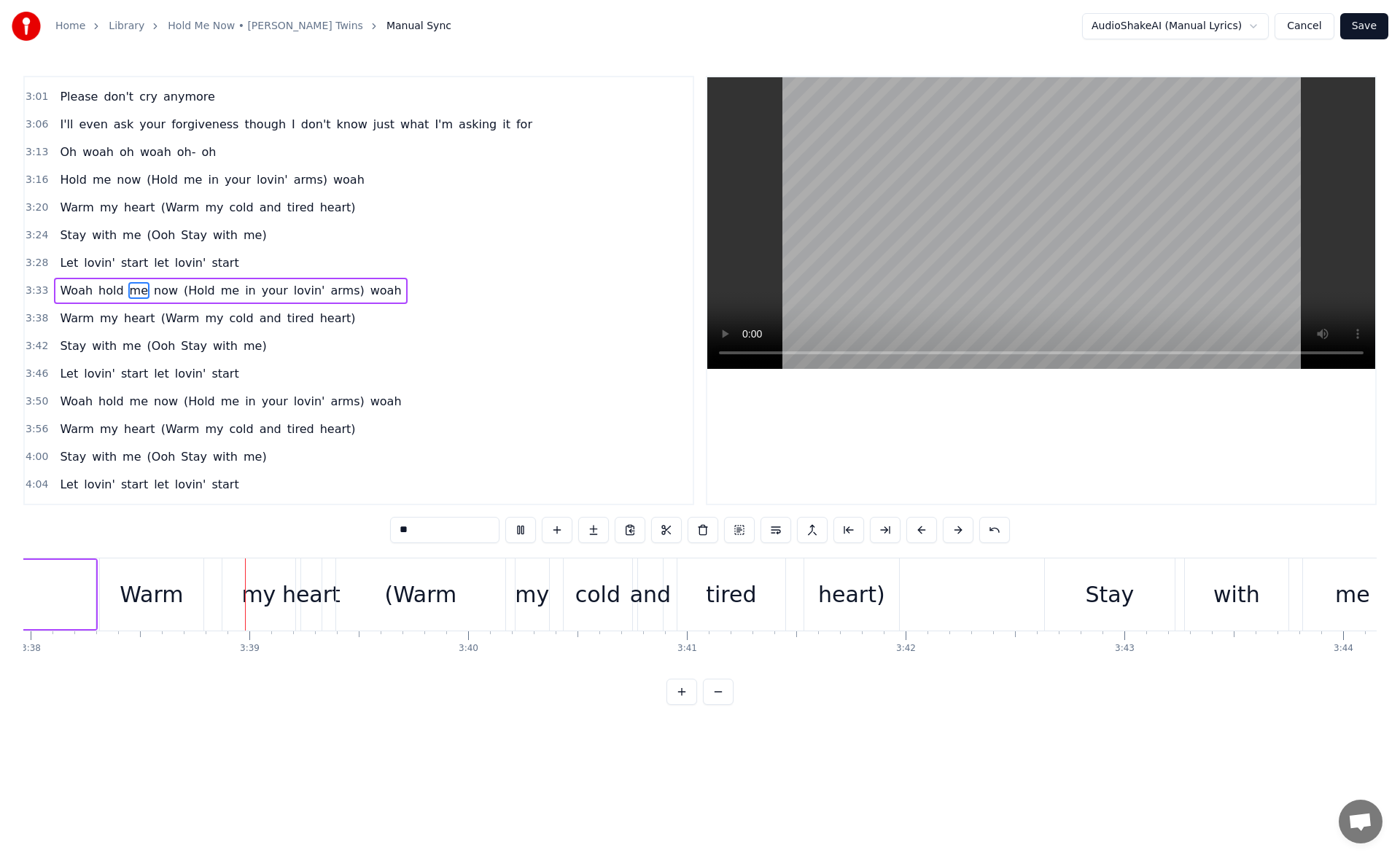
scroll to position [0, 47696]
click at [255, 586] on div "my" at bounding box center [257, 594] width 34 height 32
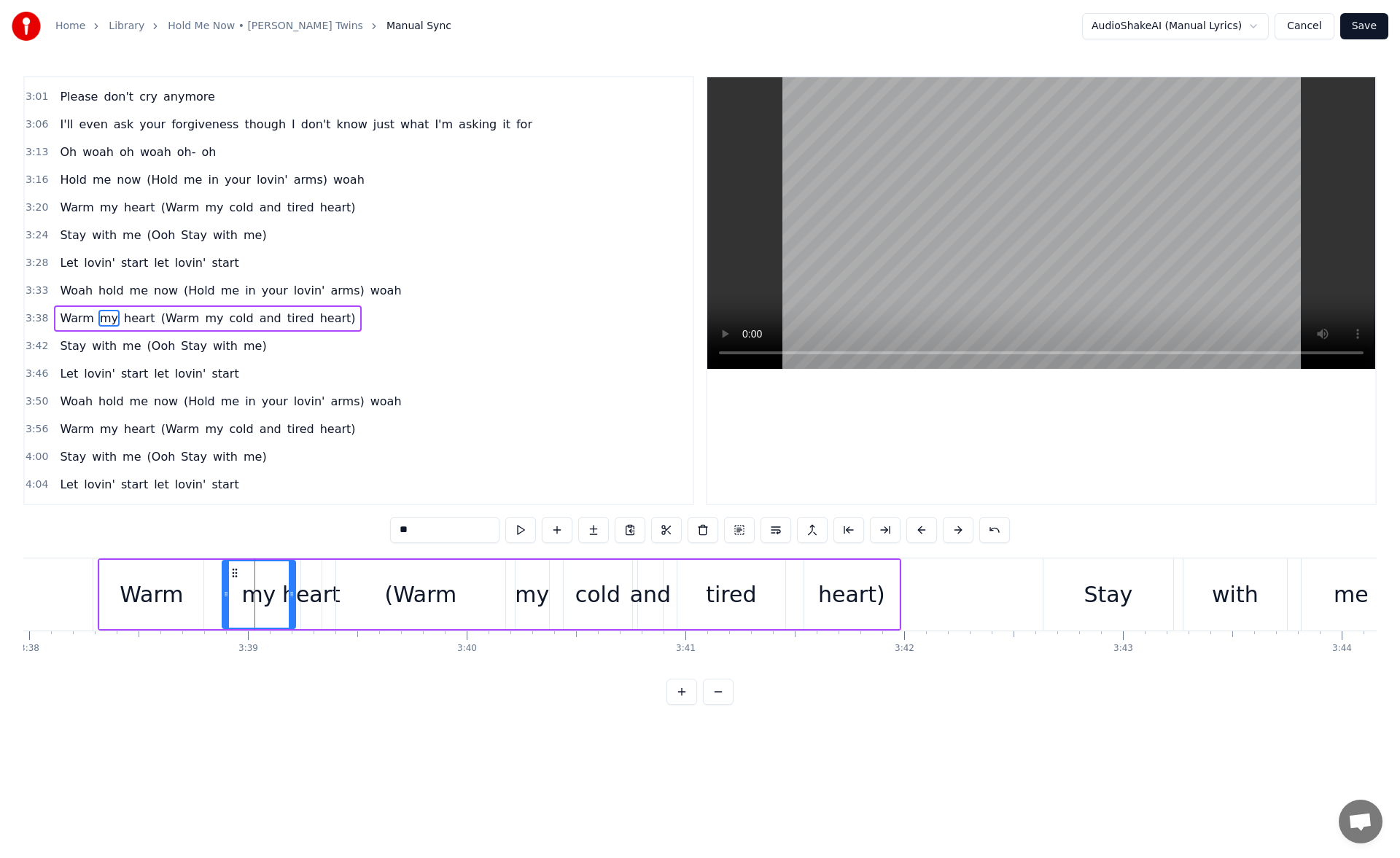
scroll to position [881, 0]
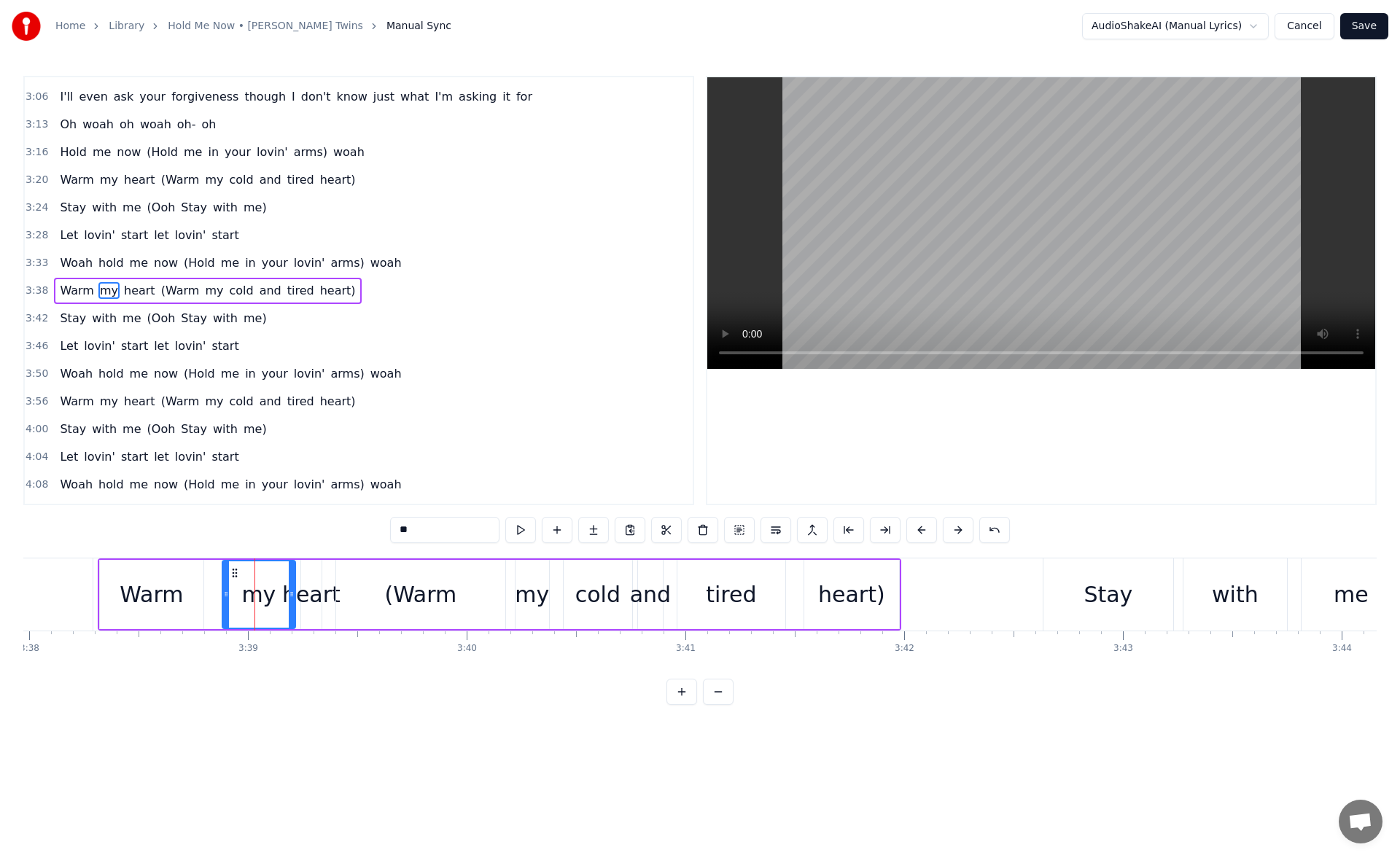
click at [306, 584] on div "heart" at bounding box center [311, 594] width 58 height 32
click at [251, 571] on div "my" at bounding box center [259, 595] width 73 height 69
click at [524, 524] on button at bounding box center [520, 530] width 30 height 27
click at [310, 601] on div "heart" at bounding box center [311, 594] width 58 height 32
click at [524, 530] on button at bounding box center [520, 530] width 30 height 27
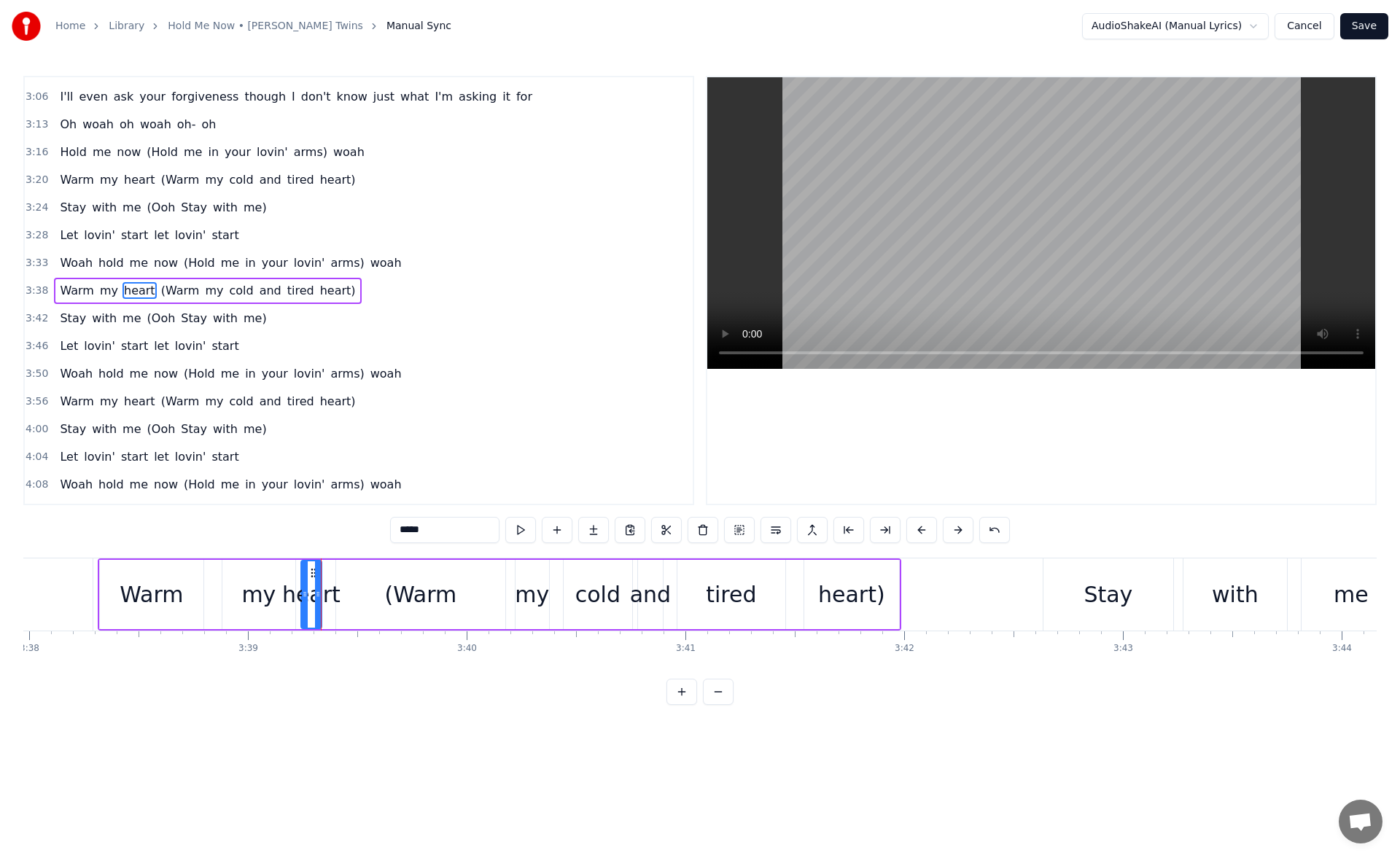
click at [423, 600] on div "(Warm" at bounding box center [420, 594] width 72 height 32
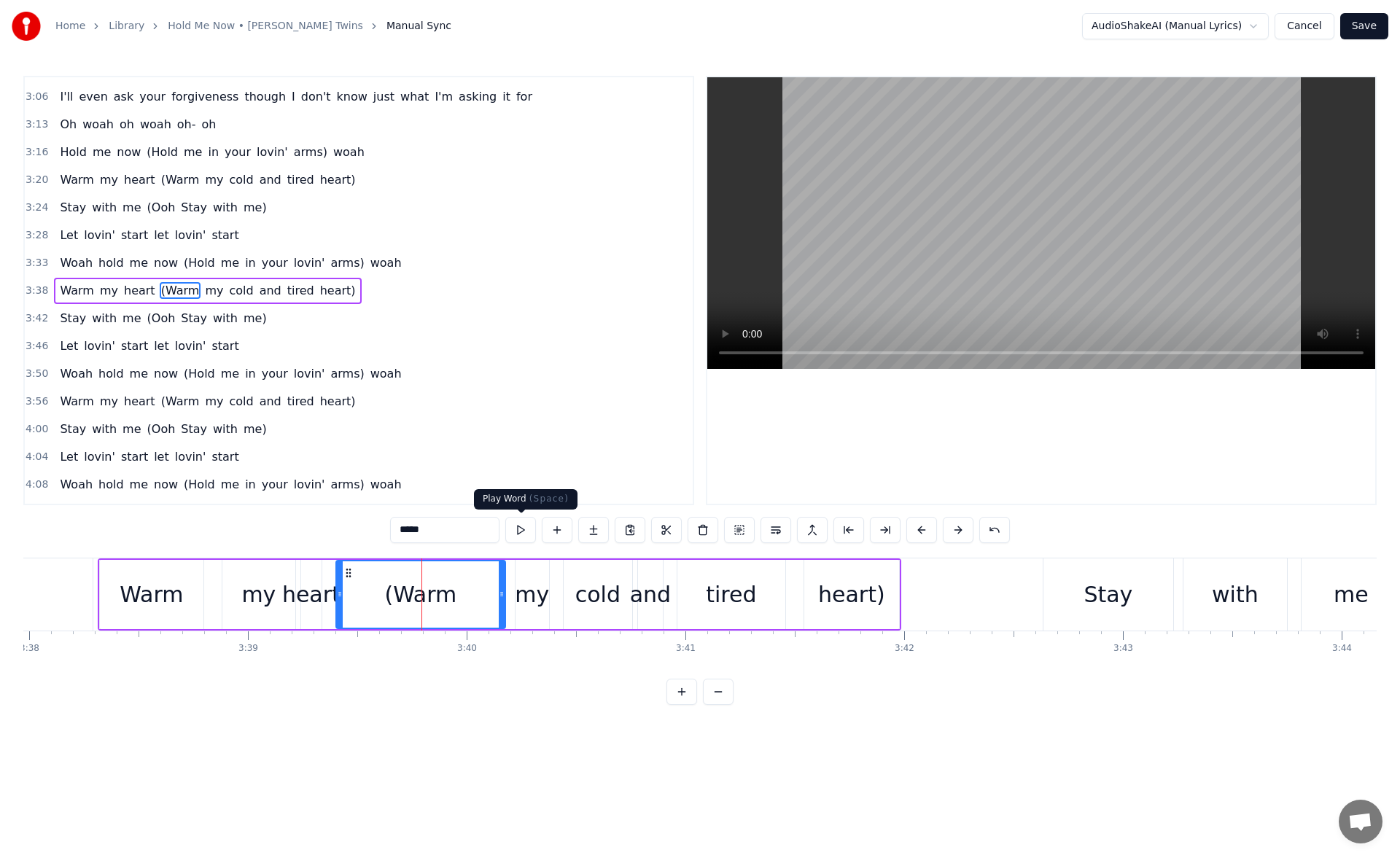
click at [519, 524] on button at bounding box center [520, 530] width 30 height 27
click at [397, 593] on div "(Warm" at bounding box center [420, 594] width 72 height 32
drag, startPoint x: 339, startPoint y: 600, endPoint x: 363, endPoint y: 600, distance: 24.0
click at [363, 600] on icon at bounding box center [362, 595] width 6 height 12
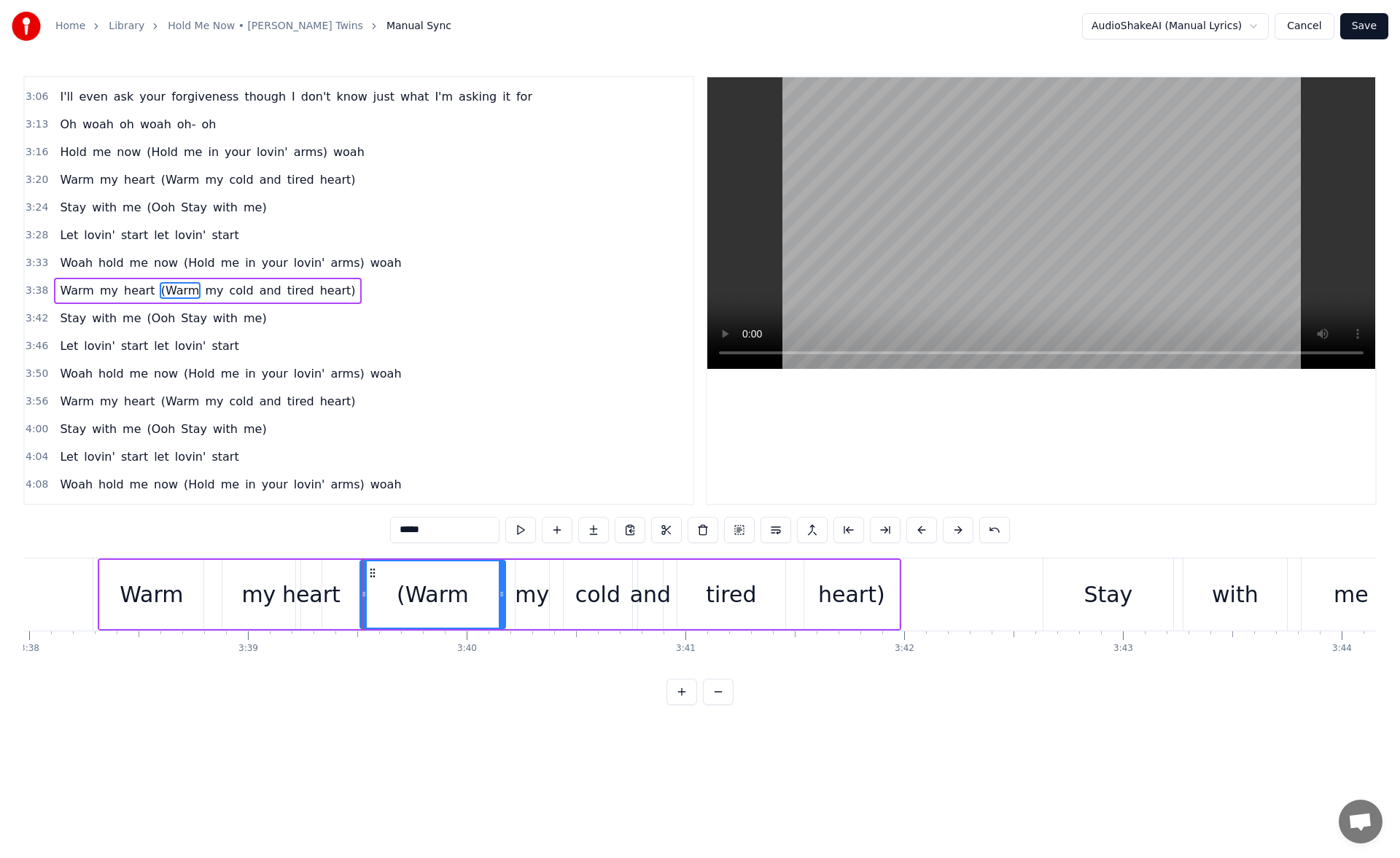
click at [307, 598] on div "heart" at bounding box center [311, 594] width 58 height 32
drag, startPoint x: 320, startPoint y: 600, endPoint x: 354, endPoint y: 599, distance: 34.0
click at [354, 599] on icon at bounding box center [352, 595] width 6 height 12
click at [276, 591] on div "my" at bounding box center [259, 595] width 73 height 69
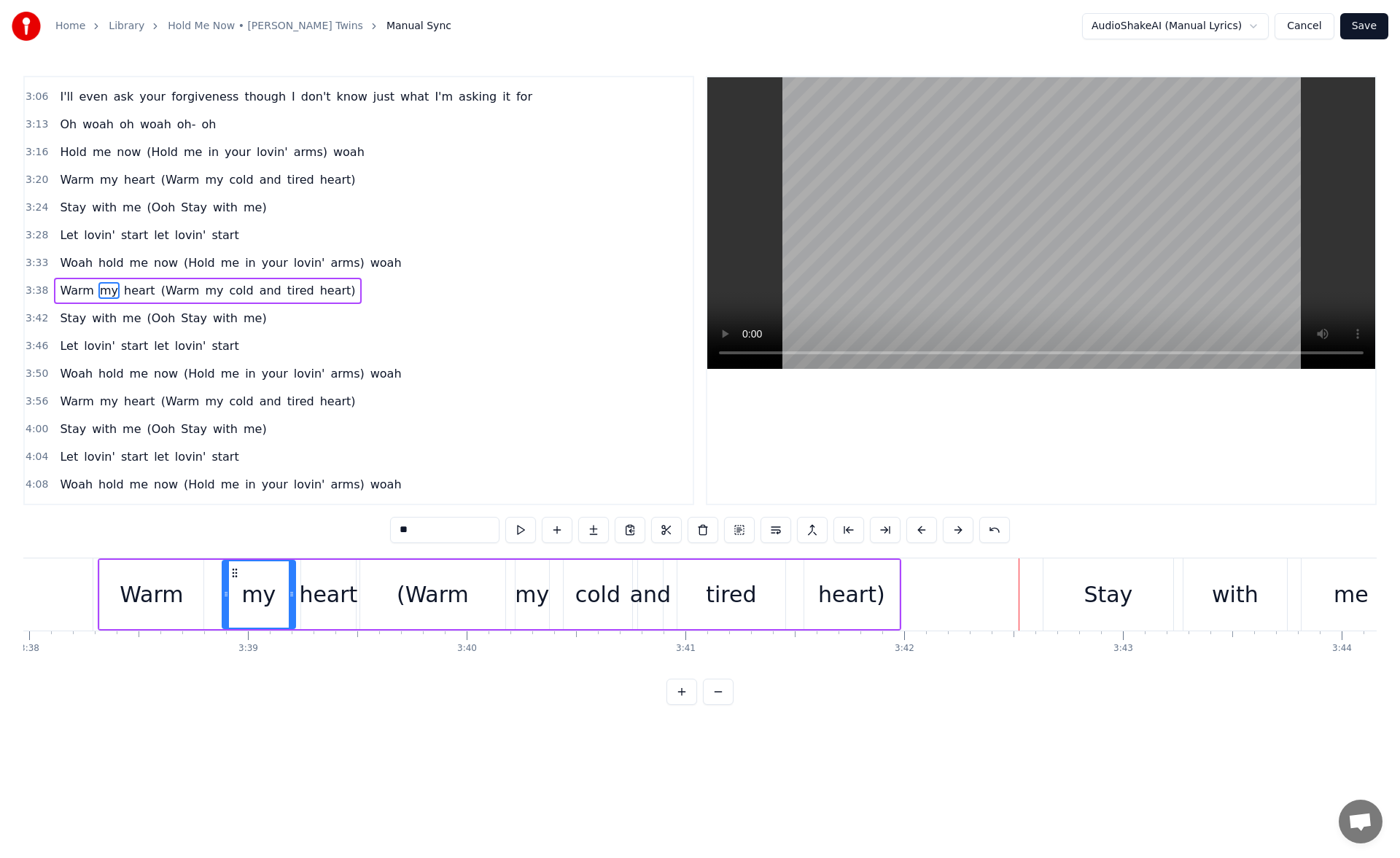
click at [846, 587] on div "heart)" at bounding box center [851, 594] width 67 height 32
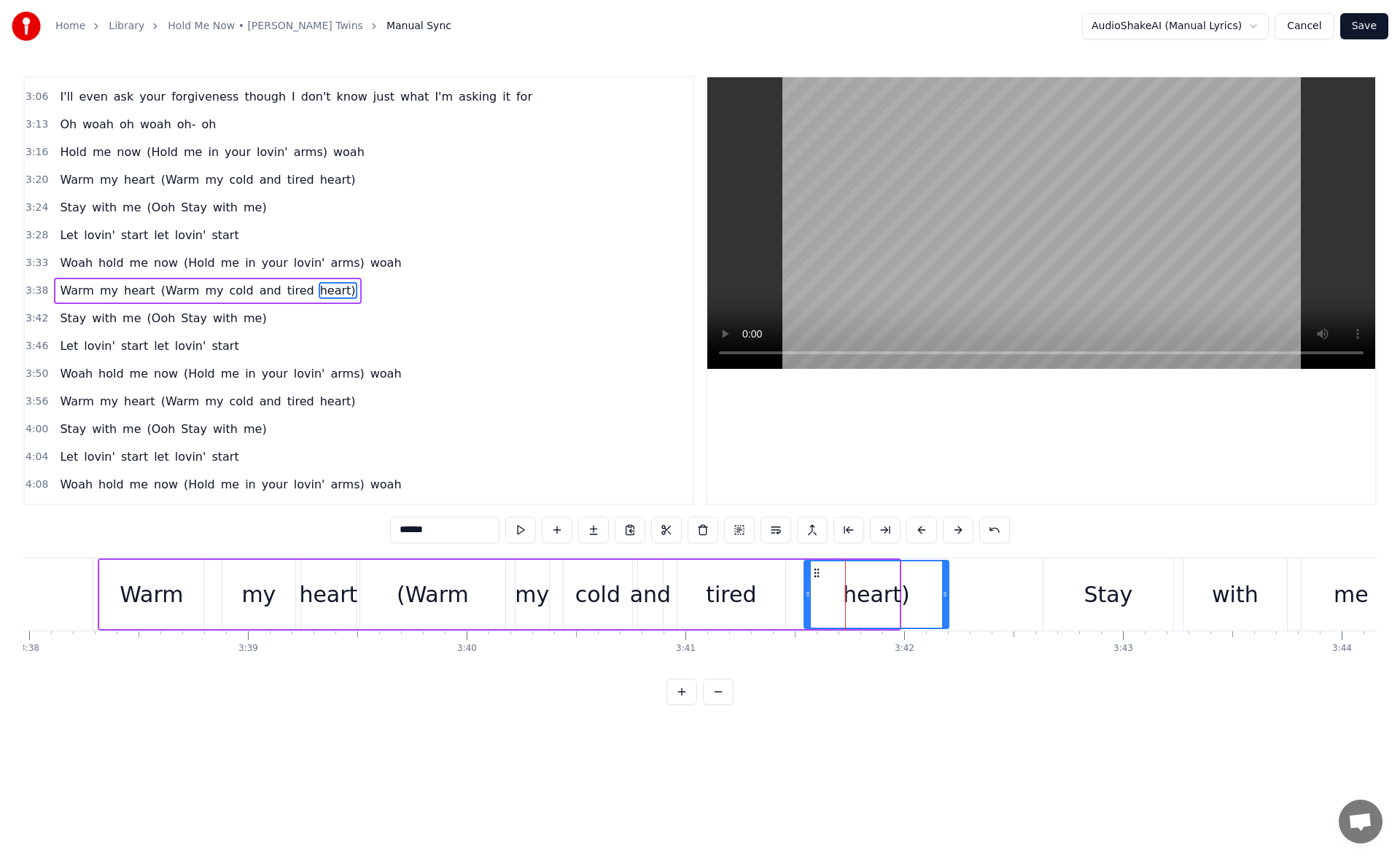
drag, startPoint x: 897, startPoint y: 591, endPoint x: 946, endPoint y: 589, distance: 49.0
click at [946, 589] on icon at bounding box center [946, 595] width 6 height 12
click at [525, 524] on button at bounding box center [520, 530] width 30 height 27
drag, startPoint x: 946, startPoint y: 594, endPoint x: 979, endPoint y: 594, distance: 33.0
click at [971, 594] on icon at bounding box center [968, 595] width 6 height 12
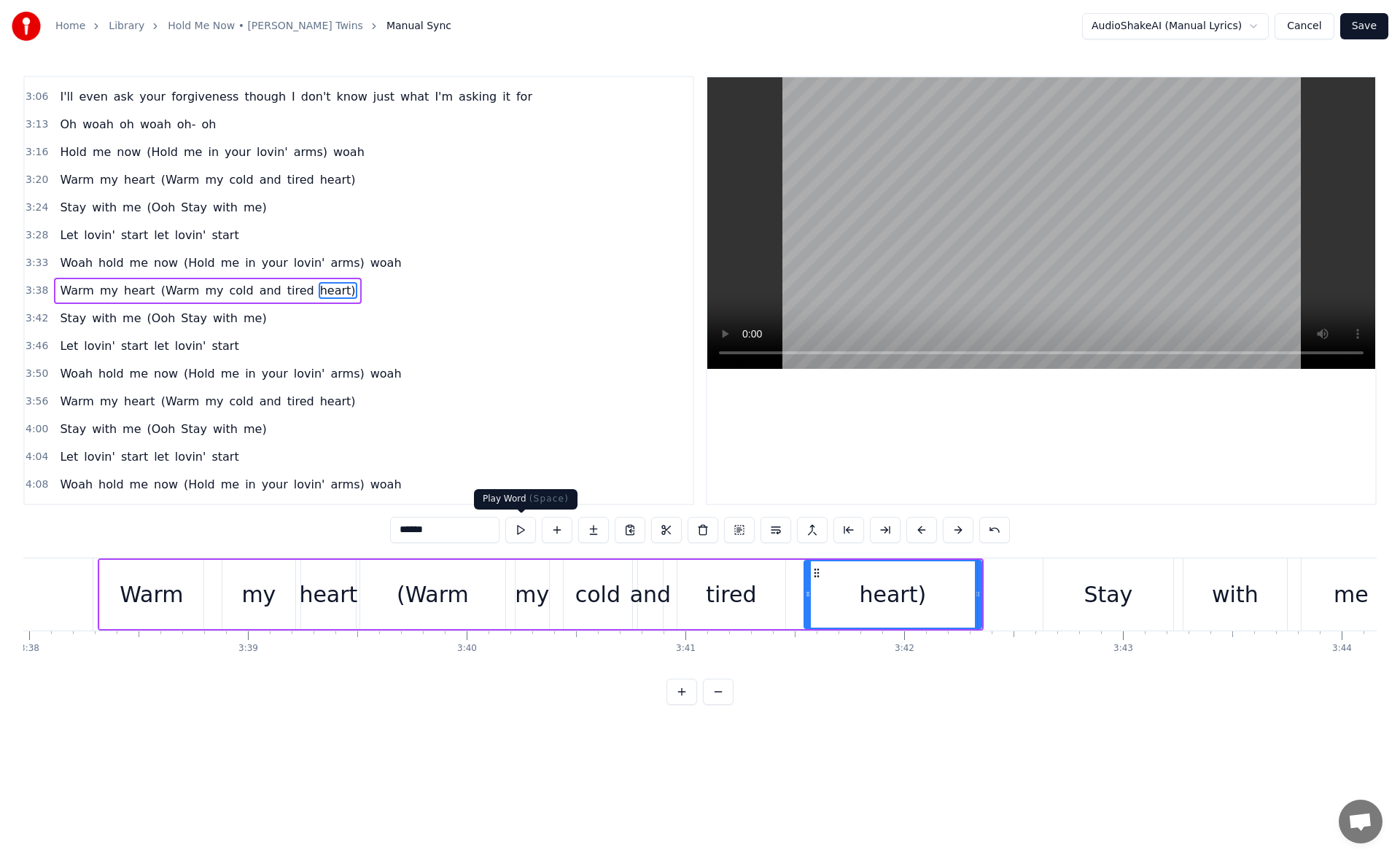
click at [529, 518] on button at bounding box center [520, 530] width 30 height 27
click at [985, 592] on icon at bounding box center [983, 595] width 6 height 12
click at [519, 524] on button at bounding box center [520, 530] width 30 height 27
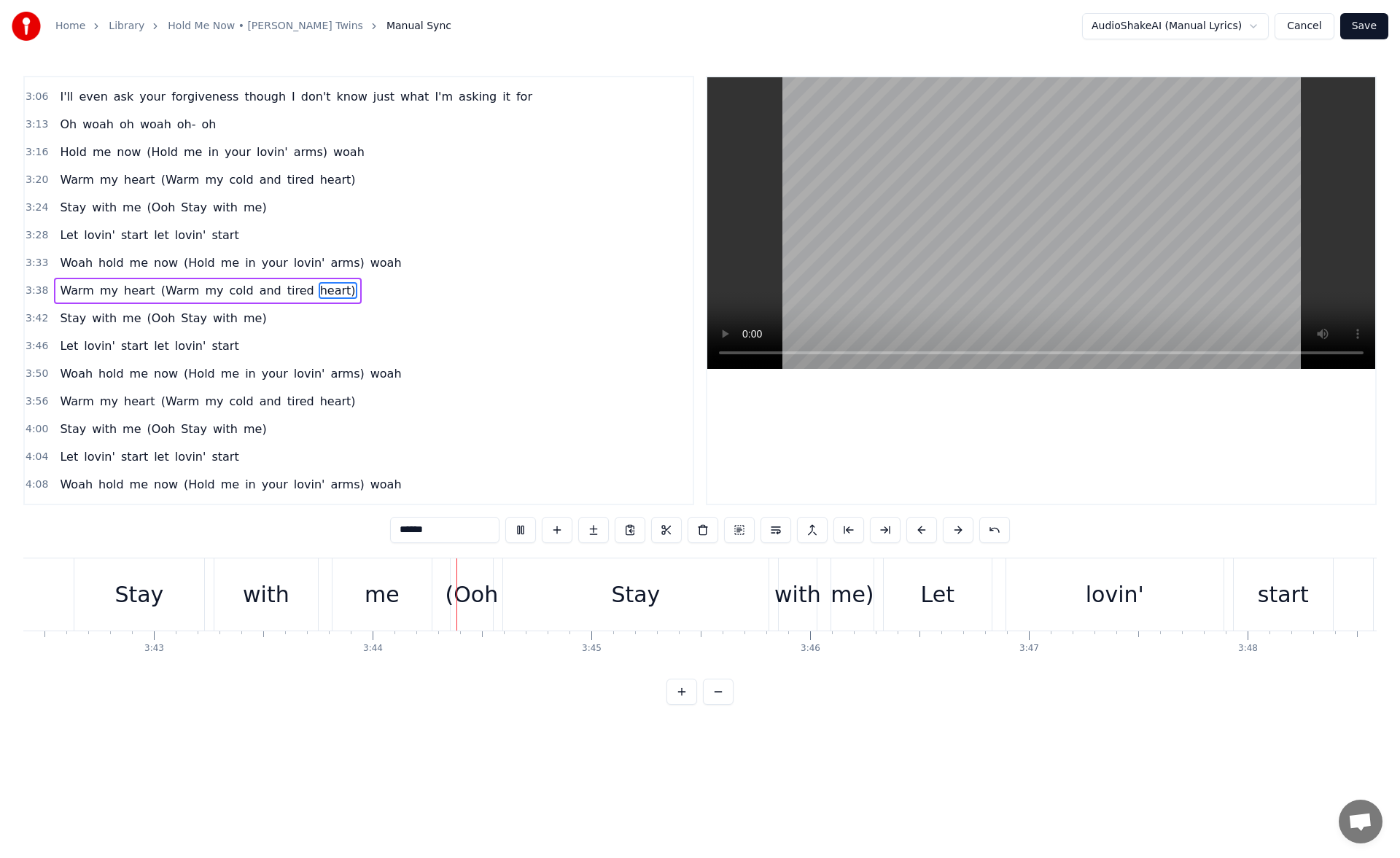
scroll to position [0, 48921]
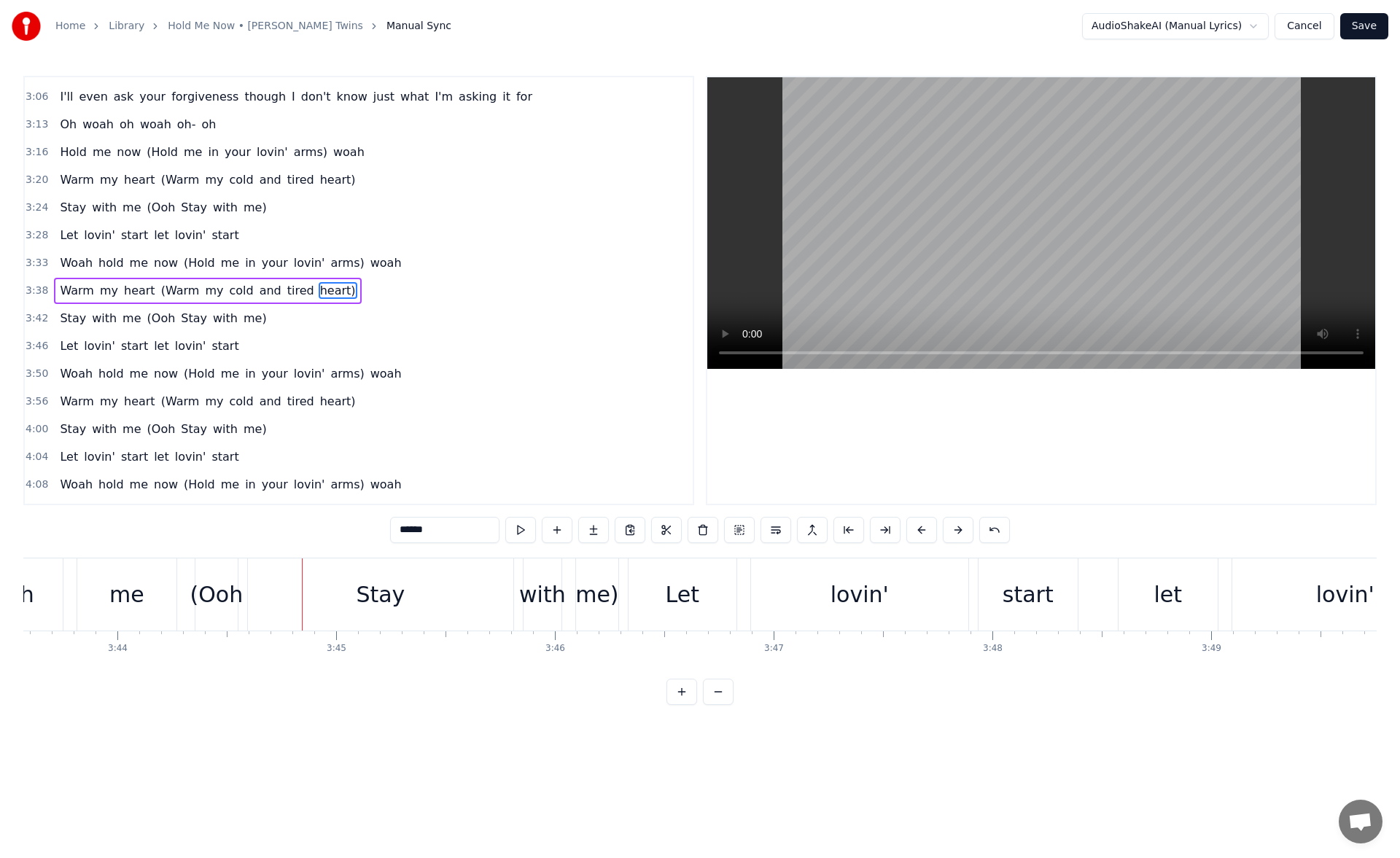
click at [122, 578] on div "me" at bounding box center [127, 594] width 35 height 32
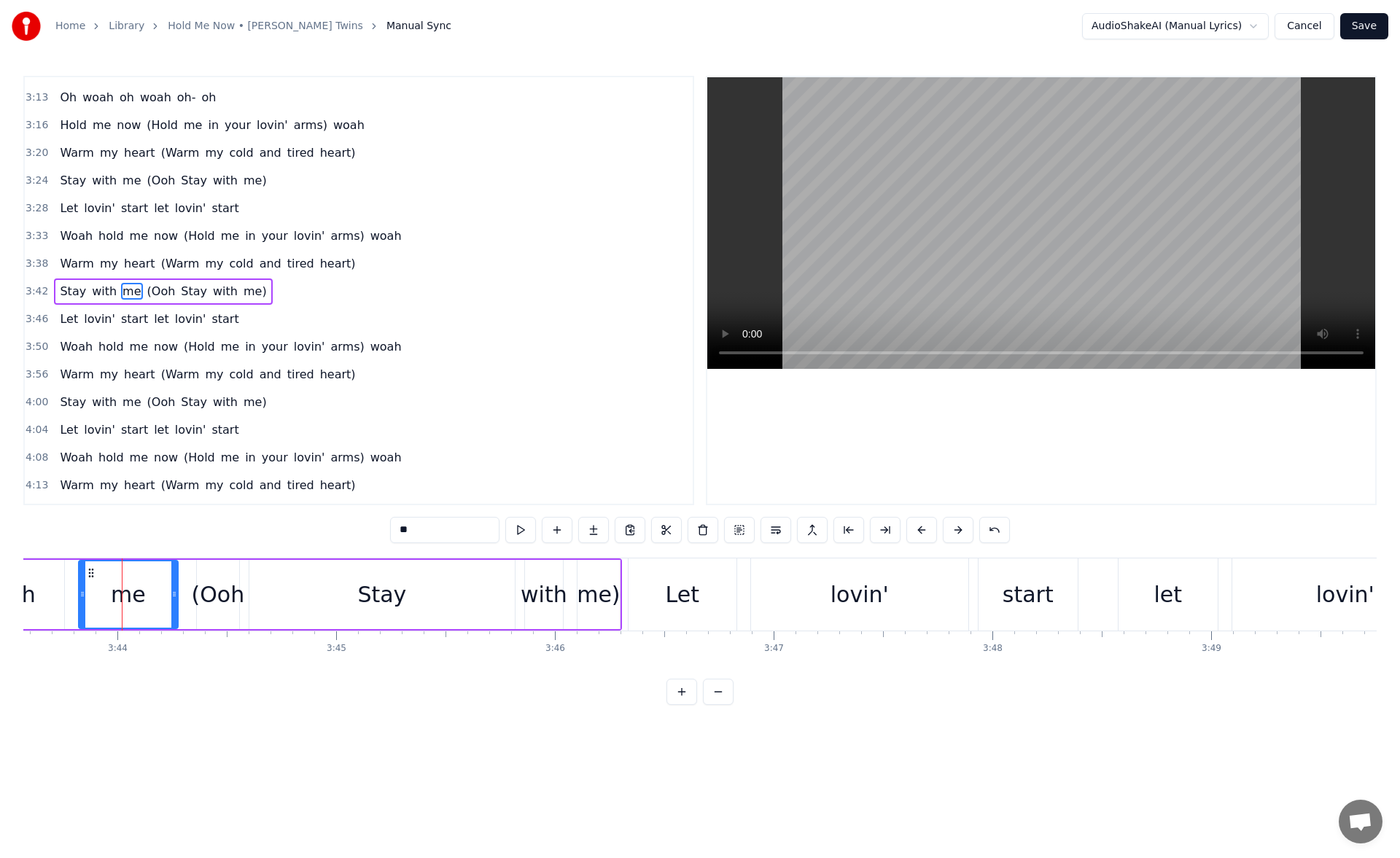
scroll to position [908, 0]
click at [517, 523] on button at bounding box center [520, 530] width 30 height 27
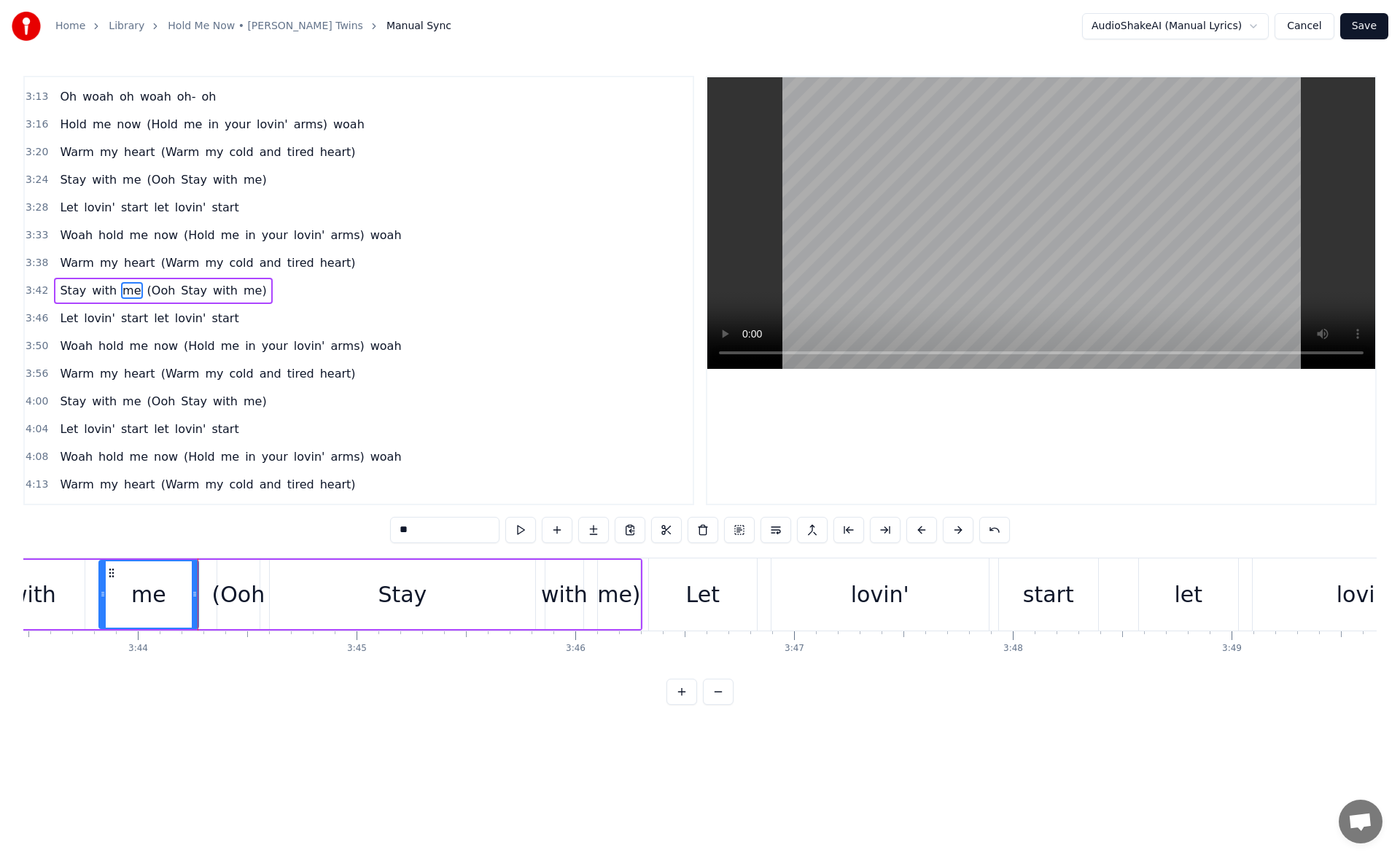
click at [236, 583] on div "(Ooh" at bounding box center [239, 594] width 53 height 32
drag, startPoint x: 222, startPoint y: 595, endPoint x: 205, endPoint y: 596, distance: 17.0
click at [205, 596] on icon at bounding box center [204, 595] width 6 height 12
click at [159, 598] on div "me" at bounding box center [149, 594] width 35 height 32
click at [238, 581] on div "(Ooh" at bounding box center [230, 594] width 53 height 32
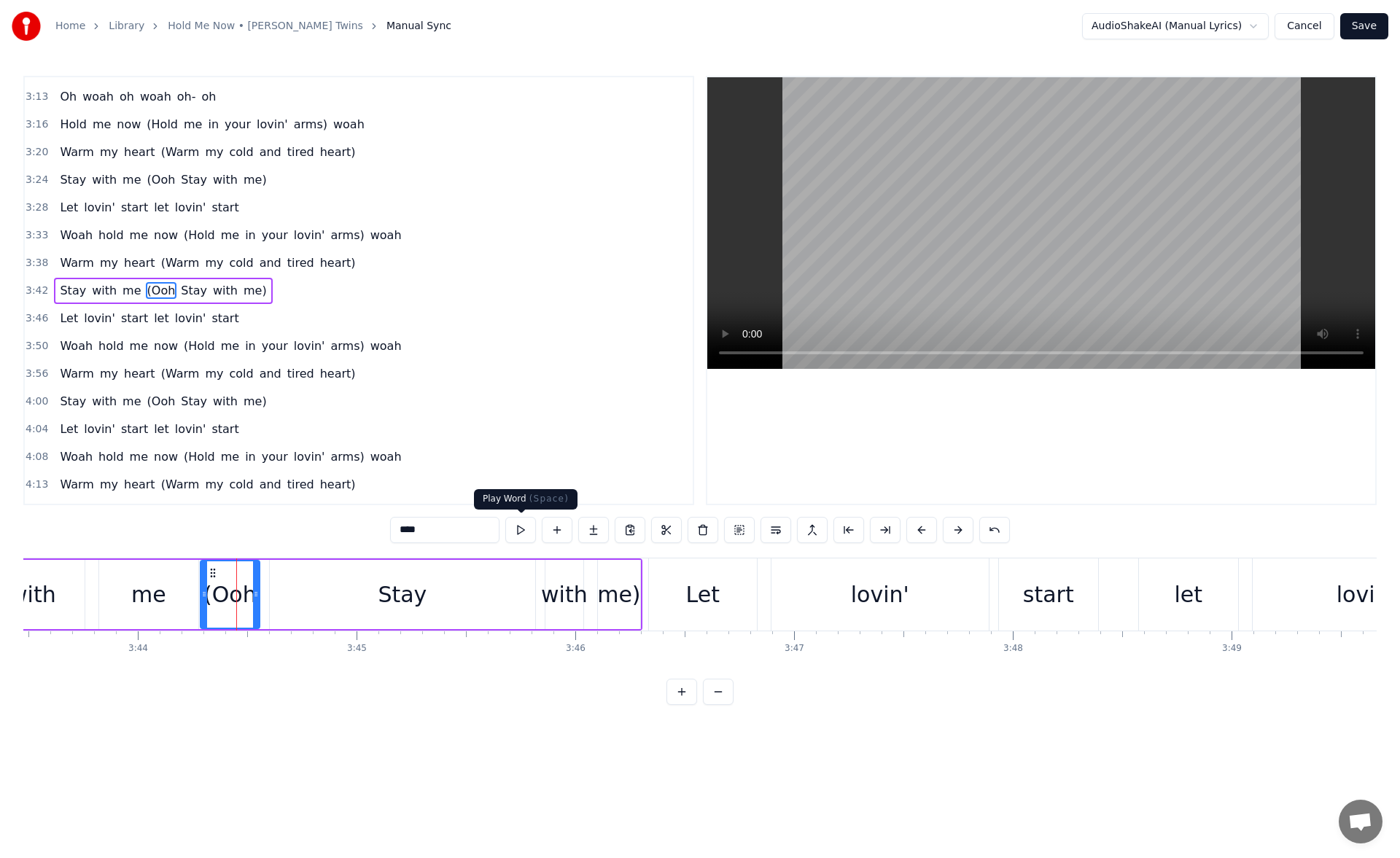
click at [527, 530] on button at bounding box center [520, 530] width 30 height 27
click at [339, 591] on div "Stay" at bounding box center [403, 595] width 265 height 69
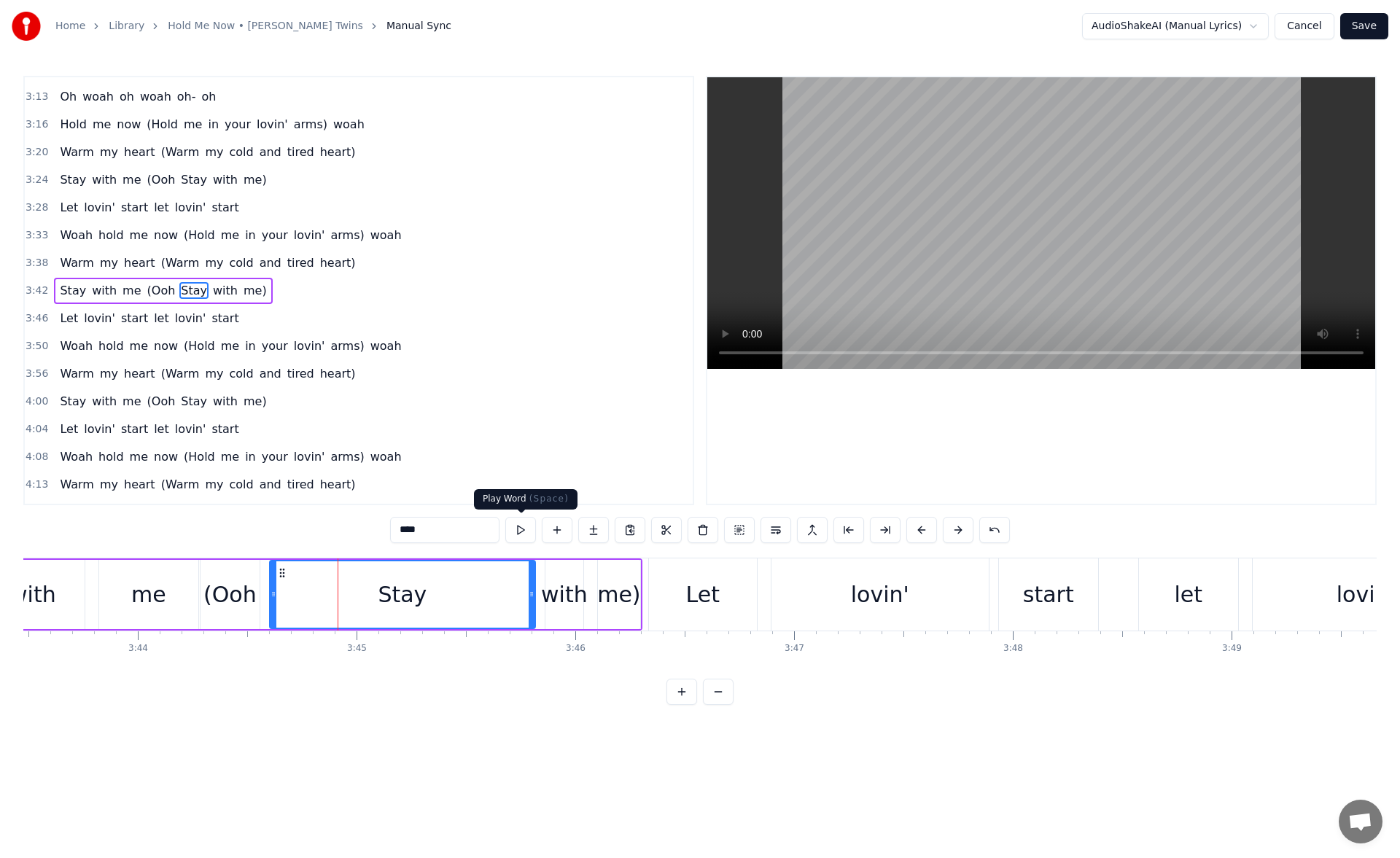
click at [510, 527] on button at bounding box center [520, 530] width 30 height 27
drag, startPoint x: 270, startPoint y: 597, endPoint x: 350, endPoint y: 593, distance: 80.1
click at [350, 593] on icon at bounding box center [352, 595] width 6 height 12
click at [245, 588] on div "(Ooh" at bounding box center [230, 594] width 53 height 32
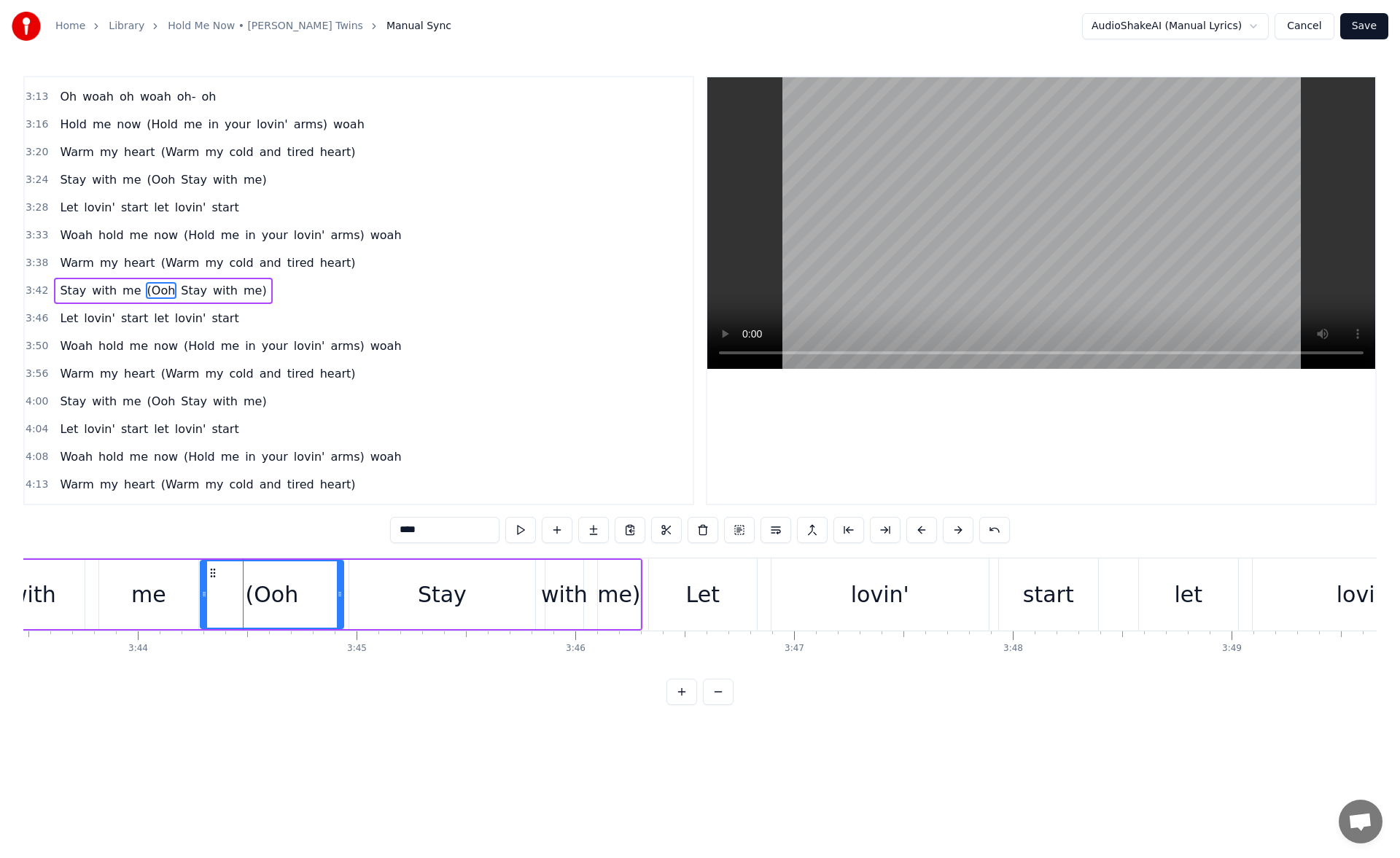
drag, startPoint x: 256, startPoint y: 597, endPoint x: 340, endPoint y: 598, distance: 84.0
click at [340, 598] on icon at bounding box center [340, 595] width 6 height 12
click at [516, 532] on button at bounding box center [520, 530] width 30 height 27
click at [177, 586] on div "me" at bounding box center [148, 595] width 99 height 69
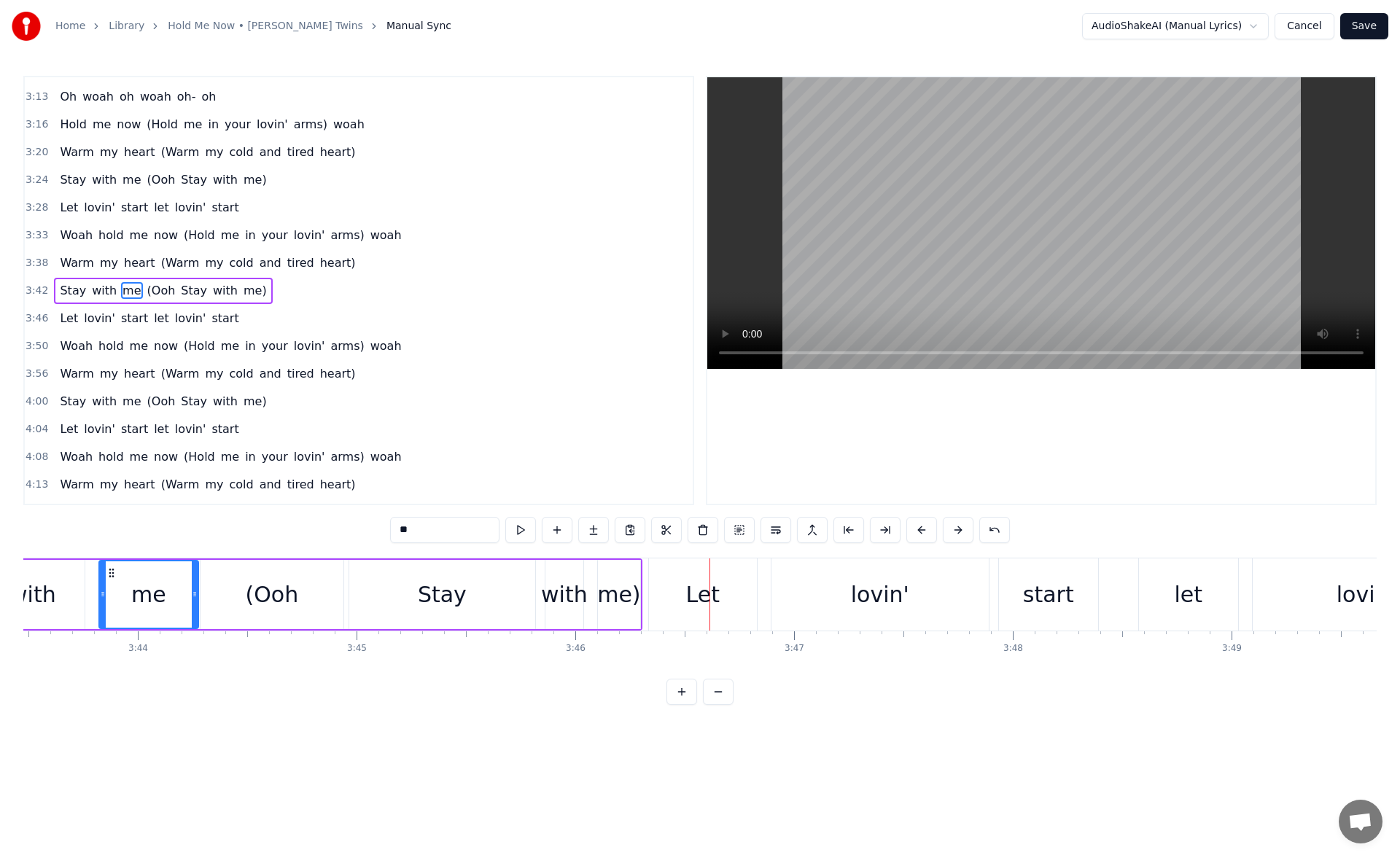
click at [403, 593] on div "Stay" at bounding box center [441, 595] width 186 height 69
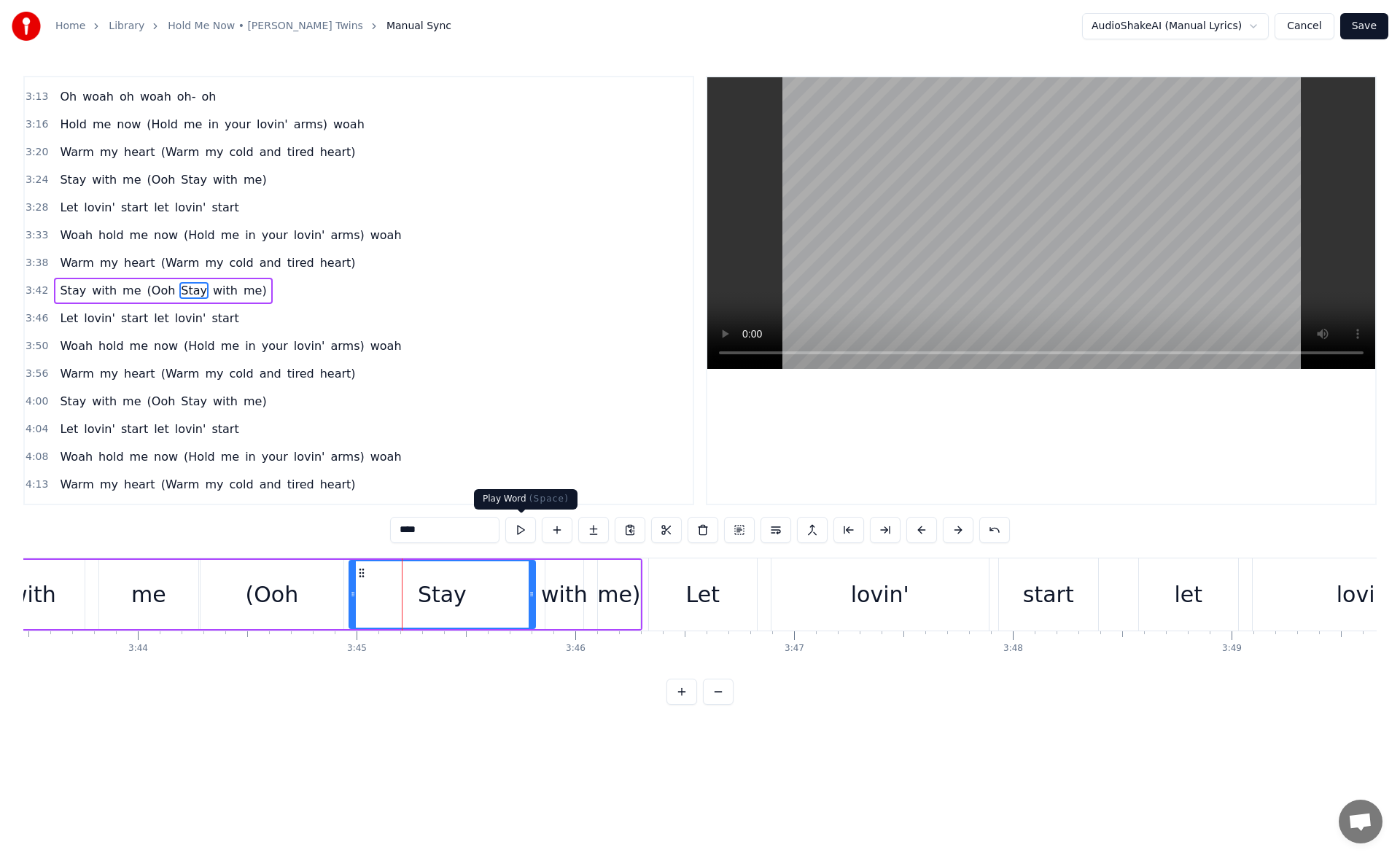
click at [523, 530] on button at bounding box center [520, 530] width 30 height 27
drag, startPoint x: 530, startPoint y: 598, endPoint x: 452, endPoint y: 596, distance: 78.0
click at [462, 596] on icon at bounding box center [465, 595] width 6 height 12
click at [527, 534] on button at bounding box center [520, 530] width 30 height 27
drag, startPoint x: 456, startPoint y: 594, endPoint x: 438, endPoint y: 595, distance: 18.0
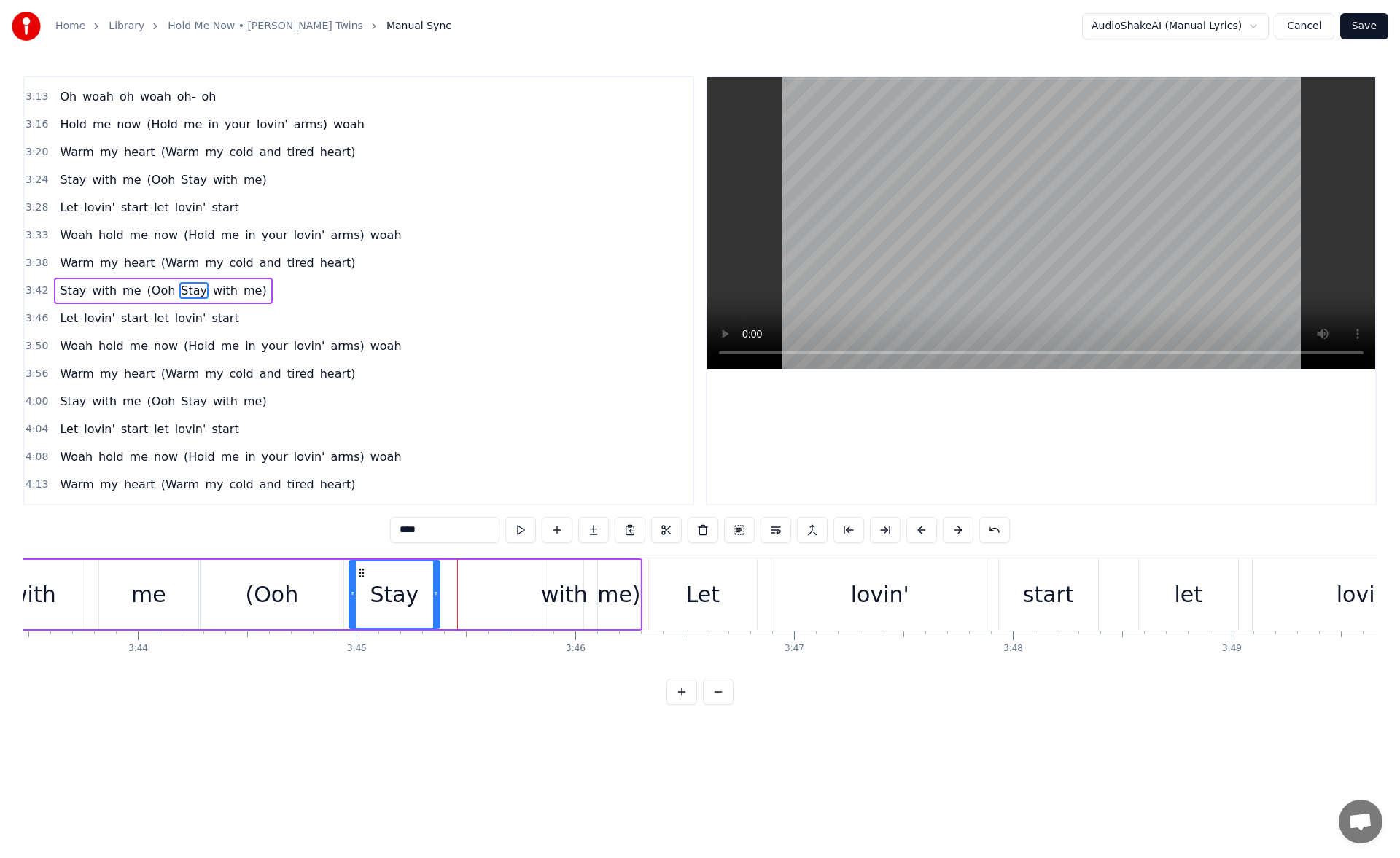
click at [438, 595] on icon at bounding box center [437, 595] width 6 height 12
click at [558, 591] on div "with" at bounding box center [563, 594] width 46 height 32
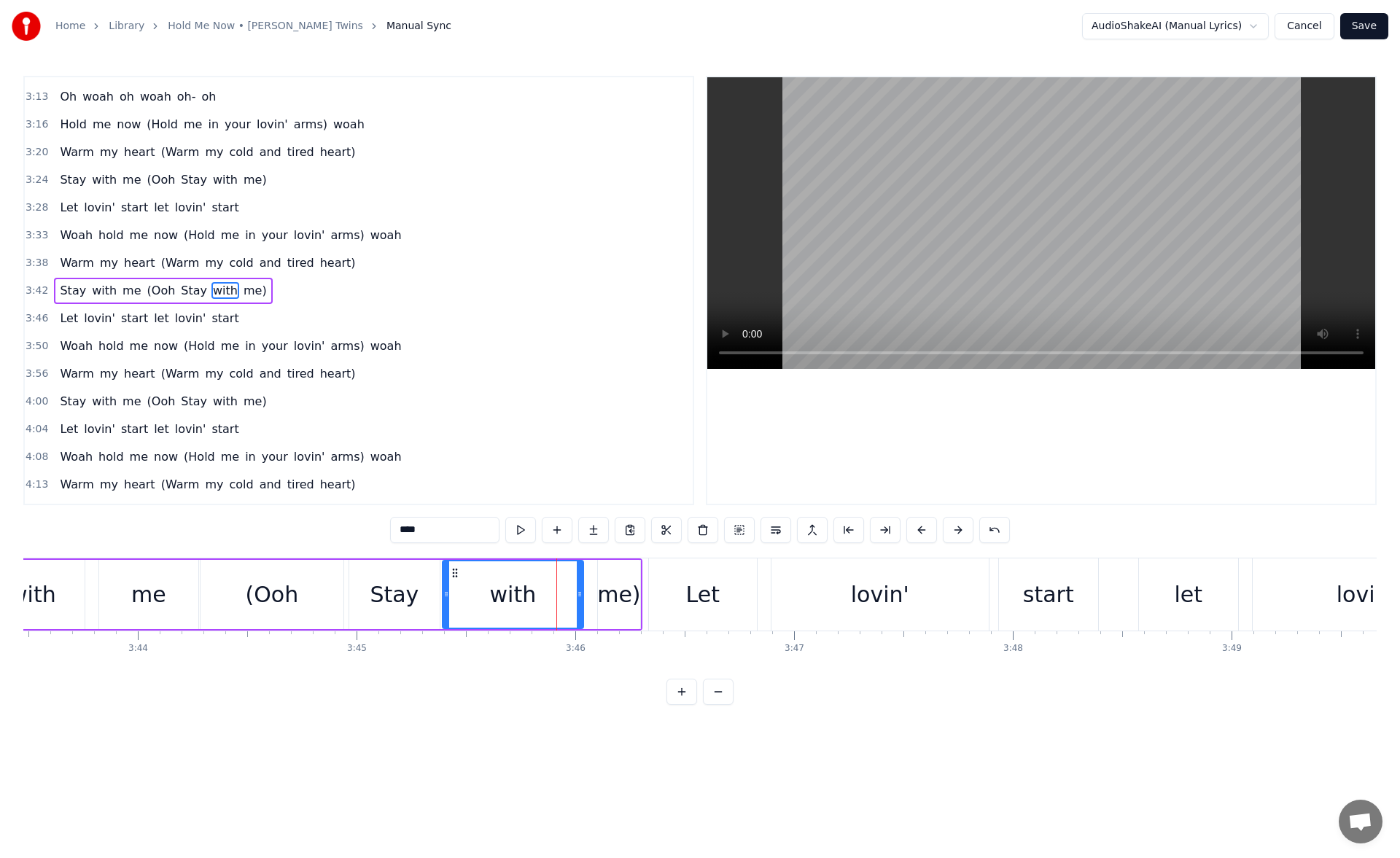
drag, startPoint x: 547, startPoint y: 592, endPoint x: 443, endPoint y: 594, distance: 104.0
click at [443, 594] on icon at bounding box center [446, 595] width 6 height 12
click at [518, 533] on button at bounding box center [520, 530] width 30 height 27
click at [524, 532] on button at bounding box center [520, 530] width 30 height 27
drag, startPoint x: 581, startPoint y: 602, endPoint x: 566, endPoint y: 603, distance: 15.0
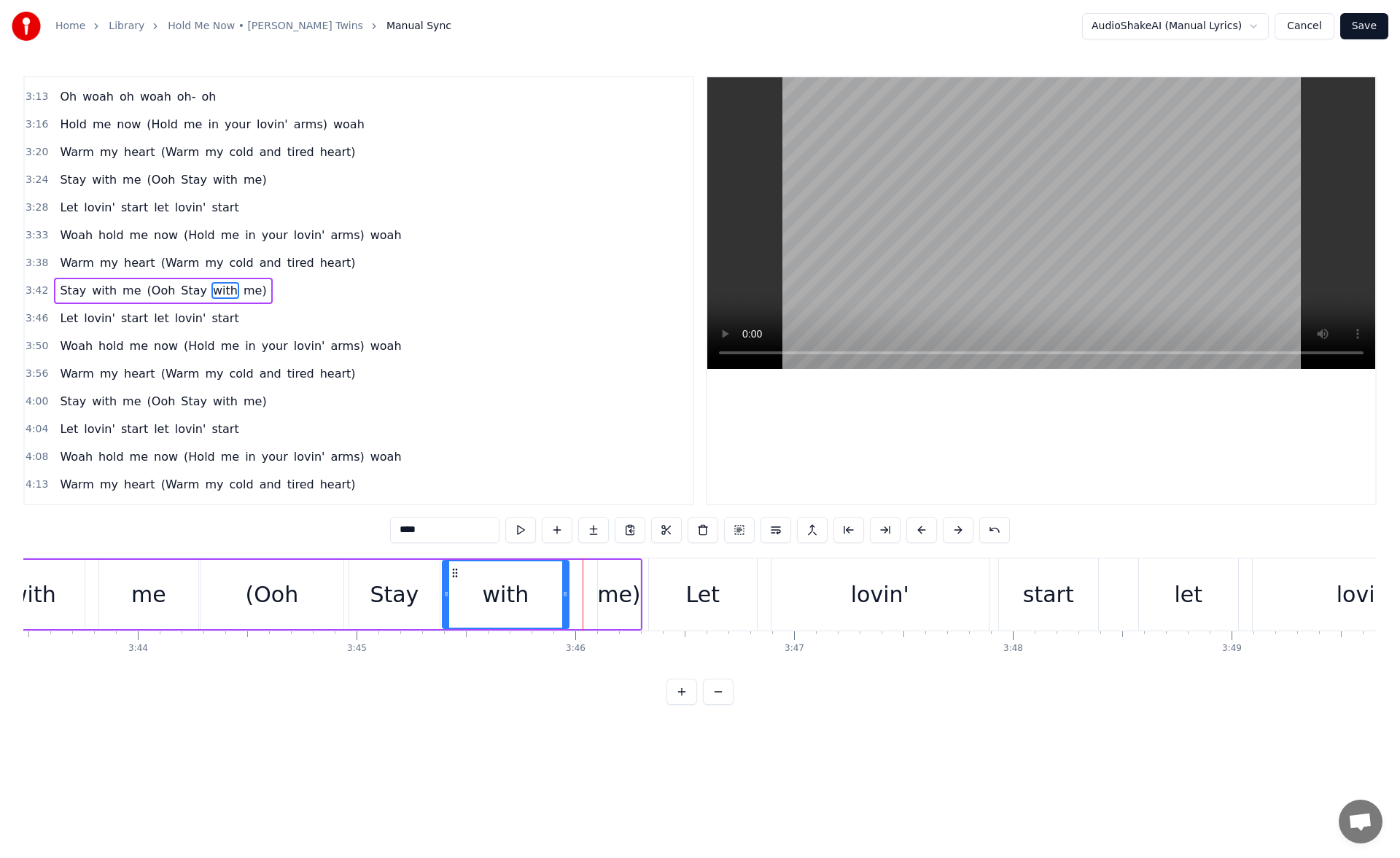
click at [566, 603] on div at bounding box center [565, 595] width 6 height 67
click at [529, 527] on button at bounding box center [520, 530] width 30 height 27
click at [607, 598] on div "me)" at bounding box center [619, 594] width 43 height 32
drag, startPoint x: 601, startPoint y: 599, endPoint x: 574, endPoint y: 598, distance: 27.0
click at [574, 598] on icon at bounding box center [575, 595] width 6 height 12
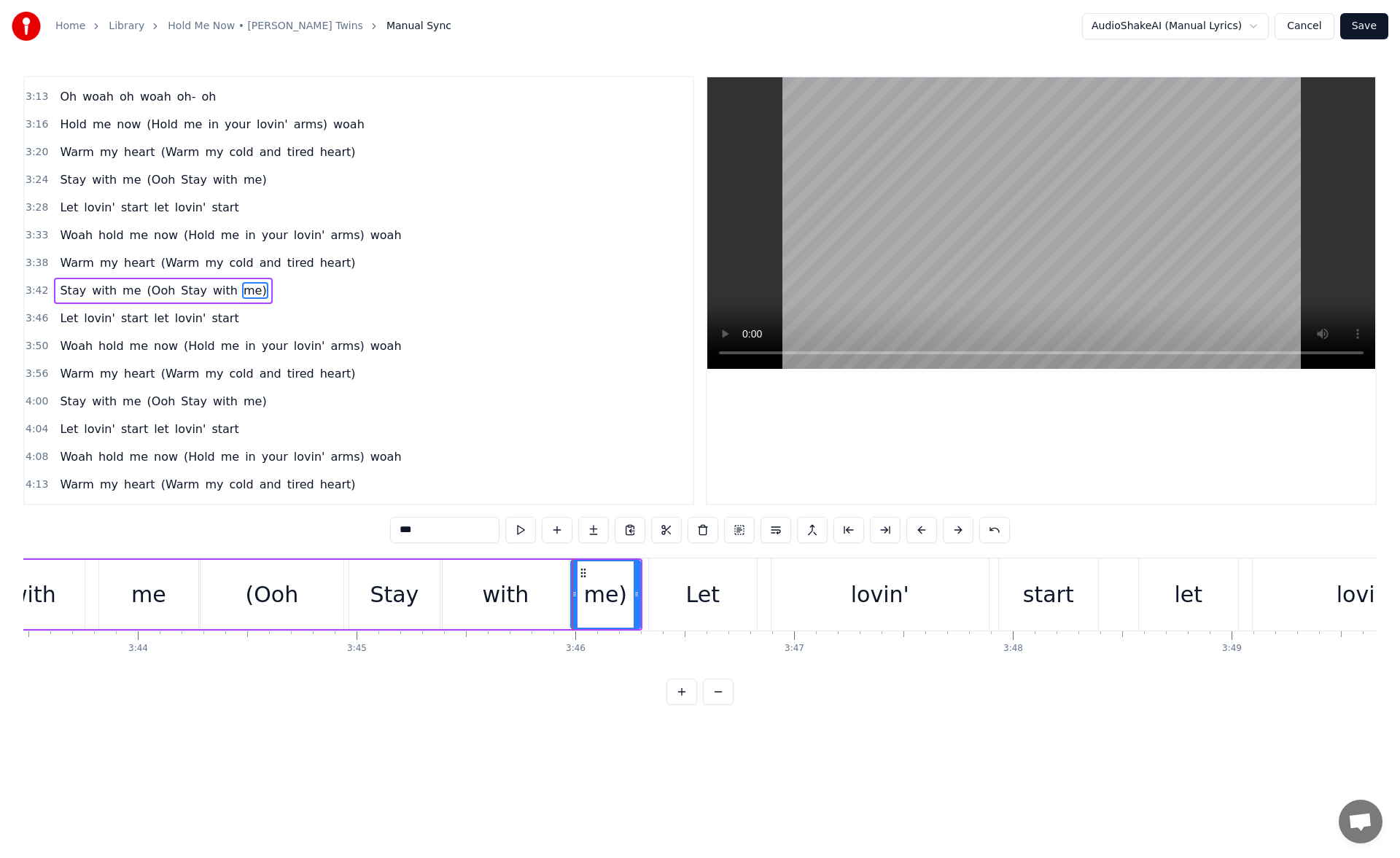
click at [662, 590] on div "Let" at bounding box center [703, 594] width 108 height 72
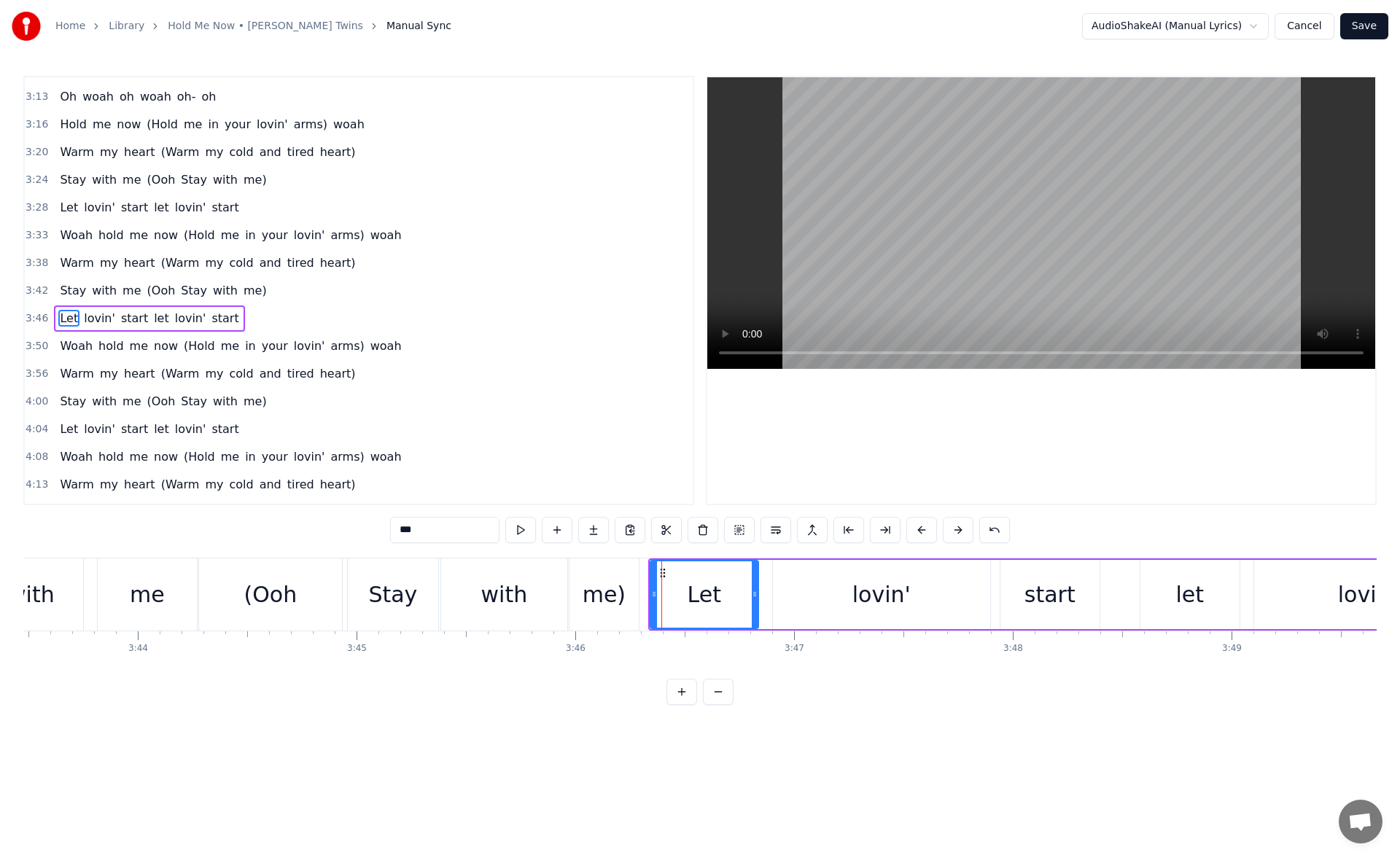
scroll to position [937, 0]
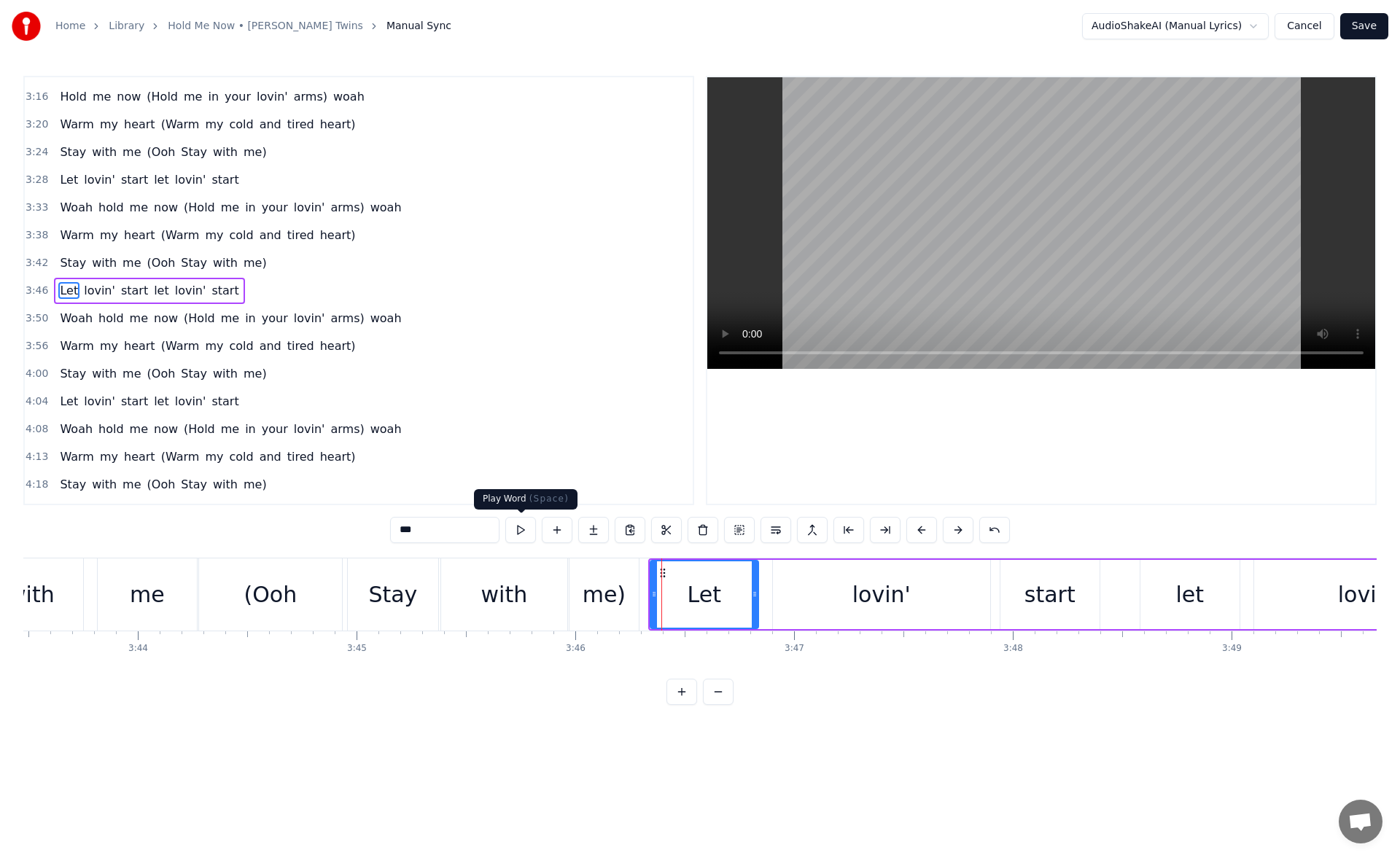
click at [517, 524] on button at bounding box center [520, 530] width 30 height 27
click at [601, 592] on div "me)" at bounding box center [605, 594] width 43 height 32
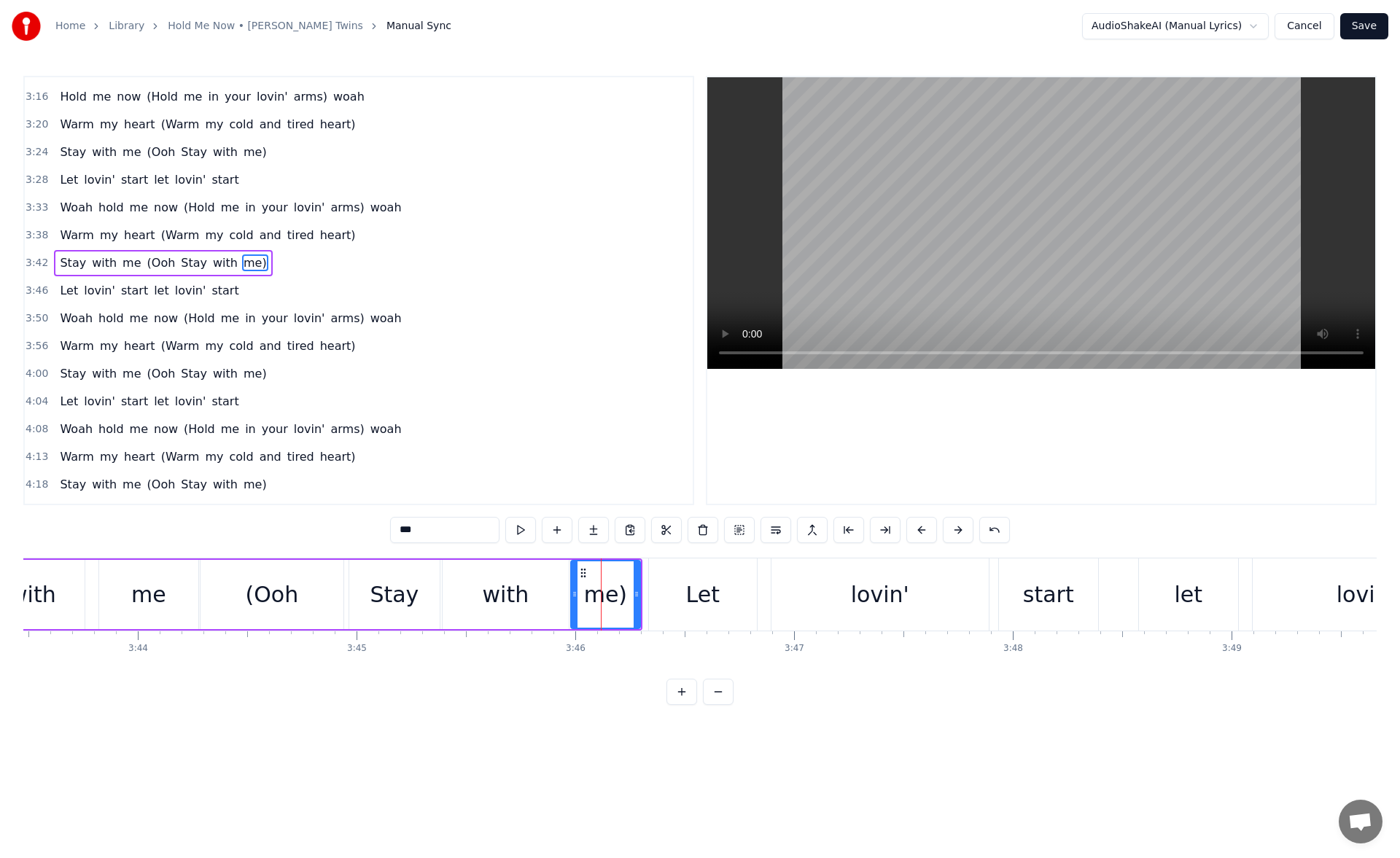
scroll to position [908, 0]
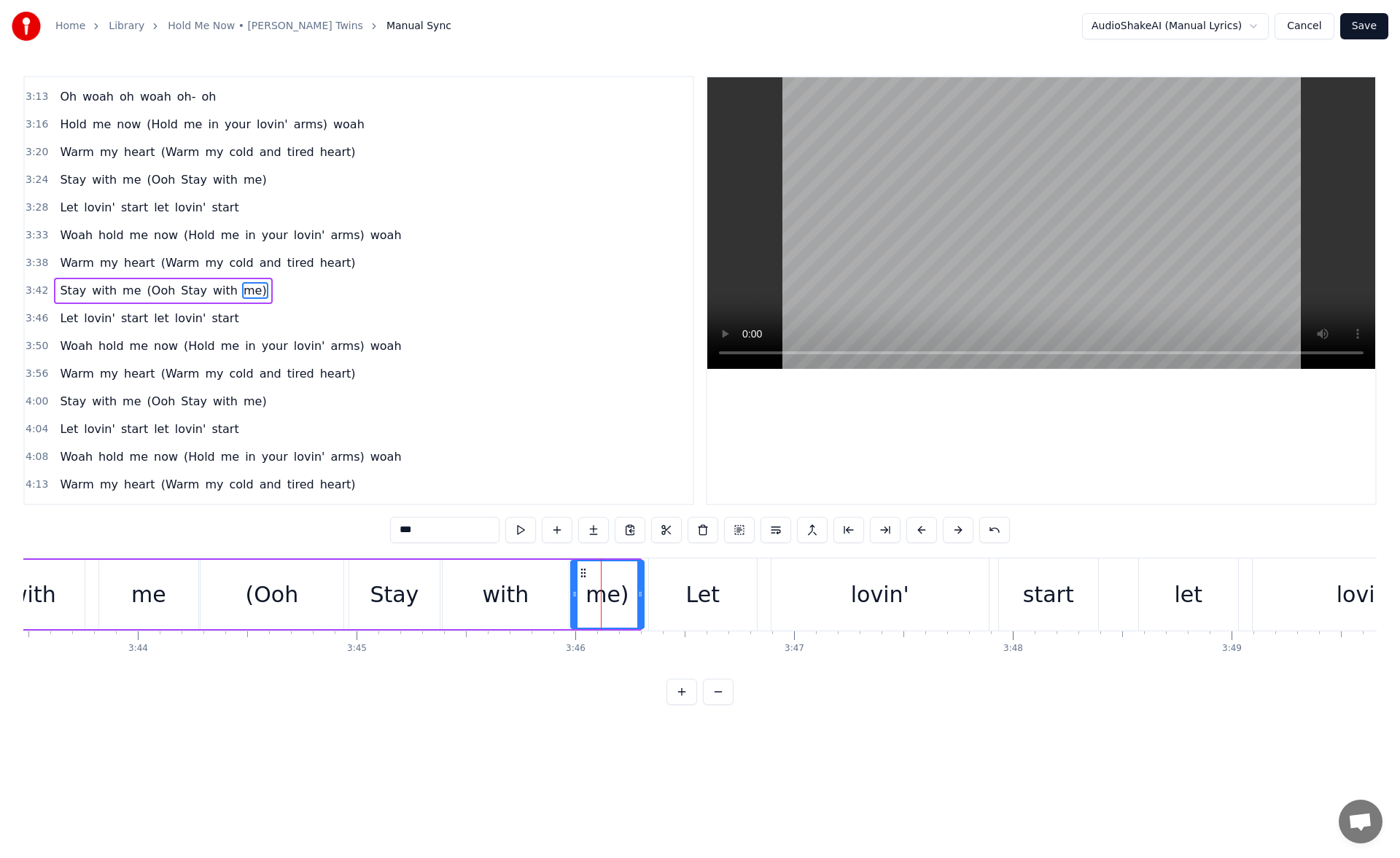
click at [642, 594] on icon at bounding box center [640, 595] width 6 height 12
click at [64, 575] on div "with" at bounding box center [32, 595] width 103 height 69
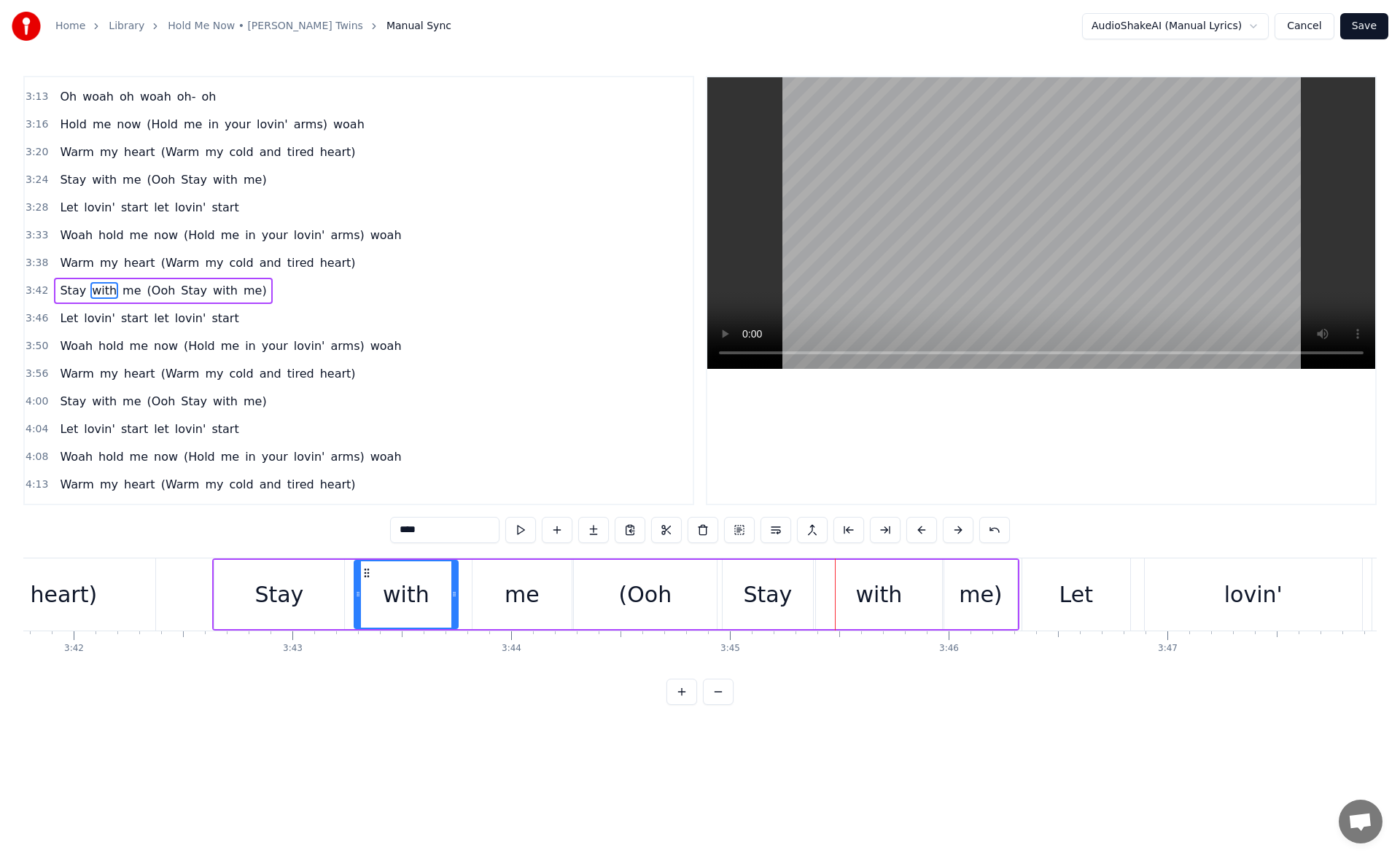
scroll to position [0, 48390]
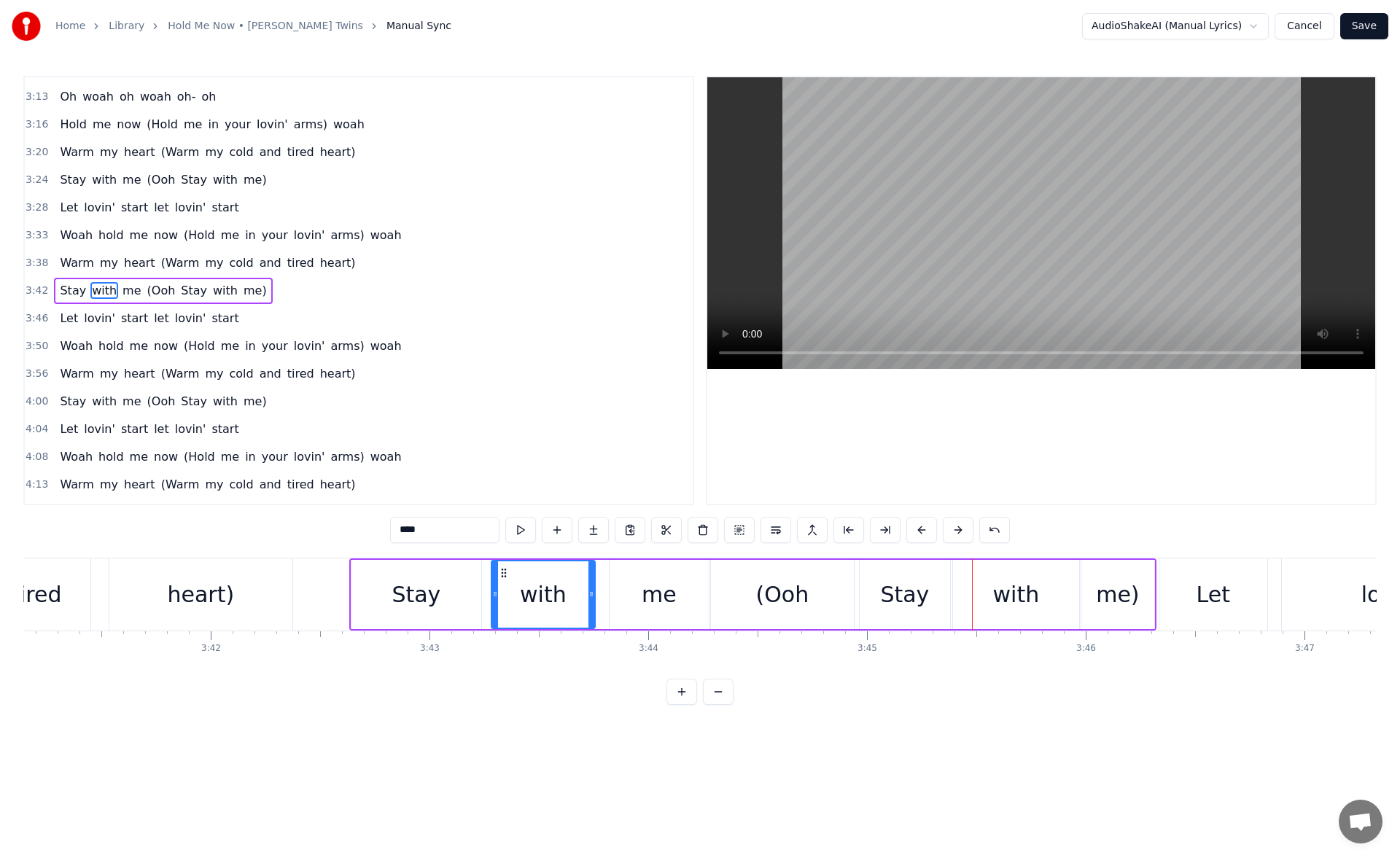
click at [414, 589] on div "Stay" at bounding box center [416, 594] width 49 height 32
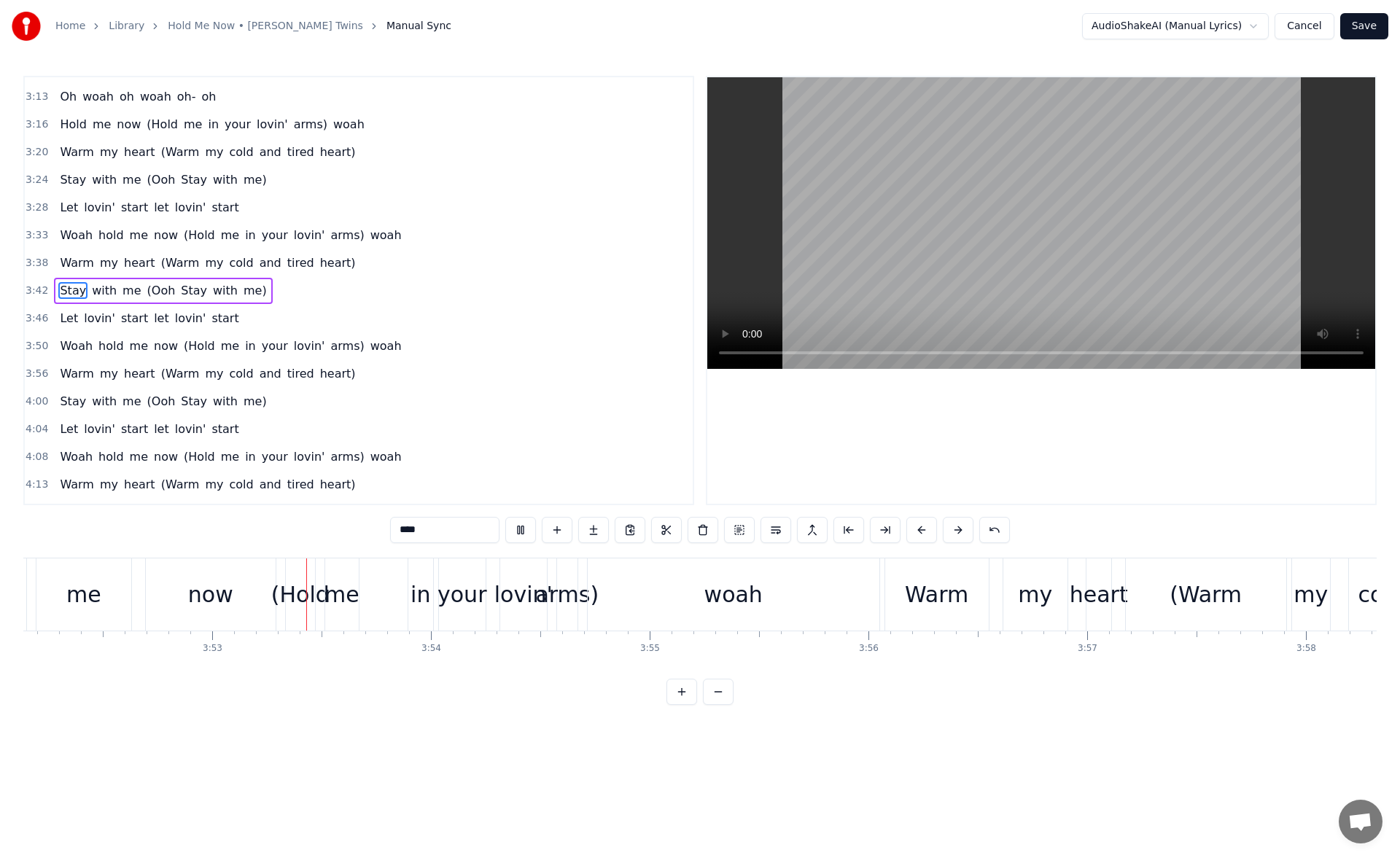
scroll to position [0, 50846]
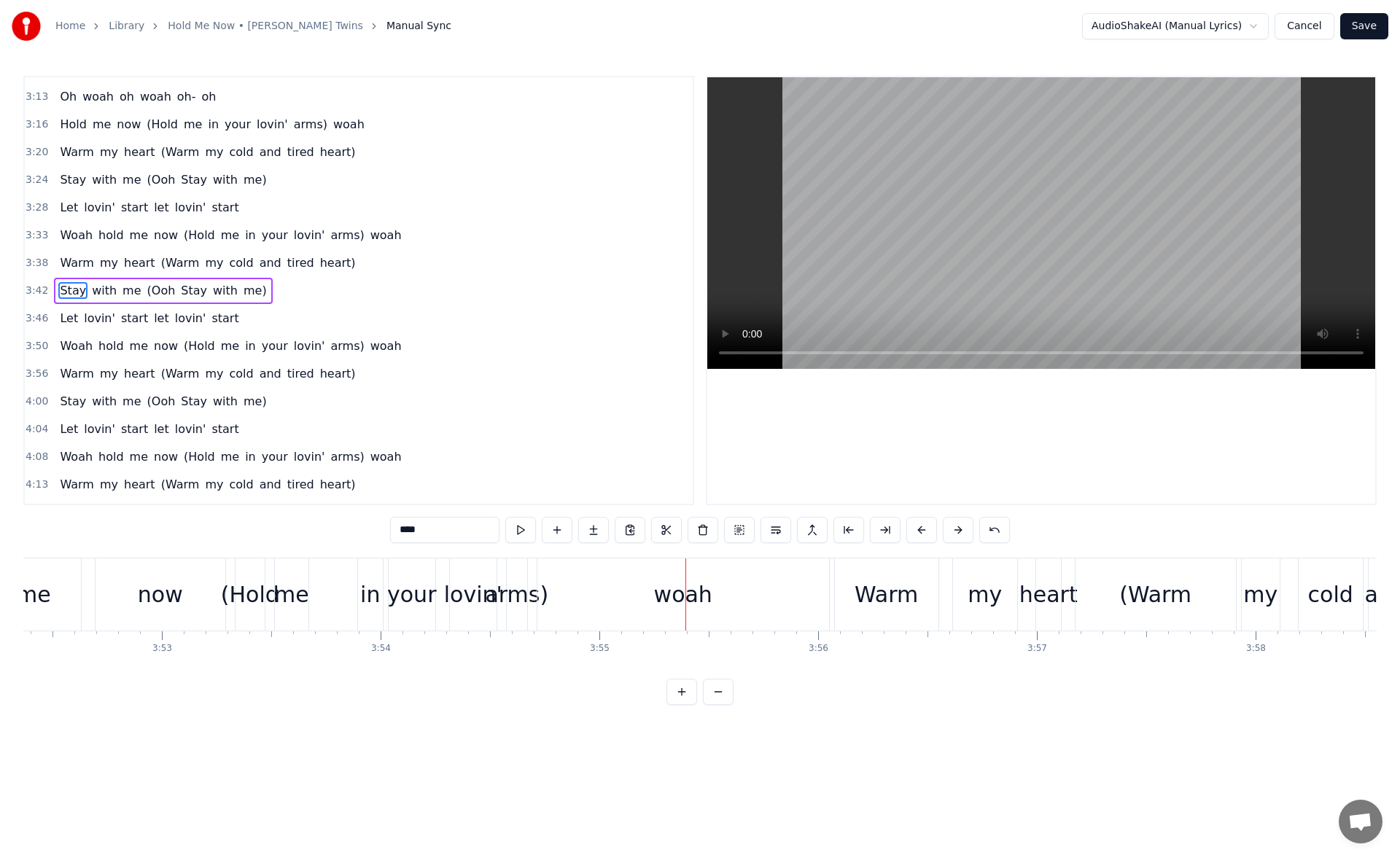
click at [625, 585] on div "woah" at bounding box center [683, 594] width 292 height 72
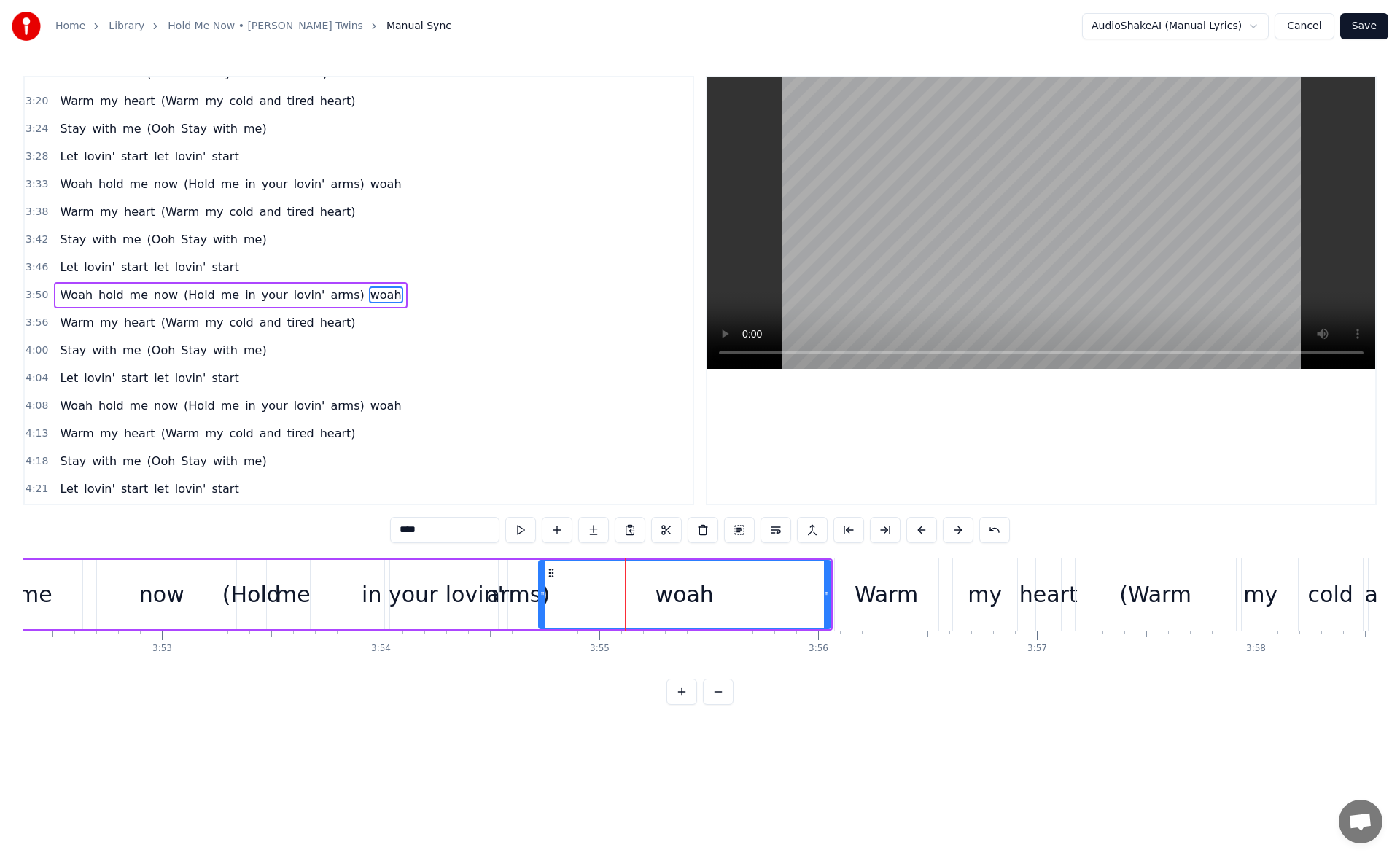
scroll to position [964, 0]
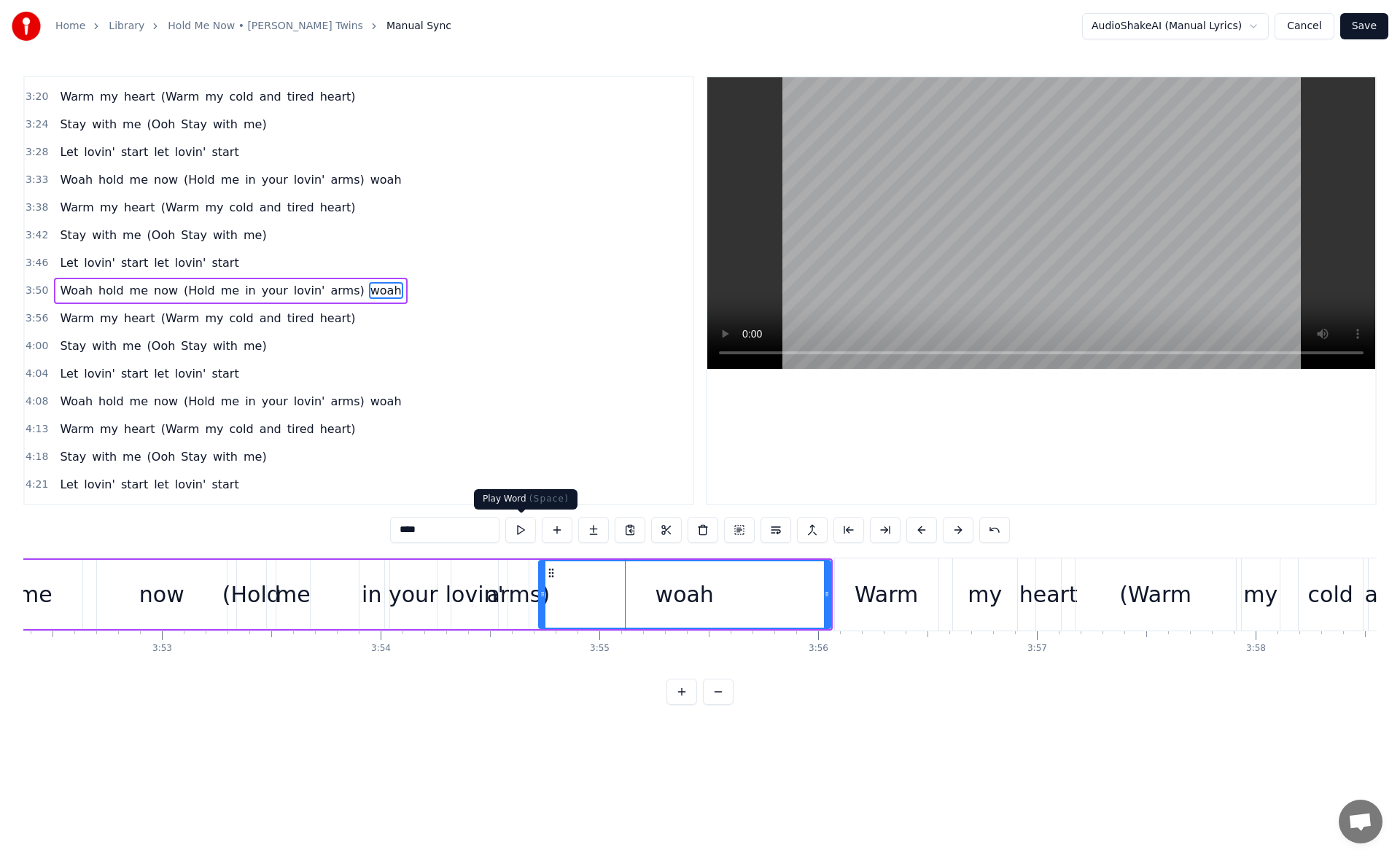
click at [523, 533] on button at bounding box center [520, 530] width 30 height 27
click at [293, 595] on div "me" at bounding box center [293, 594] width 35 height 32
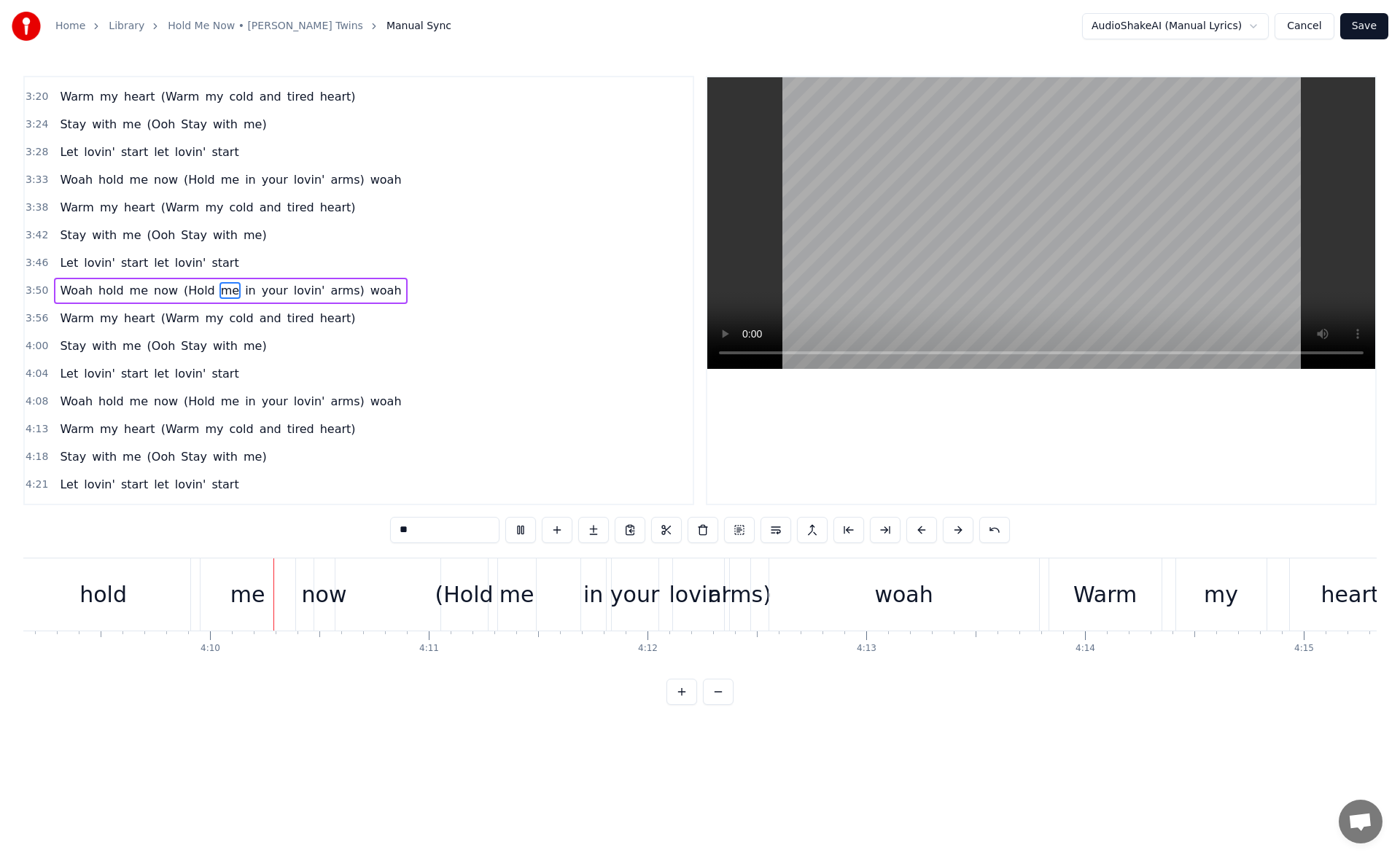
scroll to position [0, 54518]
click at [807, 583] on div "woah" at bounding box center [904, 594] width 270 height 72
type input "****"
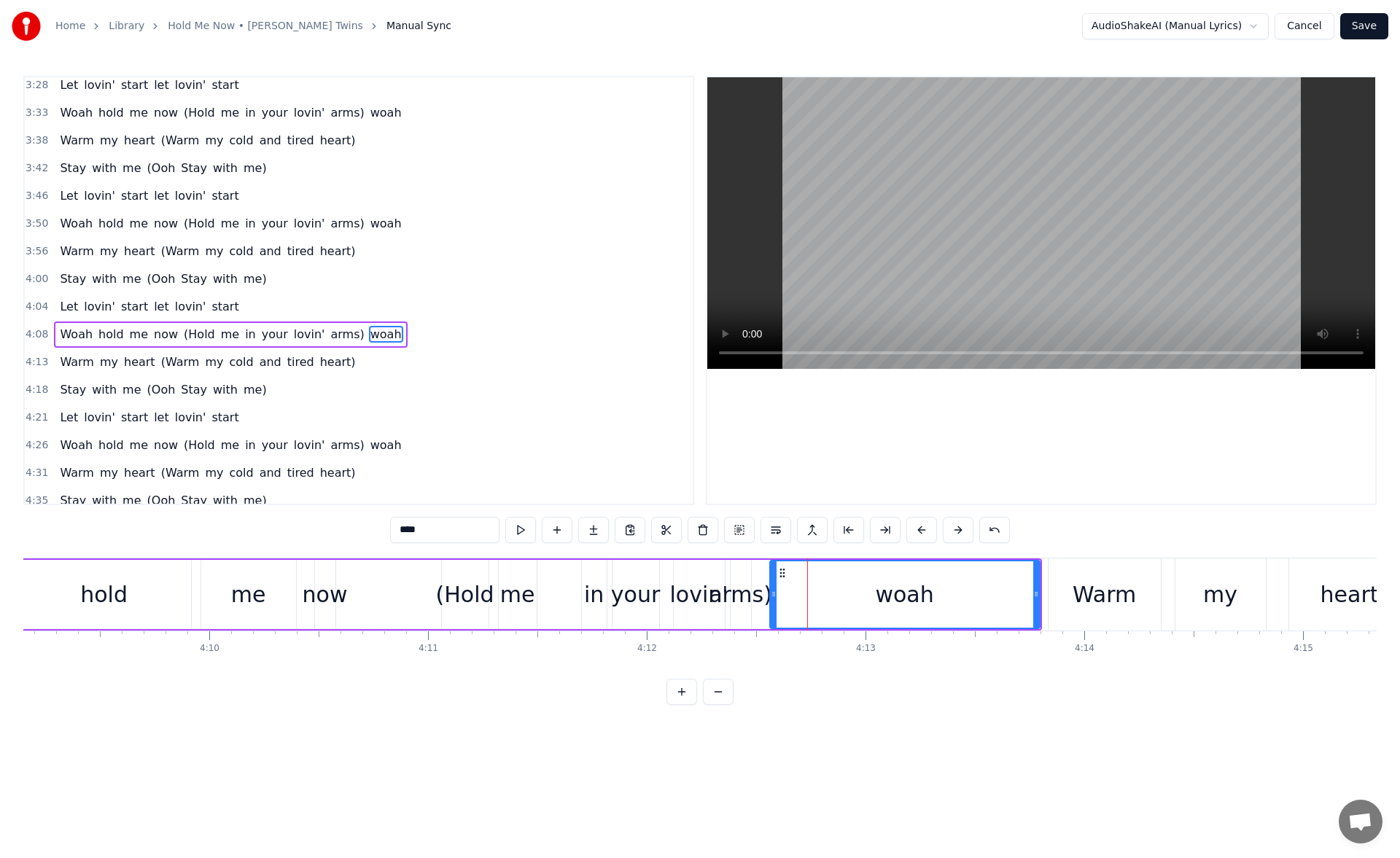
scroll to position [1069, 0]
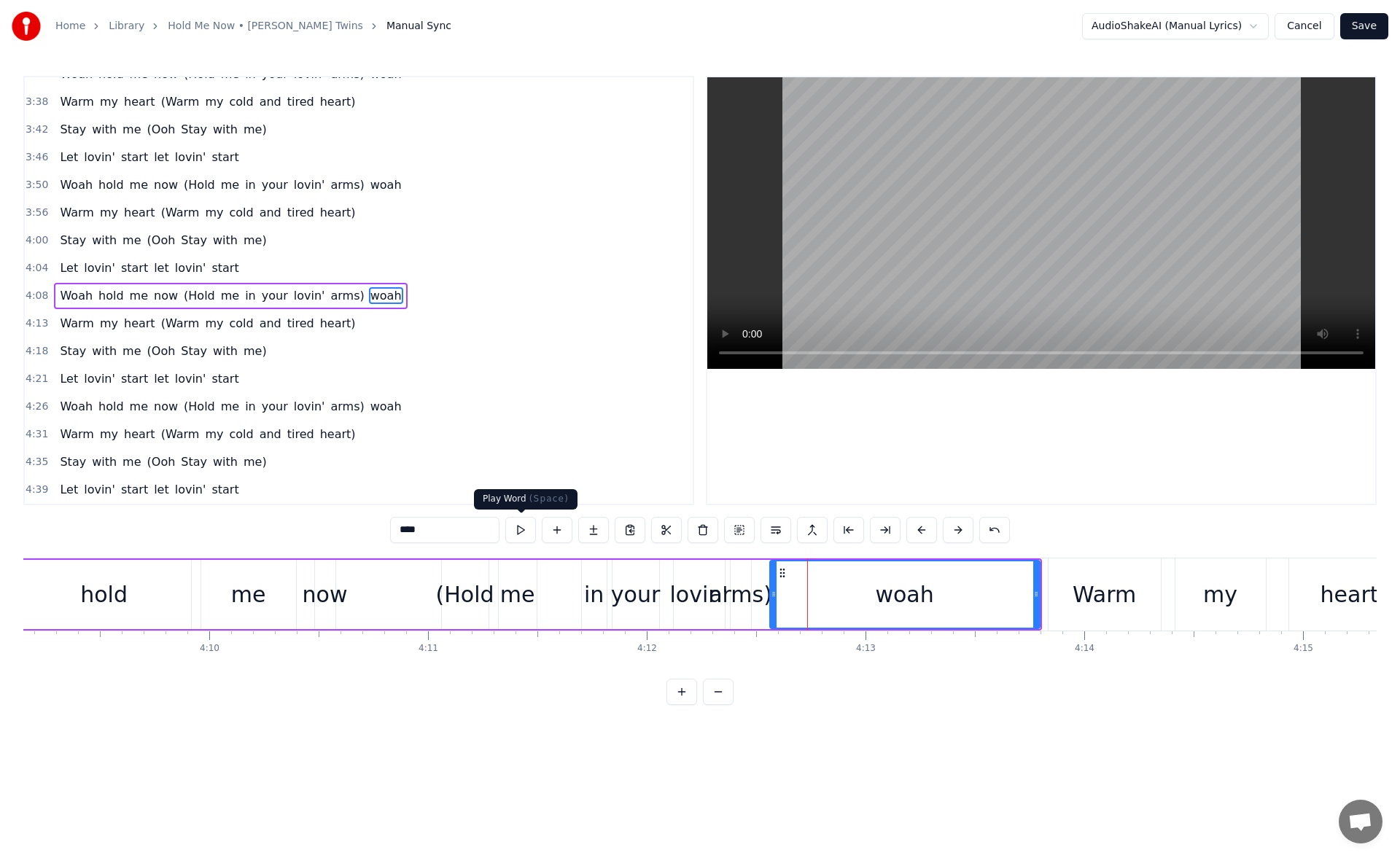
click at [527, 531] on button at bounding box center [520, 530] width 30 height 27
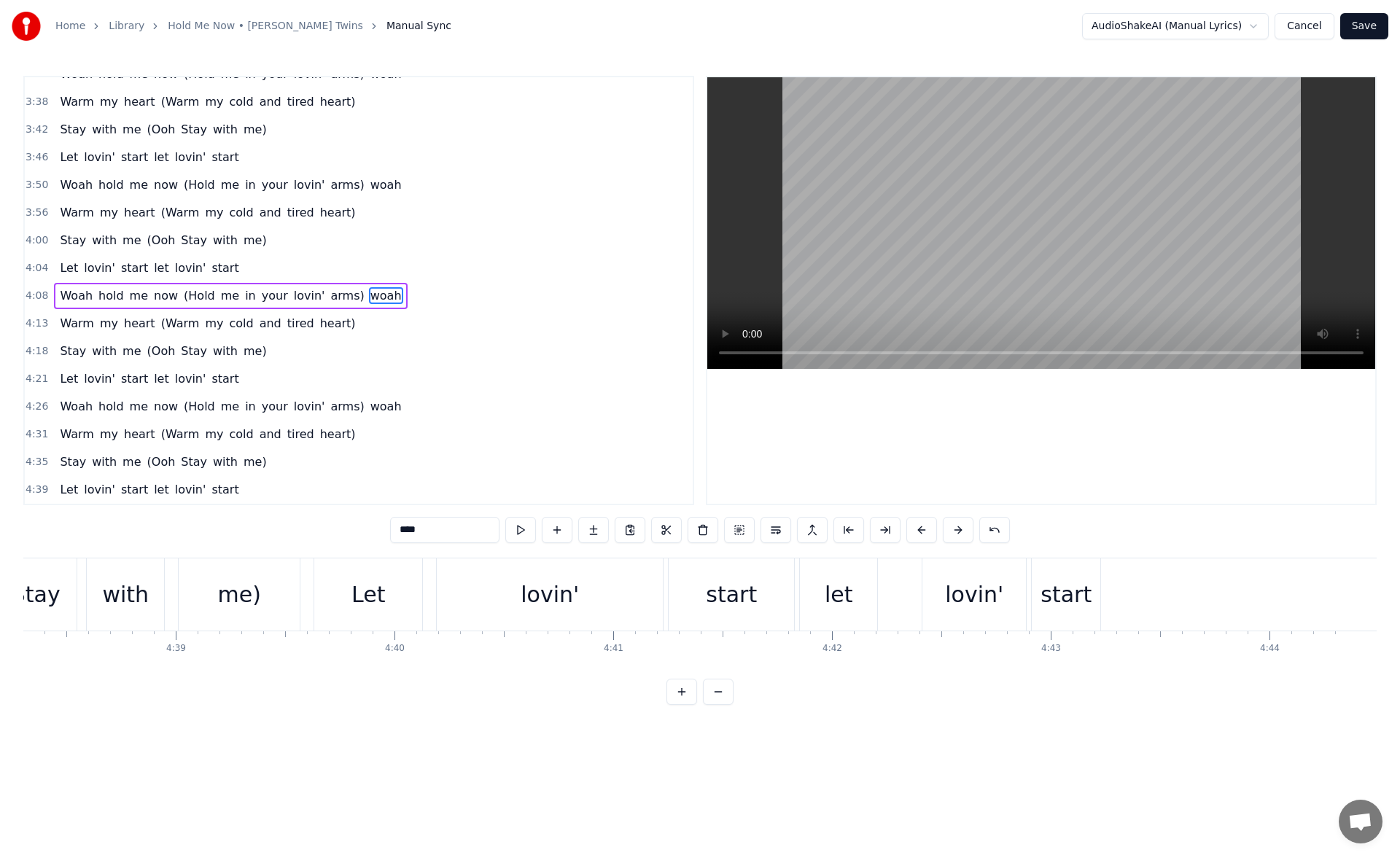
scroll to position [0, 60899]
click at [1374, 25] on button "Save" at bounding box center [1365, 26] width 48 height 27
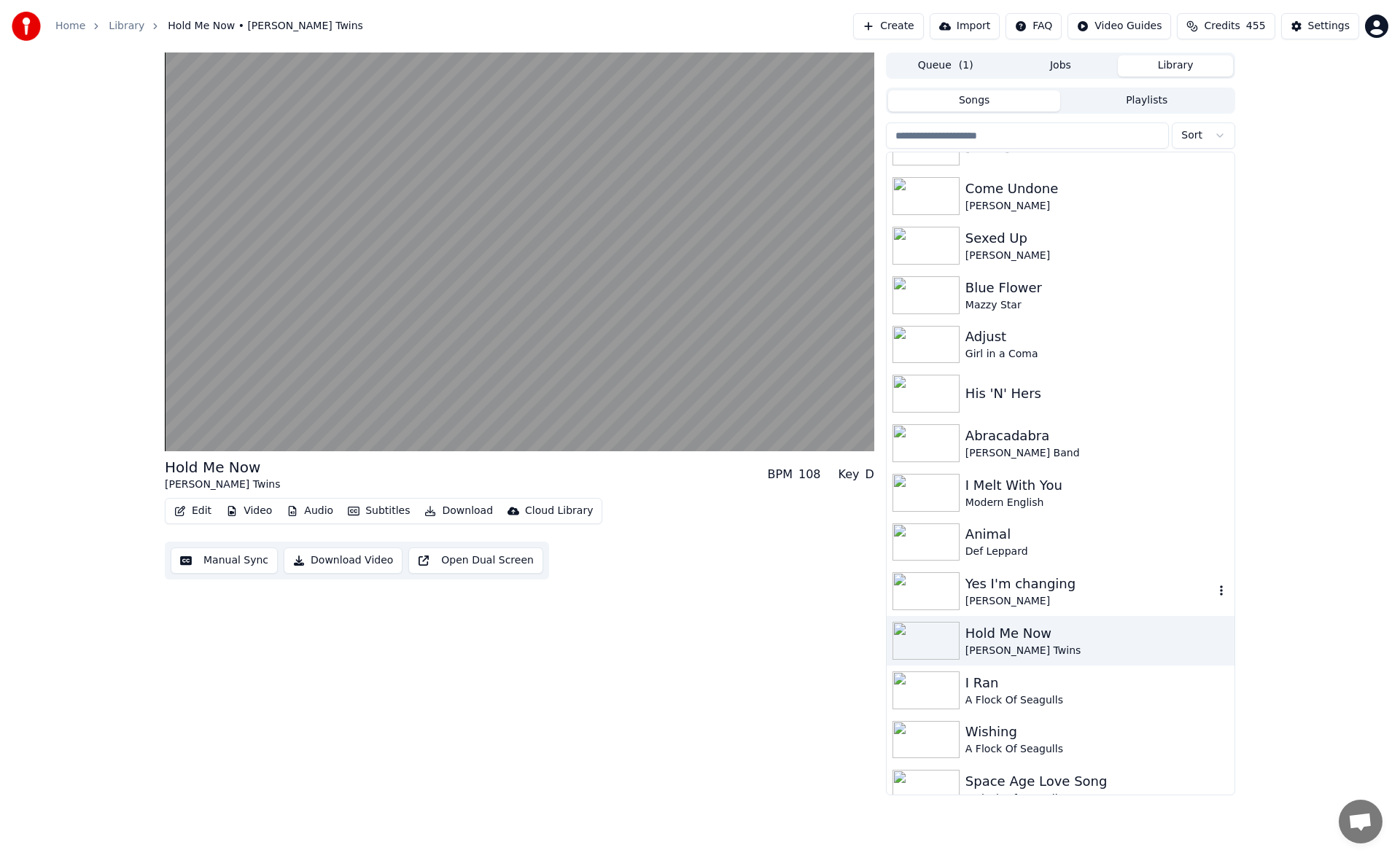
scroll to position [292, 0]
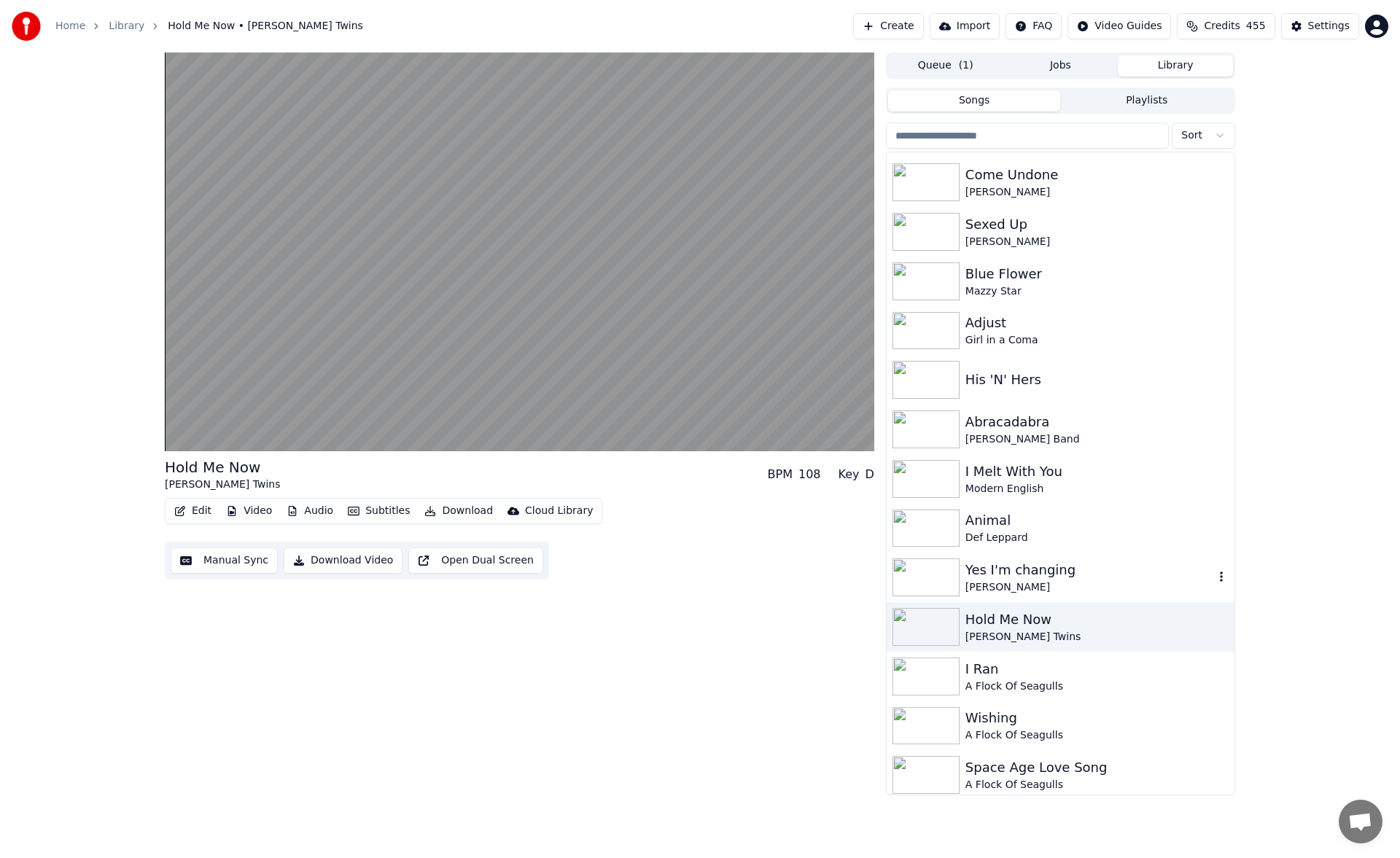
click at [1021, 567] on div "Yes I'm changing" at bounding box center [1089, 570] width 249 height 21
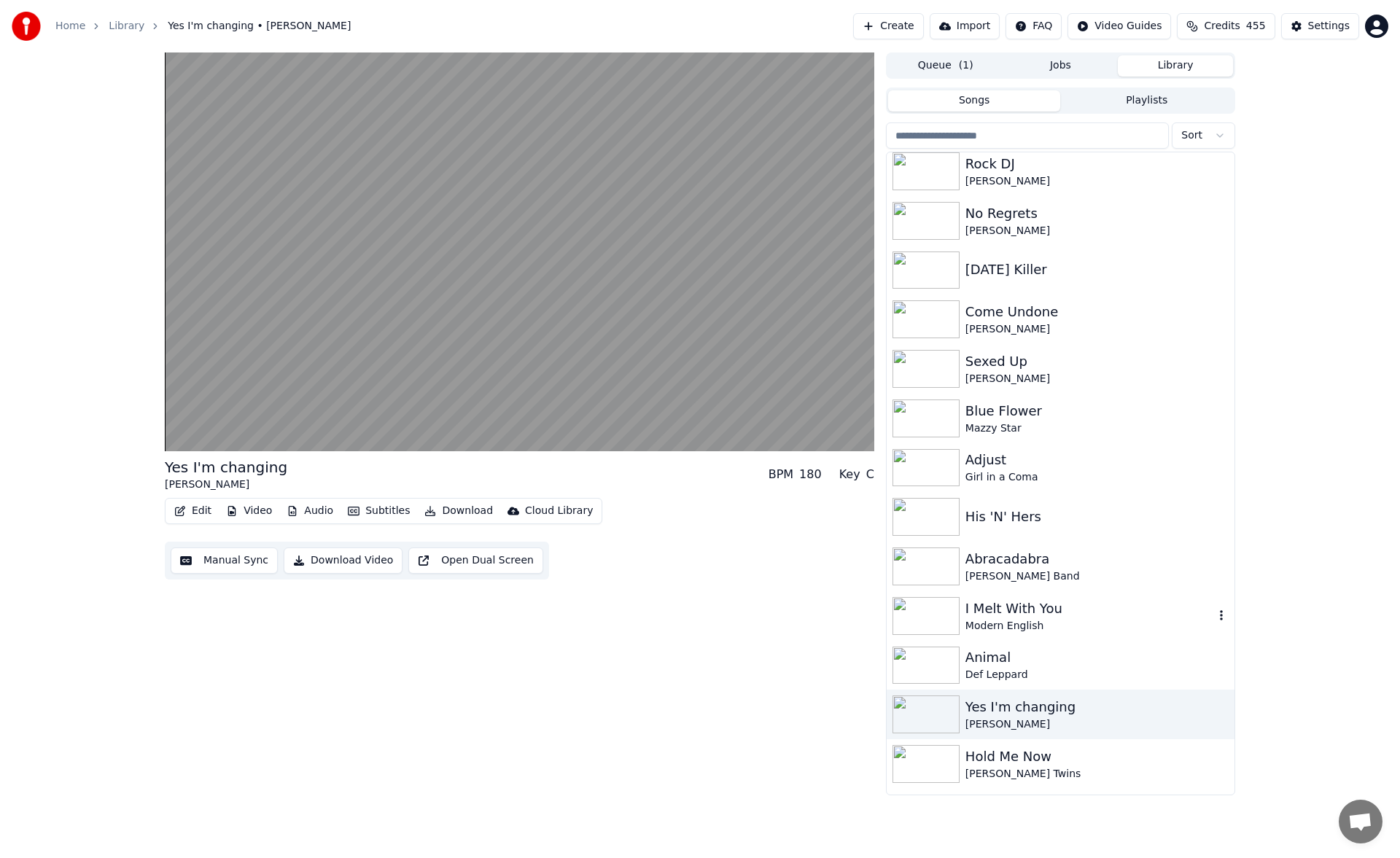
scroll to position [145, 0]
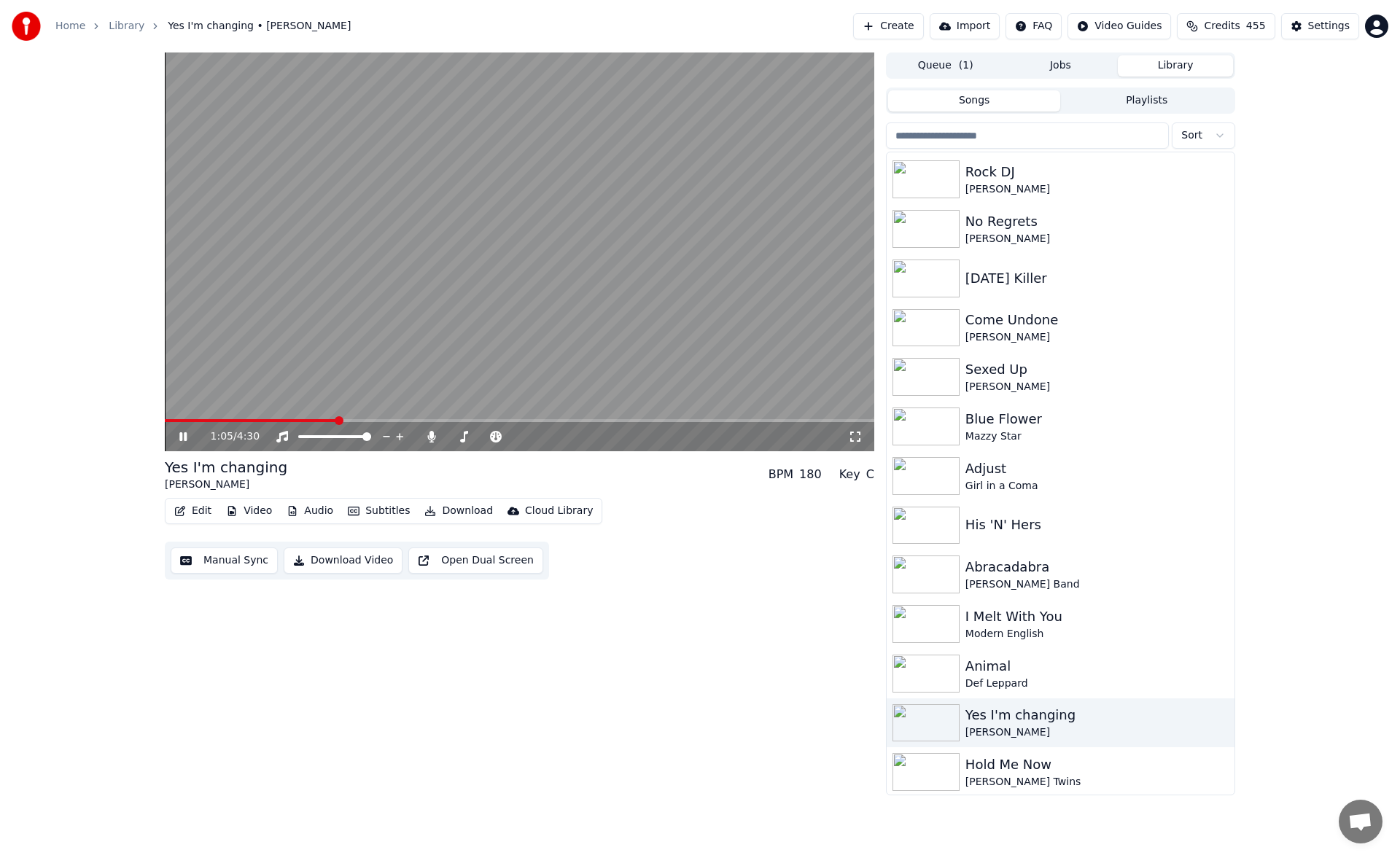
click at [858, 439] on icon at bounding box center [855, 436] width 15 height 12
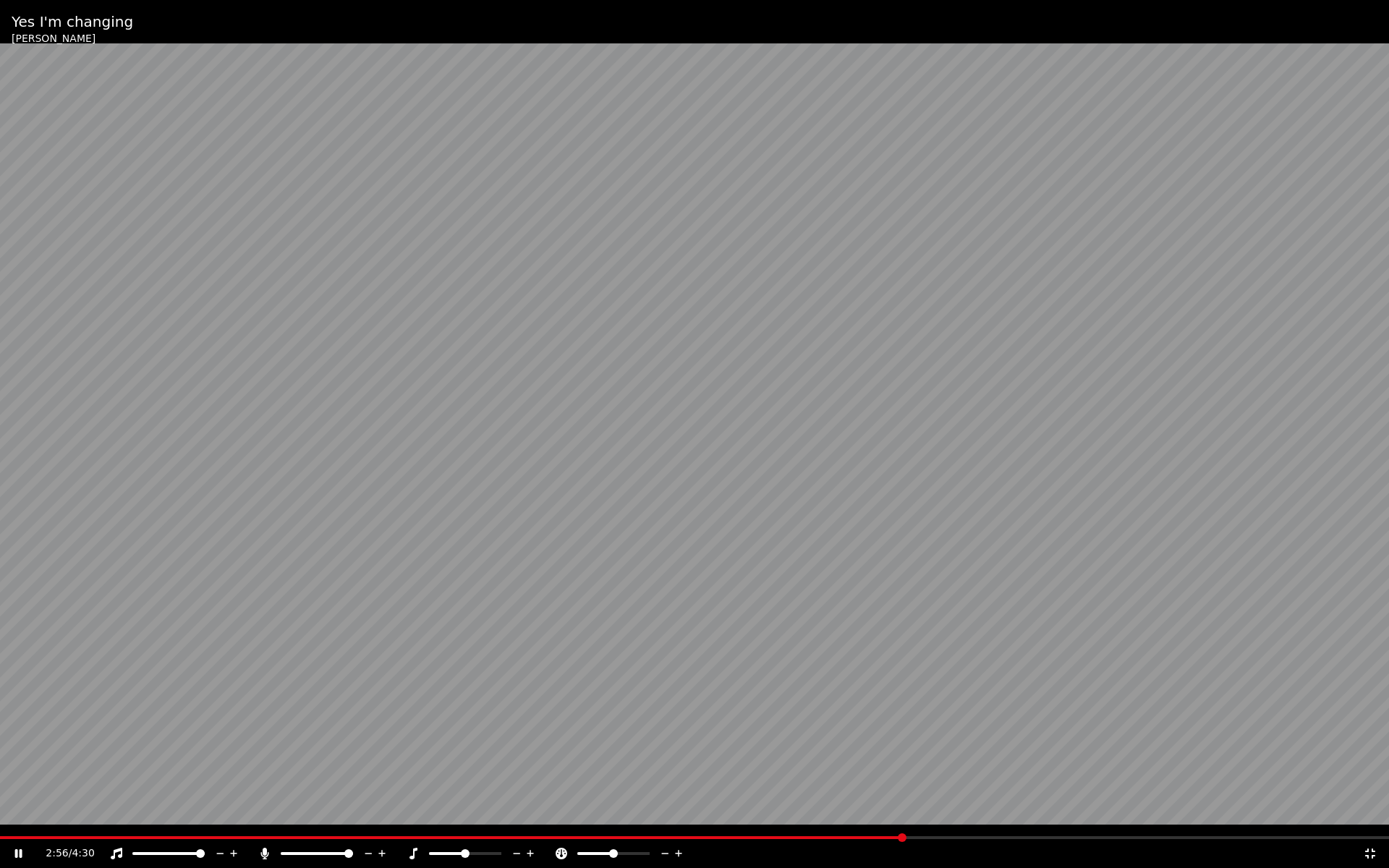
click at [1371, 850] on icon at bounding box center [1370, 854] width 15 height 12
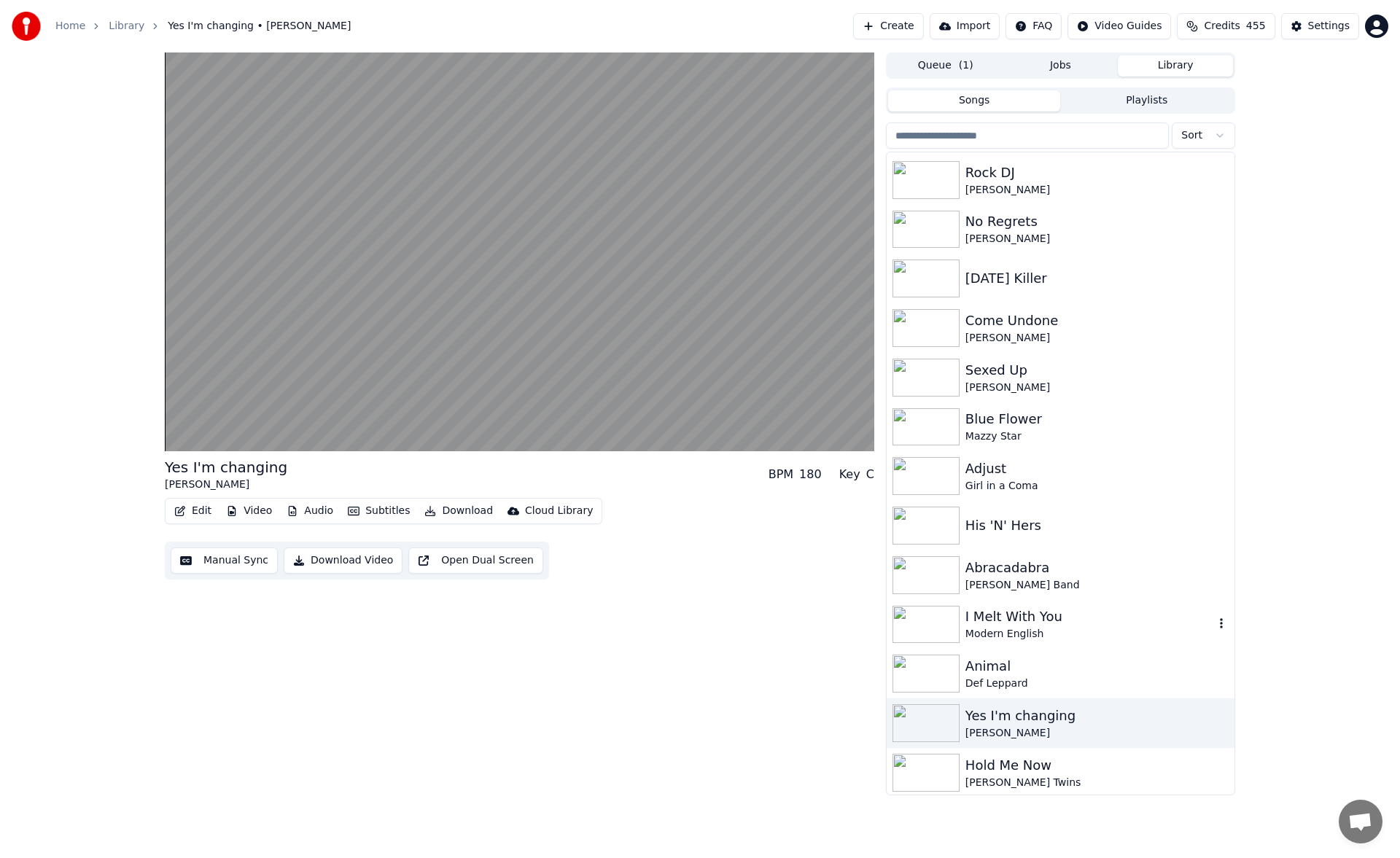
click at [1032, 624] on div "I Melt With You" at bounding box center [1089, 616] width 249 height 21
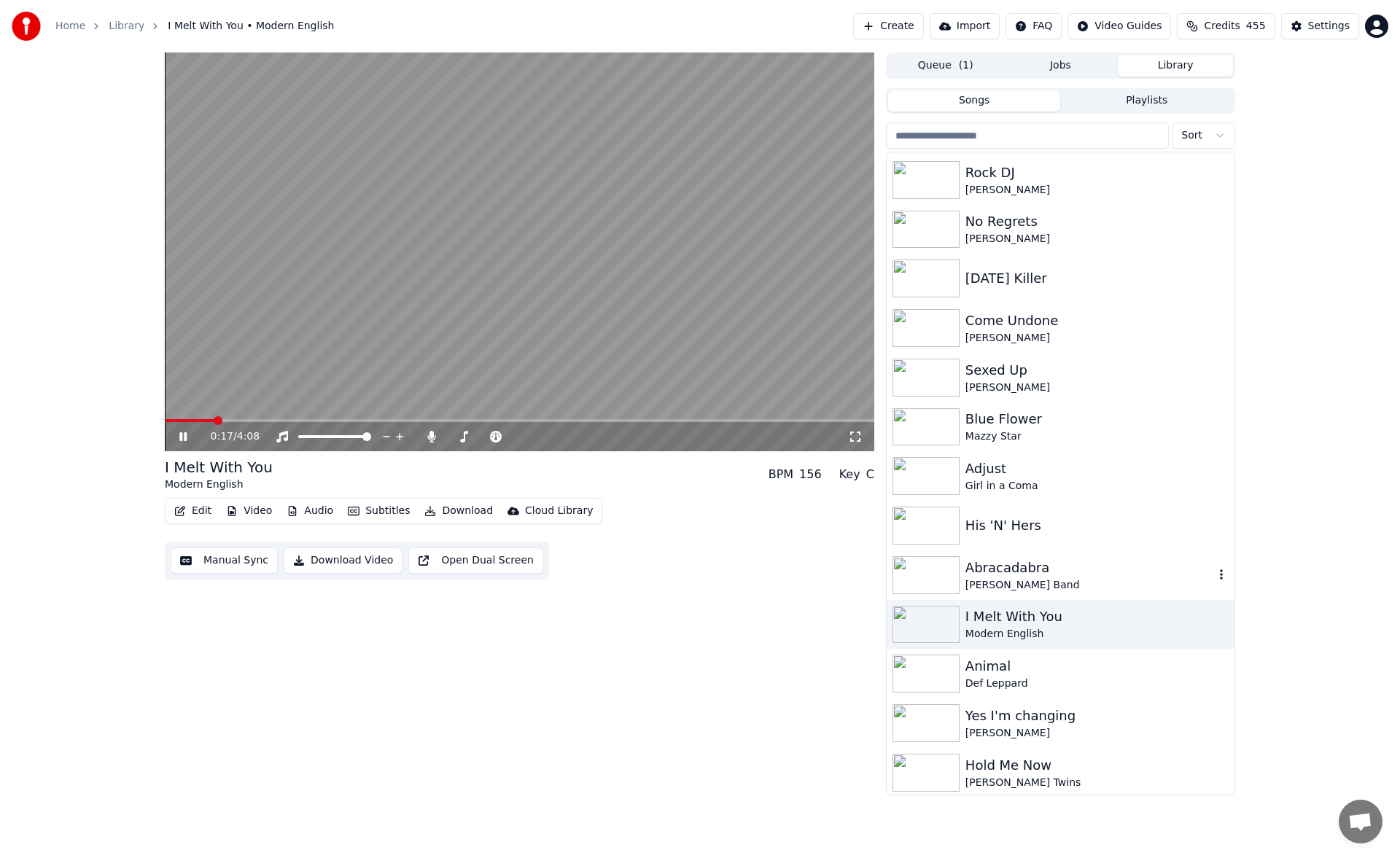
click at [1028, 559] on div "Abracadabra" at bounding box center [1089, 568] width 249 height 21
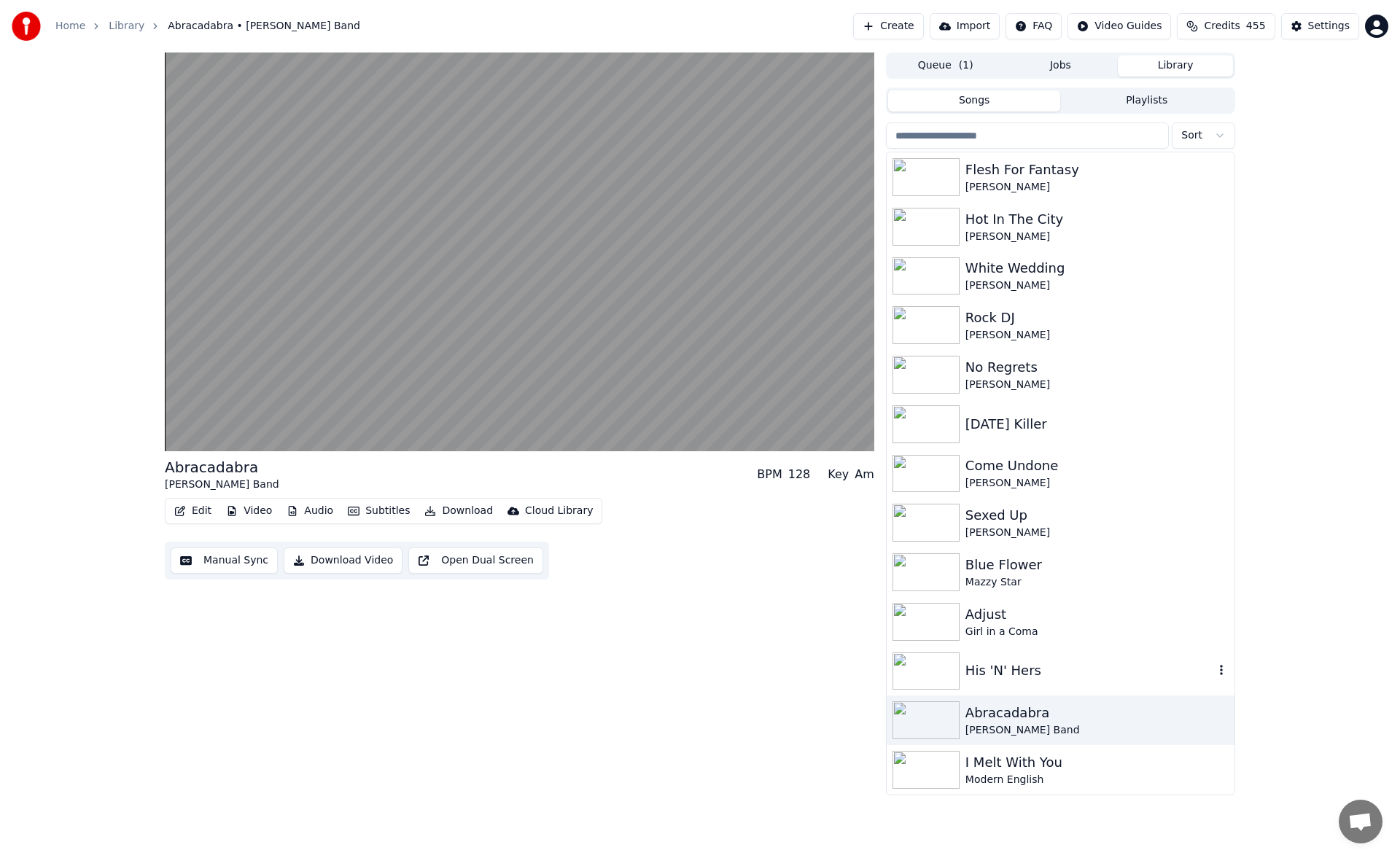
click at [1033, 650] on div "His 'N' Hers" at bounding box center [1061, 671] width 348 height 49
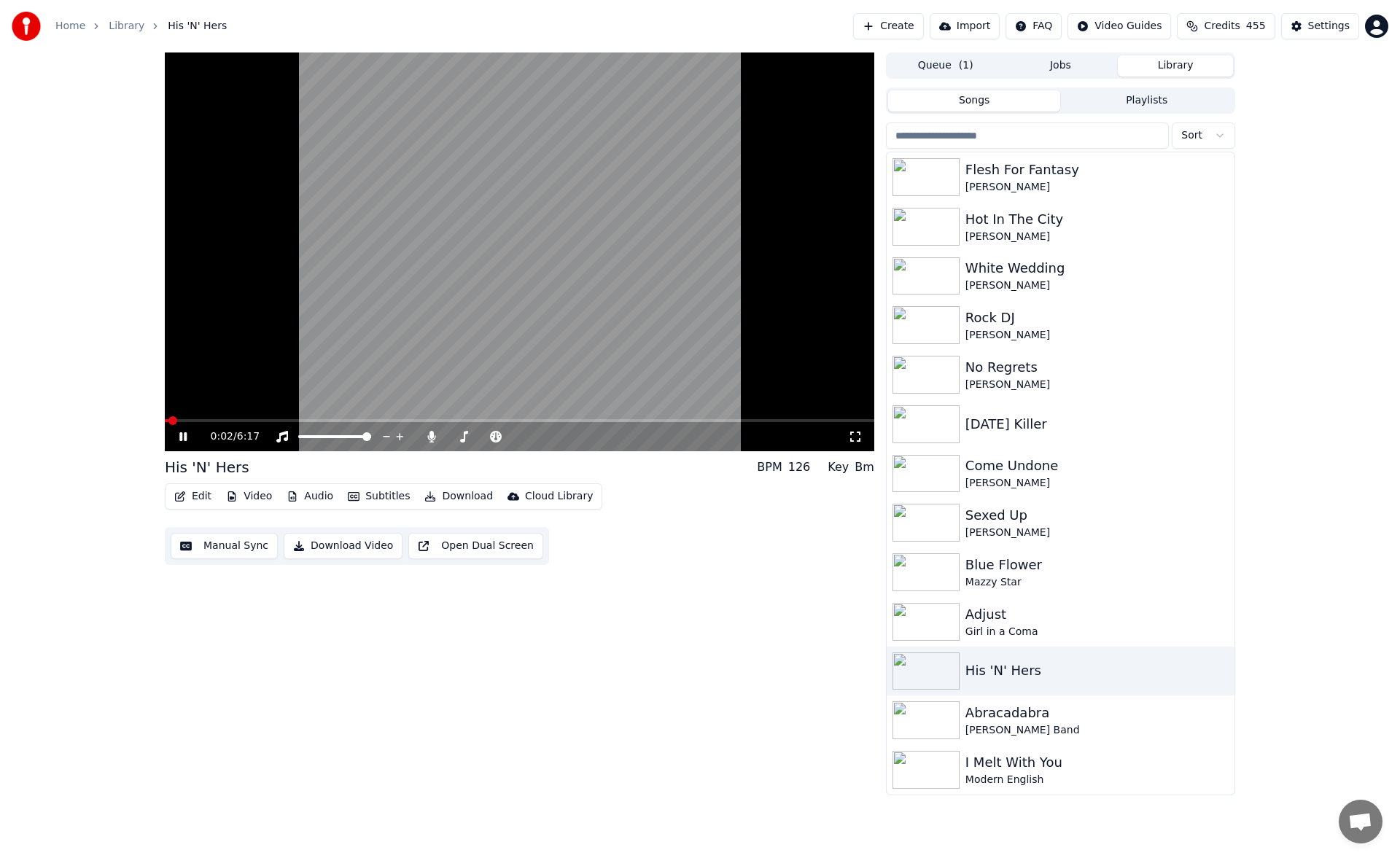
click at [204, 422] on span at bounding box center [520, 421] width 710 height 3
click at [222, 422] on span at bounding box center [520, 421] width 710 height 3
click at [242, 421] on span at bounding box center [520, 421] width 710 height 3
click at [288, 423] on span at bounding box center [520, 421] width 710 height 3
click at [1070, 536] on div "[PERSON_NAME]" at bounding box center [1089, 533] width 249 height 15
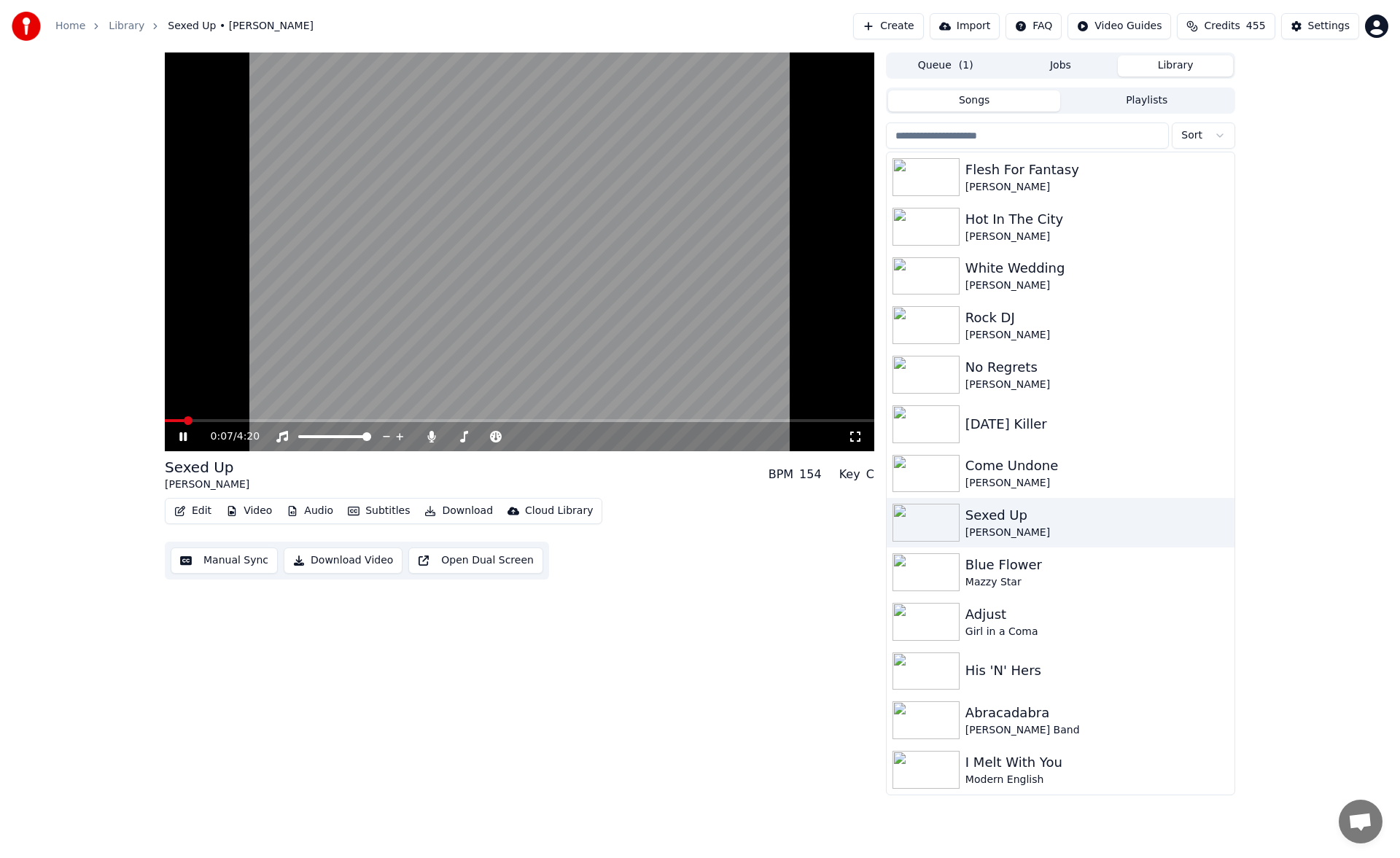
click at [215, 422] on span at bounding box center [520, 421] width 710 height 3
click at [1076, 462] on div "Come Undone" at bounding box center [1089, 466] width 249 height 21
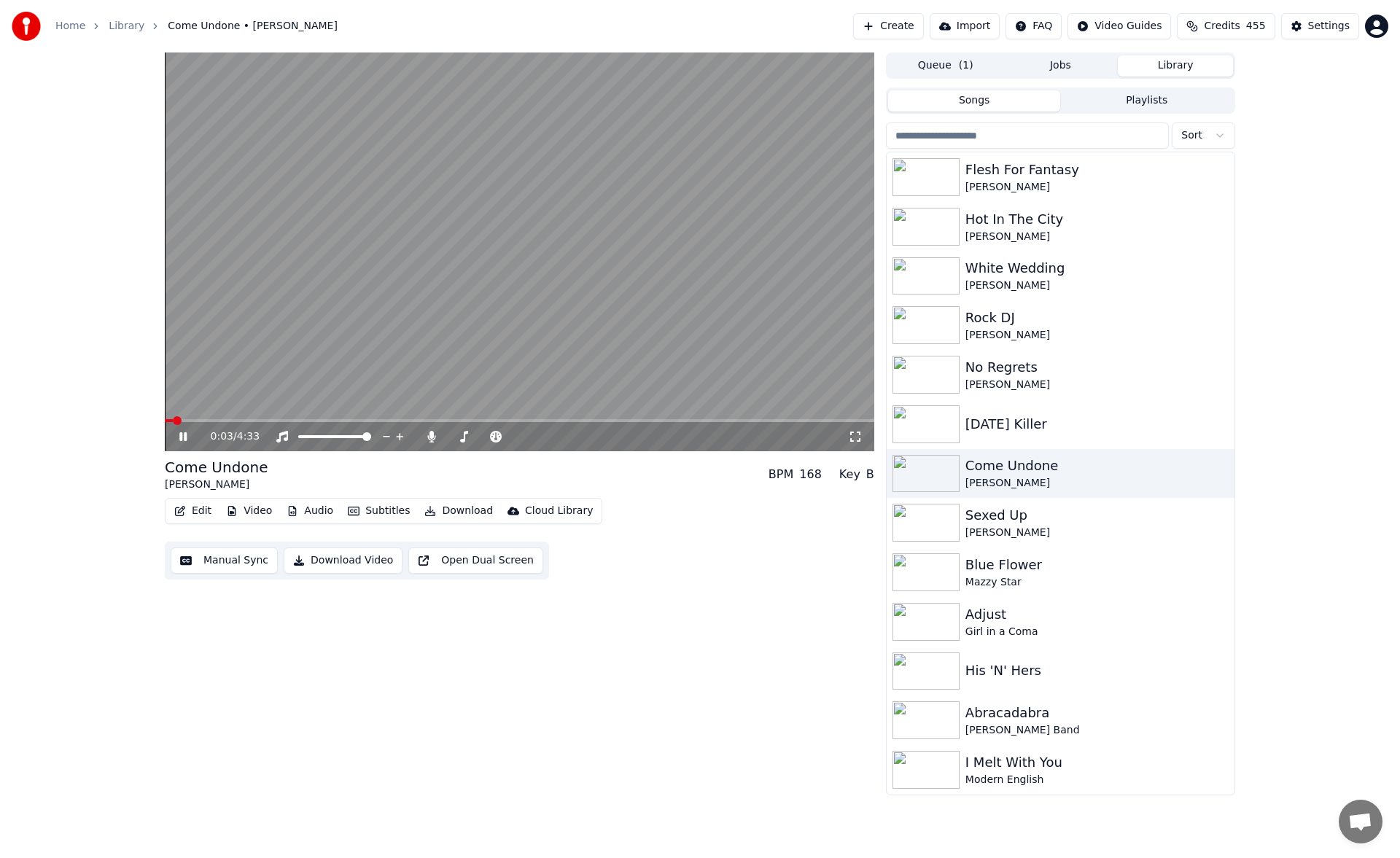
click at [220, 420] on span at bounding box center [520, 421] width 710 height 3
click at [511, 420] on span at bounding box center [520, 421] width 710 height 3
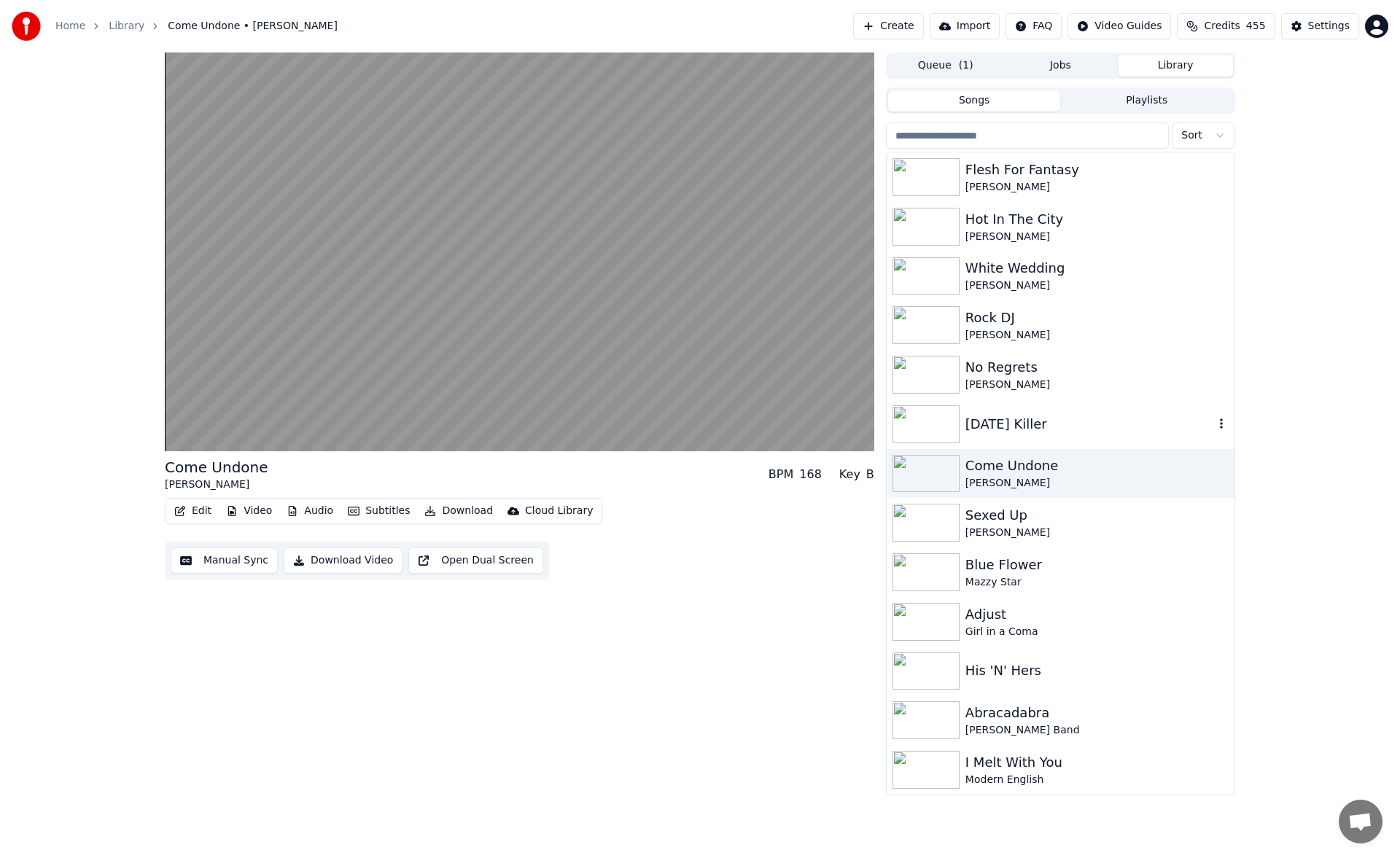
click at [1061, 429] on div "[DATE] Killer" at bounding box center [1089, 424] width 249 height 21
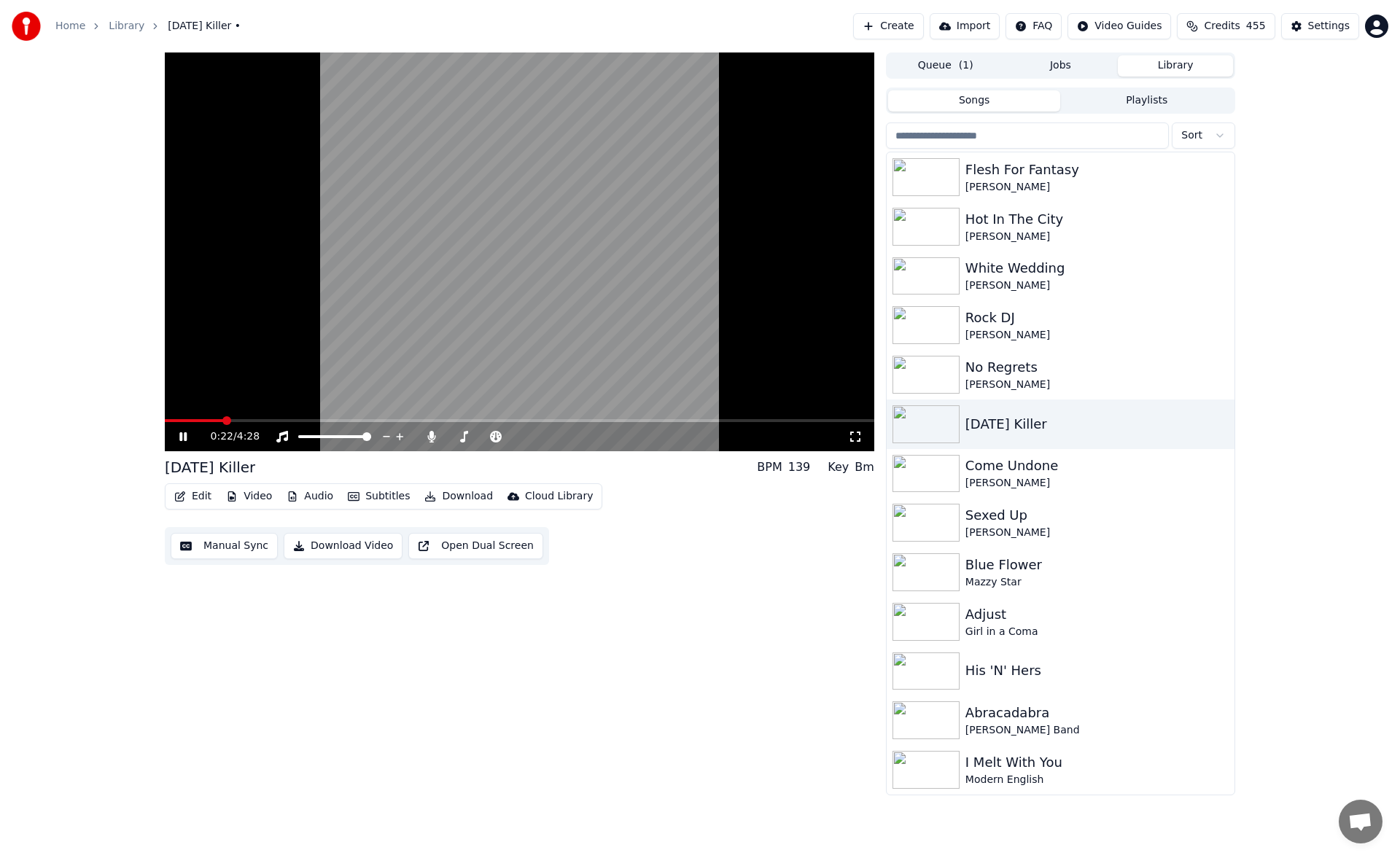
click at [223, 423] on span at bounding box center [520, 421] width 710 height 3
click at [274, 420] on span at bounding box center [520, 421] width 710 height 3
click at [1041, 379] on div "[PERSON_NAME]" at bounding box center [1089, 384] width 249 height 15
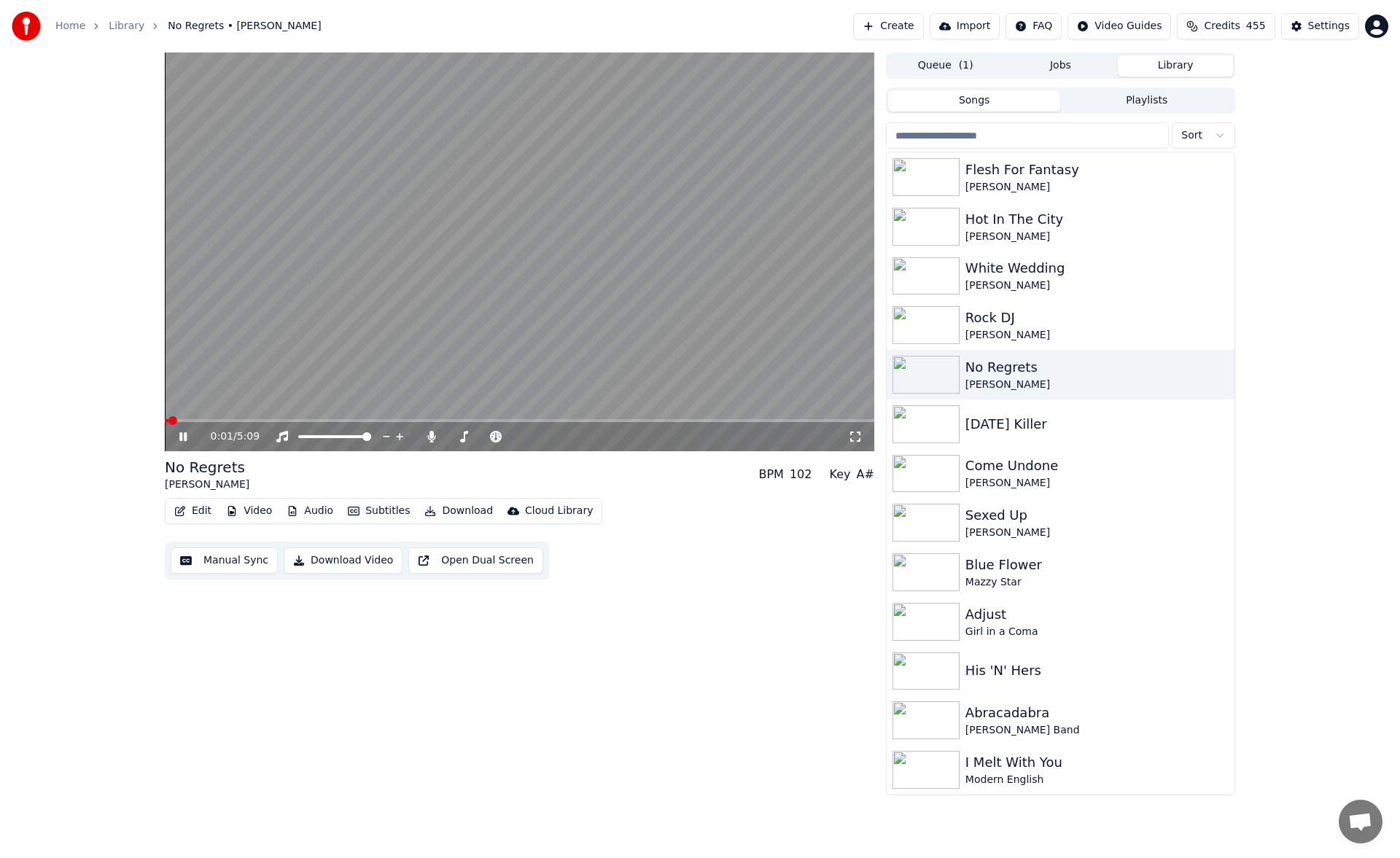
click at [251, 422] on span at bounding box center [520, 421] width 710 height 3
click at [1035, 328] on div "[PERSON_NAME]" at bounding box center [1089, 335] width 249 height 15
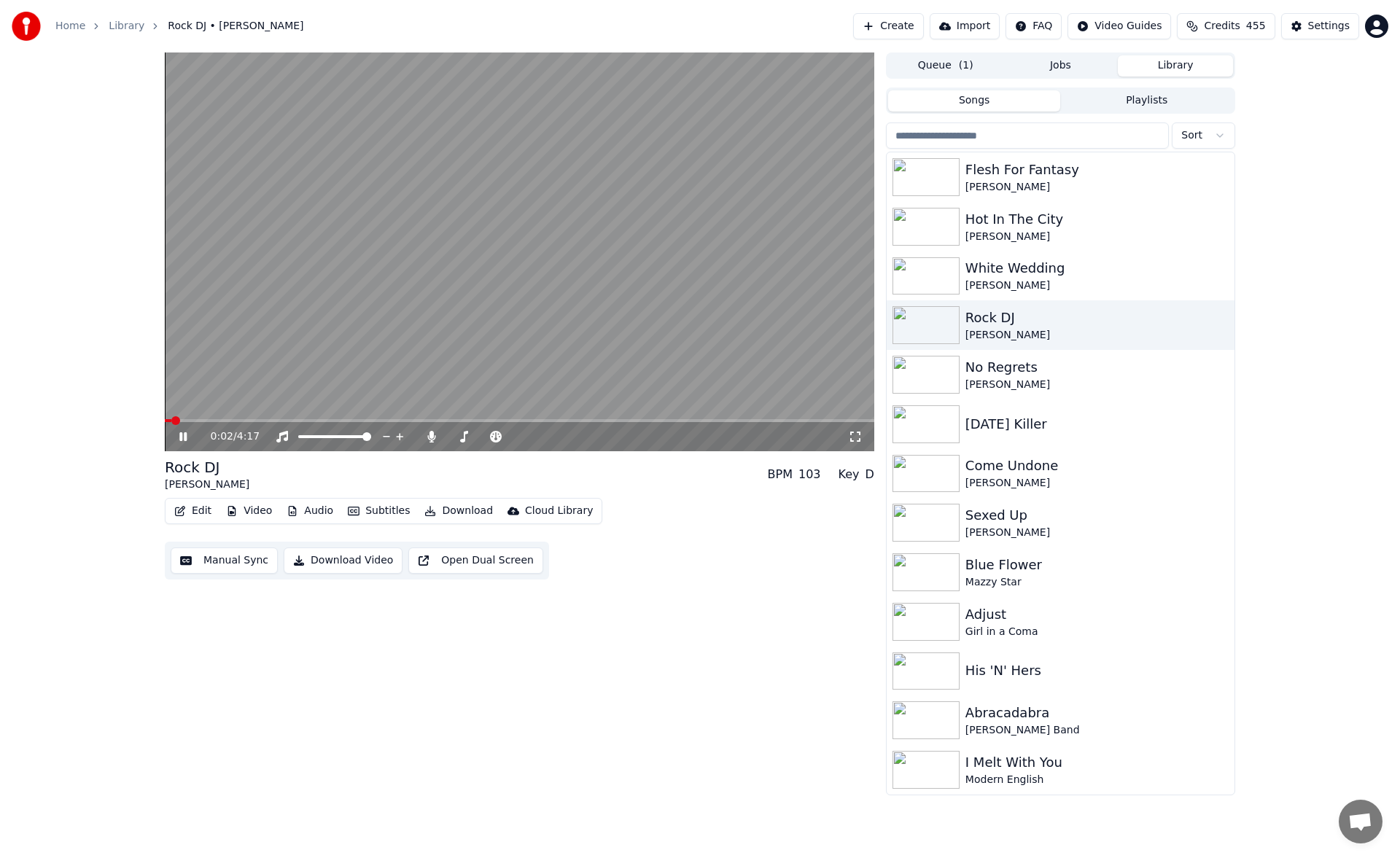
click at [568, 420] on span at bounding box center [520, 421] width 710 height 3
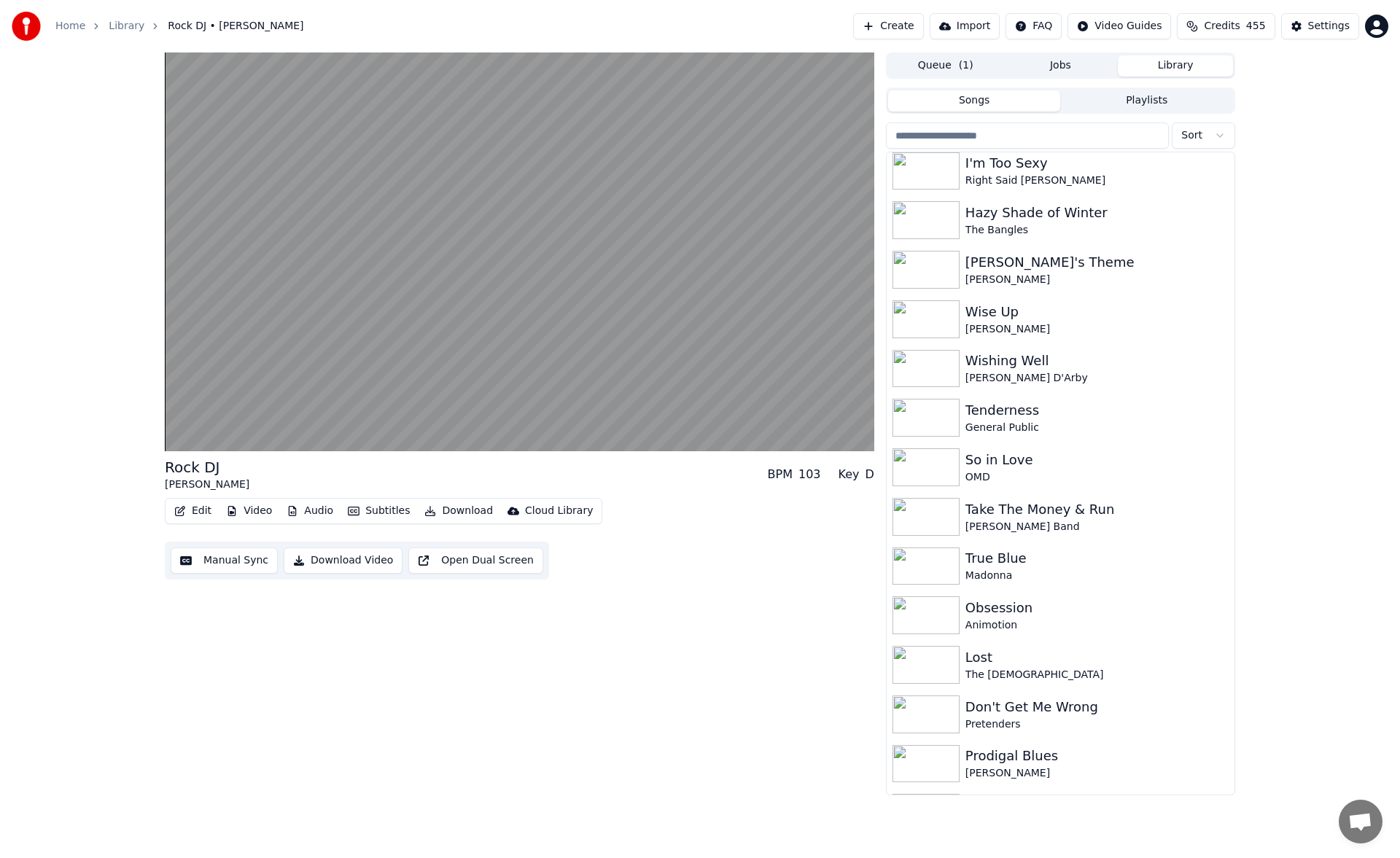
scroll to position [2516, 0]
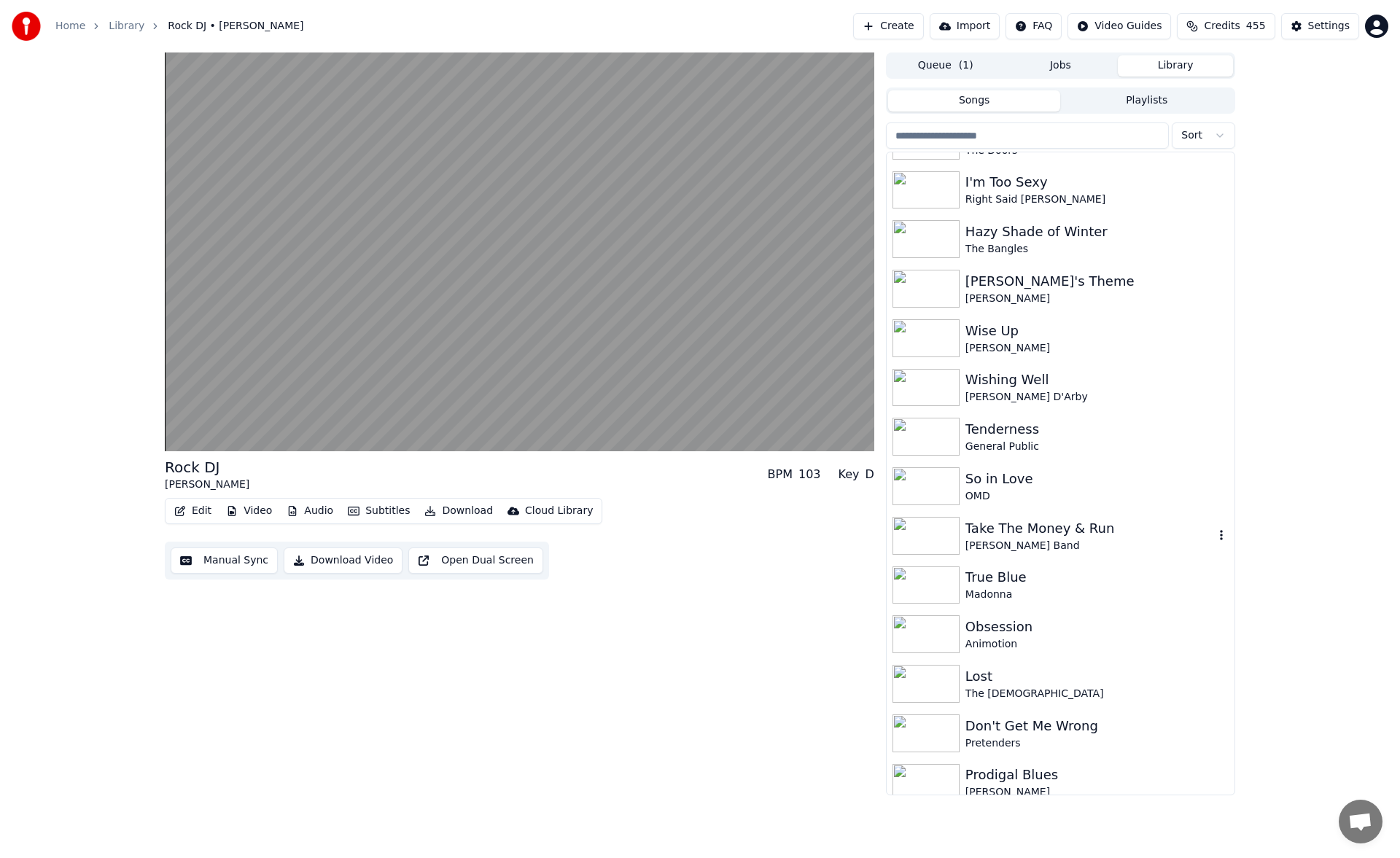
click at [1103, 532] on div "Take The Money & Run" at bounding box center [1089, 528] width 249 height 21
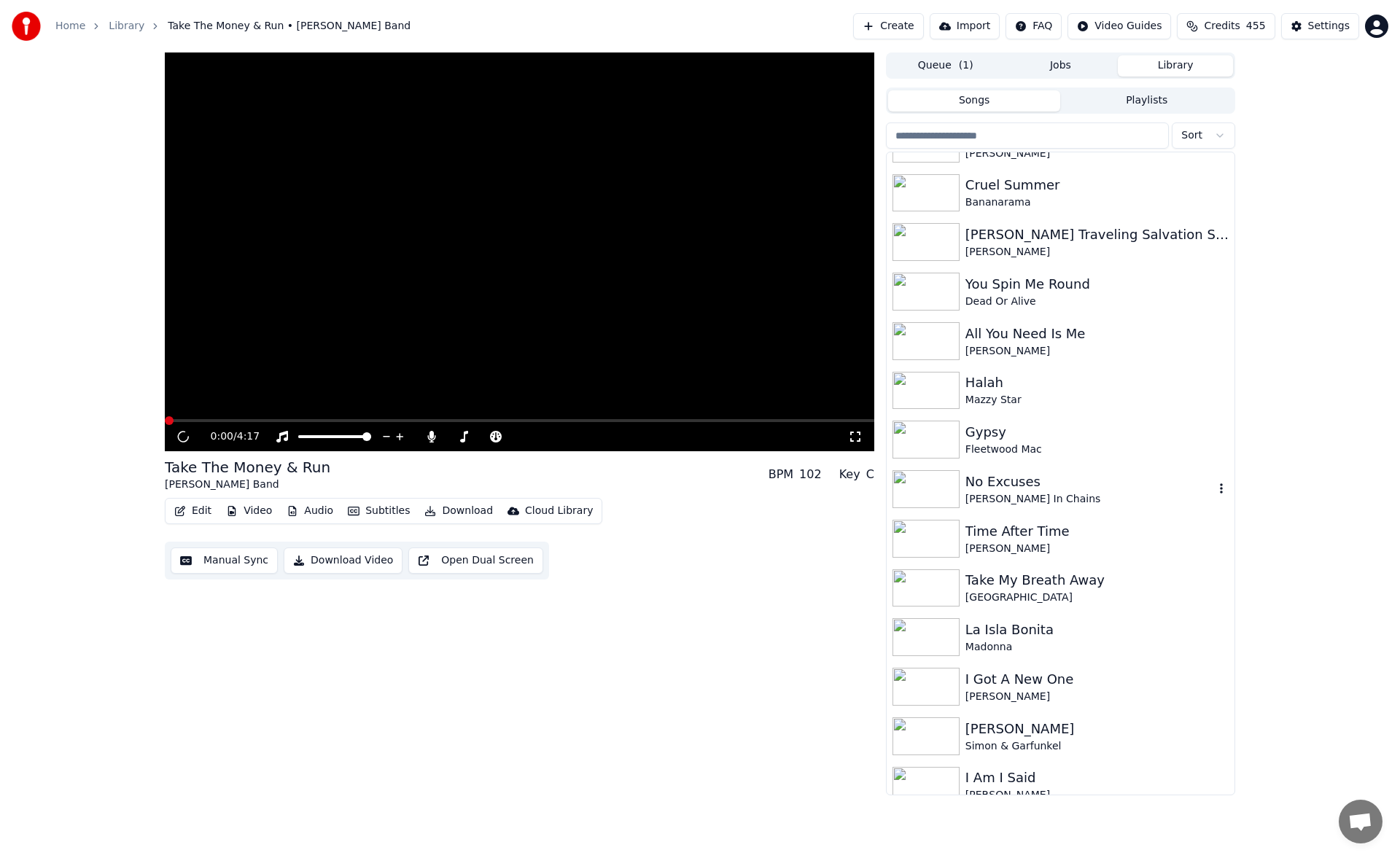
scroll to position [1618, 0]
click at [1028, 492] on div "No Excuses" at bounding box center [1089, 485] width 249 height 21
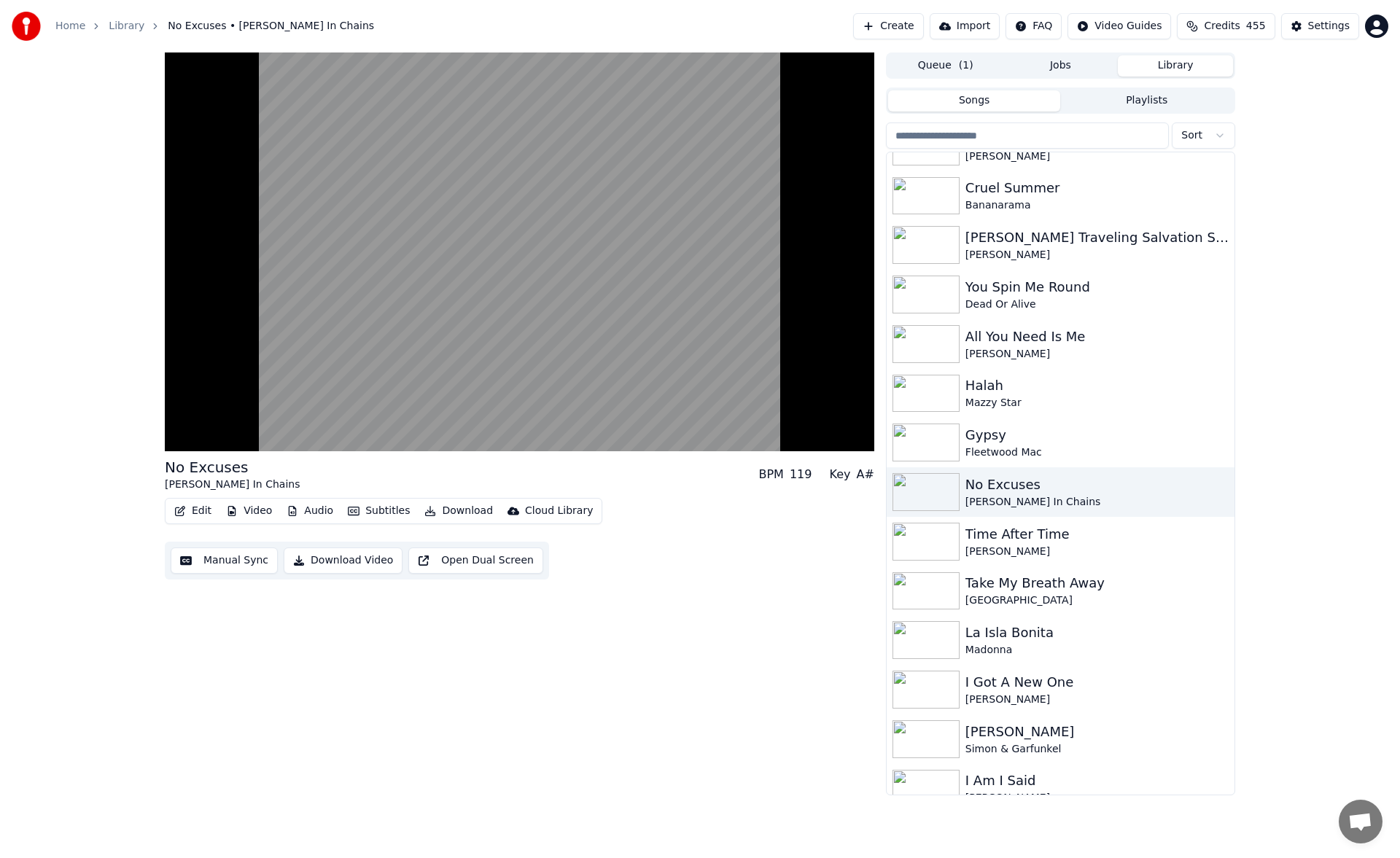
click at [223, 561] on button "Manual Sync" at bounding box center [224, 560] width 107 height 27
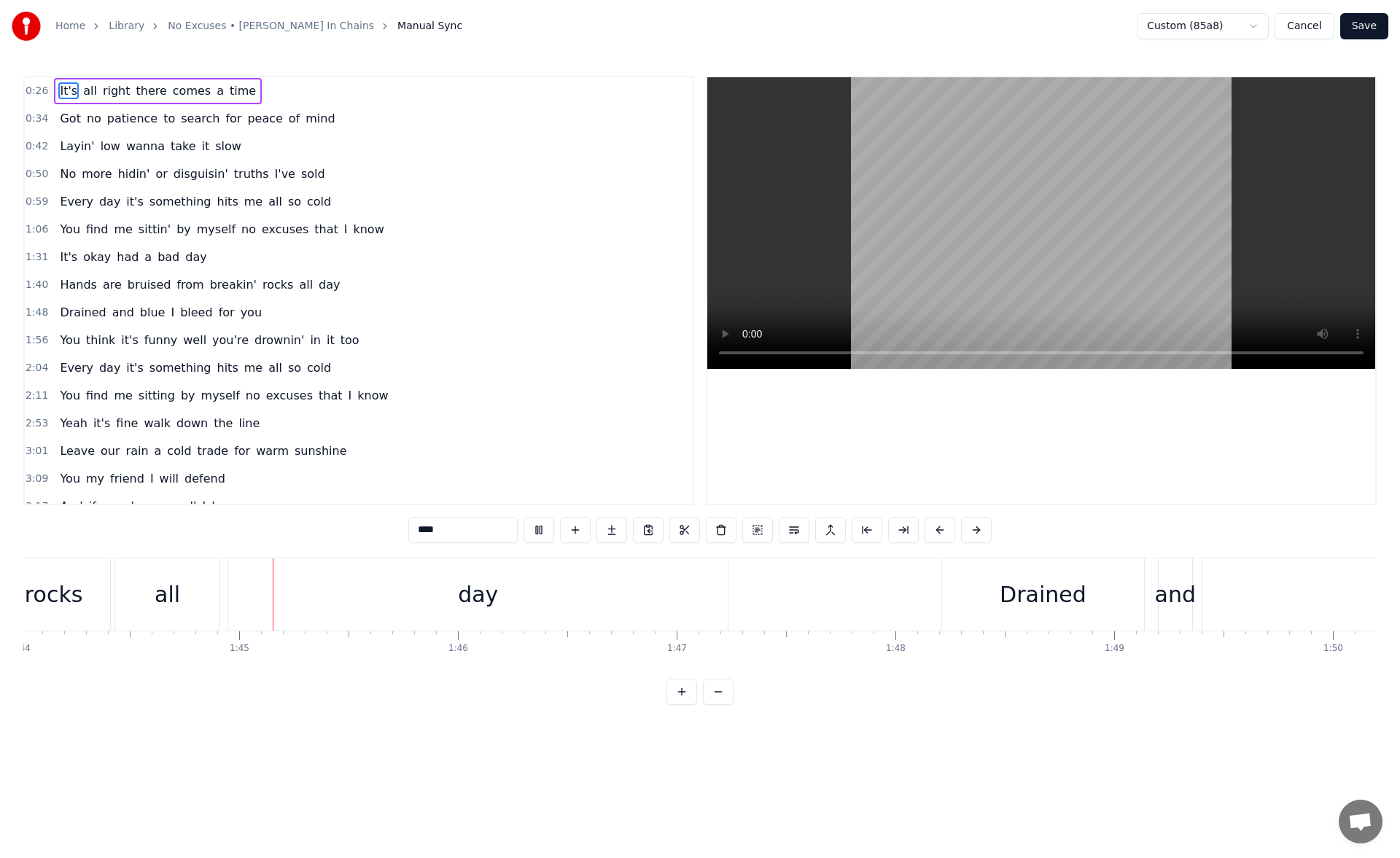
scroll to position [0, 22762]
click at [704, 334] on div "0:26 It's all right there comes a time 0:34 Got no patience to search for peace…" at bounding box center [700, 290] width 1354 height 429
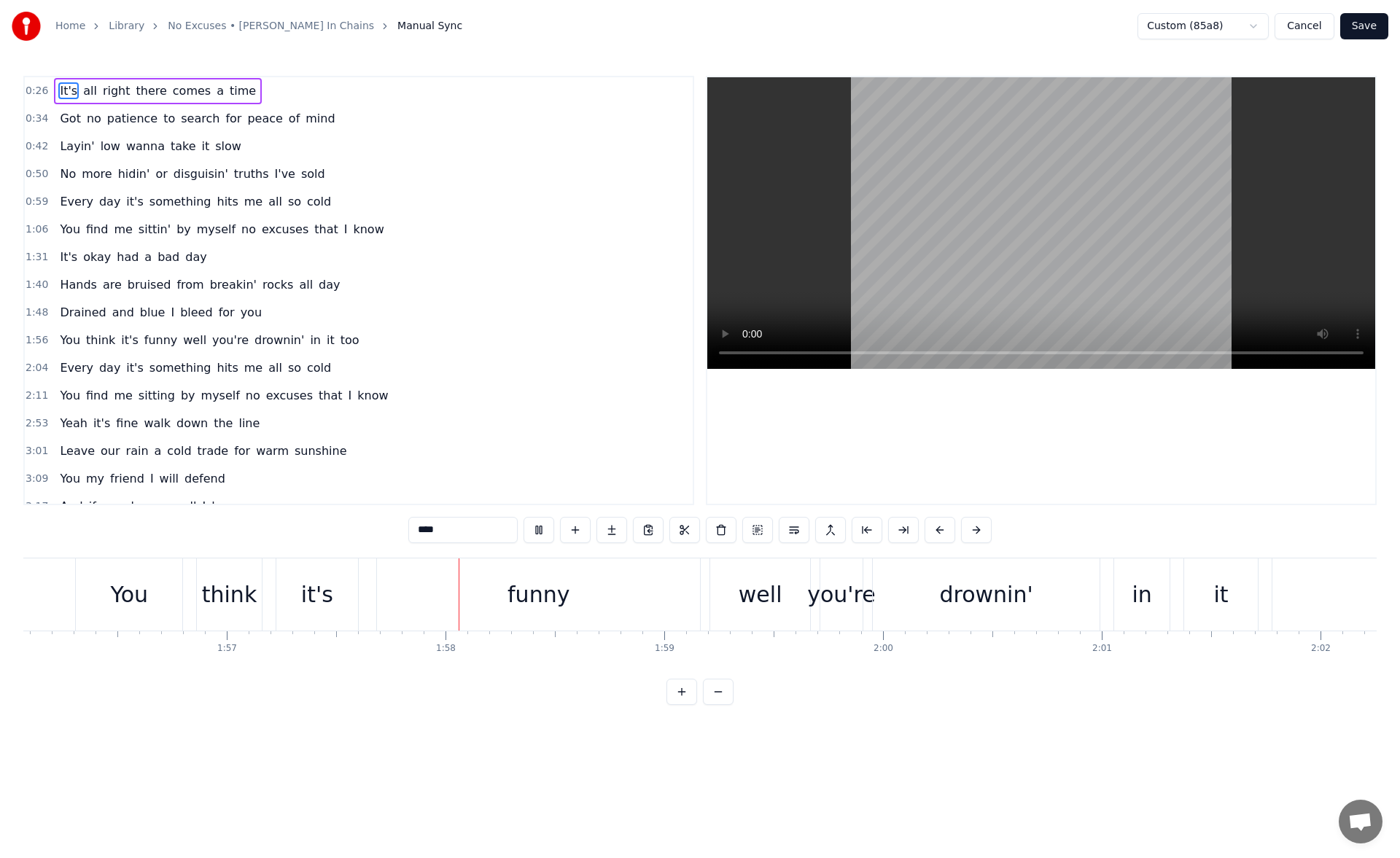
scroll to position [0, 25650]
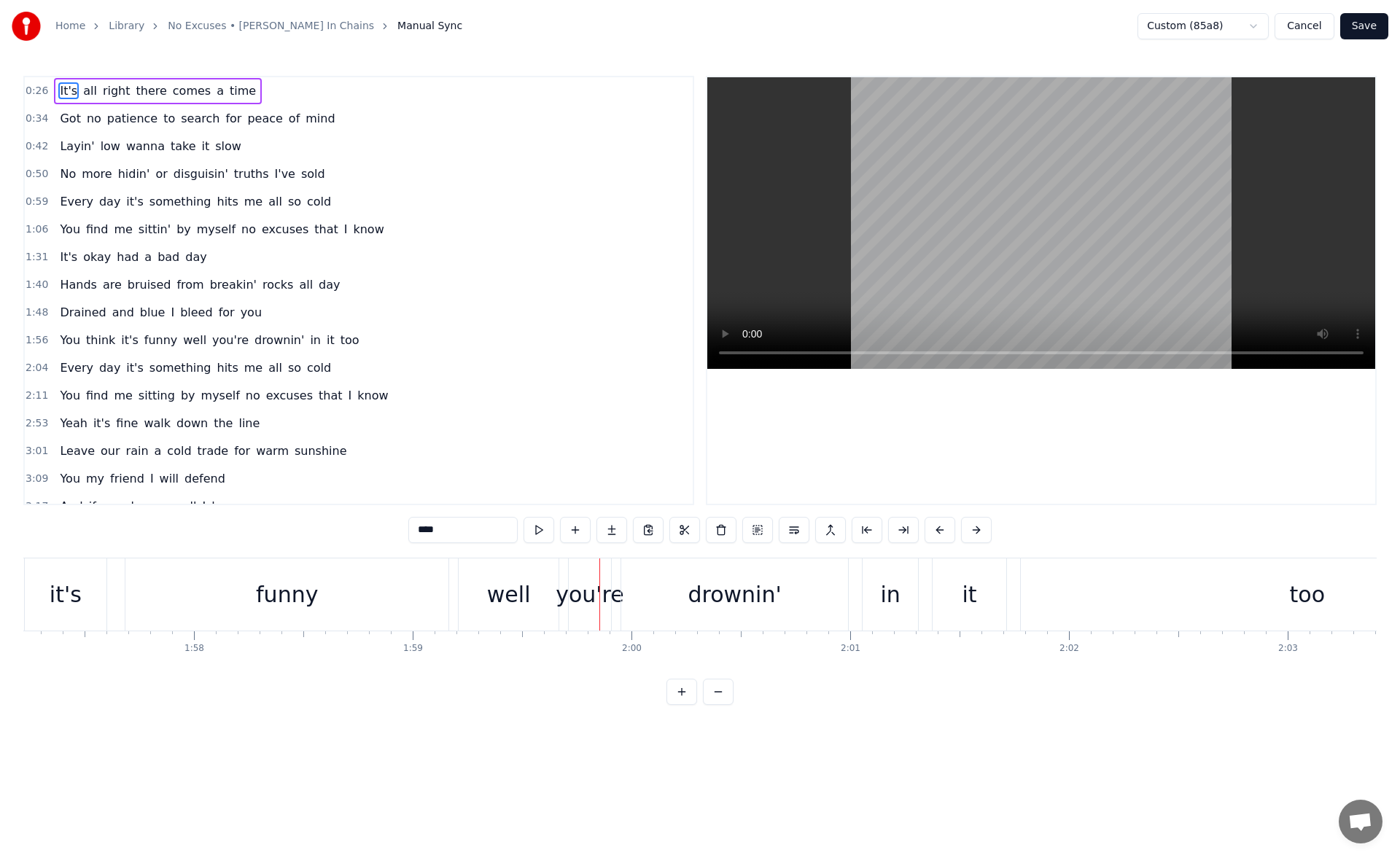
click at [369, 606] on div "funny" at bounding box center [287, 594] width 323 height 72
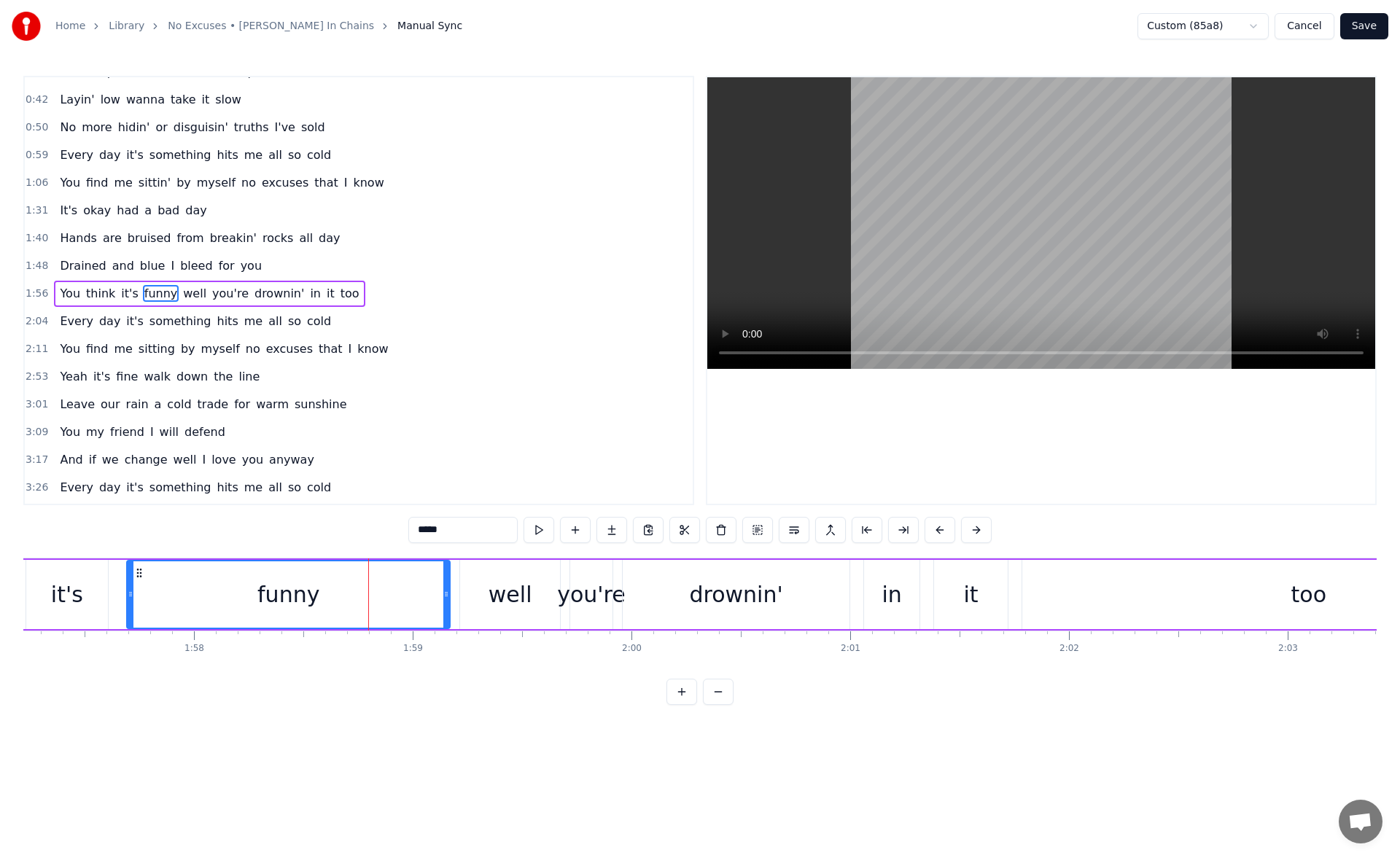
scroll to position [49, 0]
click at [541, 525] on button at bounding box center [539, 530] width 30 height 27
drag, startPoint x: 448, startPoint y: 602, endPoint x: 397, endPoint y: 601, distance: 51.0
click at [408, 601] on div at bounding box center [411, 595] width 6 height 67
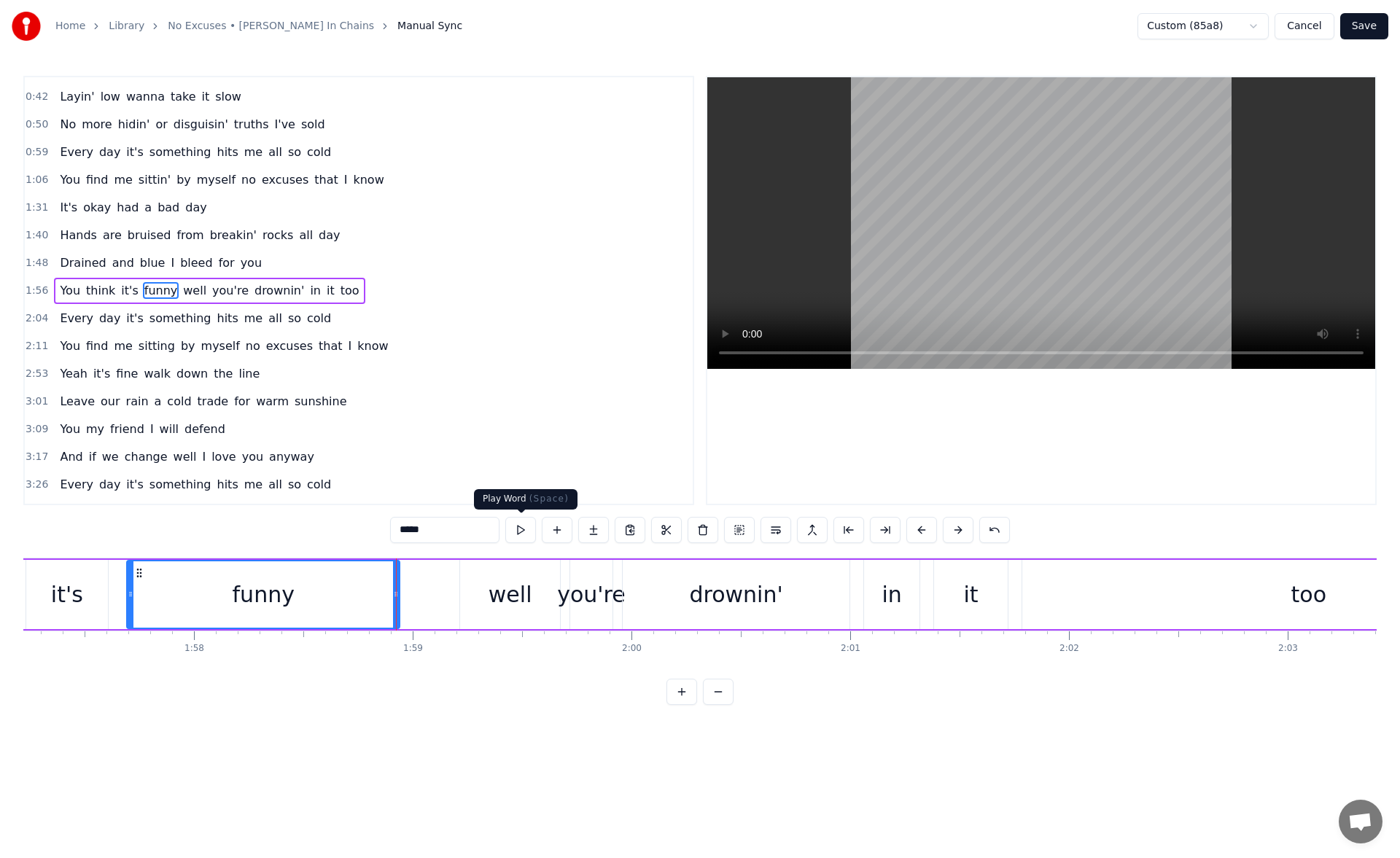
click at [517, 530] on button at bounding box center [520, 530] width 30 height 27
drag, startPoint x: 393, startPoint y: 594, endPoint x: 375, endPoint y: 595, distance: 18.0
click at [385, 595] on icon at bounding box center [388, 595] width 6 height 12
click at [515, 524] on button at bounding box center [520, 530] width 30 height 27
click at [487, 595] on div "well" at bounding box center [509, 595] width 99 height 69
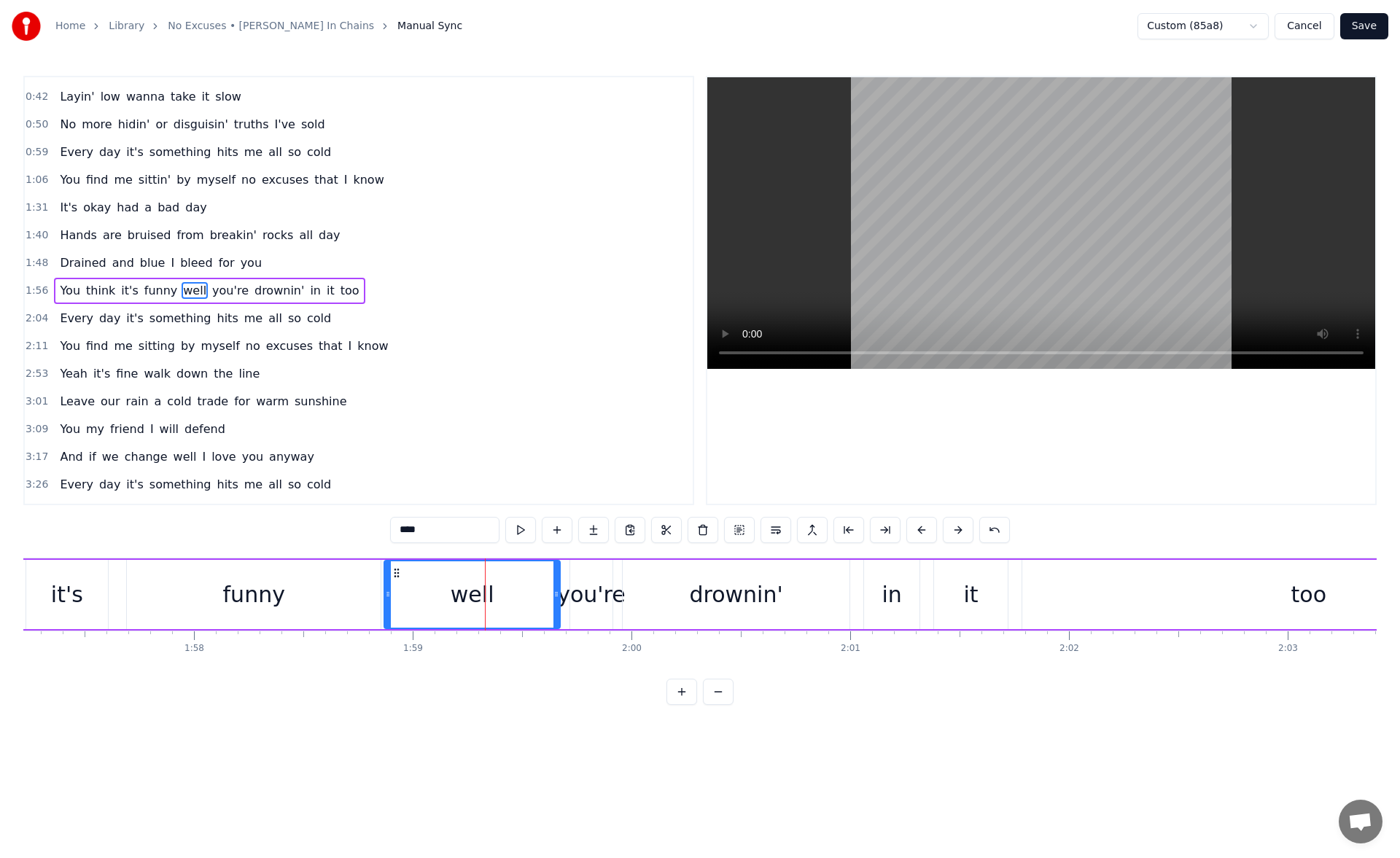
drag, startPoint x: 464, startPoint y: 601, endPoint x: 388, endPoint y: 604, distance: 76.1
click at [388, 604] on div at bounding box center [388, 595] width 6 height 67
click at [516, 525] on button at bounding box center [520, 530] width 30 height 27
drag, startPoint x: 557, startPoint y: 600, endPoint x: 488, endPoint y: 605, distance: 69.2
click at [488, 605] on div at bounding box center [491, 595] width 6 height 67
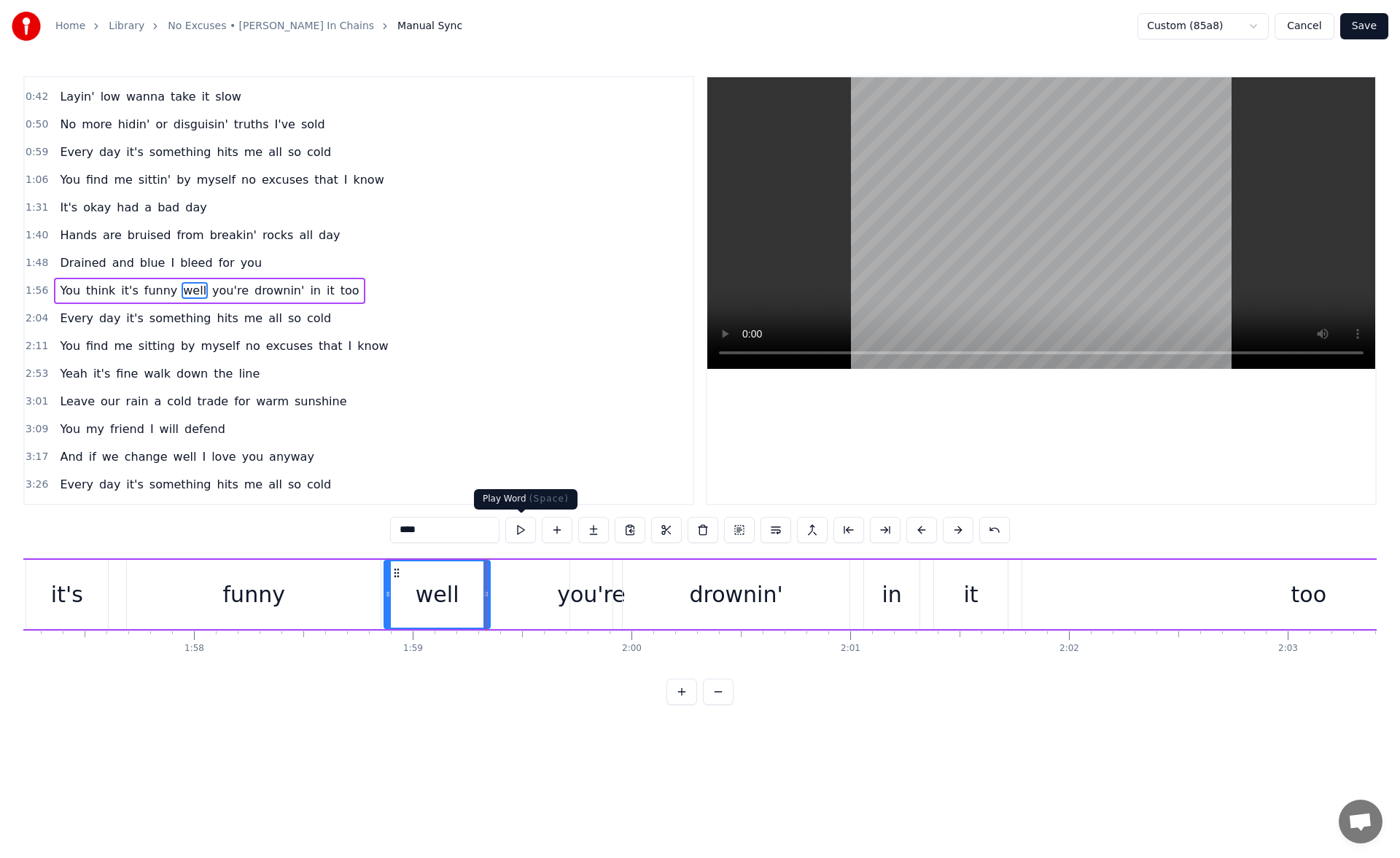
click at [518, 533] on button at bounding box center [520, 530] width 30 height 27
click at [577, 581] on div "you're" at bounding box center [592, 594] width 69 height 32
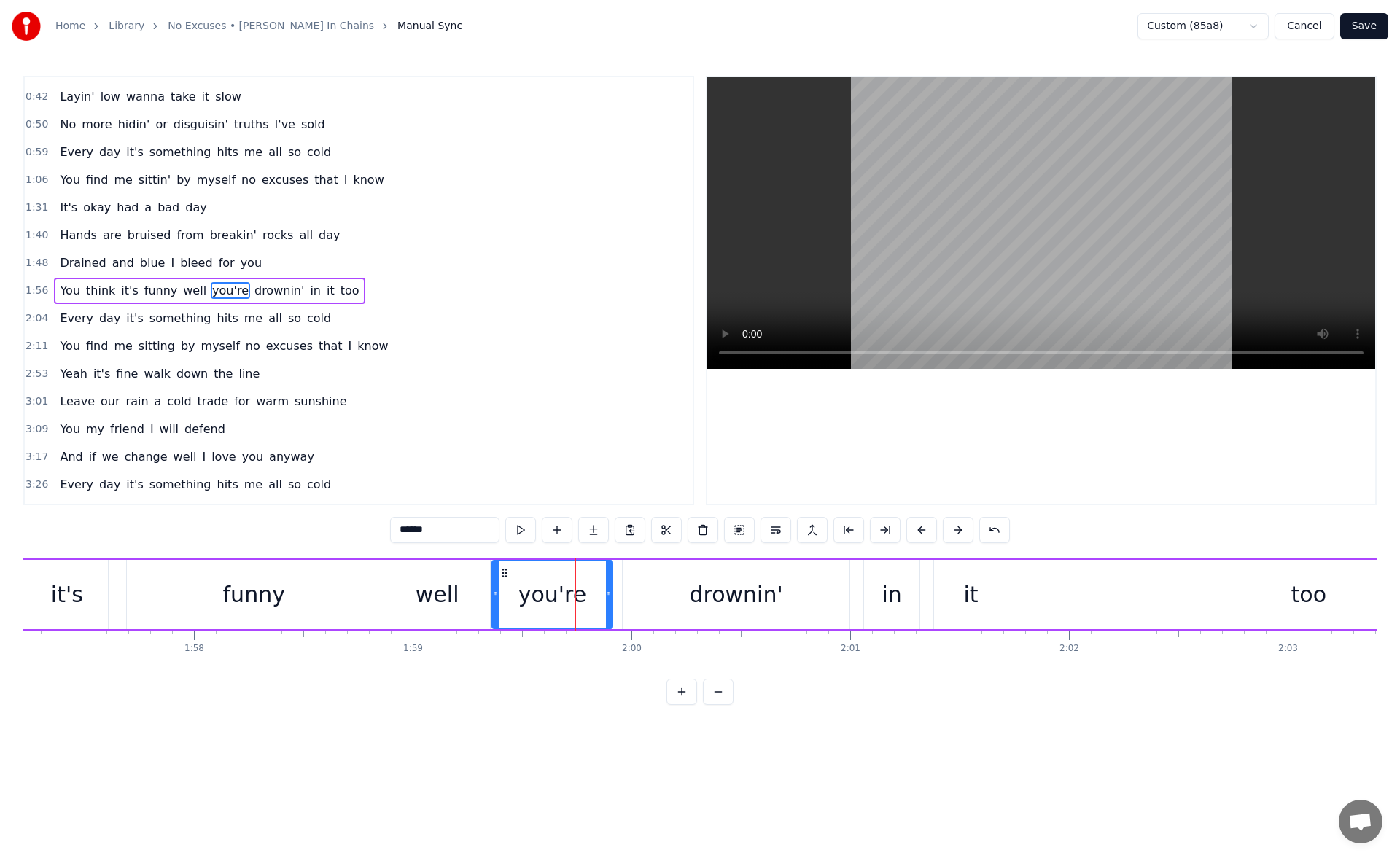
drag, startPoint x: 573, startPoint y: 595, endPoint x: 496, endPoint y: 598, distance: 77.1
click at [496, 598] on icon at bounding box center [496, 595] width 6 height 12
click at [524, 527] on button at bounding box center [520, 530] width 30 height 27
drag, startPoint x: 608, startPoint y: 591, endPoint x: 579, endPoint y: 592, distance: 29.0
click at [579, 592] on icon at bounding box center [581, 595] width 6 height 12
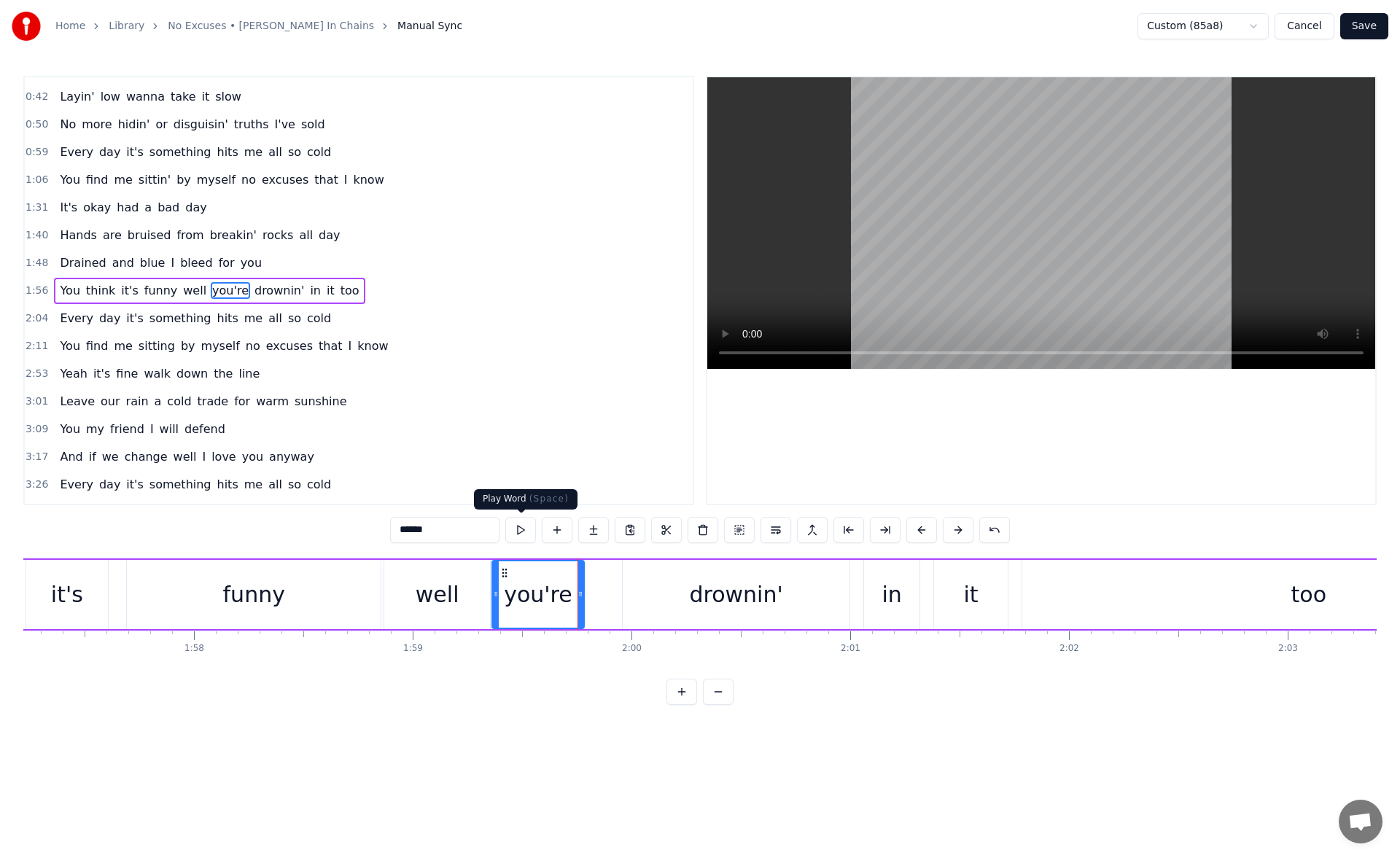
click at [523, 527] on button at bounding box center [520, 530] width 30 height 27
click at [643, 589] on div "drownin'" at bounding box center [736, 595] width 227 height 69
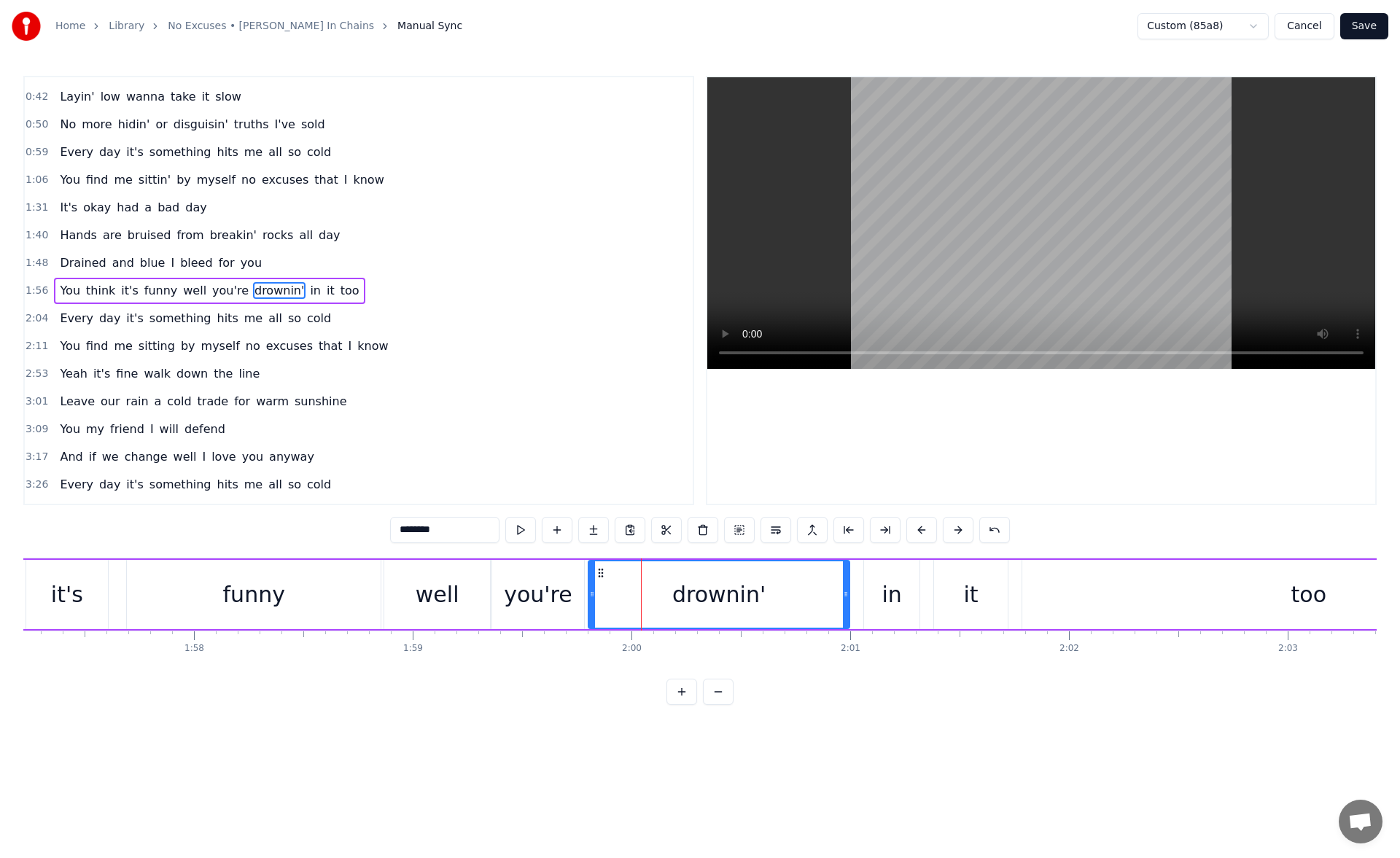
drag, startPoint x: 626, startPoint y: 592, endPoint x: 589, endPoint y: 591, distance: 37.0
click at [589, 591] on icon at bounding box center [592, 595] width 6 height 12
click at [523, 529] on button at bounding box center [520, 530] width 30 height 27
drag, startPoint x: 844, startPoint y: 592, endPoint x: 798, endPoint y: 595, distance: 46.1
click at [798, 595] on icon at bounding box center [801, 595] width 6 height 12
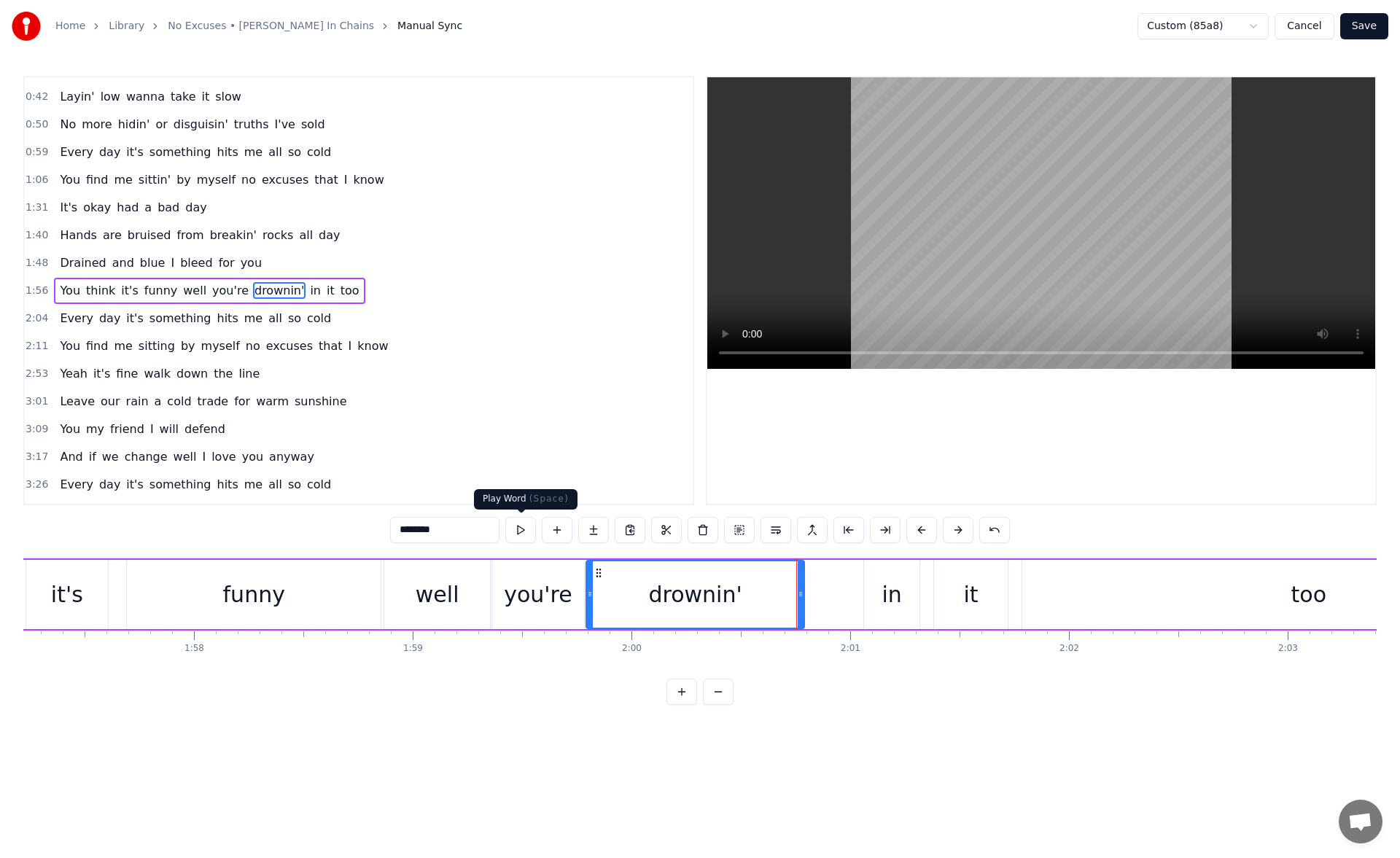
click at [522, 533] on button at bounding box center [520, 530] width 30 height 27
drag, startPoint x: 802, startPoint y: 595, endPoint x: 753, endPoint y: 597, distance: 49.0
click at [753, 597] on icon at bounding box center [753, 595] width 6 height 12
click at [518, 532] on button at bounding box center [520, 530] width 30 height 27
click at [876, 582] on div "in" at bounding box center [892, 595] width 55 height 69
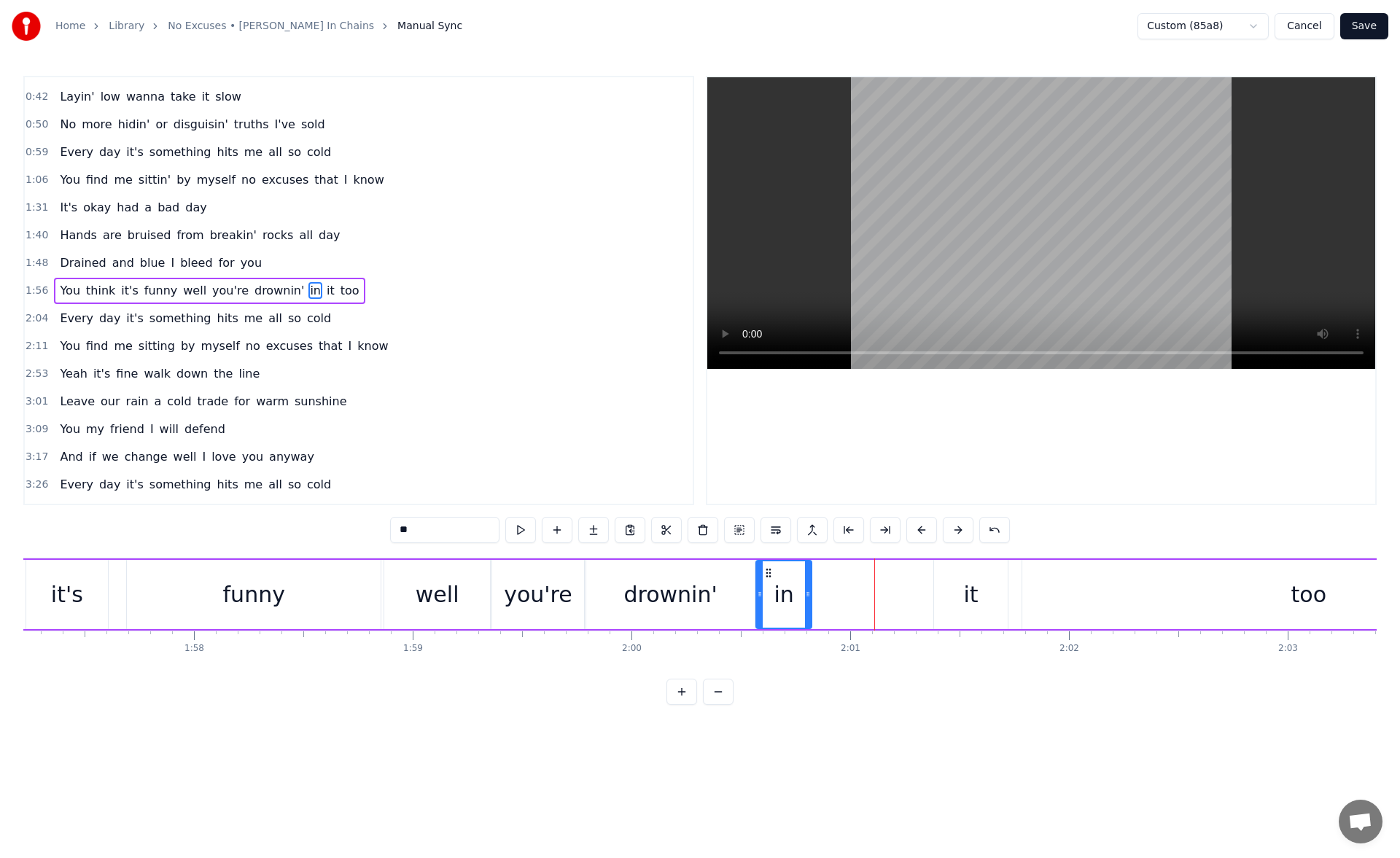
drag, startPoint x: 879, startPoint y: 571, endPoint x: 770, endPoint y: 583, distance: 109.7
click at [770, 583] on div "in" at bounding box center [784, 595] width 54 height 67
click at [524, 533] on button at bounding box center [520, 530] width 30 height 27
click at [984, 595] on div "it" at bounding box center [970, 595] width 73 height 69
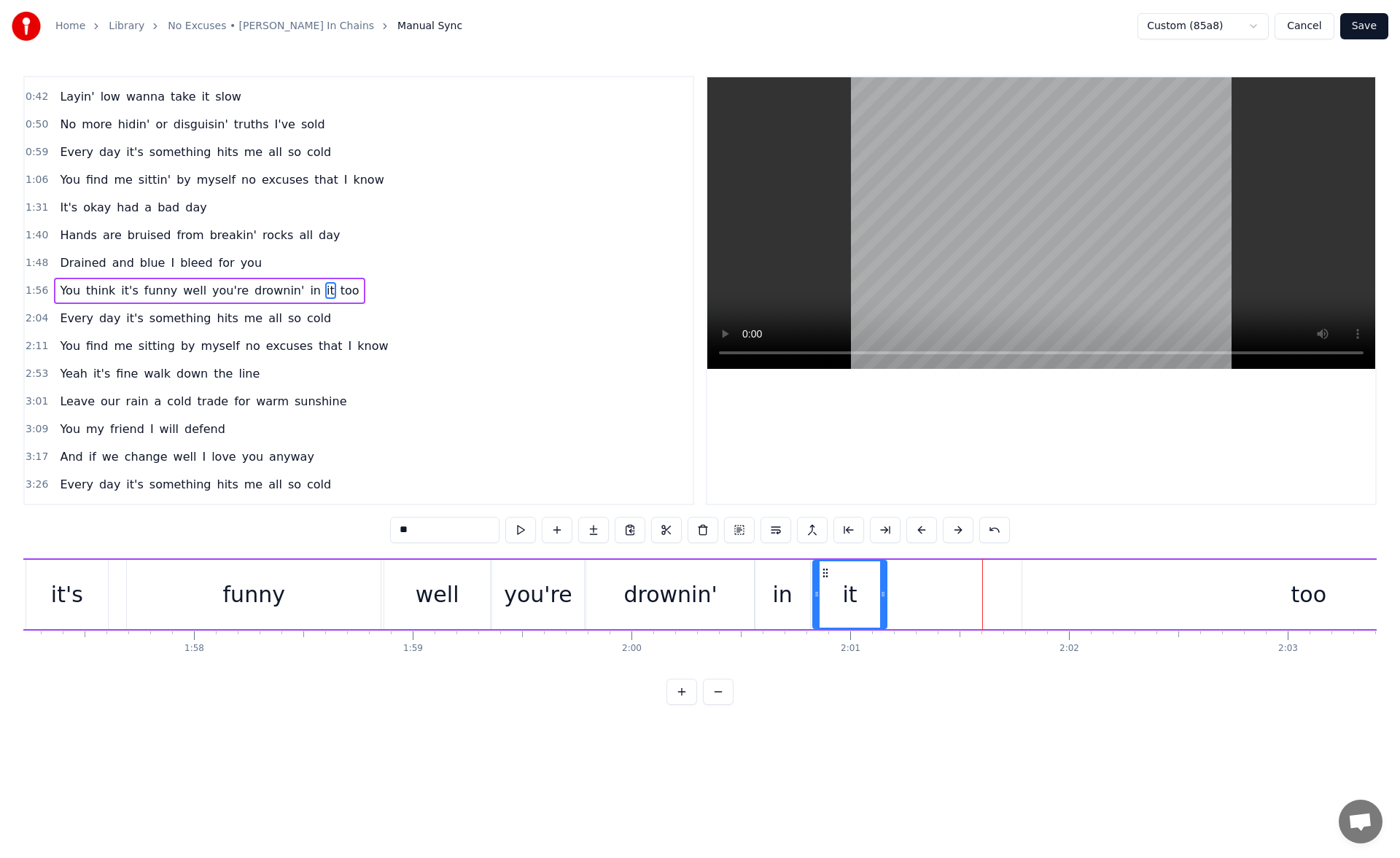
drag, startPoint x: 948, startPoint y: 574, endPoint x: 827, endPoint y: 601, distance: 124.0
click at [827, 601] on div "it" at bounding box center [849, 595] width 72 height 67
click at [792, 605] on div "in" at bounding box center [783, 595] width 55 height 69
drag, startPoint x: 807, startPoint y: 597, endPoint x: 795, endPoint y: 596, distance: 12.0
click at [795, 596] on icon at bounding box center [796, 595] width 6 height 12
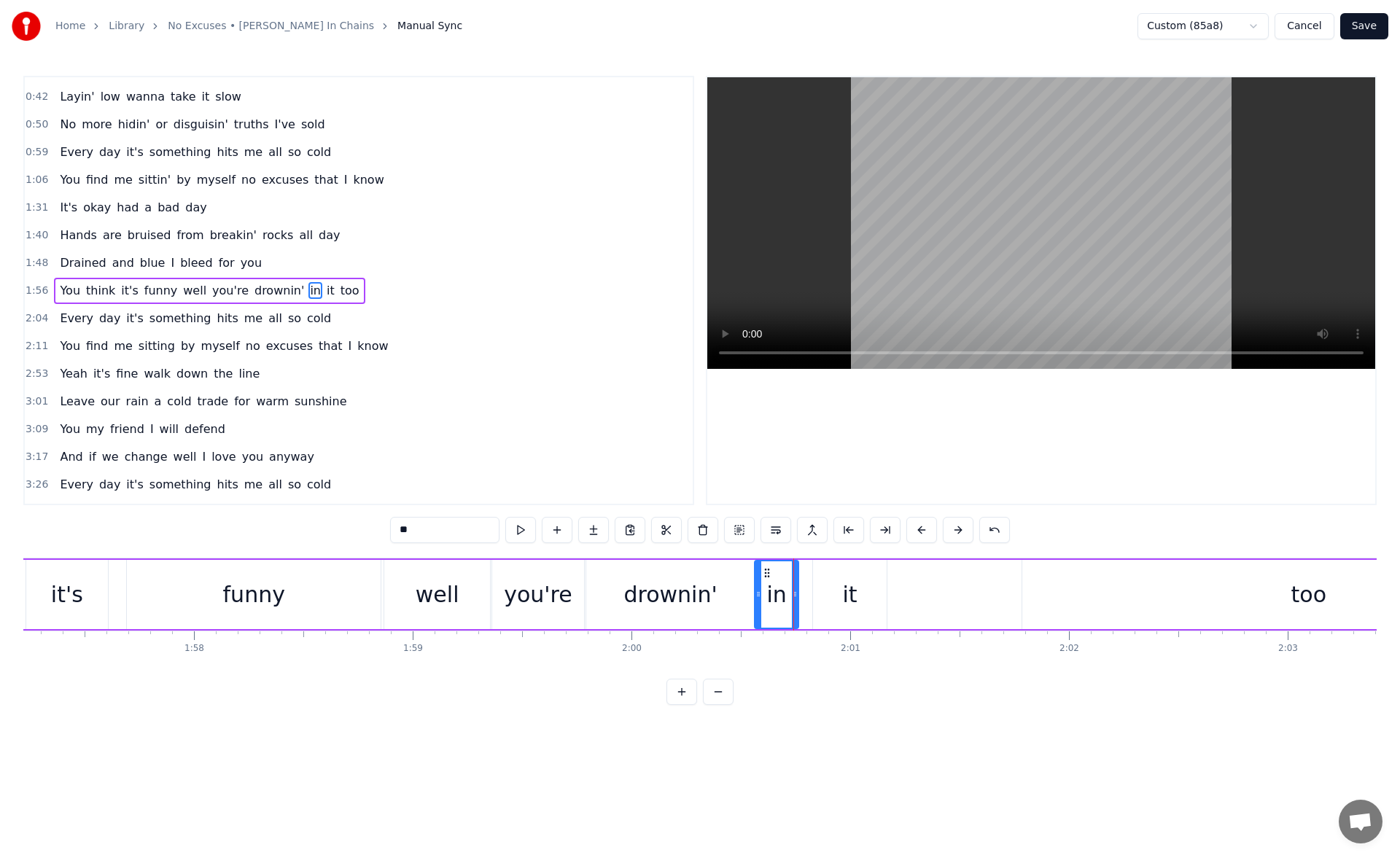
click at [838, 590] on div "it" at bounding box center [849, 595] width 73 height 69
drag, startPoint x: 824, startPoint y: 574, endPoint x: 812, endPoint y: 581, distance: 13.9
click at [812, 581] on div "it" at bounding box center [838, 595] width 72 height 67
click at [523, 531] on button at bounding box center [520, 530] width 30 height 27
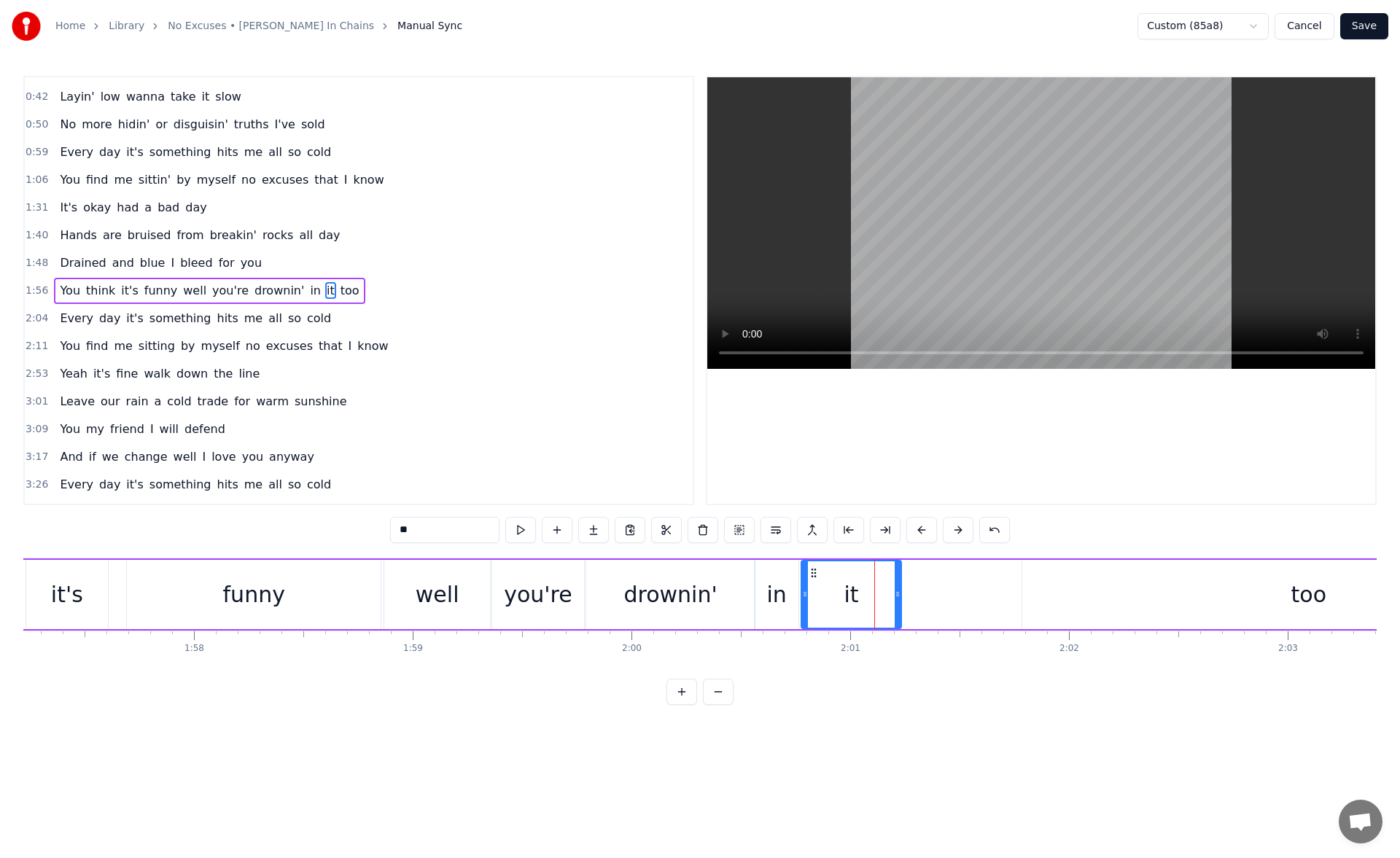
drag, startPoint x: 873, startPoint y: 600, endPoint x: 900, endPoint y: 597, distance: 27.2
click at [900, 597] on icon at bounding box center [898, 595] width 6 height 12
drag, startPoint x: 805, startPoint y: 601, endPoint x: 826, endPoint y: 598, distance: 21.2
click at [821, 598] on div at bounding box center [818, 595] width 6 height 67
click at [779, 590] on div "in" at bounding box center [777, 594] width 20 height 32
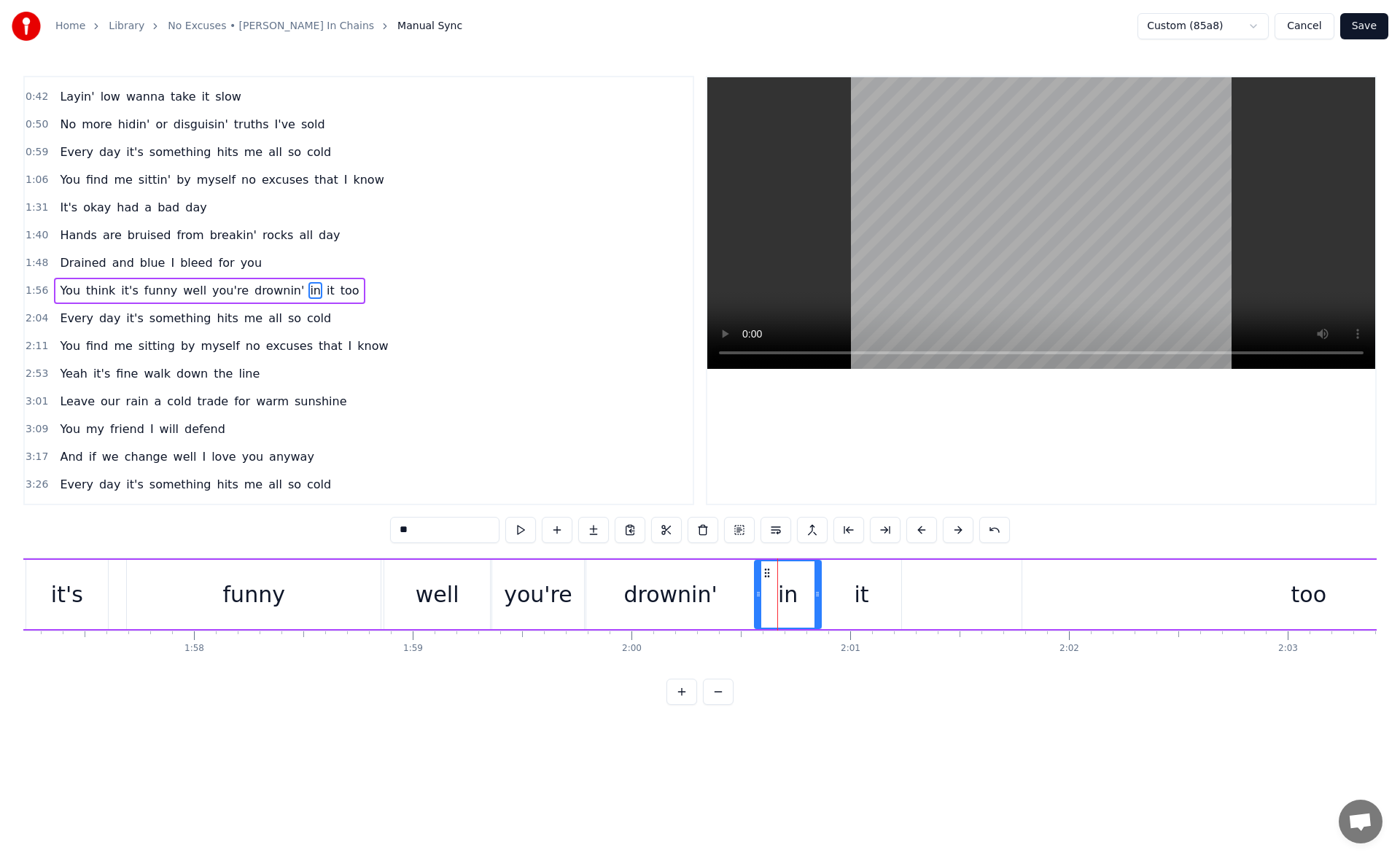
drag, startPoint x: 796, startPoint y: 595, endPoint x: 819, endPoint y: 598, distance: 23.2
click at [819, 598] on icon at bounding box center [818, 595] width 6 height 12
click at [517, 535] on button at bounding box center [520, 530] width 30 height 27
click at [852, 592] on div "it" at bounding box center [861, 595] width 79 height 69
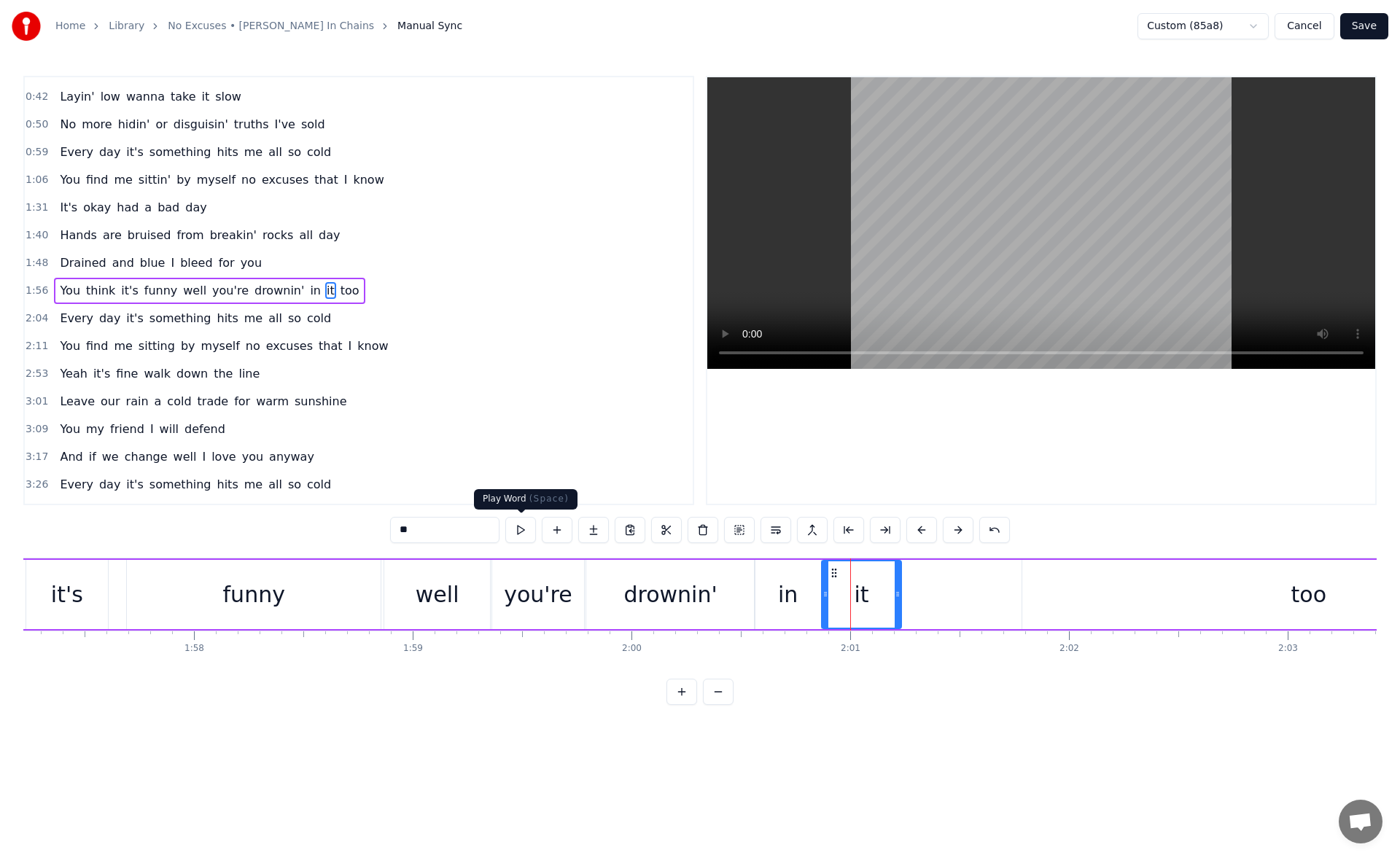
click at [518, 535] on button at bounding box center [520, 530] width 30 height 27
click at [554, 592] on div "you're" at bounding box center [539, 594] width 69 height 32
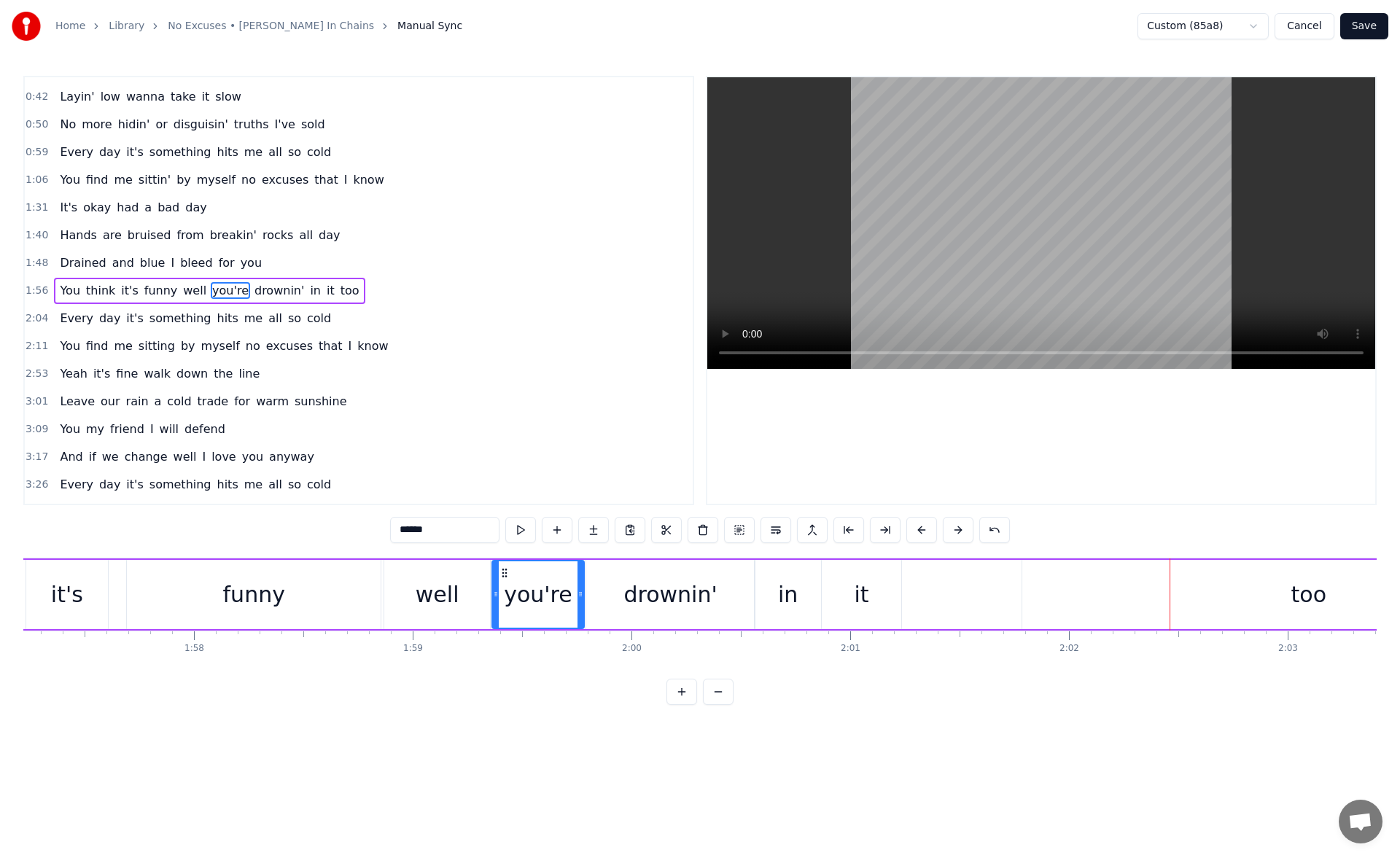
click at [1229, 572] on div "too" at bounding box center [1309, 595] width 573 height 69
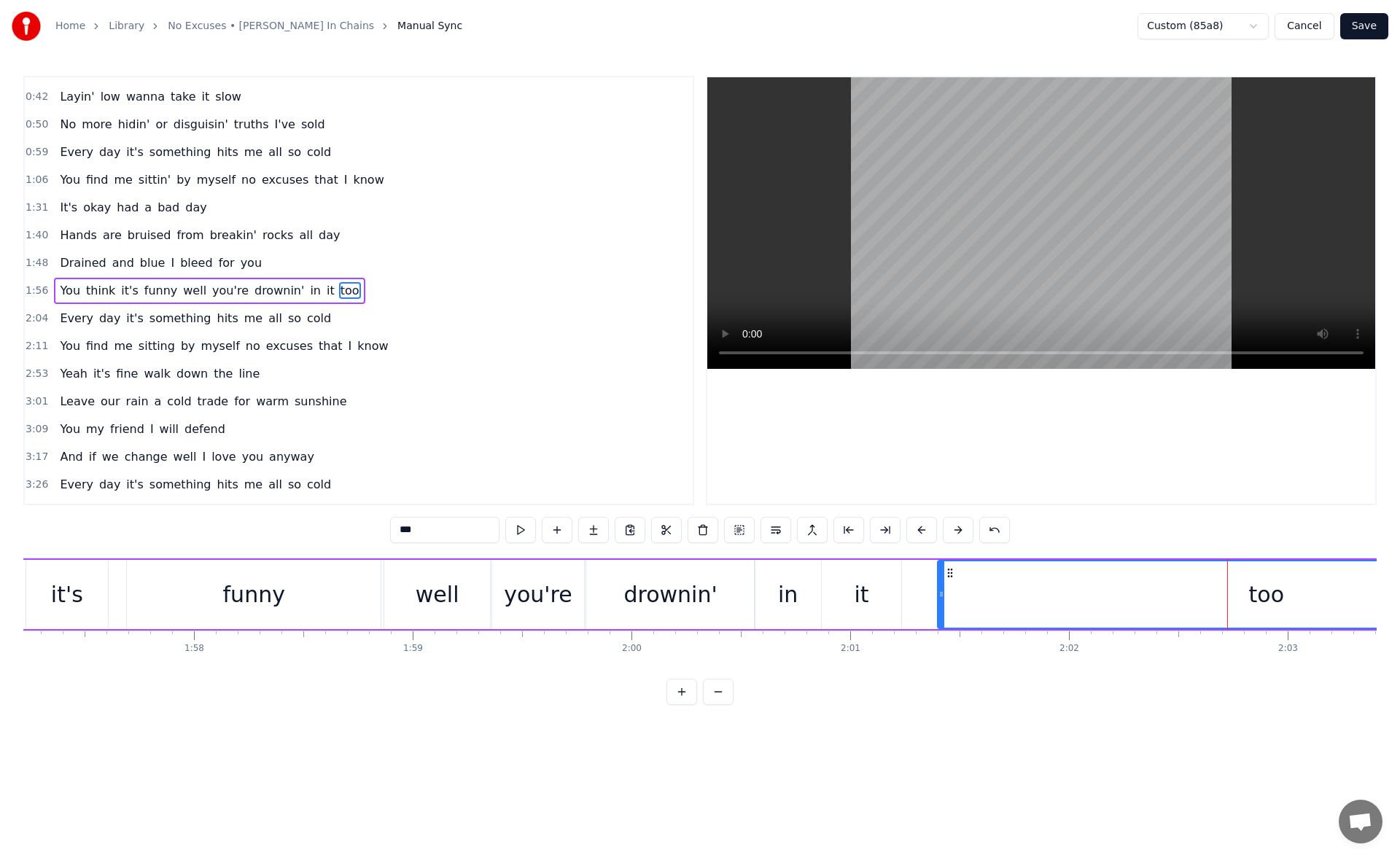
drag, startPoint x: 1028, startPoint y: 594, endPoint x: 944, endPoint y: 603, distance: 84.5
click at [944, 603] on div at bounding box center [942, 595] width 6 height 67
click at [515, 530] on button at bounding box center [520, 530] width 30 height 27
click at [670, 595] on div "drownin'" at bounding box center [670, 594] width 93 height 32
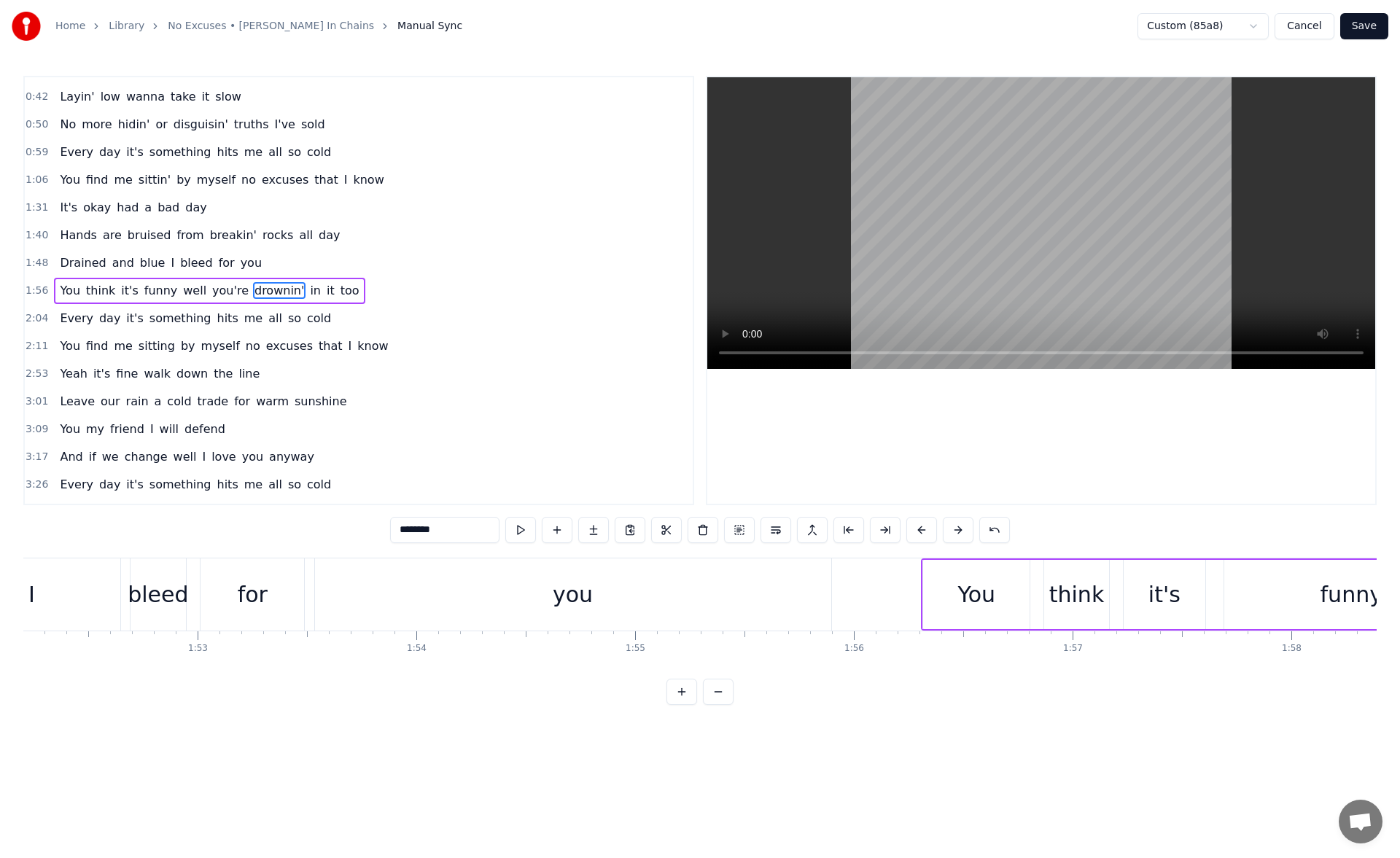
scroll to position [0, 24492]
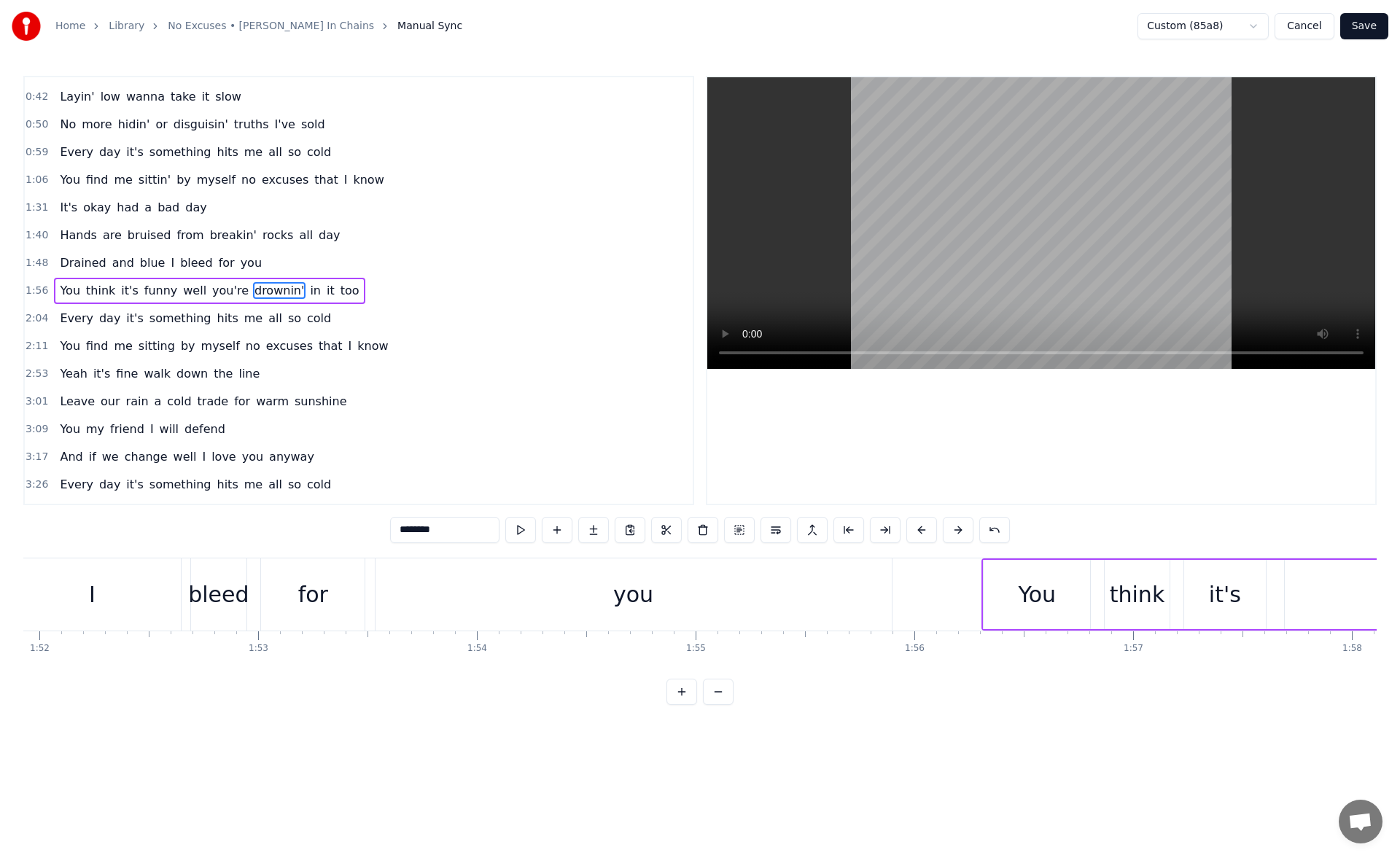
click at [217, 595] on div "bleed" at bounding box center [218, 594] width 61 height 32
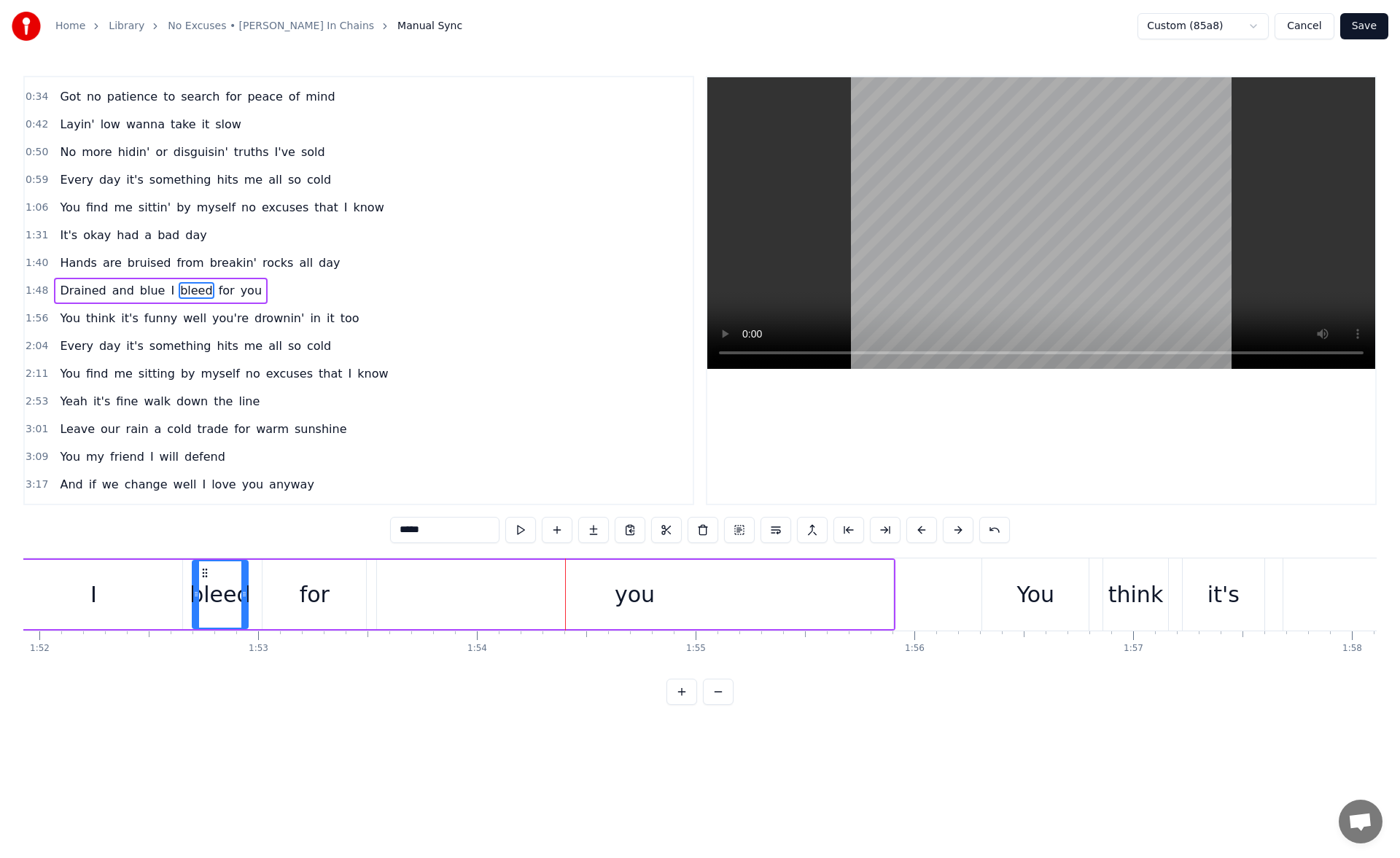
click at [305, 582] on div "for" at bounding box center [315, 594] width 29 height 32
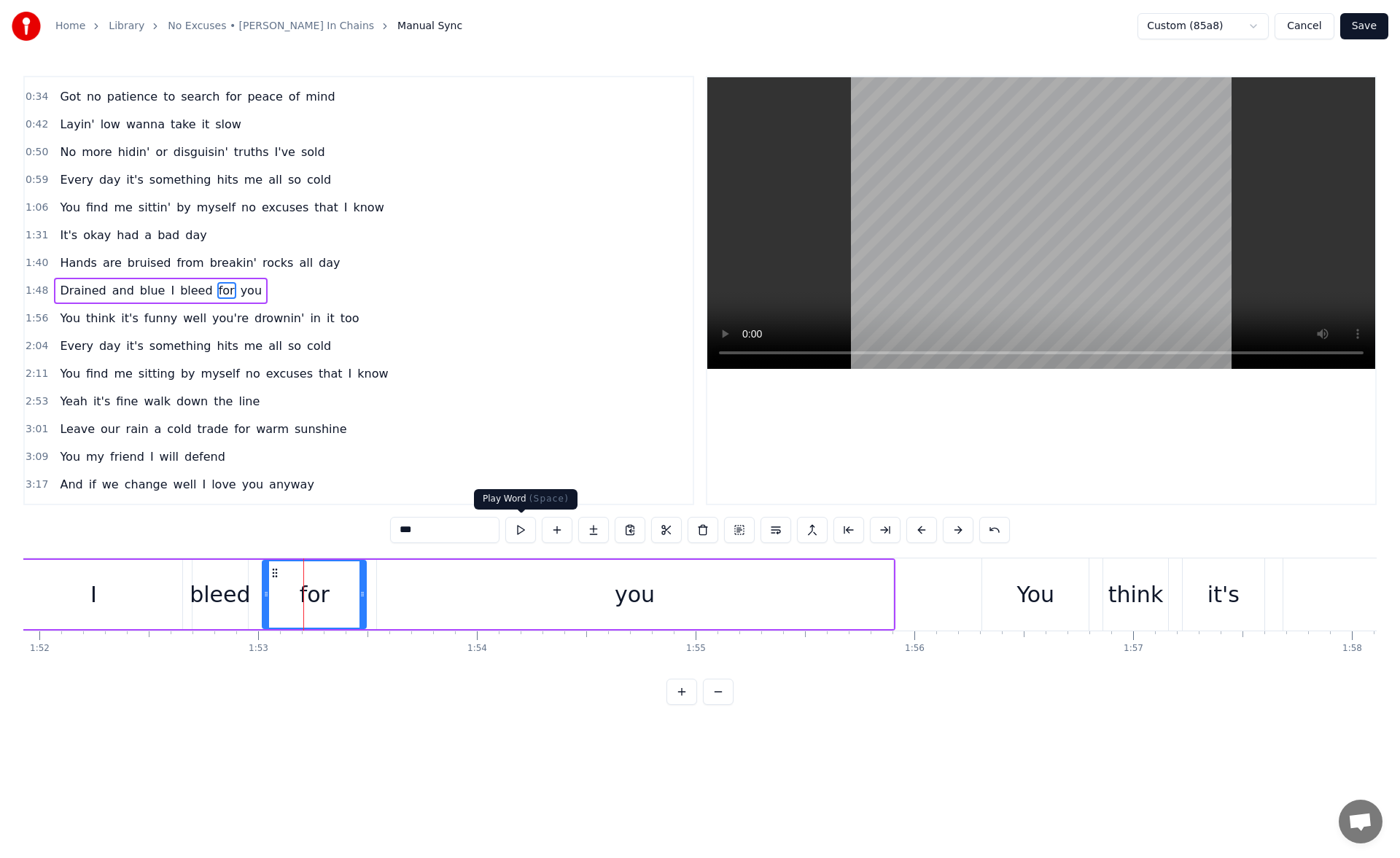
click at [521, 527] on button at bounding box center [520, 530] width 30 height 27
click at [227, 592] on div "bleed" at bounding box center [220, 594] width 61 height 32
click at [523, 524] on button at bounding box center [520, 530] width 30 height 27
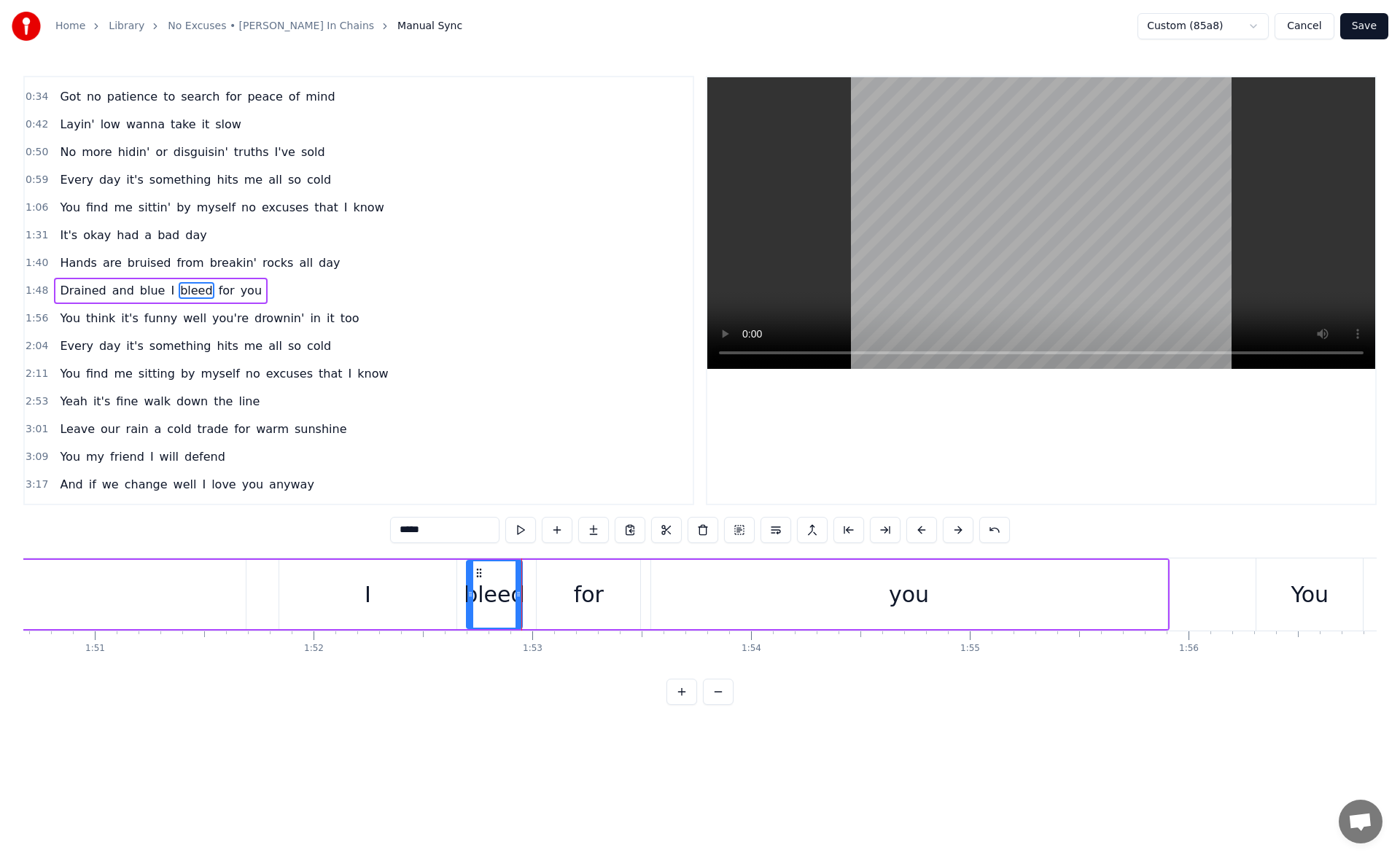
scroll to position [0, 24158]
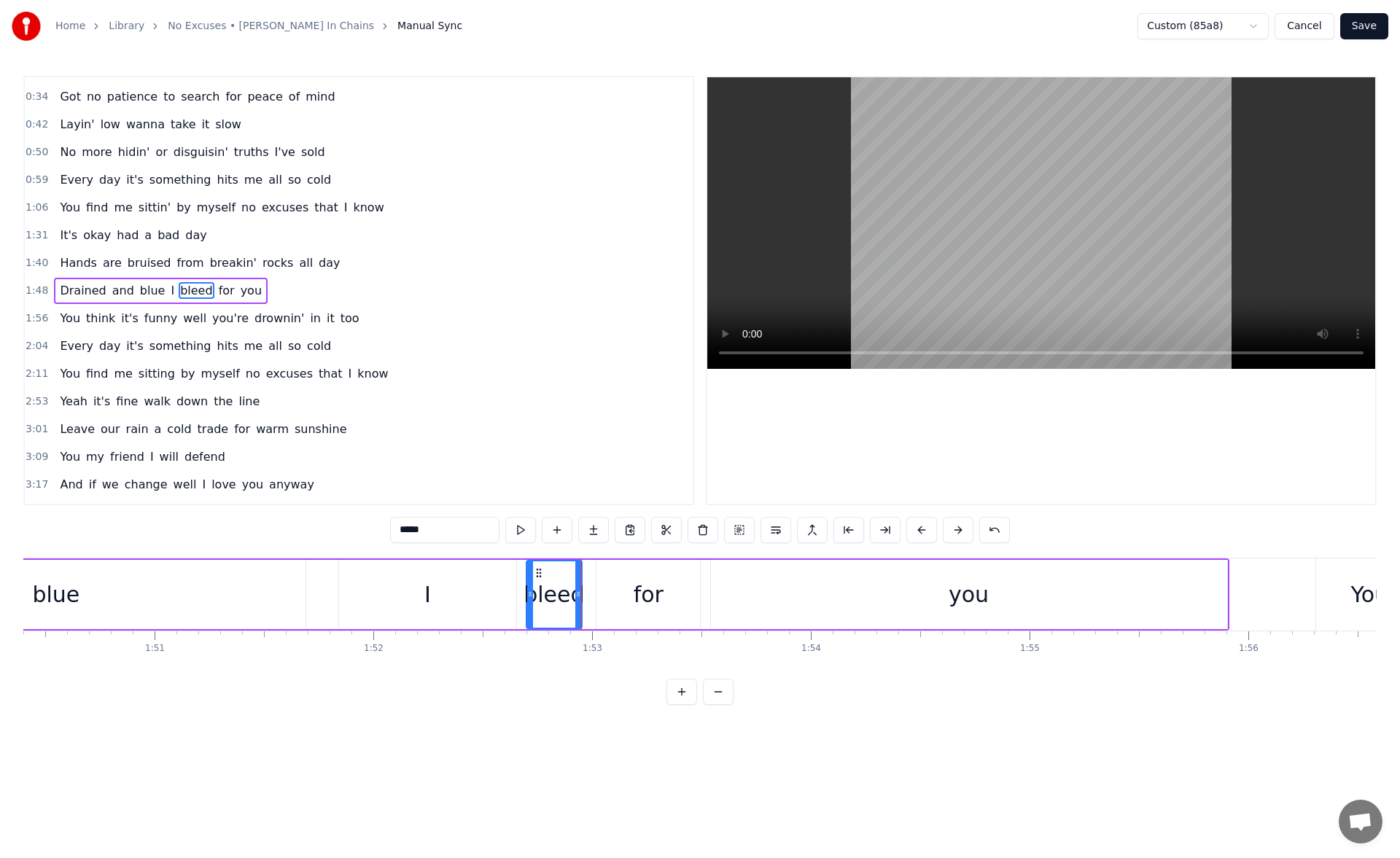
click at [83, 593] on div "blue" at bounding box center [55, 595] width 498 height 69
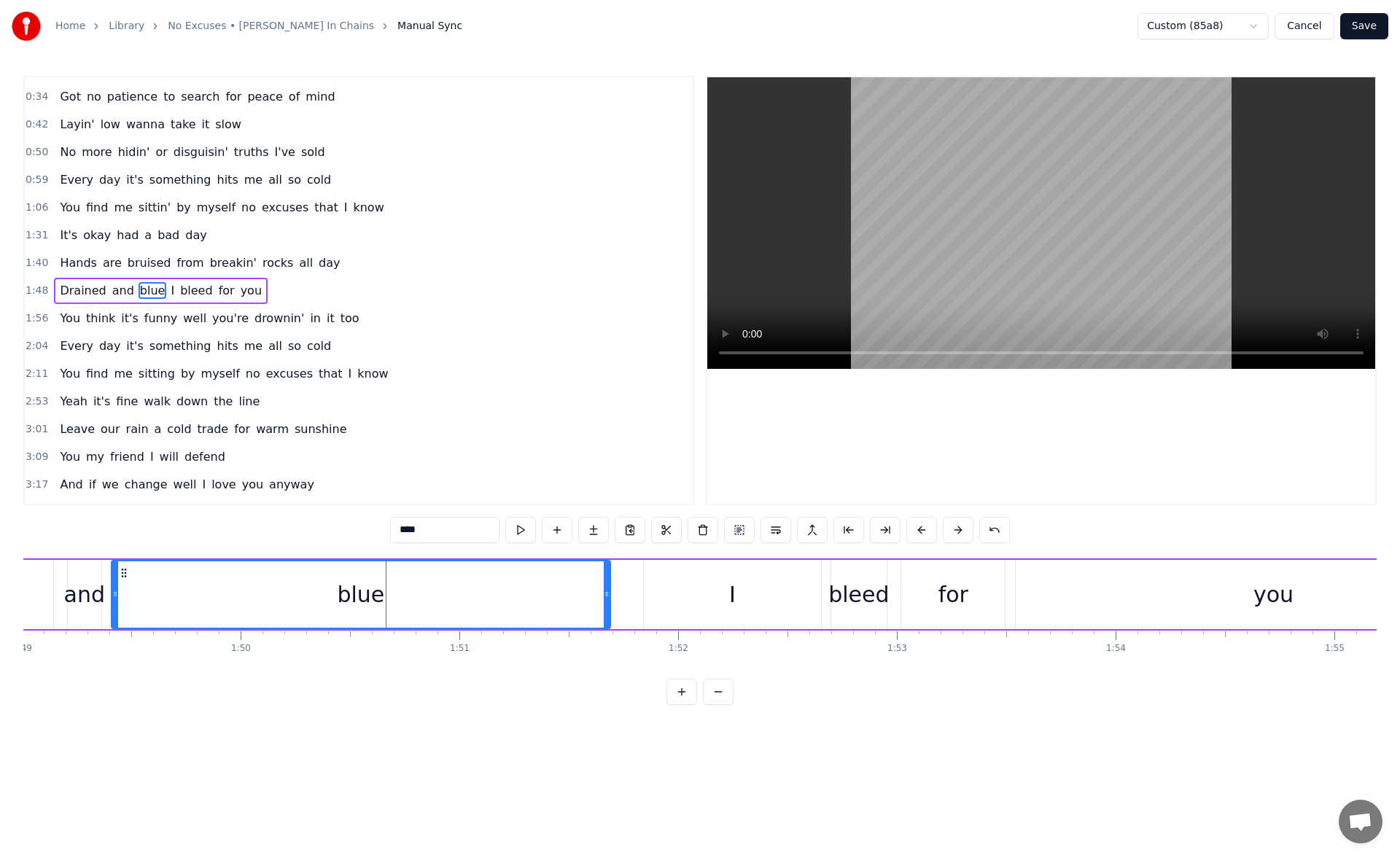
scroll to position [0, 23640]
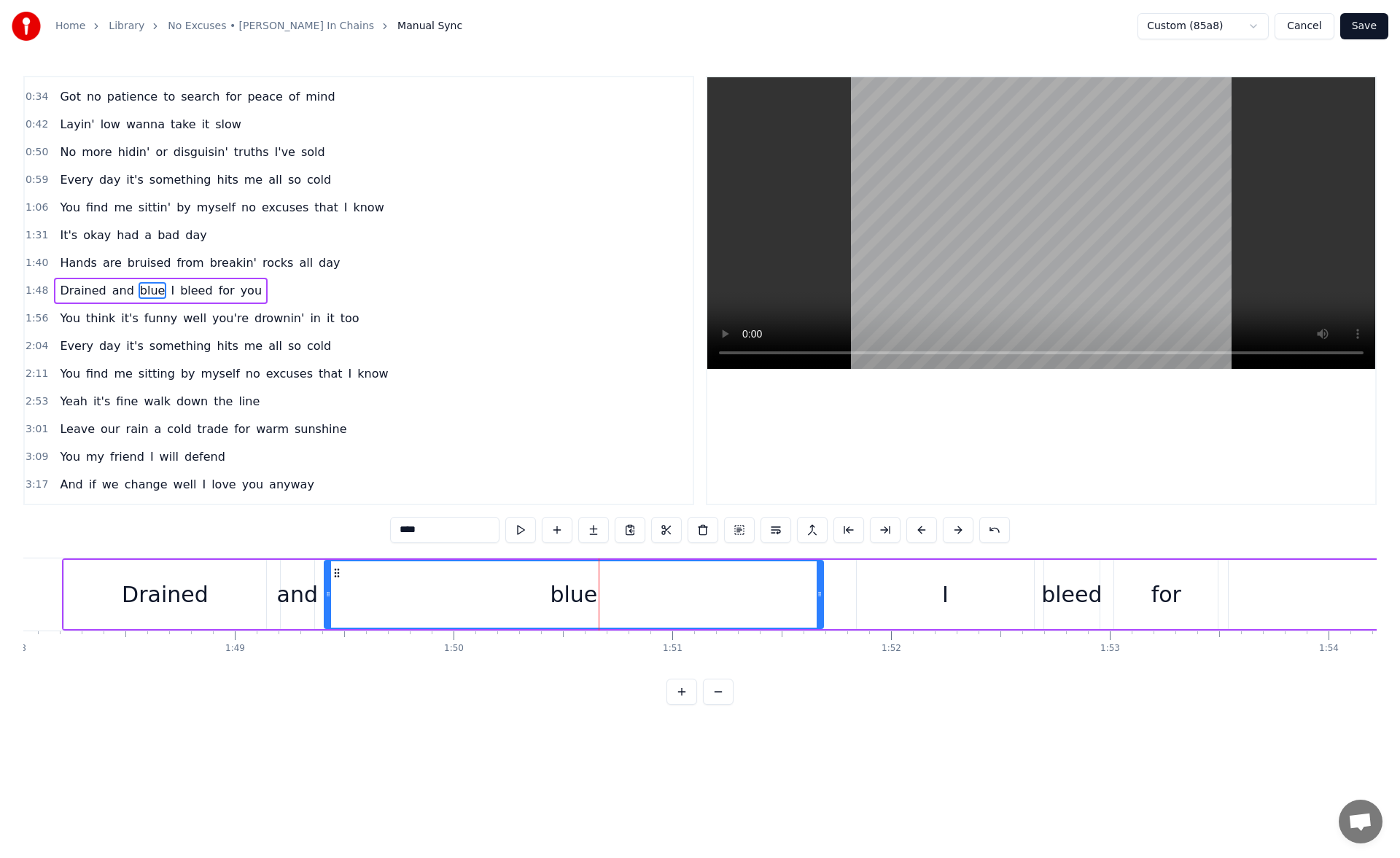
click at [298, 584] on div "and" at bounding box center [298, 594] width 41 height 32
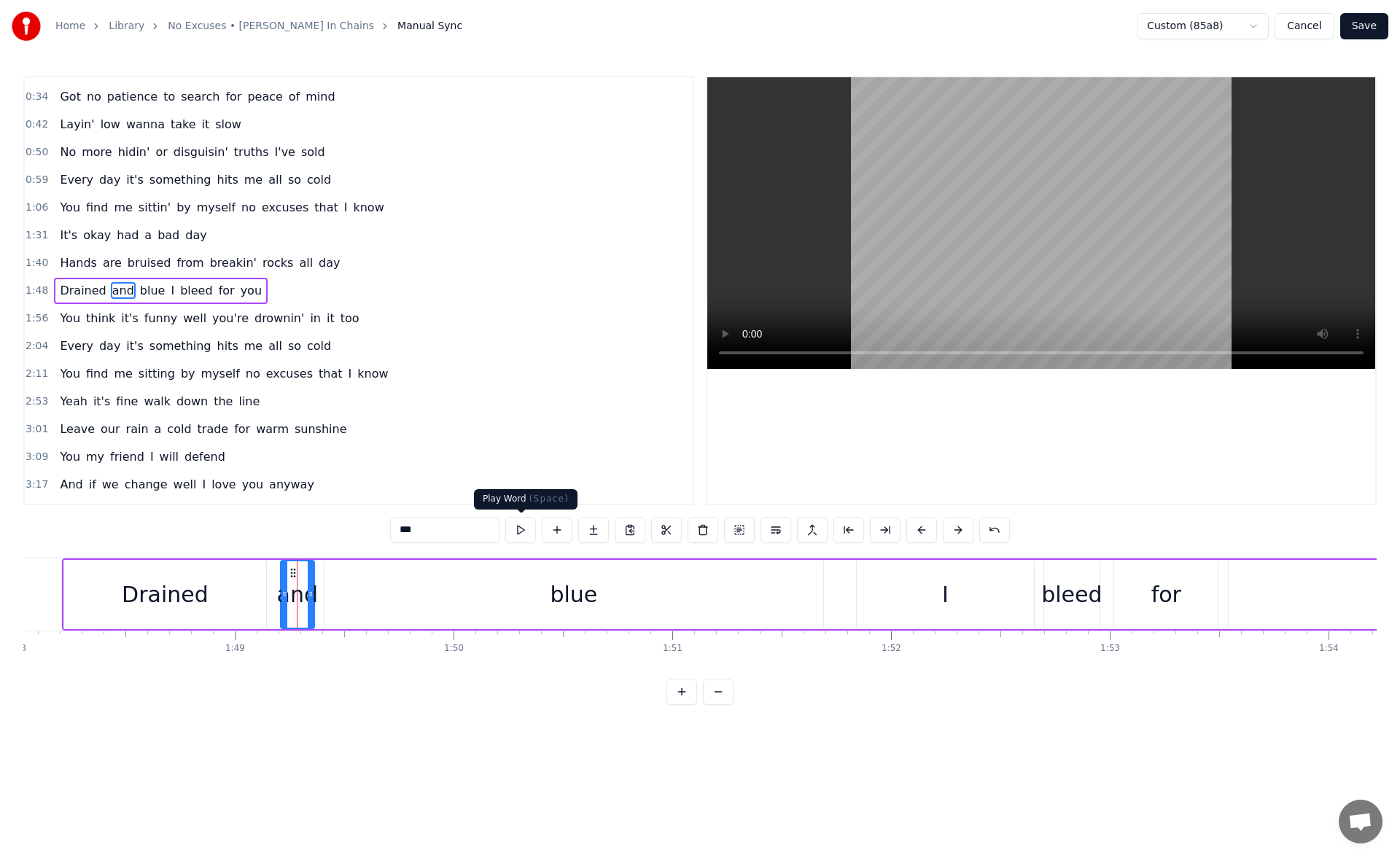
click at [531, 530] on button at bounding box center [520, 530] width 30 height 27
click at [230, 597] on div "Drained" at bounding box center [164, 595] width 202 height 69
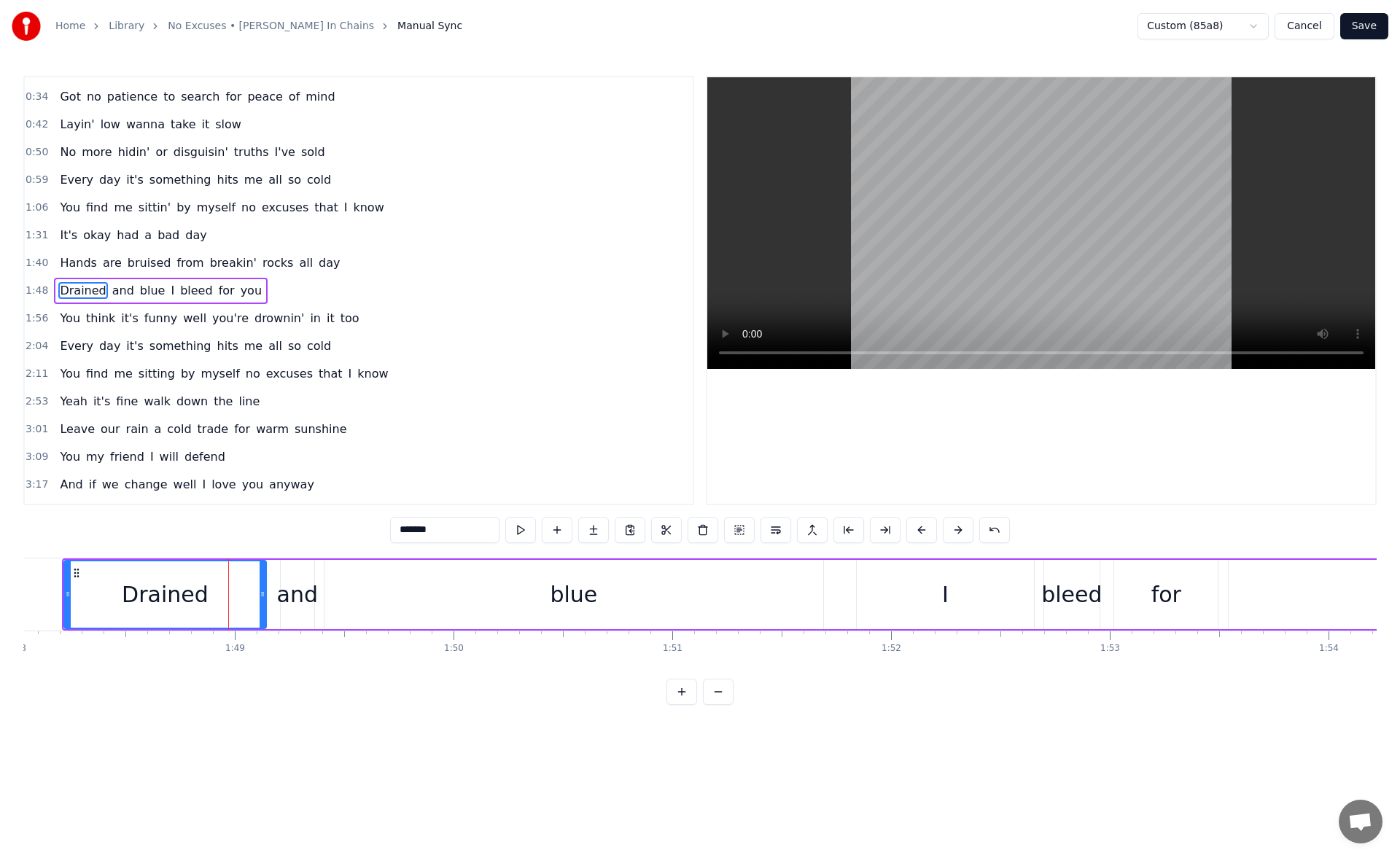
click at [287, 591] on div "and" at bounding box center [298, 594] width 41 height 32
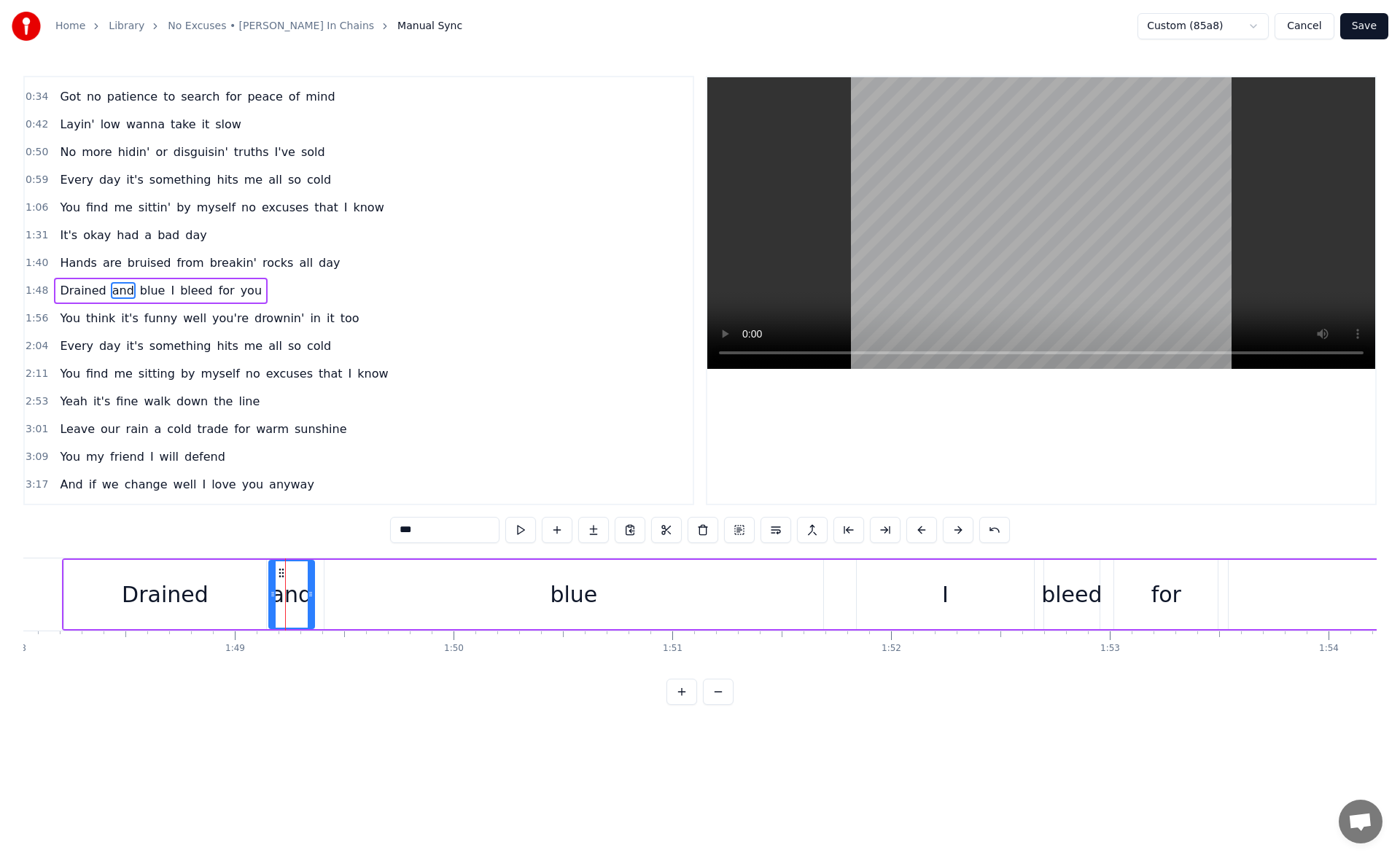
drag, startPoint x: 284, startPoint y: 597, endPoint x: 272, endPoint y: 597, distance: 12.0
click at [272, 597] on icon at bounding box center [273, 595] width 6 height 12
click at [217, 591] on div "Drained" at bounding box center [164, 595] width 202 height 69
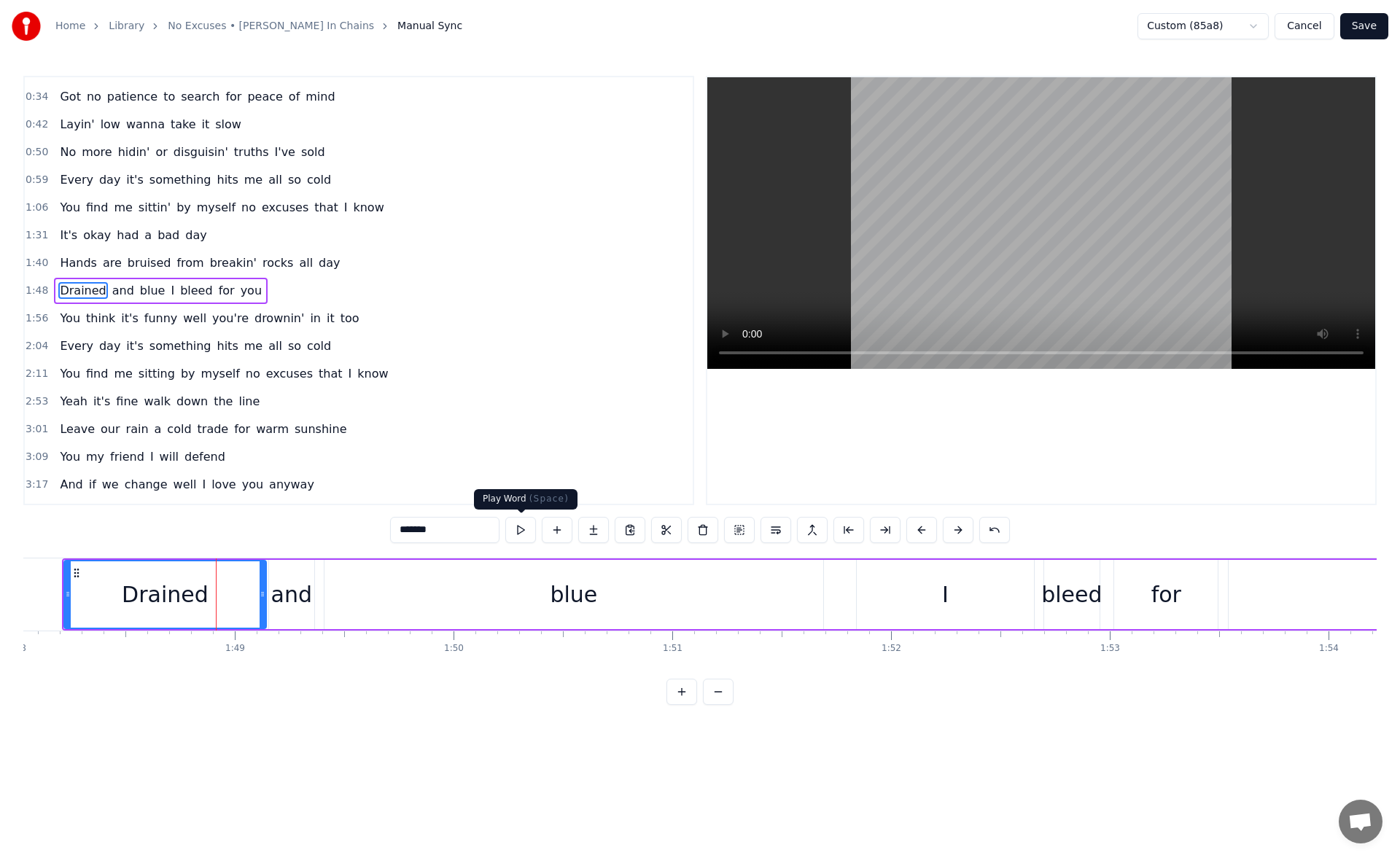
click at [522, 522] on button at bounding box center [520, 530] width 30 height 27
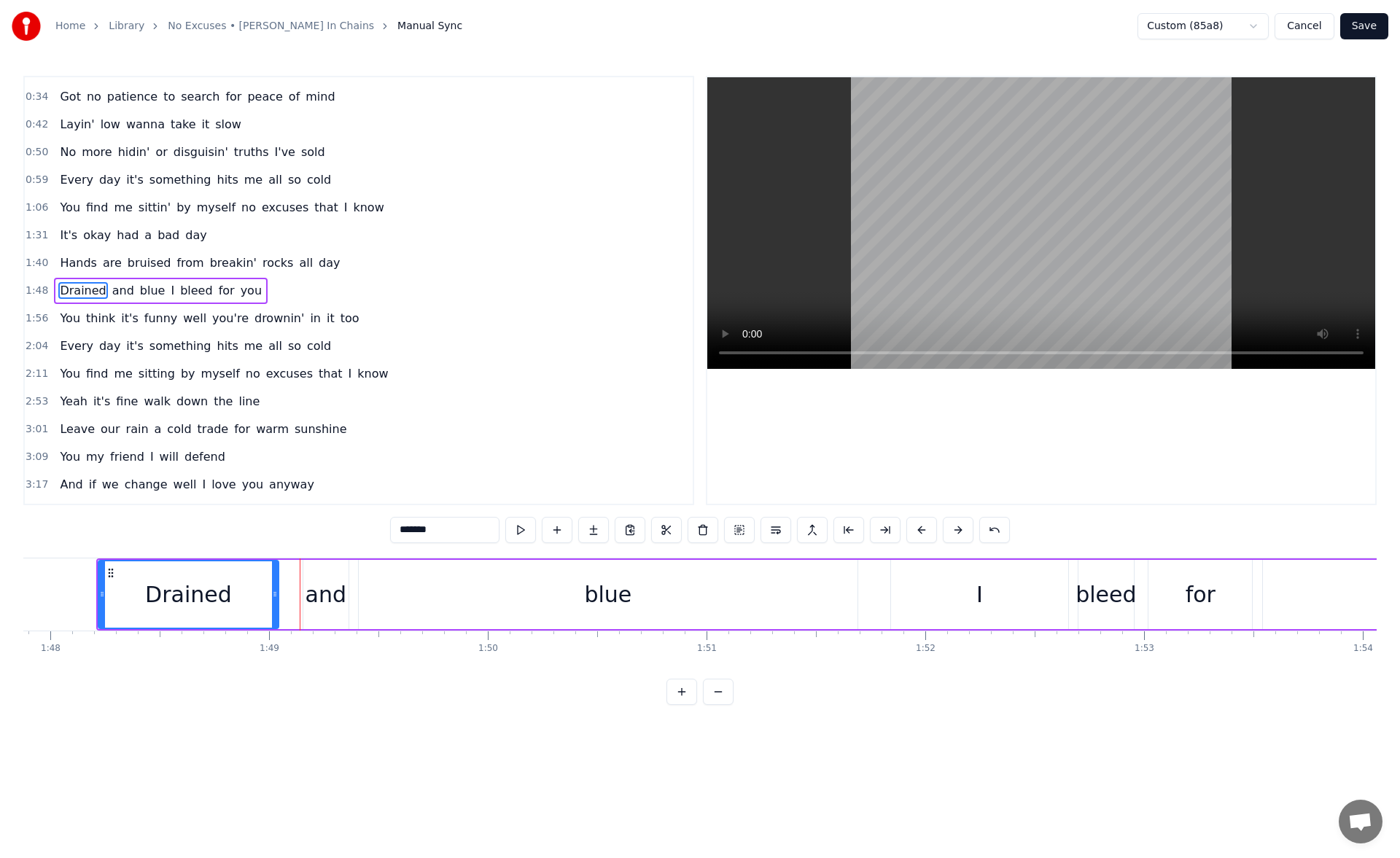
drag, startPoint x: 295, startPoint y: 596, endPoint x: 267, endPoint y: 598, distance: 28.1
click at [272, 598] on icon at bounding box center [275, 595] width 6 height 12
click at [518, 530] on button at bounding box center [520, 530] width 30 height 27
drag, startPoint x: 267, startPoint y: 596, endPoint x: 244, endPoint y: 600, distance: 23.3
click at [244, 600] on icon at bounding box center [246, 595] width 6 height 12
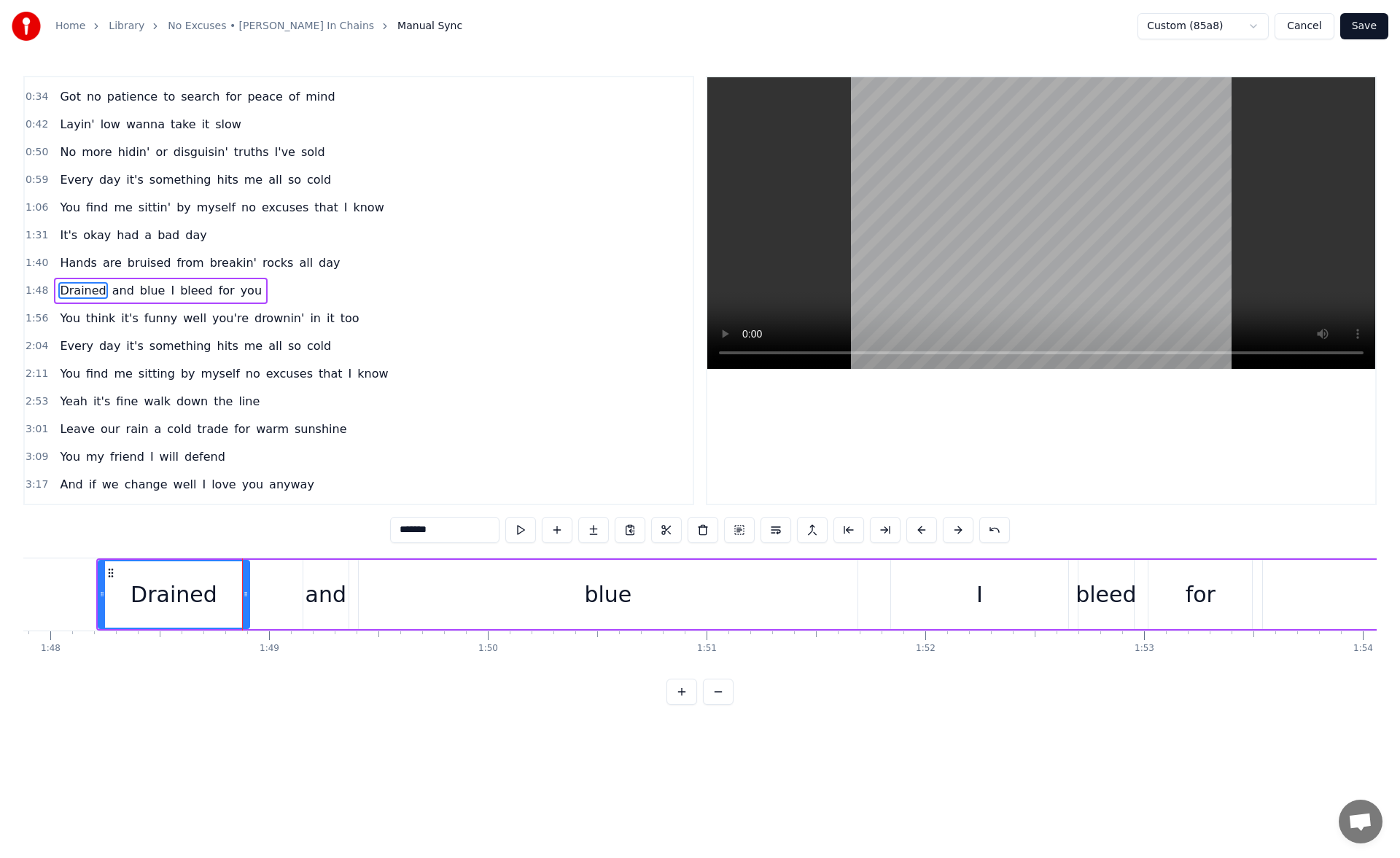
click at [321, 584] on div "and" at bounding box center [326, 594] width 41 height 32
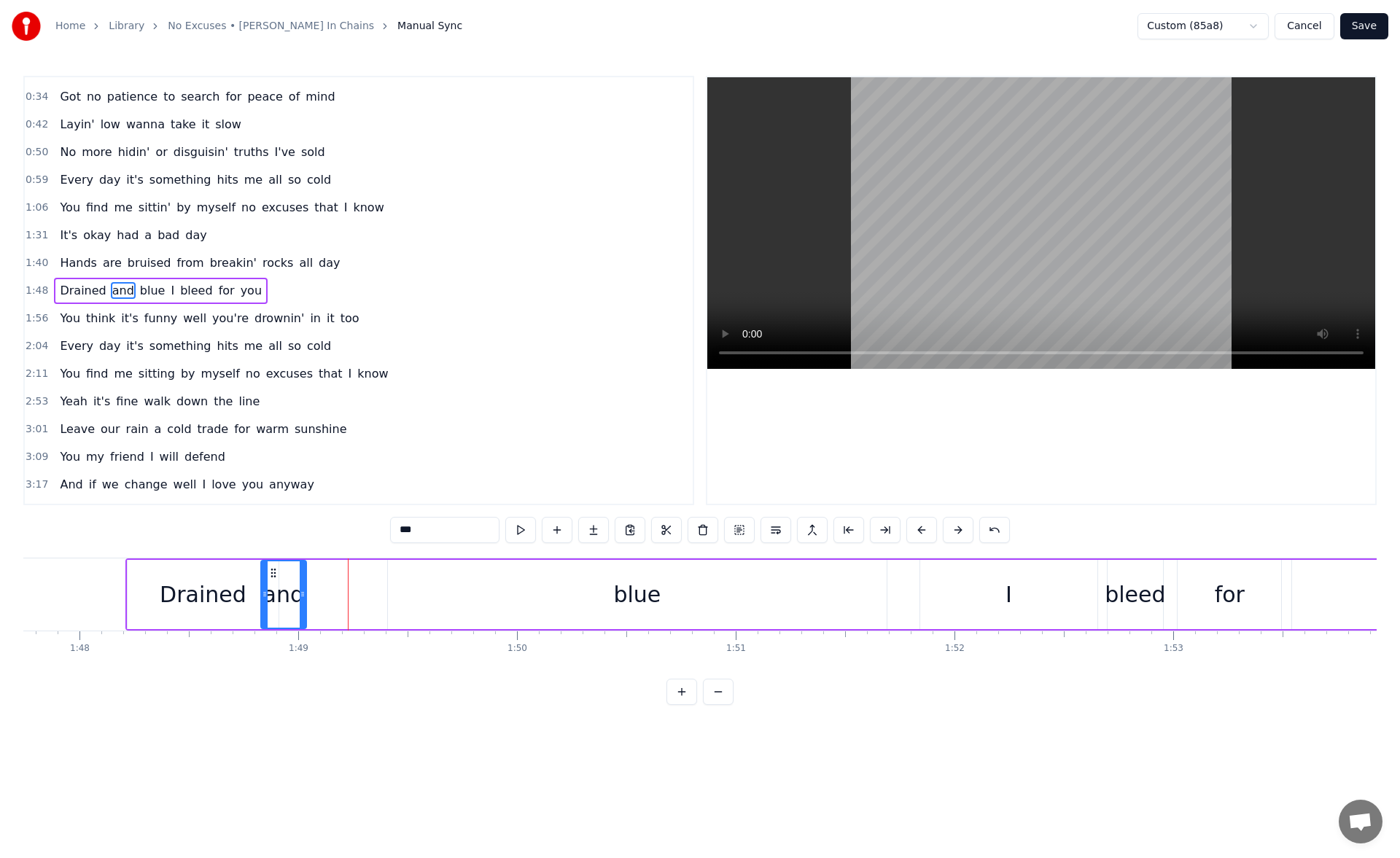
scroll to position [0, 23568]
drag, startPoint x: 313, startPoint y: 571, endPoint x: 302, endPoint y: 578, distance: 13.0
click at [302, 578] on icon at bounding box center [304, 573] width 12 height 12
click at [527, 521] on button at bounding box center [520, 530] width 30 height 27
click at [336, 598] on icon at bounding box center [335, 595] width 6 height 12
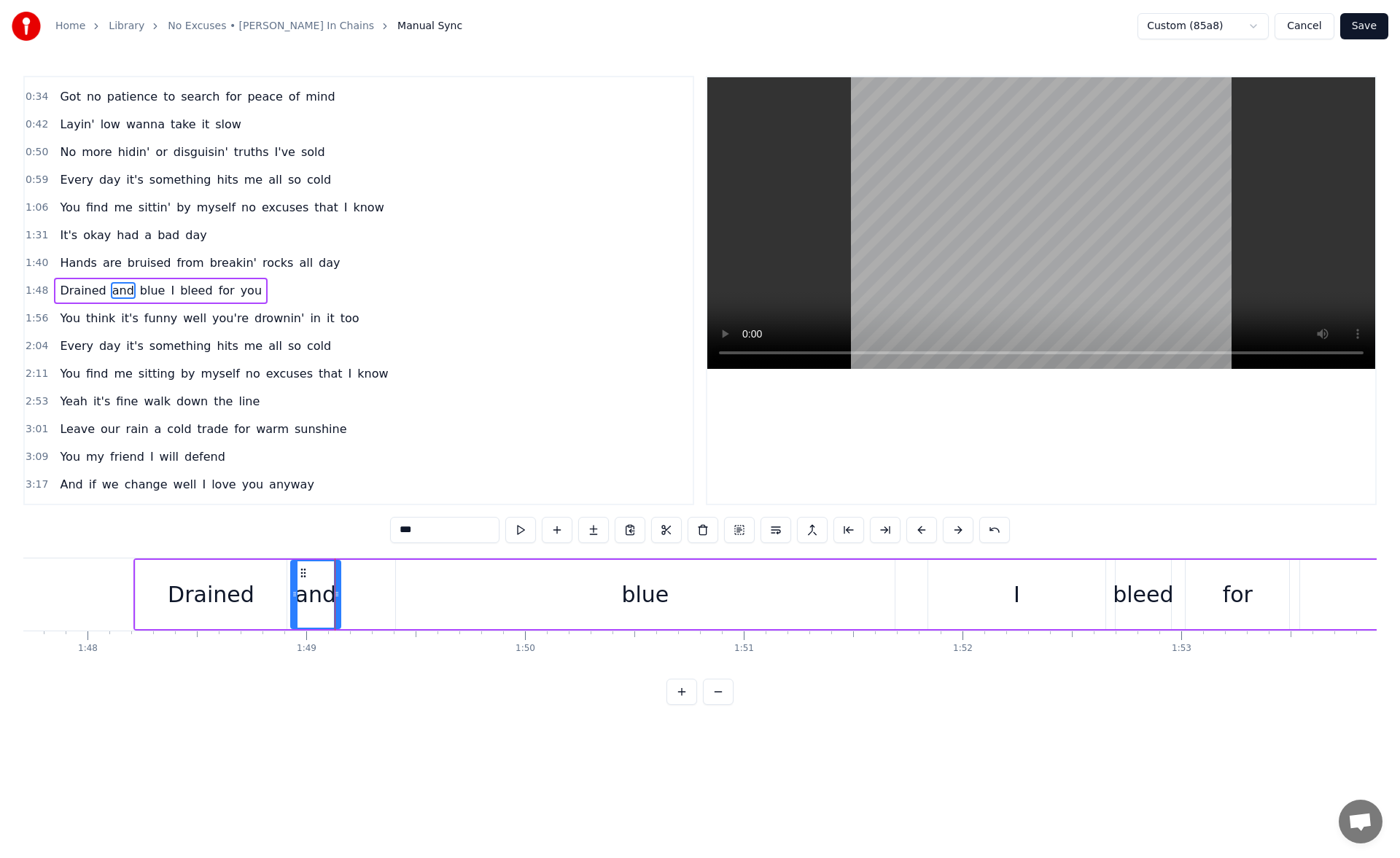
click at [411, 587] on div "blue" at bounding box center [645, 595] width 498 height 69
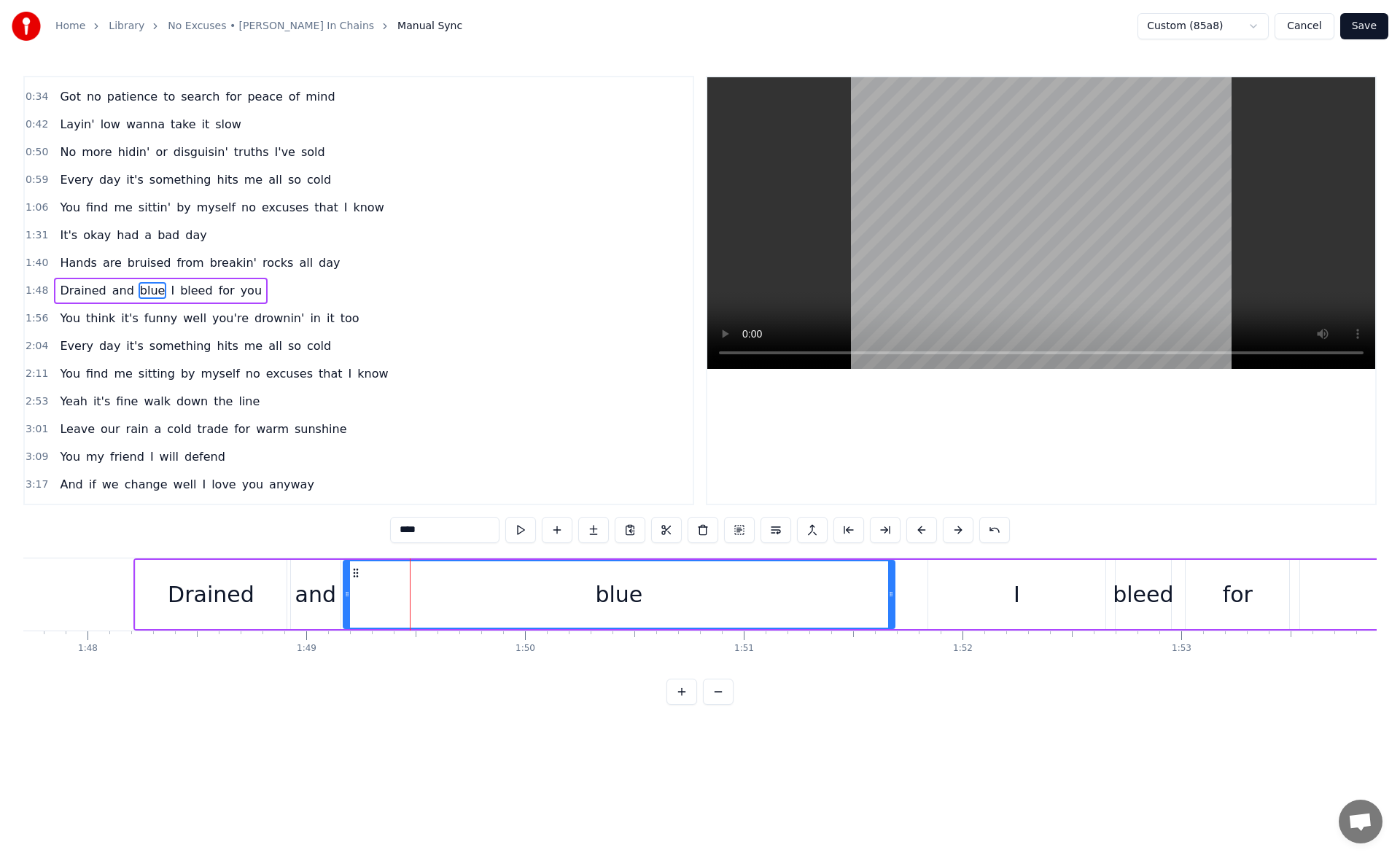
drag, startPoint x: 400, startPoint y: 591, endPoint x: 347, endPoint y: 598, distance: 53.5
click at [347, 598] on icon at bounding box center [347, 595] width 6 height 12
click at [513, 527] on button at bounding box center [520, 530] width 30 height 27
click at [959, 583] on div "I" at bounding box center [1017, 595] width 177 height 69
type input "*"
